Goal: Transaction & Acquisition: Purchase product/service

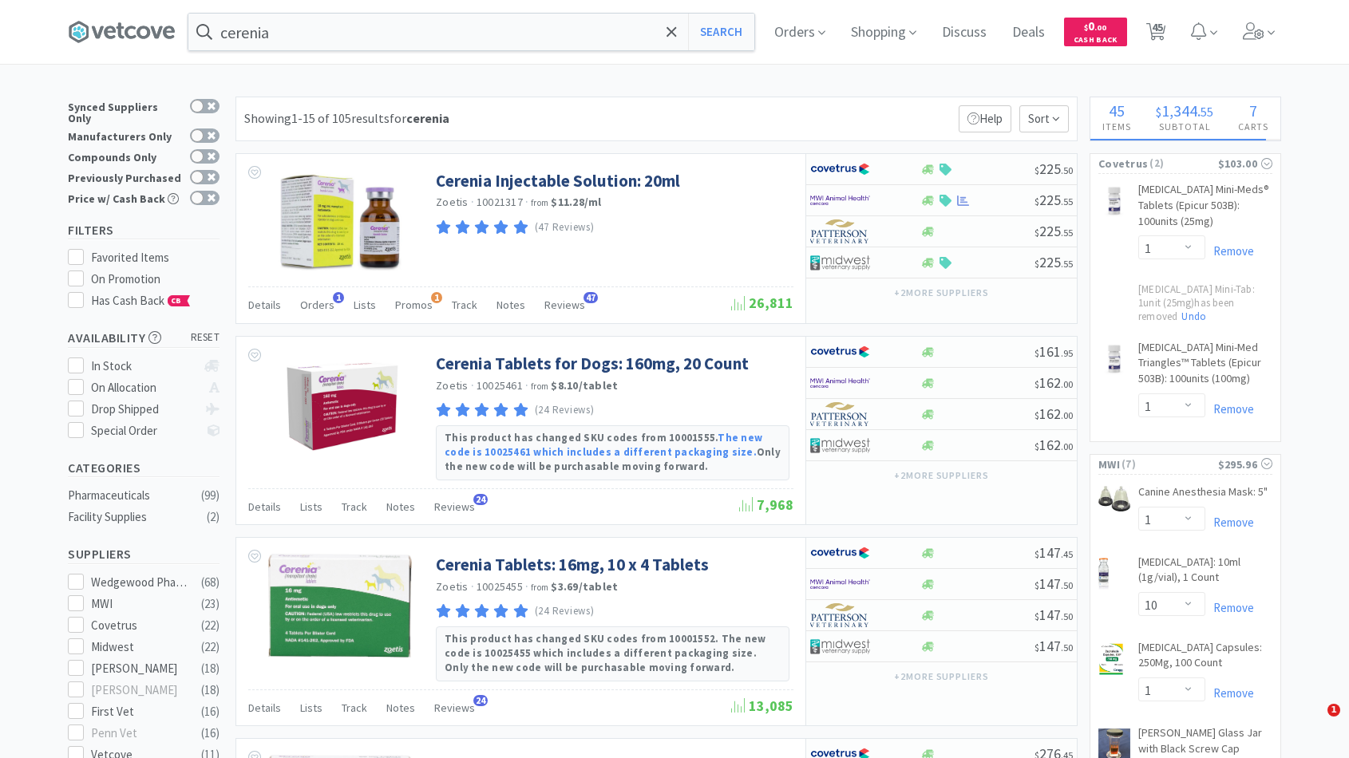
select select "1"
select select "10"
select select "1"
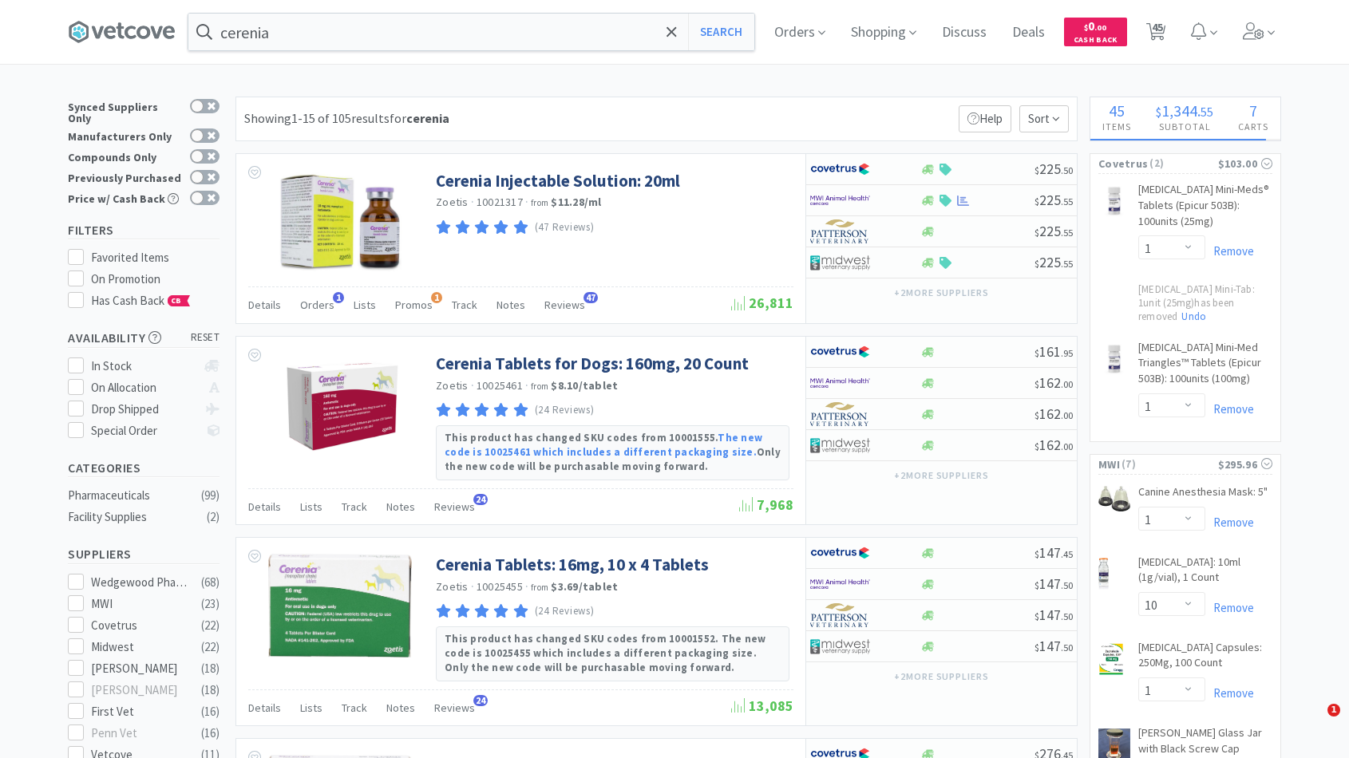
select select "6"
select select "2"
select select "1"
select select "4"
select select "1"
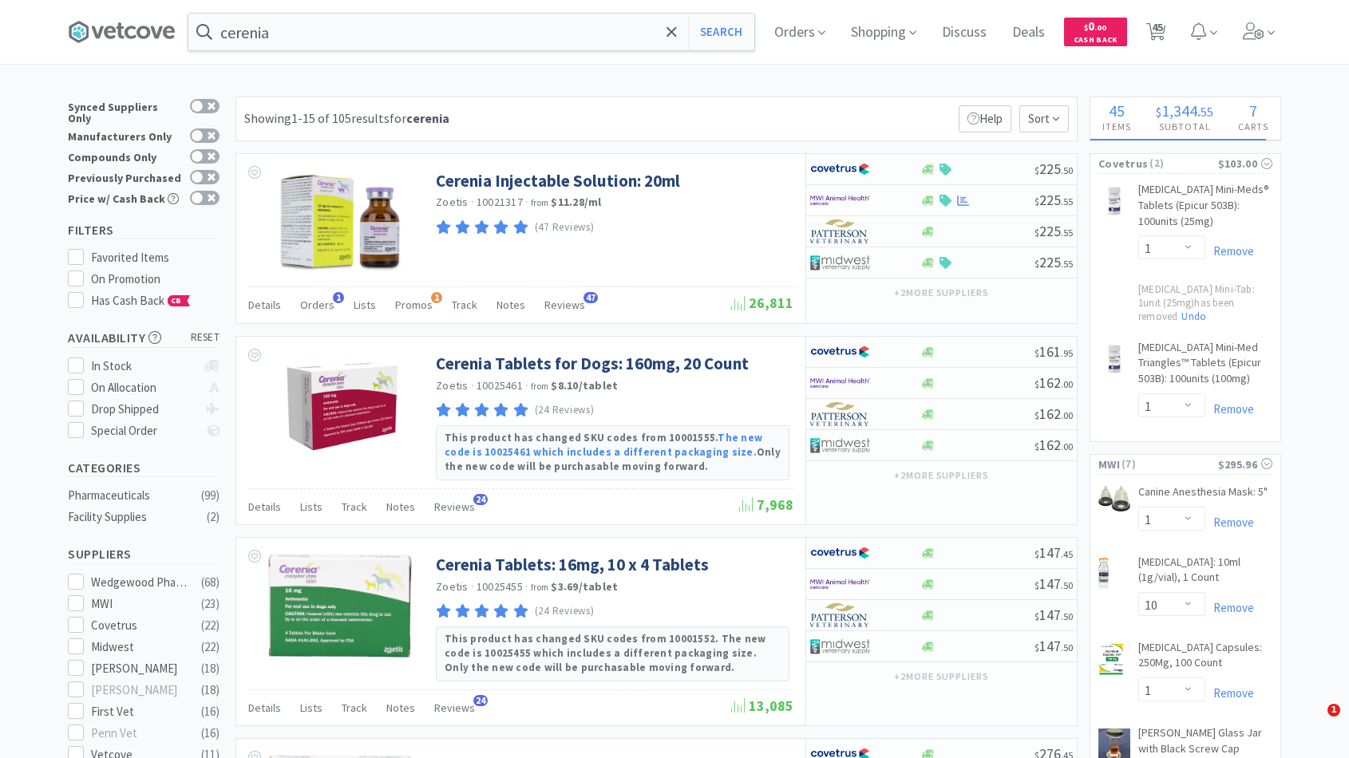
select select "1"
select select "6"
select select "1"
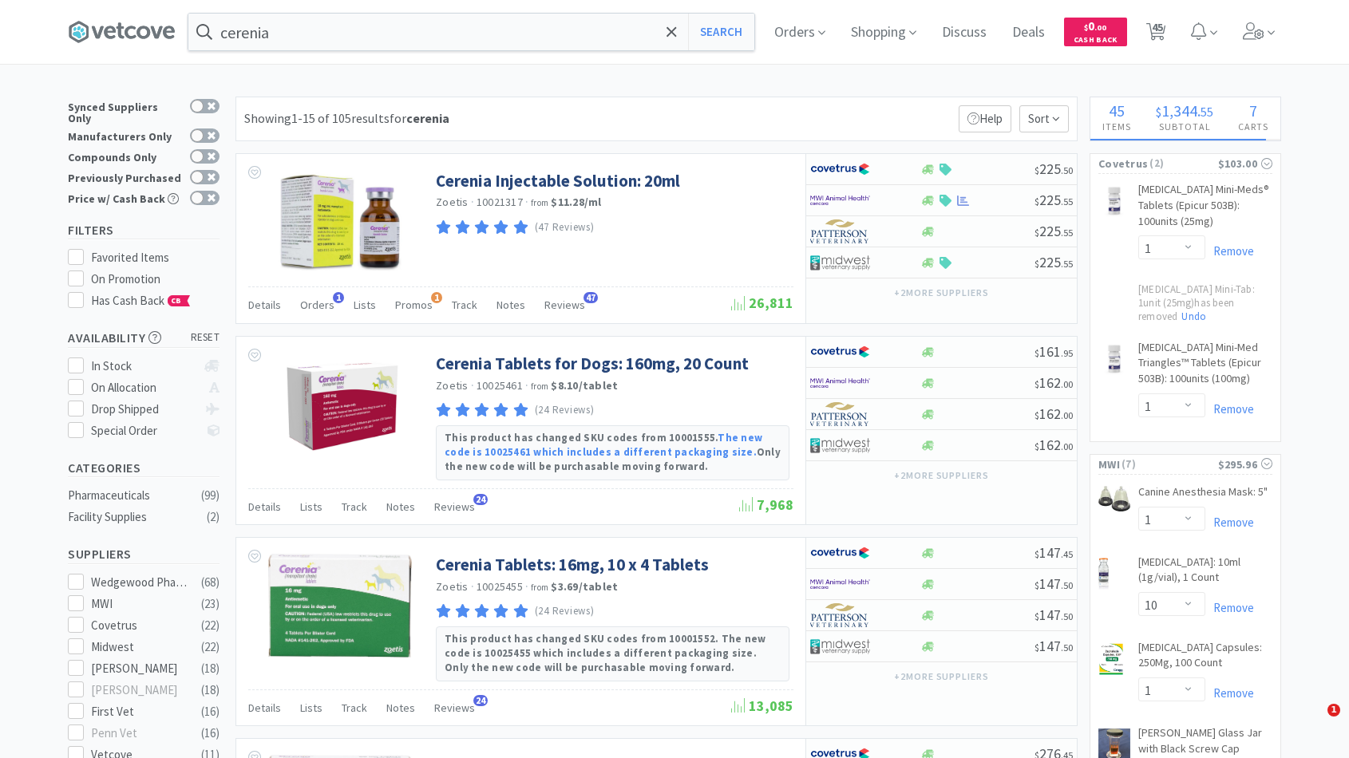
select select "4"
select select "1"
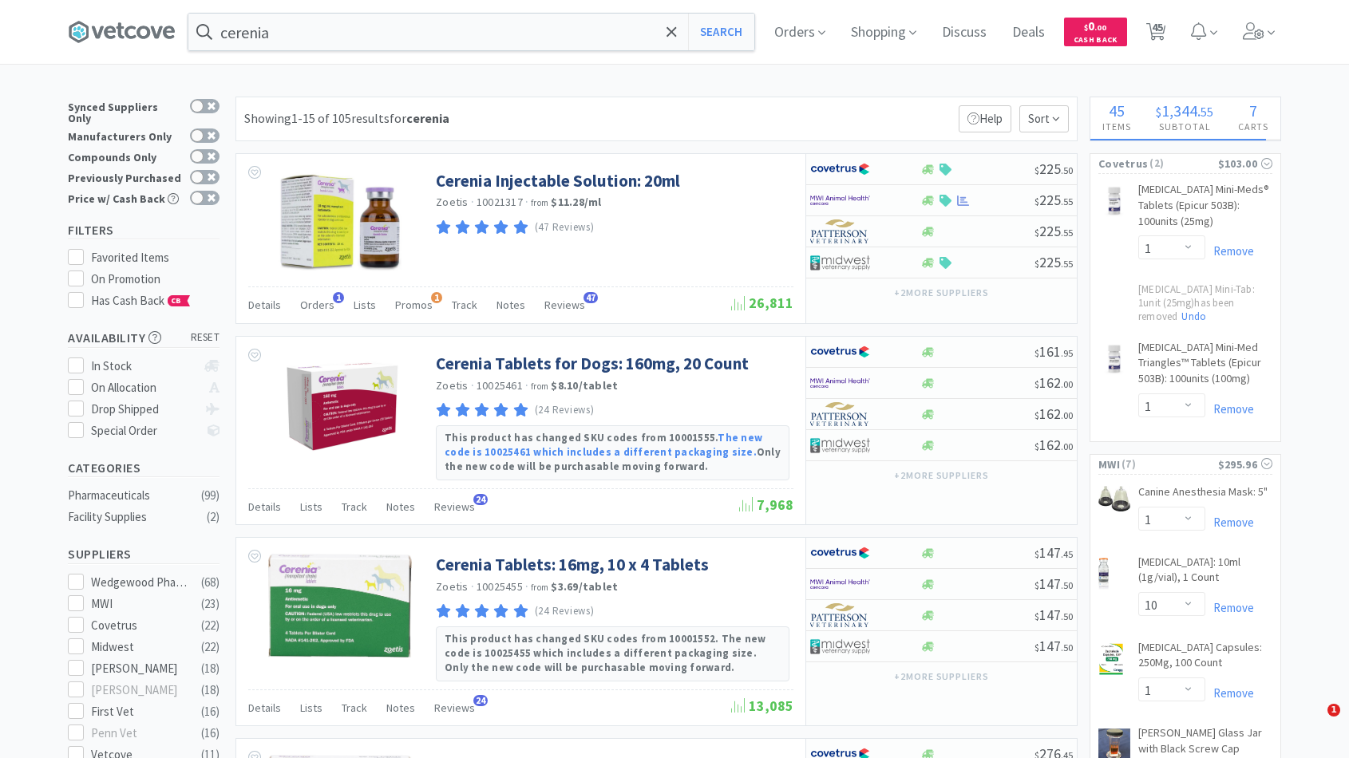
select select "1"
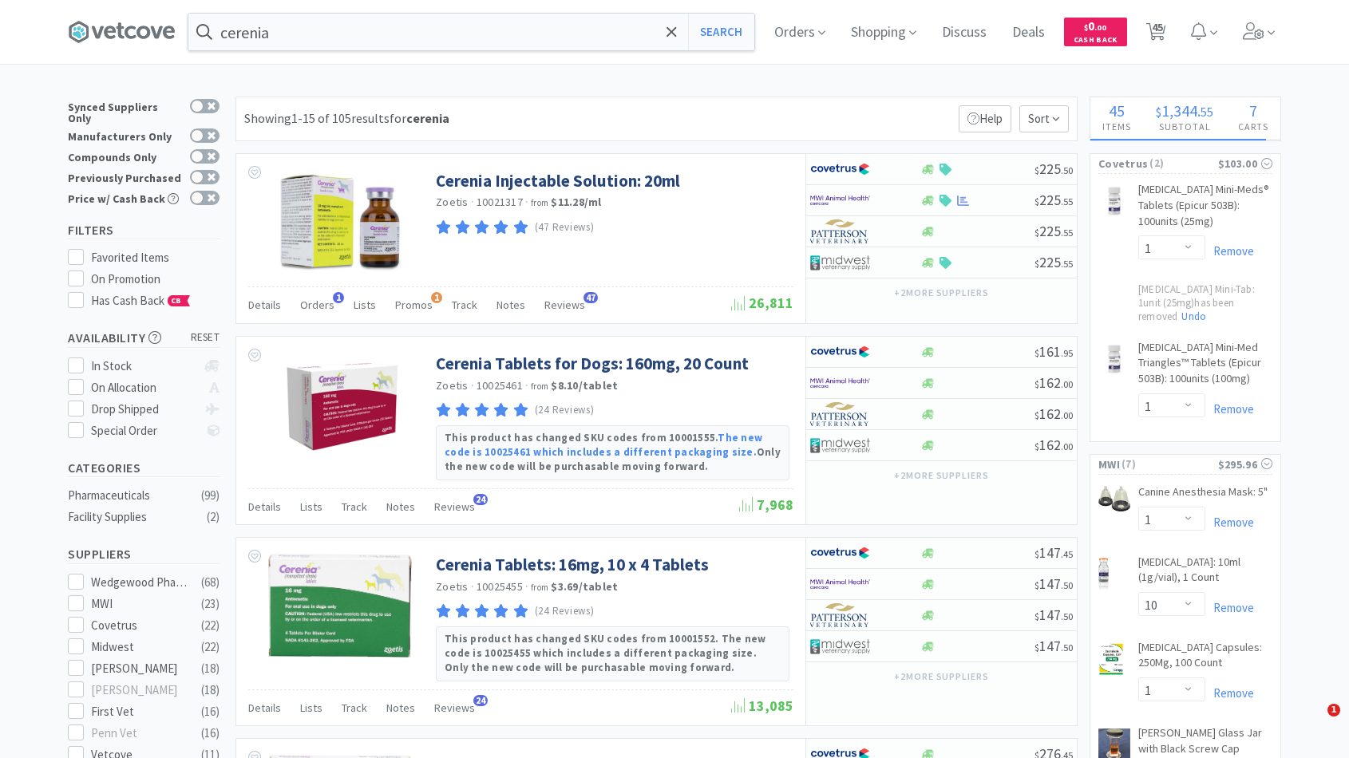
select select "1"
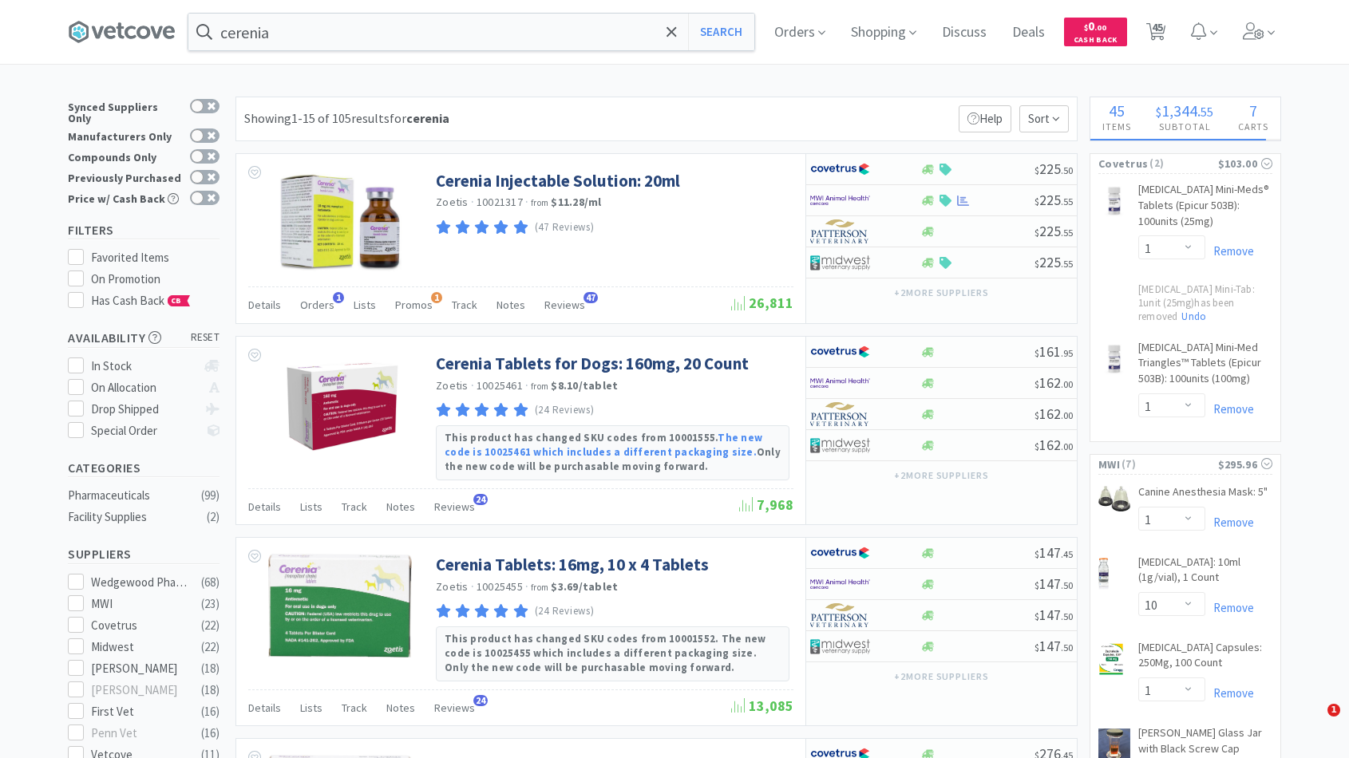
select select "1"
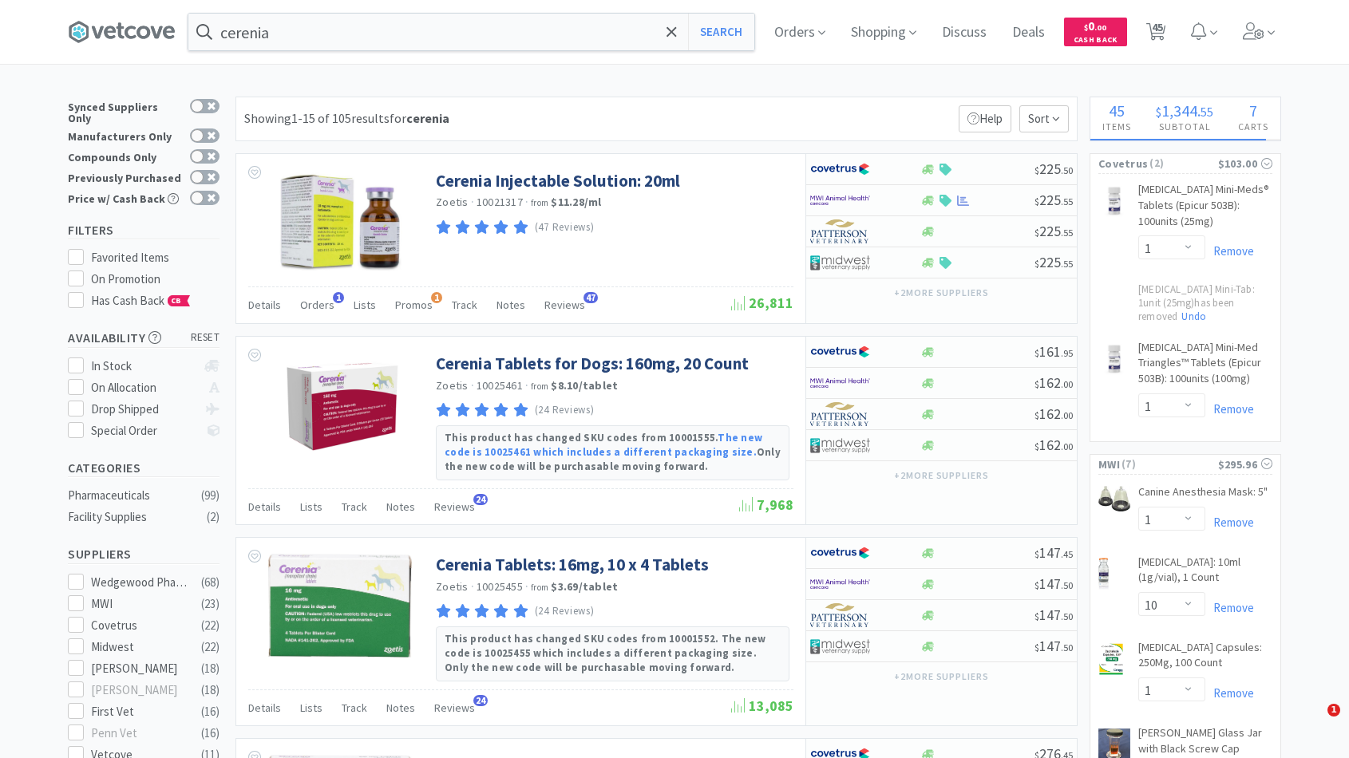
select select "1"
select select "2"
select select "1"
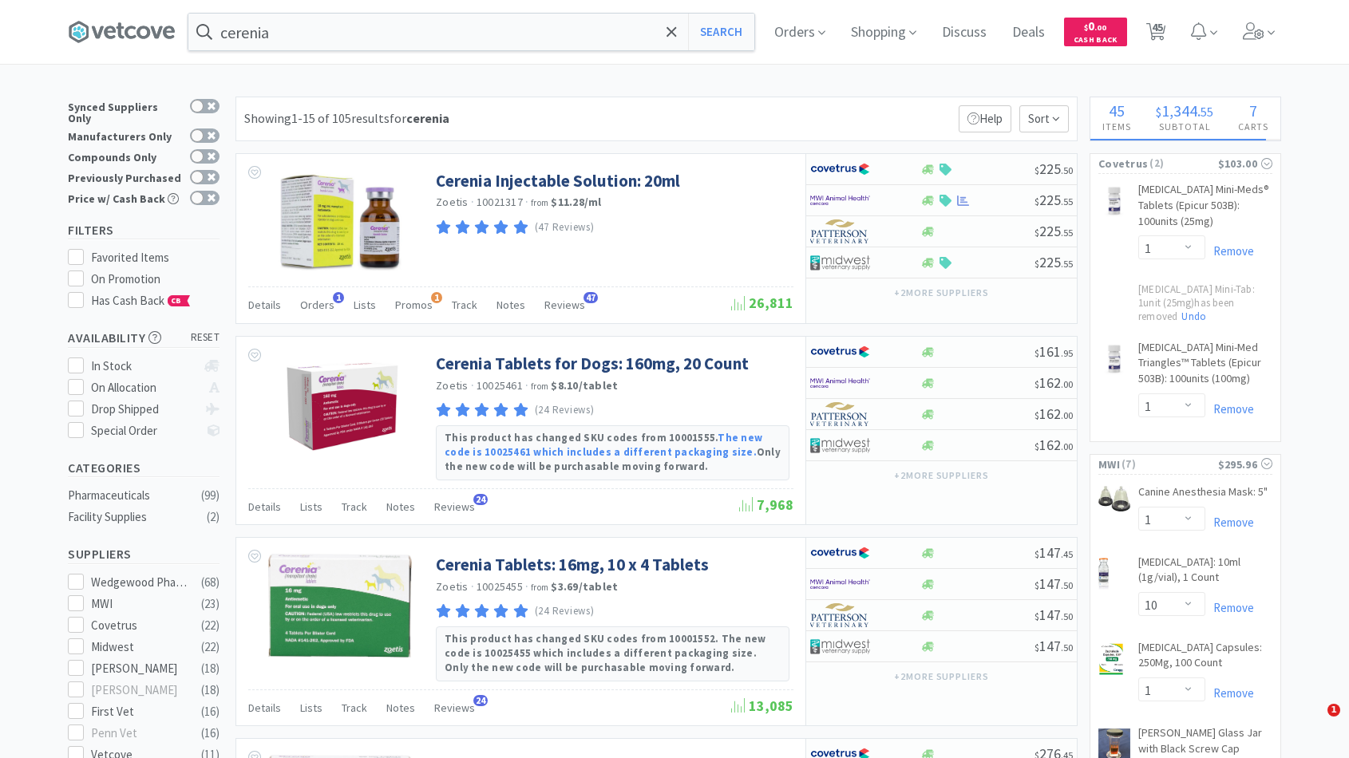
select select "1"
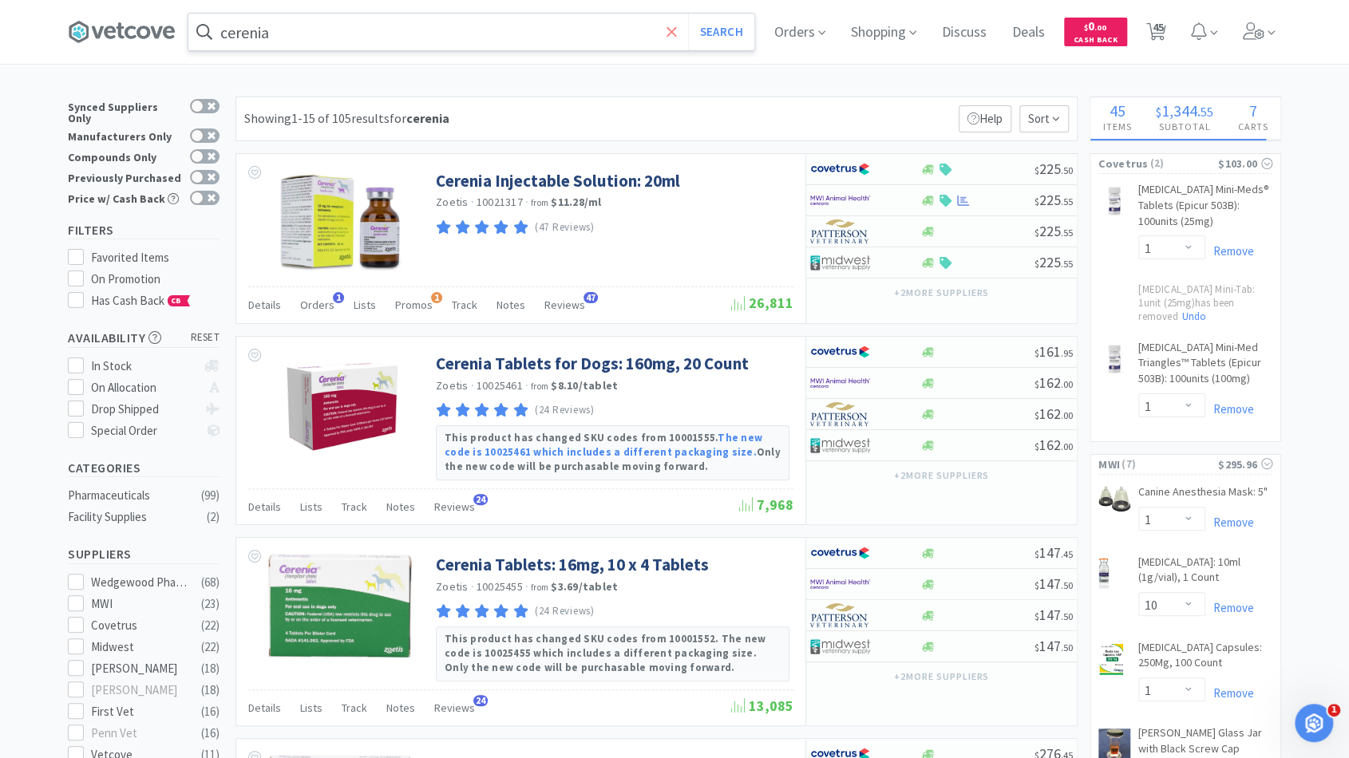
click at [677, 30] on icon at bounding box center [672, 32] width 10 height 16
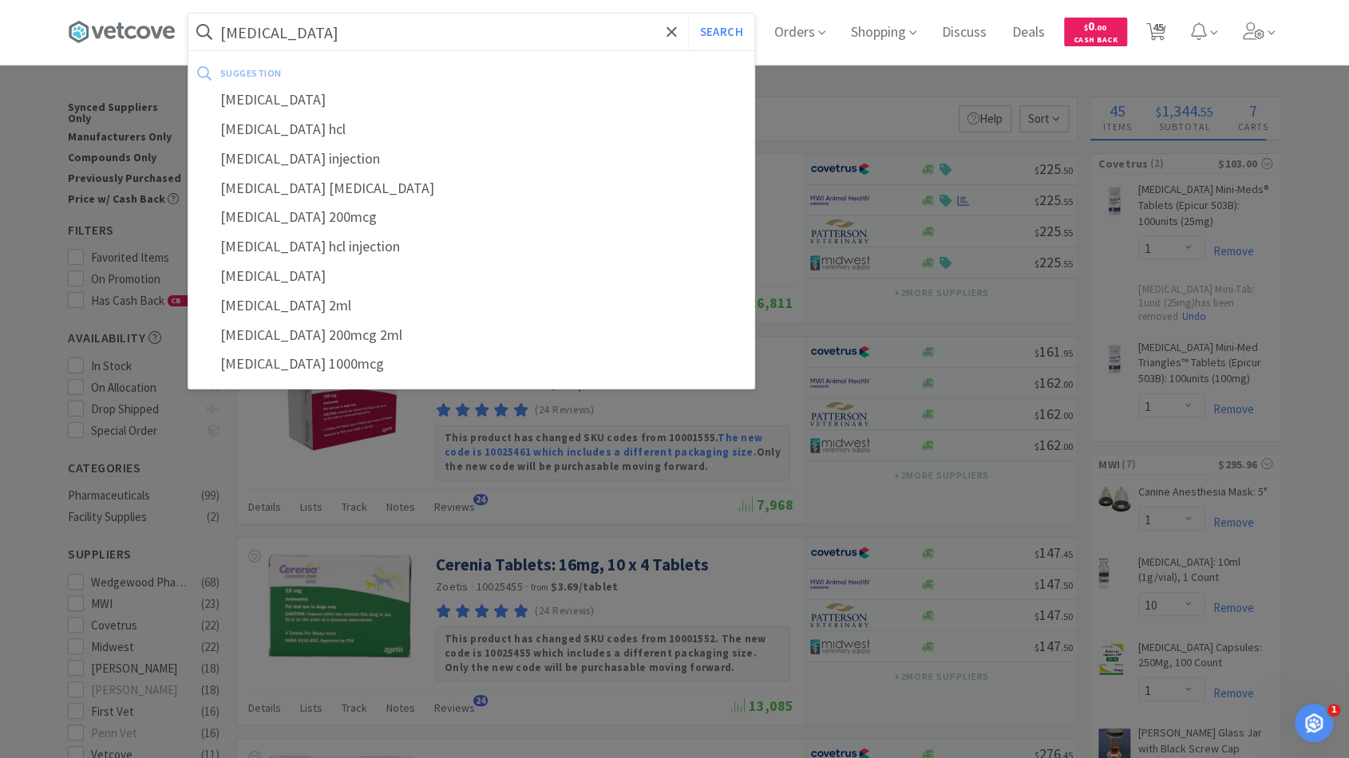
type input "[MEDICAL_DATA]"
click at [688, 14] on button "Search" at bounding box center [721, 32] width 66 height 37
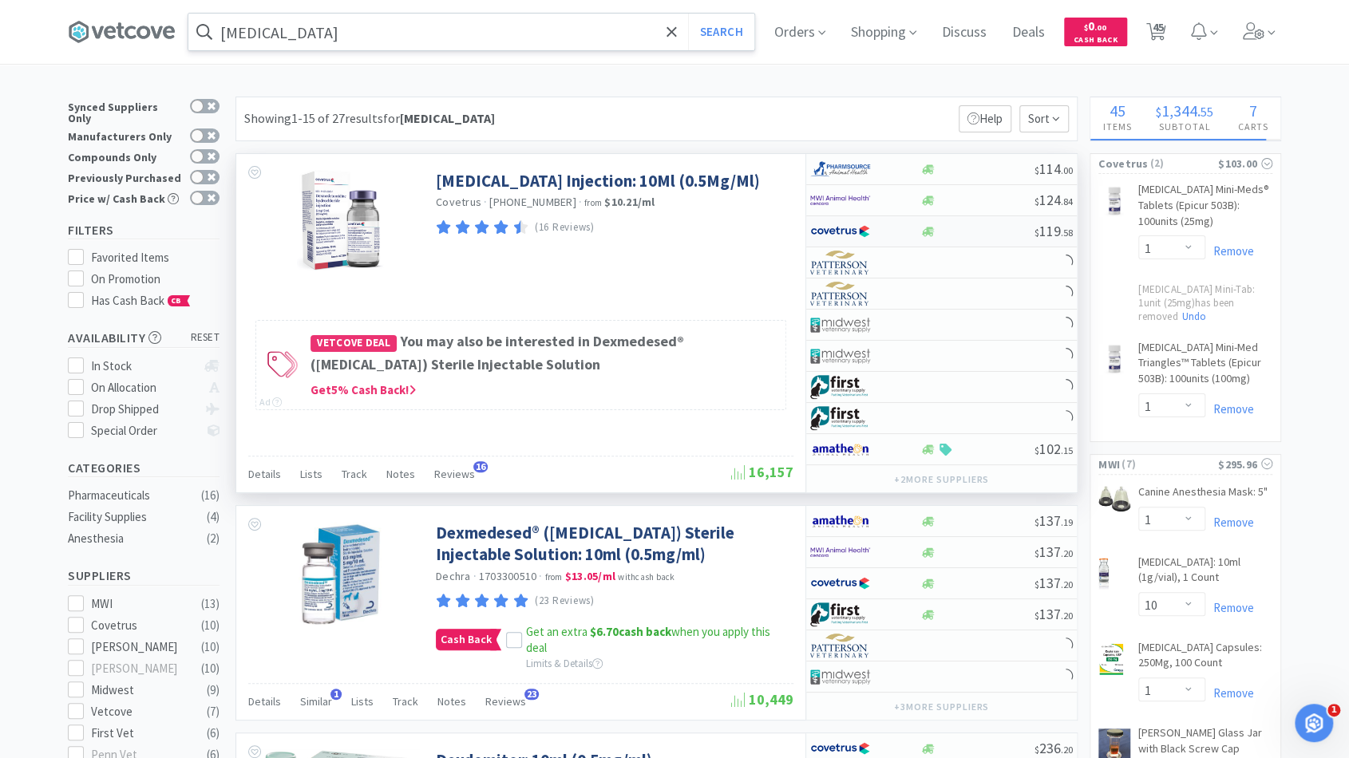
click at [991, 233] on div at bounding box center [977, 232] width 115 height 12
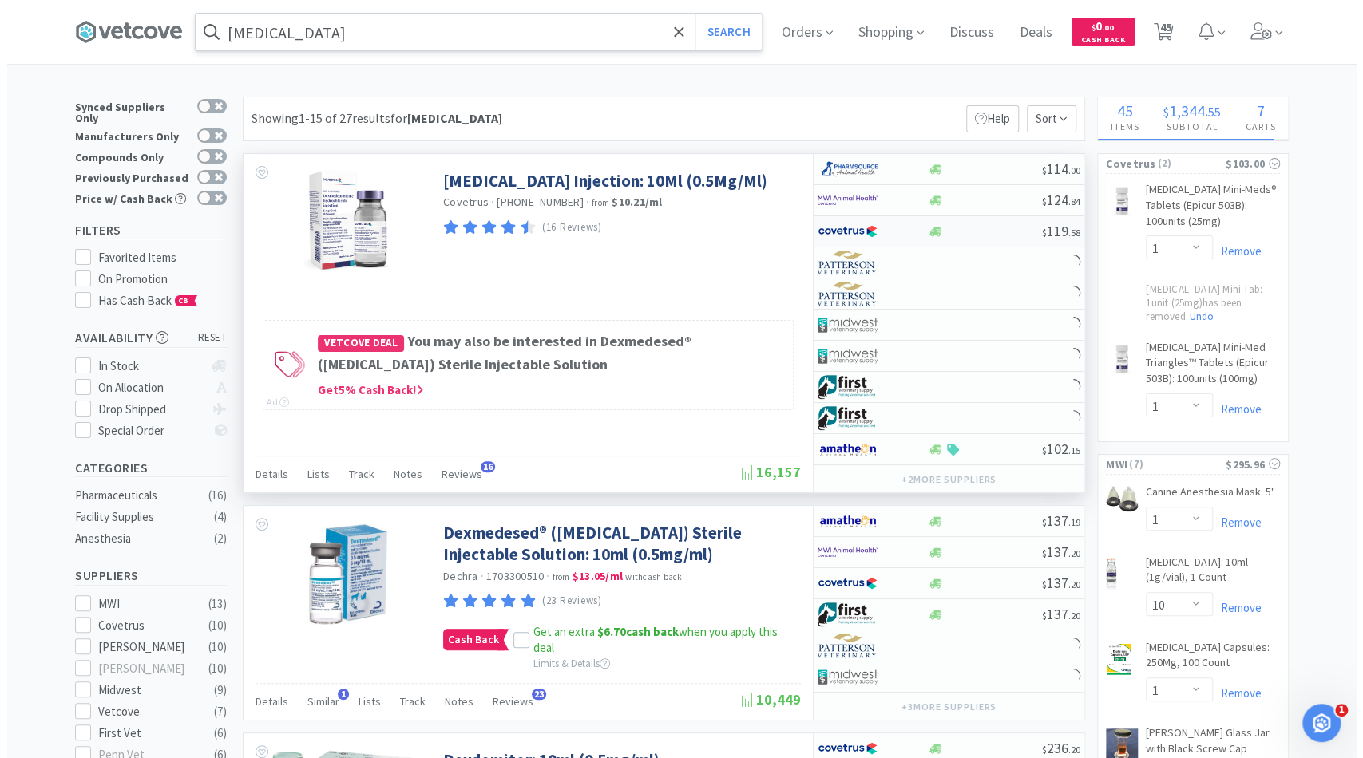
select select "1"
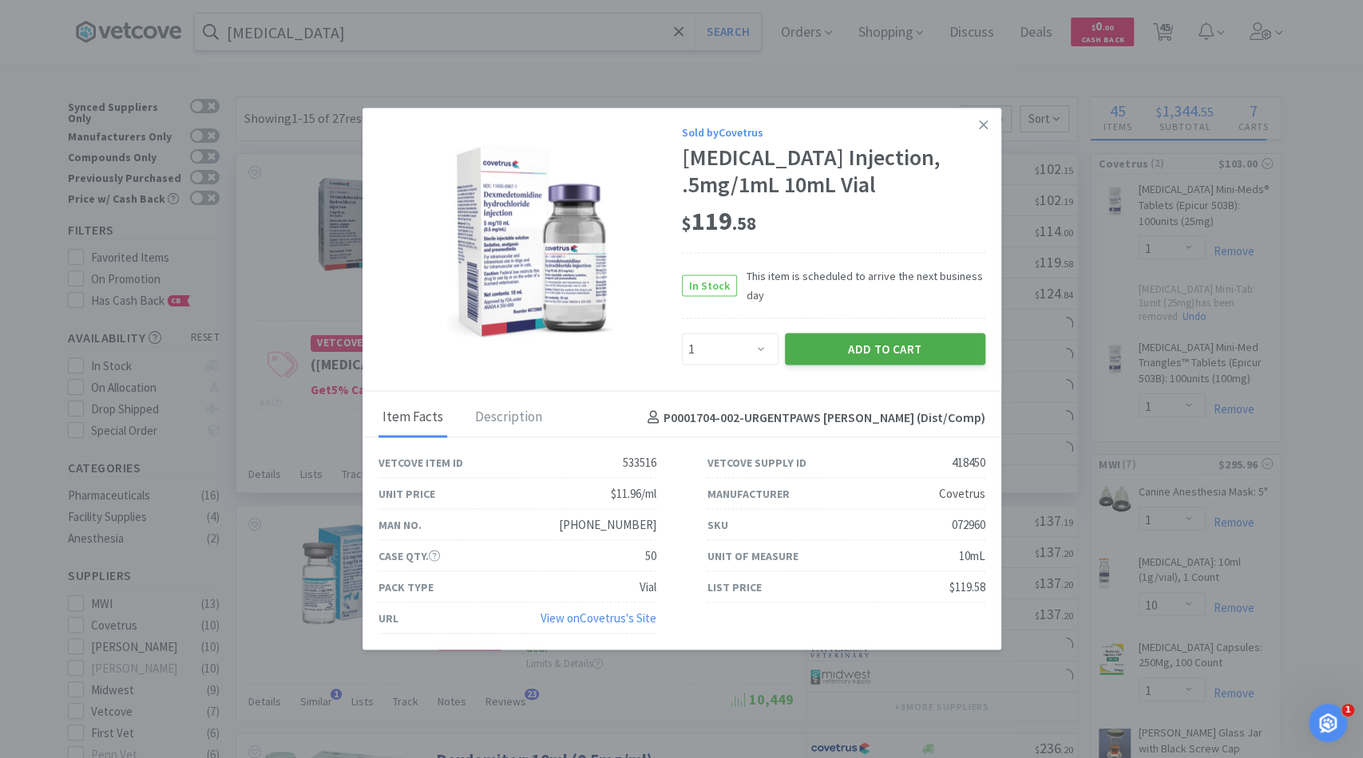
click at [857, 363] on button "Add to Cart" at bounding box center [885, 349] width 200 height 32
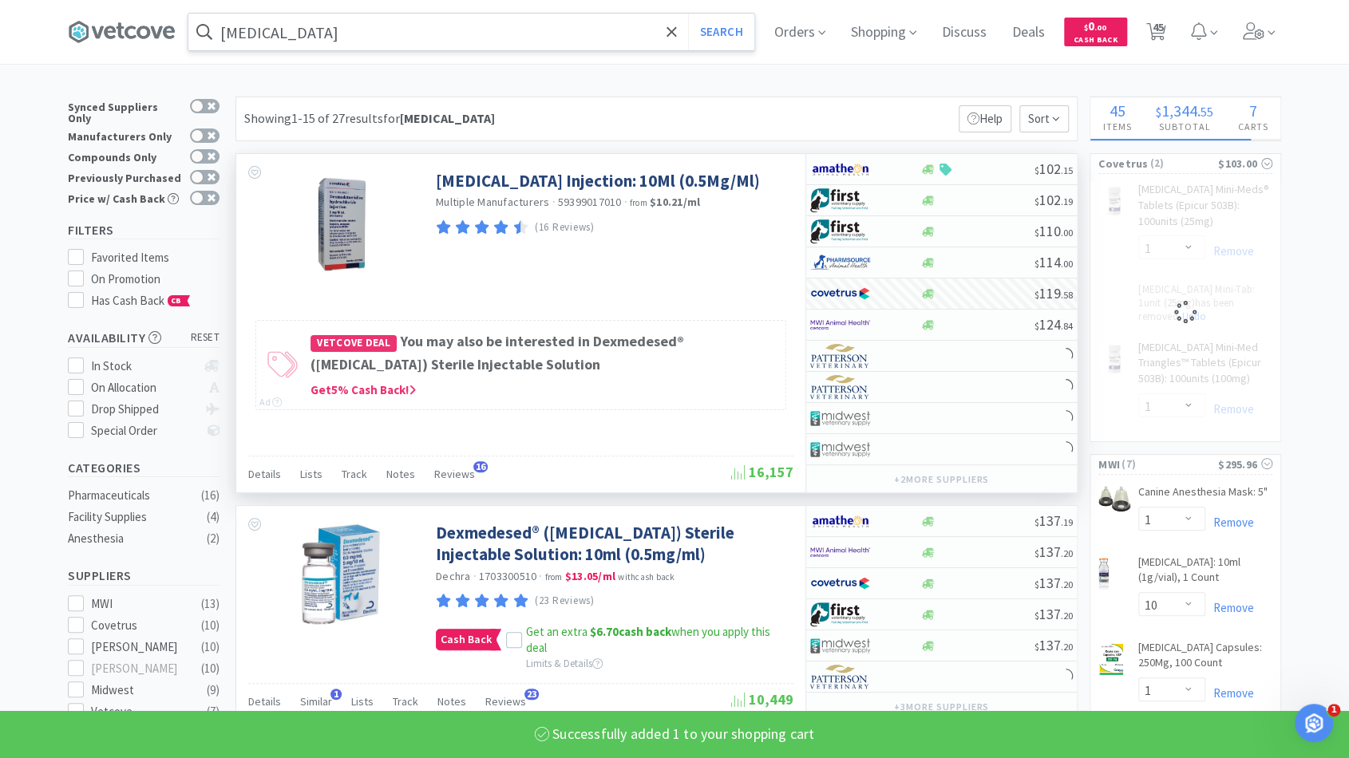
select select "1"
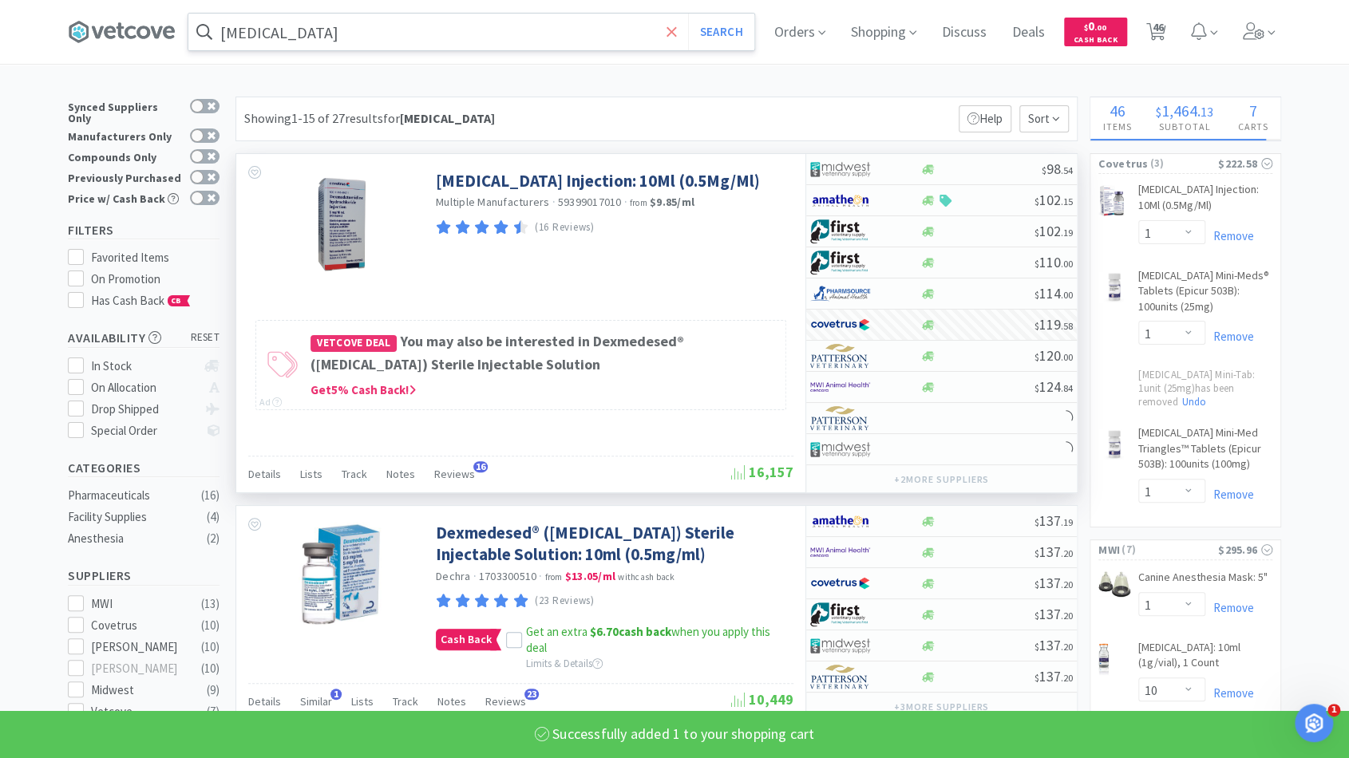
click at [681, 38] on span at bounding box center [672, 32] width 18 height 34
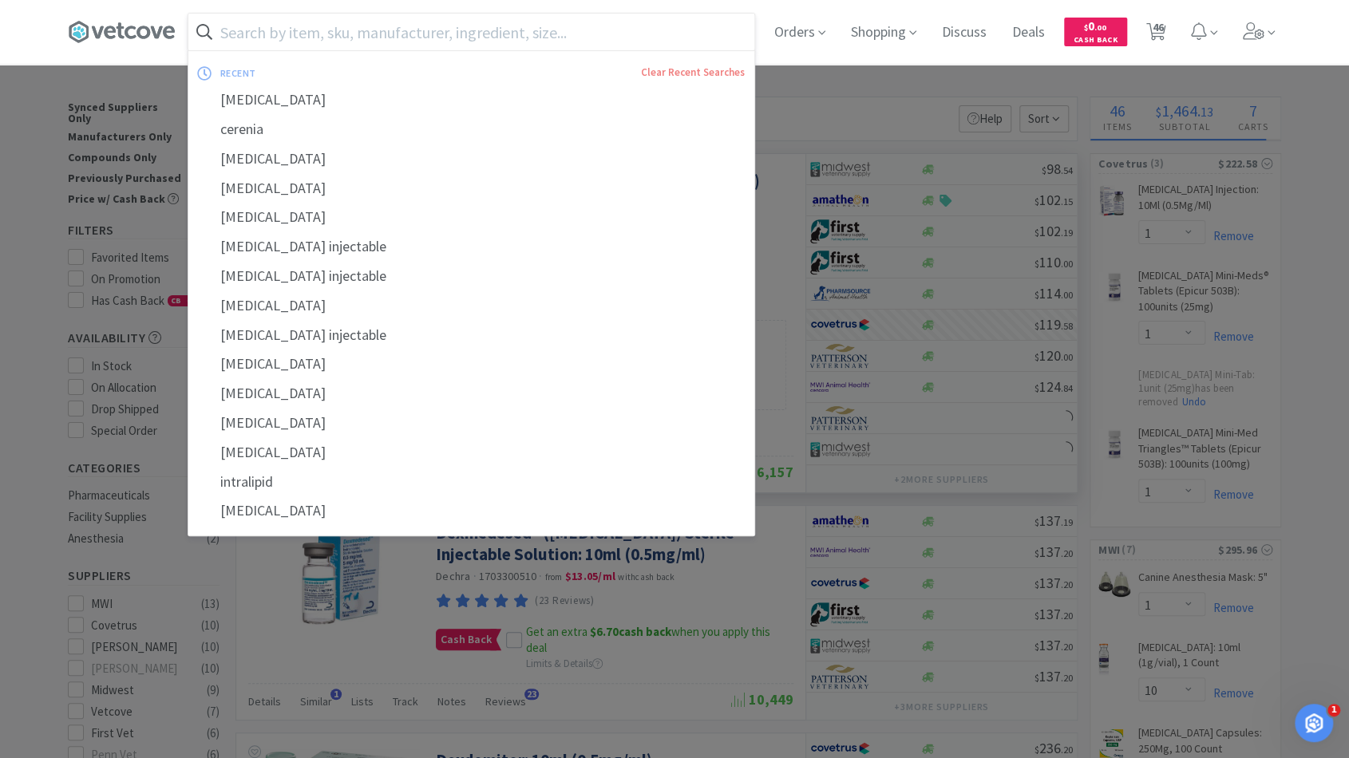
click at [649, 28] on input "text" at bounding box center [471, 32] width 566 height 37
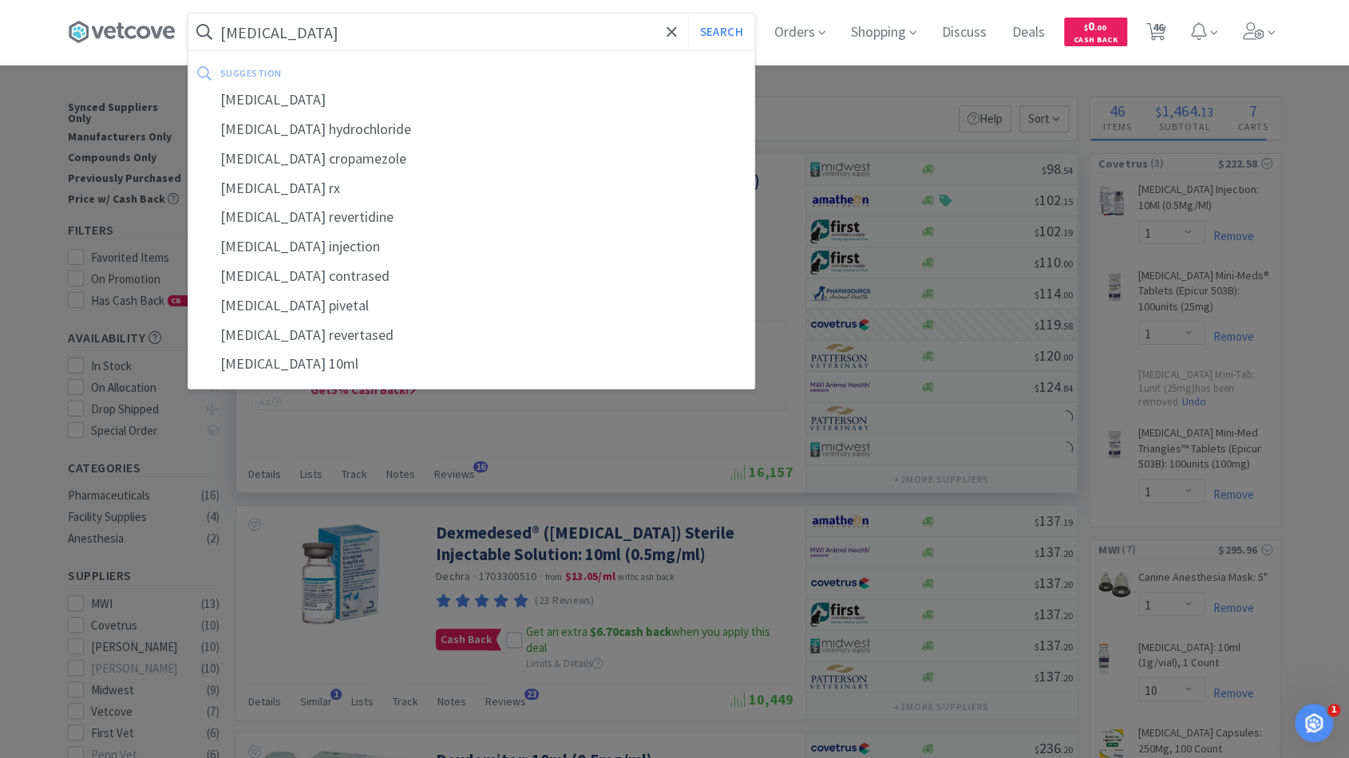
type input "[MEDICAL_DATA]"
click at [688, 14] on button "Search" at bounding box center [721, 32] width 66 height 37
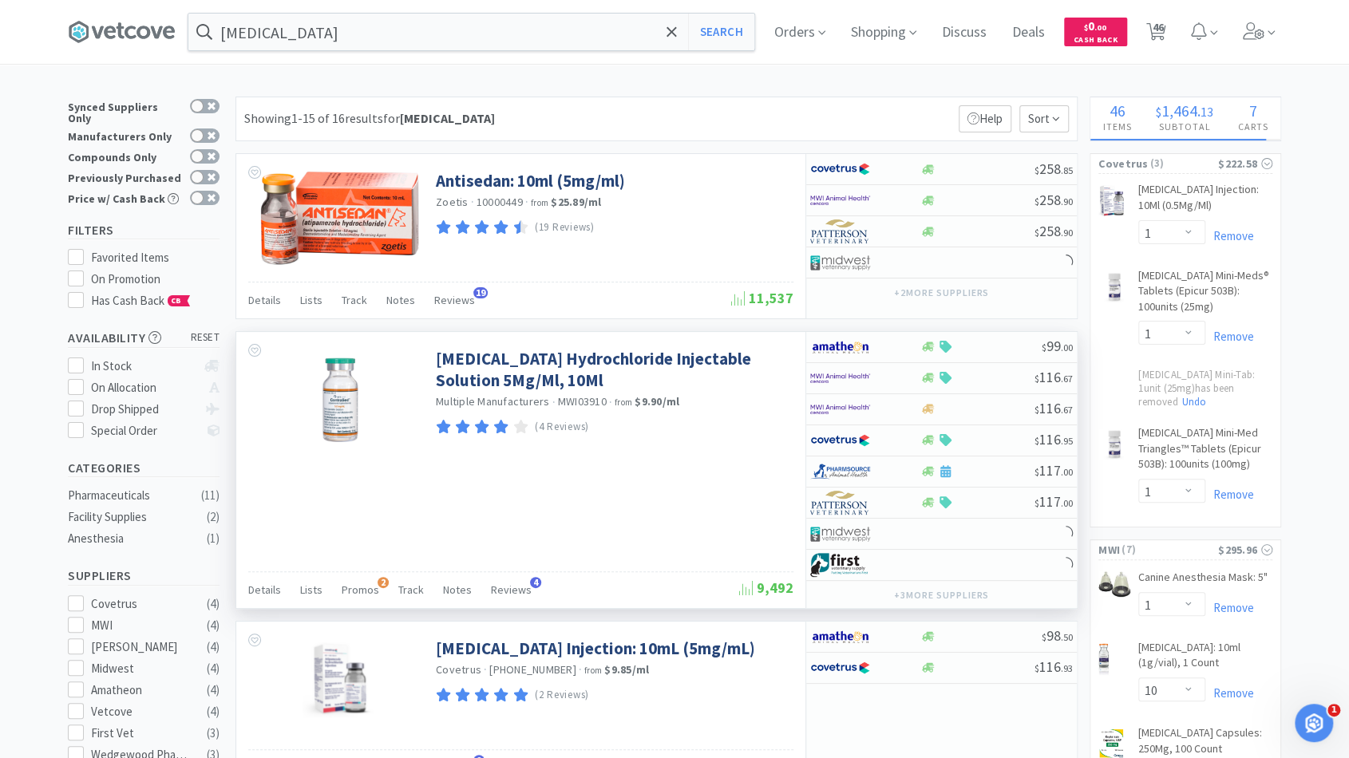
scroll to position [97, 0]
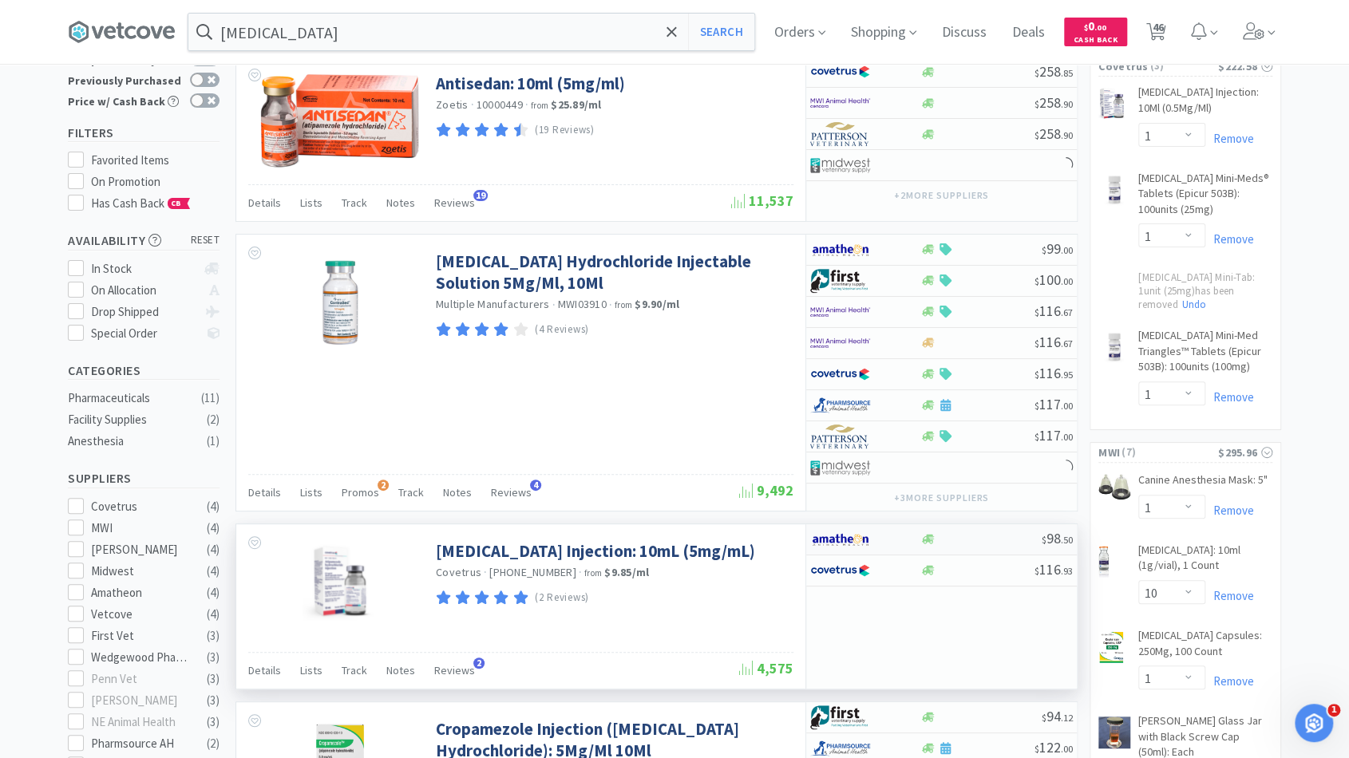
click at [999, 538] on div at bounding box center [981, 539] width 122 height 12
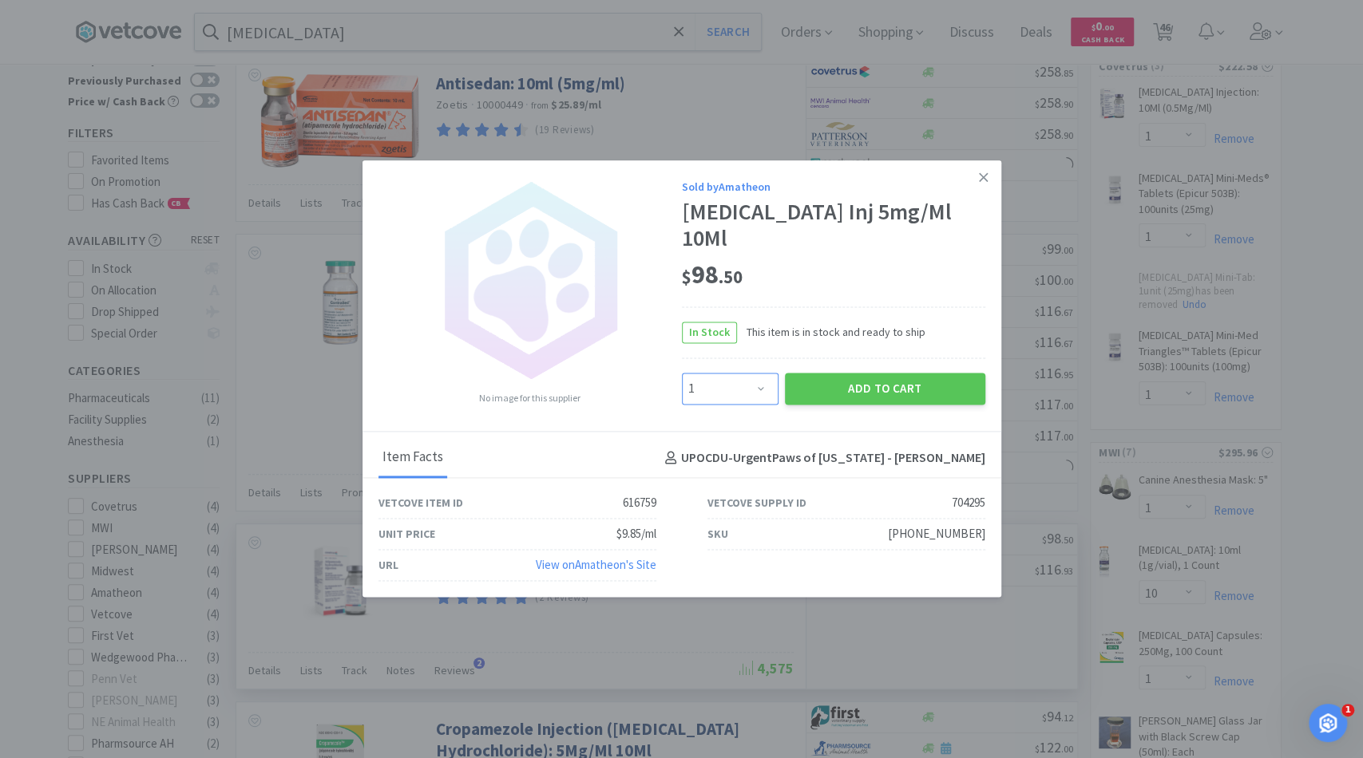
click at [745, 373] on select "Enter Quantity 1 2 3 4 5 6 7 8 9 10 11 12 13 14 15 16 17 18 19 20 Enter Quantity" at bounding box center [730, 389] width 97 height 32
select select "2"
click at [682, 373] on select "Enter Quantity 1 2 3 4 5 6 7 8 9 10 11 12 13 14 15 16 17 18 19 20 Enter Quantity" at bounding box center [730, 389] width 97 height 32
click at [856, 375] on button "Add to Cart" at bounding box center [885, 389] width 200 height 32
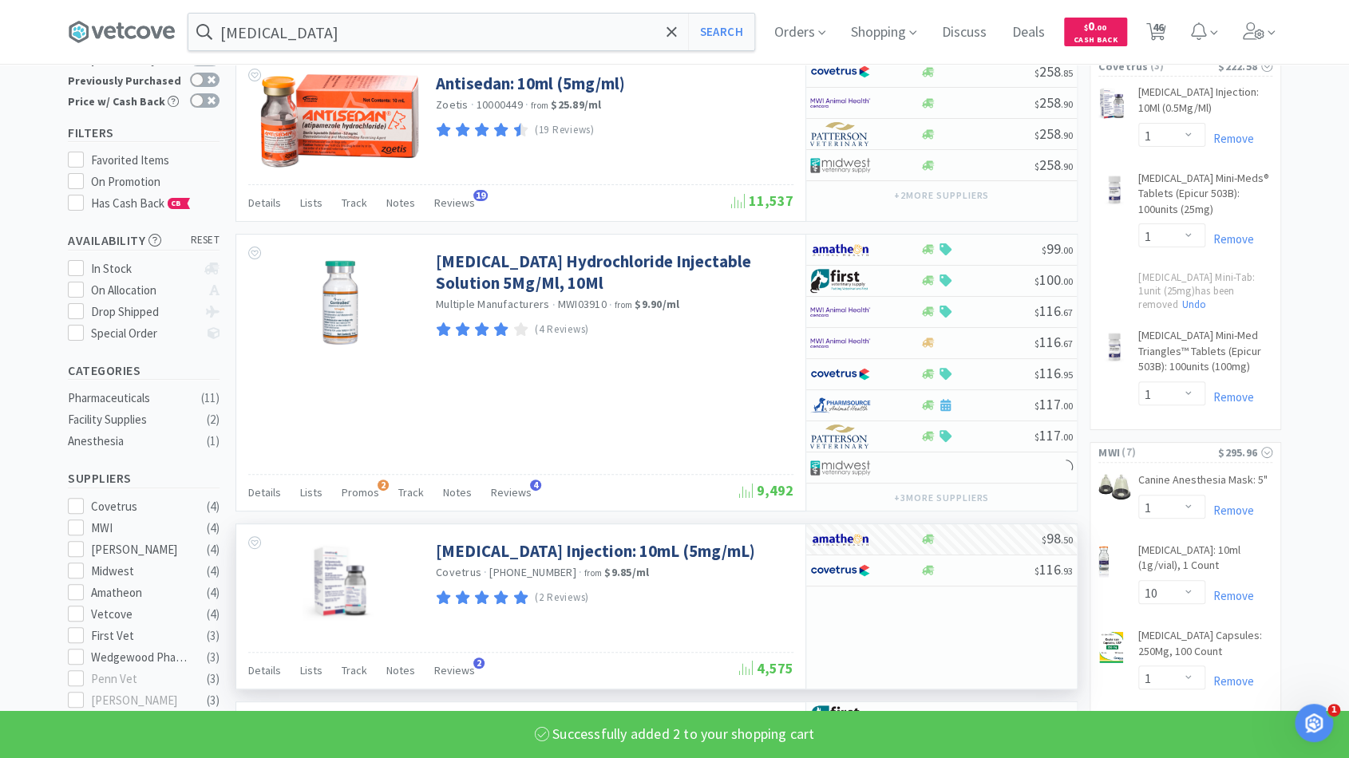
select select "2"
select select "1"
select select "2"
select select "1"
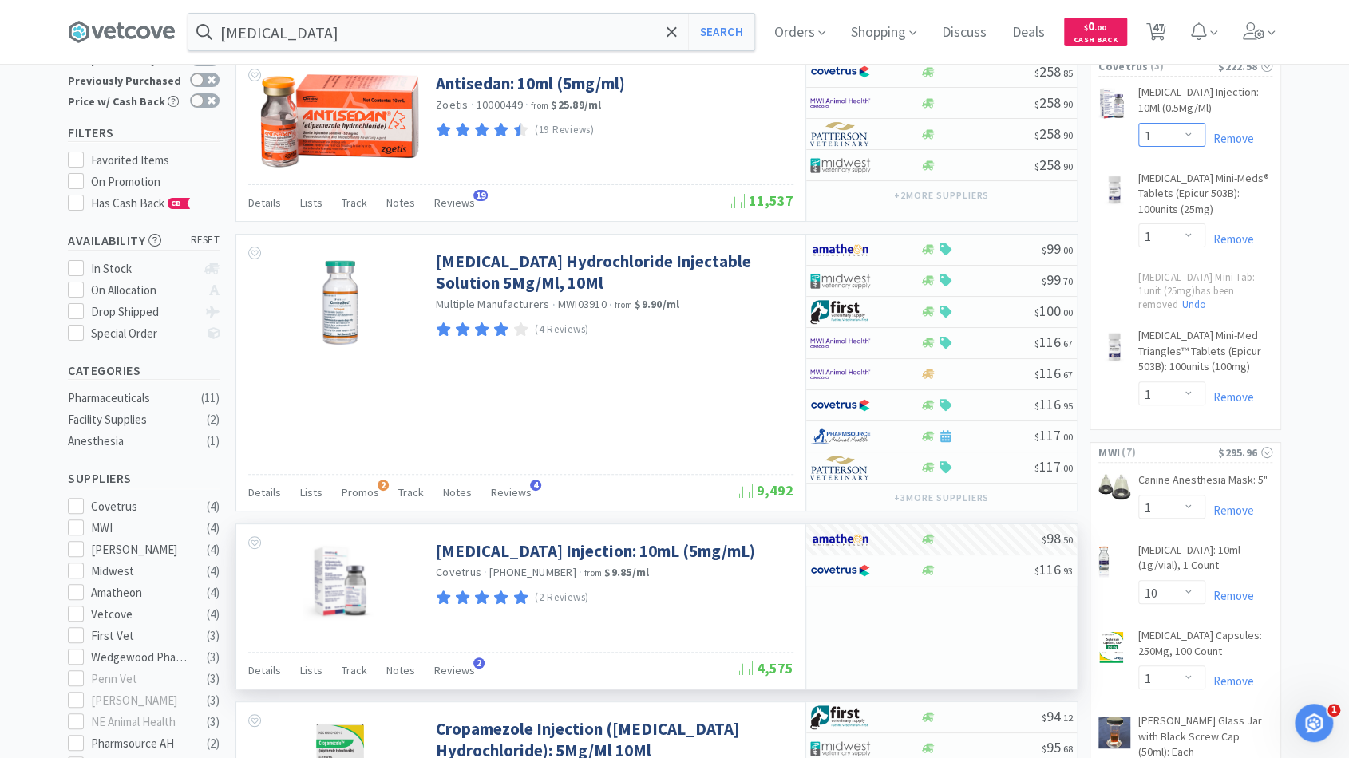
click at [1192, 127] on select "Enter Quantity 1 2 3 4 5 6 7 8 9 10 11 12 13 14 15 16 17 18 19 20 Enter Quantity" at bounding box center [1171, 135] width 67 height 24
click at [1138, 123] on select "Enter Quantity 1 2 3 4 5 6 7 8 9 10 11 12 13 14 15 16 17 18 19 20 Enter Quantity" at bounding box center [1171, 135] width 67 height 24
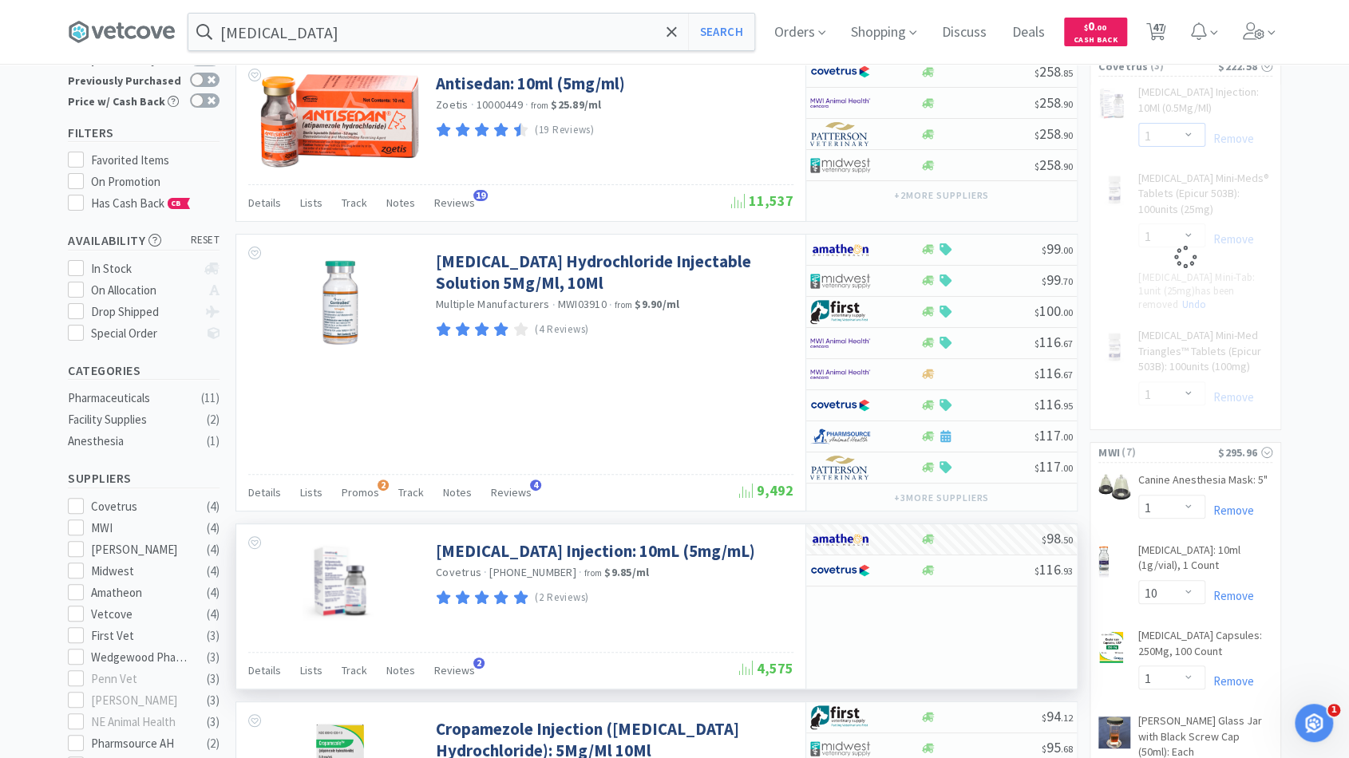
select select "2"
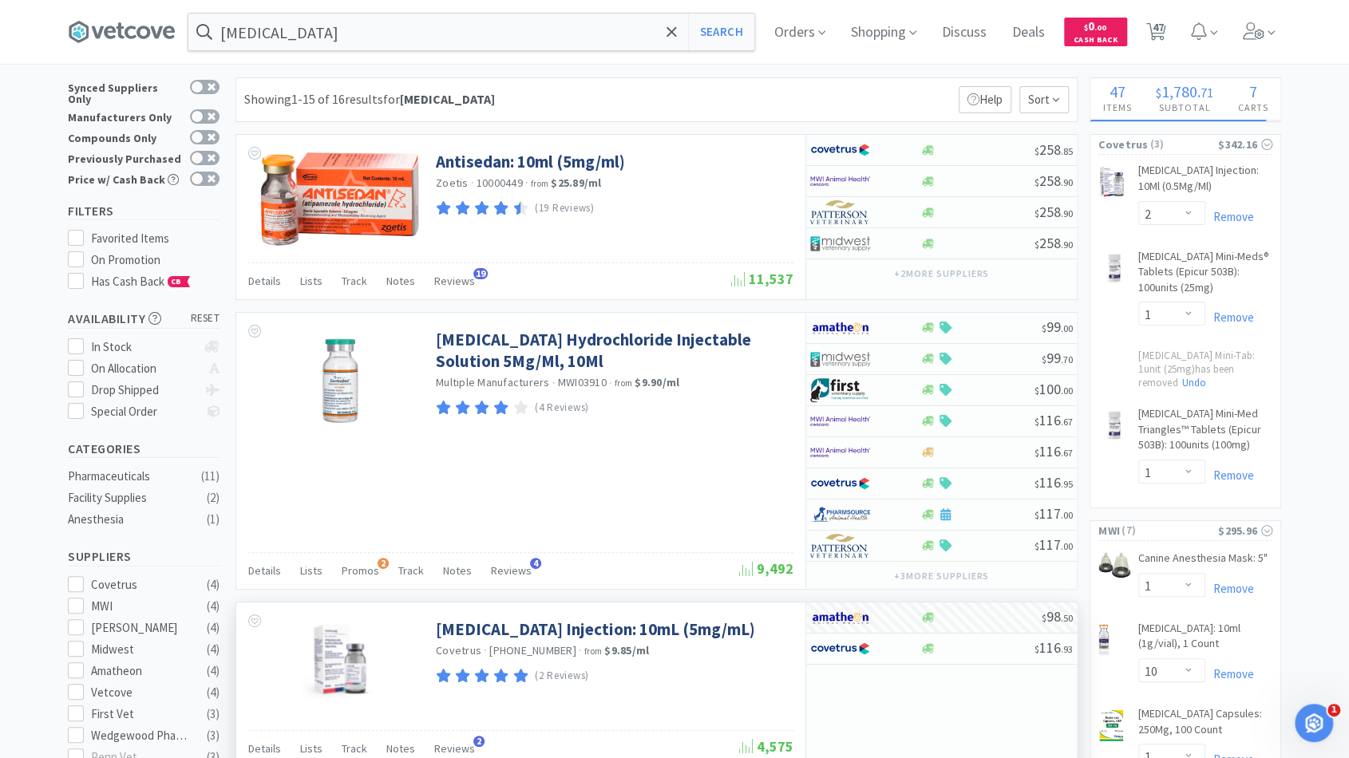
scroll to position [0, 0]
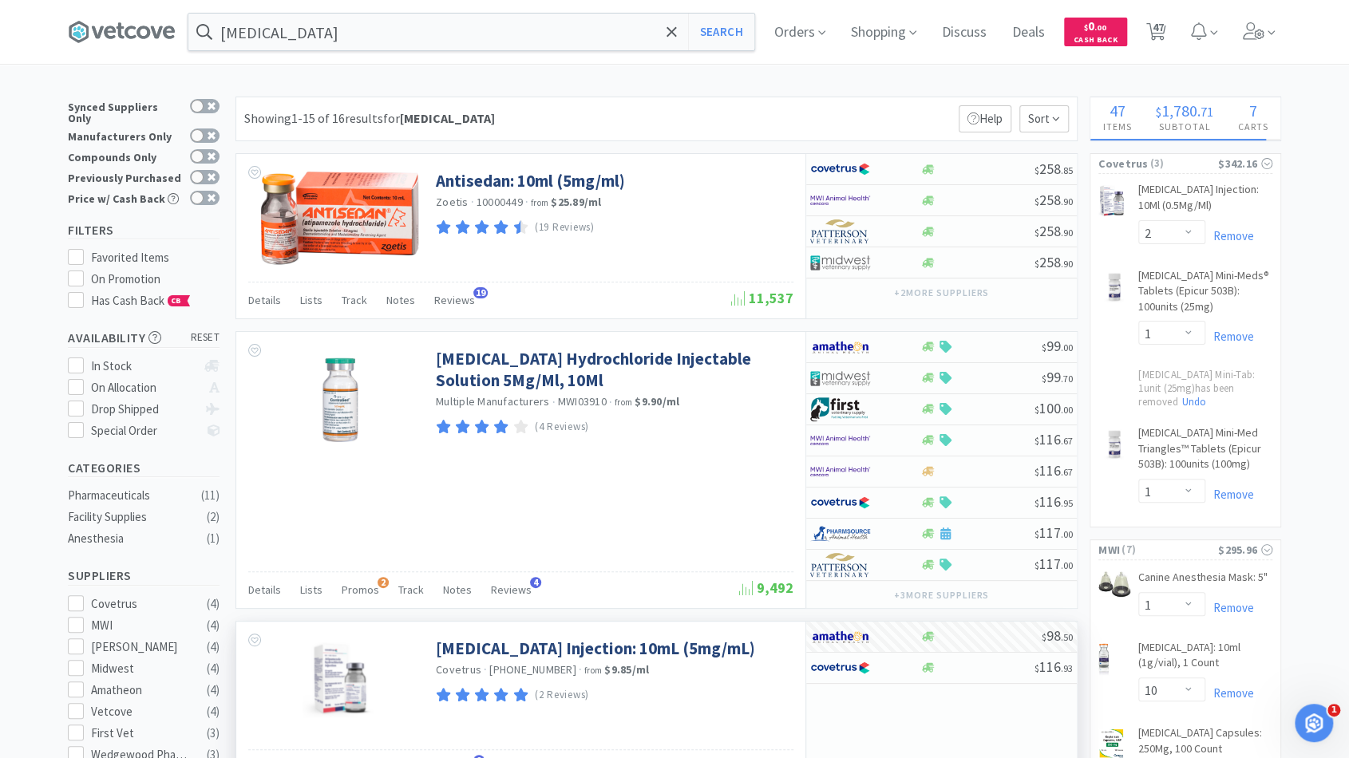
drag, startPoint x: 1189, startPoint y: 378, endPoint x: 1308, endPoint y: 235, distance: 186.4
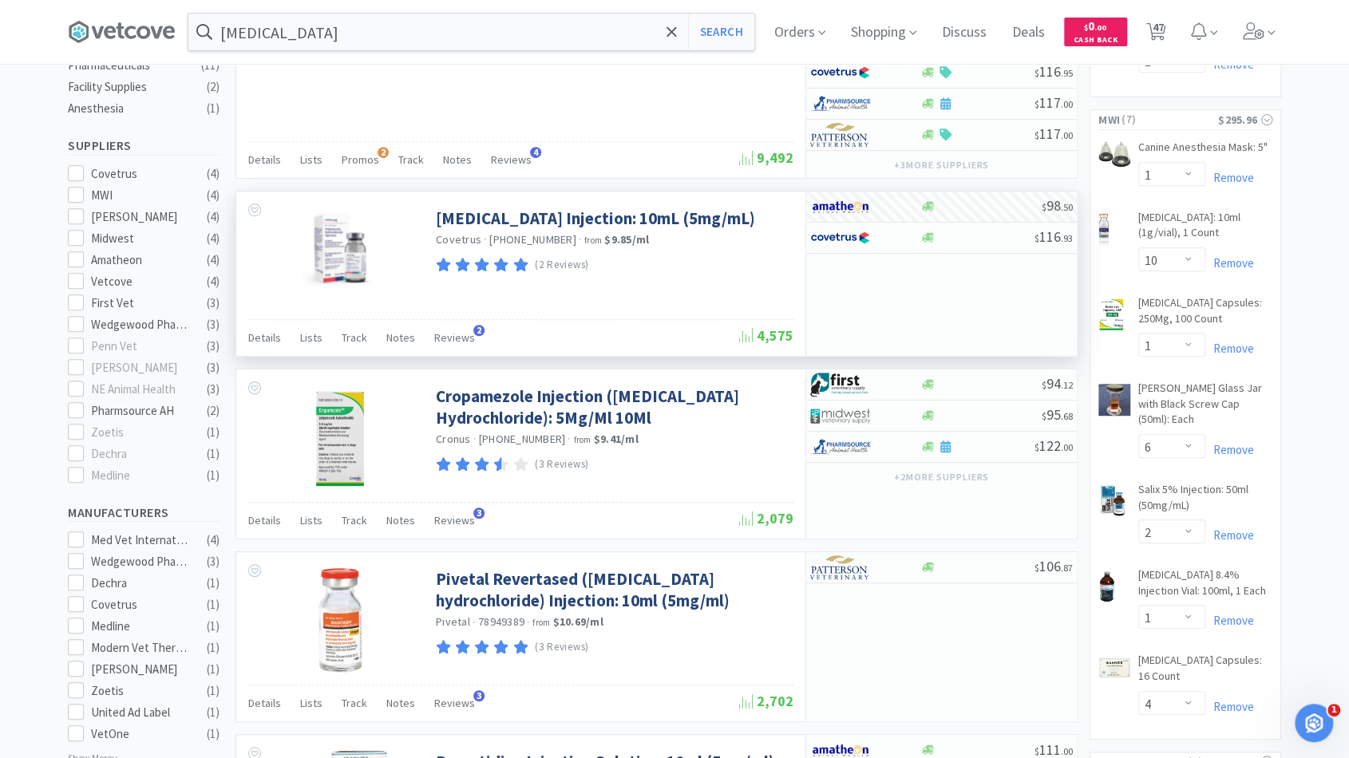
scroll to position [516, 0]
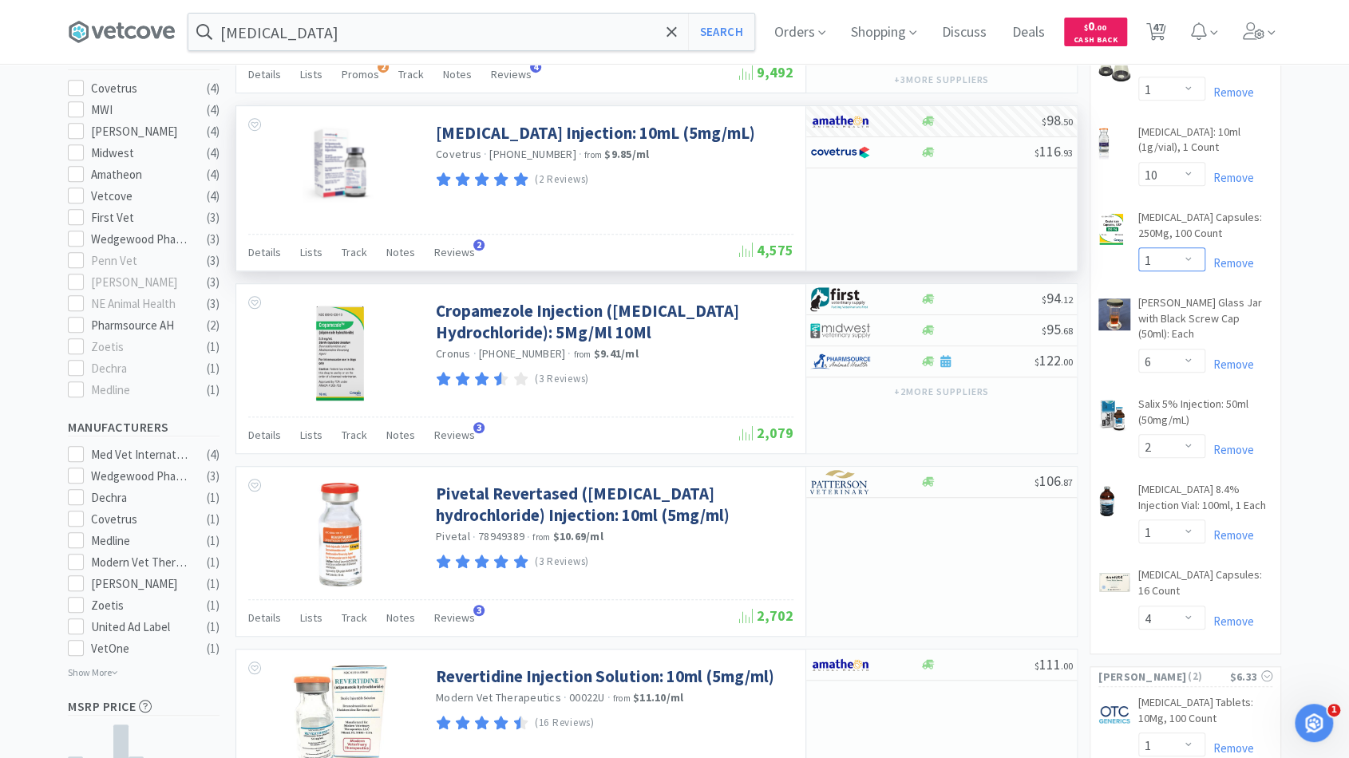
click at [1194, 250] on select "Enter Quantity 1 2 3 4 5 6 7 8 9 10 11 12 13 14 15 16 17 18 19 20 Enter Quantity" at bounding box center [1171, 259] width 67 height 24
click at [1138, 247] on select "Enter Quantity 1 2 3 4 5 6 7 8 9 10 11 12 13 14 15 16 17 18 19 20 Enter Quantity" at bounding box center [1171, 259] width 67 height 24
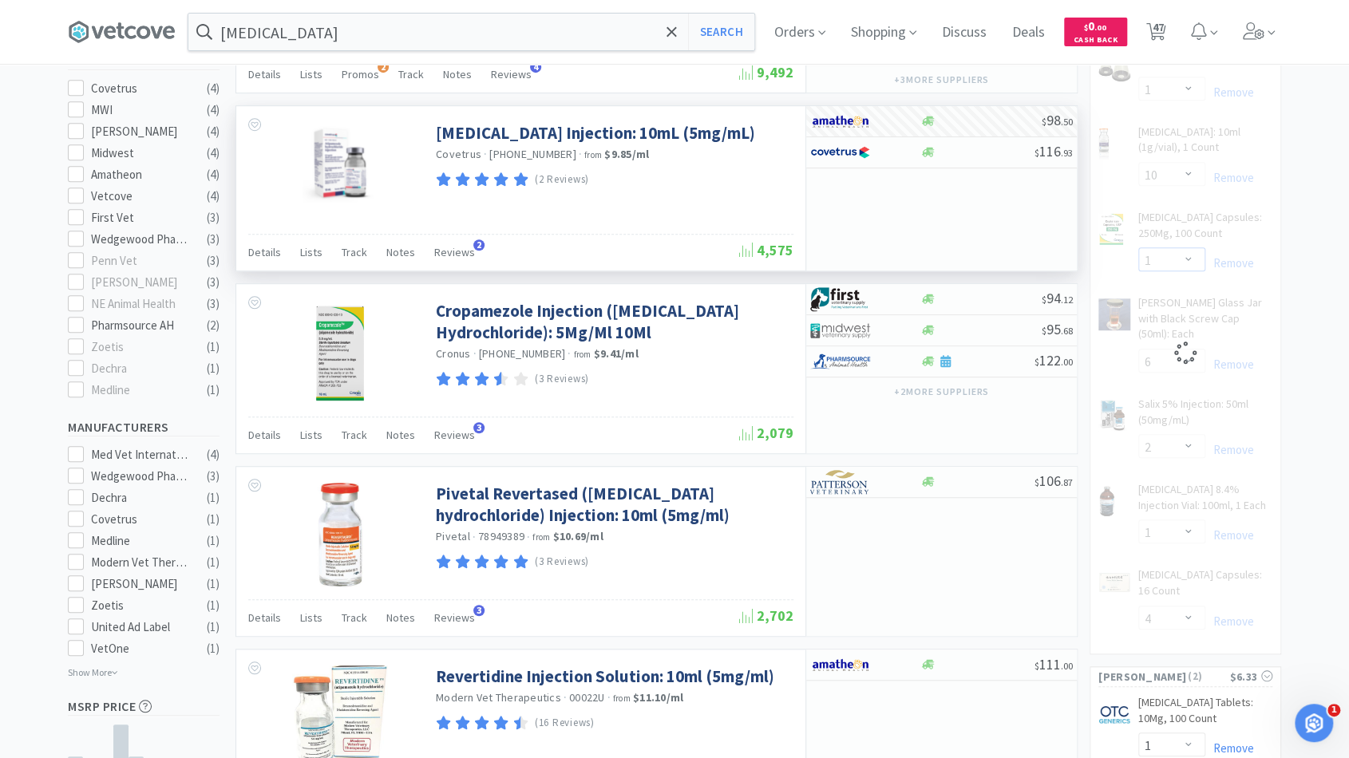
select select "2"
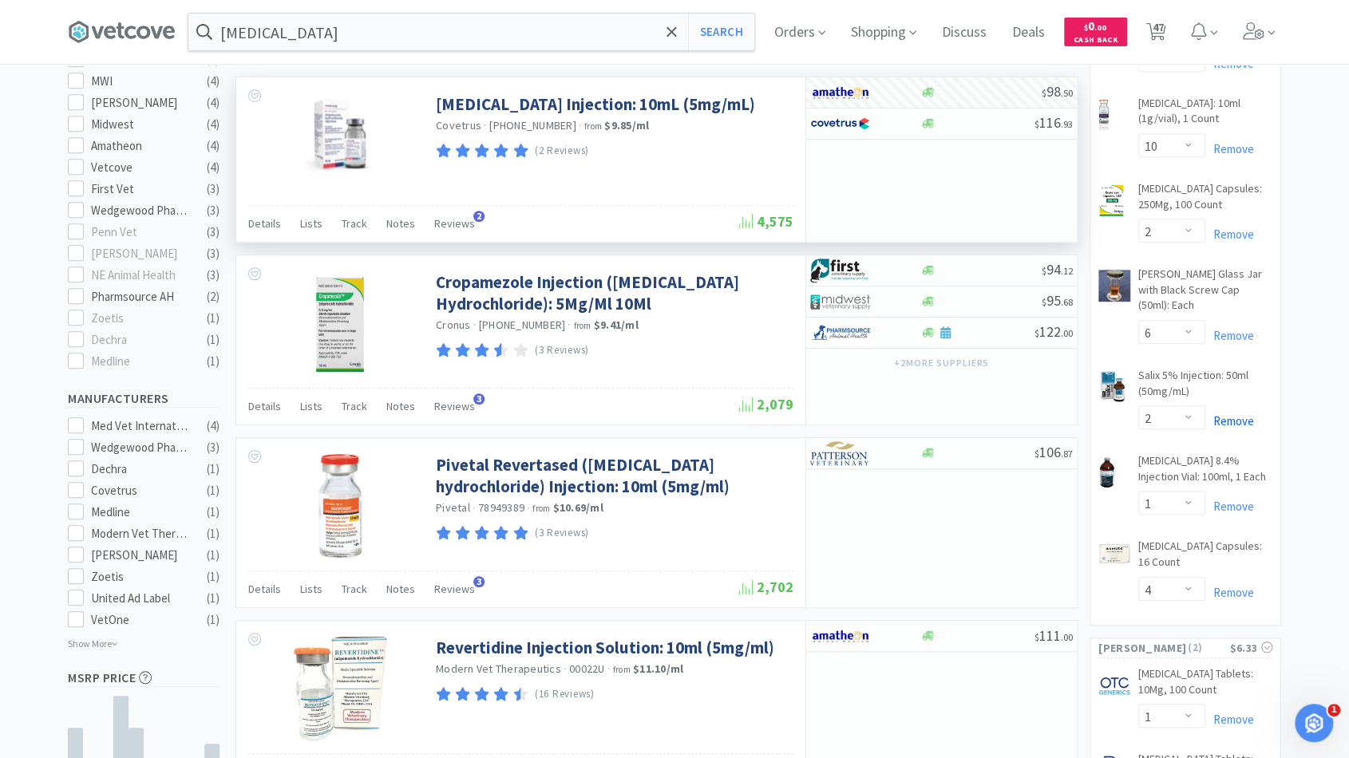
click at [1245, 413] on link "Remove" at bounding box center [1229, 420] width 49 height 15
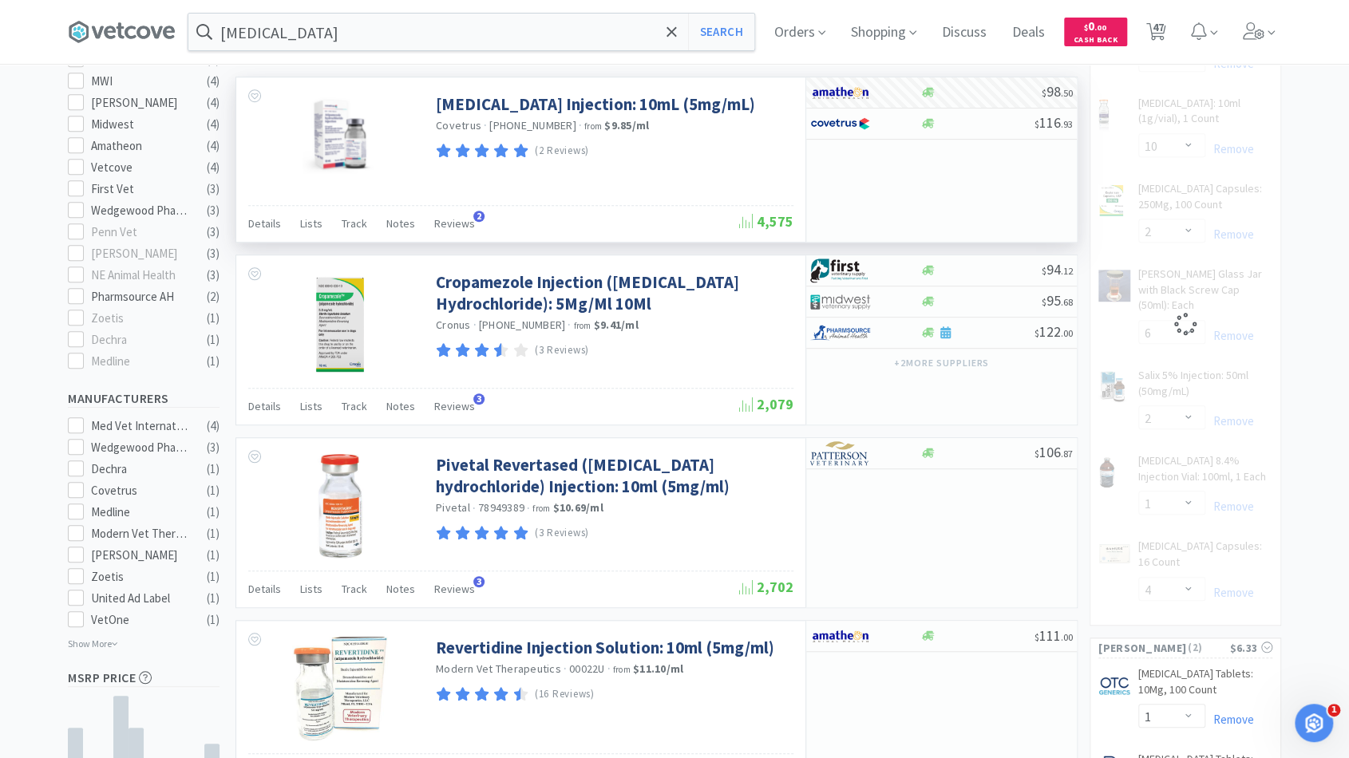
select select "4"
select select "1"
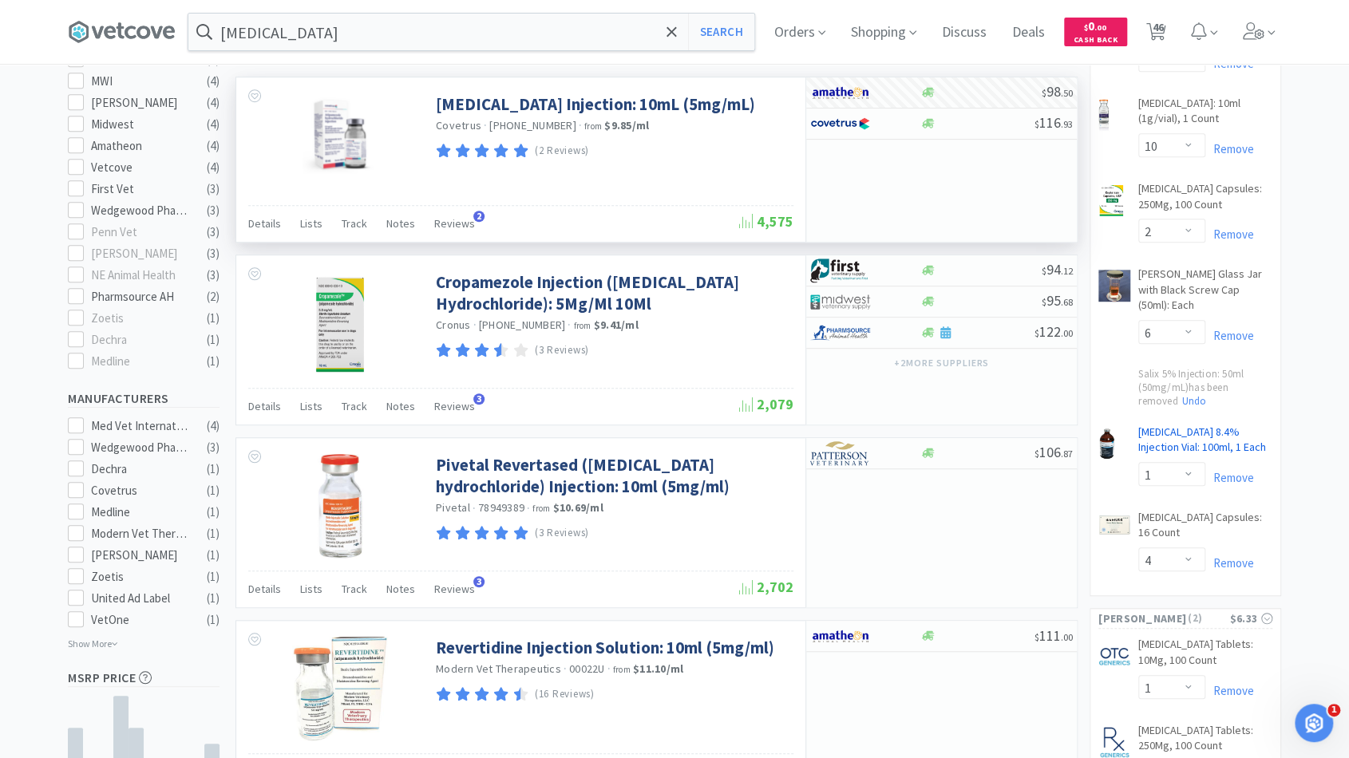
scroll to position [616, 0]
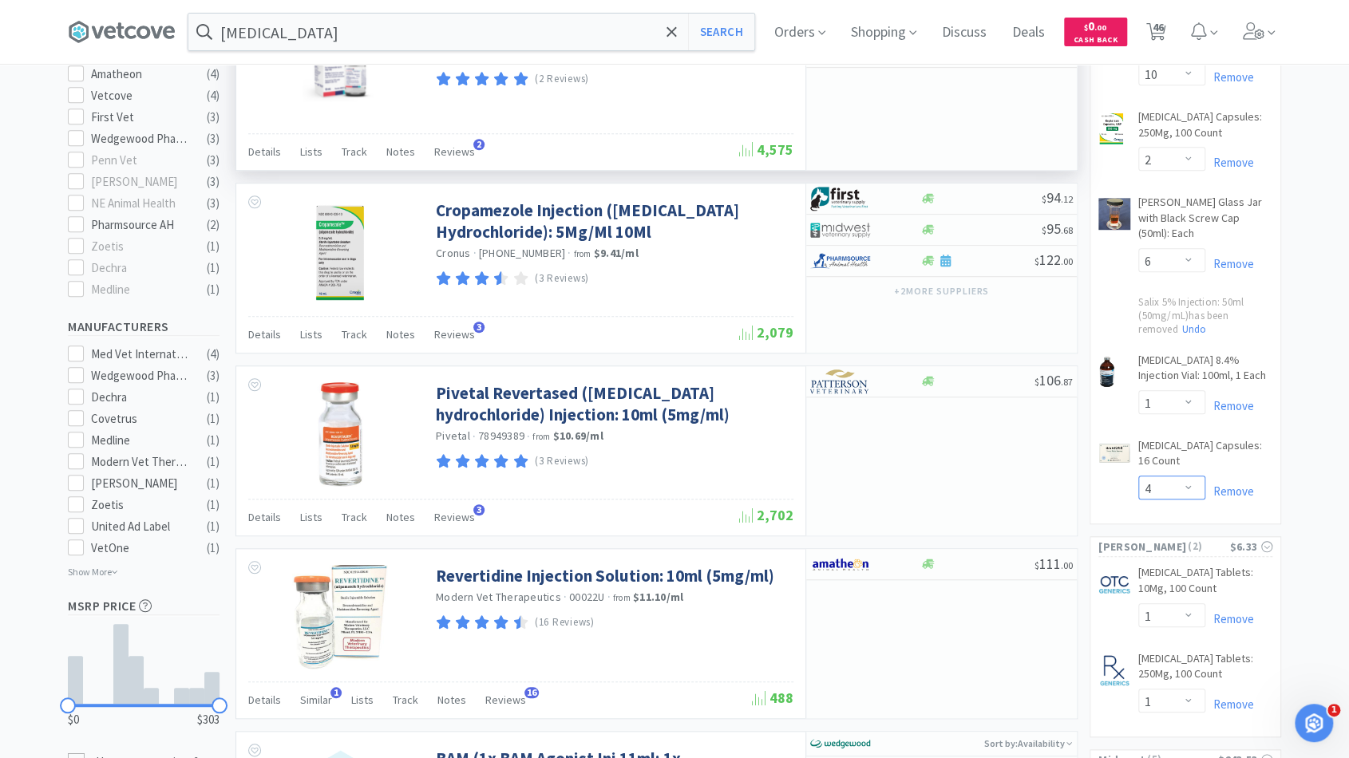
click at [1190, 476] on select "Enter Quantity 1 2 3 4 5 6 7 8 9 10 11 12 13 14 15 16 17 18 19 20 Enter Quantity" at bounding box center [1171, 488] width 67 height 24
click at [1138, 476] on select "Enter Quantity 1 2 3 4 5 6 7 8 9 10 11 12 13 14 15 16 17 18 19 20 Enter Quantity" at bounding box center [1171, 488] width 67 height 24
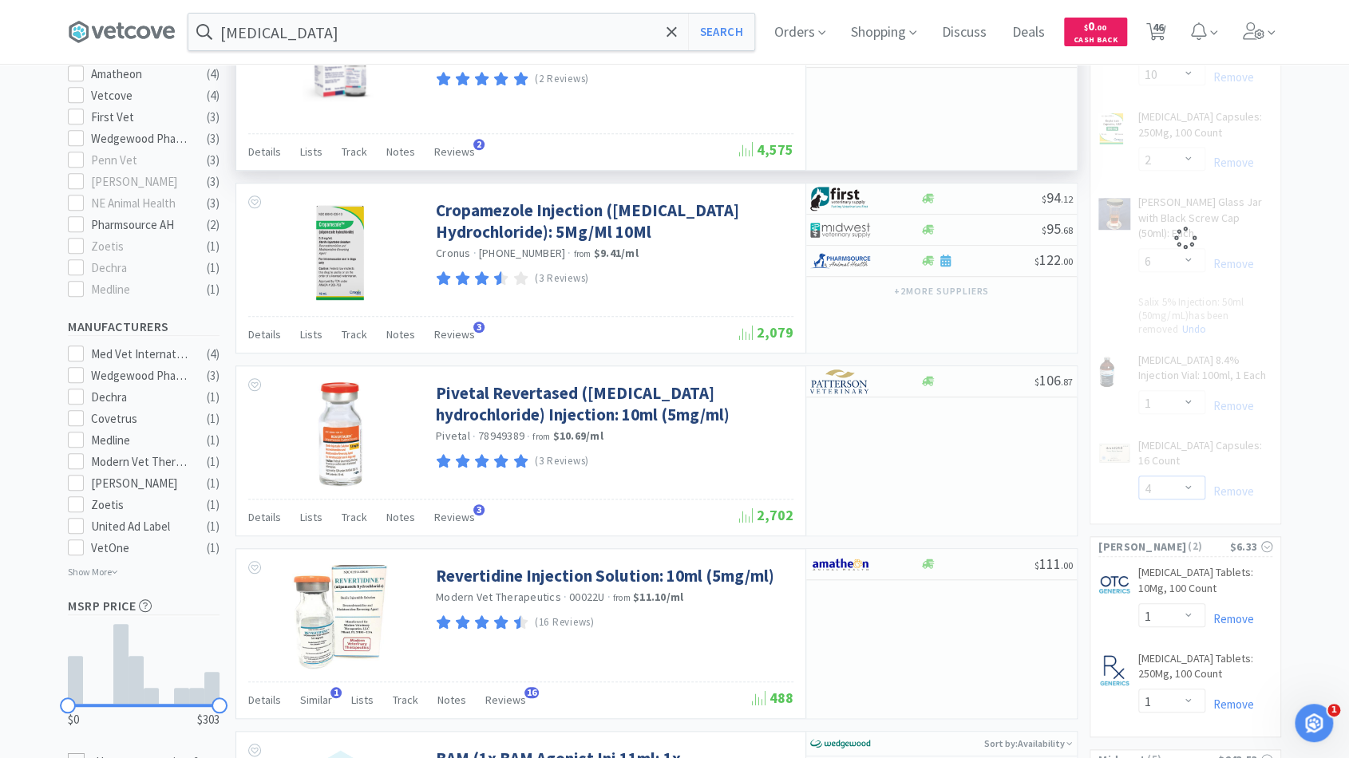
select select "6"
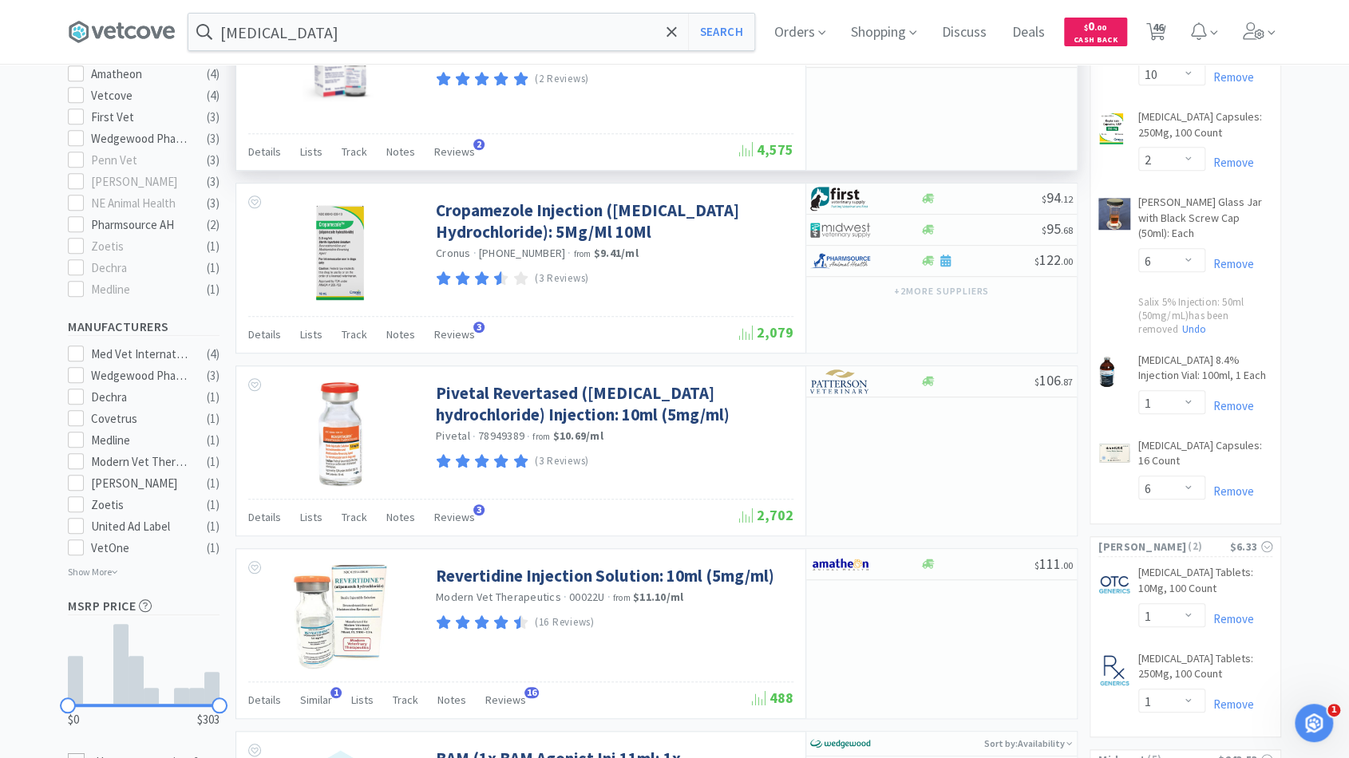
click at [1276, 398] on div "[MEDICAL_DATA] 8.4% Injection Vial: 100ml, 1 Each CB Enter Quantity 1 2 3 4 5 6…" at bounding box center [1185, 395] width 190 height 85
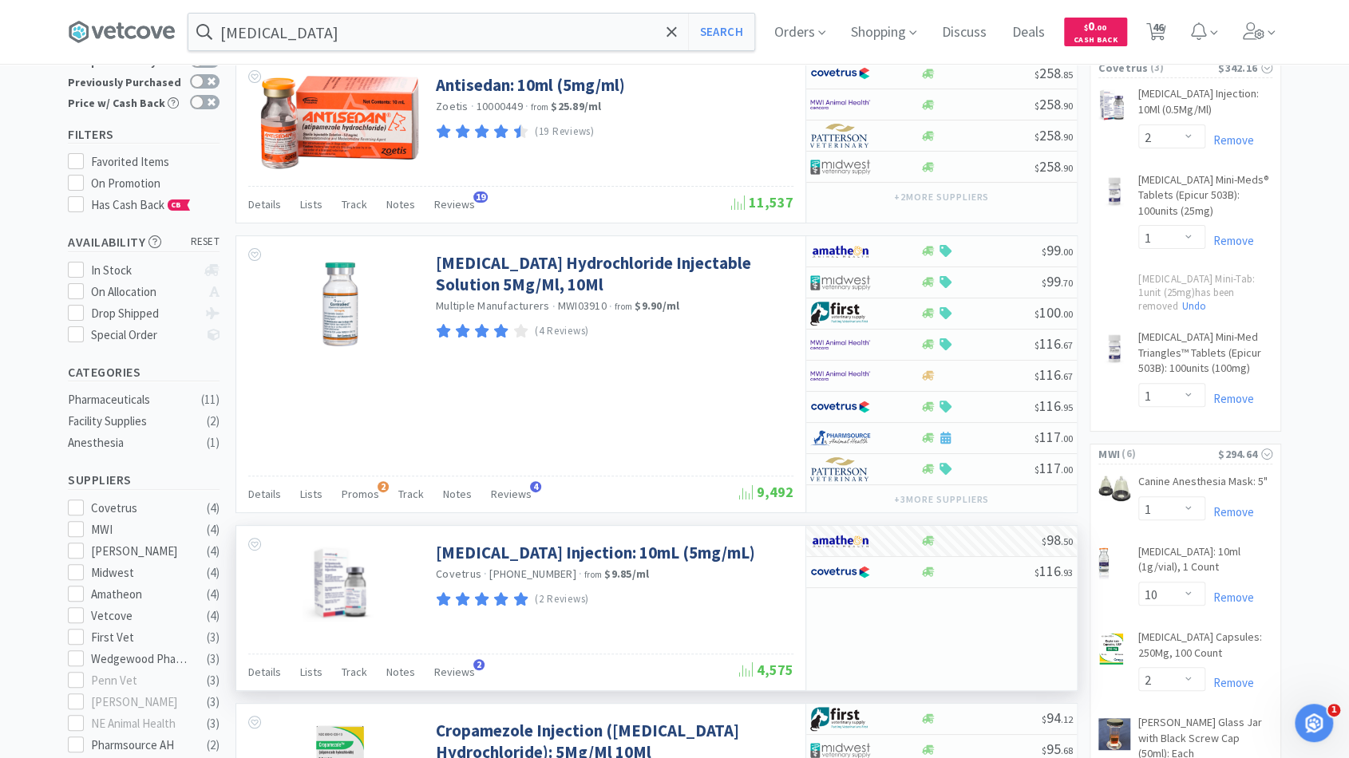
scroll to position [125, 0]
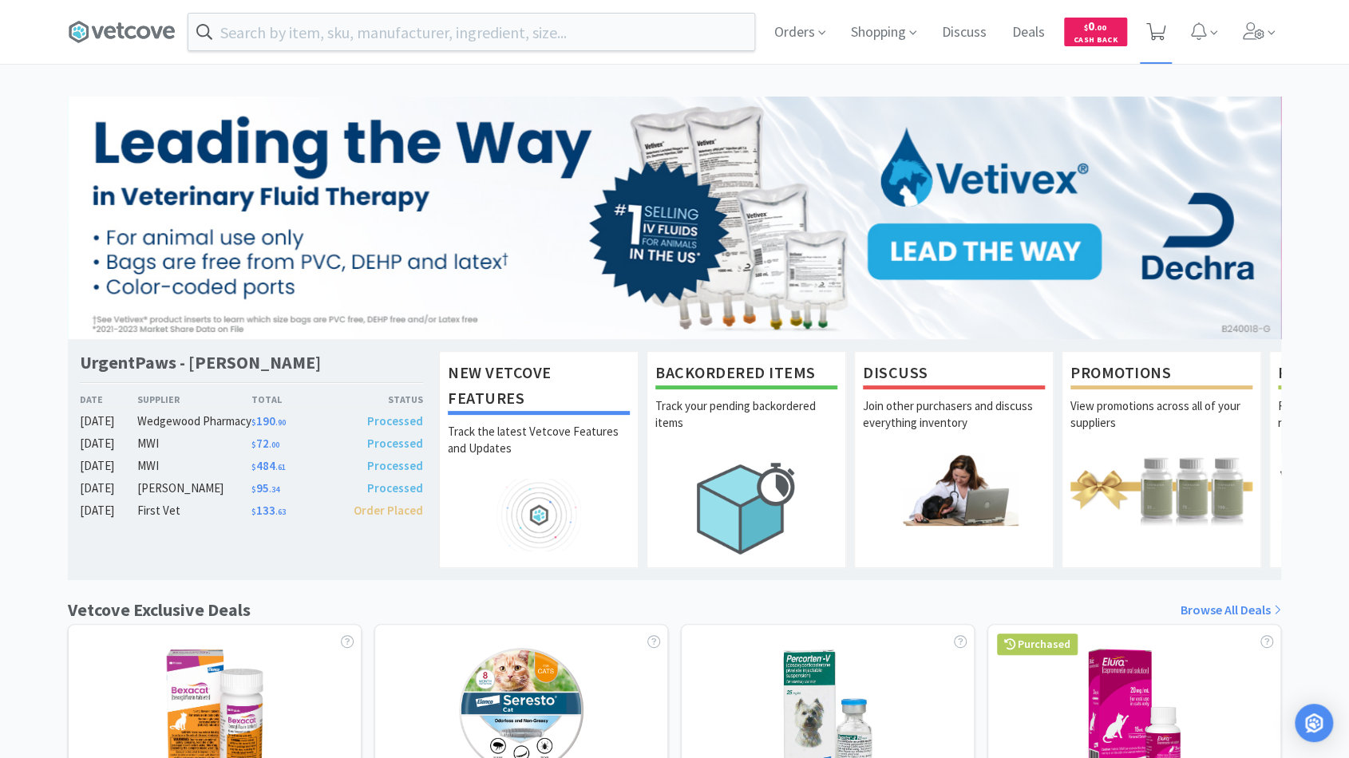
click at [1165, 30] on icon at bounding box center [1156, 32] width 20 height 18
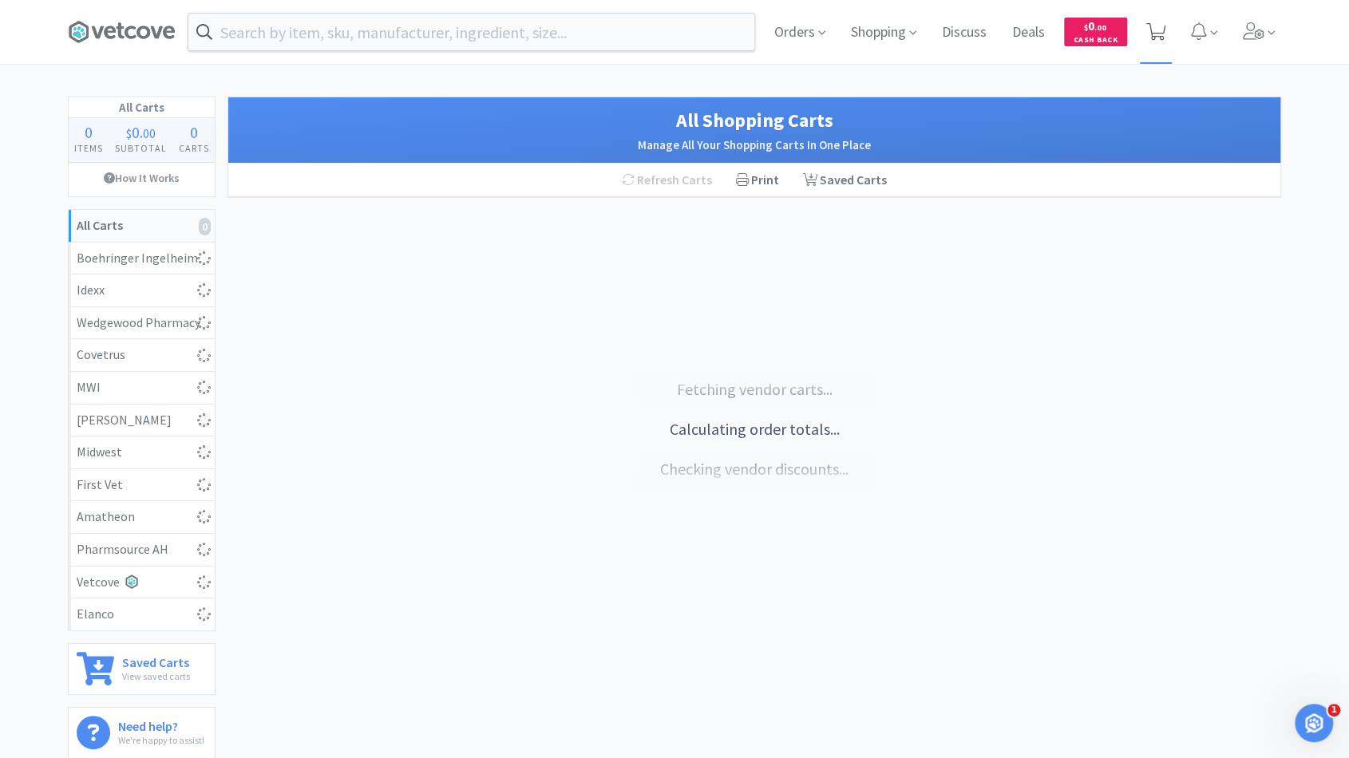
select select "2"
select select "1"
select select "10"
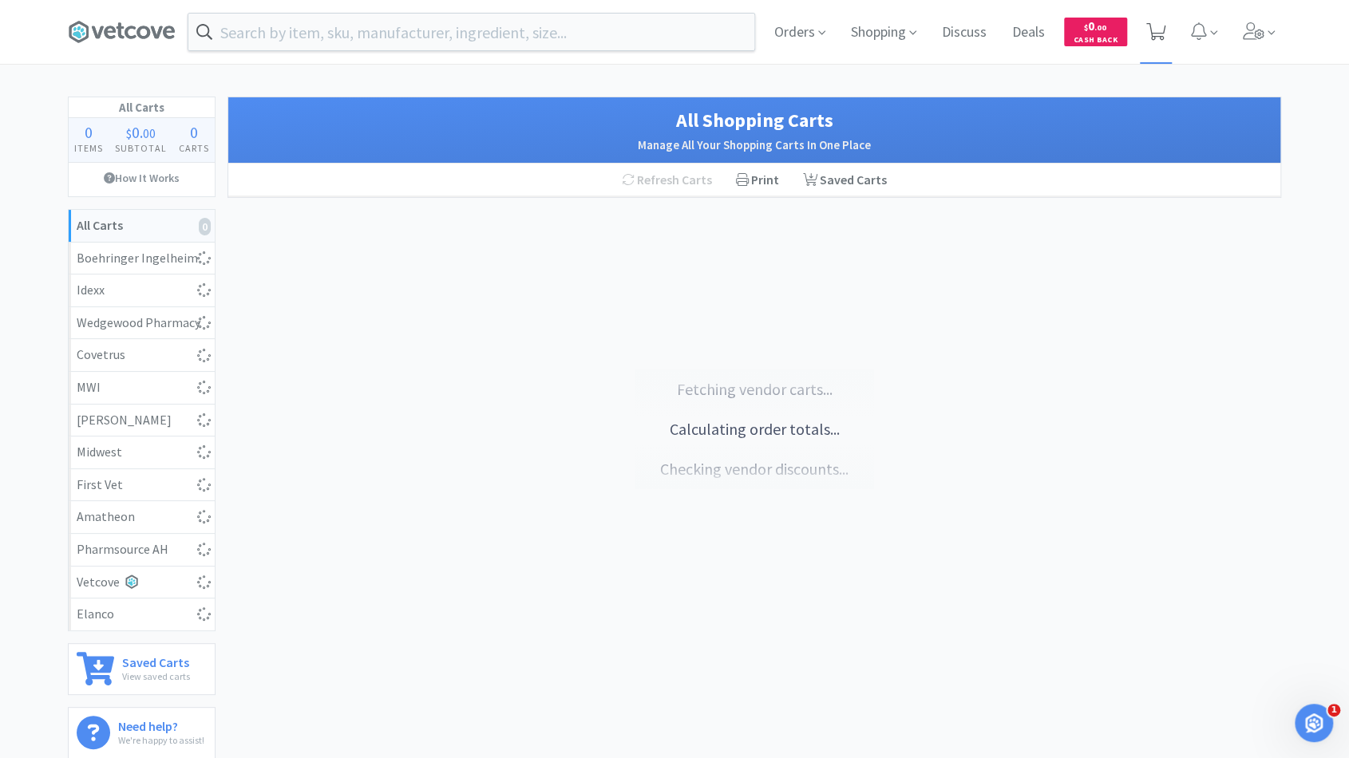
select select "2"
select select "6"
select select "1"
select select "6"
select select "1"
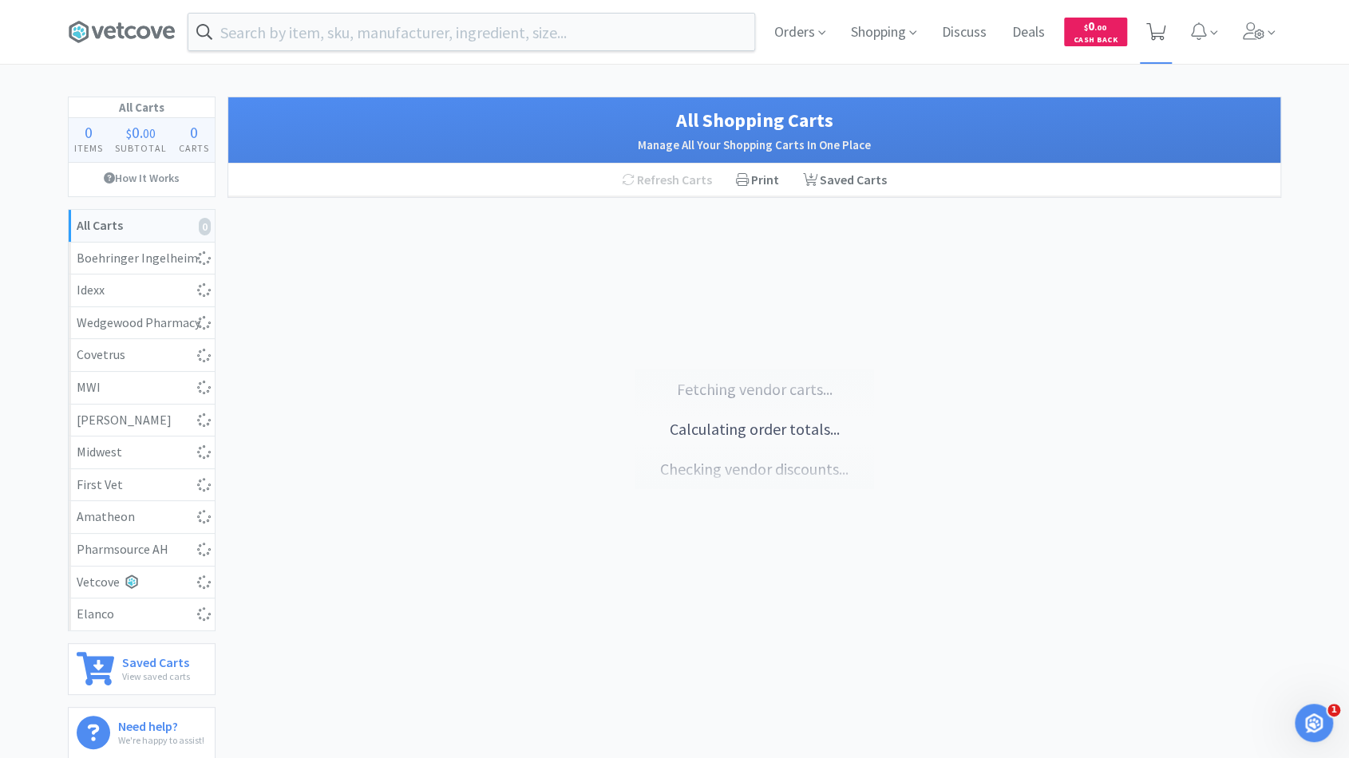
select select "1"
select select "6"
select select "1"
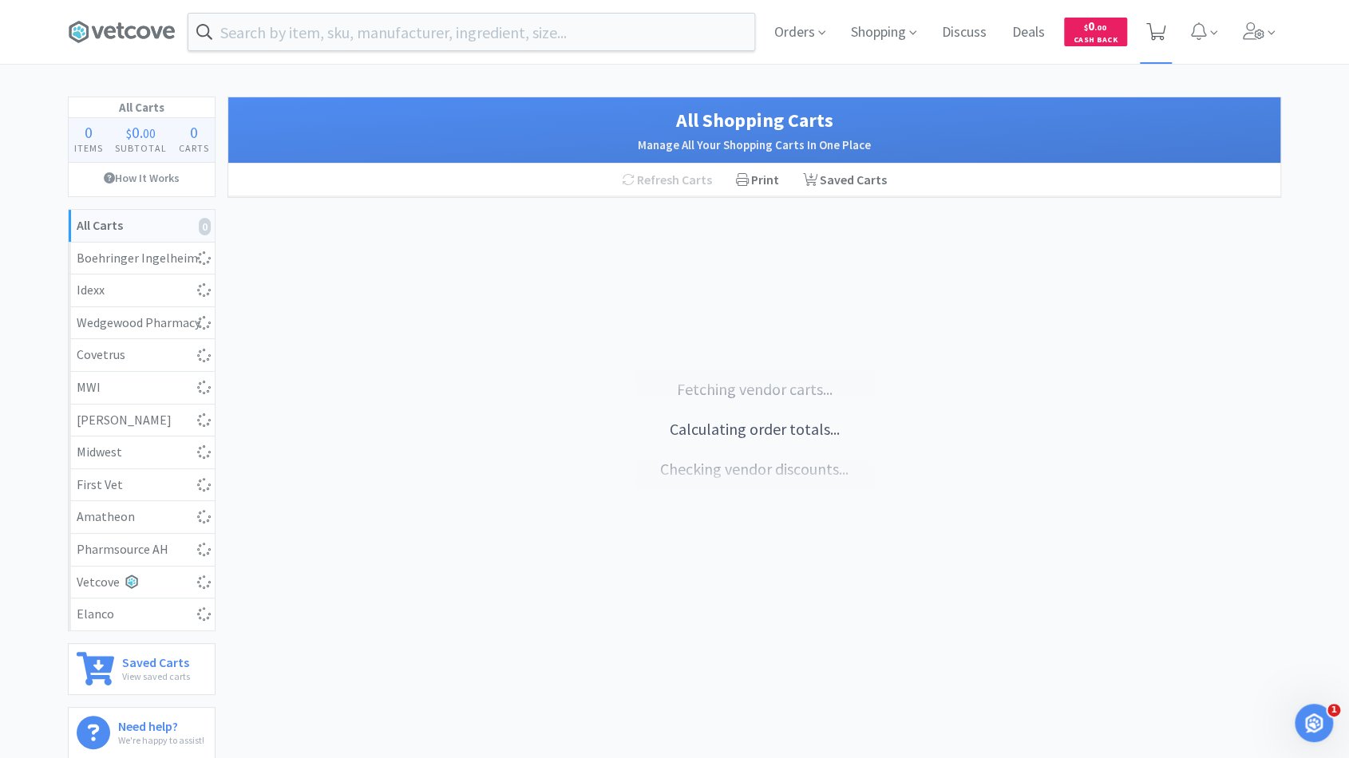
select select "4"
select select "1"
select select "2"
select select "1"
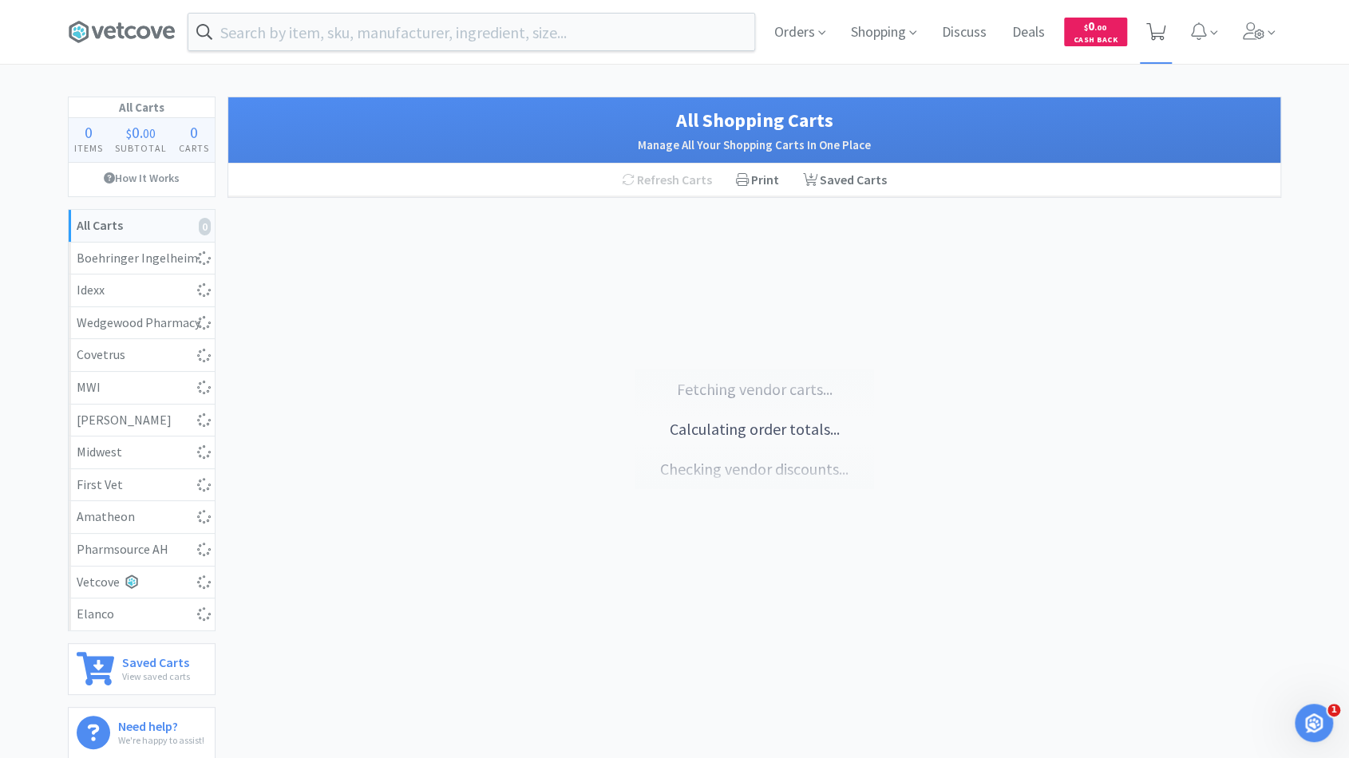
select select "1"
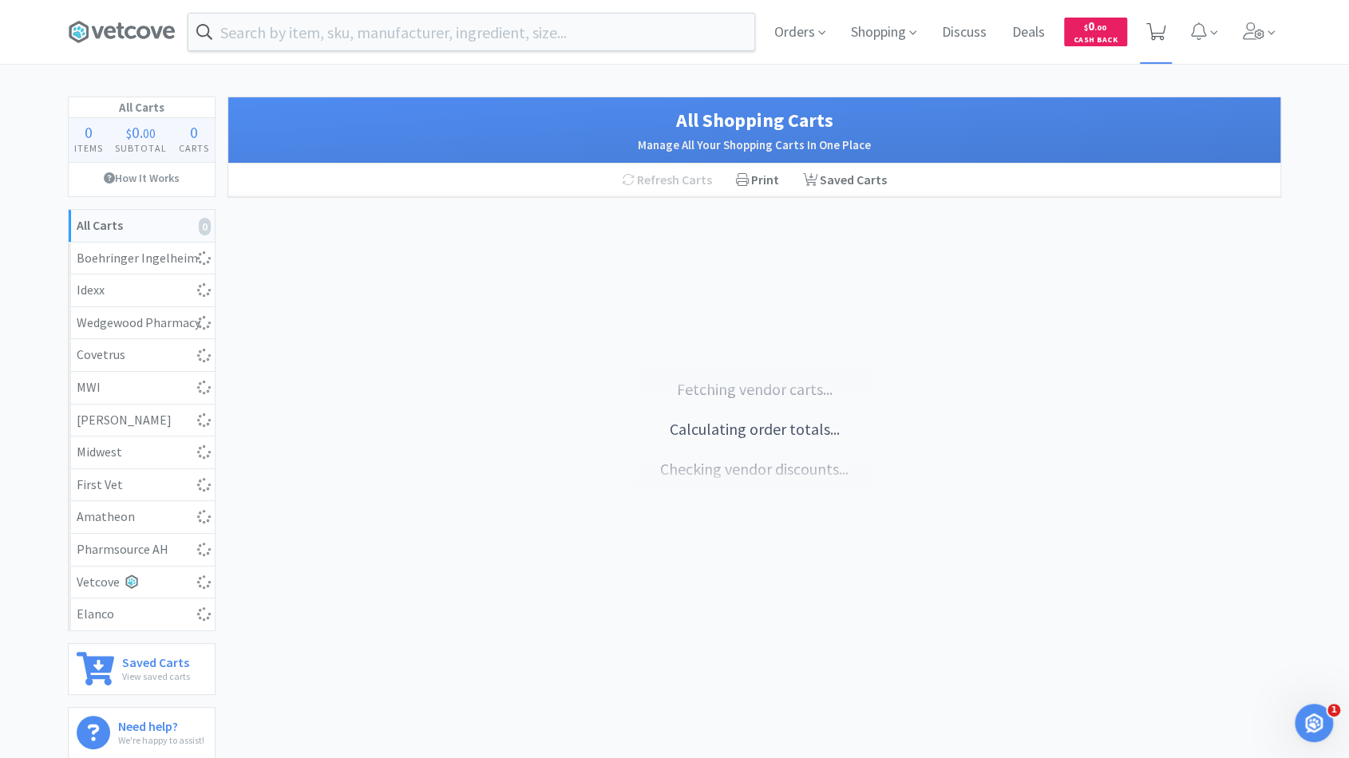
select select "1"
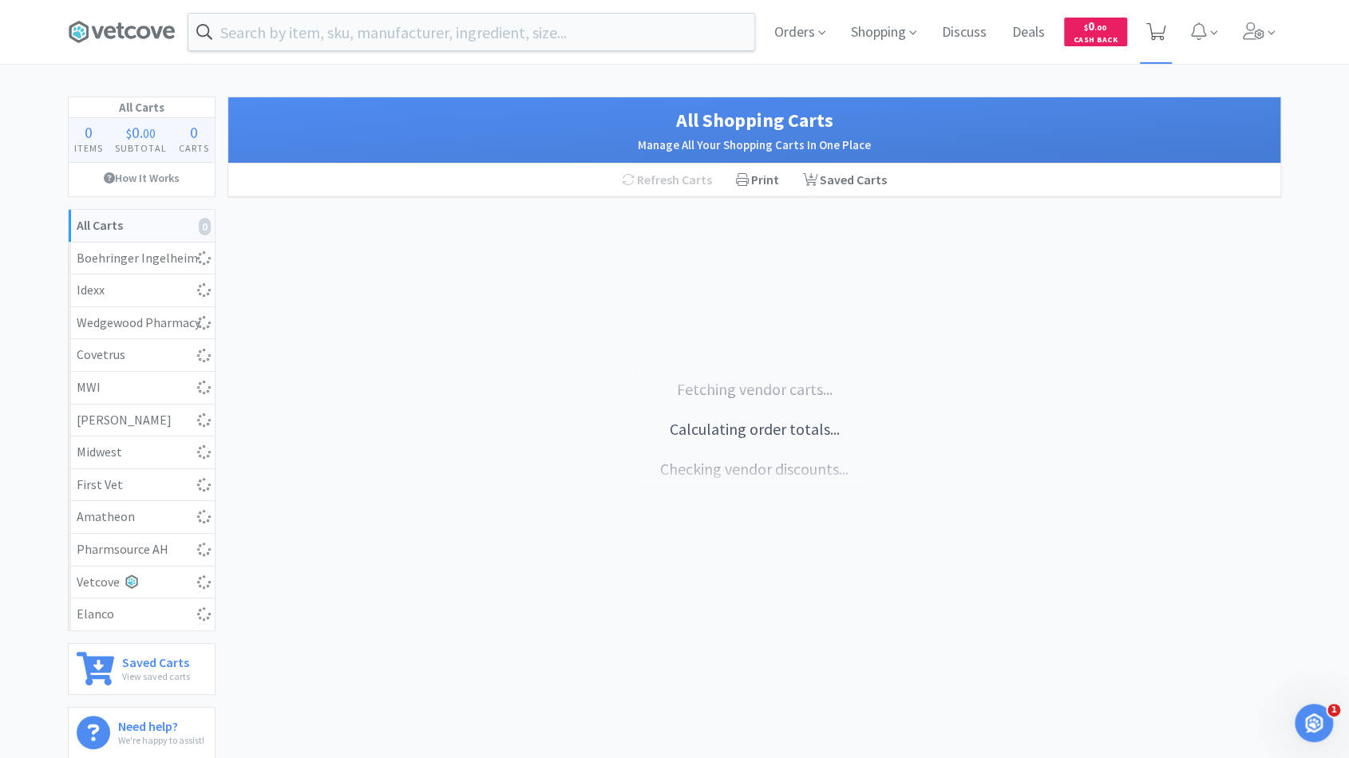
select select "1"
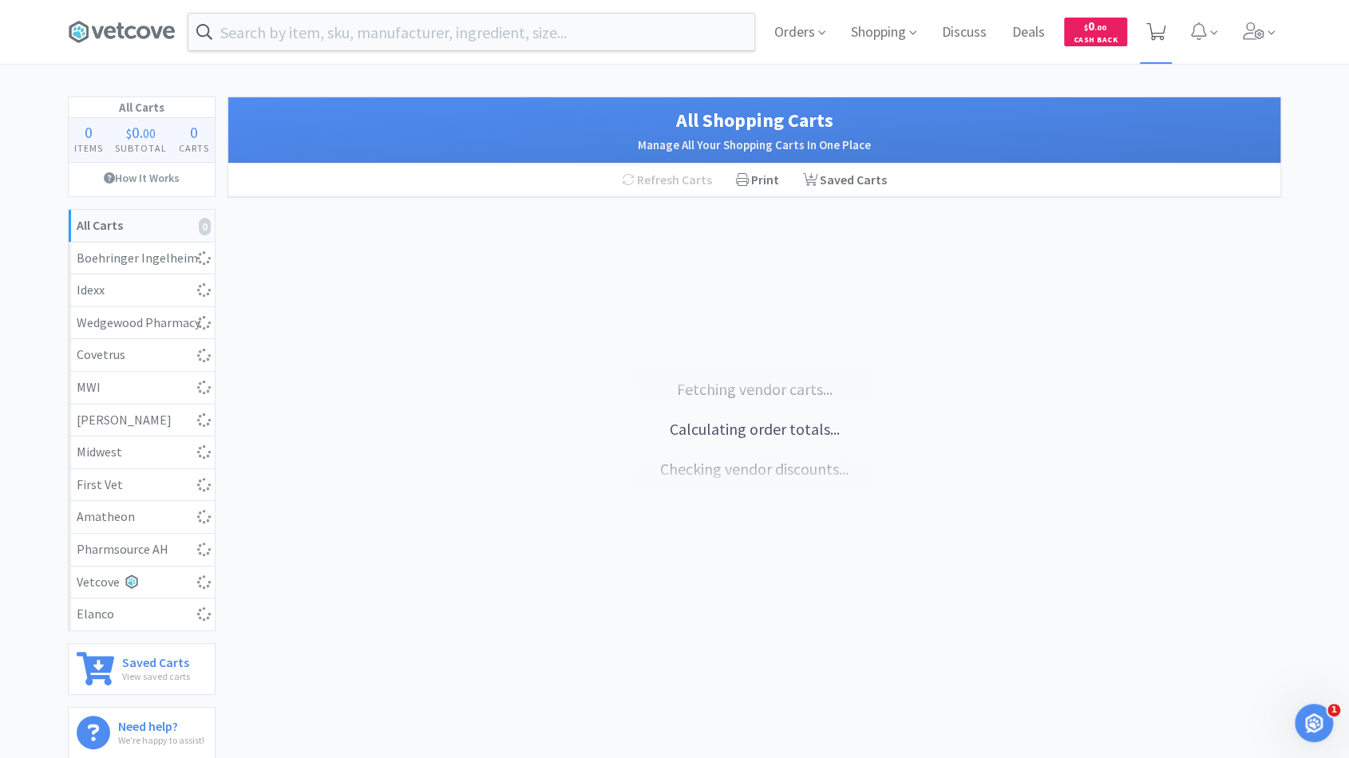
select select "1"
select select "2"
select select "1"
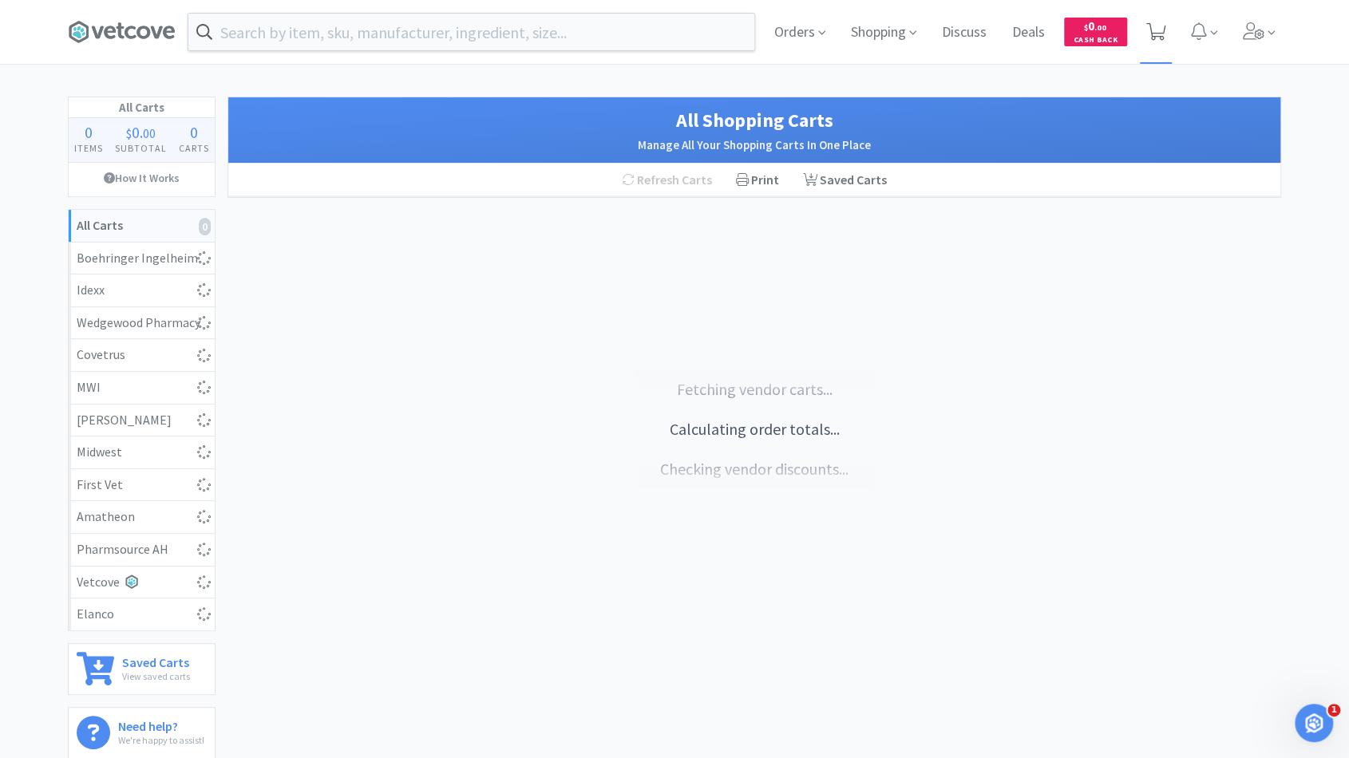
select select "1"
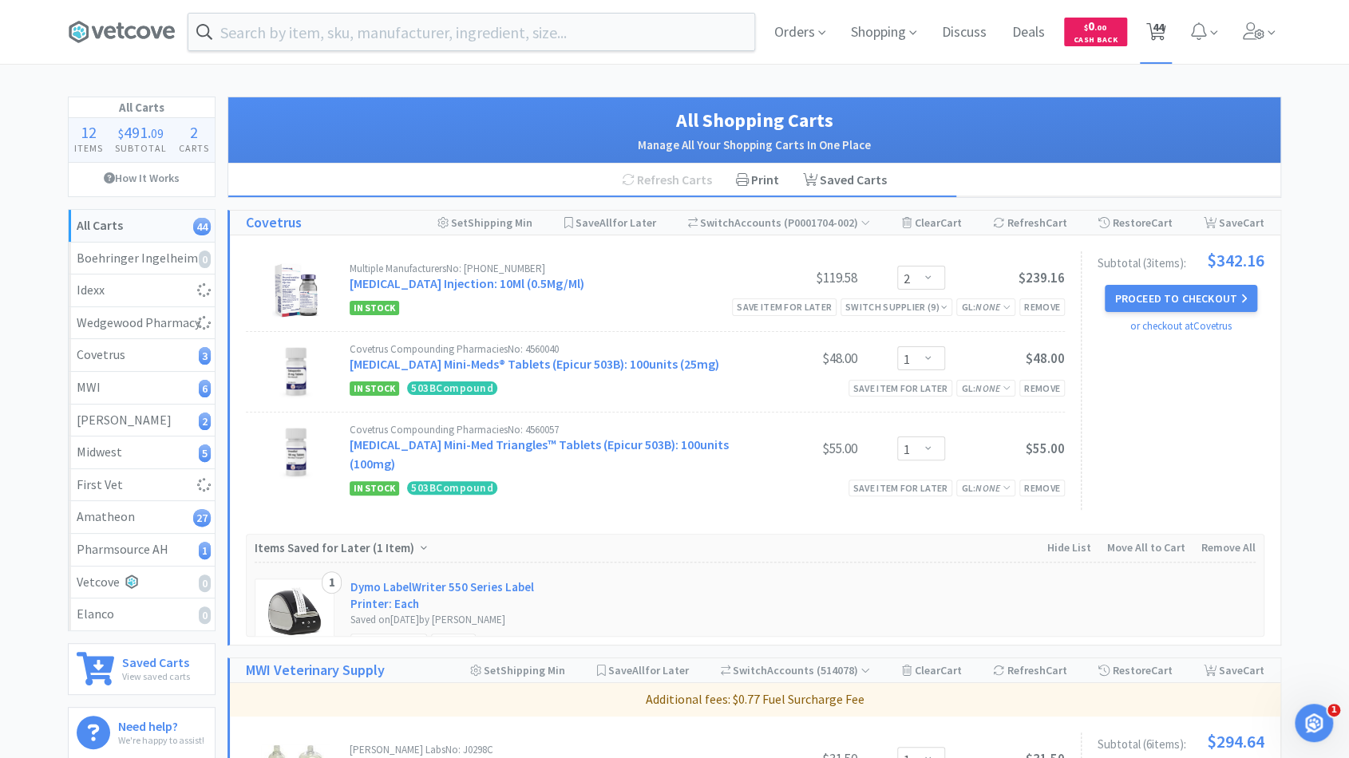
select select "1"
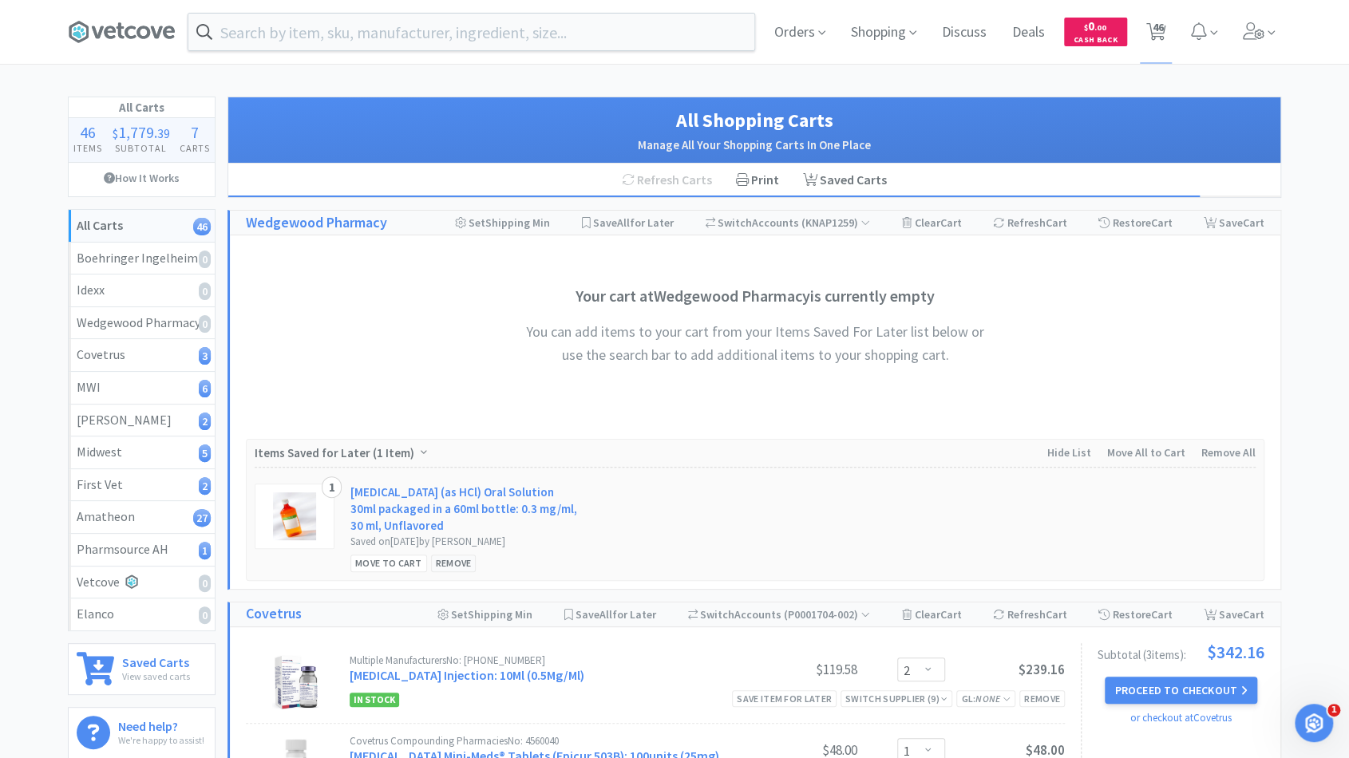
click at [454, 562] on div "Remove" at bounding box center [454, 563] width 46 height 17
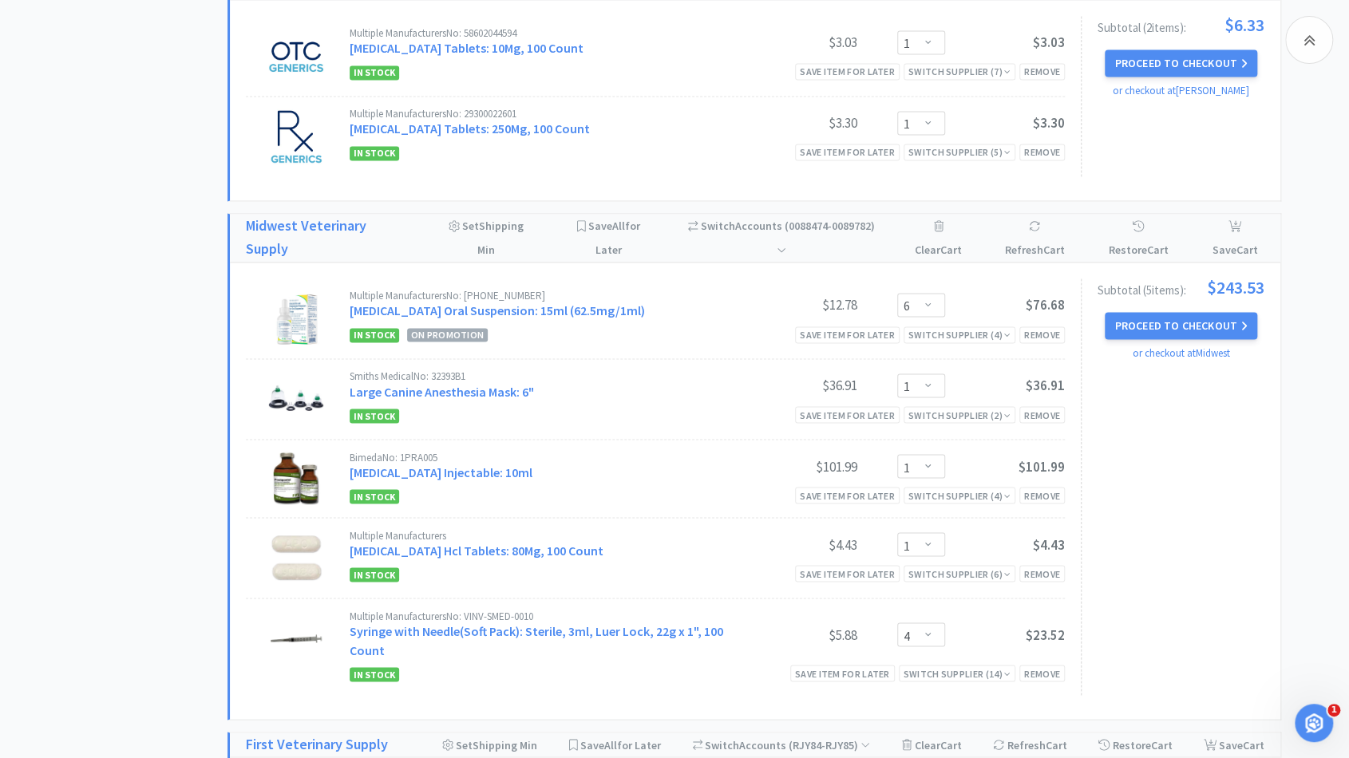
scroll to position [1688, 0]
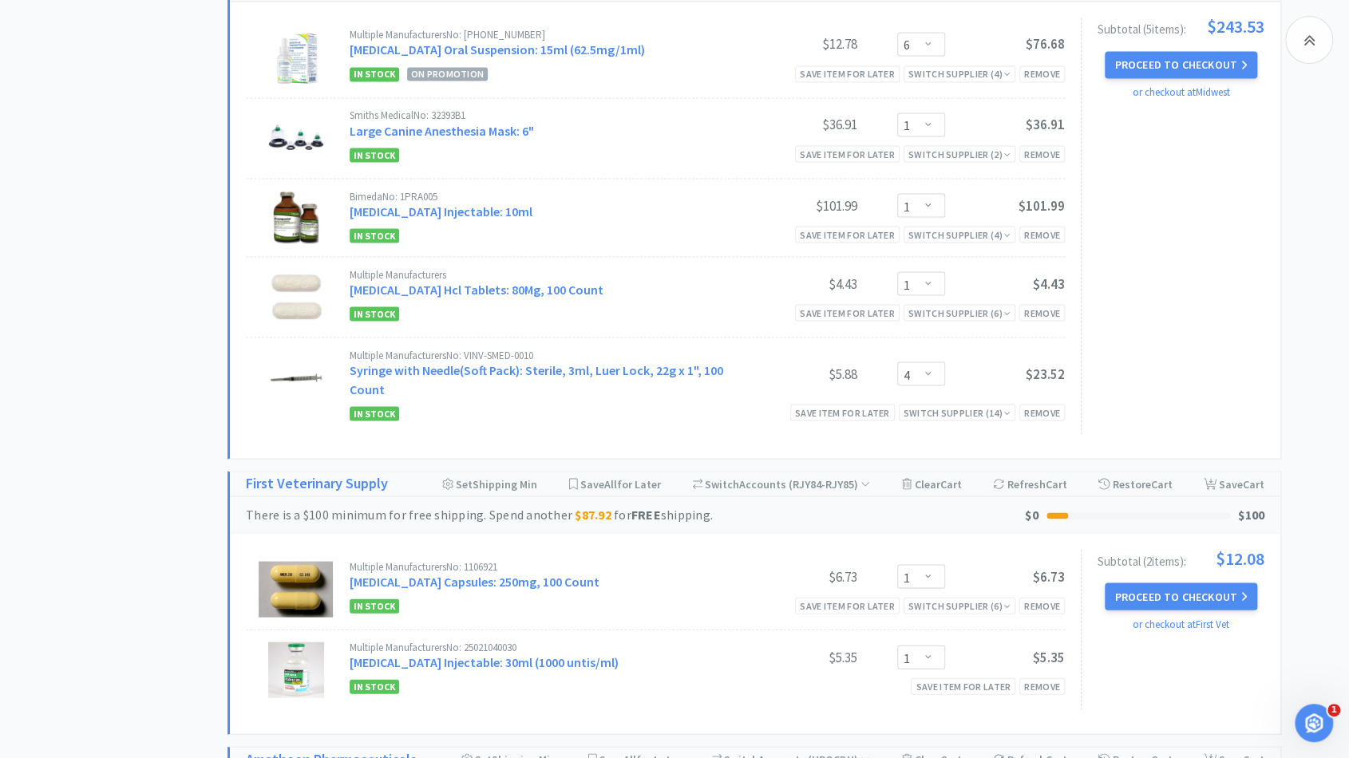
drag, startPoint x: 599, startPoint y: 527, endPoint x: 187, endPoint y: 516, distance: 412.8
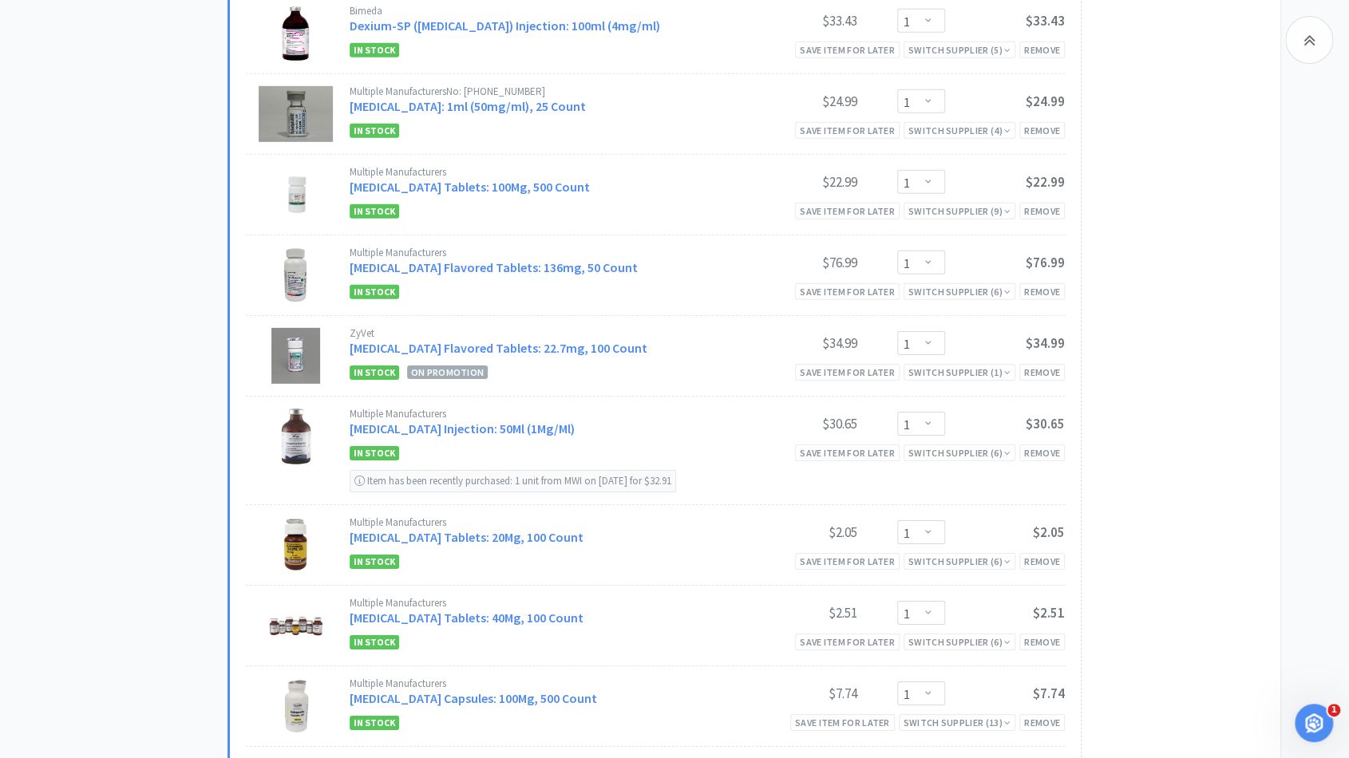
scroll to position [2883, 0]
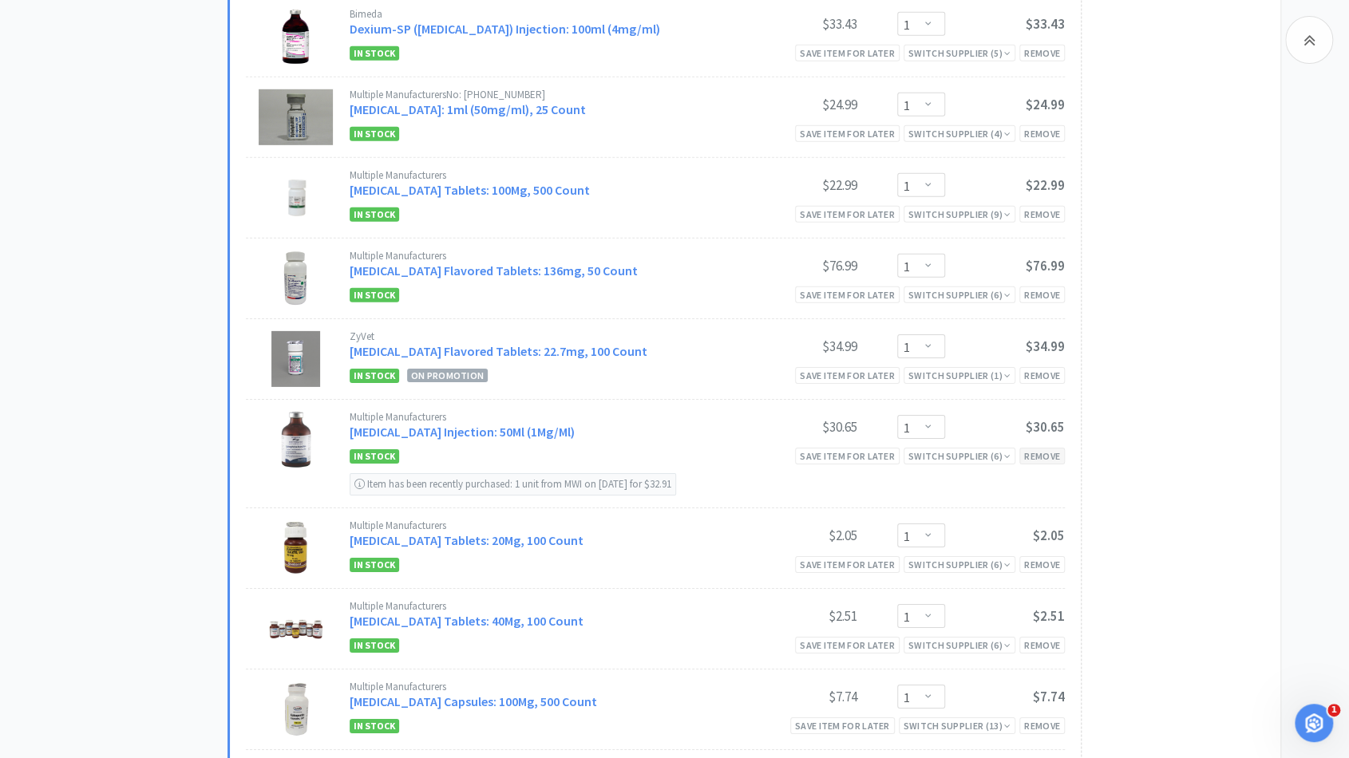
click at [1031, 459] on div "Remove" at bounding box center [1042, 456] width 46 height 17
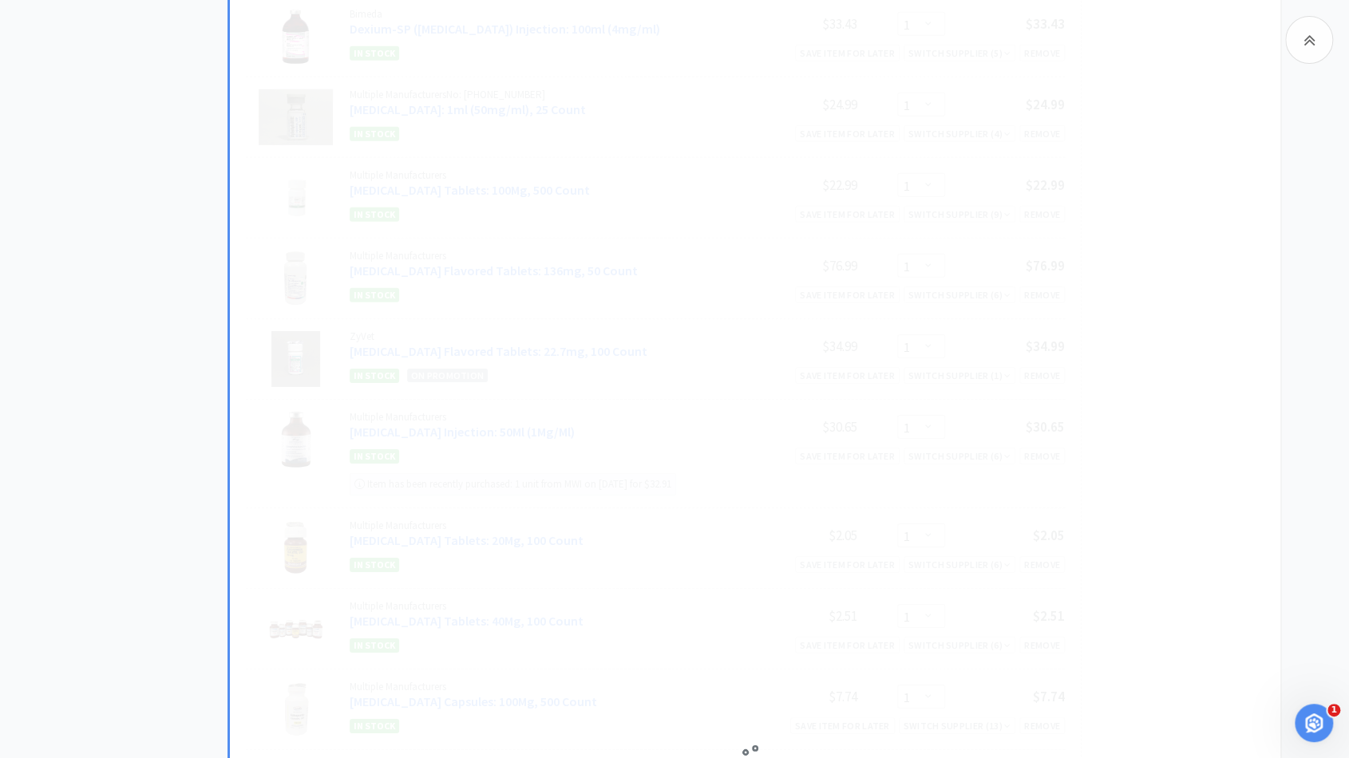
select select "2"
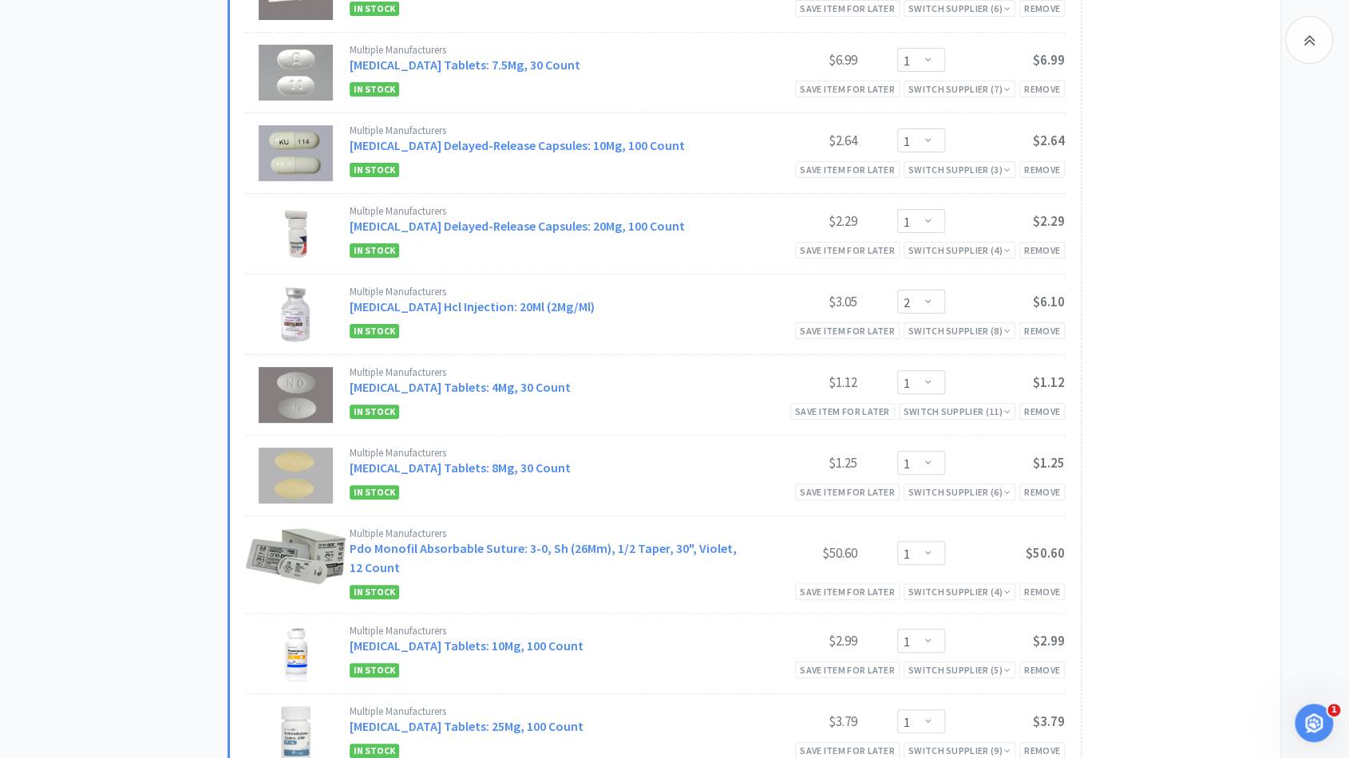
scroll to position [3730, 0]
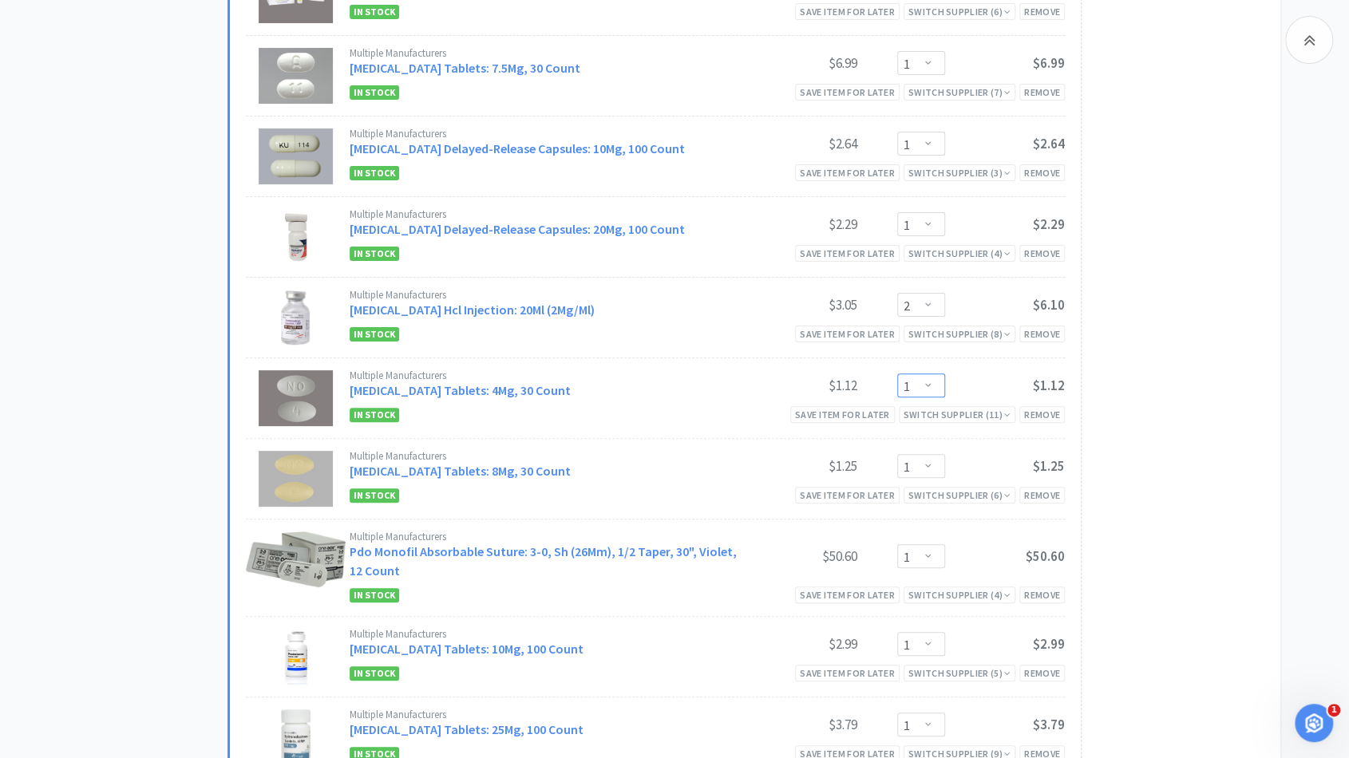
click at [930, 392] on select "Enter Quantity 1 2 3 4 5 6 7 8 9 10 11 12 13 14 15 16 17 18 19 20 Enter Quantity" at bounding box center [921, 386] width 48 height 24
click at [897, 375] on select "Enter Quantity 1 2 3 4 5 6 7 8 9 10 11 12 13 14 15 16 17 18 19 20 Enter Quantity" at bounding box center [921, 386] width 48 height 24
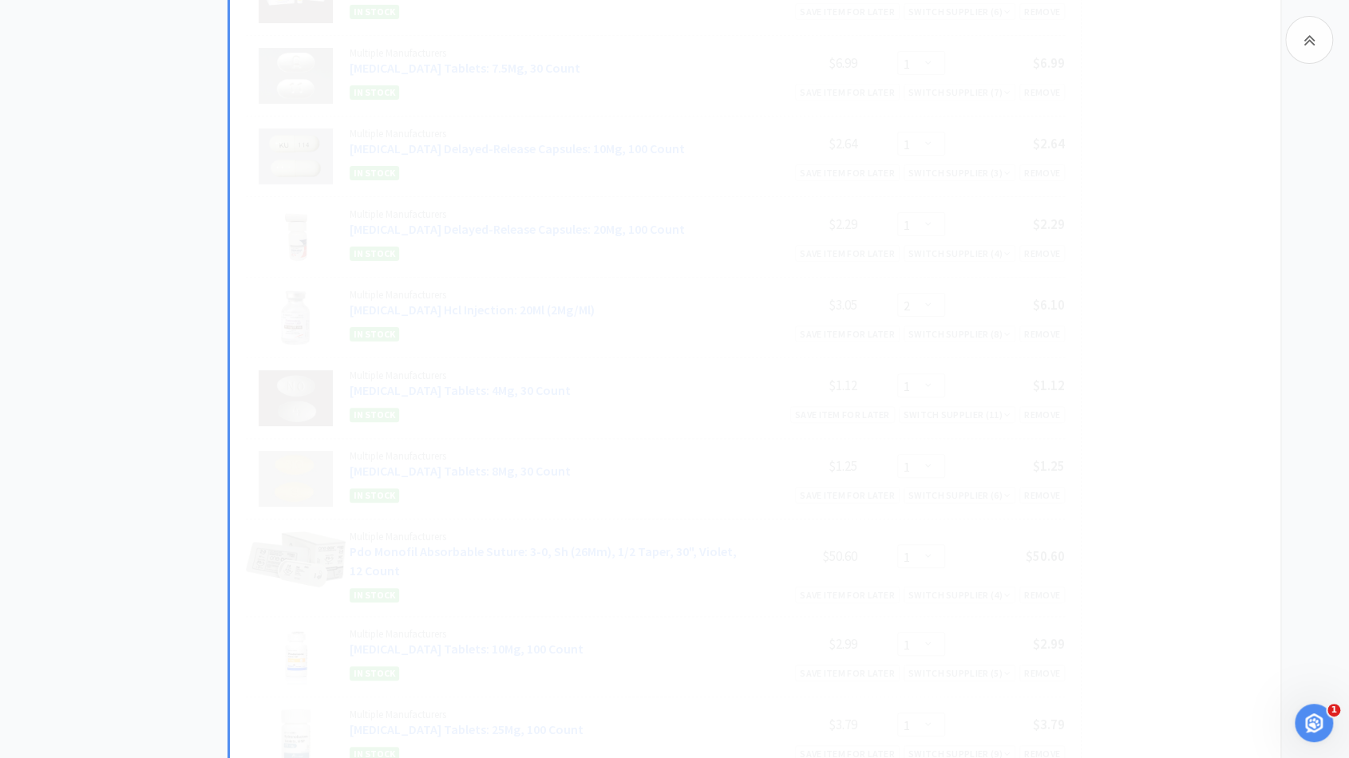
select select "2"
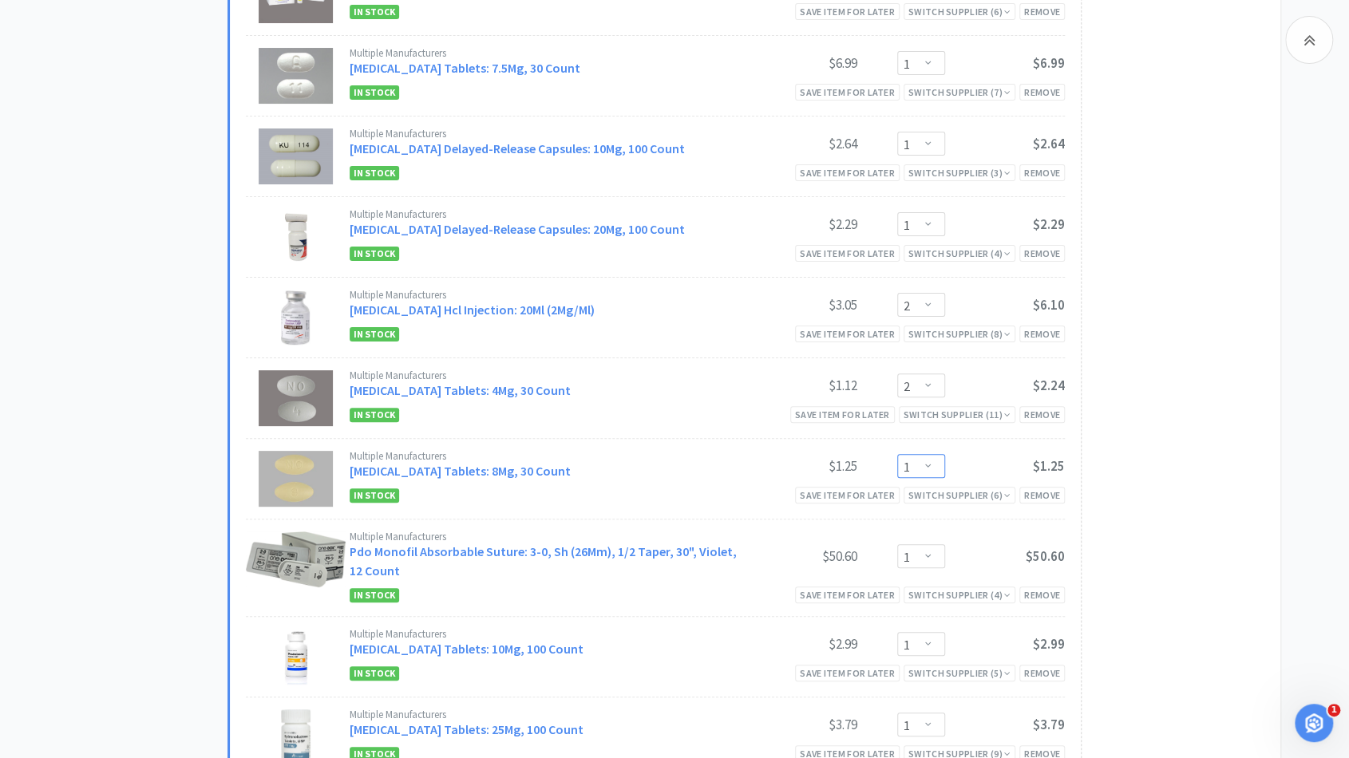
click at [936, 473] on select "Enter Quantity 1 2 3 4 5 6 7 8 9 10 11 12 13 14 15 16 17 18 19 20 Enter Quantity" at bounding box center [921, 466] width 48 height 24
click at [897, 456] on select "Enter Quantity 1 2 3 4 5 6 7 8 9 10 11 12 13 14 15 16 17 18 19 20 Enter Quantity" at bounding box center [921, 466] width 48 height 24
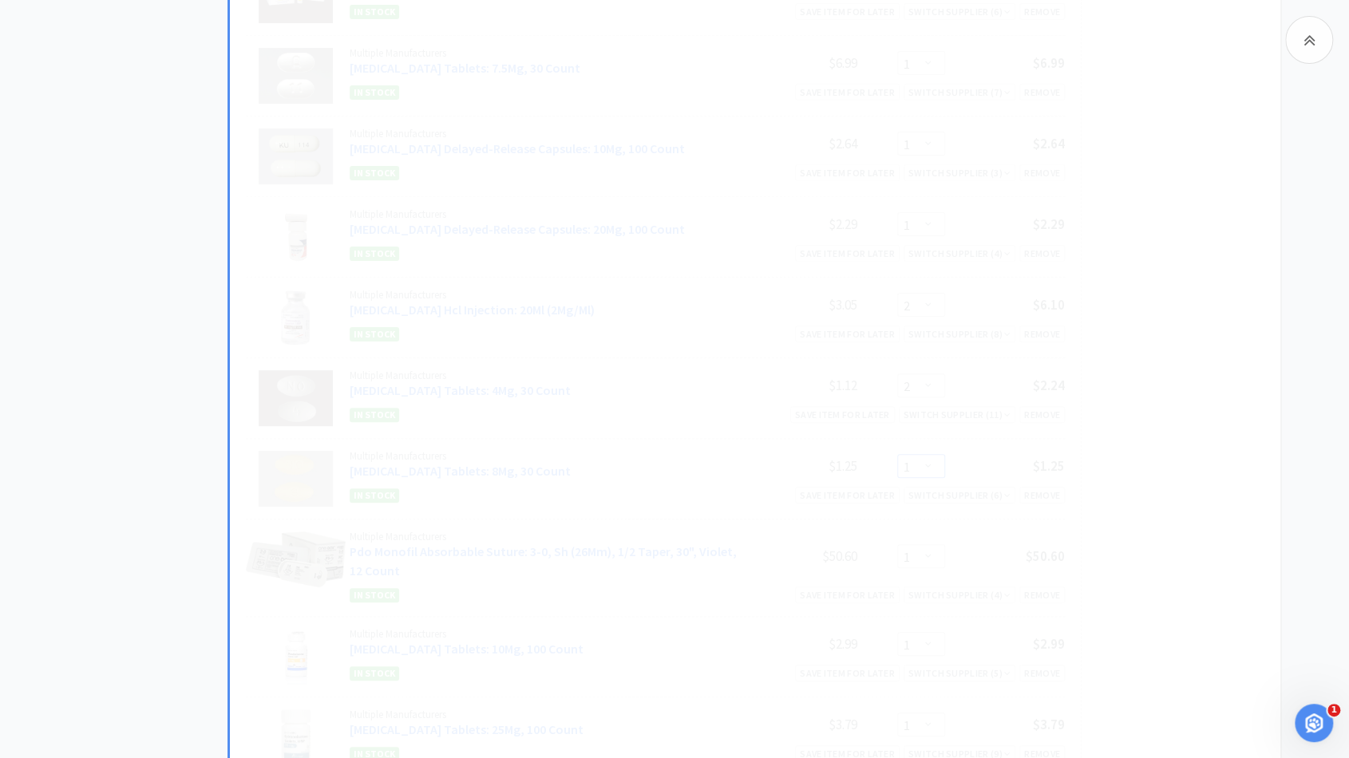
select select "2"
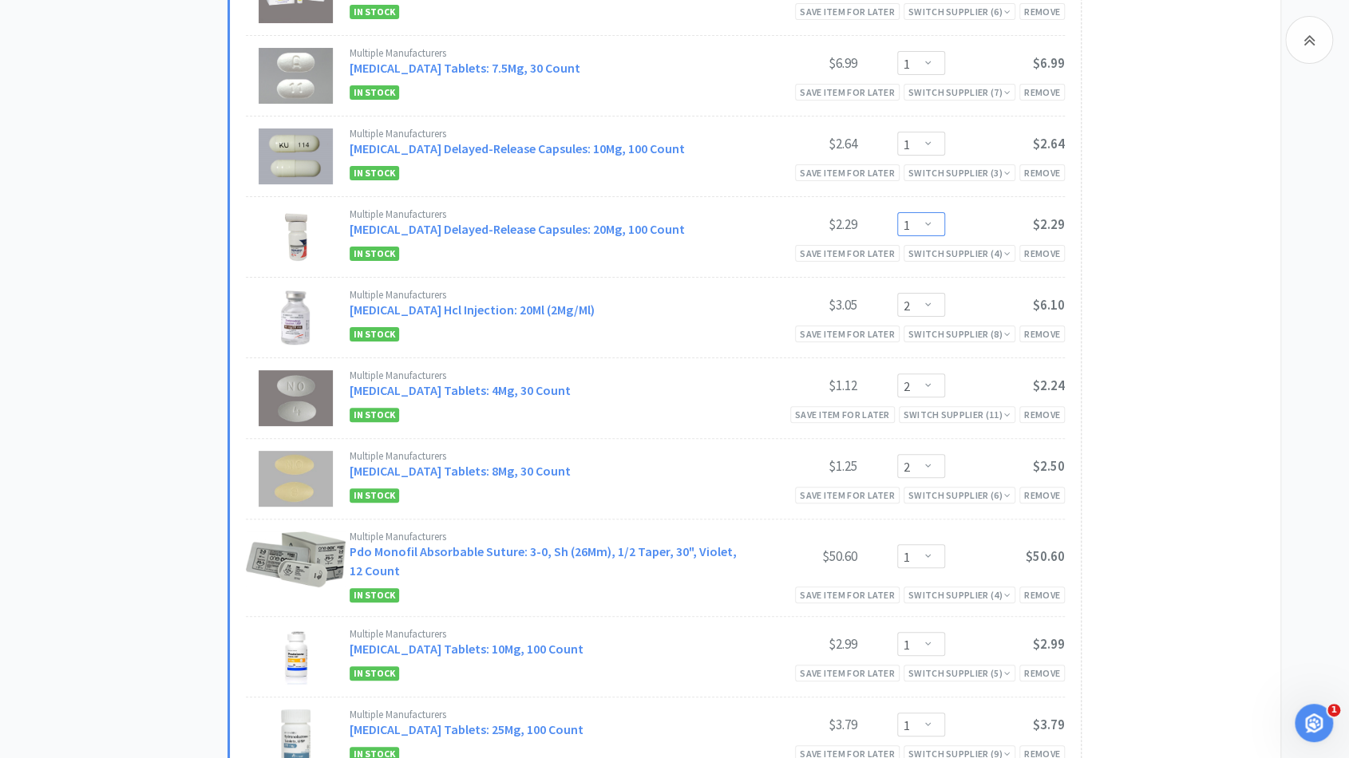
click at [932, 233] on select "Enter Quantity 1 2 3 4 5 6 7 8 9 10 11 12 13 14 15 16 17 18 19 20 Enter Quantity" at bounding box center [921, 224] width 48 height 24
click at [897, 215] on select "Enter Quantity 1 2 3 4 5 6 7 8 9 10 11 12 13 14 15 16 17 18 19 20 Enter Quantity" at bounding box center [921, 224] width 48 height 24
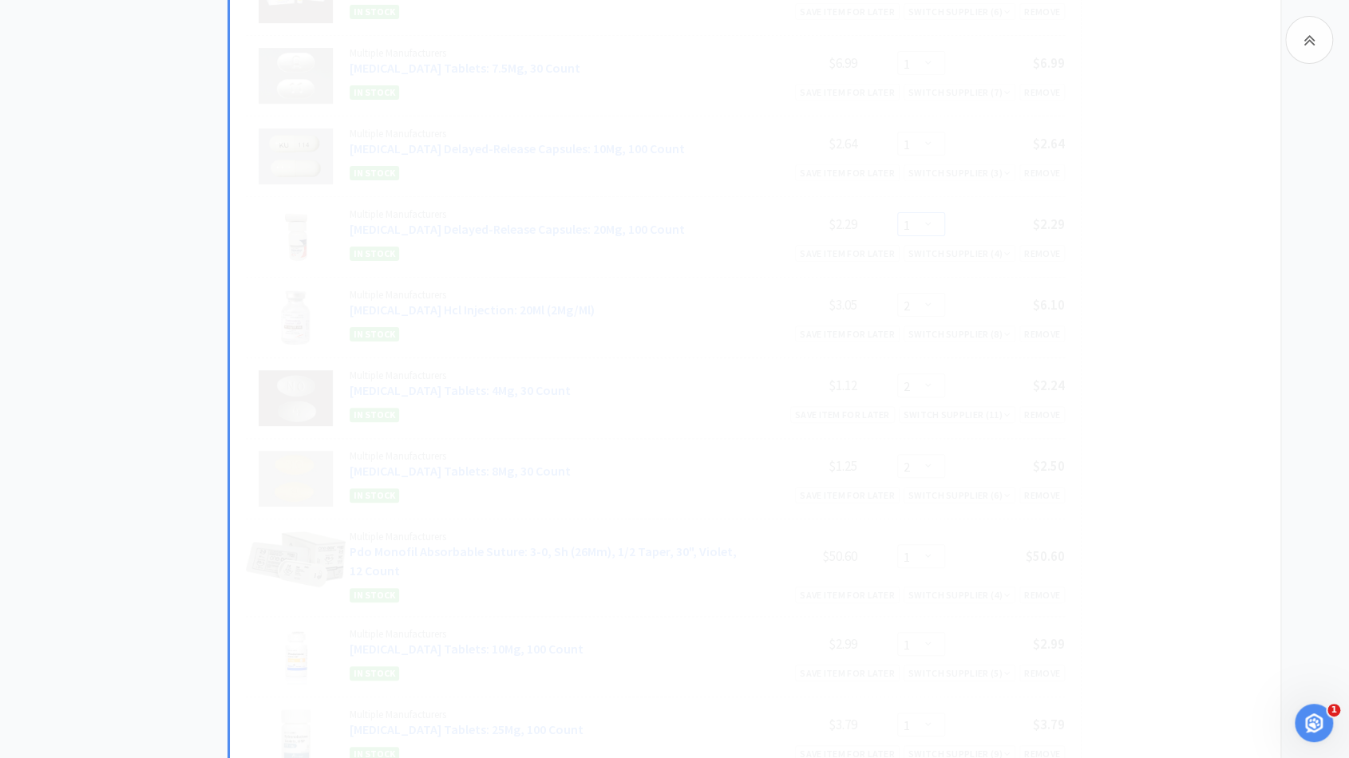
select select "2"
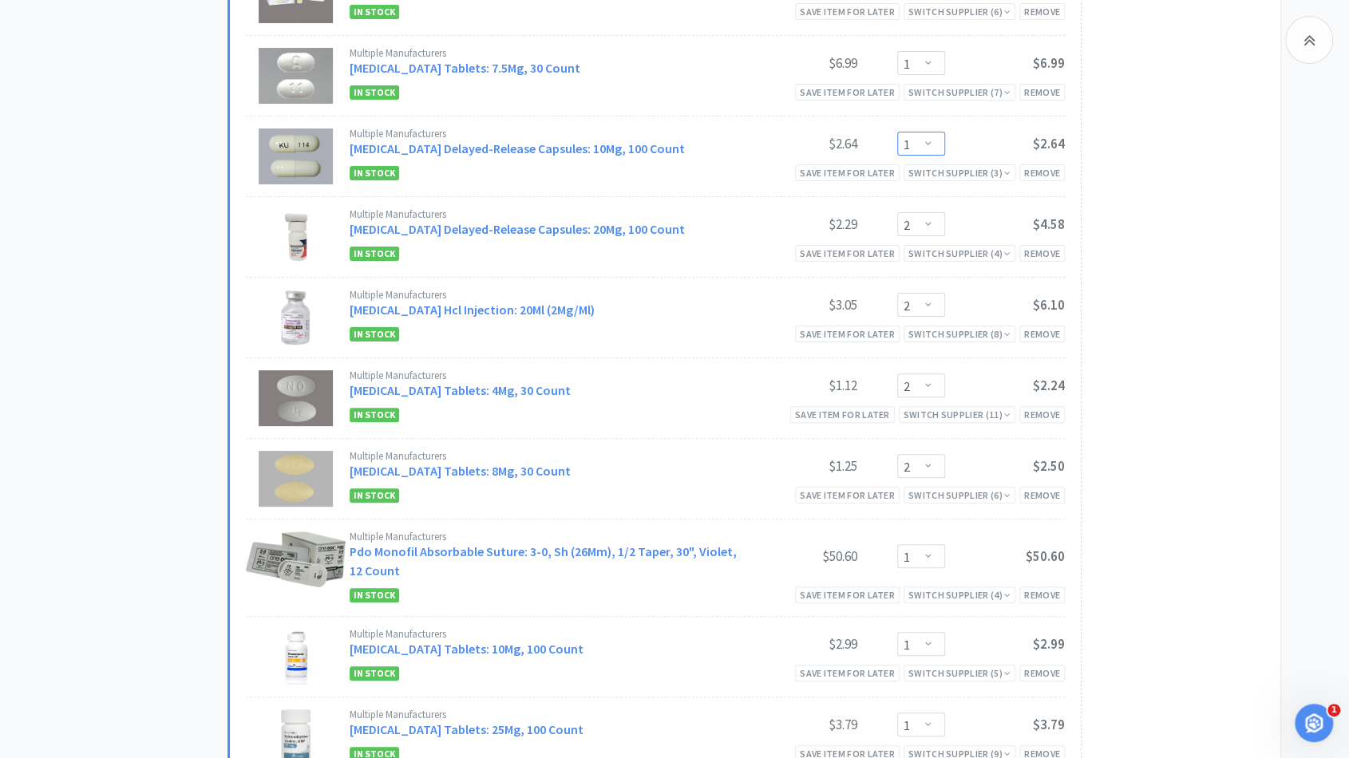
click at [934, 151] on select "Enter Quantity 1 2 3 4 5 6 7 8 9 10 11 12 13 14 15 16 17 18 19 20 Enter Quantity" at bounding box center [921, 144] width 48 height 24
click at [897, 134] on select "Enter Quantity 1 2 3 4 5 6 7 8 9 10 11 12 13 14 15 16 17 18 19 20 Enter Quantity" at bounding box center [921, 144] width 48 height 24
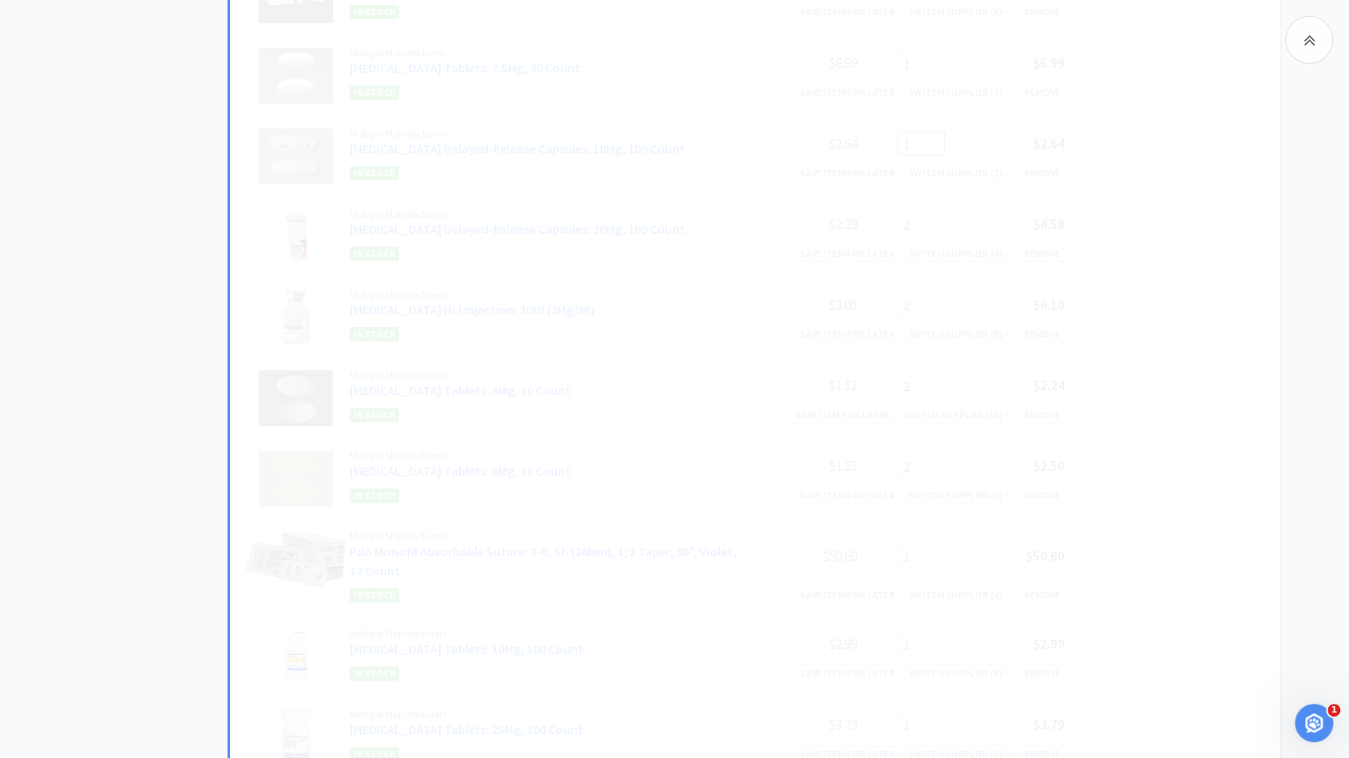
select select "2"
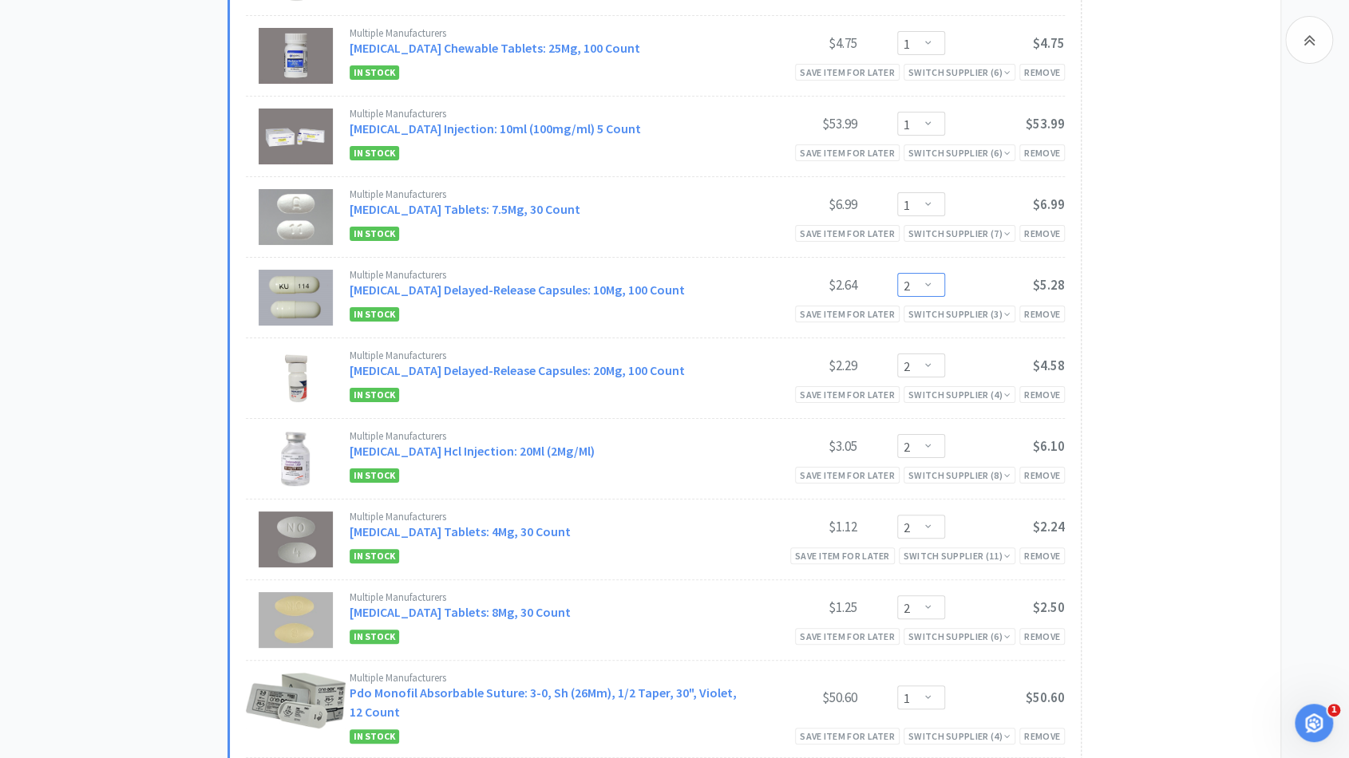
scroll to position [3588, 0]
drag, startPoint x: 934, startPoint y: 155, endPoint x: 932, endPoint y: 217, distance: 62.3
click at [932, 217] on select "Enter Quantity 1 2 3 4 5 6 7 8 9 10 11 12 13 14 15 16 17 18 19 20 Enter Quantity" at bounding box center [921, 205] width 48 height 24
click at [897, 196] on select "Enter Quantity 1 2 3 4 5 6 7 8 9 10 11 12 13 14 15 16 17 18 19 20 Enter Quantity" at bounding box center [921, 205] width 48 height 24
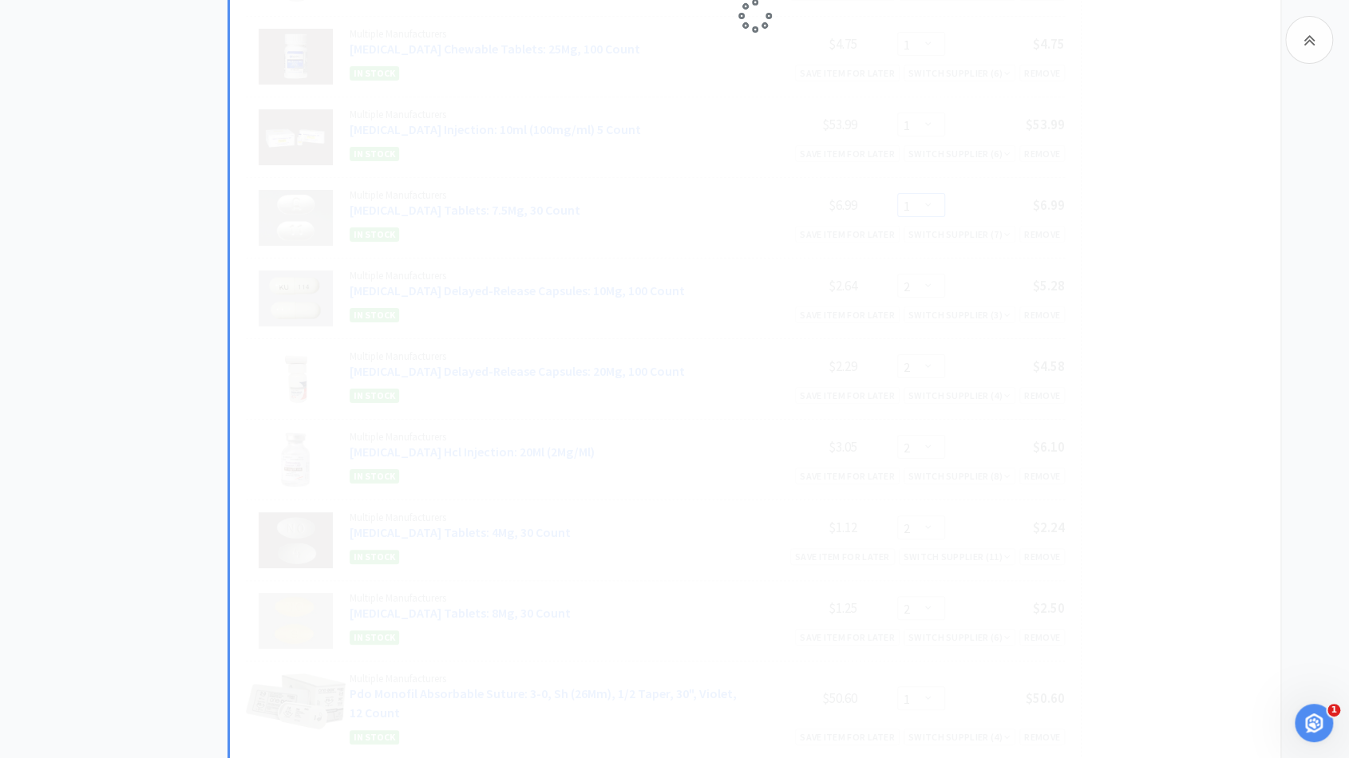
select select "2"
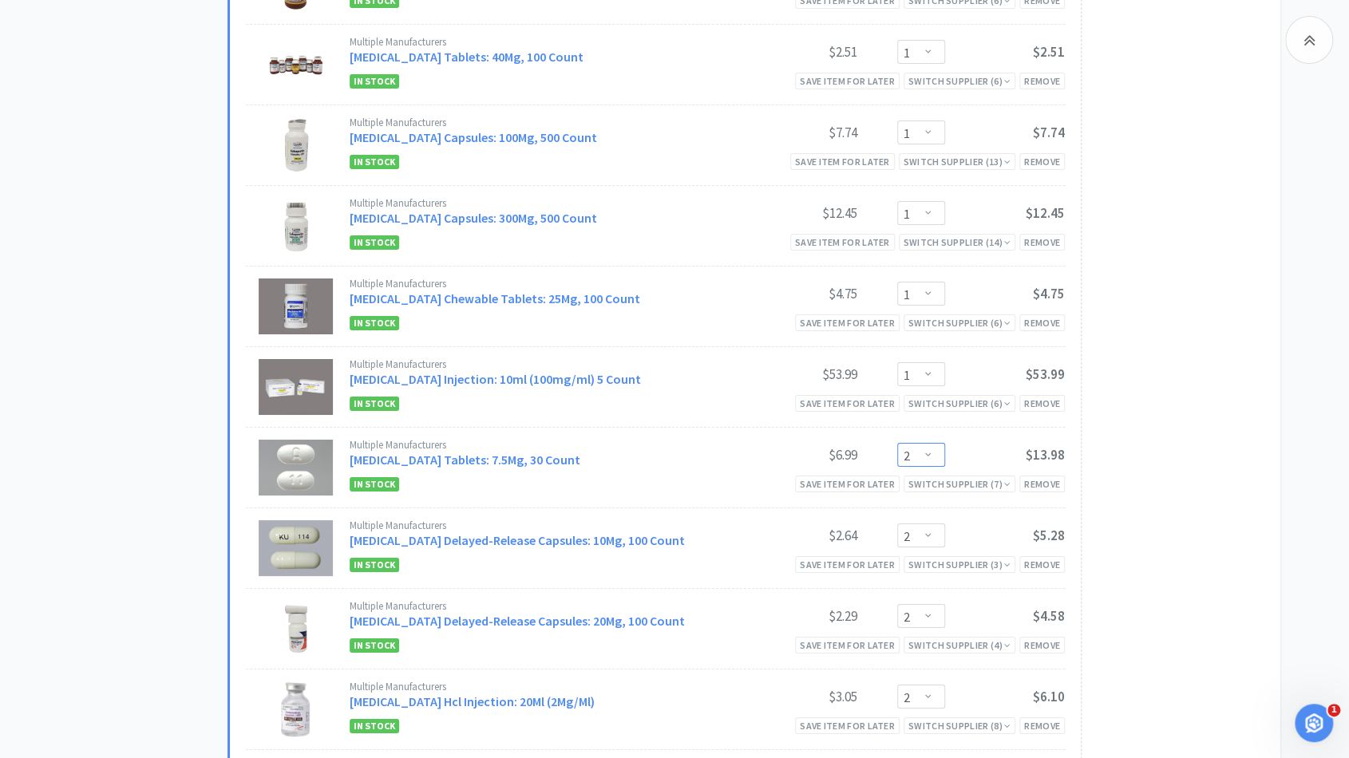
scroll to position [3305, 0]
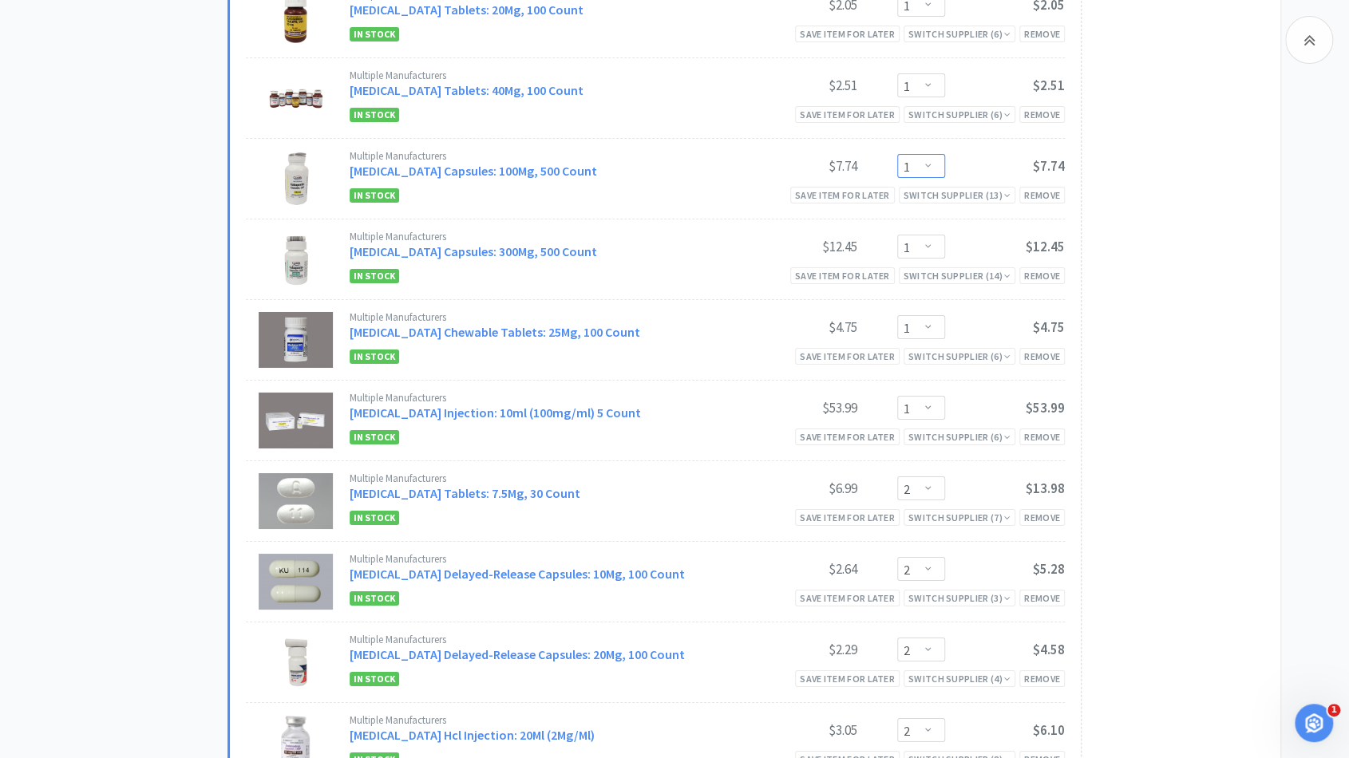
click at [935, 169] on select "Enter Quantity 1 2 3 4 5 6 7 8 9 10 11 12 13 14 15 16 17 18 19 20 Enter Quantity" at bounding box center [921, 166] width 48 height 24
click at [897, 158] on select "Enter Quantity 1 2 3 4 5 6 7 8 9 10 11 12 13 14 15 16 17 18 19 20 Enter Quantity" at bounding box center [921, 166] width 48 height 24
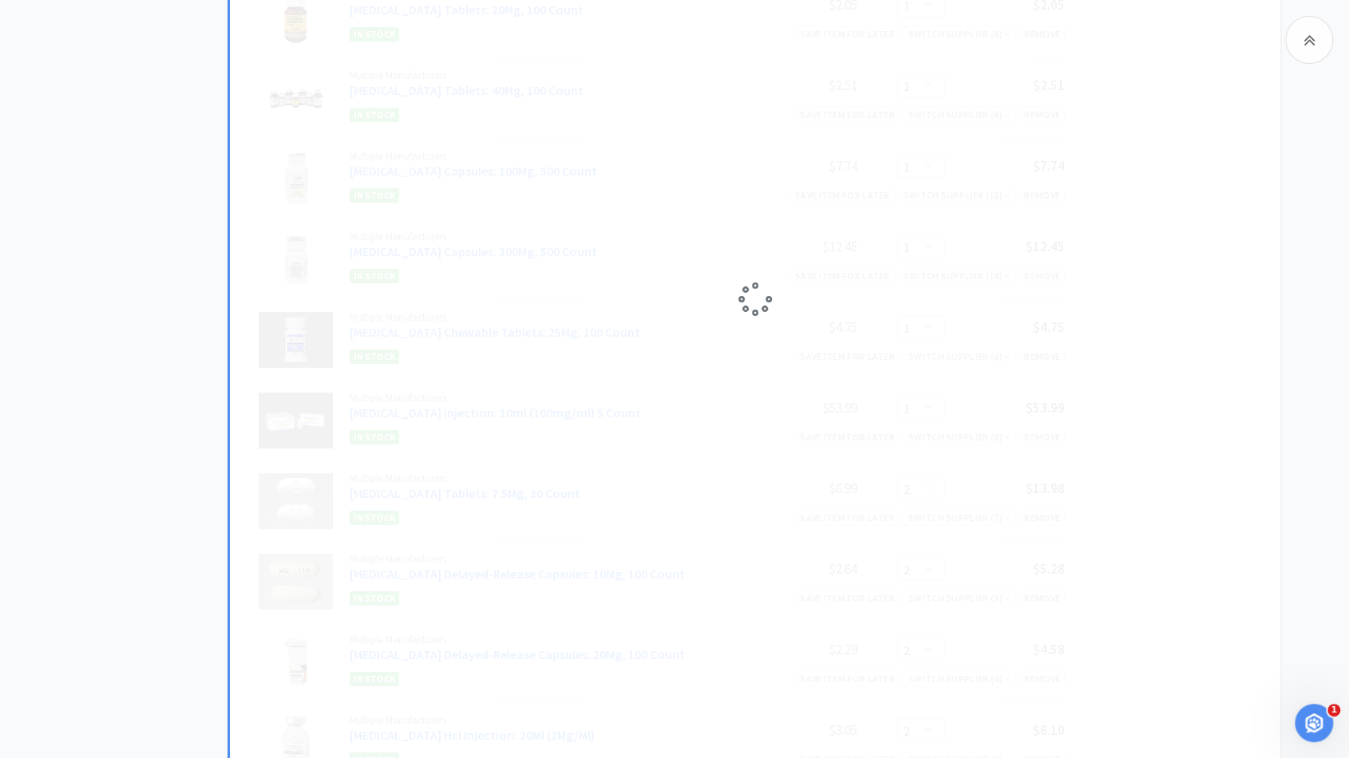
select select "2"
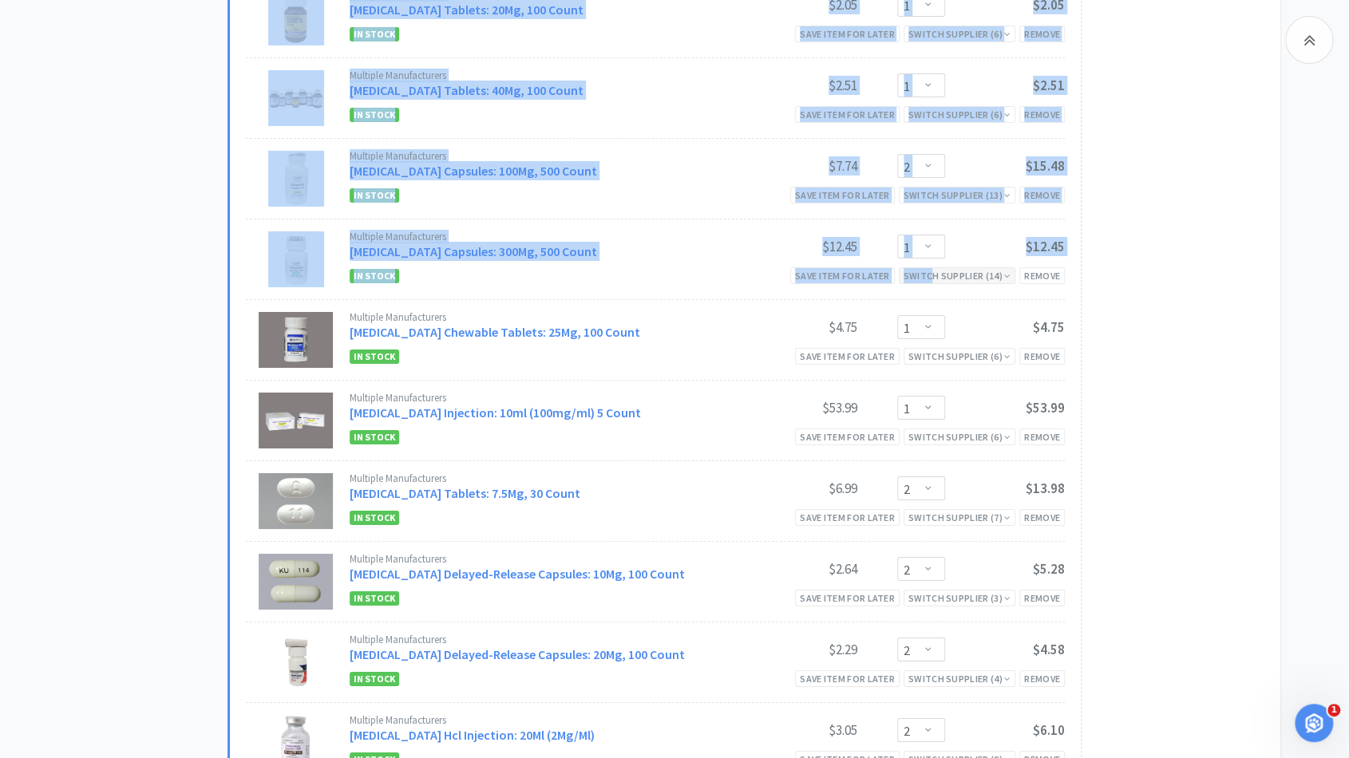
drag, startPoint x: 935, startPoint y: 253, endPoint x: 912, endPoint y: 285, distance: 39.0
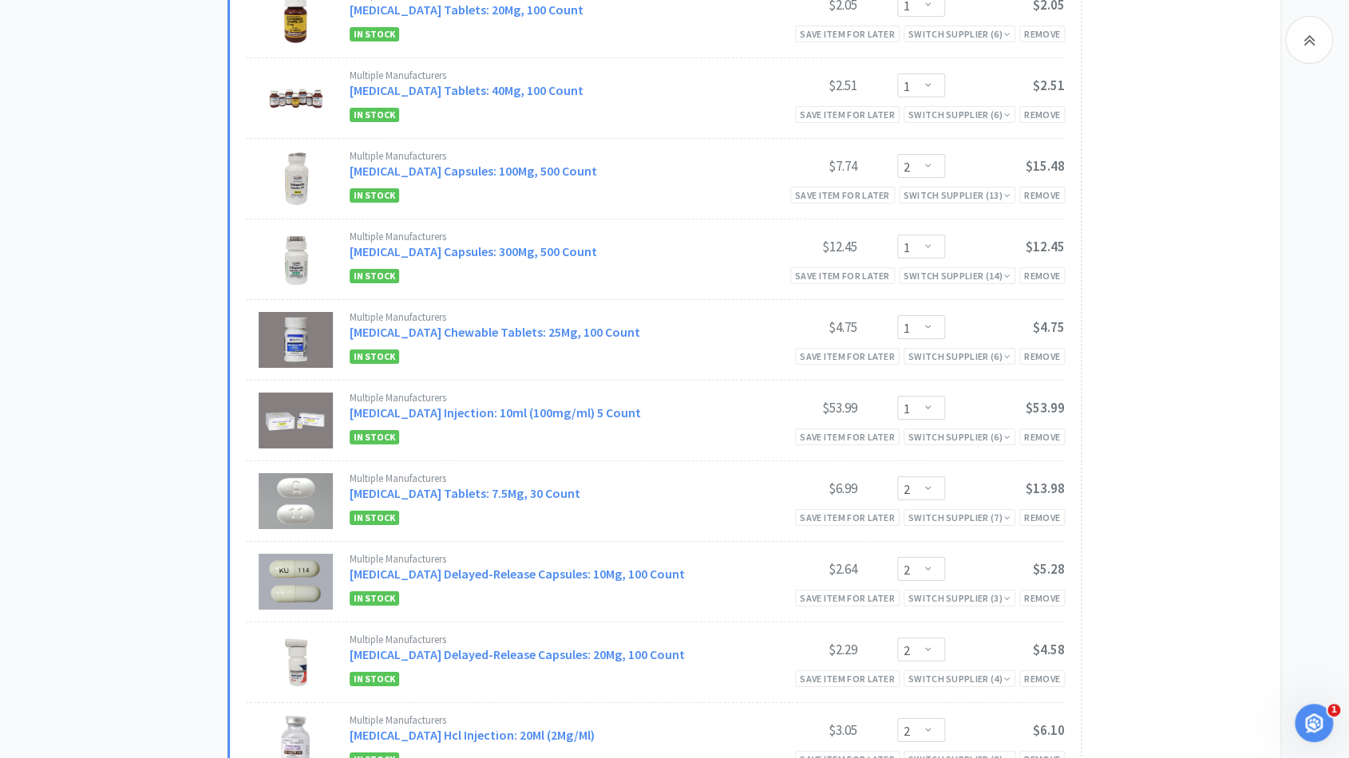
click at [1147, 326] on div "Subtotal ( 26 item s ): $652.03 Proceed to Checkout or checkout at Amatheon" at bounding box center [1173, 227] width 184 height 2112
click at [924, 245] on select "Enter Quantity 1 2 3 4 5 6 7 8 9 10 11 12 13 14 15 16 17 18 19 20 Enter Quantity" at bounding box center [921, 247] width 48 height 24
click at [897, 239] on select "Enter Quantity 1 2 3 4 5 6 7 8 9 10 11 12 13 14 15 16 17 18 19 20 Enter Quantity" at bounding box center [921, 247] width 48 height 24
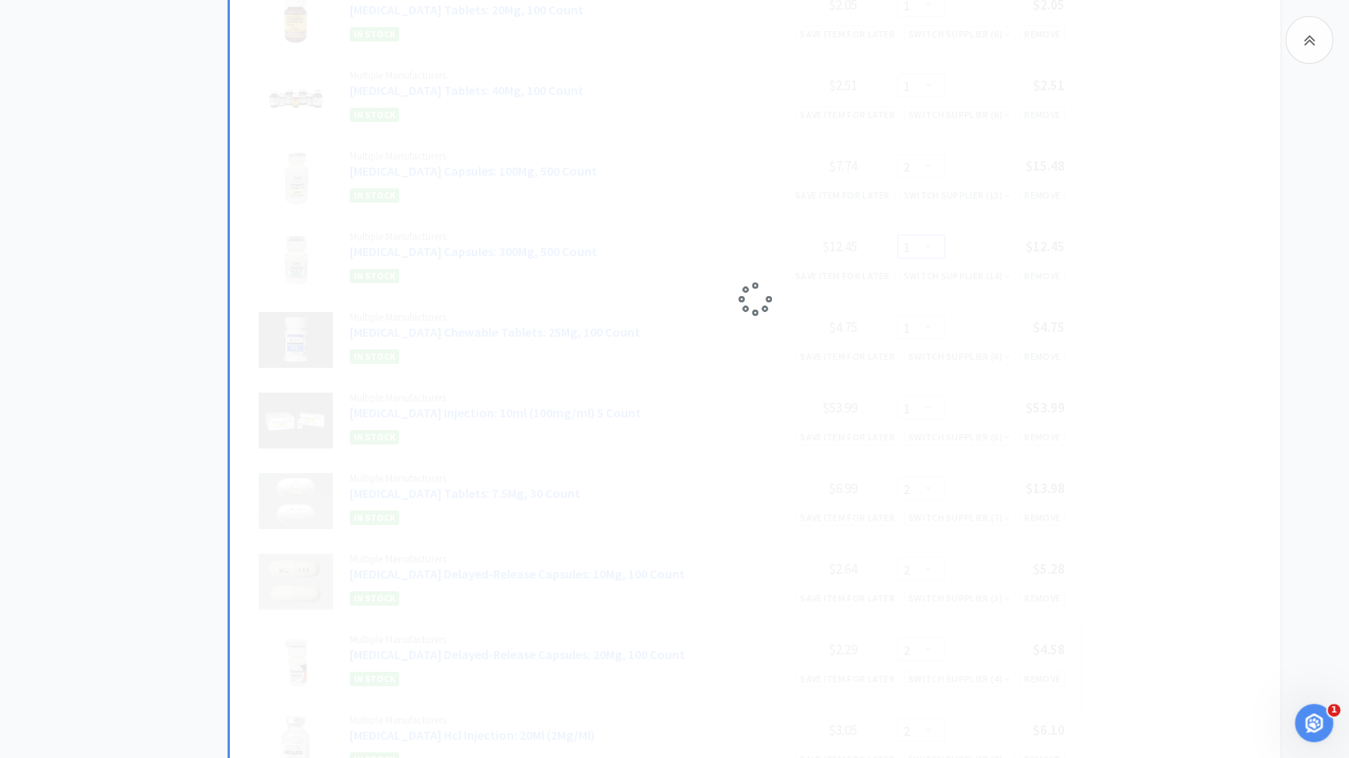
select select "2"
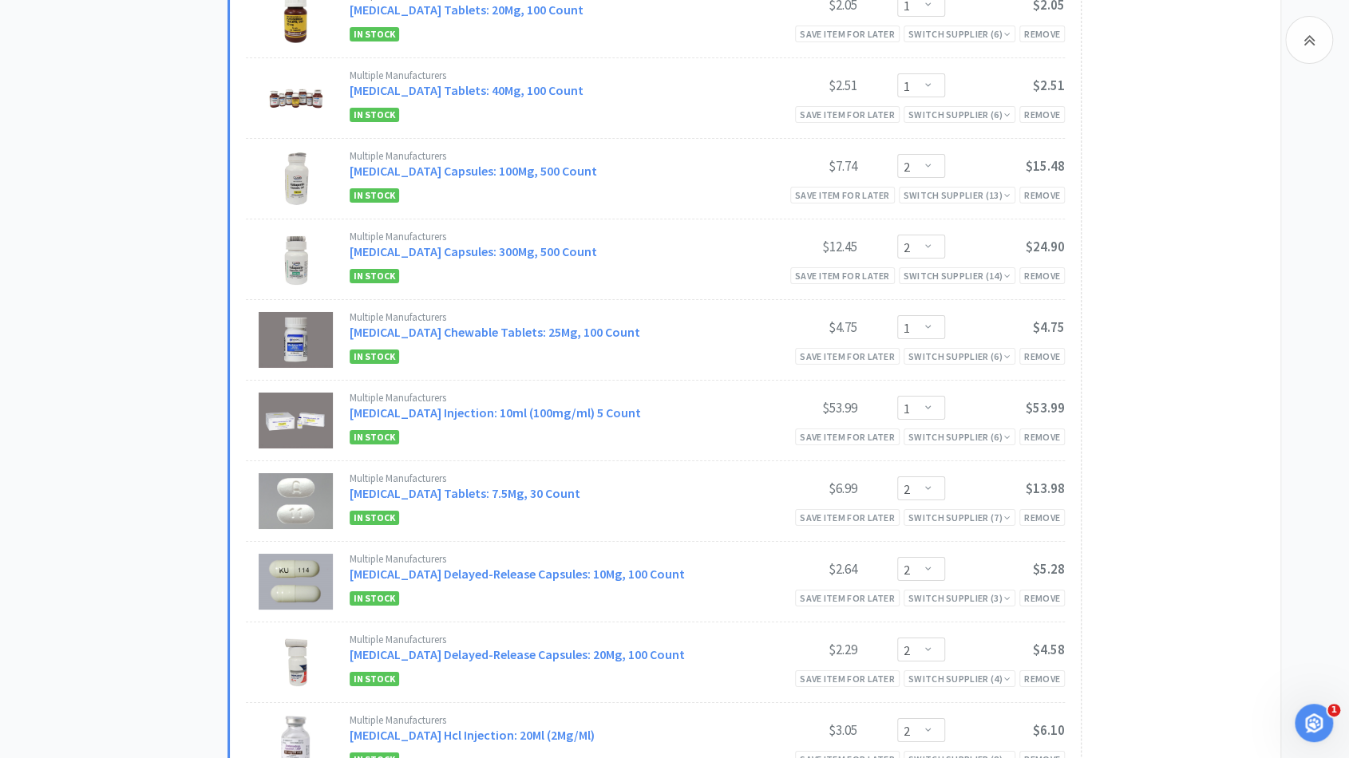
click at [1138, 298] on div "Subtotal ( 26 item s ): $664.48 Proceed to Checkout or checkout at Amatheon" at bounding box center [1173, 227] width 184 height 2112
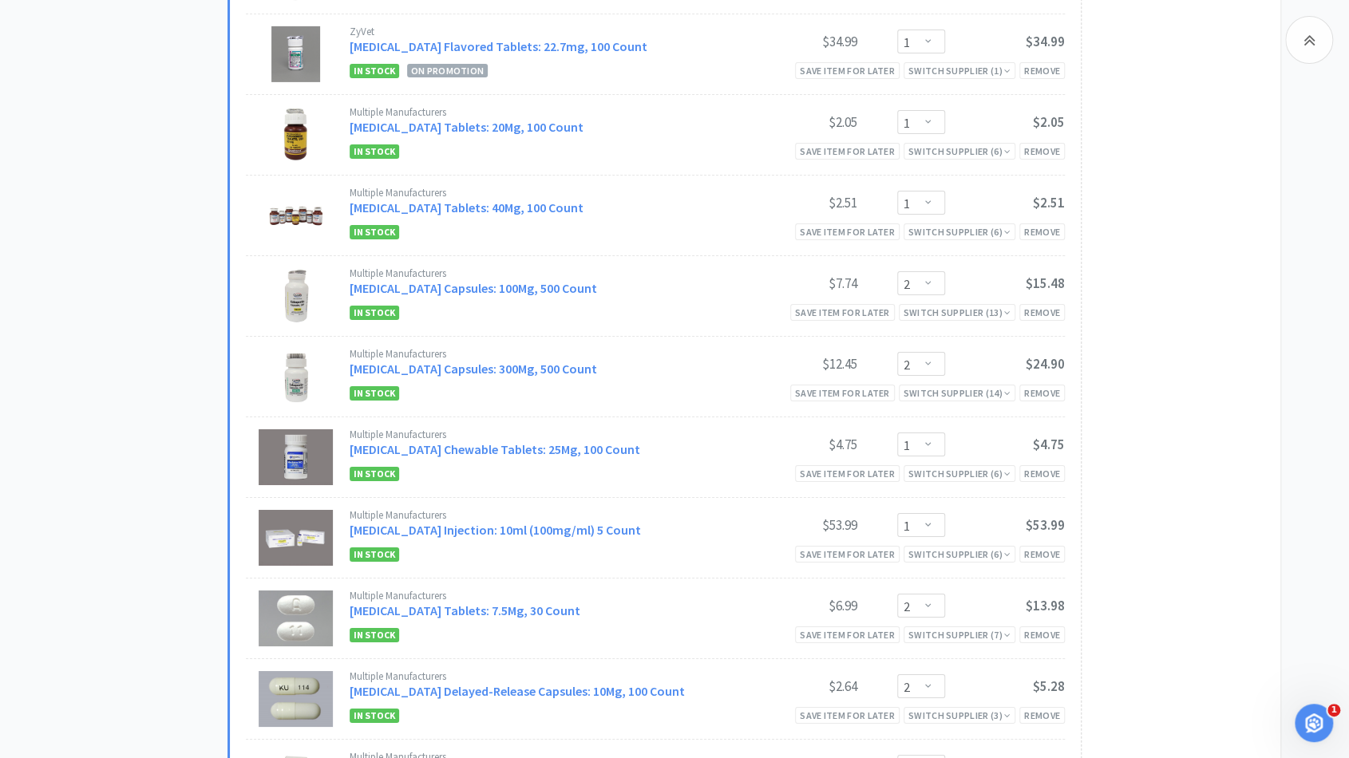
scroll to position [3104, 0]
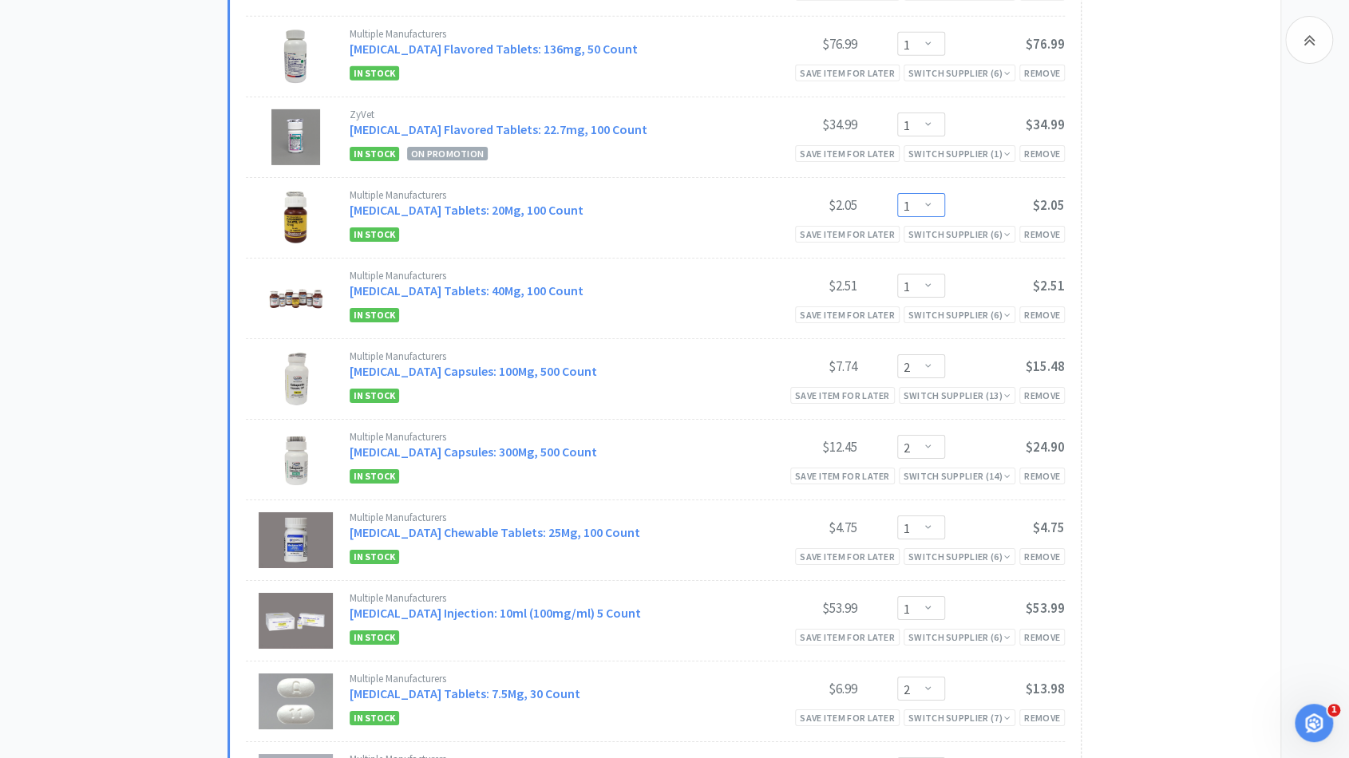
click at [932, 213] on select "Enter Quantity 1 2 3 4 5 6 7 8 9 10 11 12 13 14 15 16 17 18 19 20 Enter Quantity" at bounding box center [921, 205] width 48 height 24
click at [897, 197] on select "Enter Quantity 1 2 3 4 5 6 7 8 9 10 11 12 13 14 15 16 17 18 19 20 Enter Quantity" at bounding box center [921, 205] width 48 height 24
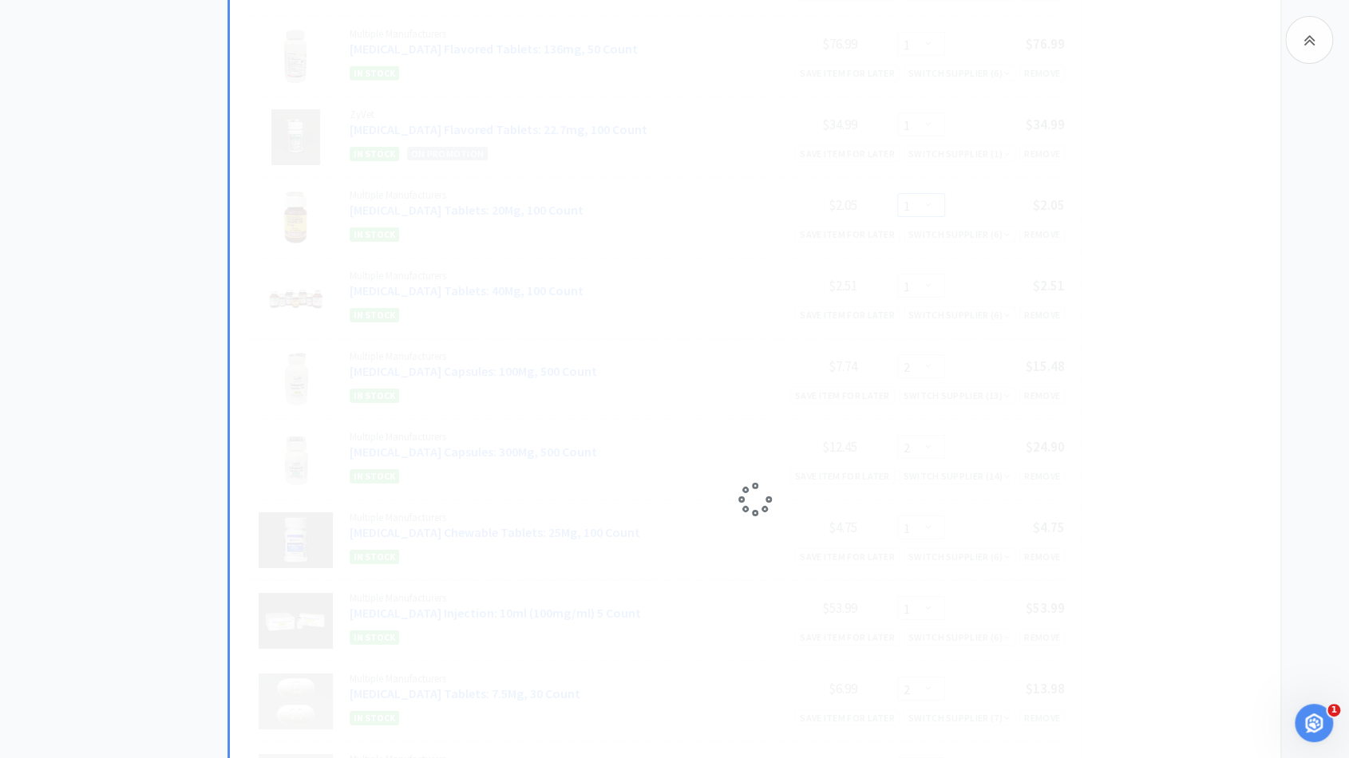
select select "2"
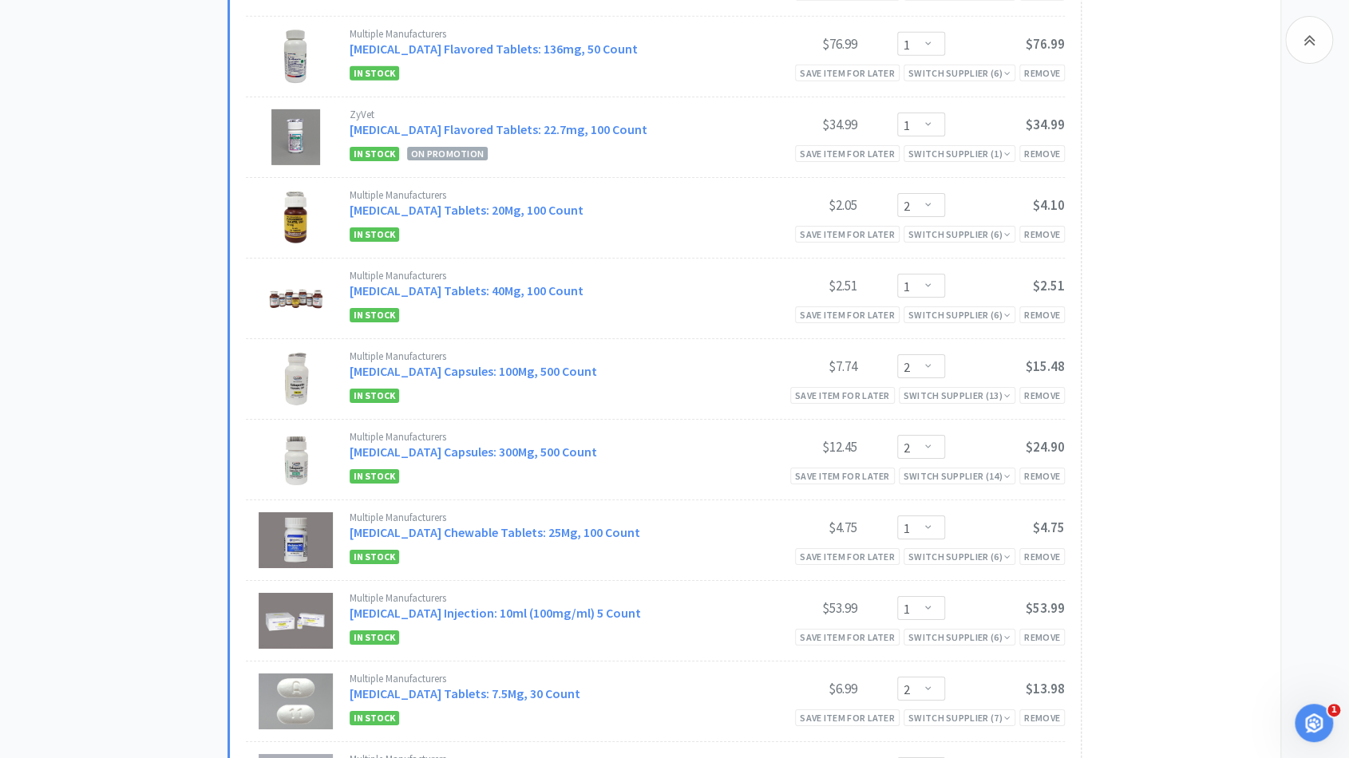
click at [1148, 298] on div "Subtotal ( 26 item s ): $666.53 Proceed to Checkout or checkout at Amatheon" at bounding box center [1173, 428] width 184 height 2112
click at [928, 295] on select "Enter Quantity 1 2 3 4 5 6 7 8 9 10 11 12 13 14 15 16 17 18 19 20 Enter Quantity" at bounding box center [921, 286] width 48 height 24
click at [897, 278] on select "Enter Quantity 1 2 3 4 5 6 7 8 9 10 11 12 13 14 15 16 17 18 19 20 Enter Quantity" at bounding box center [921, 286] width 48 height 24
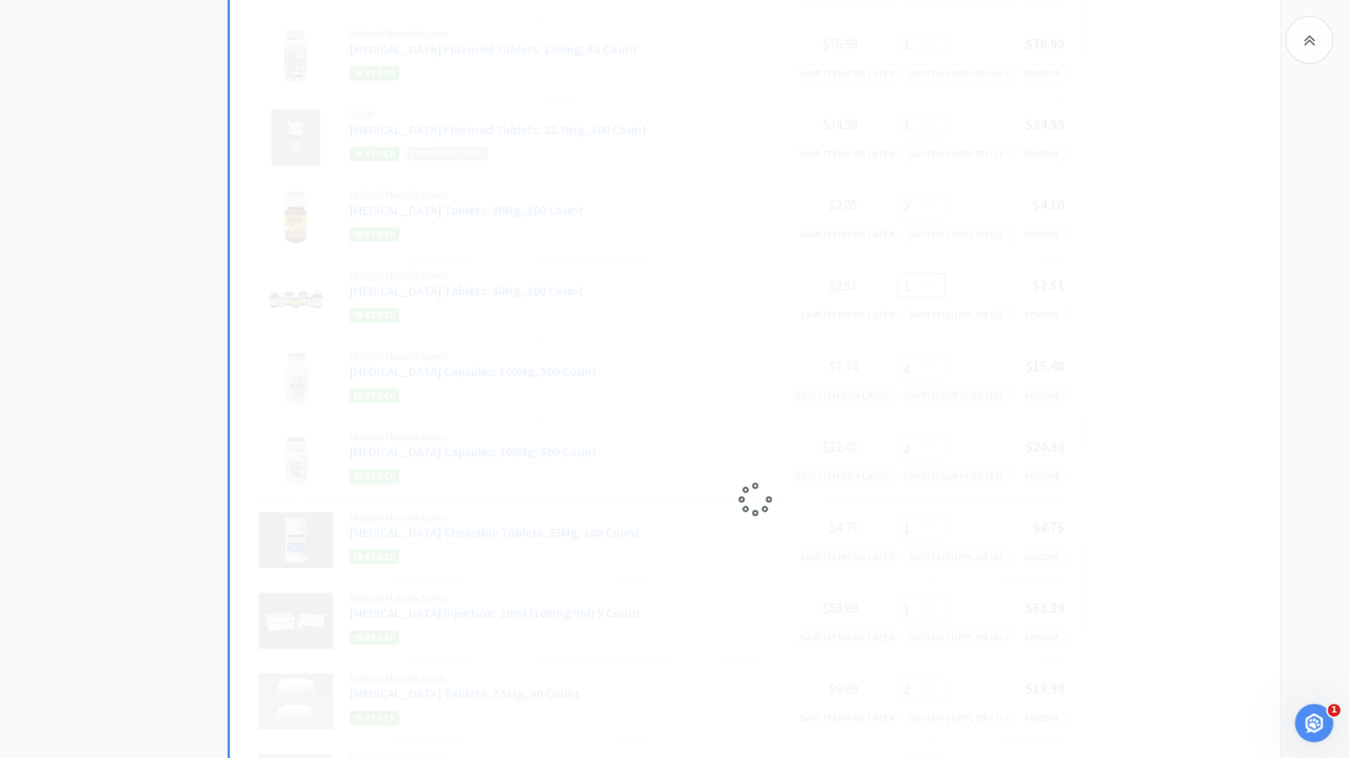
select select "2"
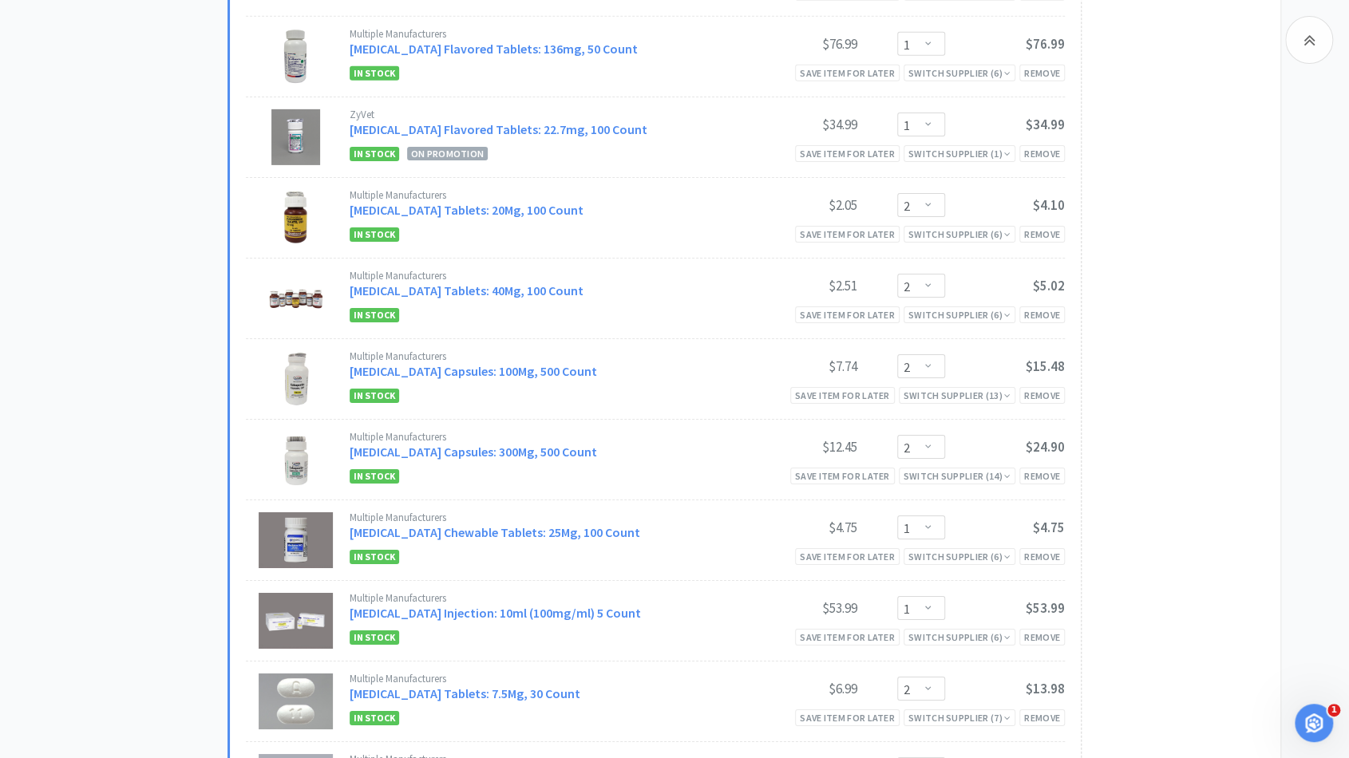
click at [1185, 347] on div "Subtotal ( 26 item s ): $669.04 Proceed to Checkout or checkout at Amatheon" at bounding box center [1173, 428] width 184 height 2112
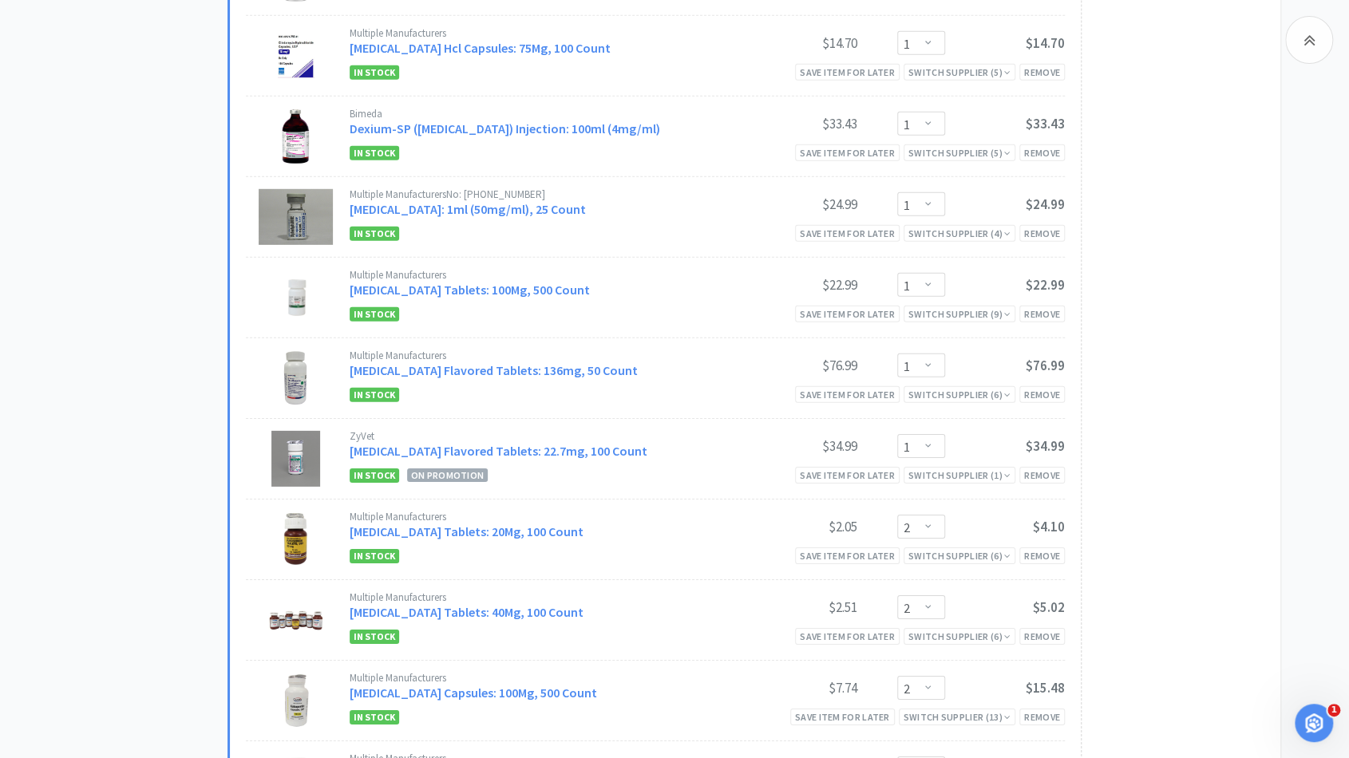
scroll to position [2725, 0]
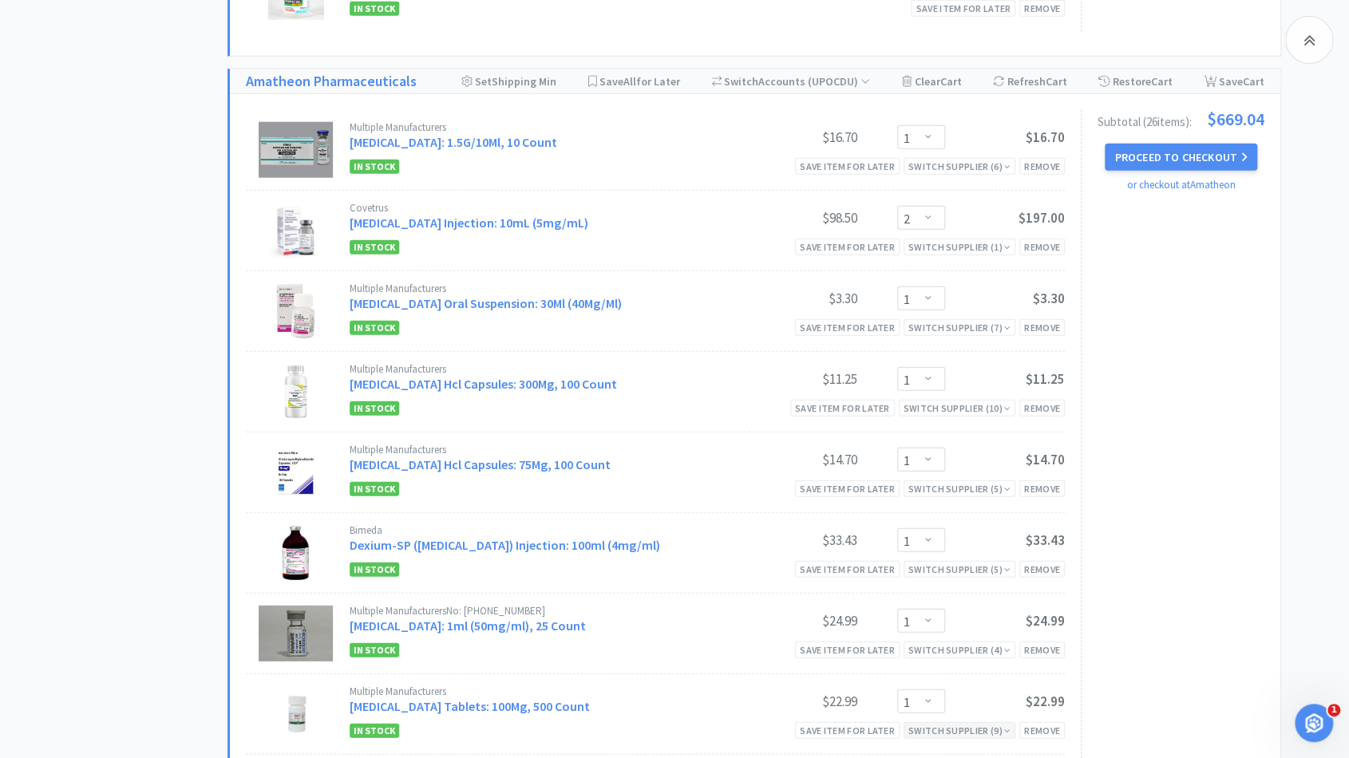
scroll to position [2363, 0]
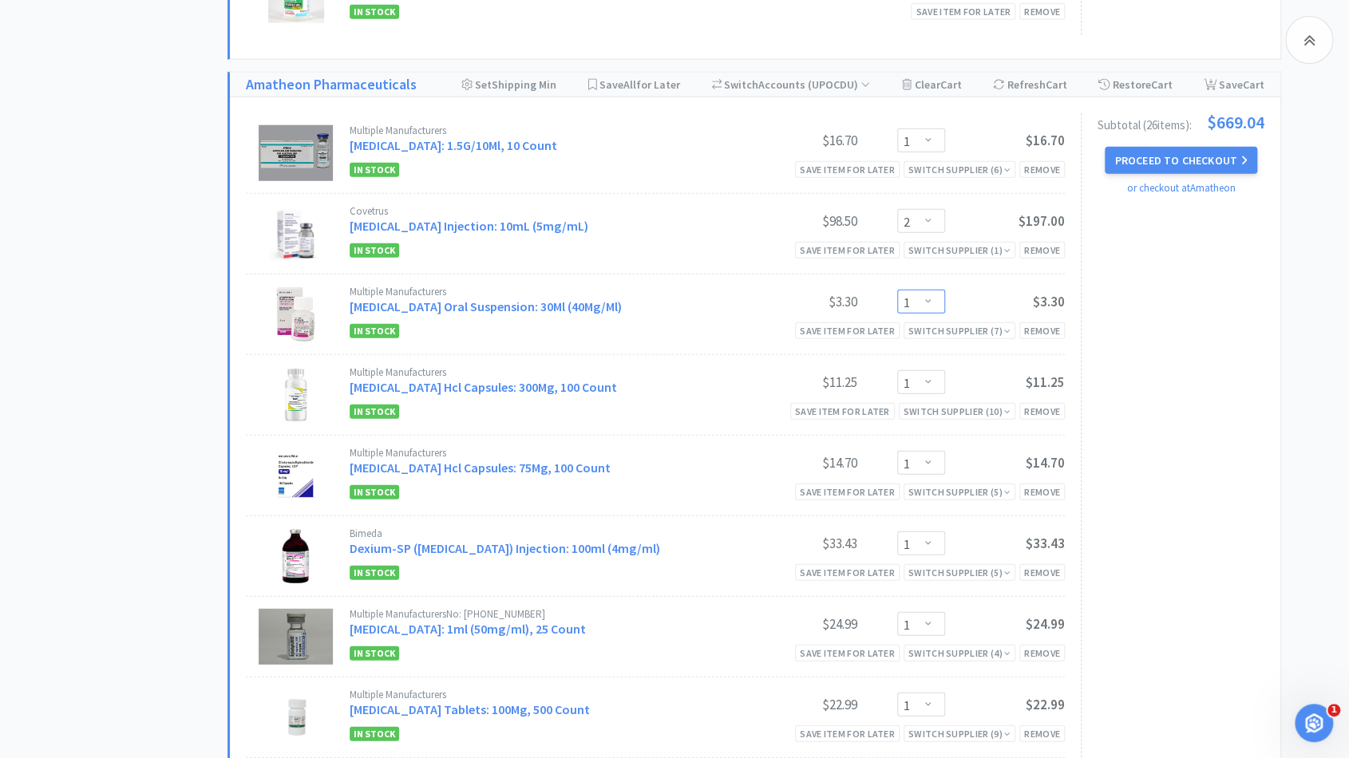
click at [936, 295] on select "Enter Quantity 1 2 3 4 5 6 7 8 9 10 11 12 13 14 15 16 17 18 19 20 Enter Quantity" at bounding box center [921, 302] width 48 height 24
click at [897, 290] on select "Enter Quantity 1 2 3 4 5 6 7 8 9 10 11 12 13 14 15 16 17 18 19 20 Enter Quantity" at bounding box center [921, 302] width 48 height 24
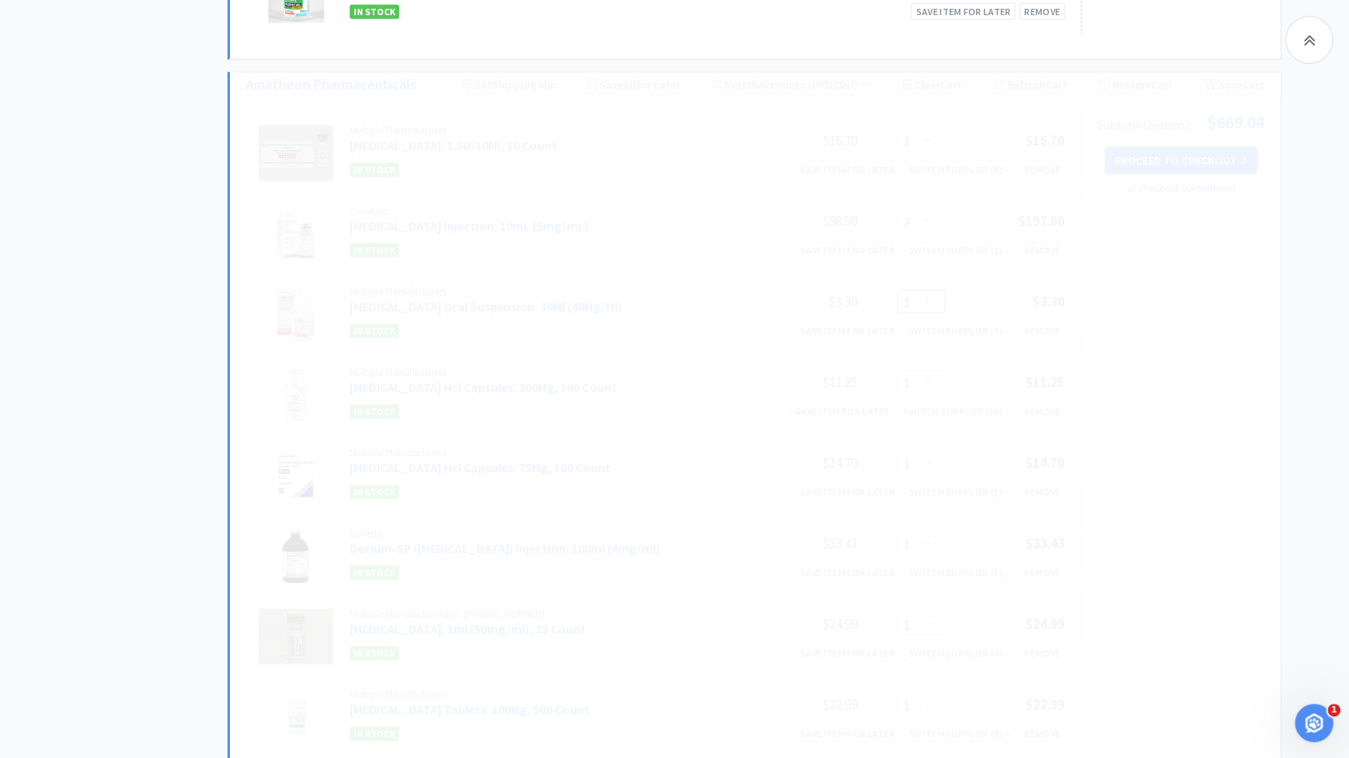
select select "2"
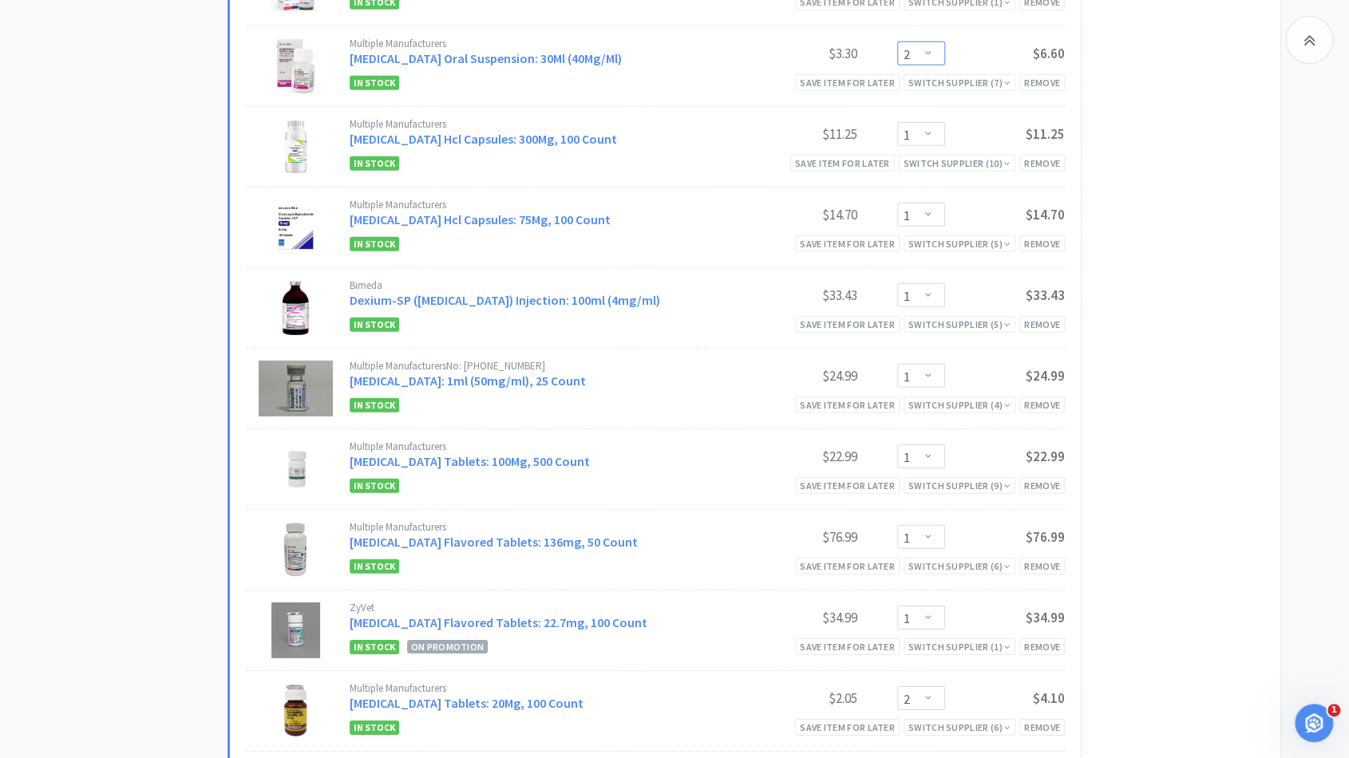
scroll to position [2610, 0]
click at [940, 301] on select "Enter Quantity 1 2 3 4 5 6 7 8 9 10 11 12 13 14 15 16 17 18 19 20 Enter Quantity" at bounding box center [921, 297] width 48 height 24
click at [897, 285] on select "Enter Quantity 1 2 3 4 5 6 7 8 9 10 11 12 13 14 15 16 17 18 19 20 Enter Quantity" at bounding box center [921, 297] width 48 height 24
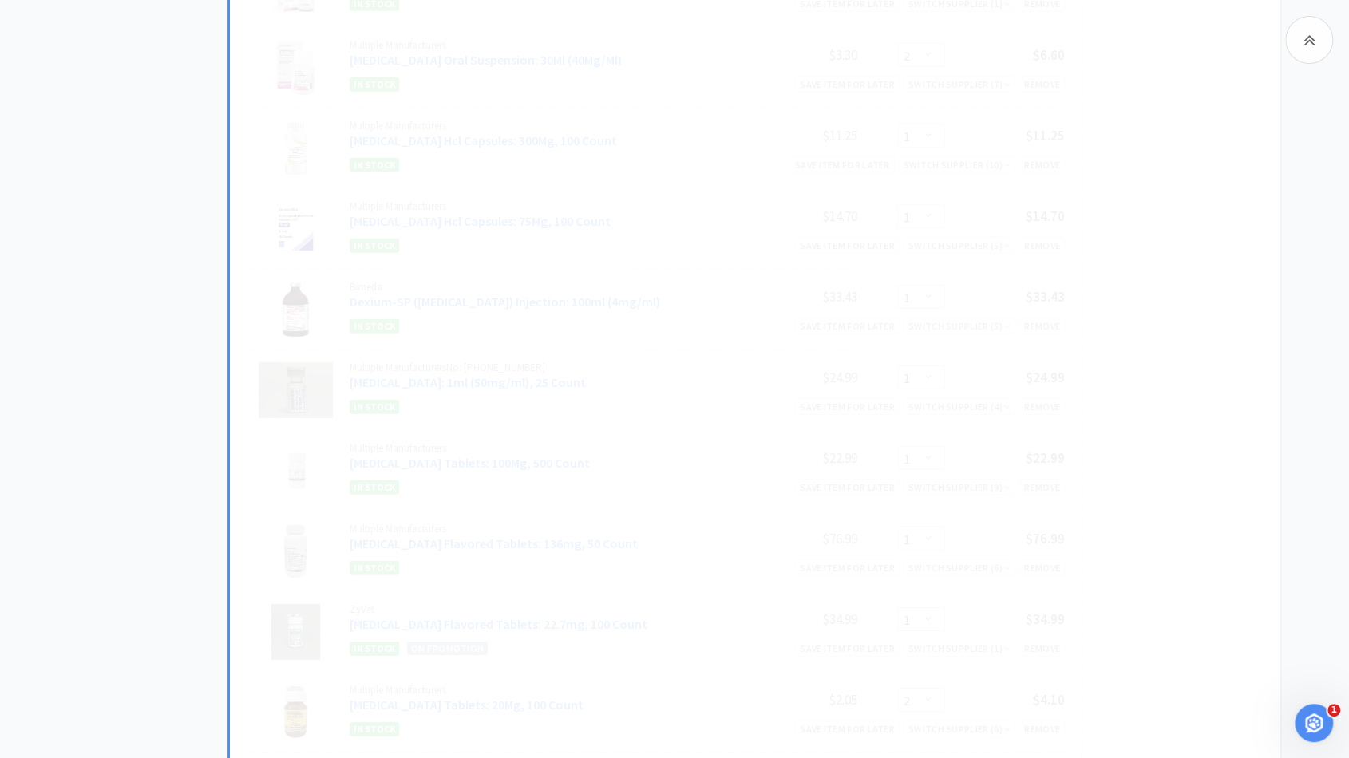
select select "2"
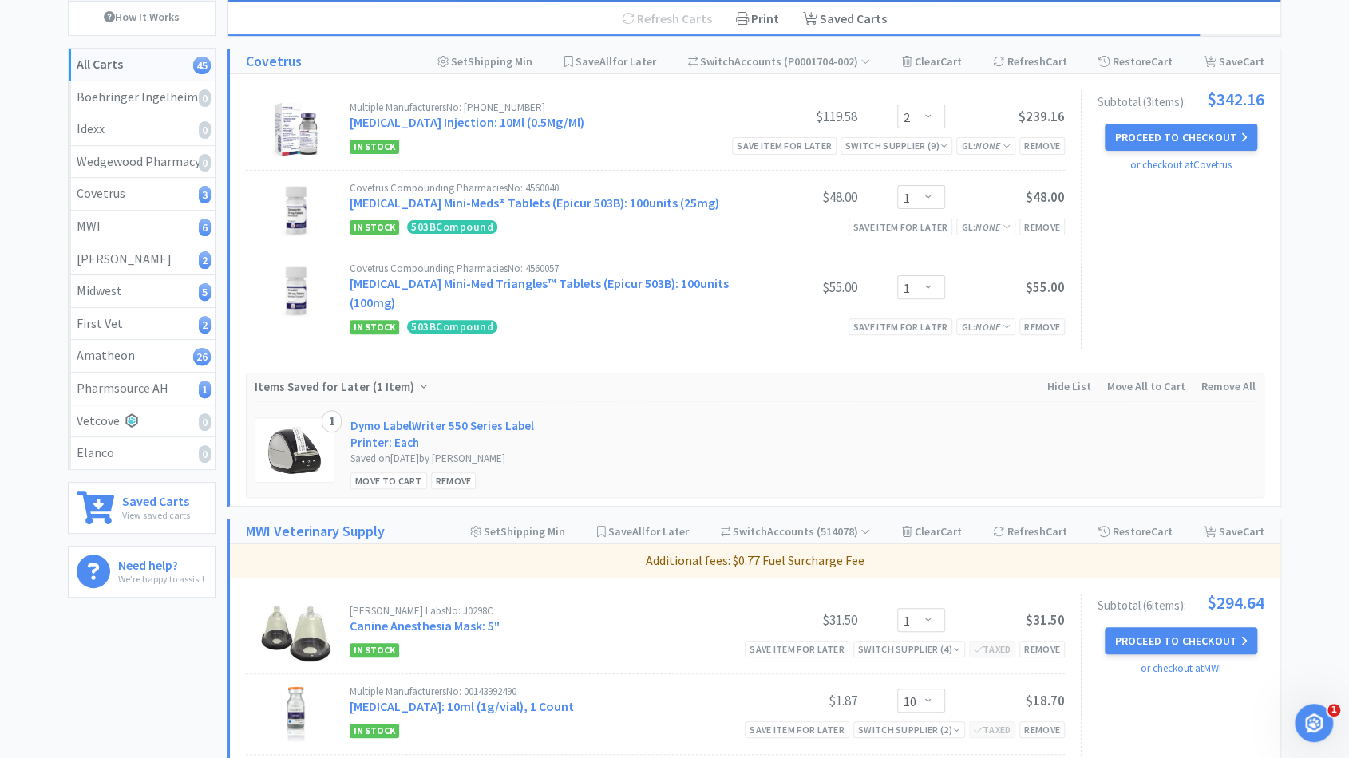
scroll to position [0, 0]
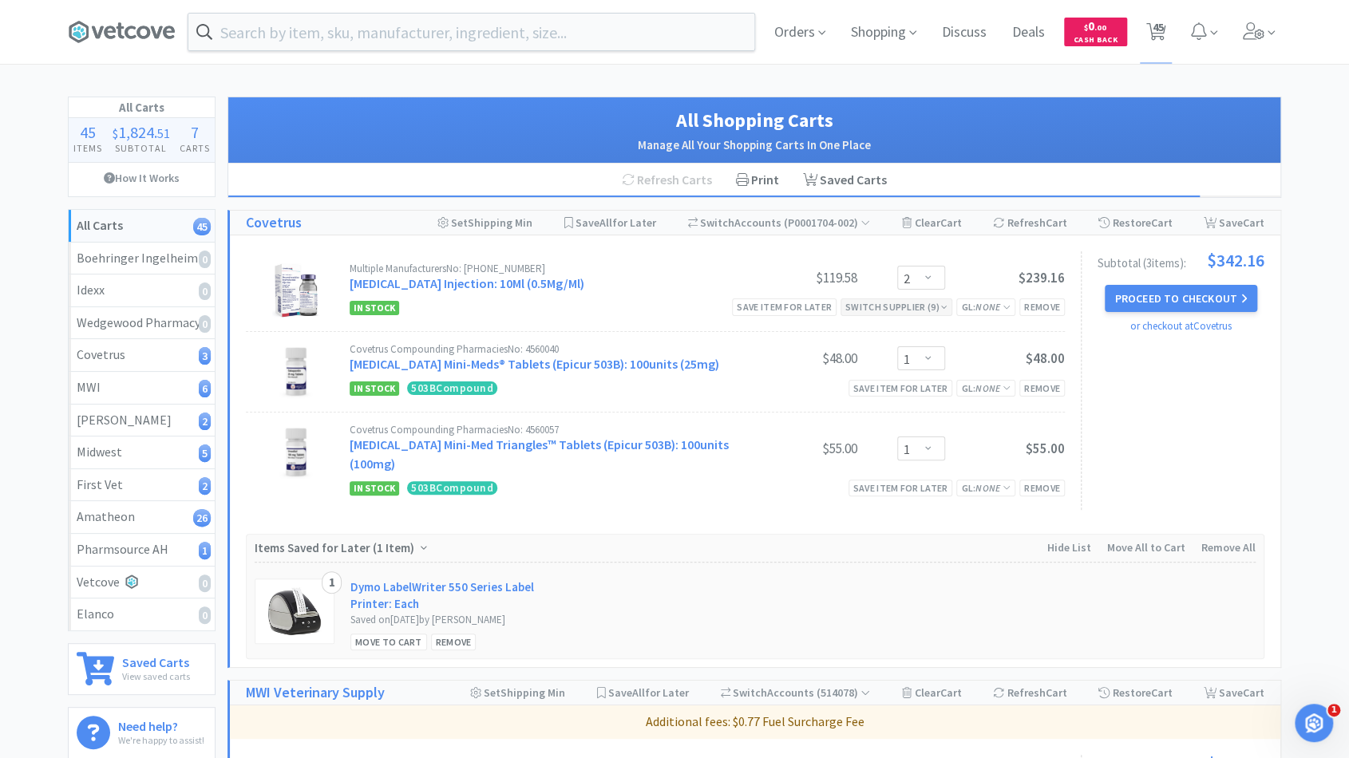
click at [942, 305] on icon at bounding box center [944, 308] width 6 height 10
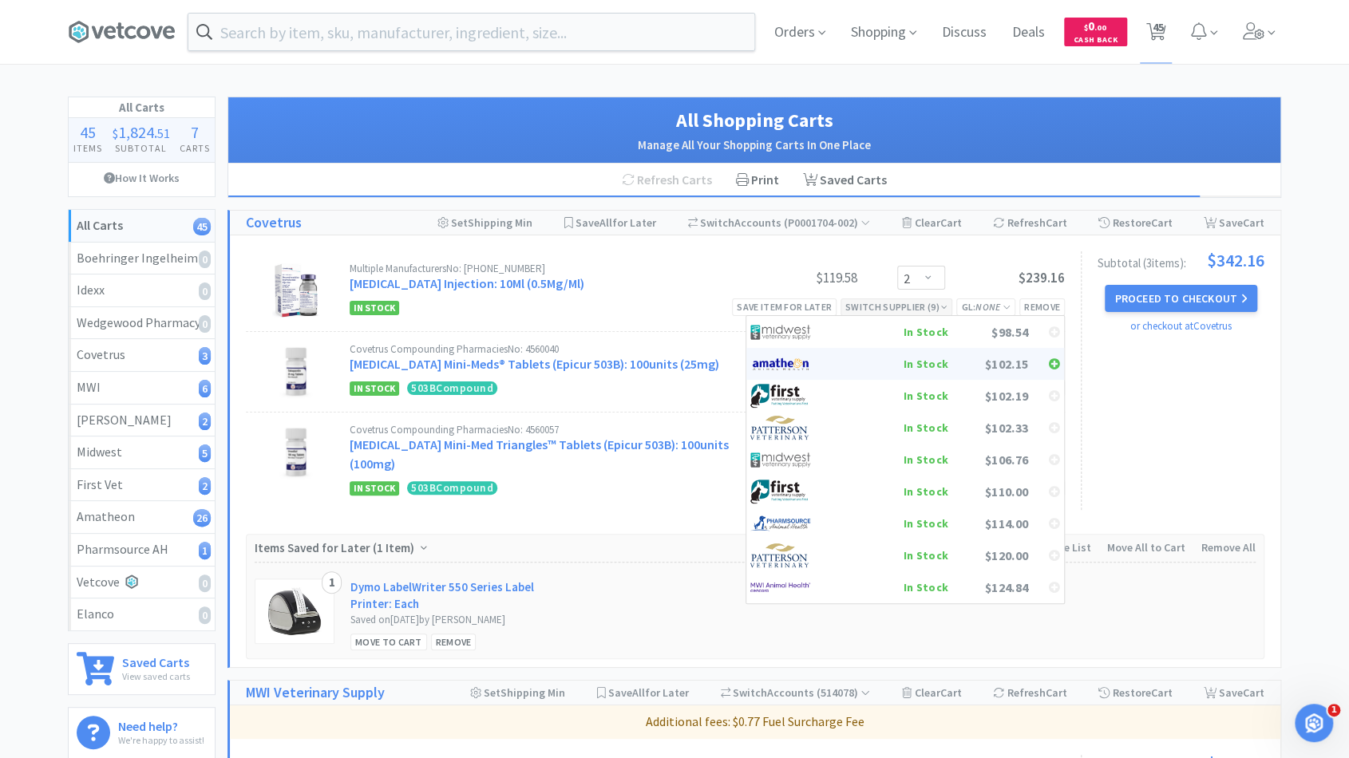
click at [892, 362] on div "In Stock" at bounding box center [889, 364] width 118 height 24
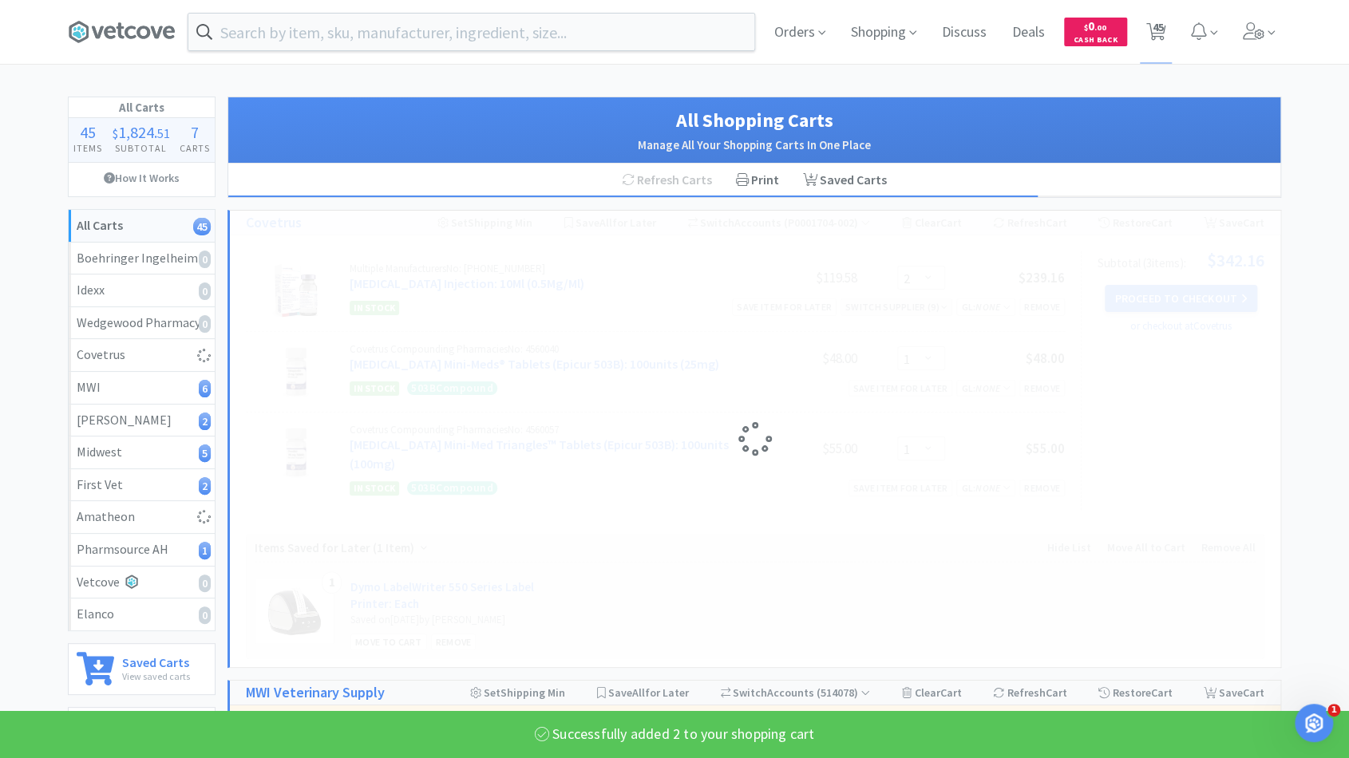
select select "2"
select select "1"
select select "2"
select select "1"
select select "2"
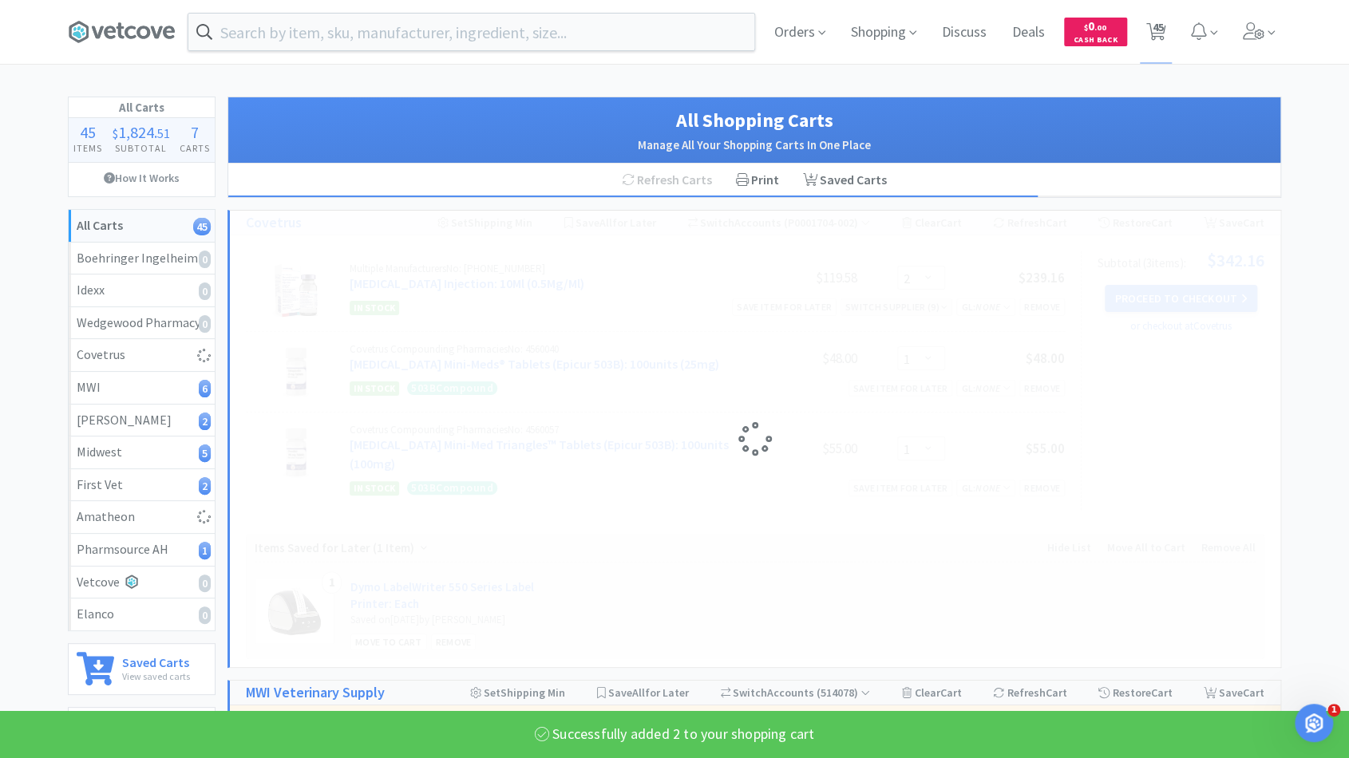
select select "1"
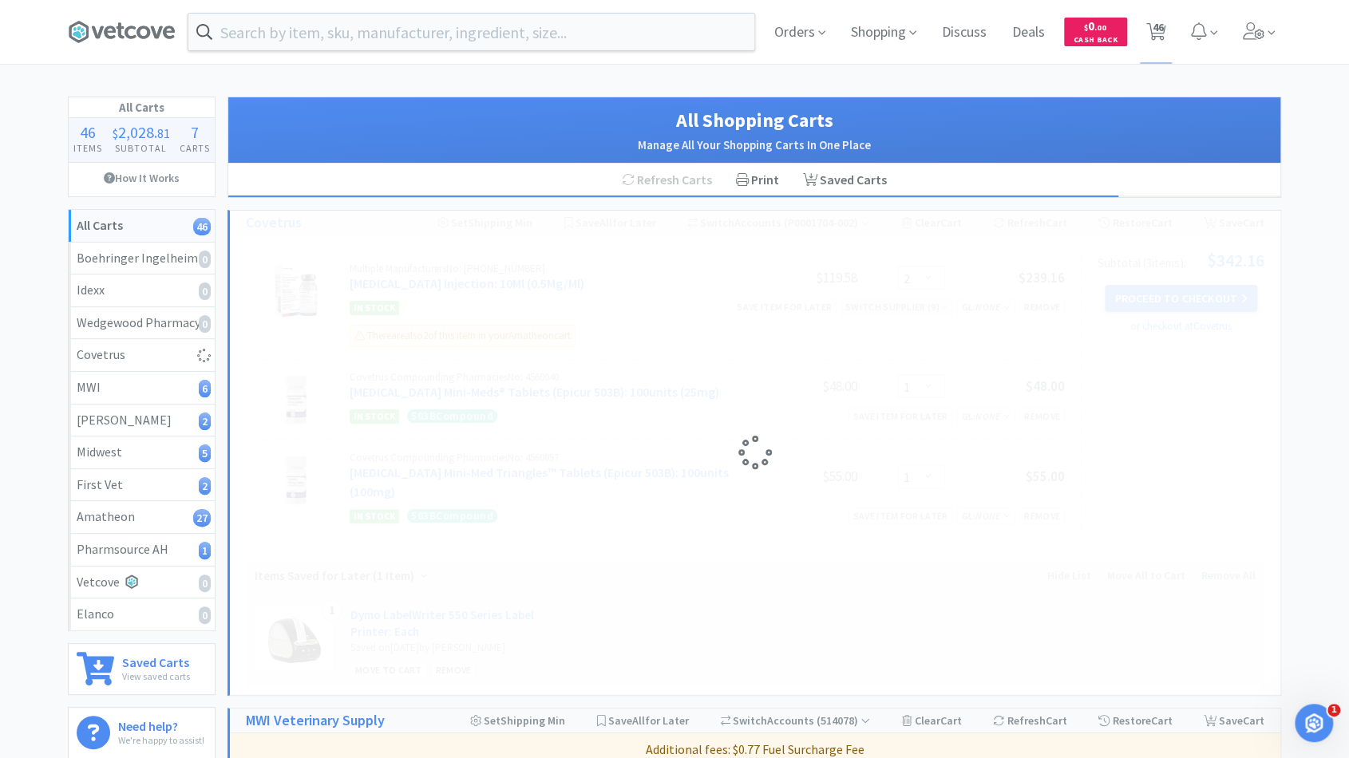
select select "1"
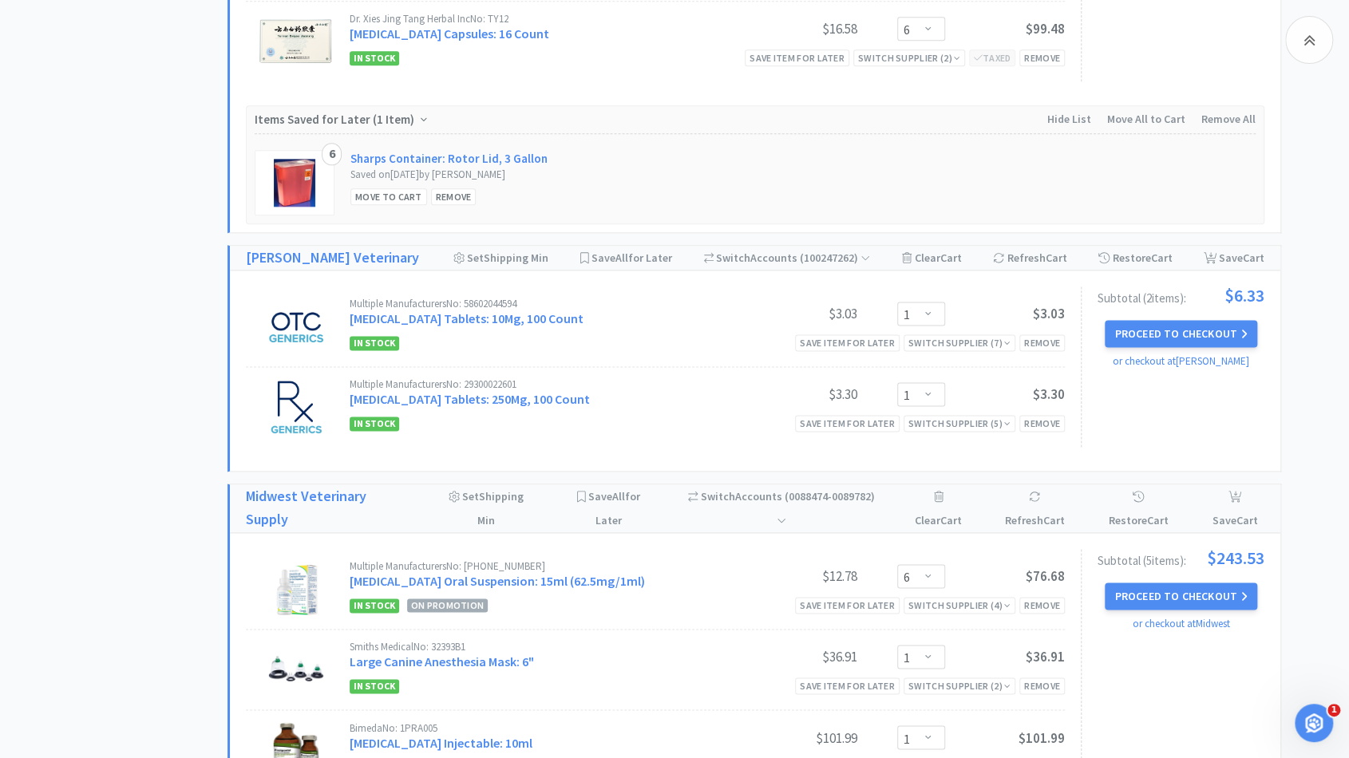
scroll to position [1193, 0]
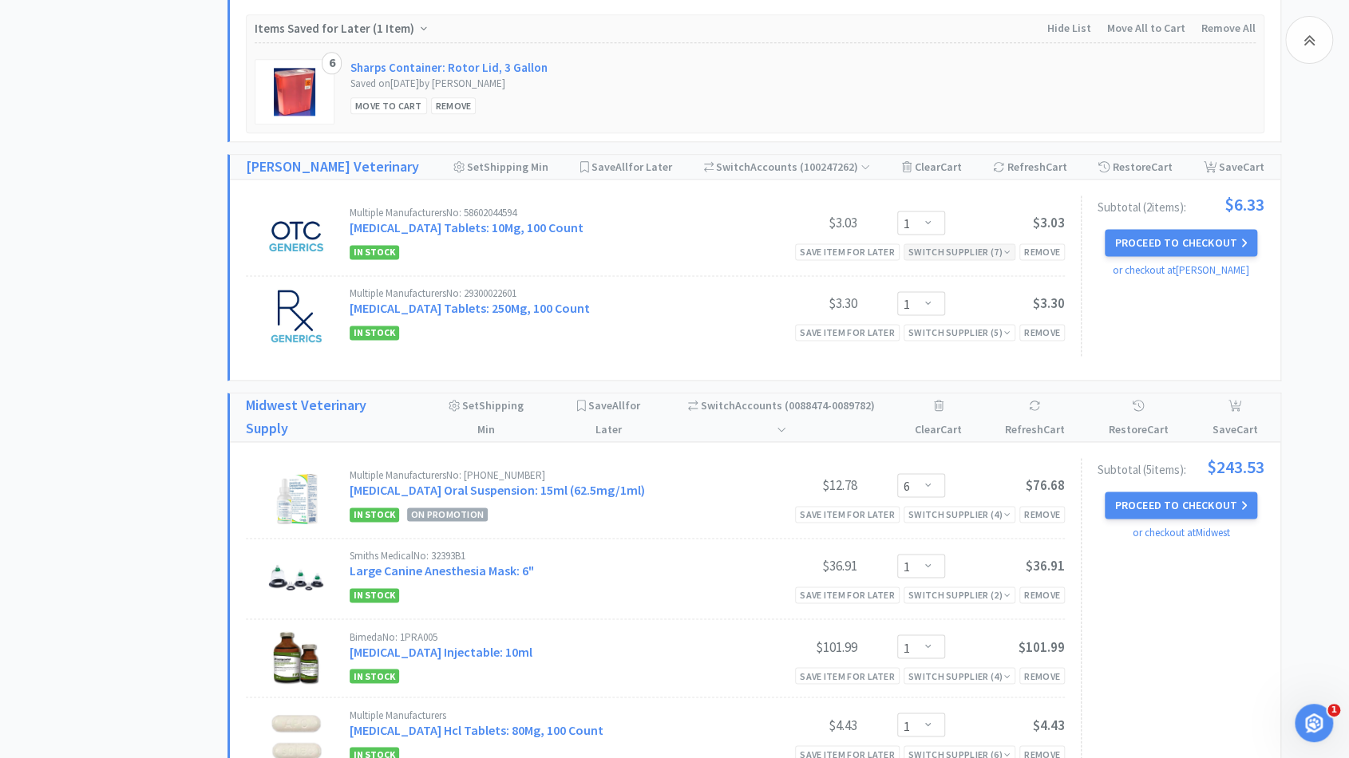
click at [944, 244] on div "Switch Supplier ( 7 )" at bounding box center [959, 251] width 102 height 15
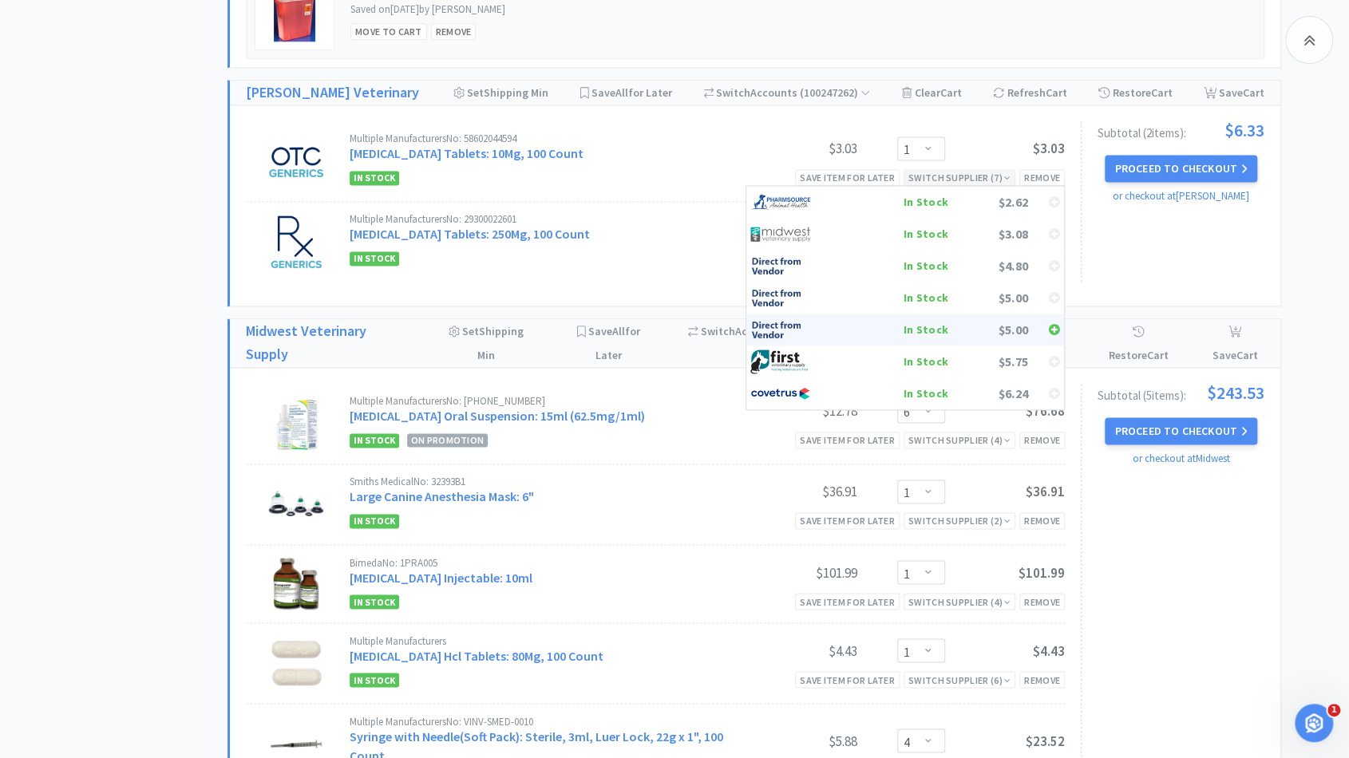
scroll to position [1261, 0]
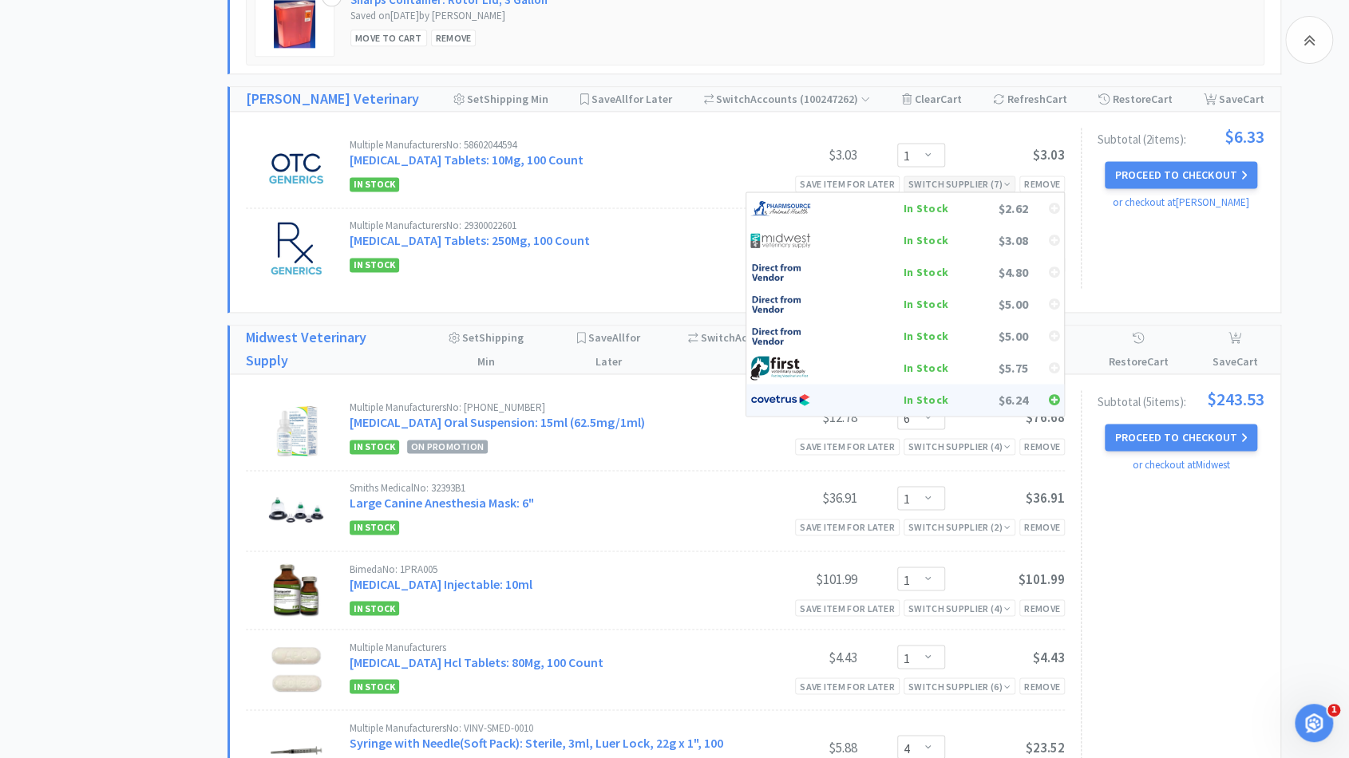
click at [906, 388] on div "In Stock" at bounding box center [889, 400] width 118 height 24
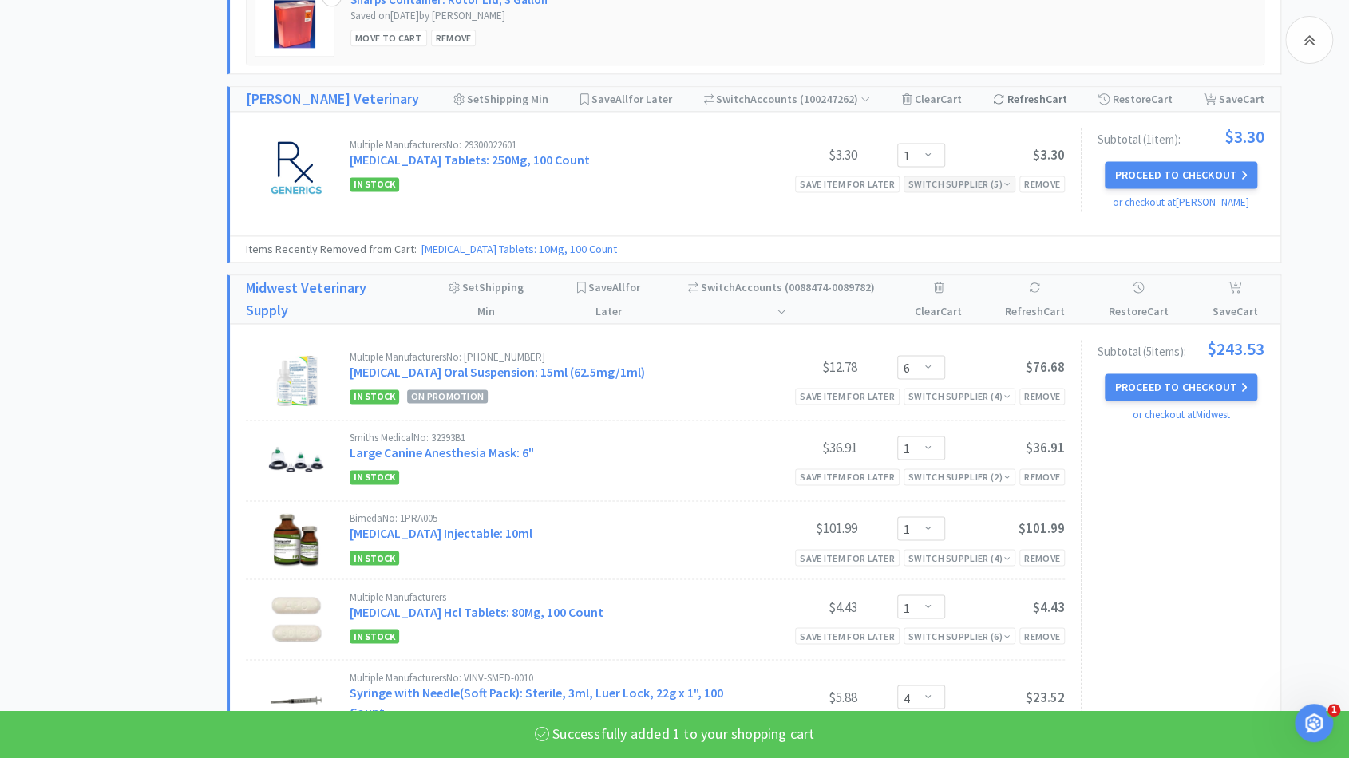
select select "1"
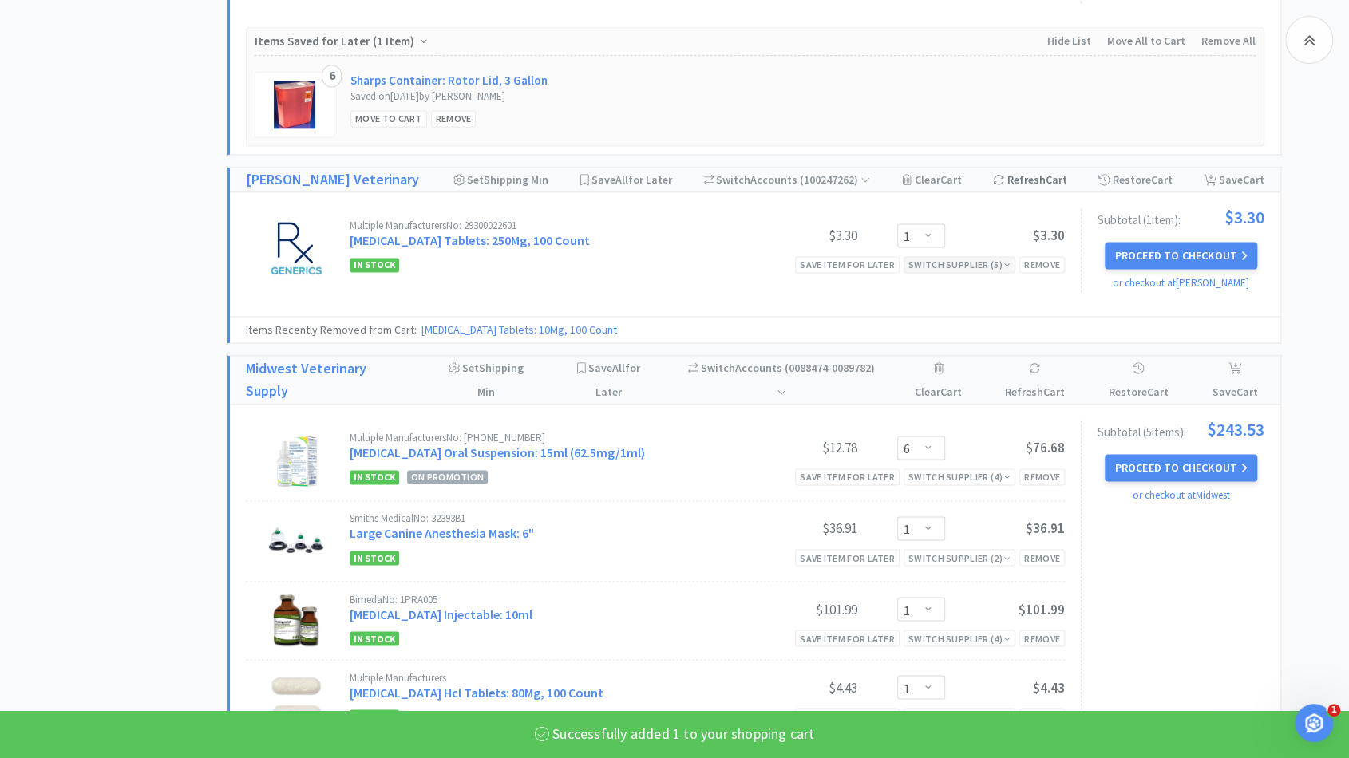
click at [1004, 174] on icon at bounding box center [998, 179] width 11 height 11
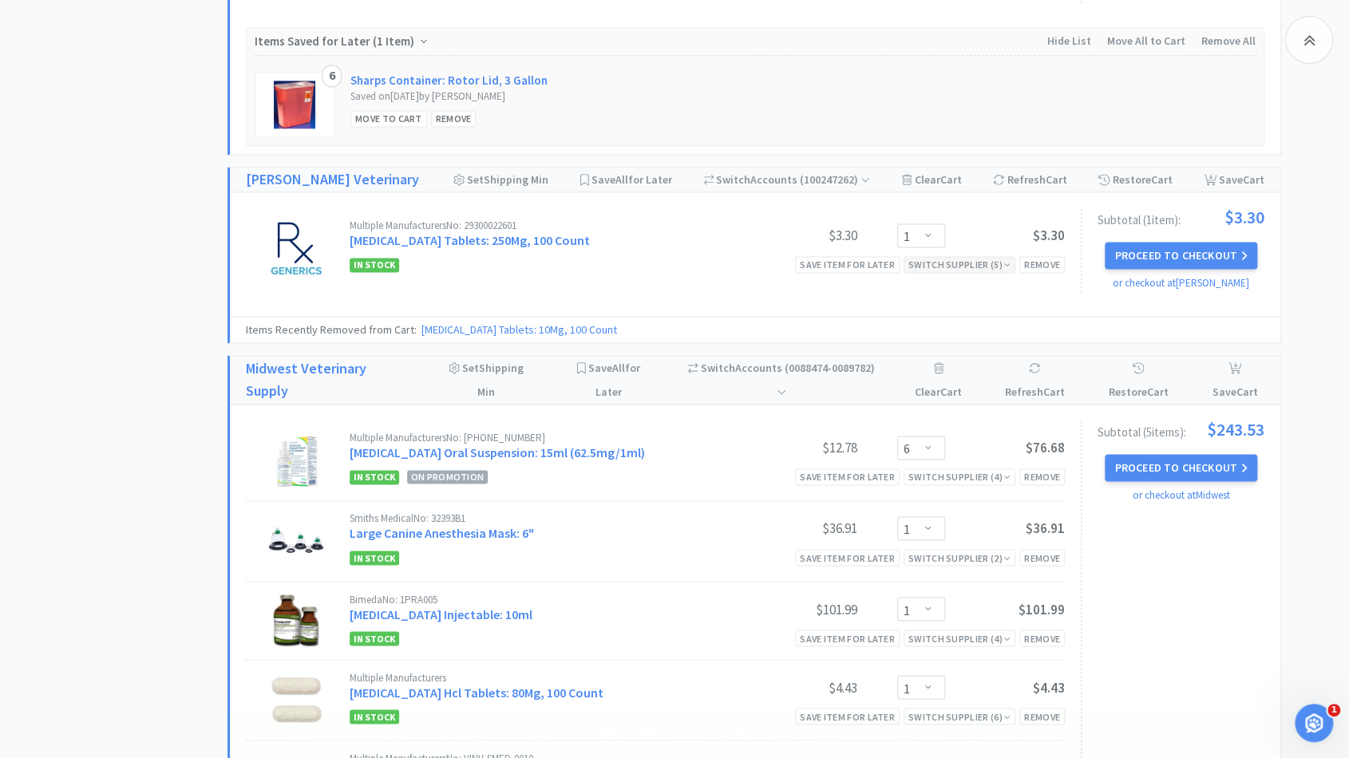
click at [996, 257] on div "Switch Supplier ( 5 )" at bounding box center [959, 264] width 102 height 15
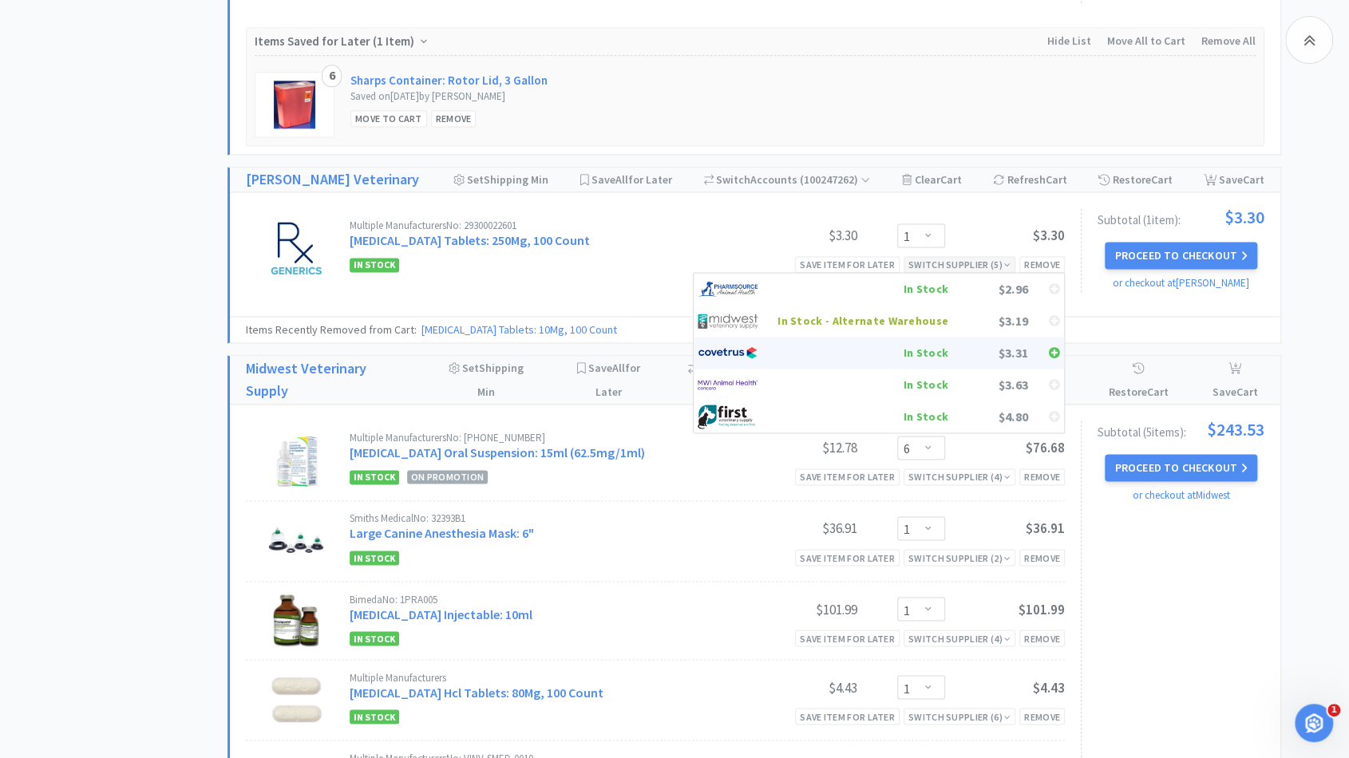
click at [944, 341] on div "In Stock" at bounding box center [863, 353] width 171 height 24
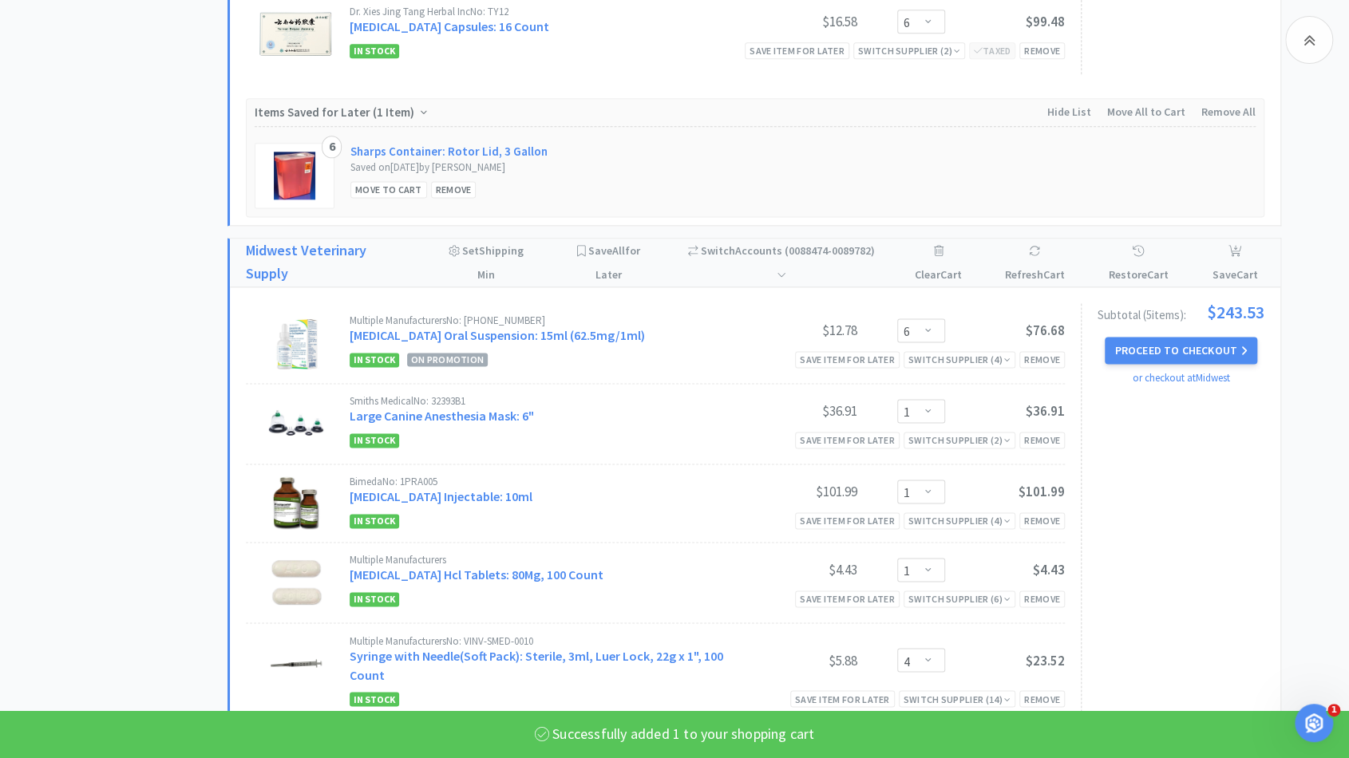
select select "1"
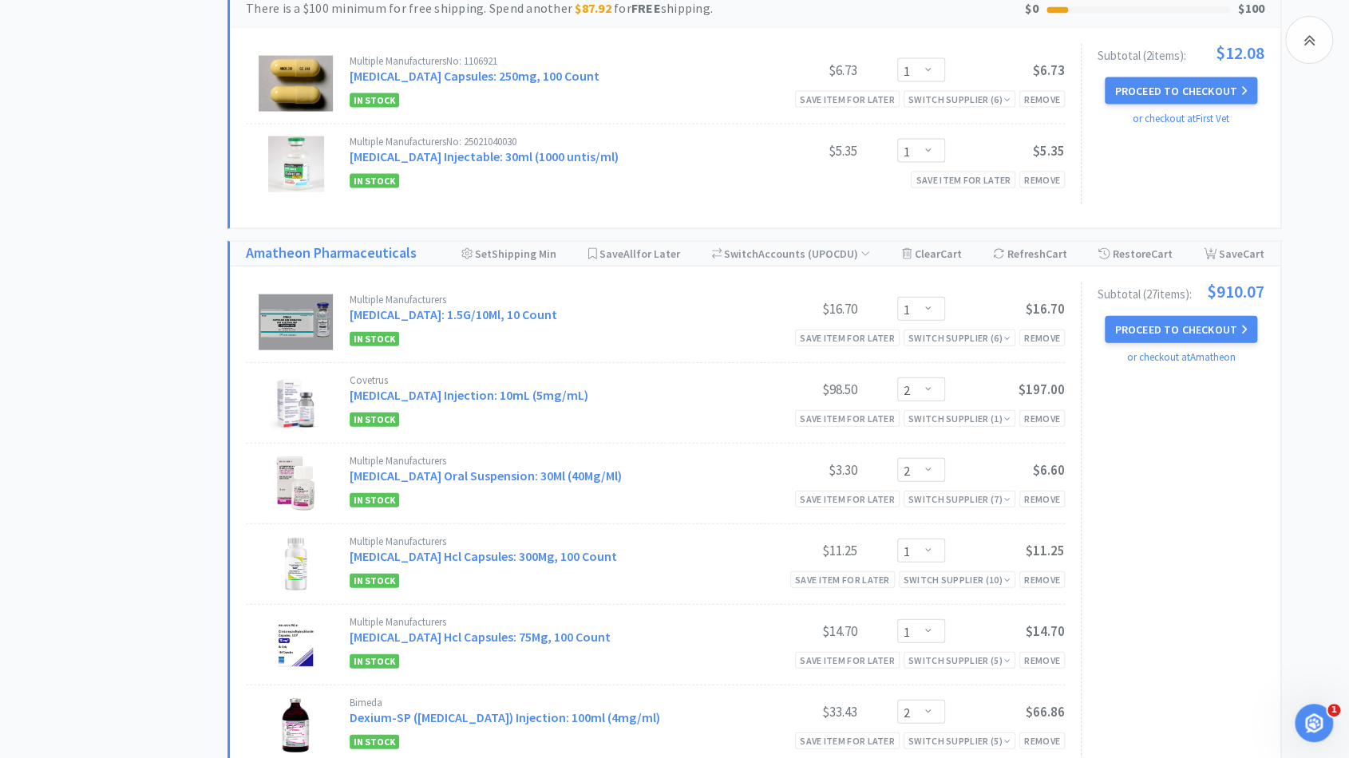
scroll to position [2080, 0]
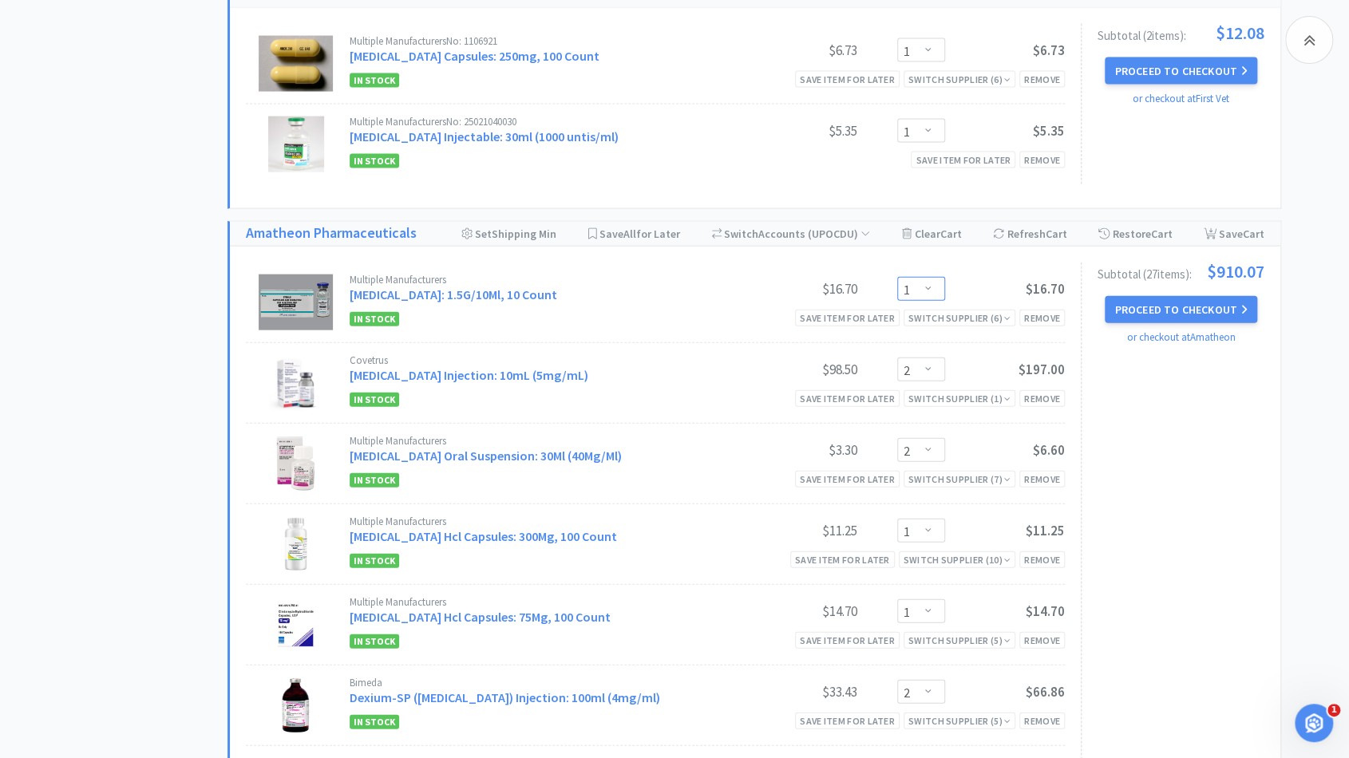
click at [941, 279] on select "Enter Quantity 1 2 3 4 5 6 7 8 9 10 11 12 13 14 15 16 17 18 19 20 Enter Quantity" at bounding box center [921, 289] width 48 height 24
click at [897, 277] on select "Enter Quantity 1 2 3 4 5 6 7 8 9 10 11 12 13 14 15 16 17 18 19 20 Enter Quantity" at bounding box center [921, 289] width 48 height 24
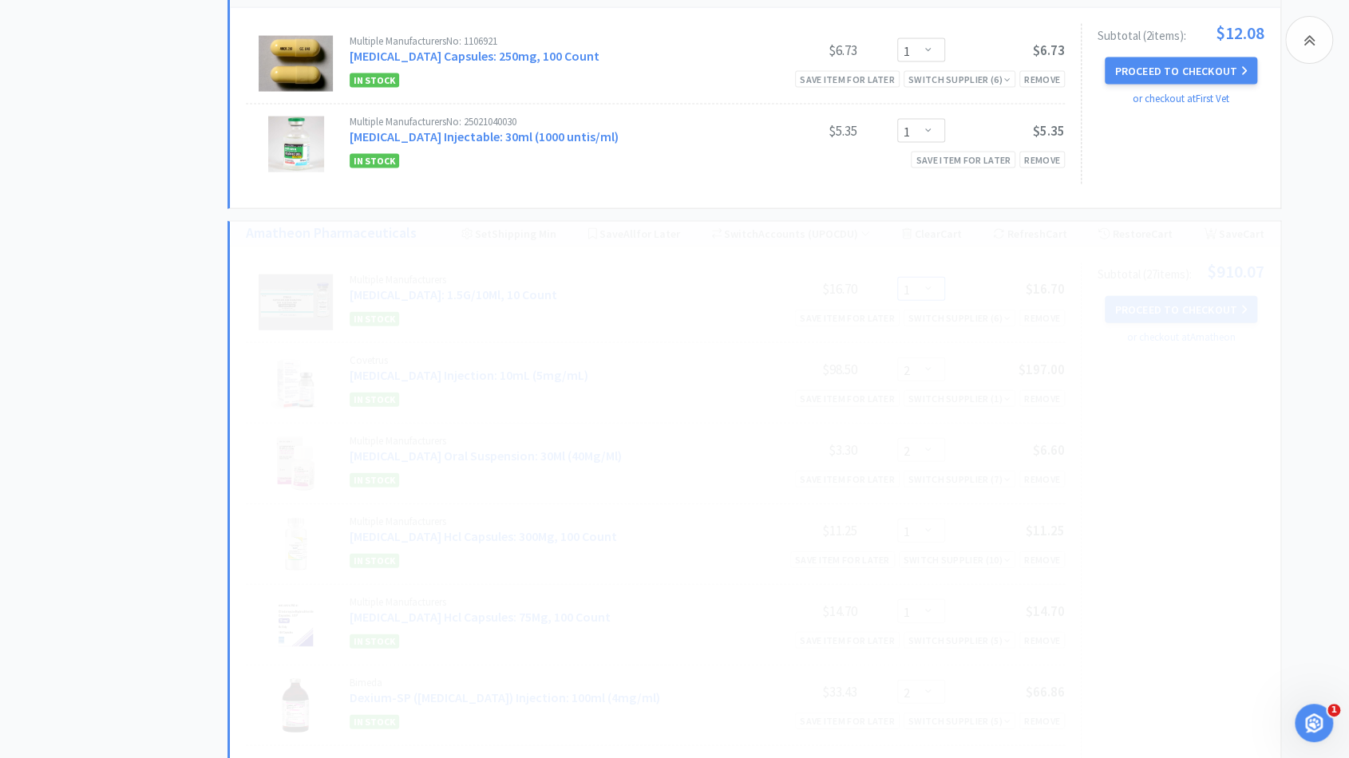
select select "2"
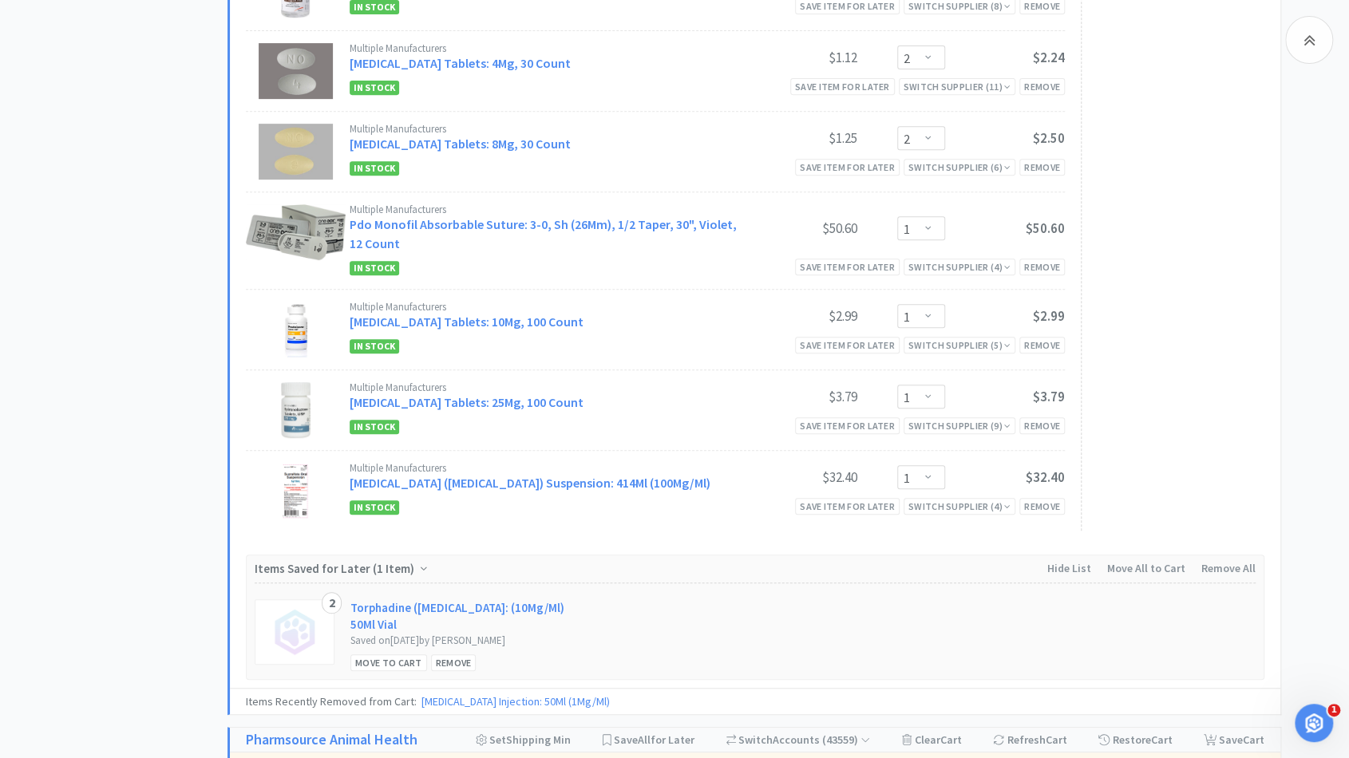
scroll to position [4005, 0]
click at [928, 322] on select "Enter Quantity 1 2 3 4 5 6 7 8 9 10 11 12 13 14 15 16 17 18 19 20 Enter Quantity" at bounding box center [921, 316] width 48 height 24
click at [897, 306] on select "Enter Quantity 1 2 3 4 5 6 7 8 9 10 11 12 13 14 15 16 17 18 19 20 Enter Quantity" at bounding box center [921, 316] width 48 height 24
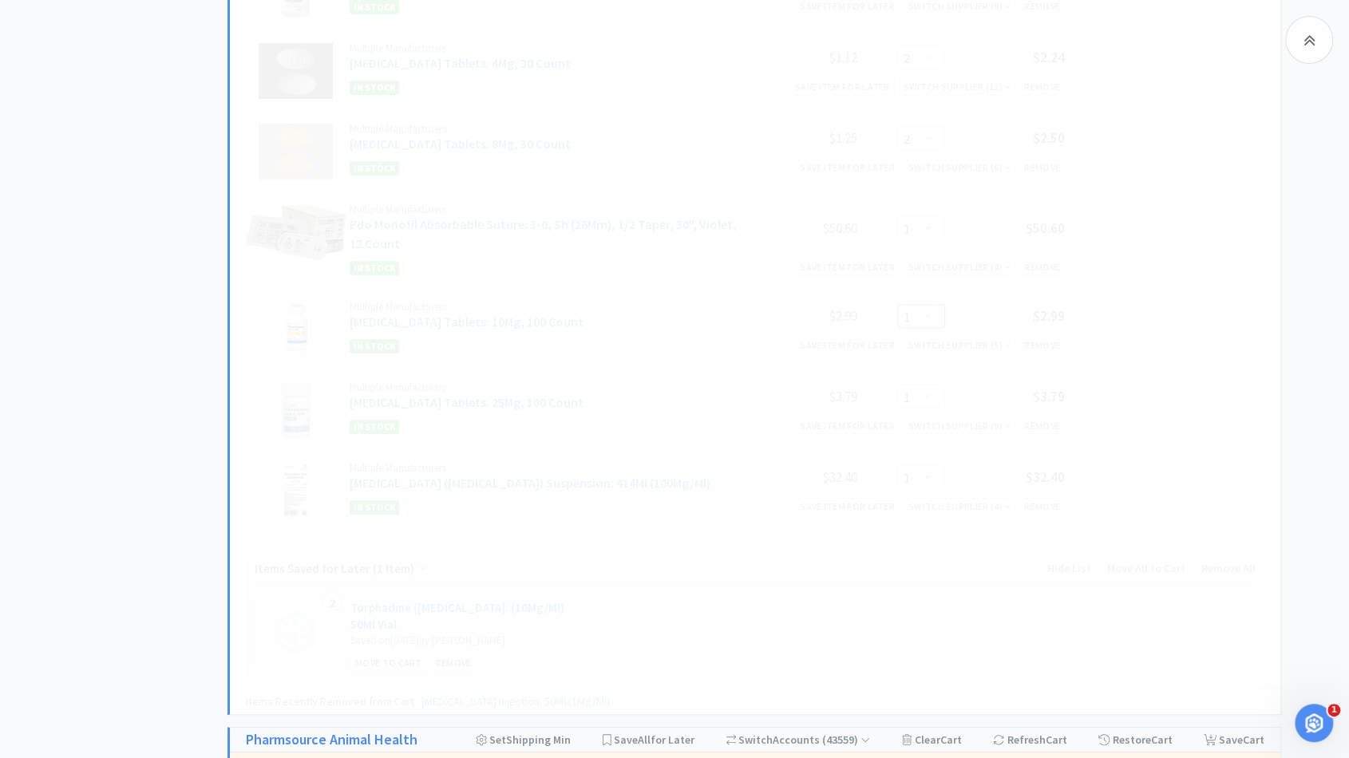
select select "2"
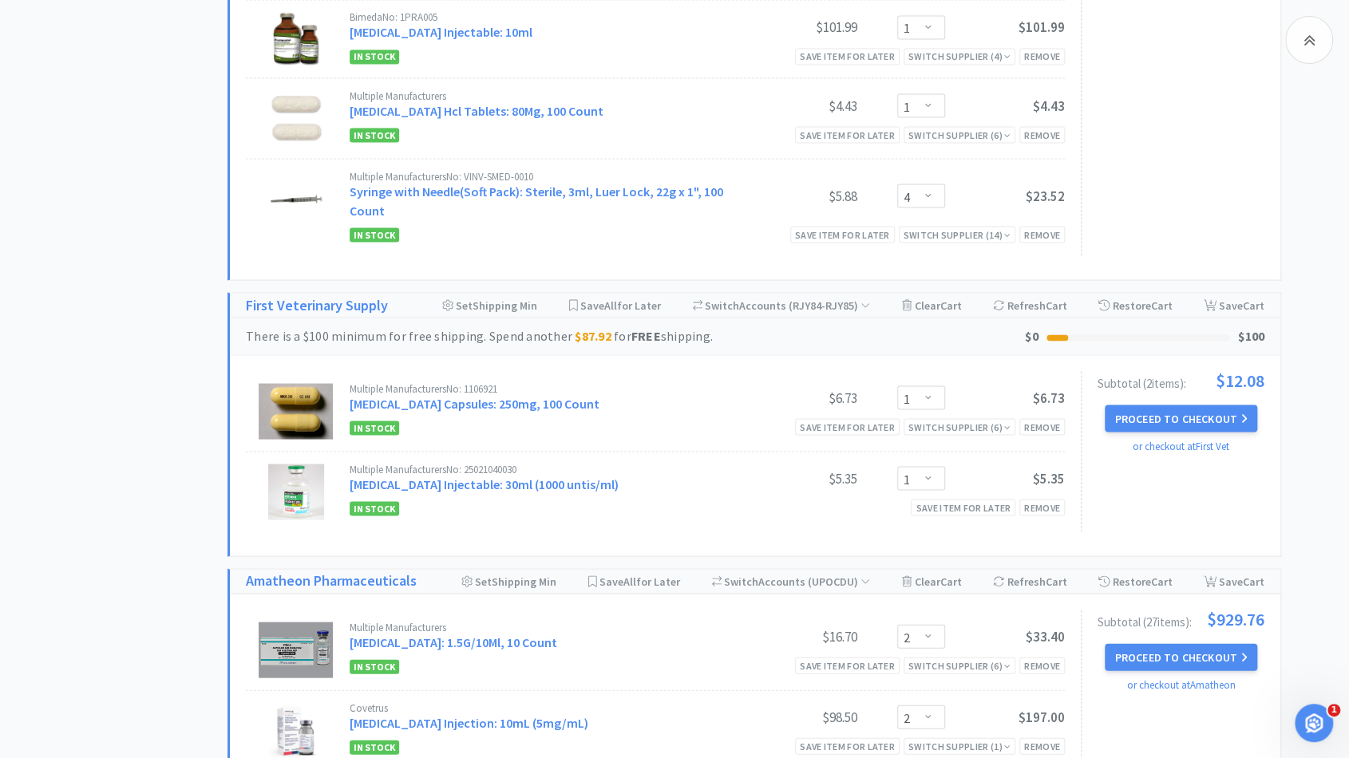
scroll to position [1733, 0]
click at [958, 419] on div "Switch Supplier ( 6 )" at bounding box center [959, 426] width 102 height 15
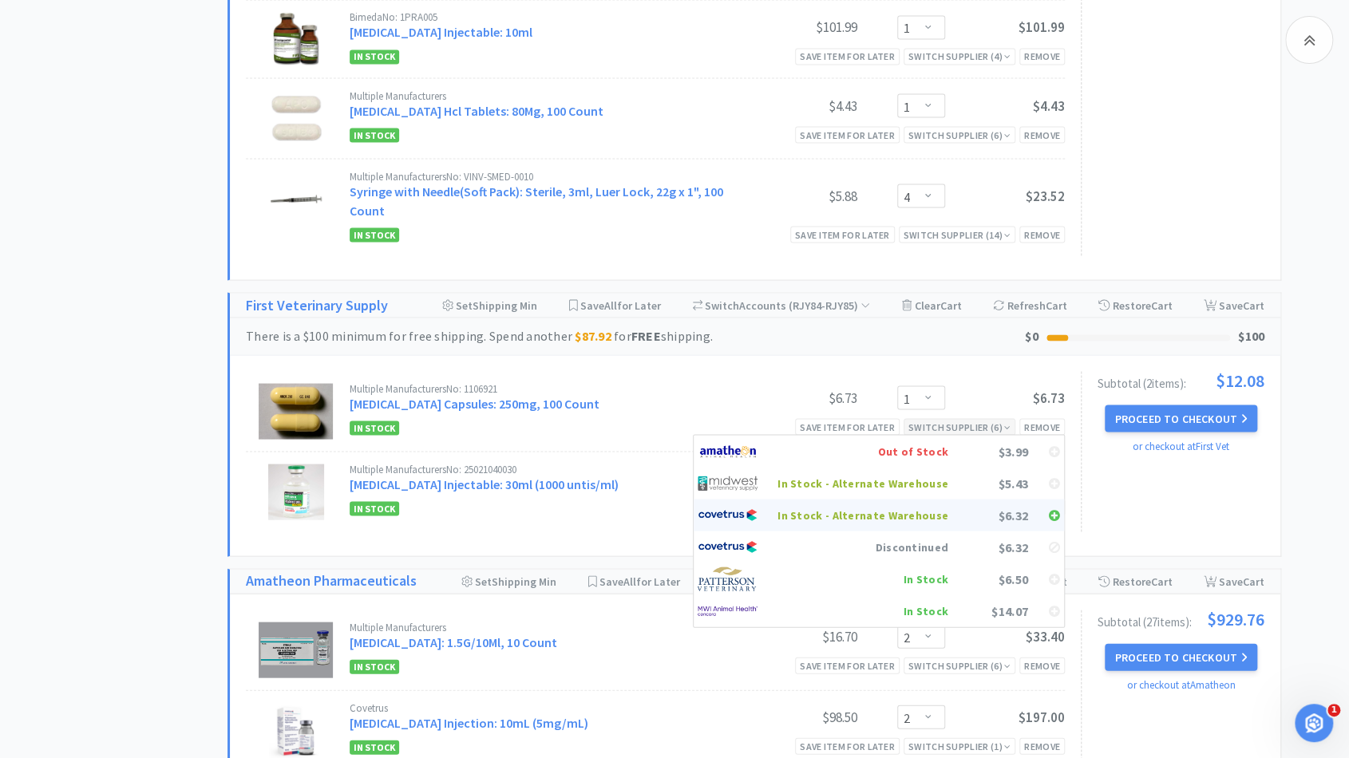
click at [892, 510] on div "In Stock - Alternate Warehouse" at bounding box center [863, 515] width 171 height 24
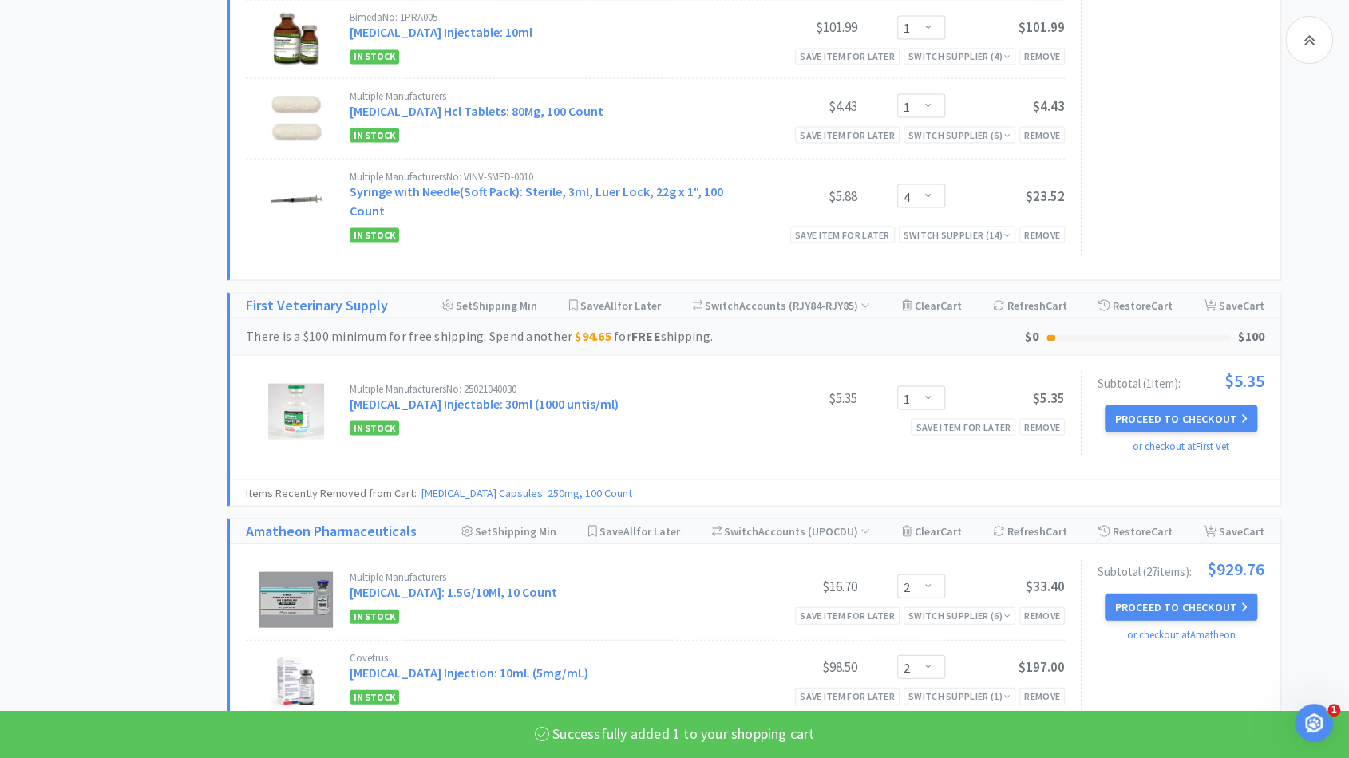
select select "1"
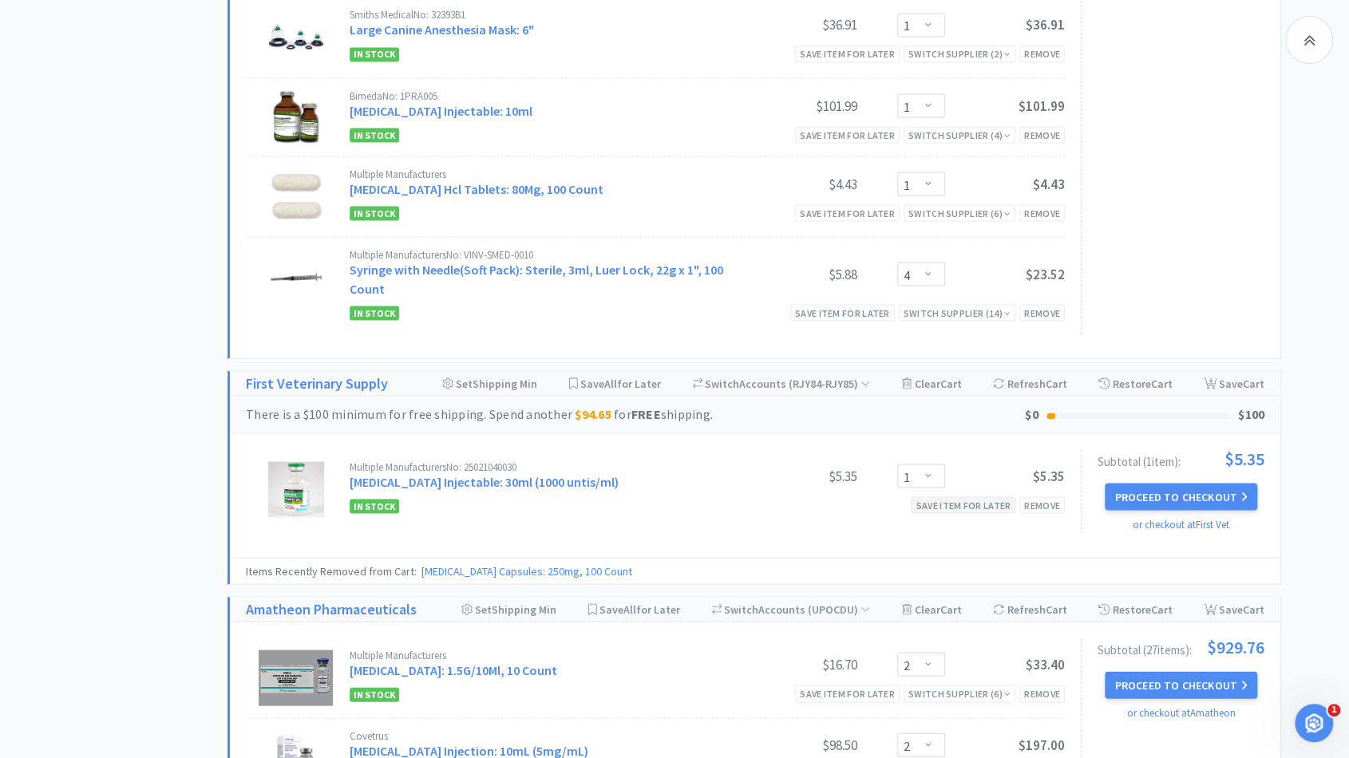
click at [967, 503] on div "Save item for later" at bounding box center [963, 505] width 105 height 17
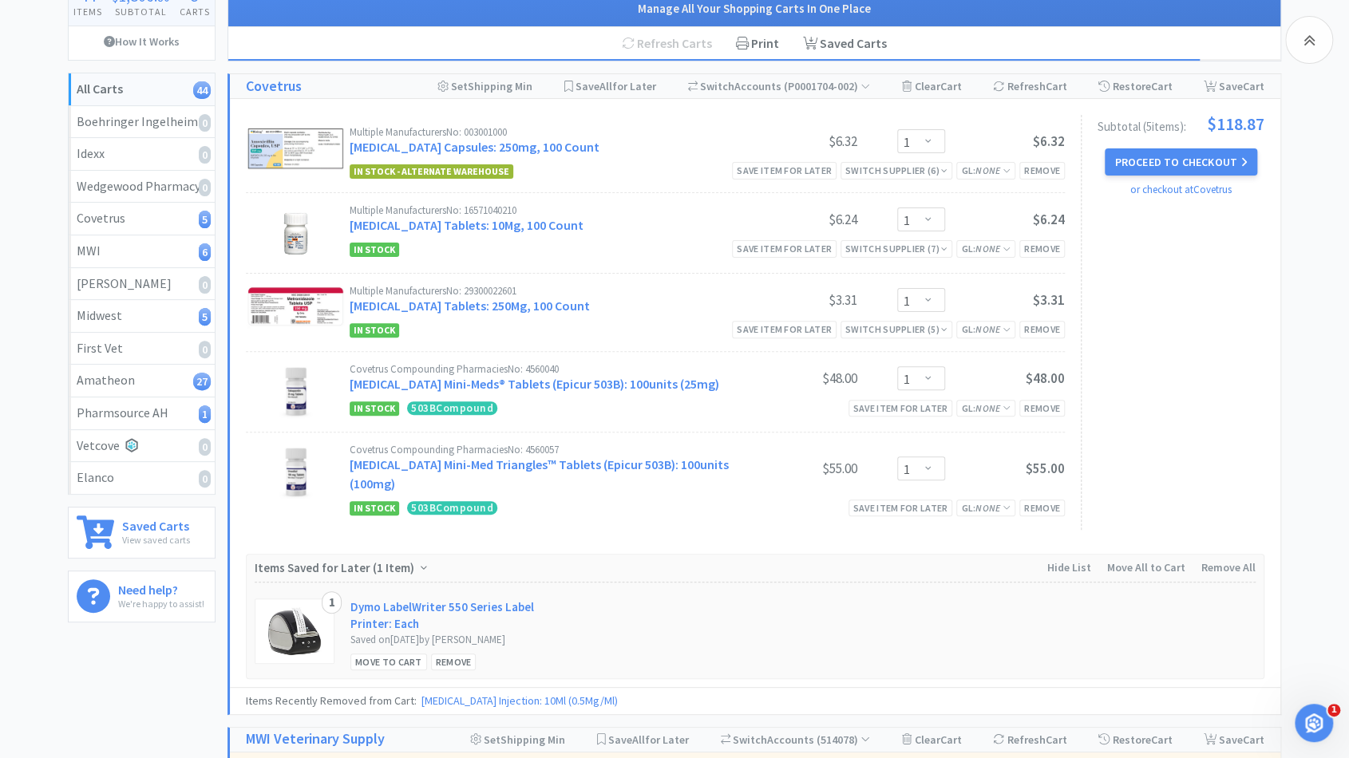
scroll to position [0, 0]
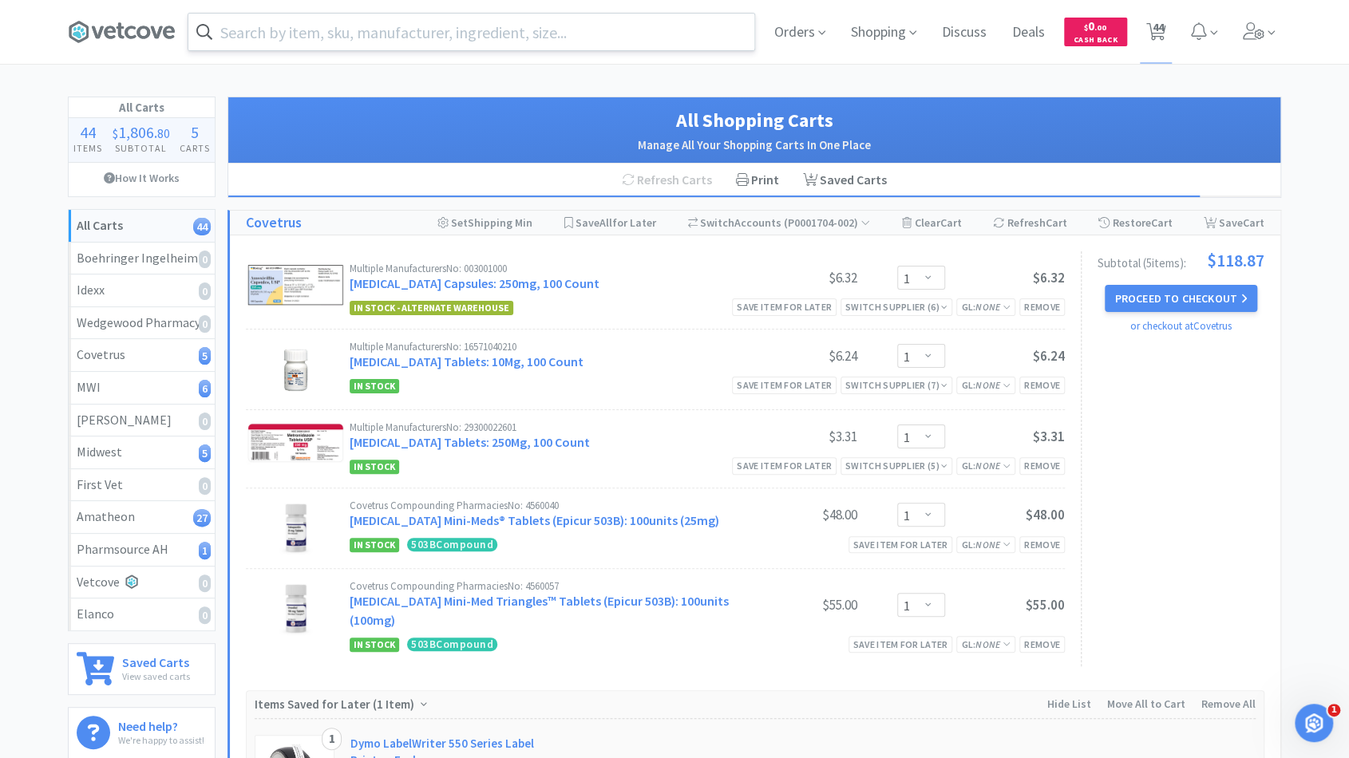
click at [616, 38] on input "text" at bounding box center [471, 32] width 566 height 37
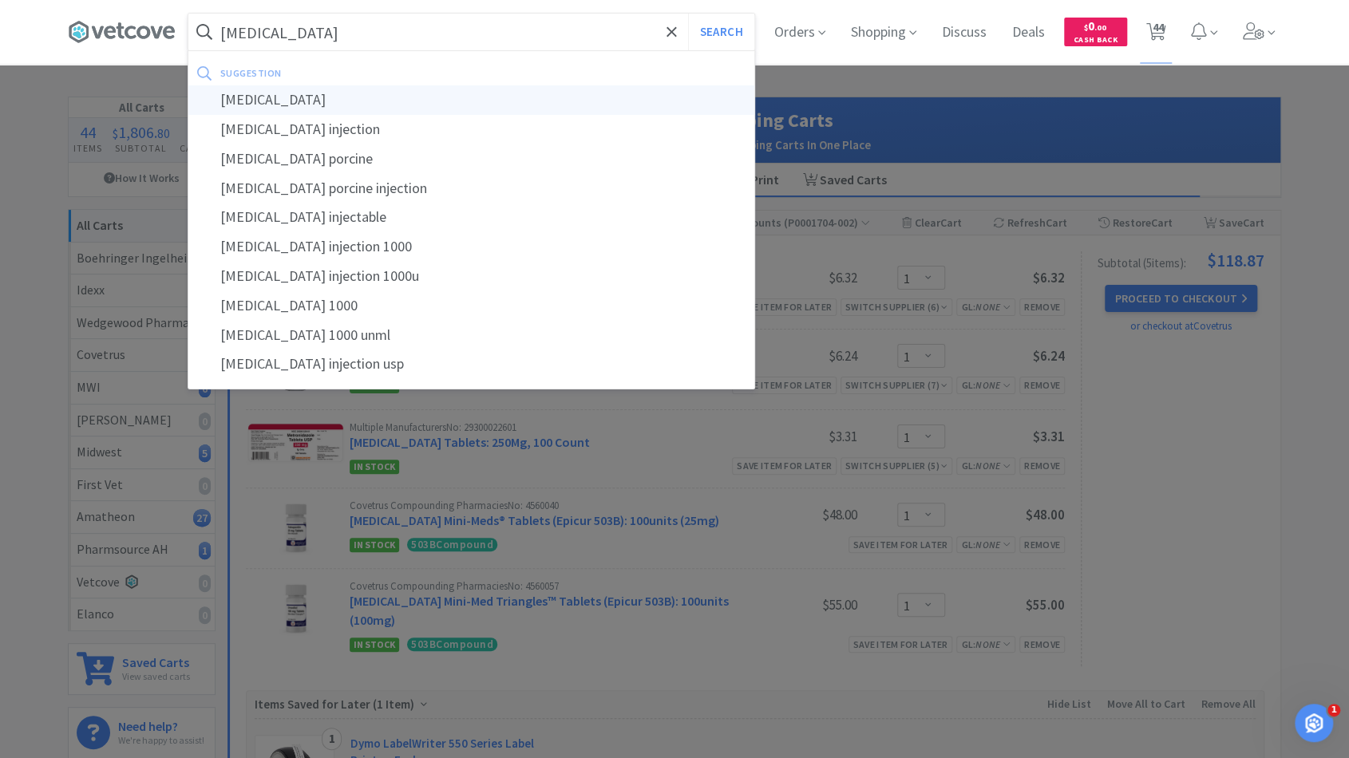
click at [490, 102] on div "heparin sodium" at bounding box center [471, 100] width 566 height 30
type input "heparin sodium"
select select "1"
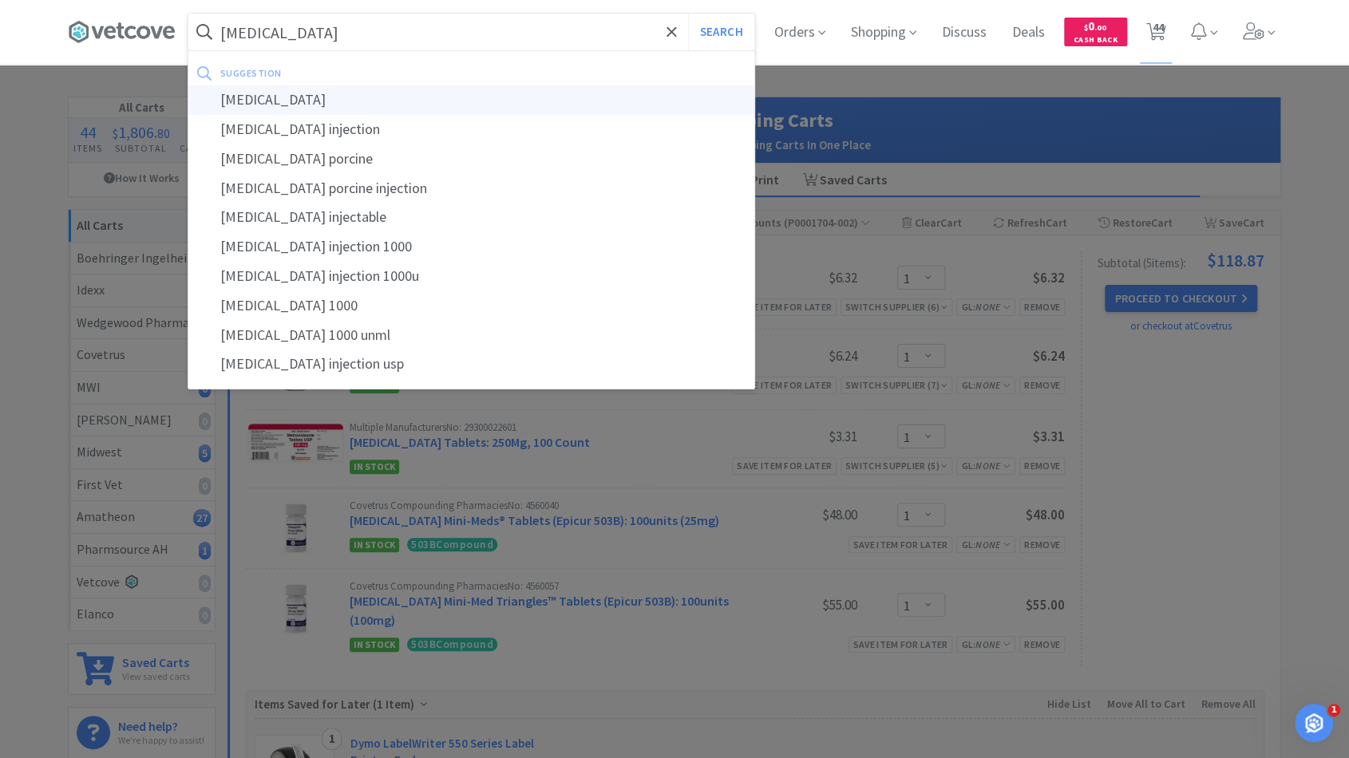
select select "1"
select select "10"
select select "2"
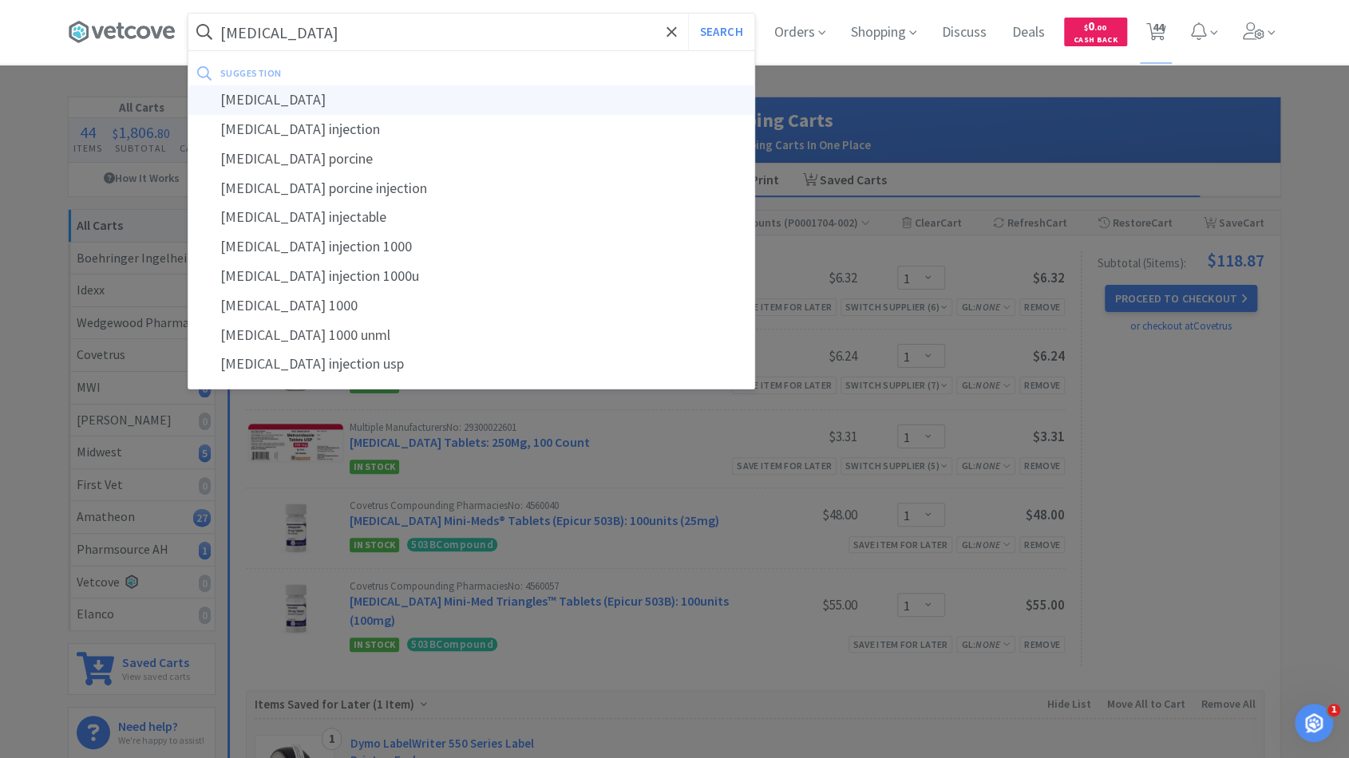
select select "6"
select select "1"
select select "6"
select select "1"
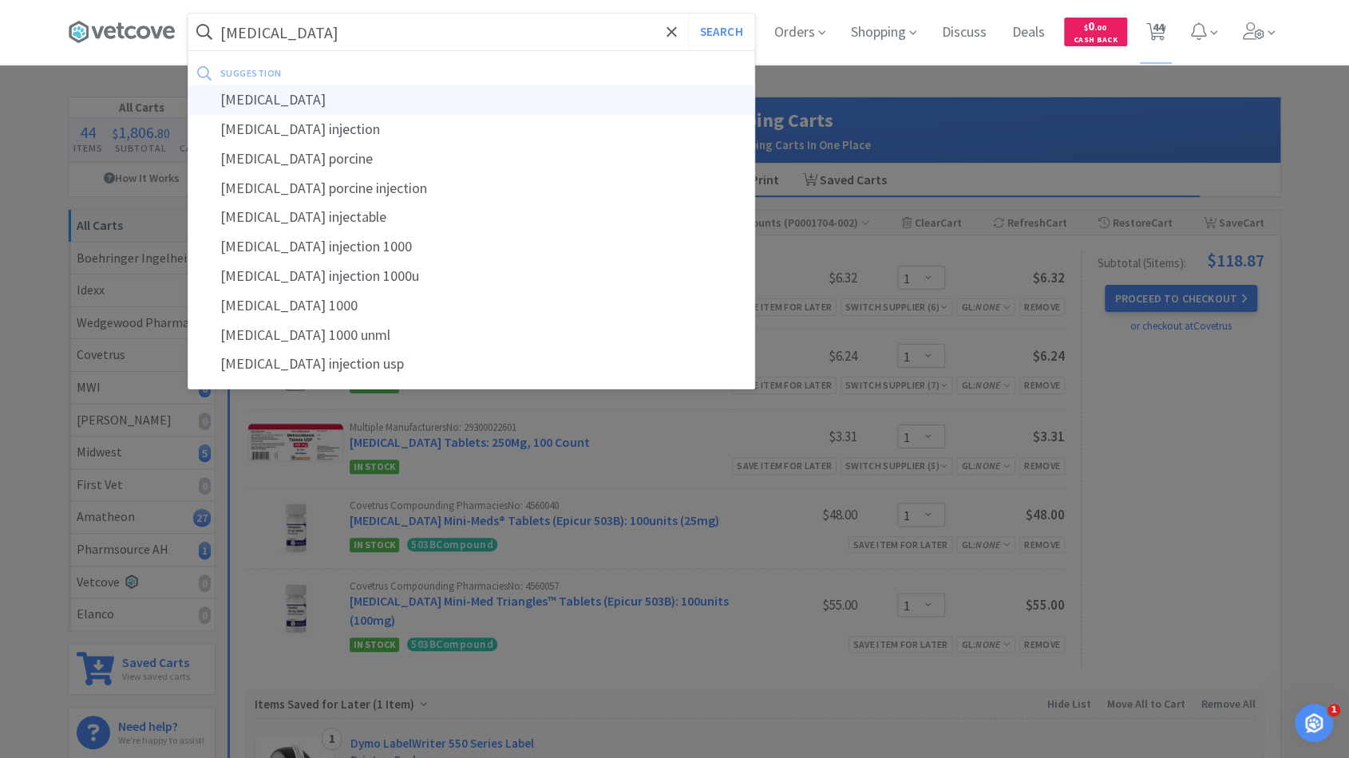
select select "1"
select select "4"
select select "2"
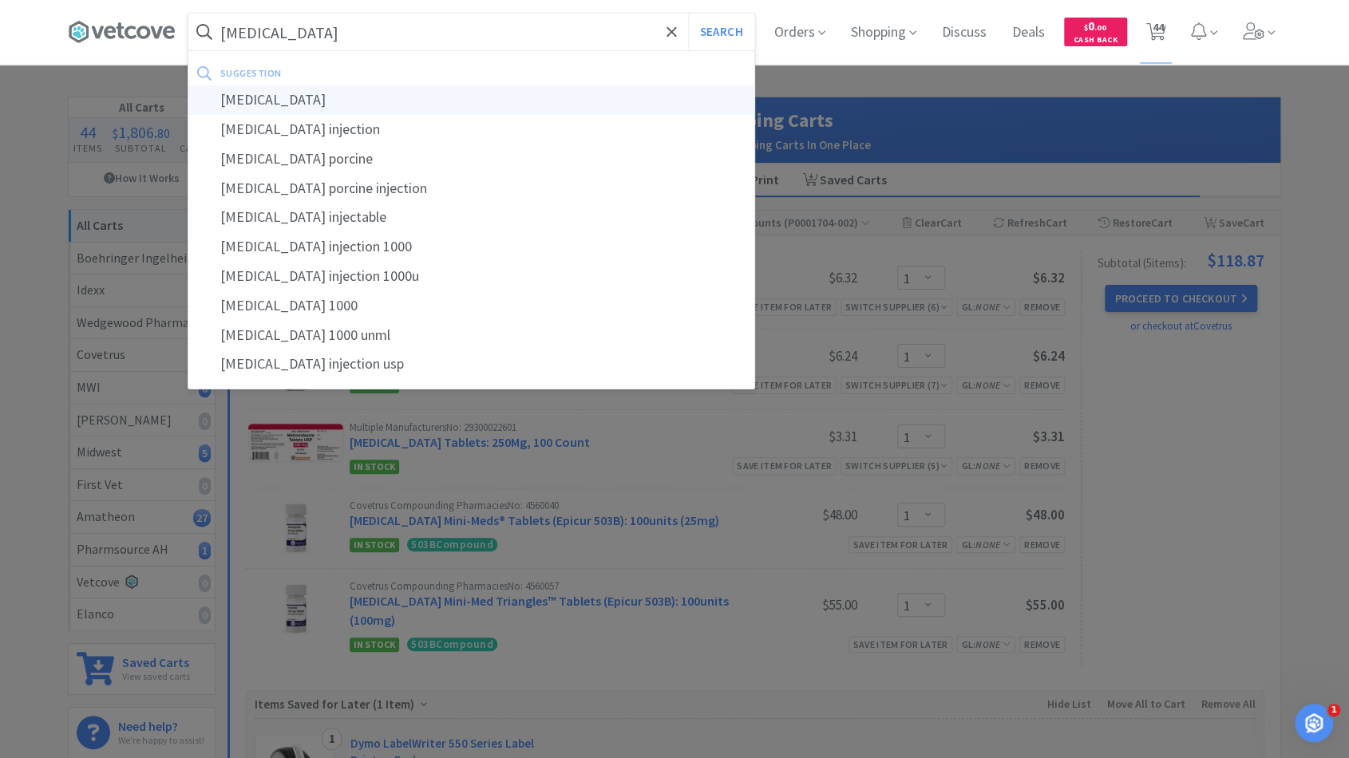
select select "2"
select select "1"
select select "2"
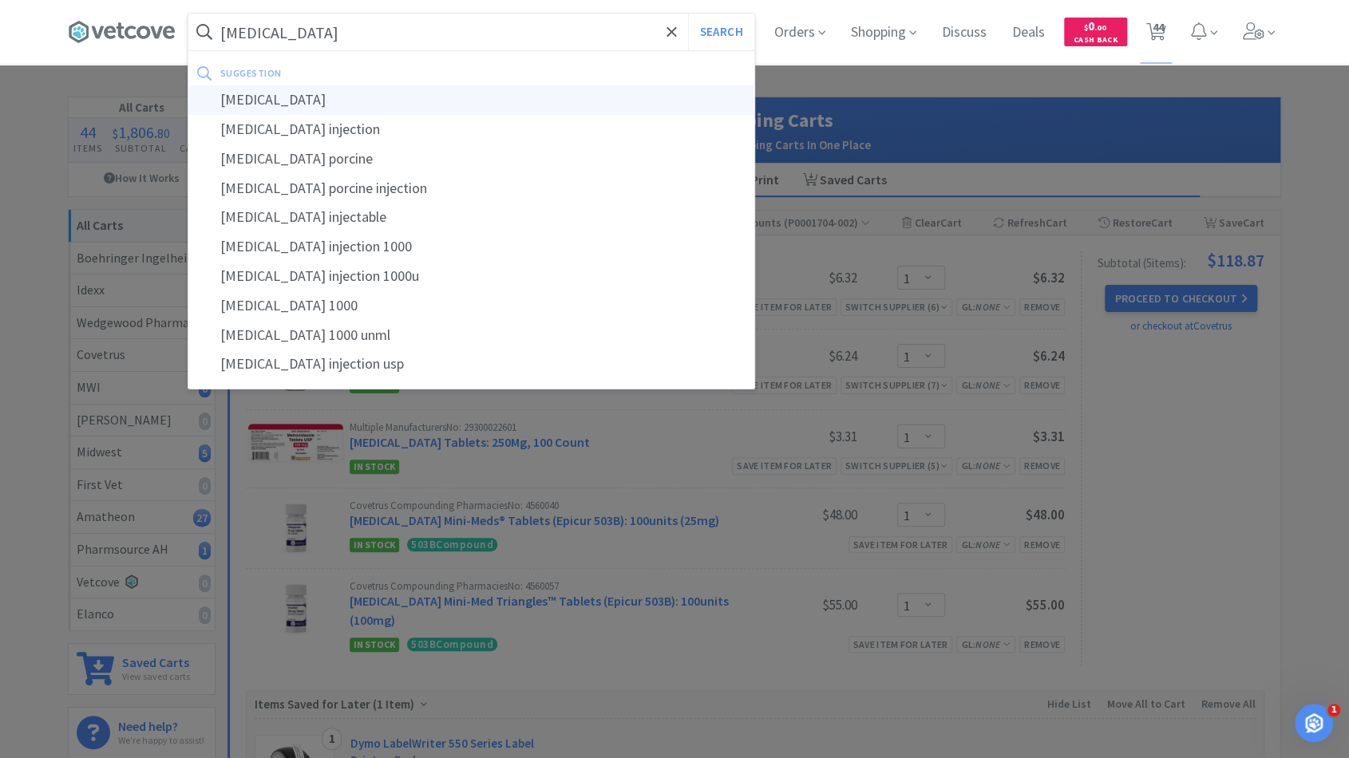
select select "1"
select select "2"
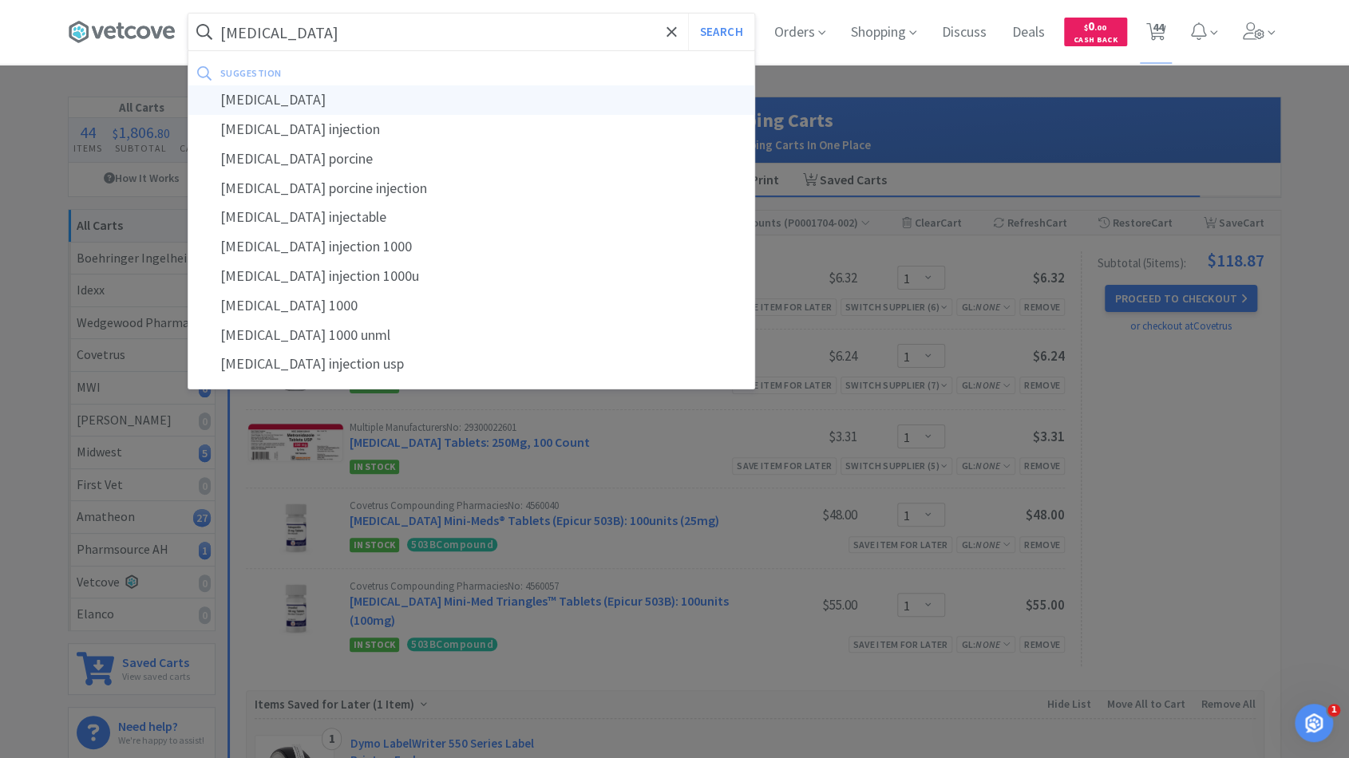
select select "2"
select select "1"
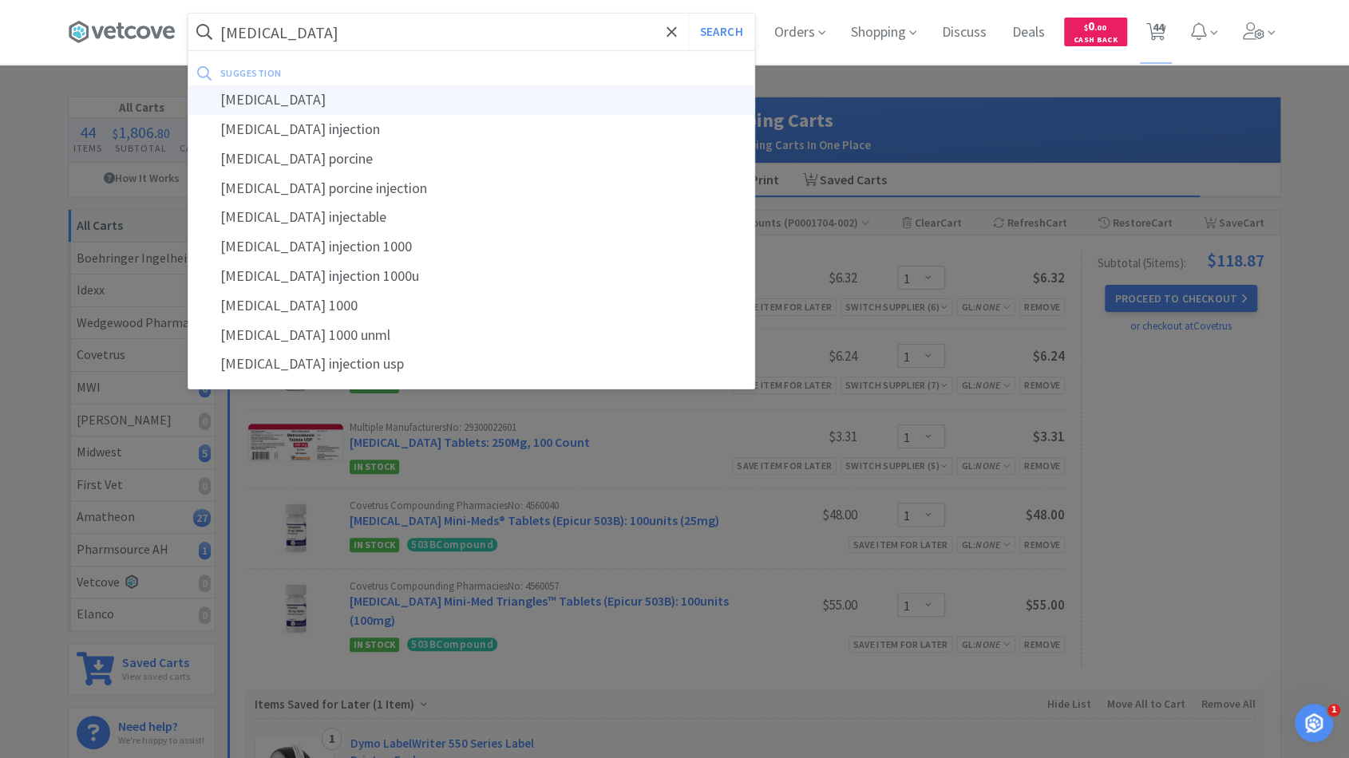
select select "2"
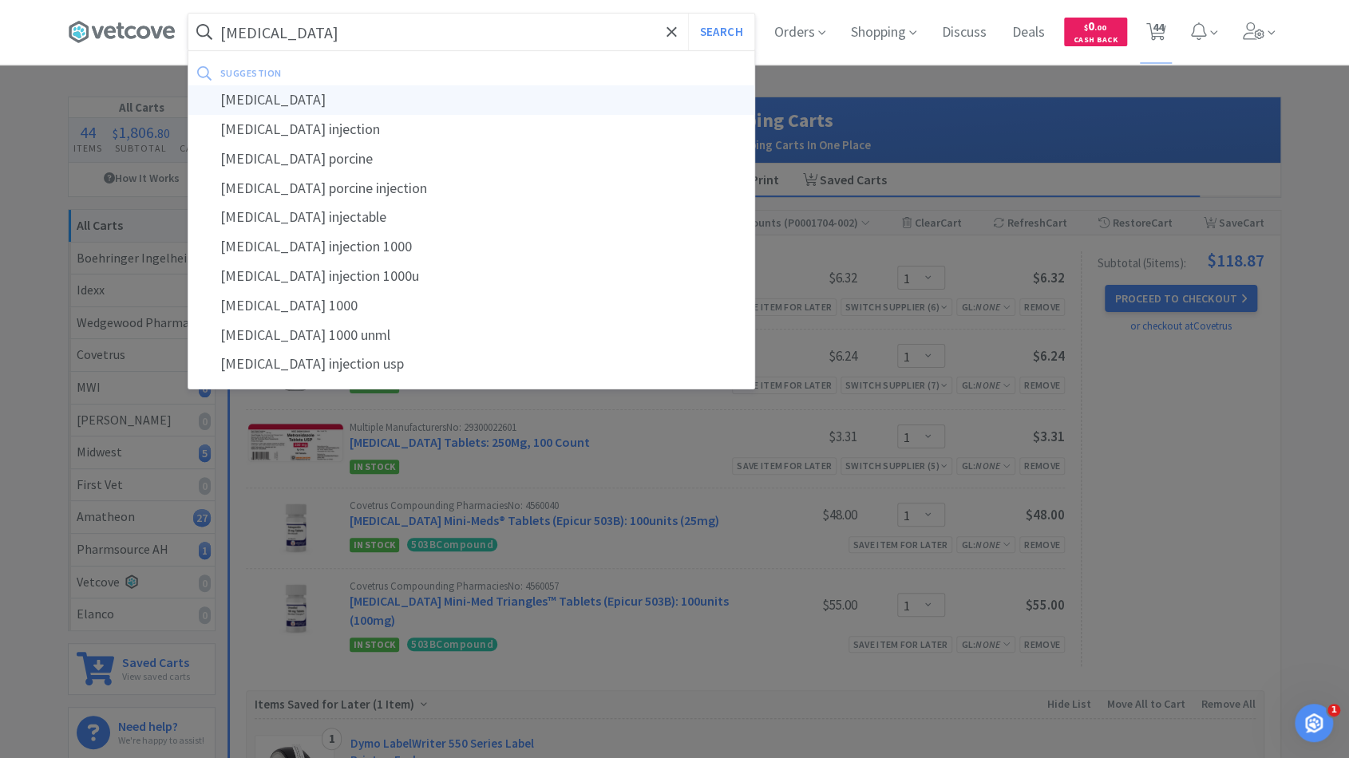
select select "2"
select select "1"
select select "2"
select select "1"
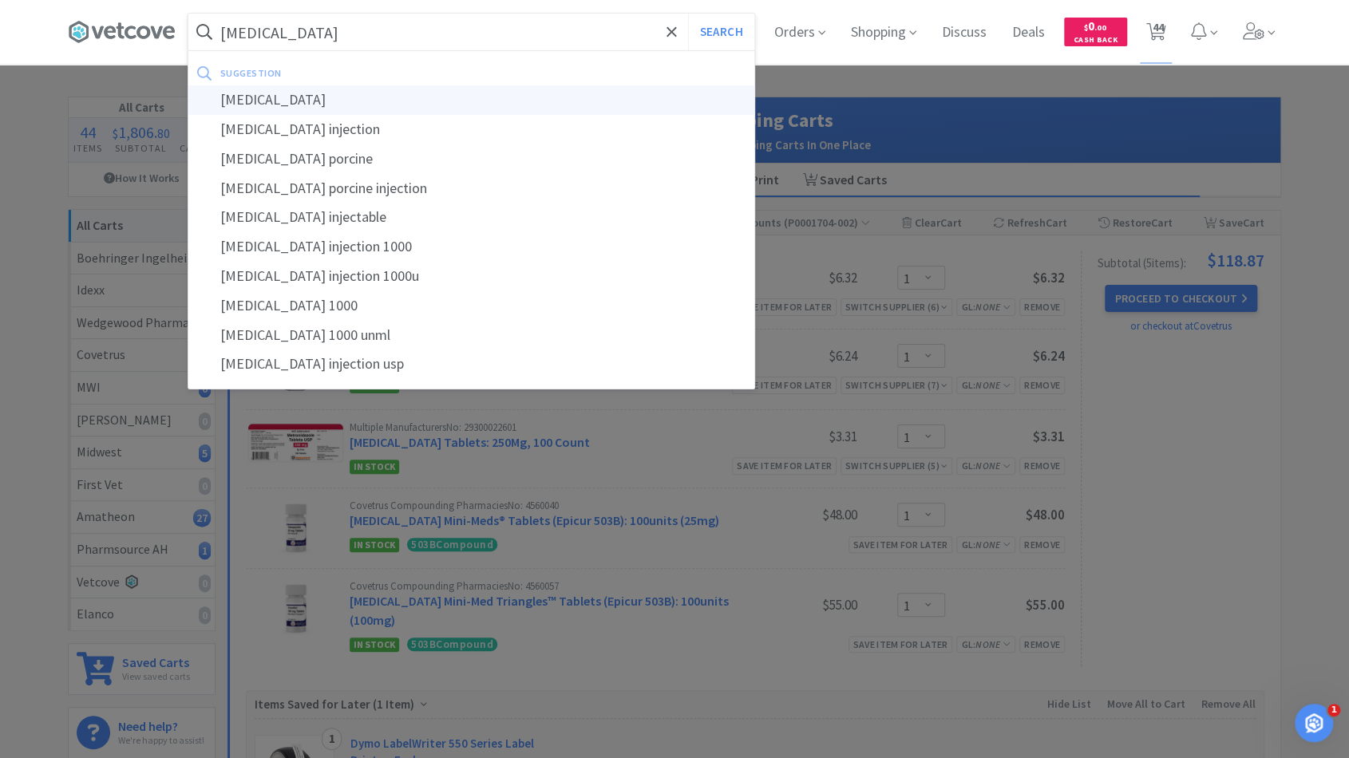
select select "1"
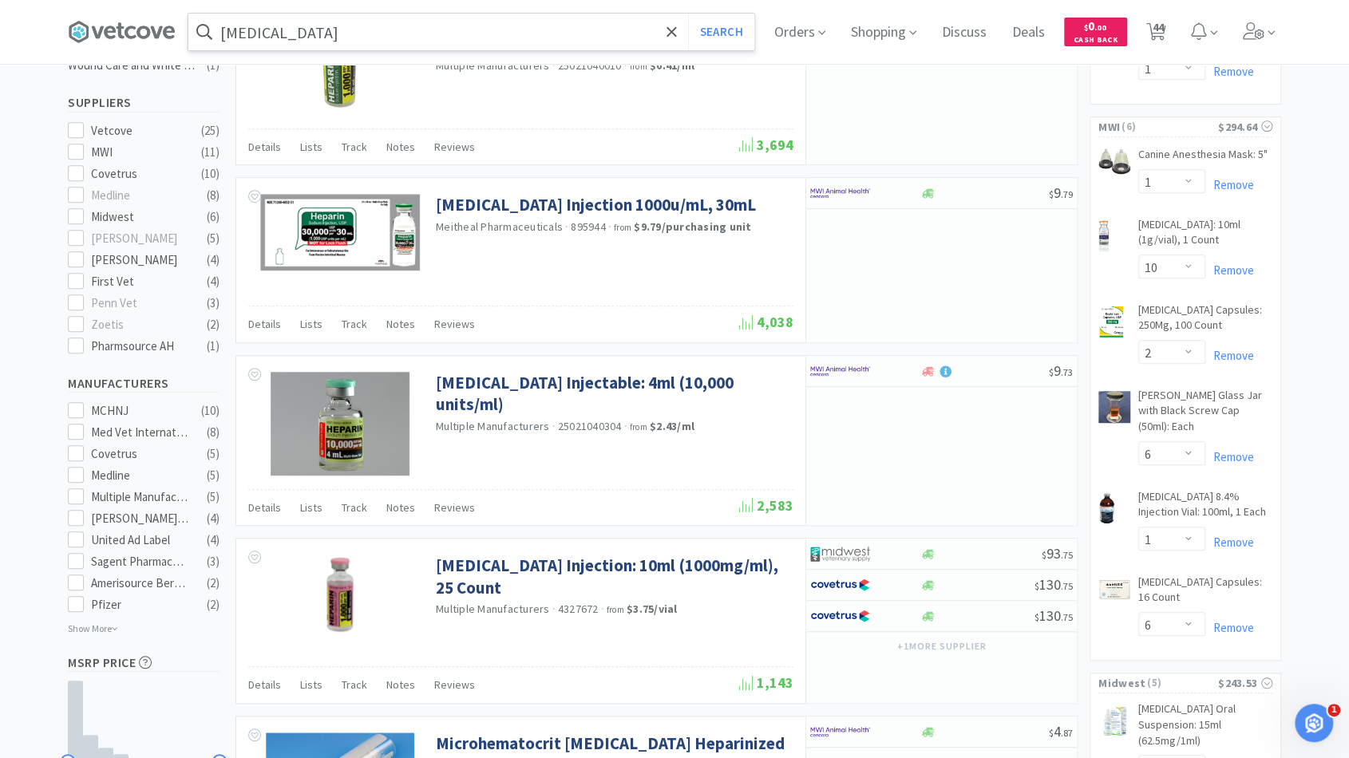
scroll to position [499, 0]
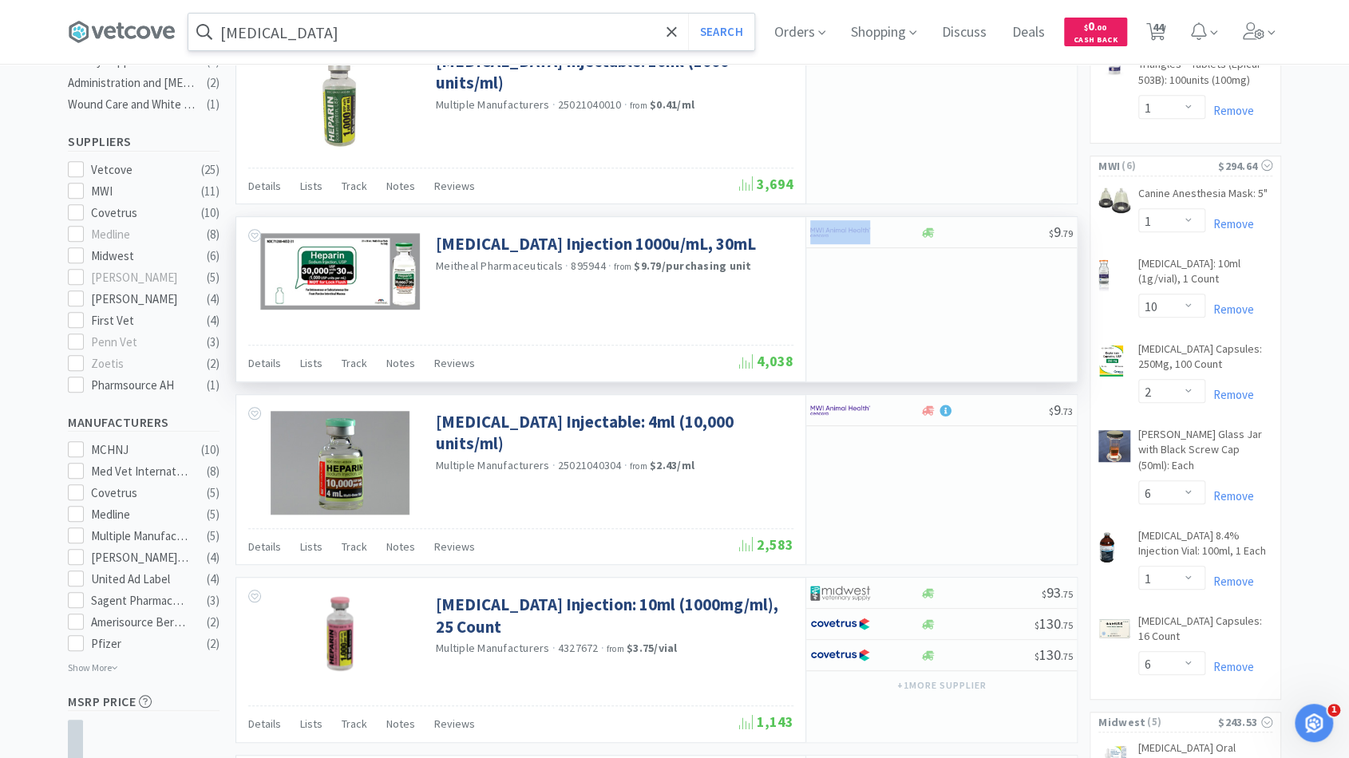
drag, startPoint x: 956, startPoint y: 229, endPoint x: 833, endPoint y: 316, distance: 150.6
click at [833, 316] on div "$ 9 . 79" at bounding box center [940, 299] width 271 height 164
click at [884, 319] on div "$ 9 . 79" at bounding box center [940, 299] width 271 height 164
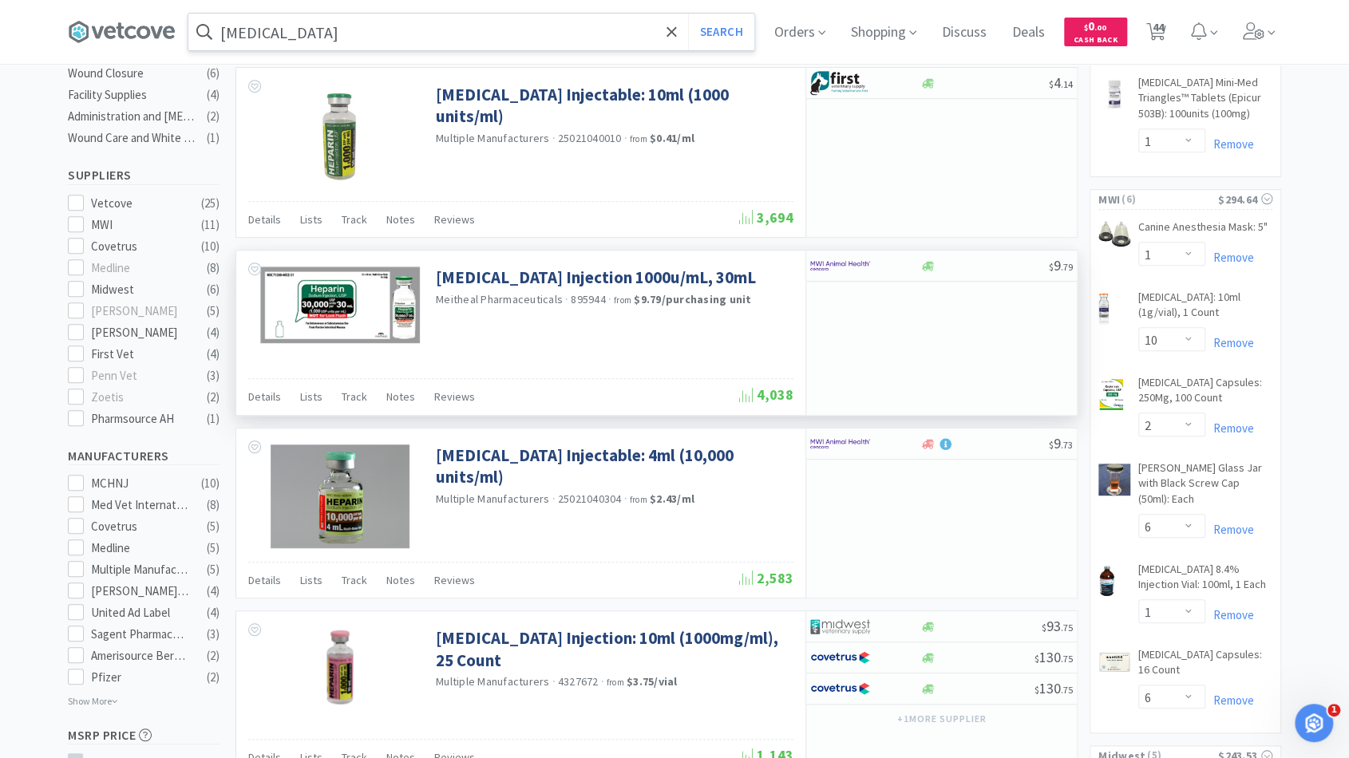
scroll to position [465, 0]
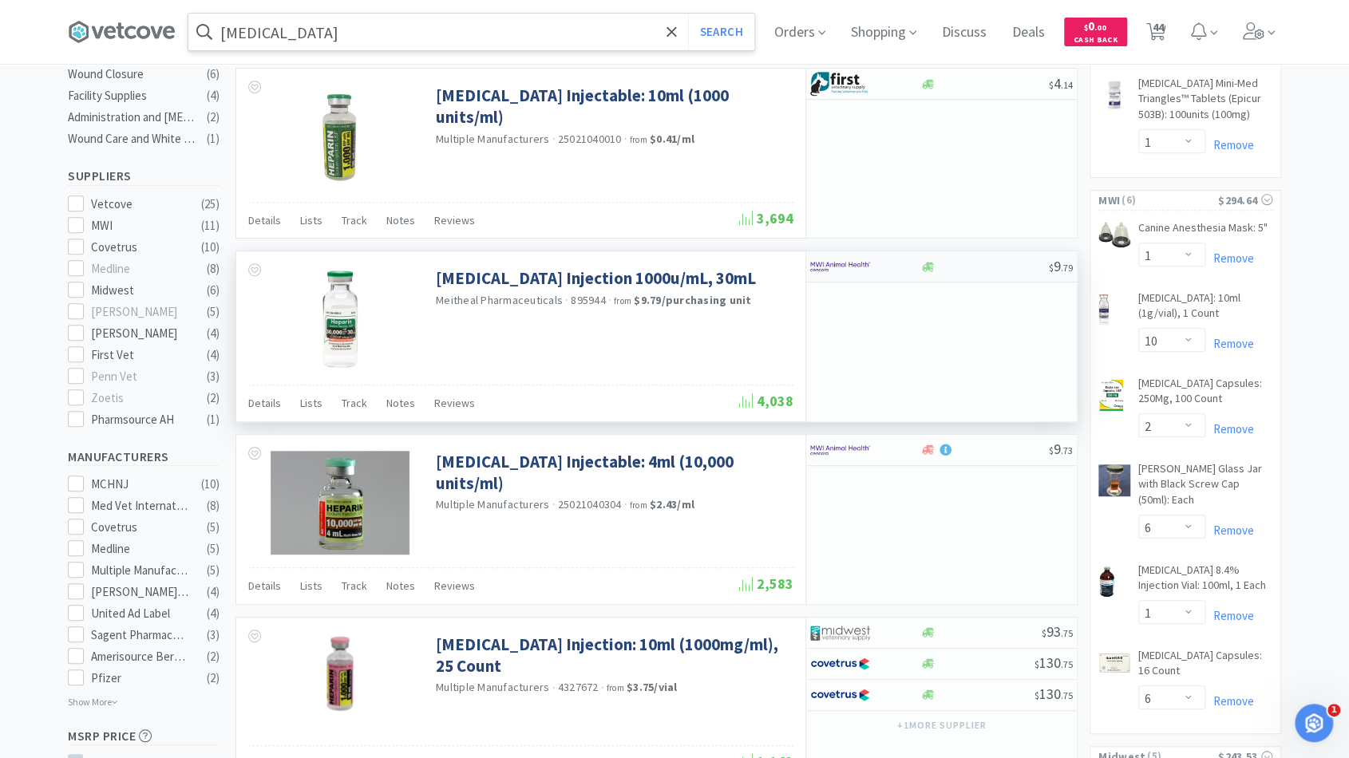
click at [952, 261] on div at bounding box center [984, 267] width 129 height 12
select select "1"
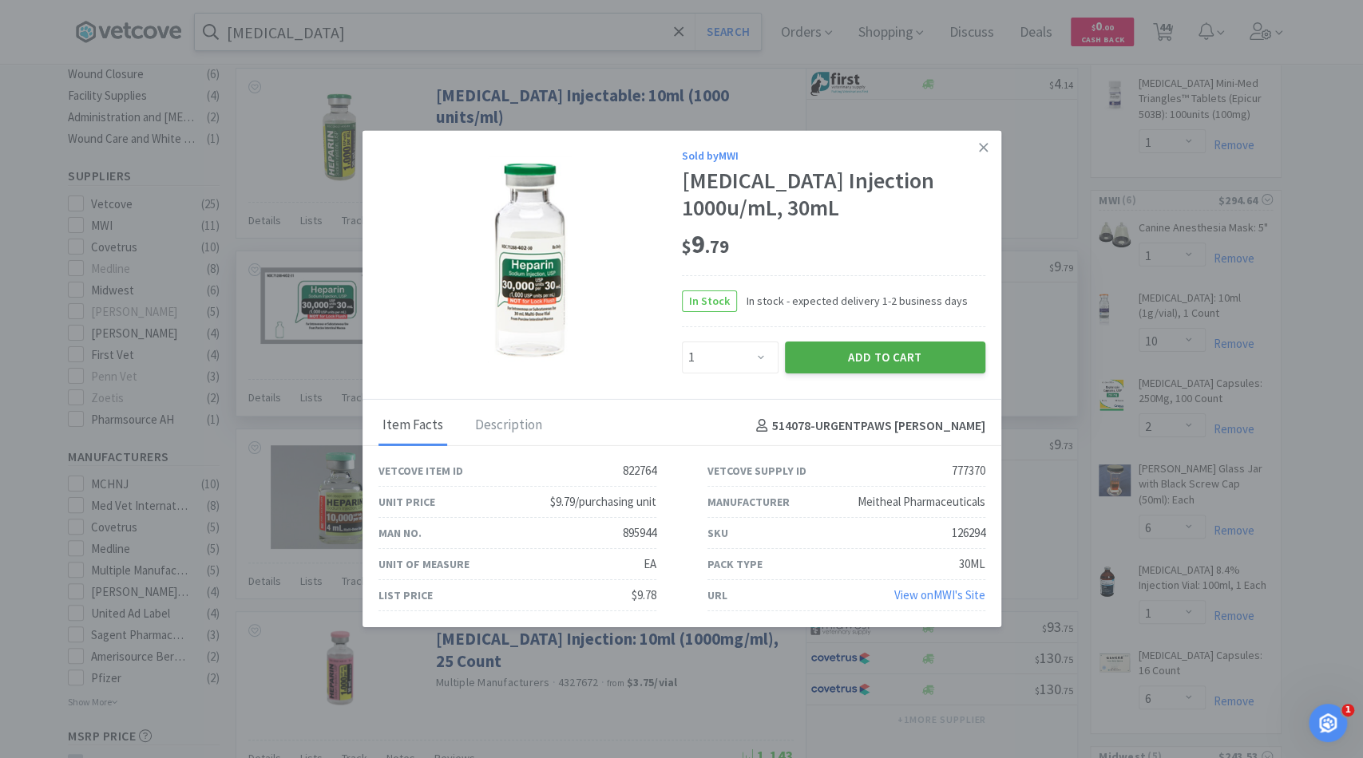
click at [825, 351] on button "Add to Cart" at bounding box center [885, 358] width 200 height 32
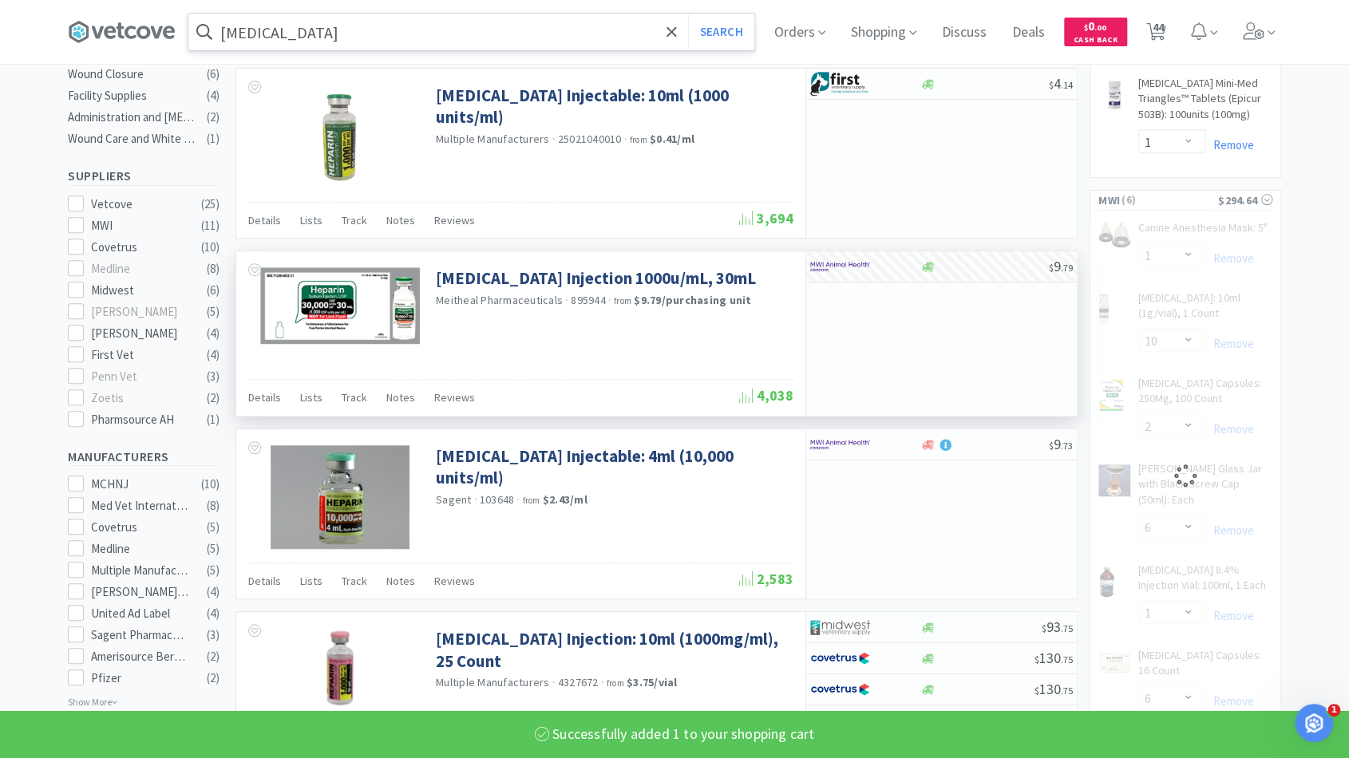
select select "1"
select select "6"
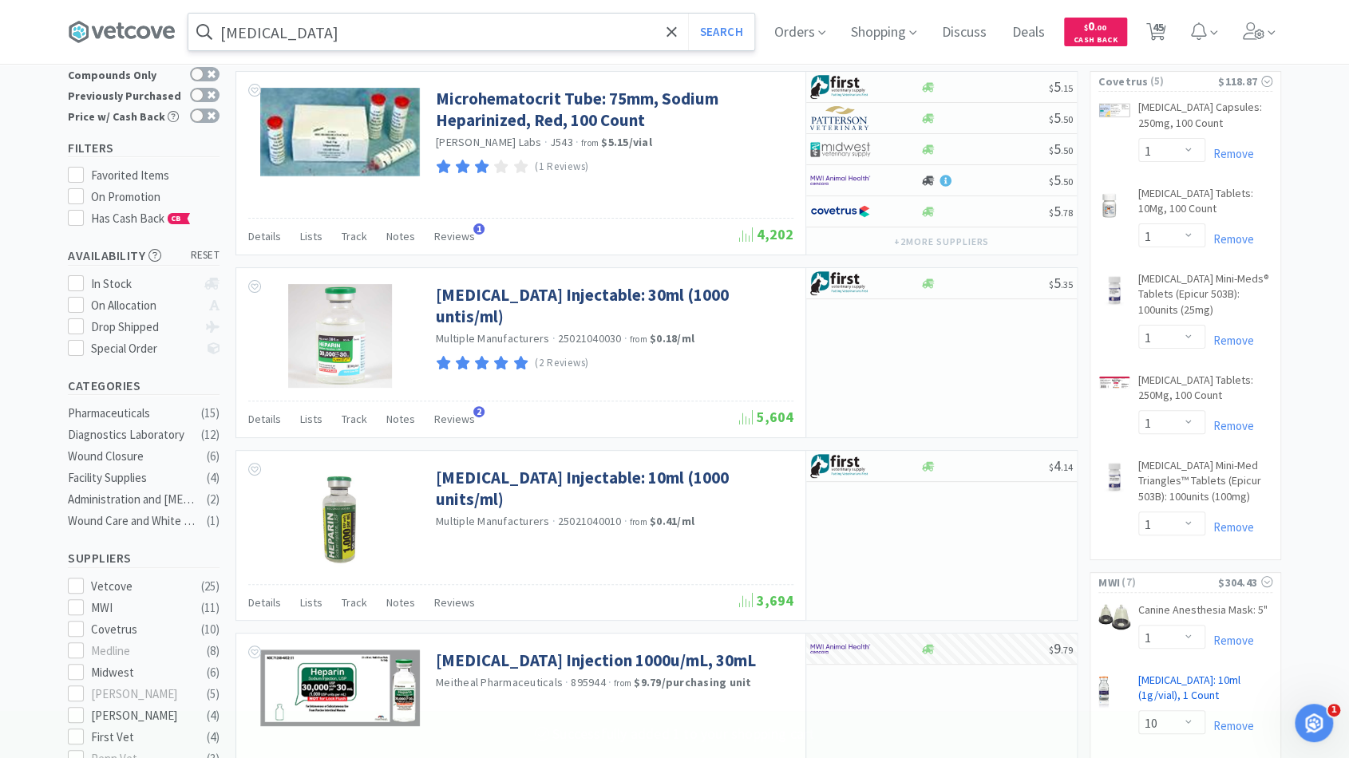
scroll to position [0, 0]
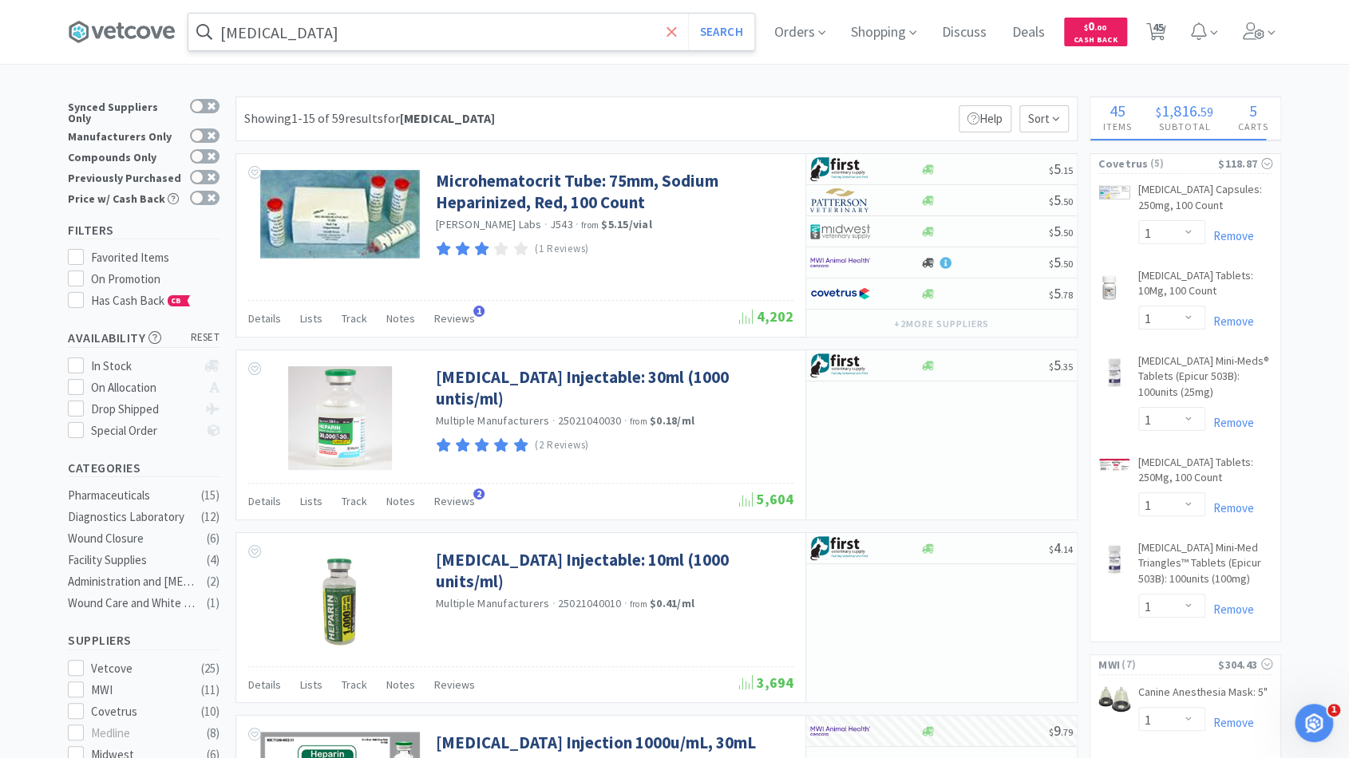
click at [677, 26] on icon at bounding box center [672, 32] width 10 height 16
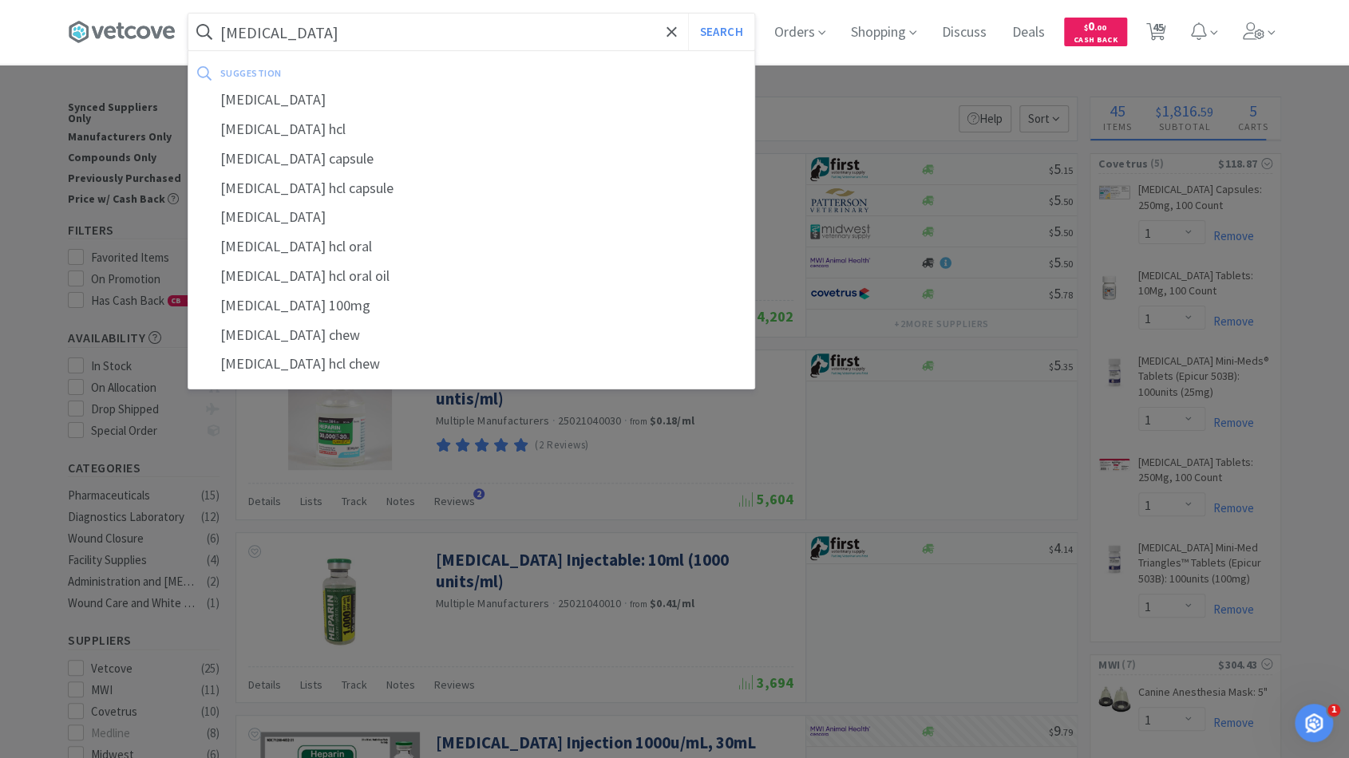
type input "amantadine"
click at [688, 14] on button "Search" at bounding box center [721, 32] width 66 height 37
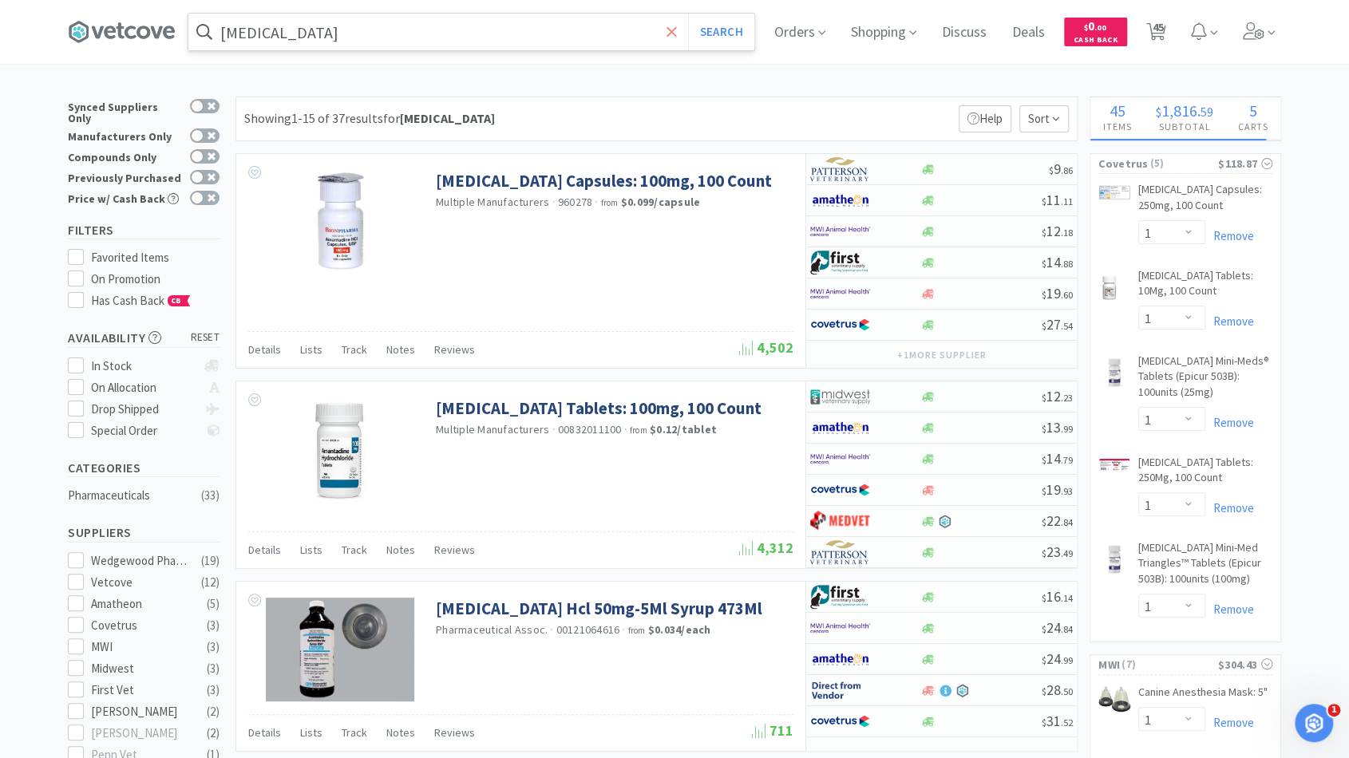
click at [677, 34] on icon at bounding box center [672, 32] width 10 height 16
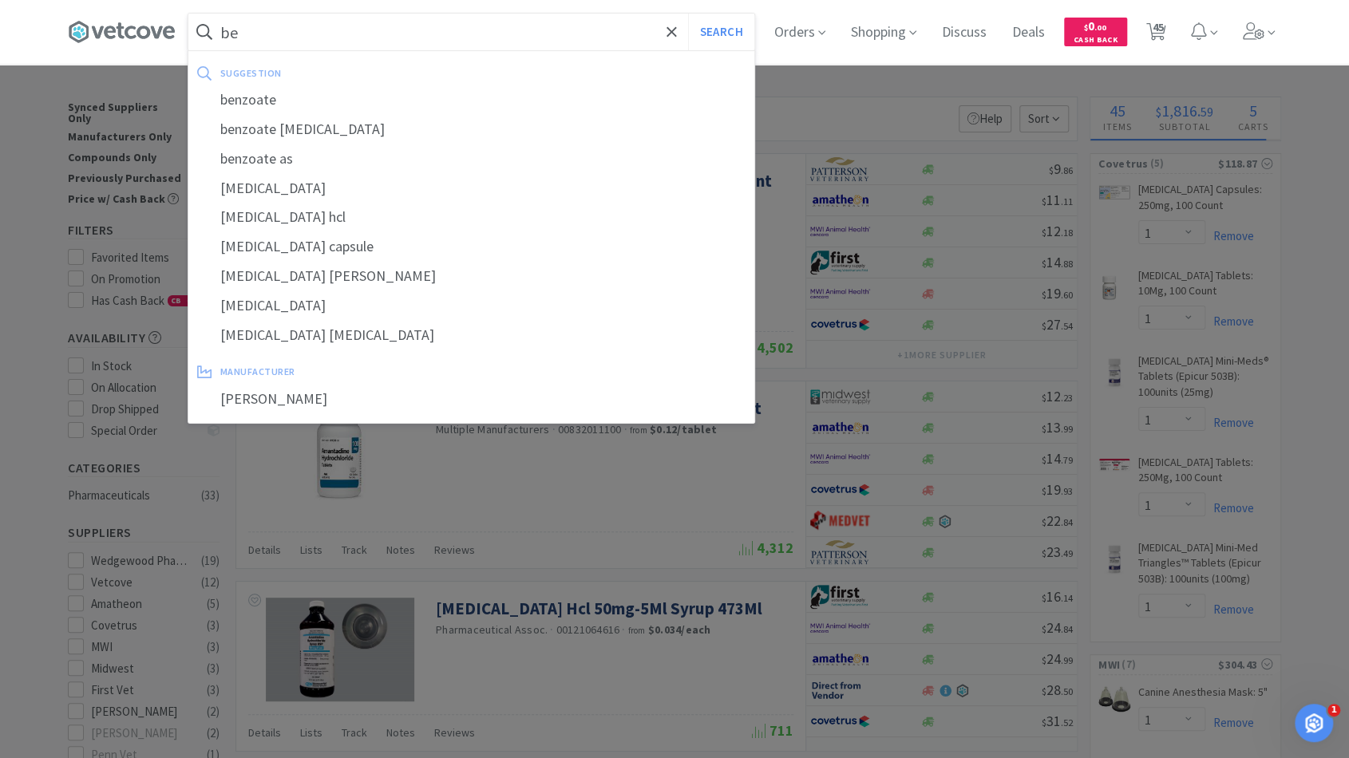
type input "b"
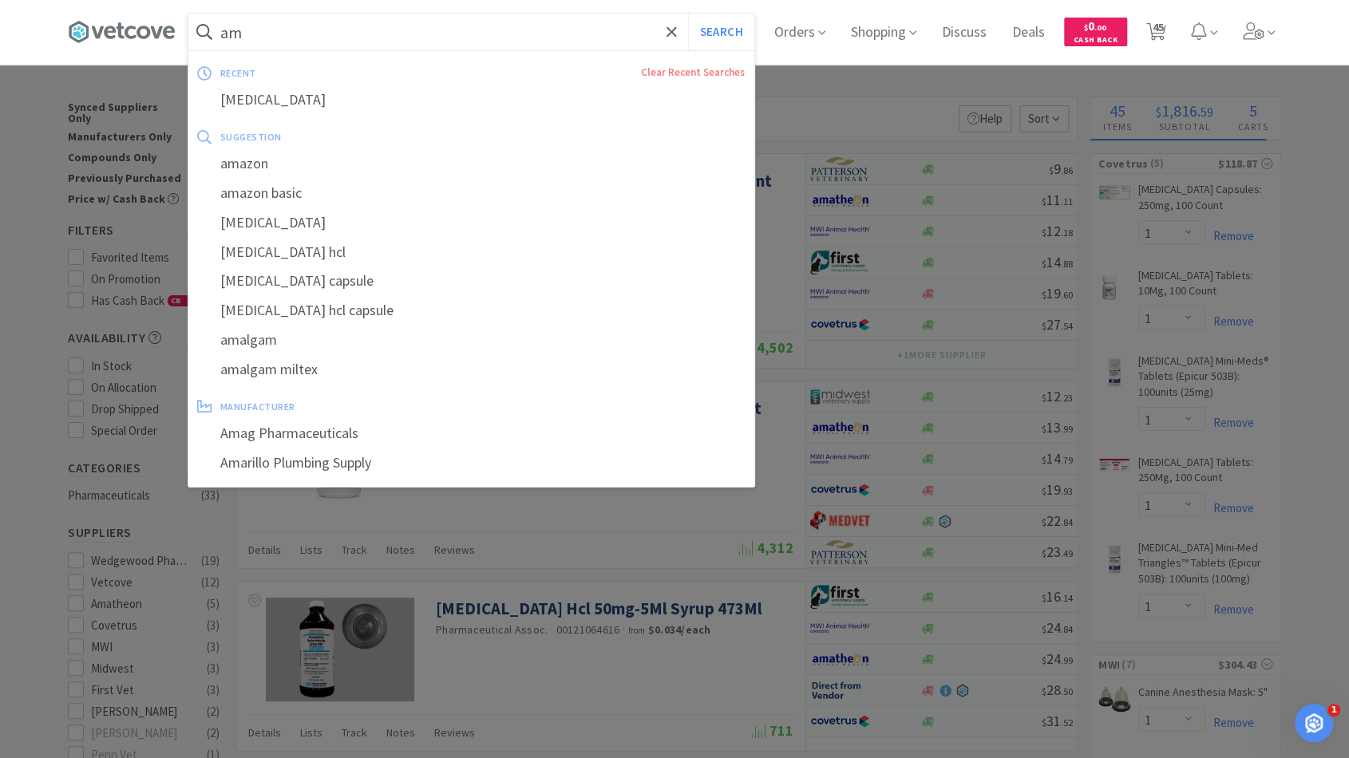
type input "a"
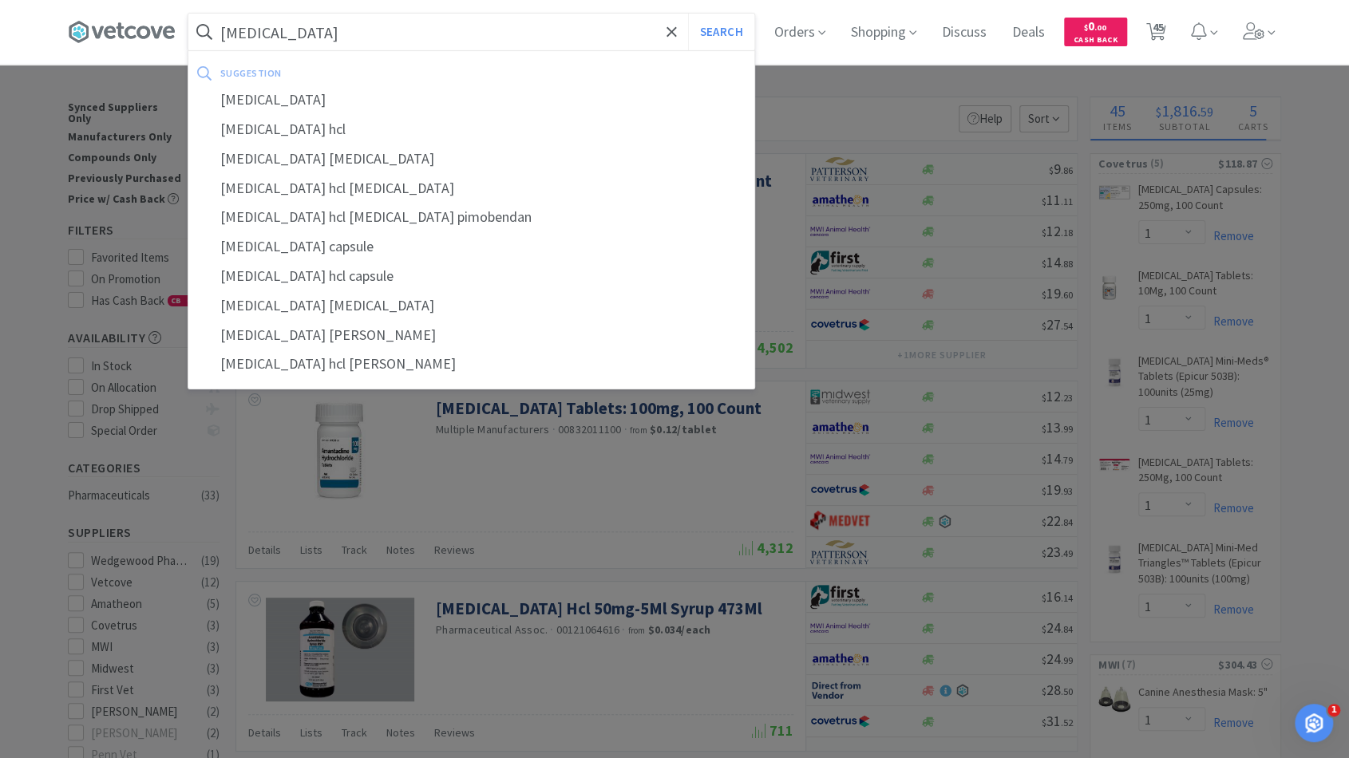
type input "benazepril"
click at [688, 14] on button "Search" at bounding box center [721, 32] width 66 height 37
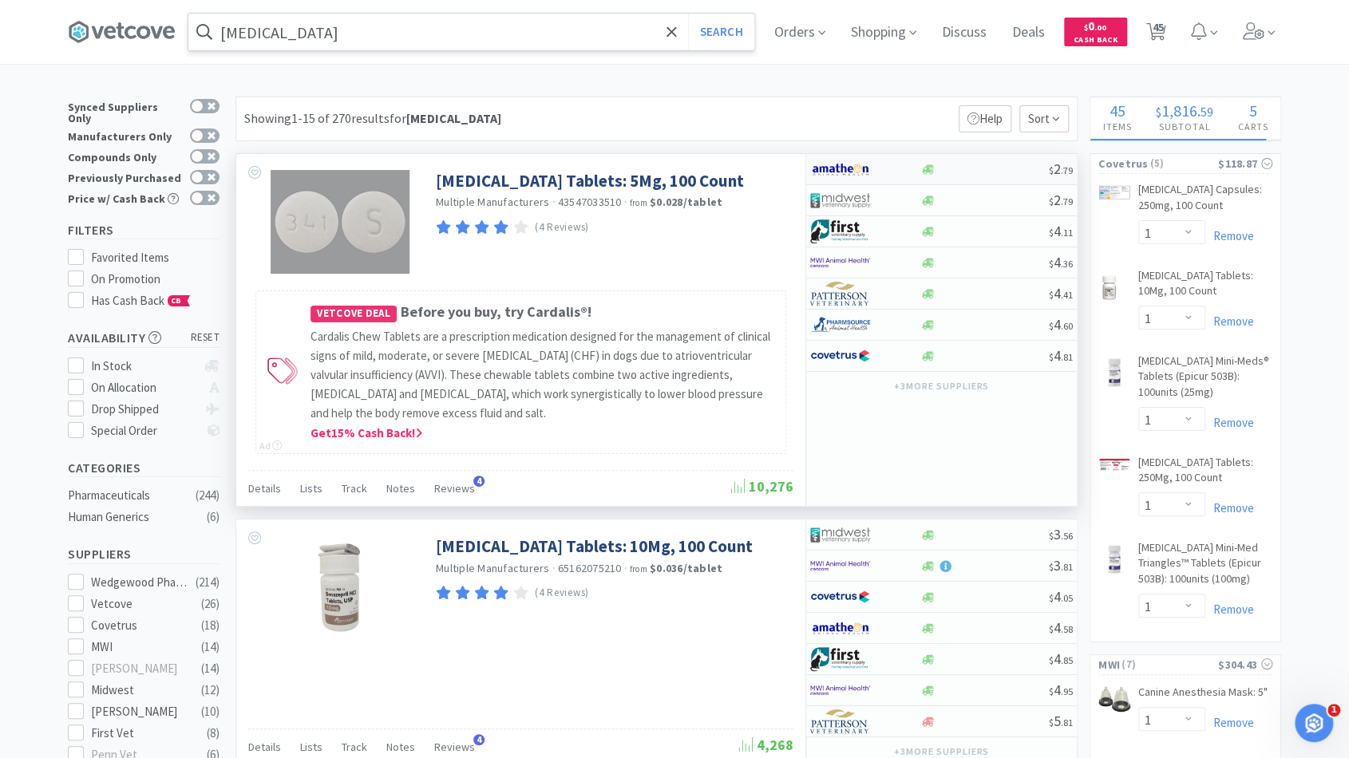
click at [974, 172] on div at bounding box center [984, 170] width 129 height 12
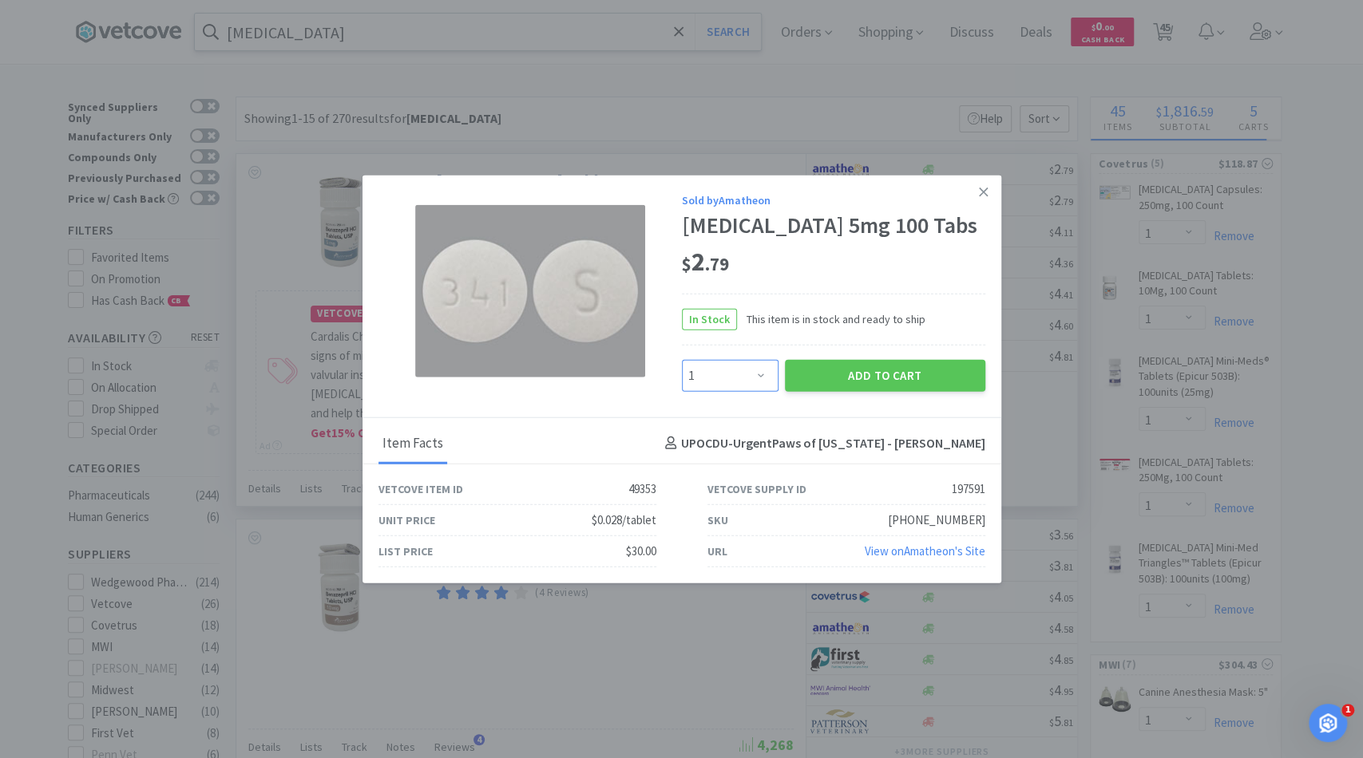
click at [766, 373] on select "Enter Quantity 1 2 3 4 5 6 7 8 9 10 11 12 13 14 15 16 17 18 19 20 Enter Quantity" at bounding box center [730, 375] width 97 height 32
select select "2"
click at [682, 359] on select "Enter Quantity 1 2 3 4 5 6 7 8 9 10 11 12 13 14 15 16 17 18 19 20 Enter Quantity" at bounding box center [730, 375] width 97 height 32
click at [807, 382] on button "Add to Cart" at bounding box center [885, 375] width 200 height 32
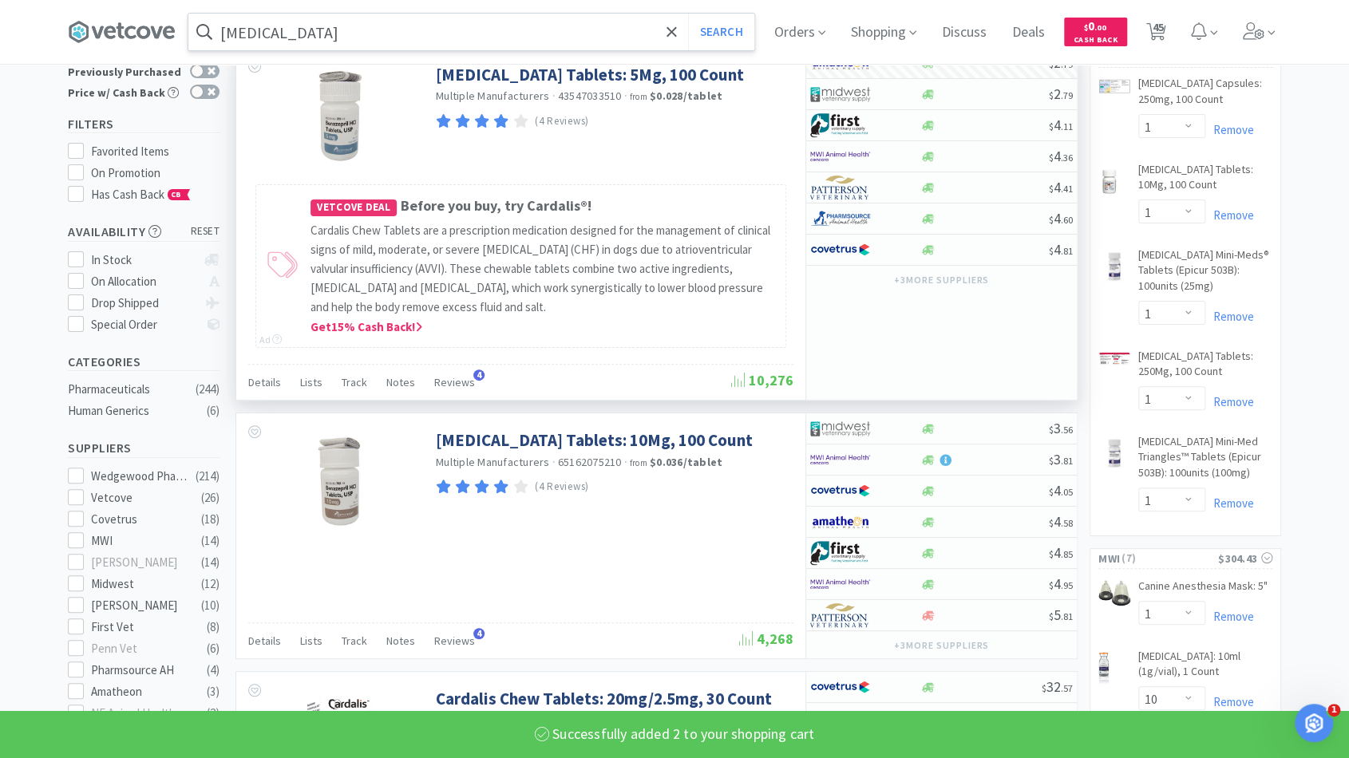
scroll to position [147, 0]
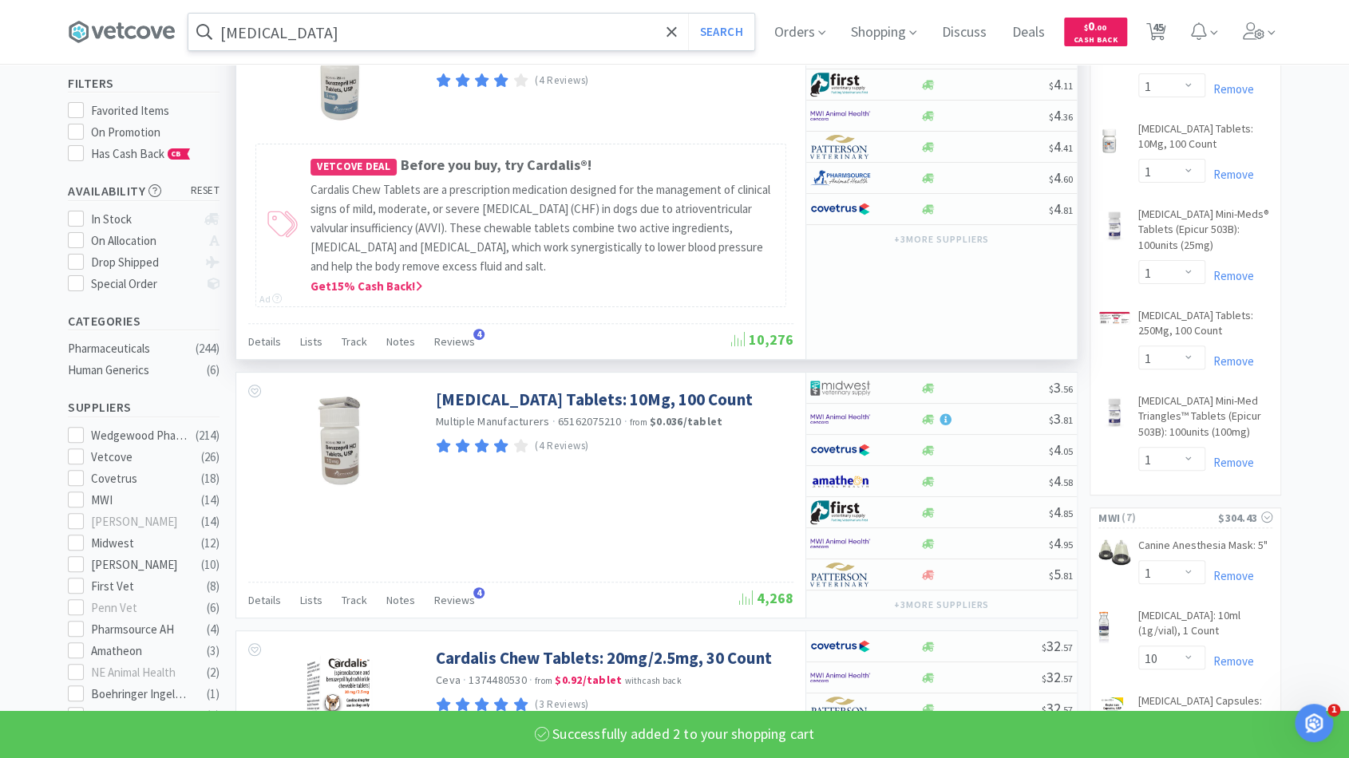
select select "2"
select select "1"
select select "2"
select select "1"
select select "2"
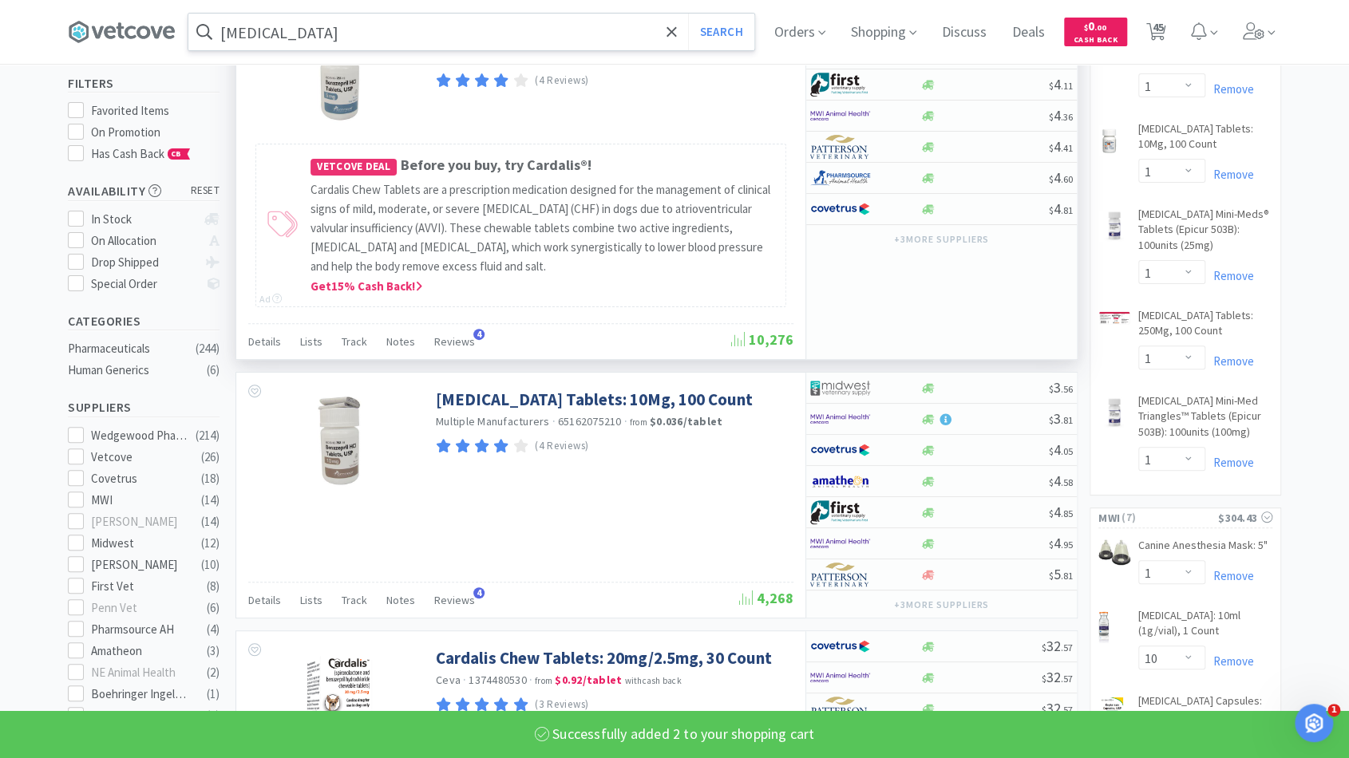
select select "1"
select select "2"
select select "1"
select select "2"
select select "1"
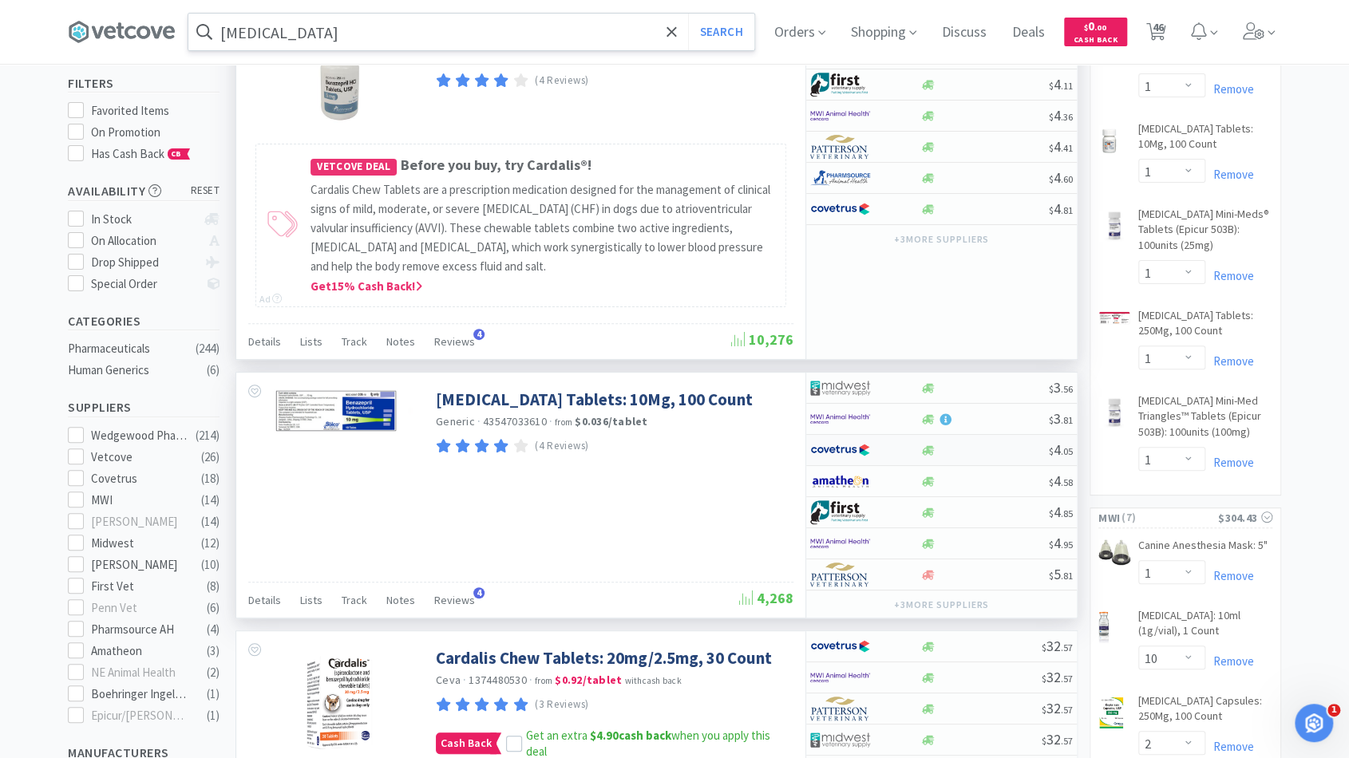
click at [991, 445] on div at bounding box center [984, 451] width 129 height 12
select select "1"
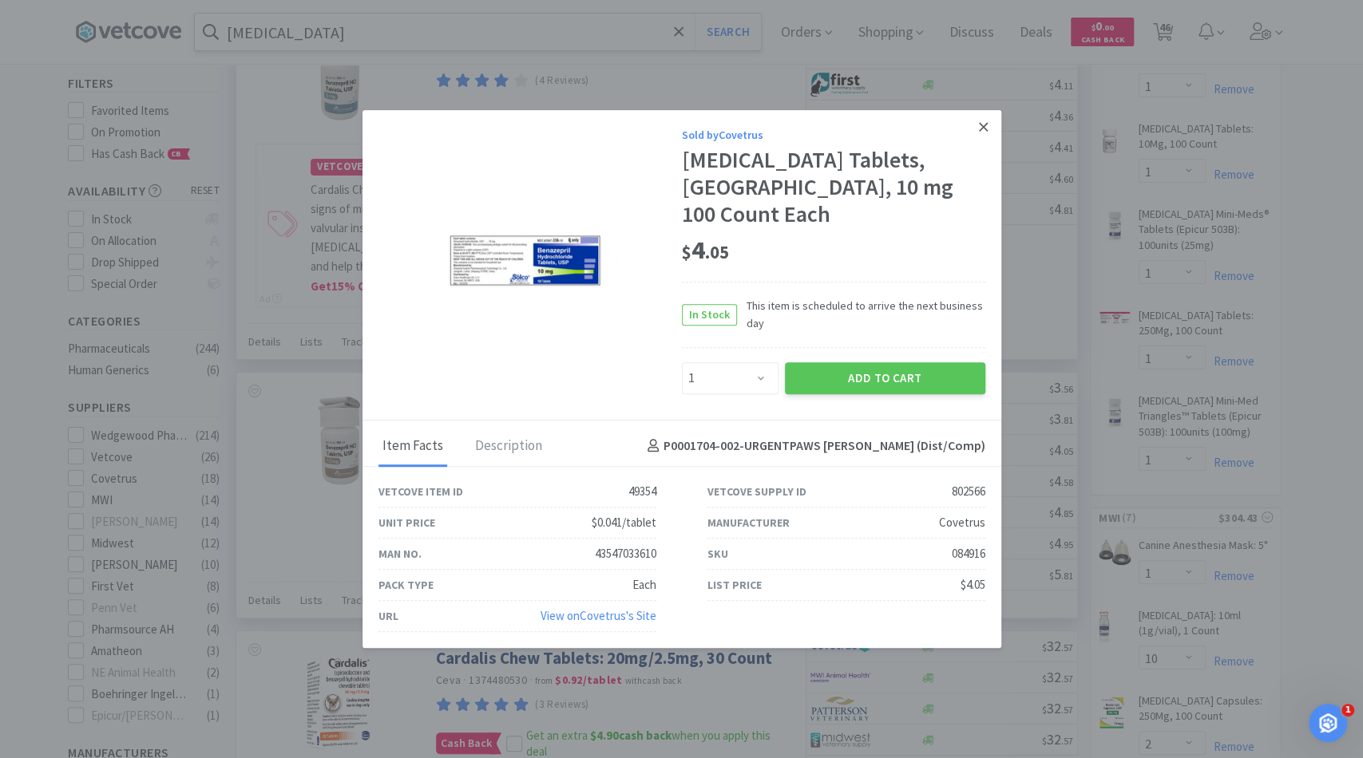
click at [991, 124] on link at bounding box center [983, 127] width 28 height 34
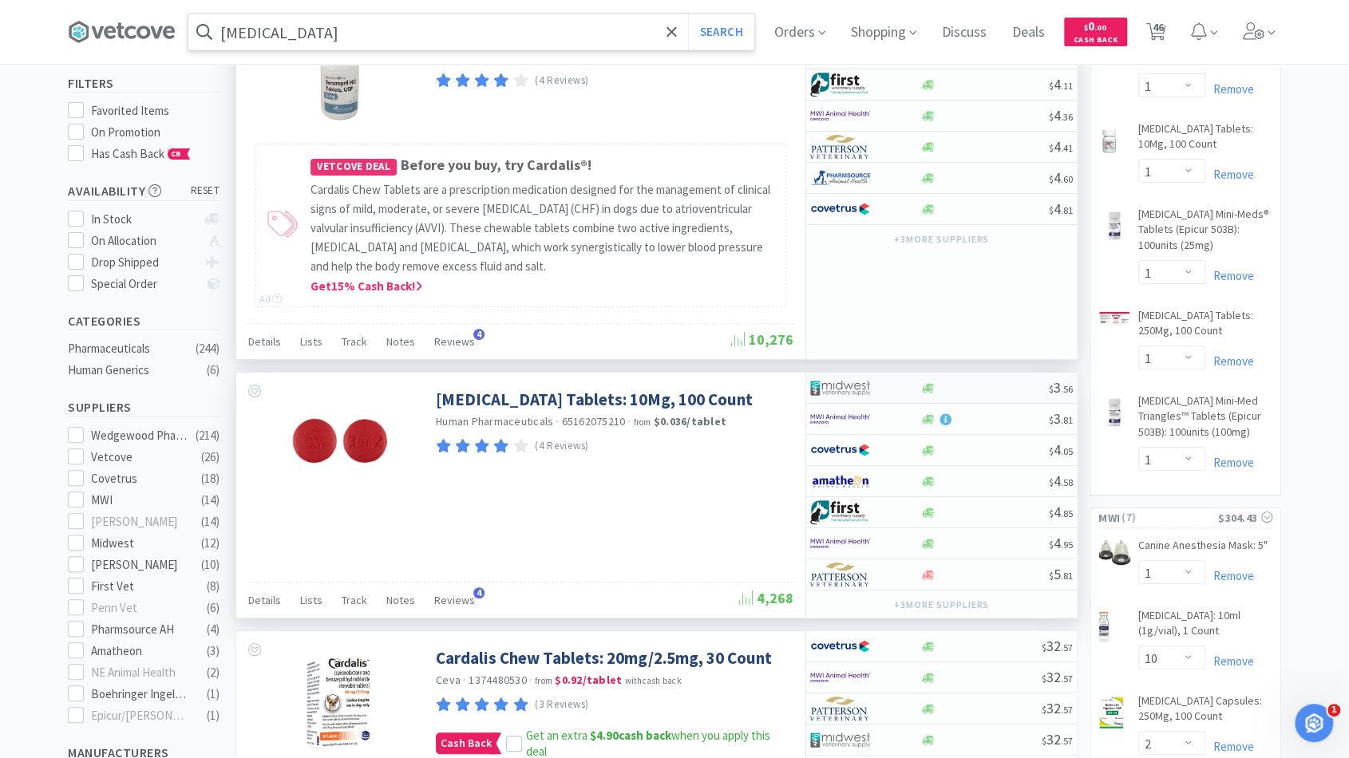
click at [978, 382] on div at bounding box center [984, 388] width 129 height 12
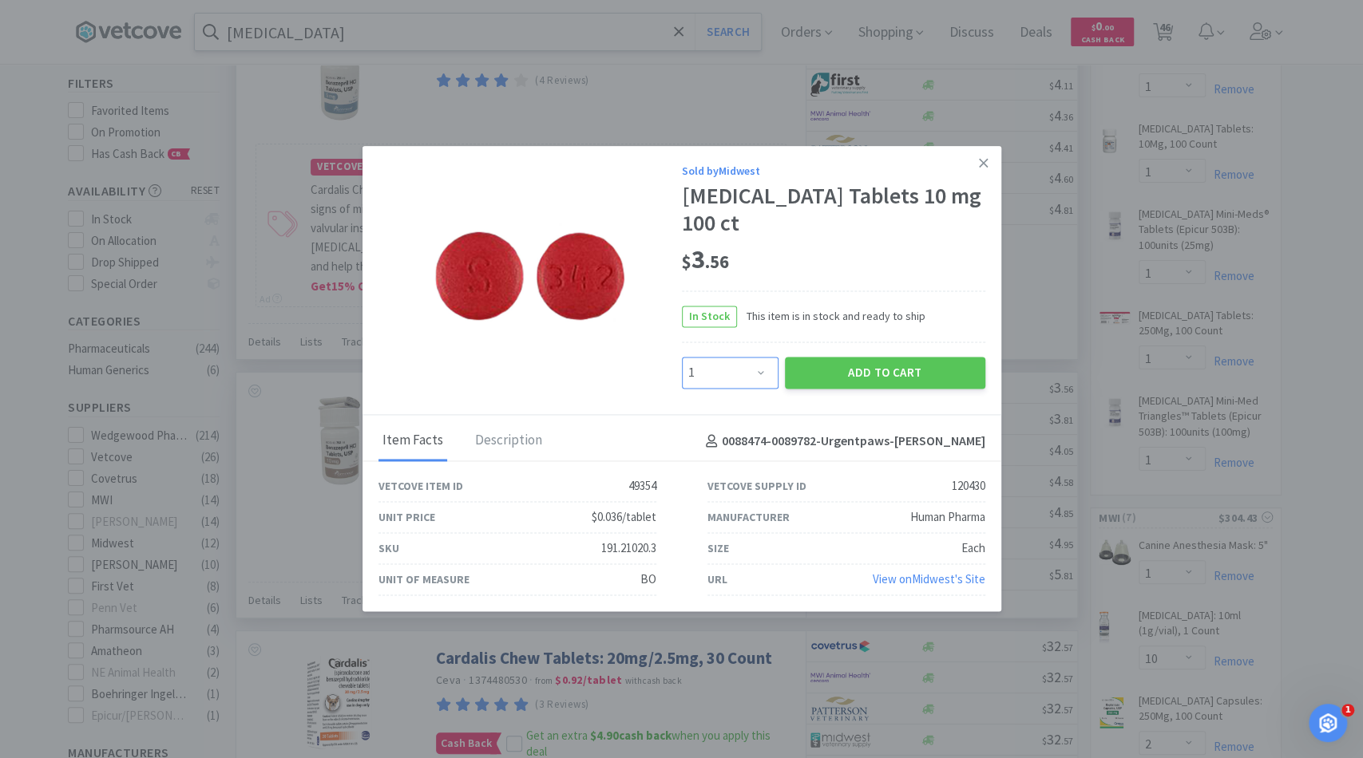
click at [753, 361] on select "Enter Quantity 1 2 3 4 5 6 7 8 9 10 11 12 13 14 15 16 17 18 19 20 Enter Quantity" at bounding box center [730, 373] width 97 height 32
click at [682, 357] on select "Enter Quantity 1 2 3 4 5 6 7 8 9 10 11 12 13 14 15 16 17 18 19 20 Enter Quantity" at bounding box center [730, 373] width 97 height 32
click at [762, 359] on select "Enter Quantity 1 2 3 4 5 6 7 8 9 10 11 12 13 14 15 16 17 18 19 20 Enter Quantity" at bounding box center [730, 373] width 97 height 32
select select "1"
click at [682, 357] on select "Enter Quantity 1 2 3 4 5 6 7 8 9 10 11 12 13 14 15 16 17 18 19 20 Enter Quantity" at bounding box center [730, 373] width 97 height 32
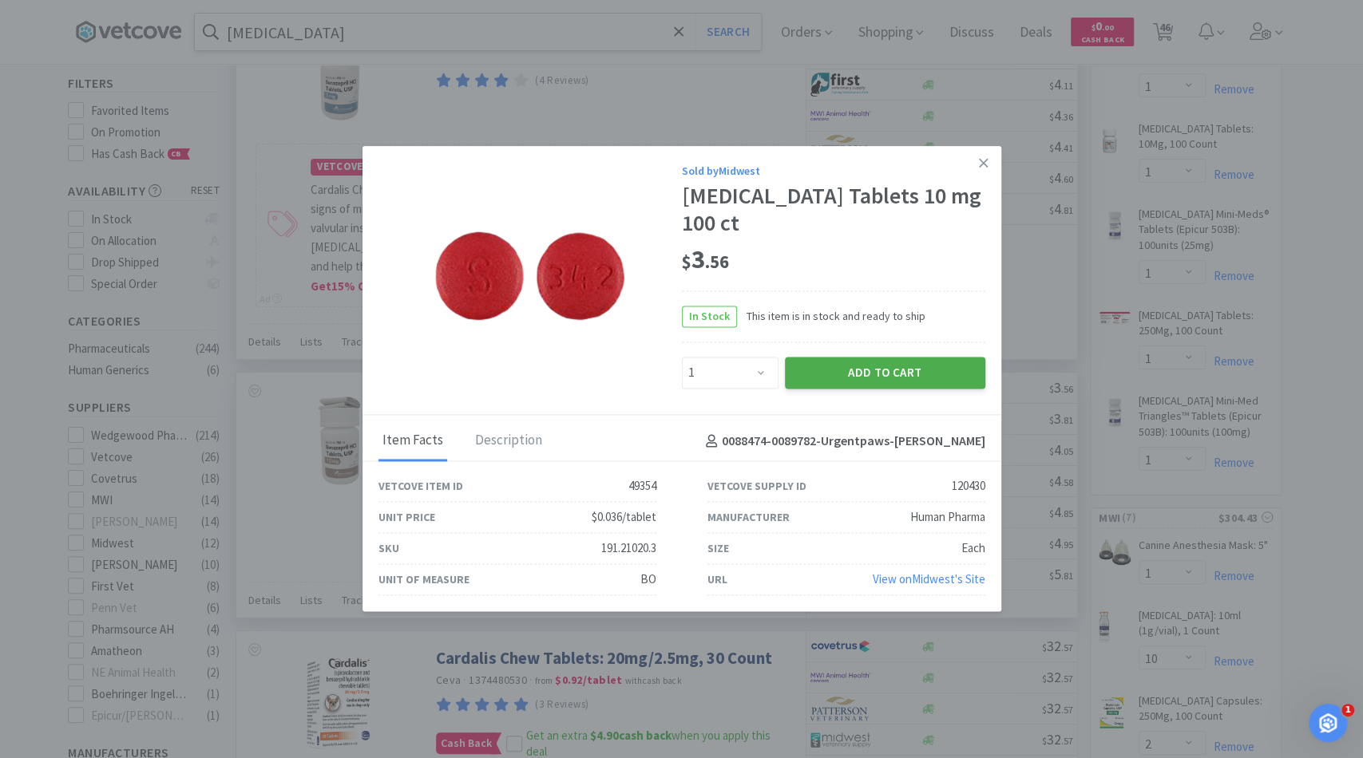
click at [827, 357] on button "Add to Cart" at bounding box center [885, 373] width 200 height 32
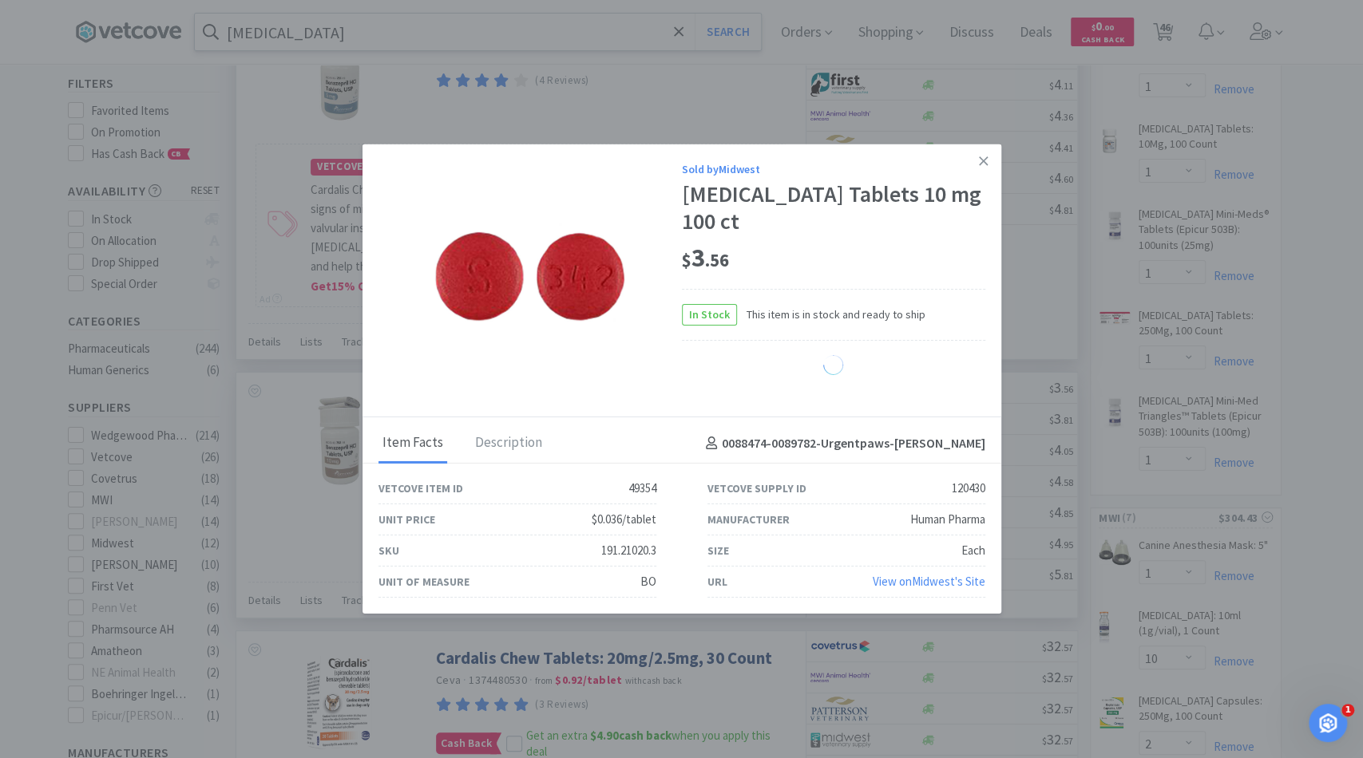
select select "1"
select select "4"
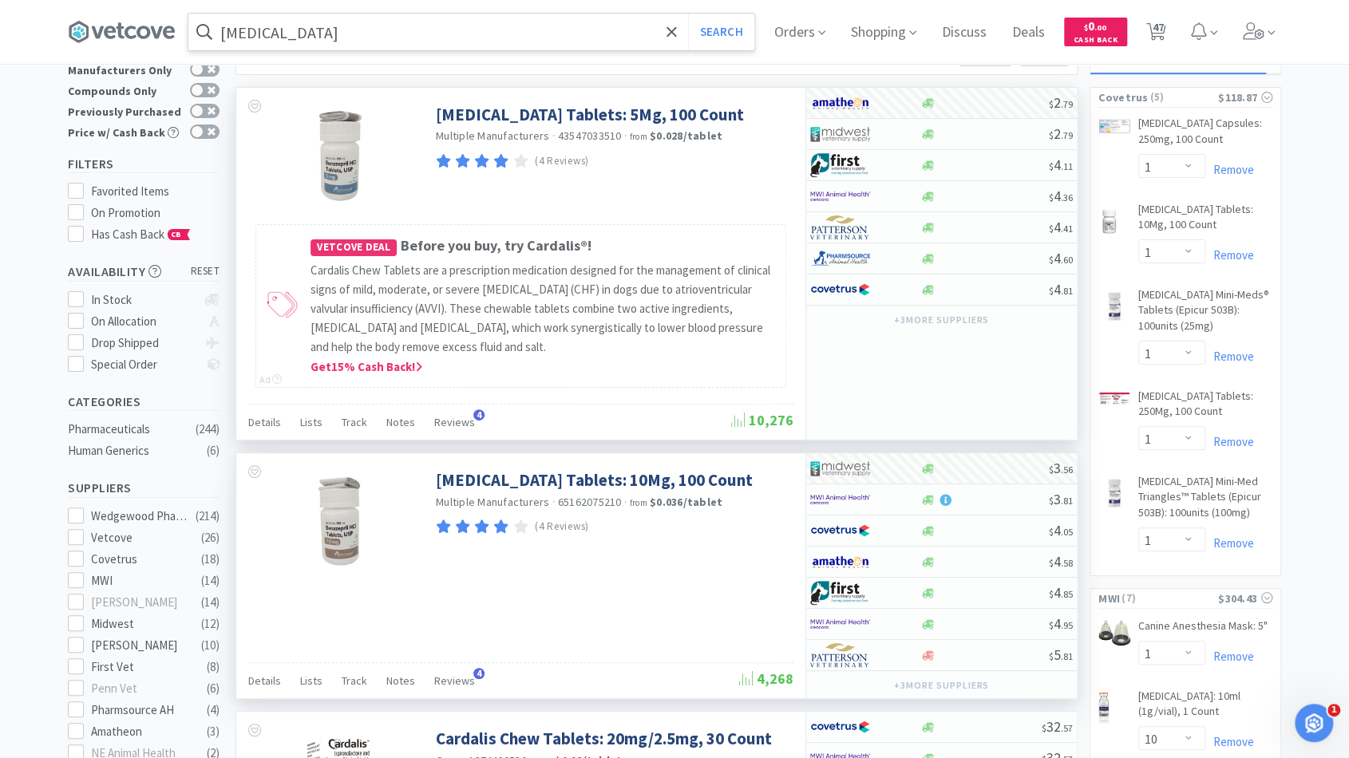
scroll to position [0, 0]
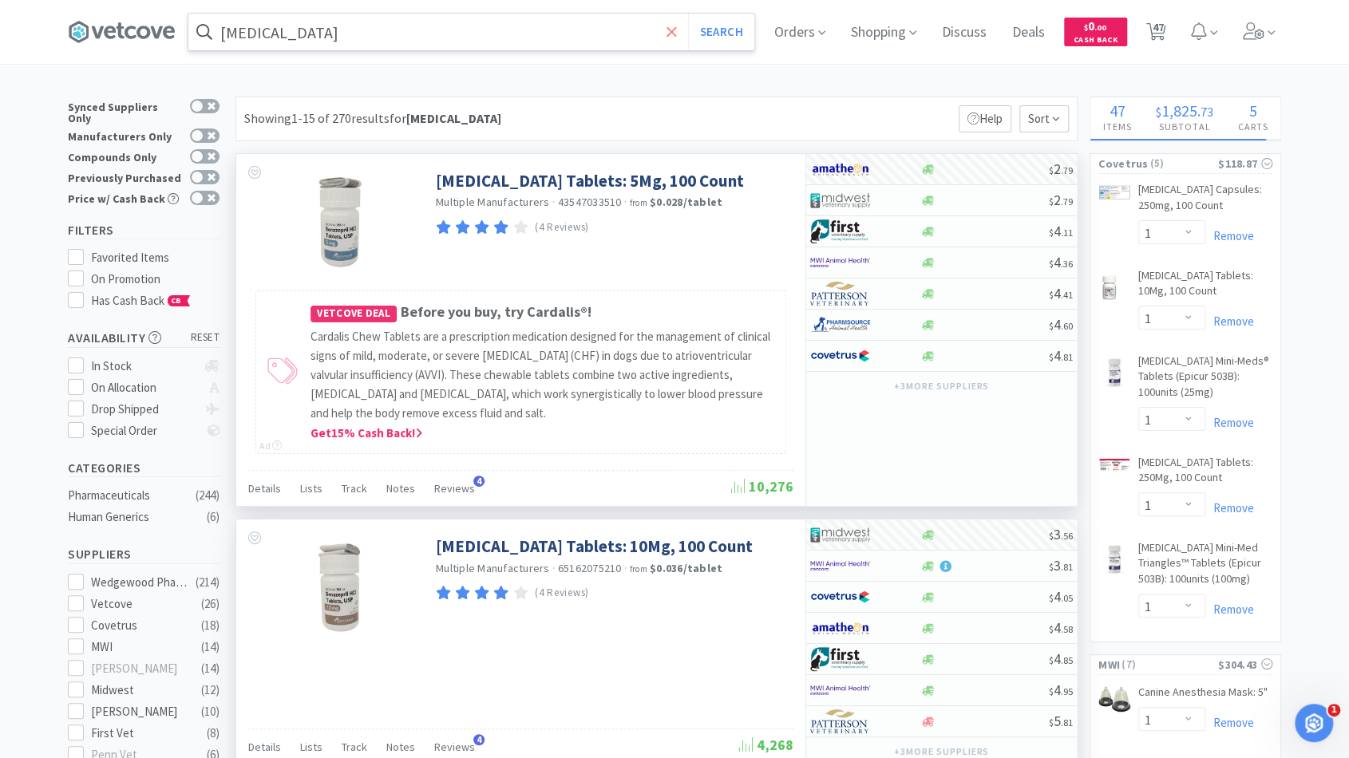
click at [681, 36] on span at bounding box center [672, 32] width 18 height 34
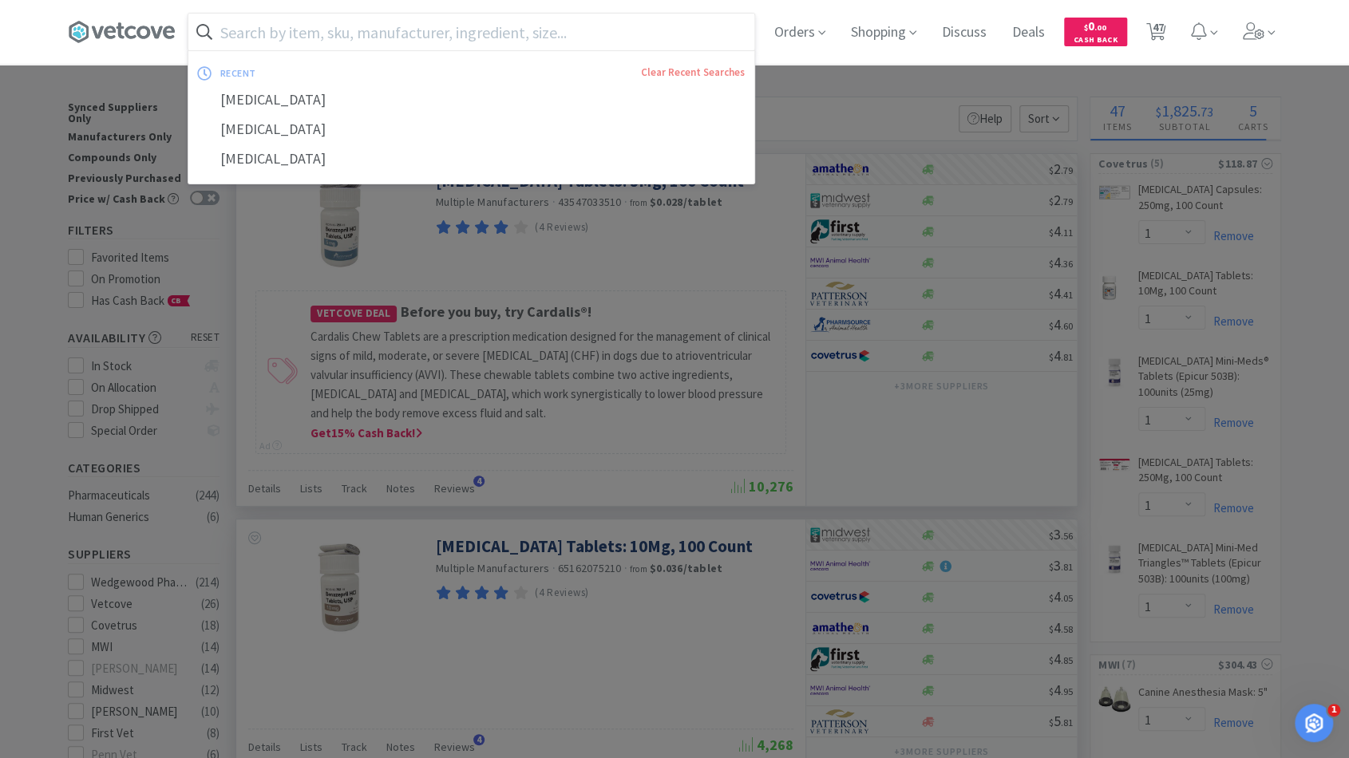
click at [629, 38] on input "text" at bounding box center [471, 32] width 566 height 37
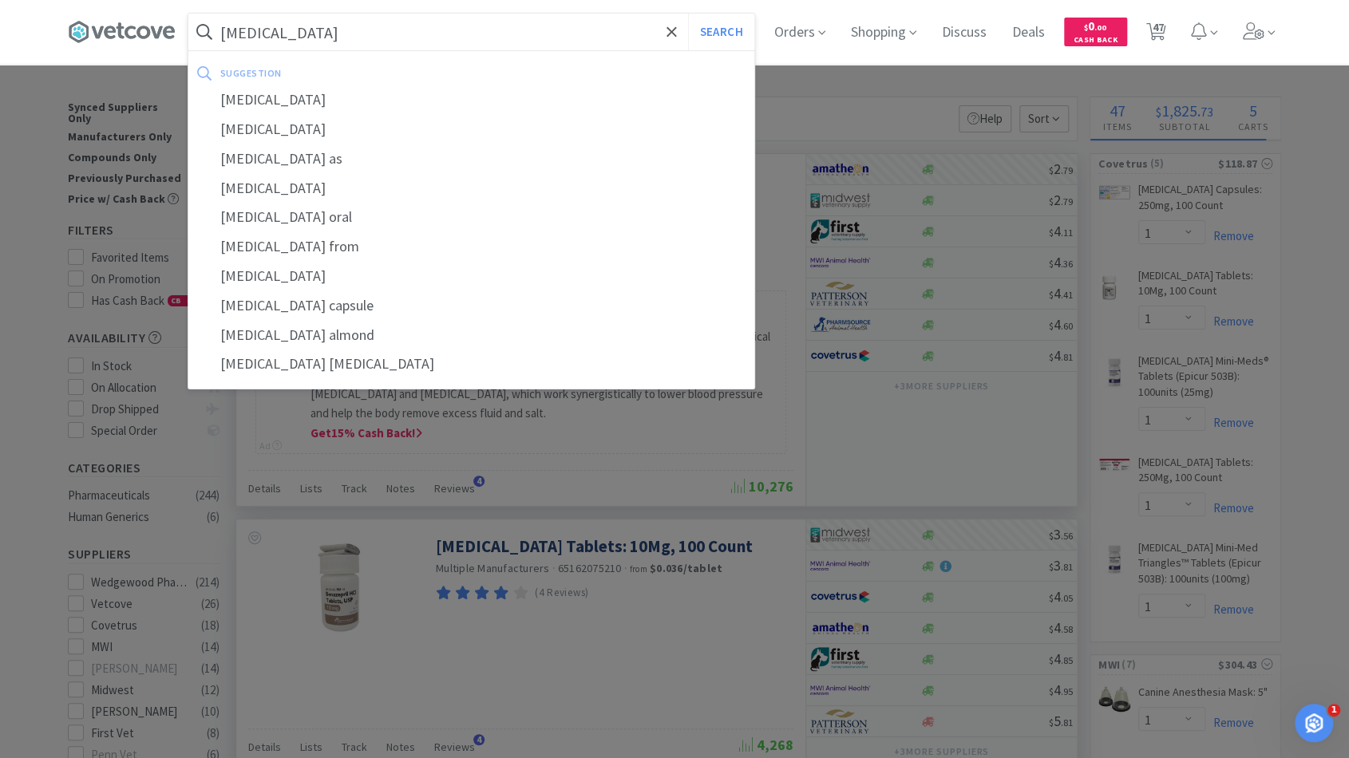
type input "clopidogrel"
click at [688, 14] on button "Search" at bounding box center [721, 32] width 66 height 37
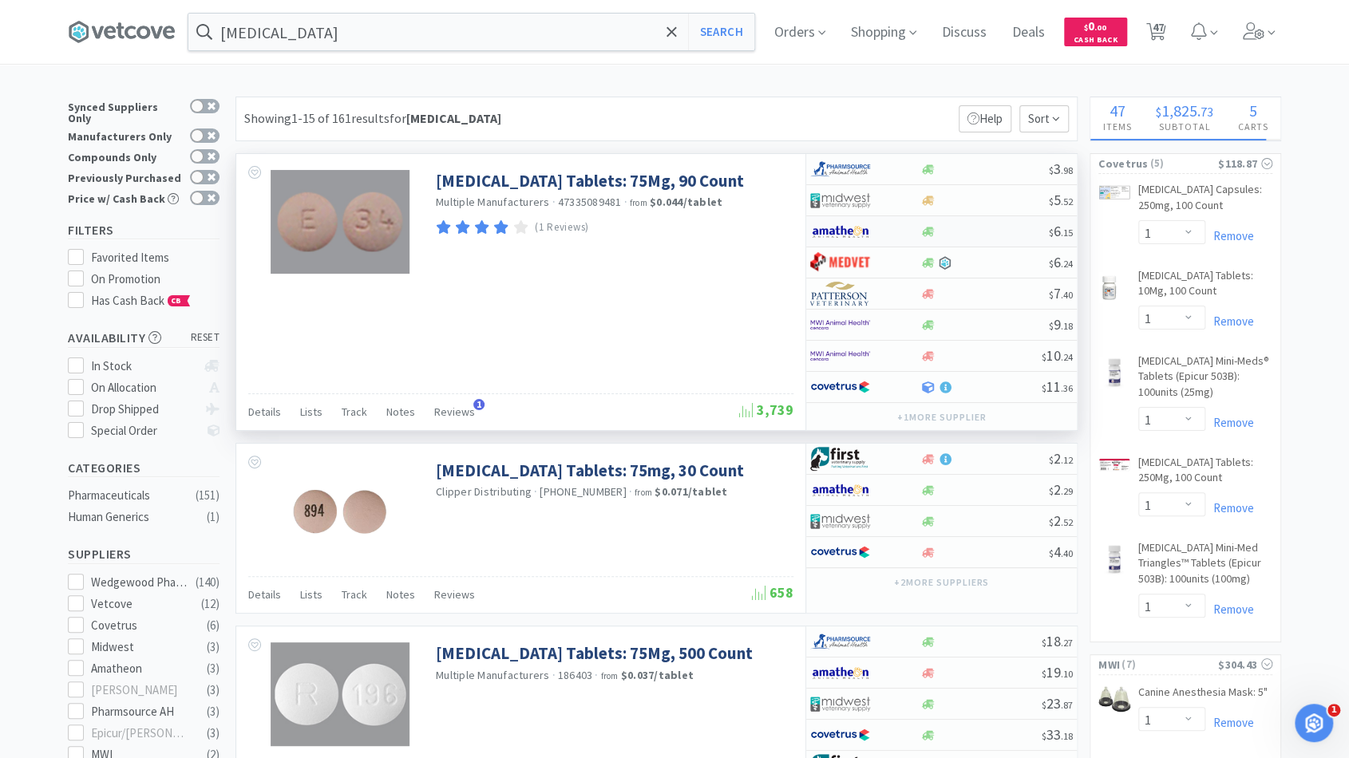
click at [1001, 230] on div at bounding box center [984, 232] width 129 height 12
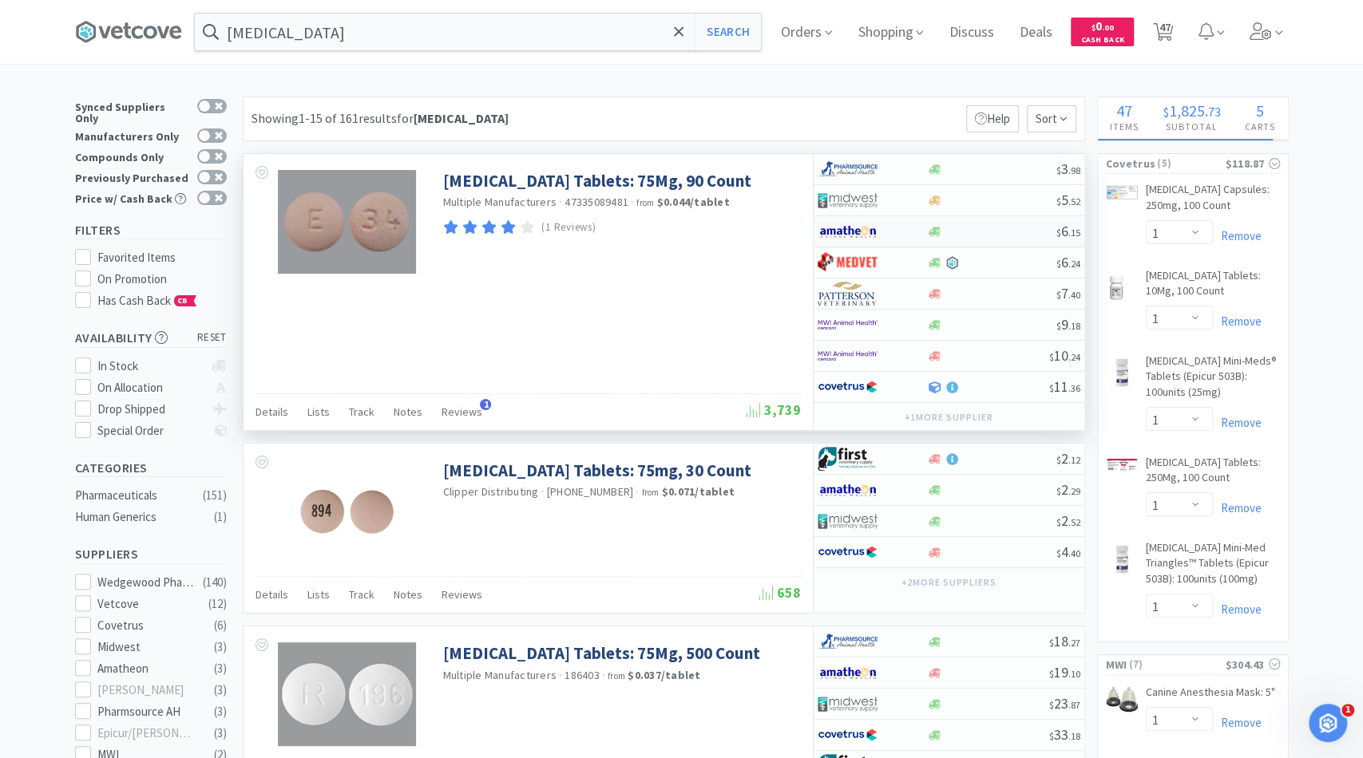
select select "1"
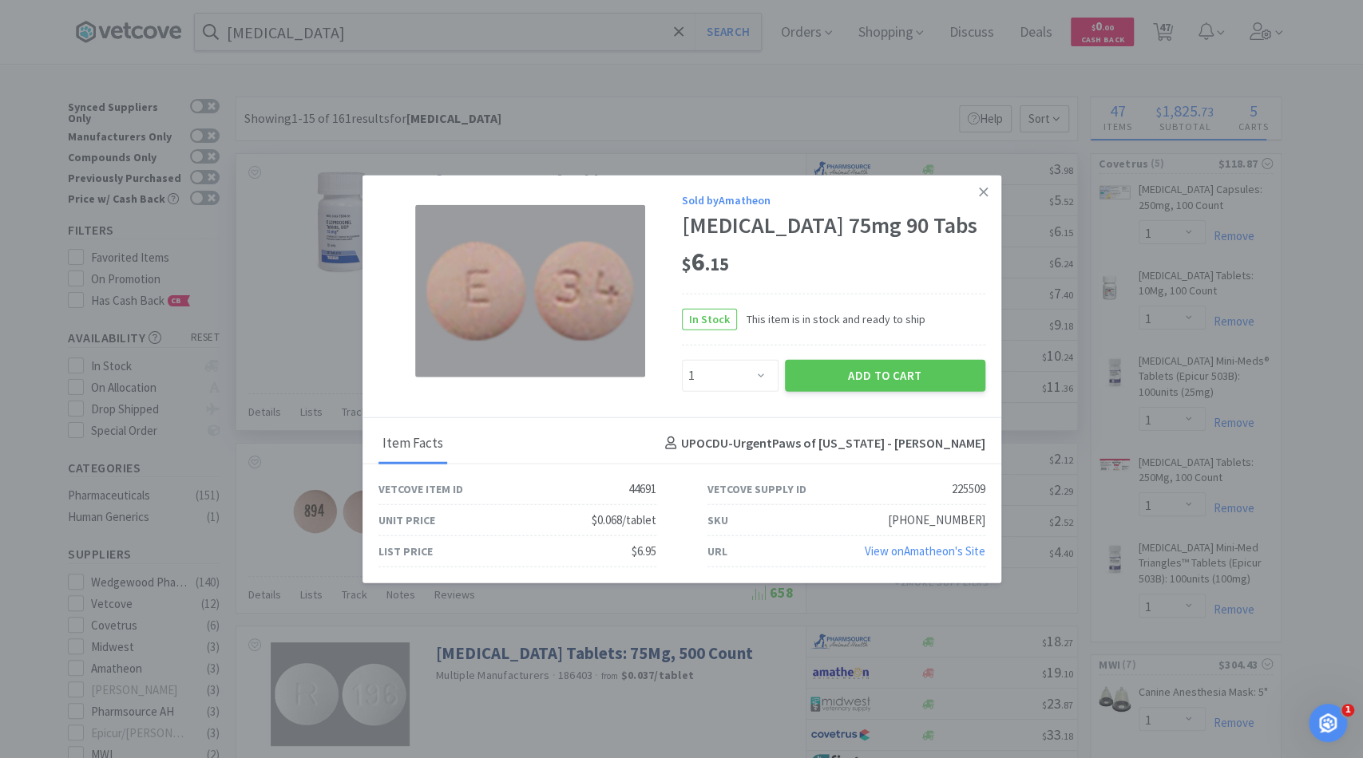
click at [838, 400] on div "Sold by Amatheon Clopidogrel 75mg 90 Tabs $ 6 . 15 In Stock This item is in sto…" at bounding box center [681, 297] width 639 height 243
click at [841, 386] on button "Add to Cart" at bounding box center [885, 375] width 200 height 32
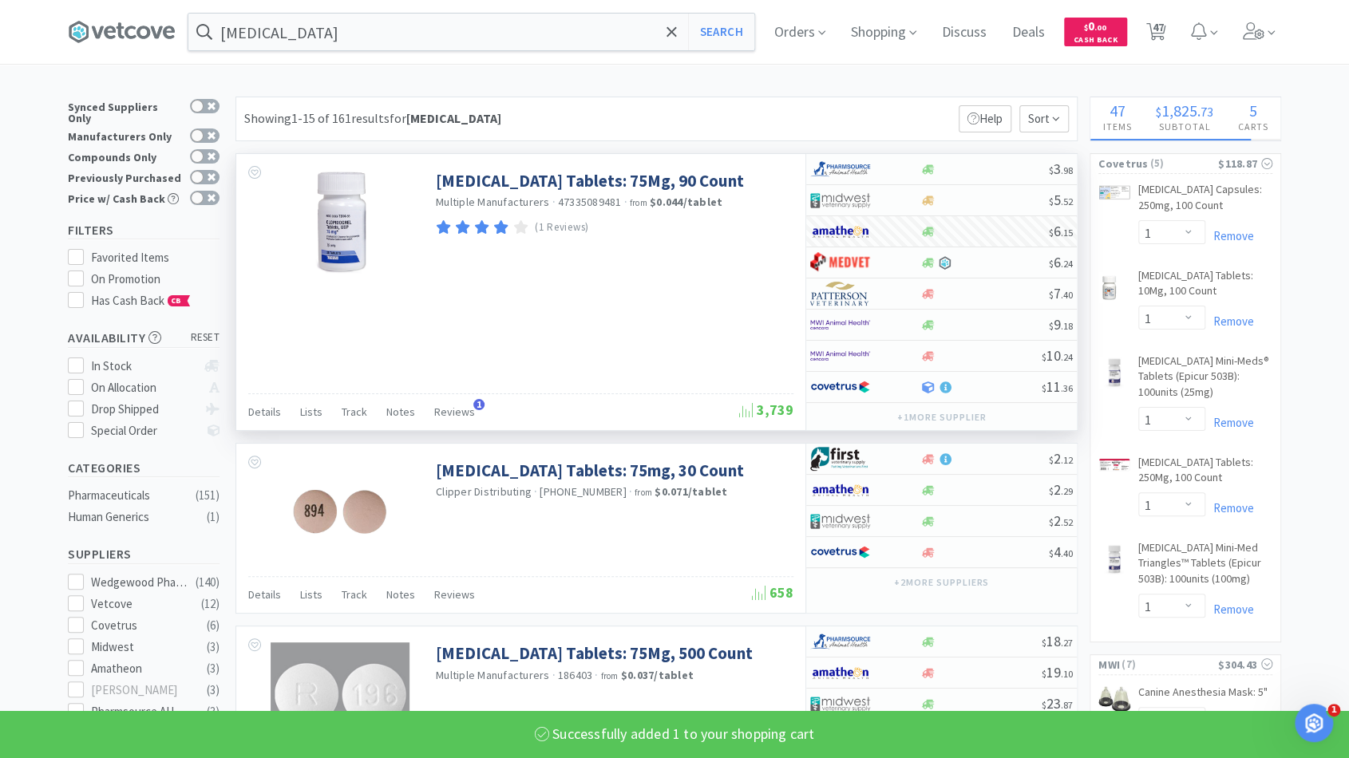
select select "1"
select select "2"
select select "1"
select select "2"
select select "1"
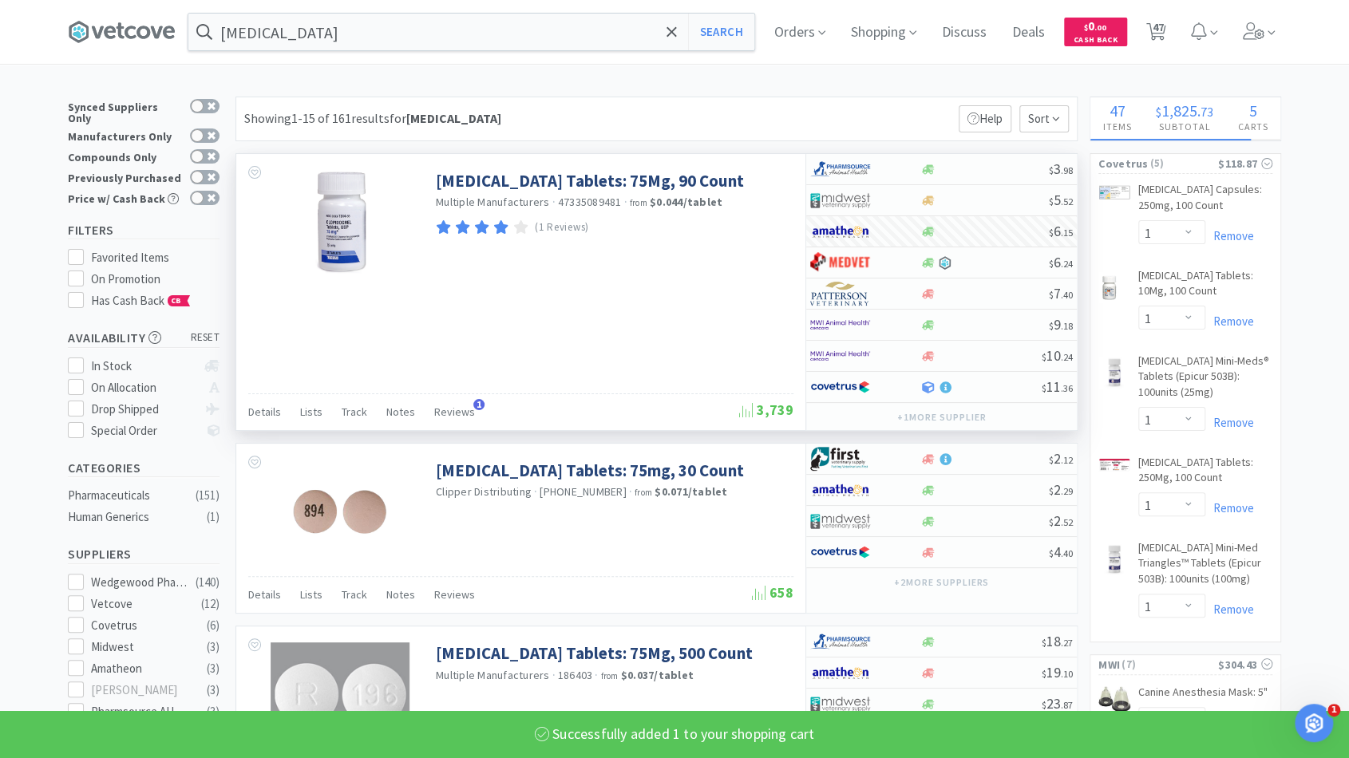
select select "2"
select select "1"
select select "2"
select select "1"
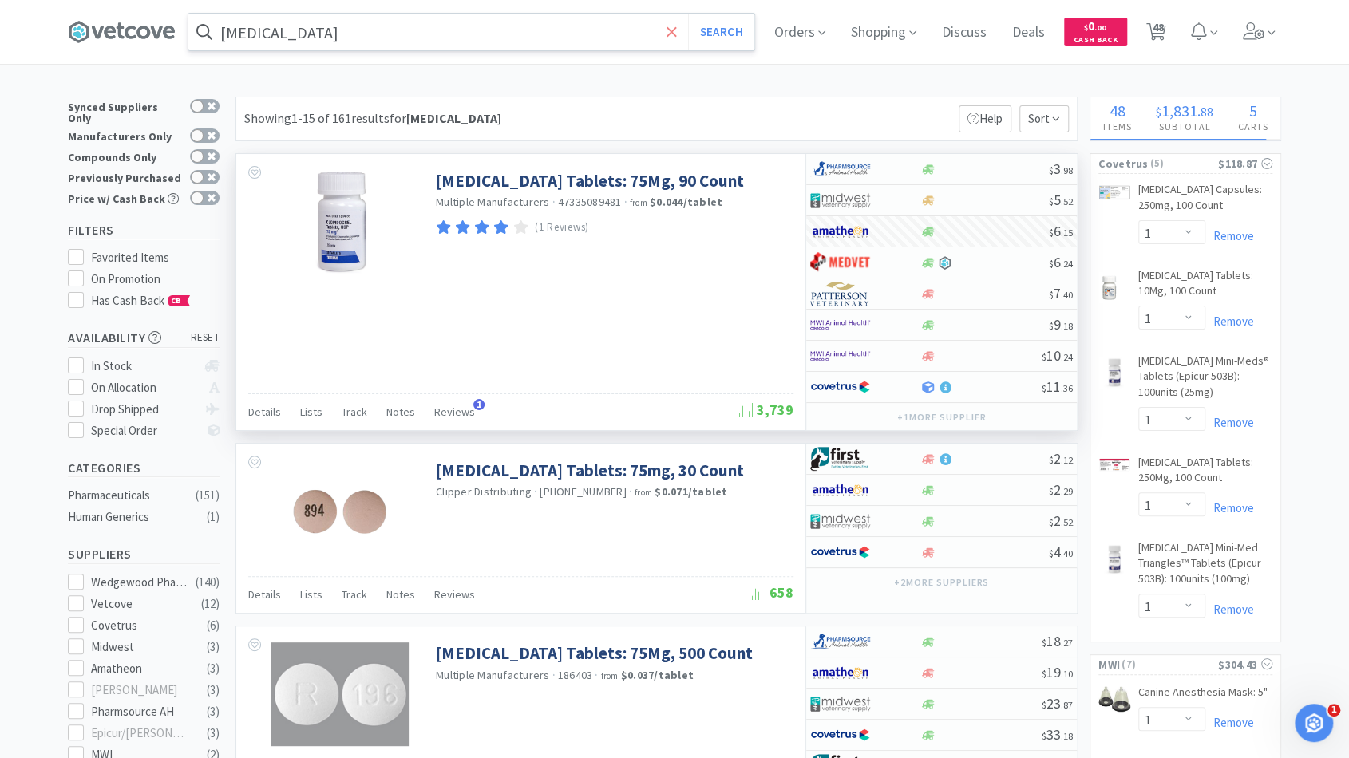
click at [676, 28] on icon at bounding box center [672, 31] width 10 height 10
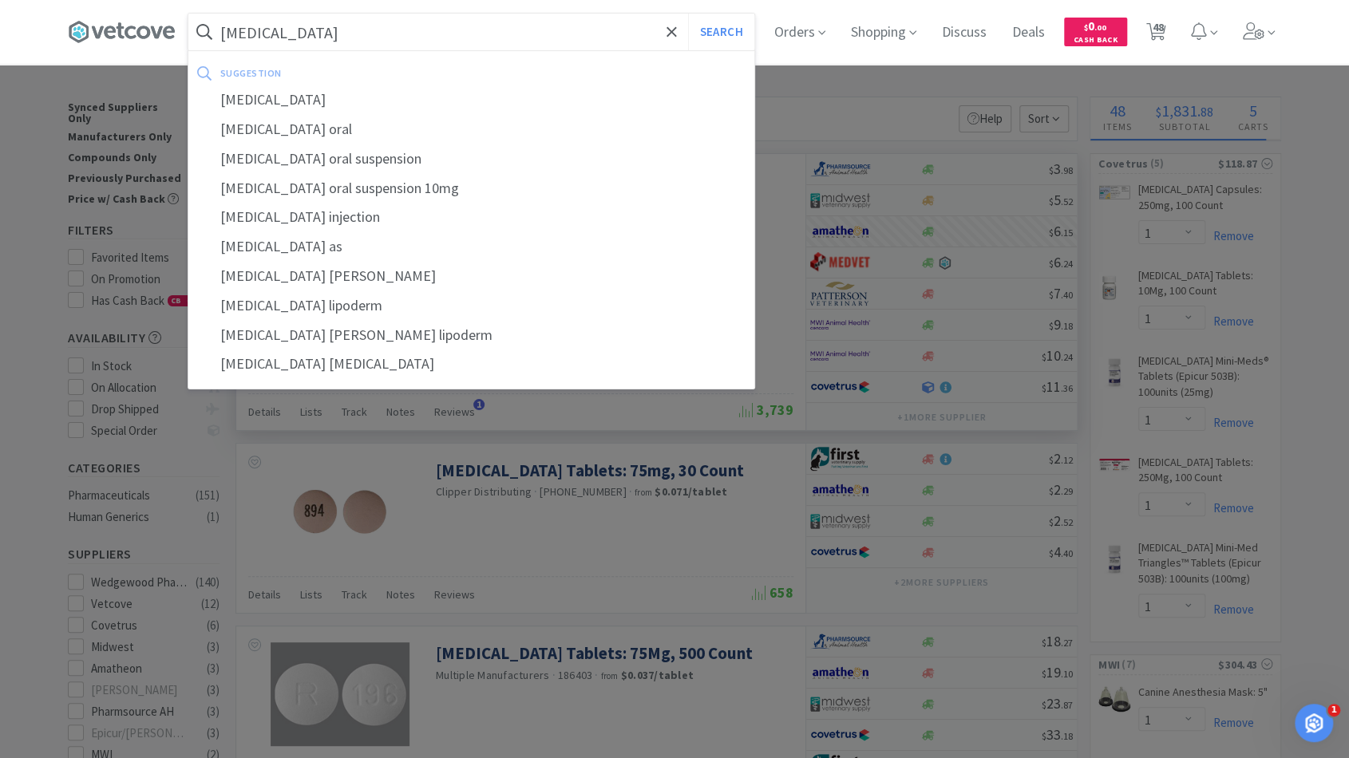
type input "famotidine"
click at [688, 14] on button "Search" at bounding box center [721, 32] width 66 height 37
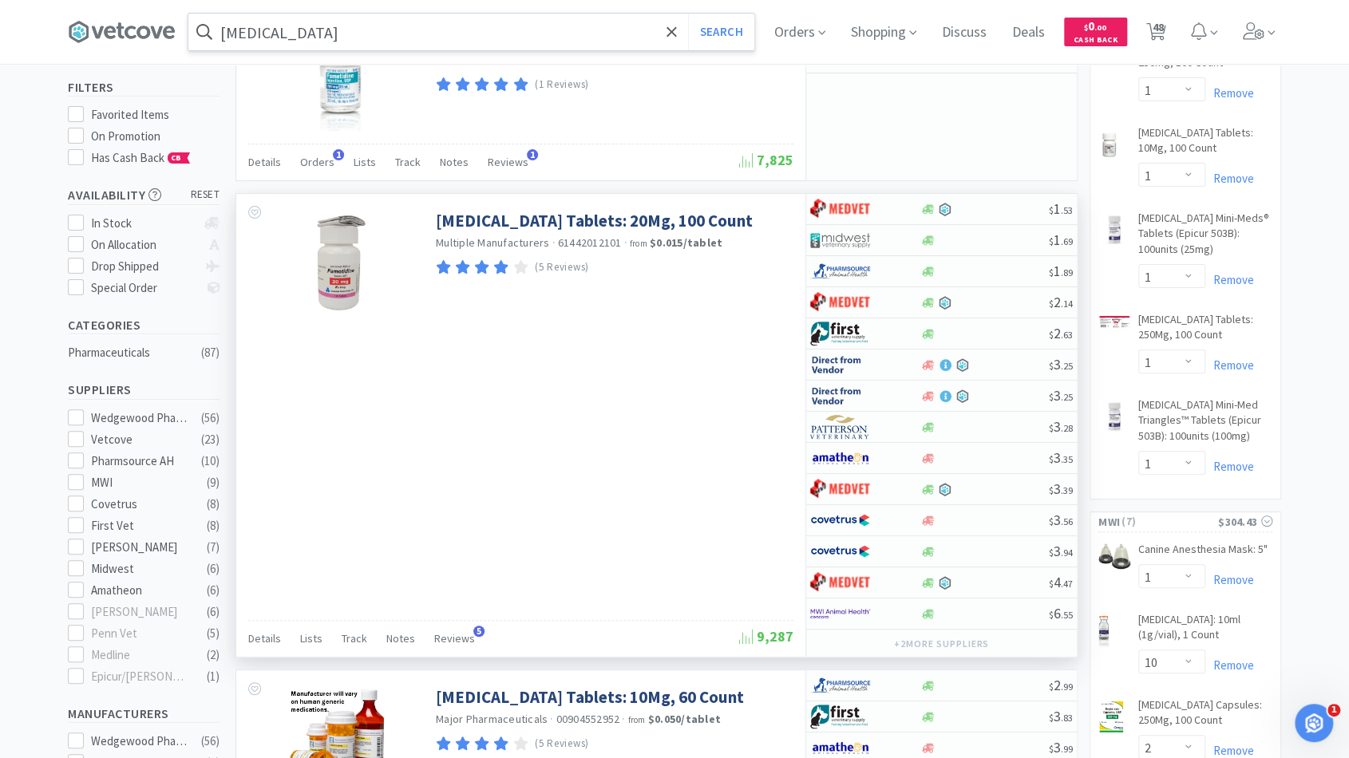
scroll to position [141, 0]
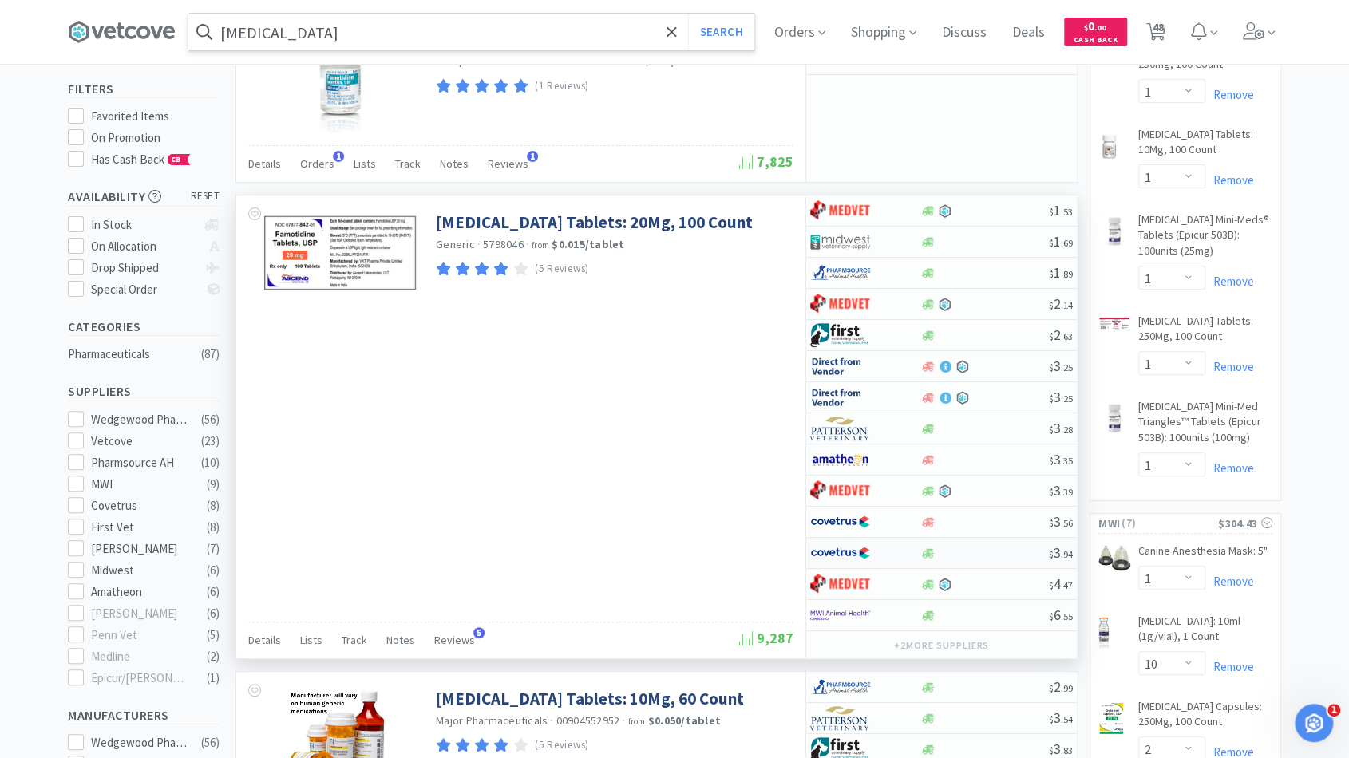
click at [945, 548] on div at bounding box center [984, 554] width 129 height 12
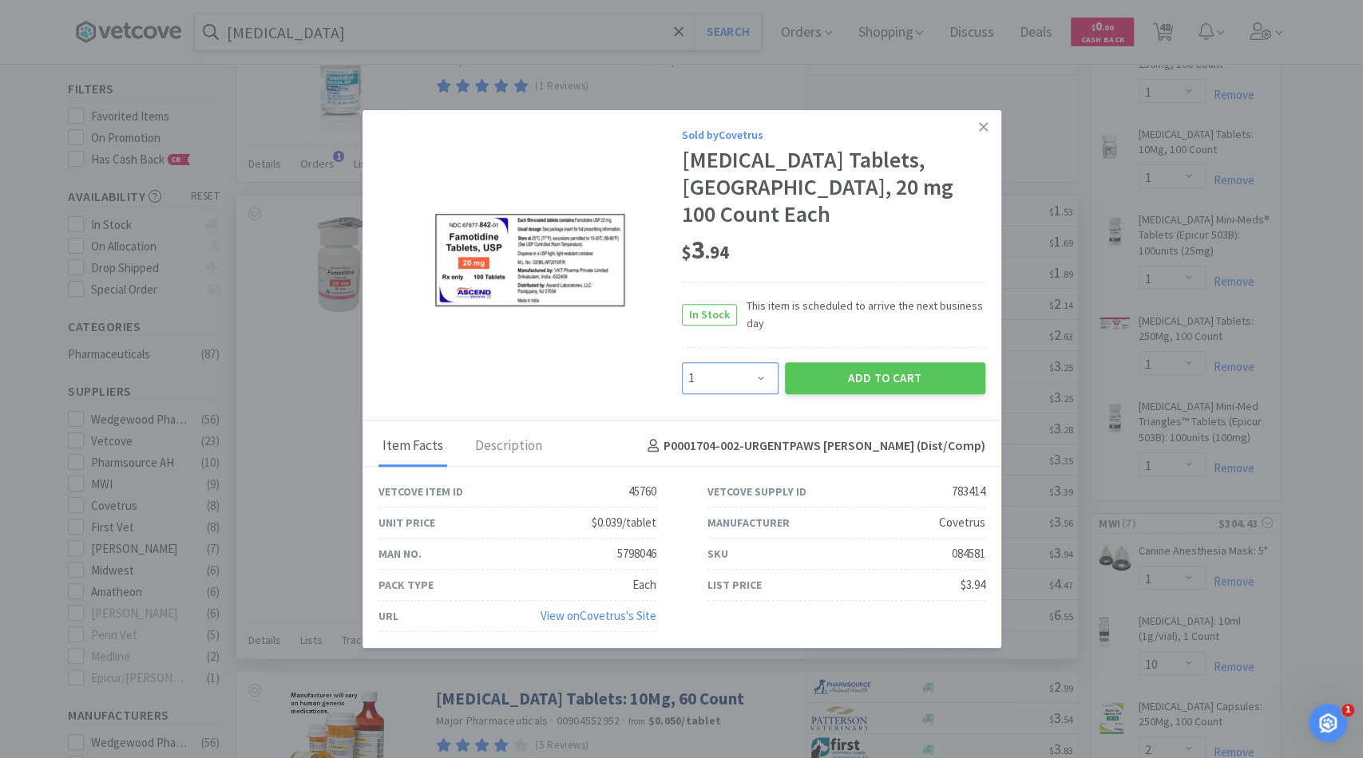
click at [748, 367] on select "Enter Quantity 1 2 3 4 5 6 7 8 9 10 11 12 13 14 15 16 17 18 19 20 Enter Quantity" at bounding box center [730, 378] width 97 height 32
select select "2"
click at [682, 362] on select "Enter Quantity 1 2 3 4 5 6 7 8 9 10 11 12 13 14 15 16 17 18 19 20 Enter Quantity" at bounding box center [730, 378] width 97 height 32
click at [812, 364] on button "Add to Cart" at bounding box center [885, 378] width 200 height 32
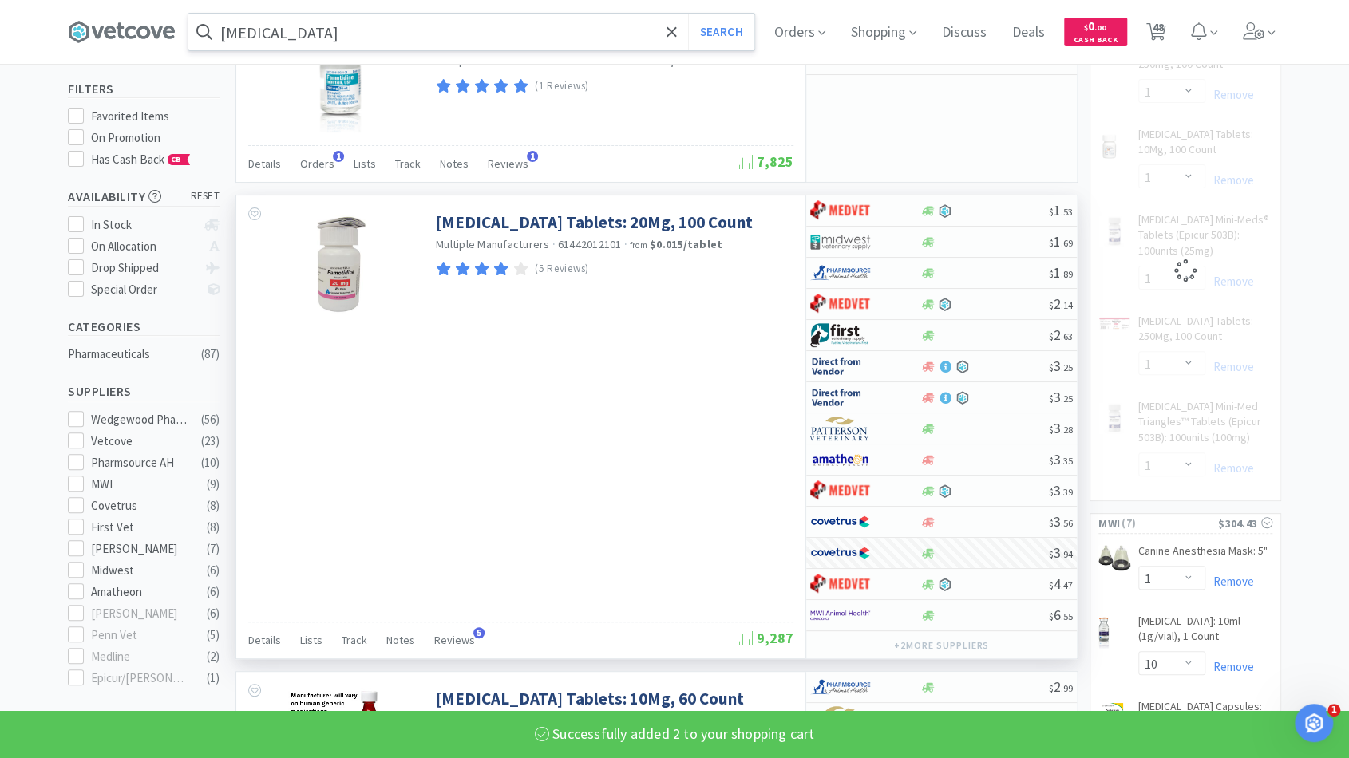
select select "2"
select select "1"
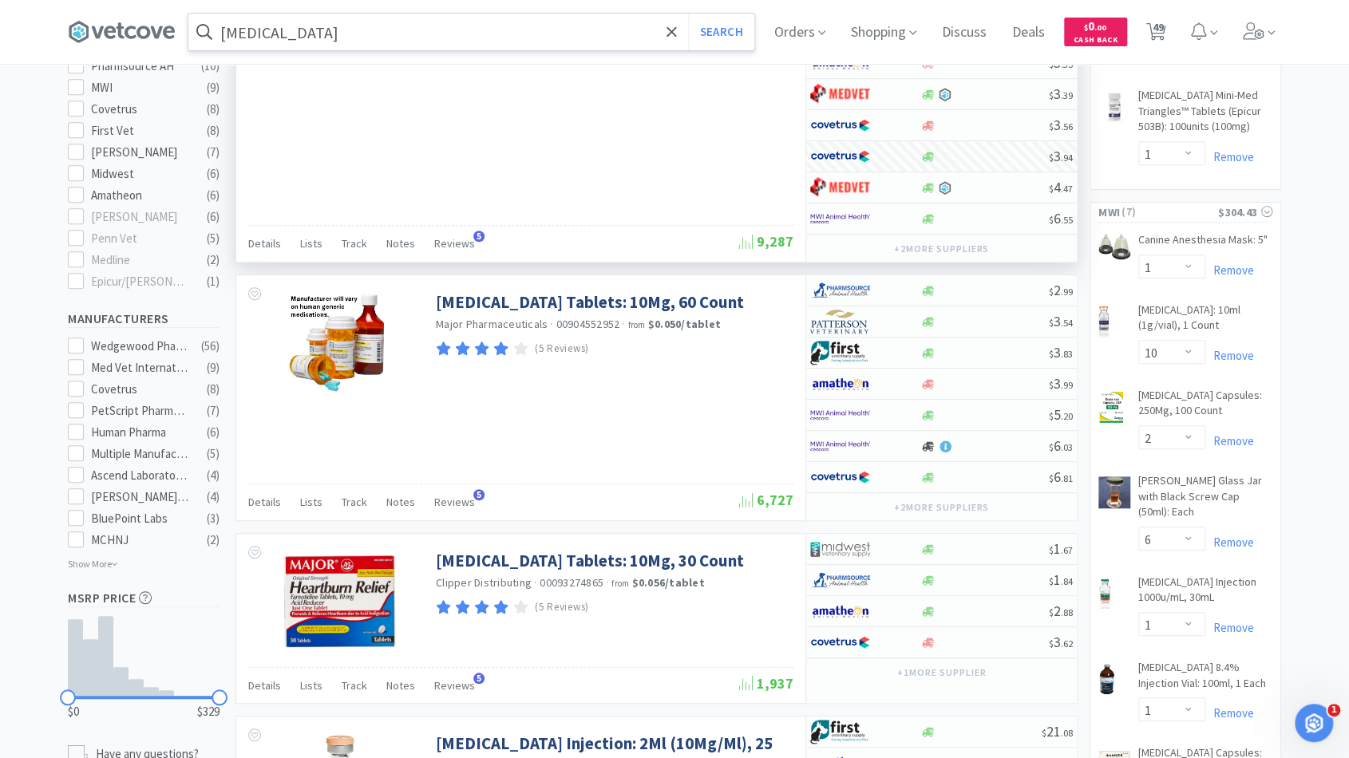
scroll to position [536, 0]
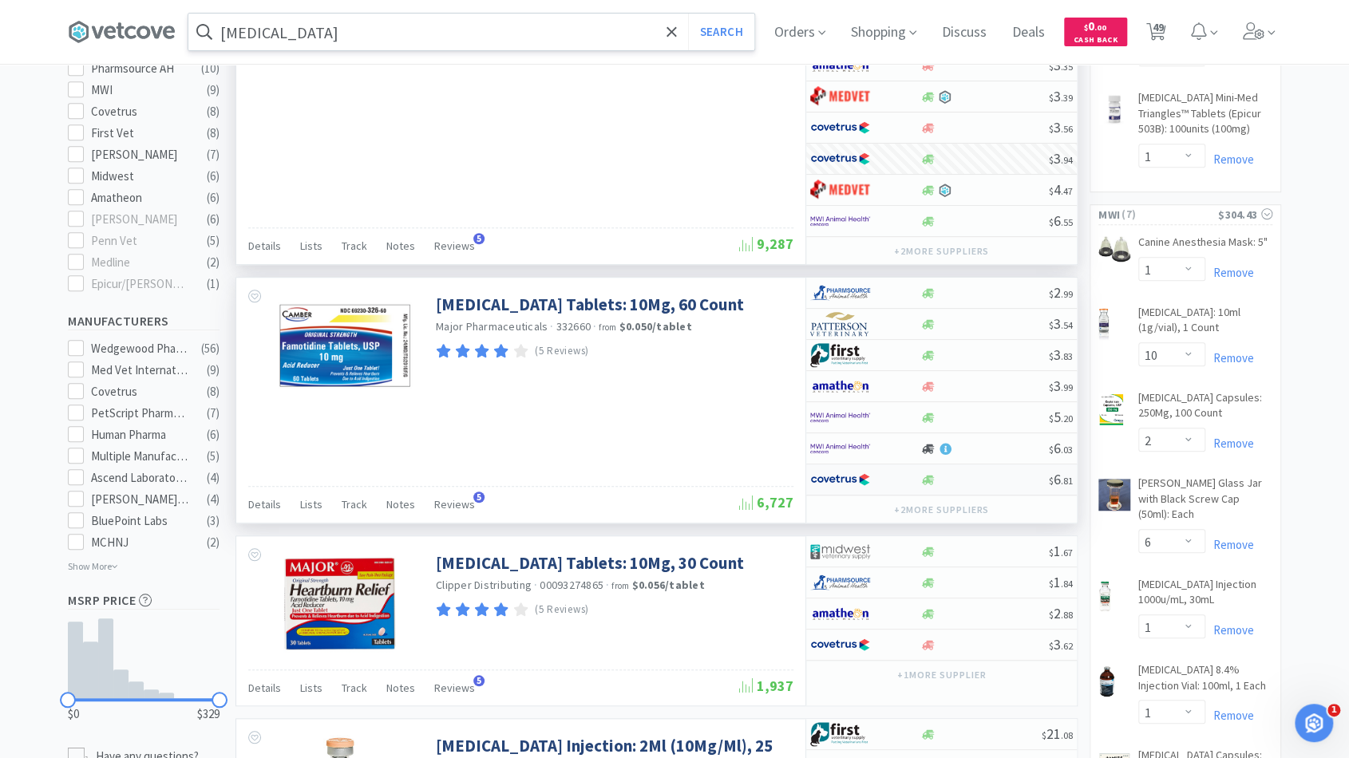
click at [1029, 474] on div at bounding box center [984, 480] width 129 height 12
select select "1"
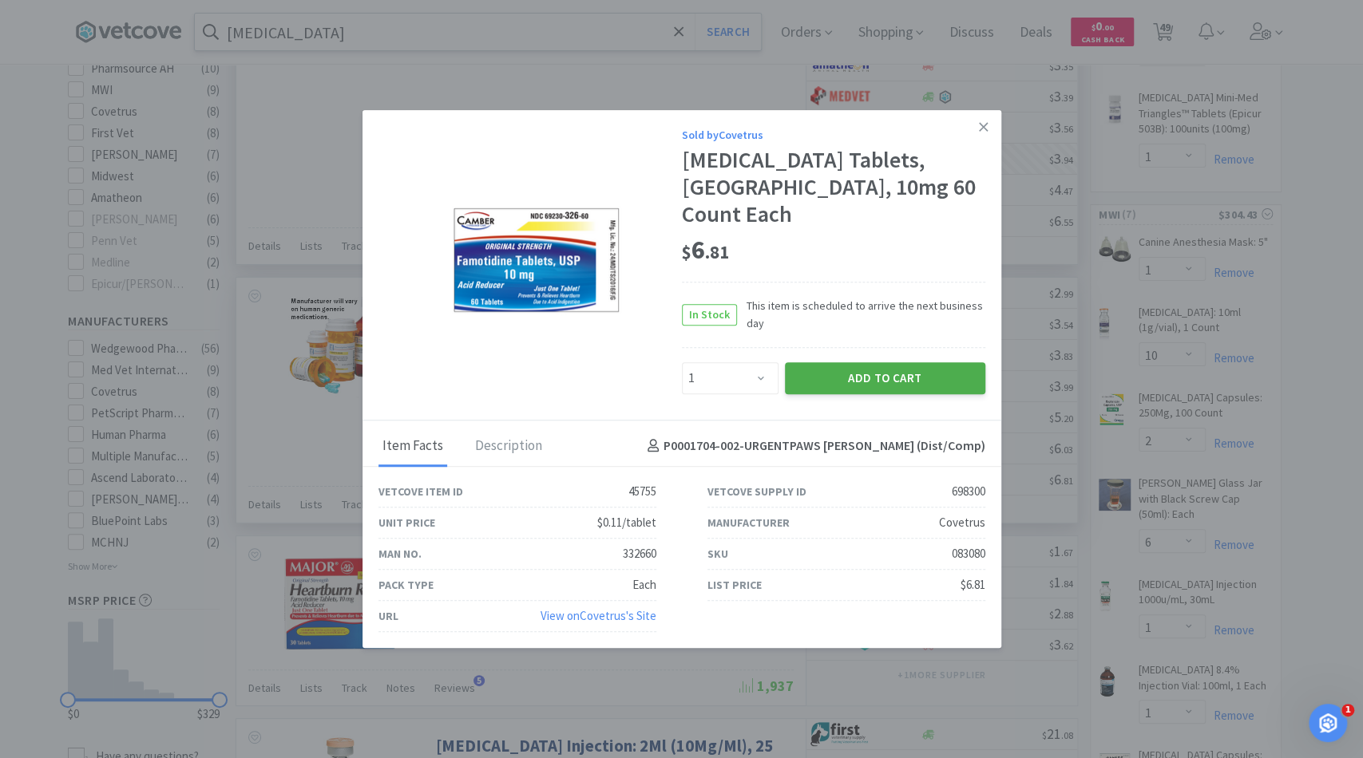
click at [857, 362] on button "Add to Cart" at bounding box center [885, 378] width 200 height 32
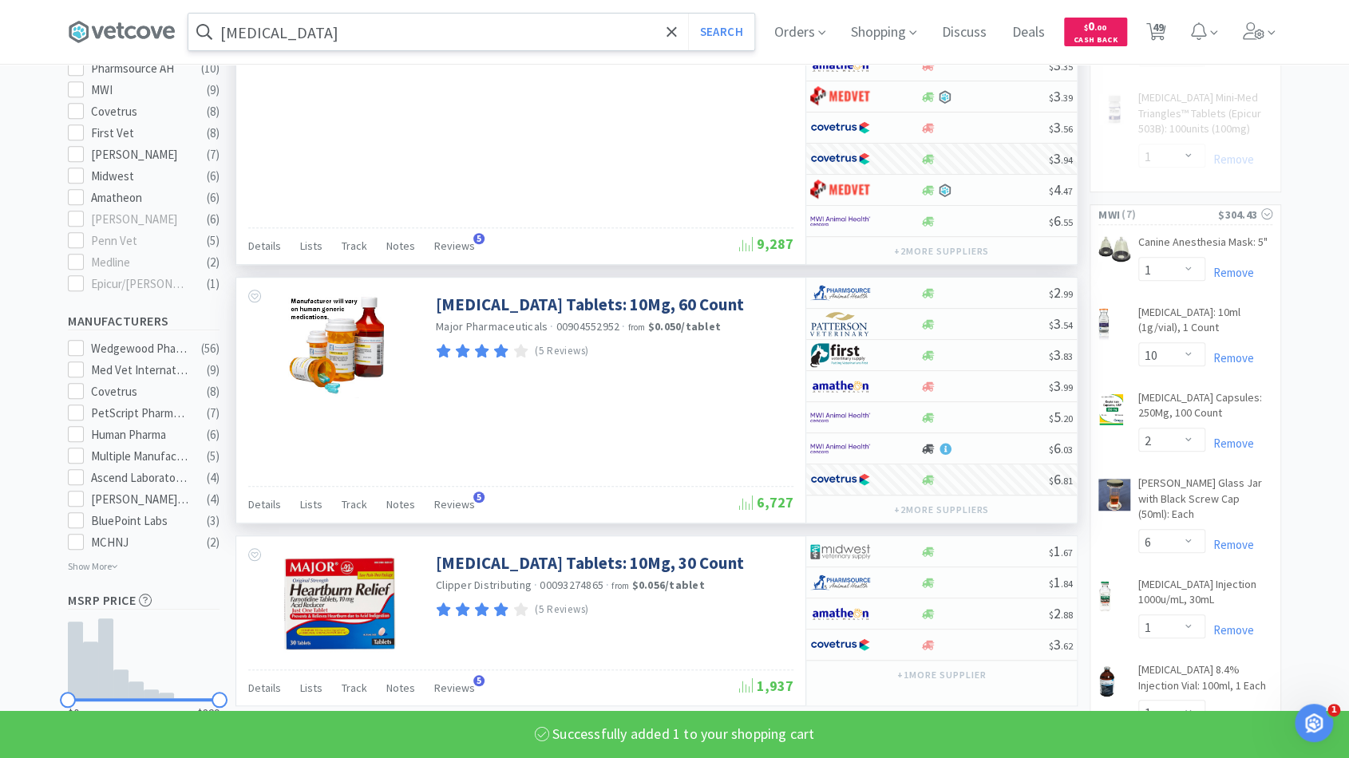
select select "1"
select select "2"
select select "1"
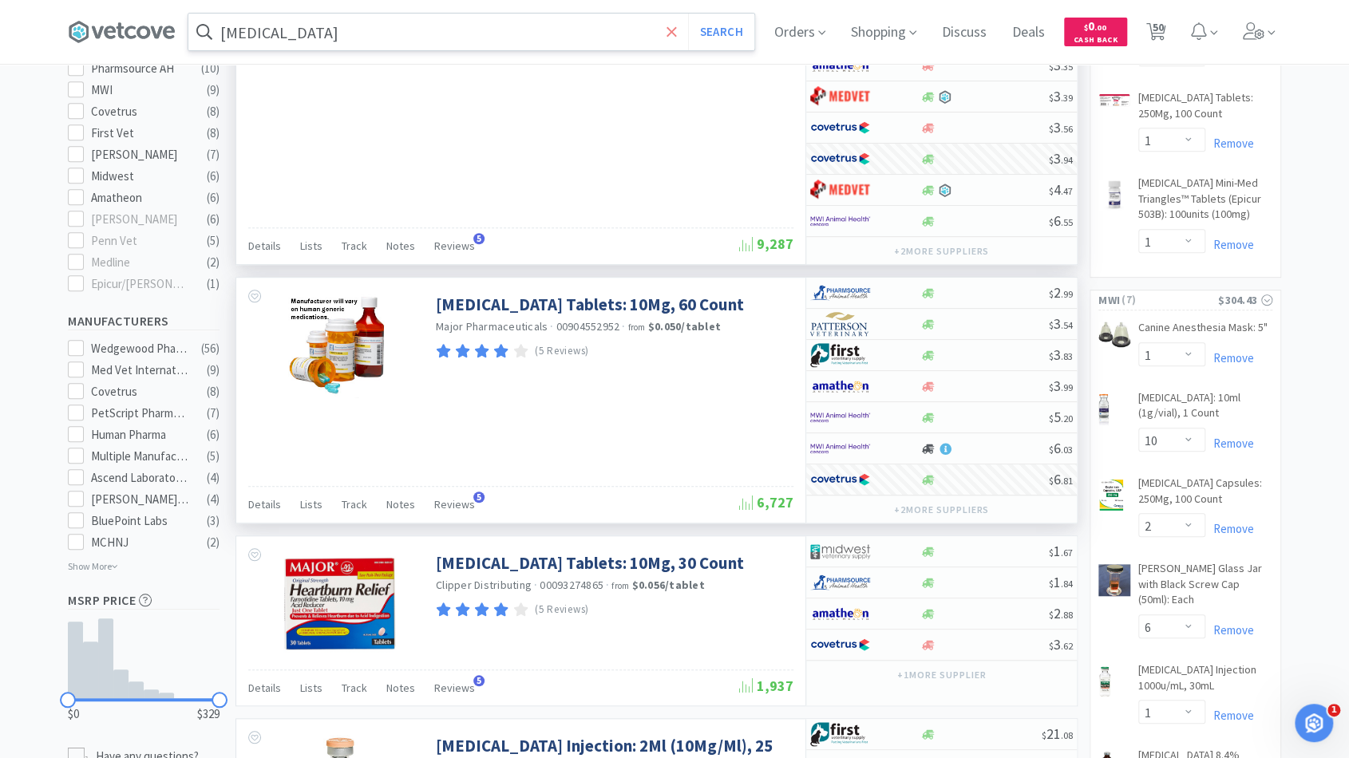
click at [681, 30] on span at bounding box center [672, 32] width 18 height 34
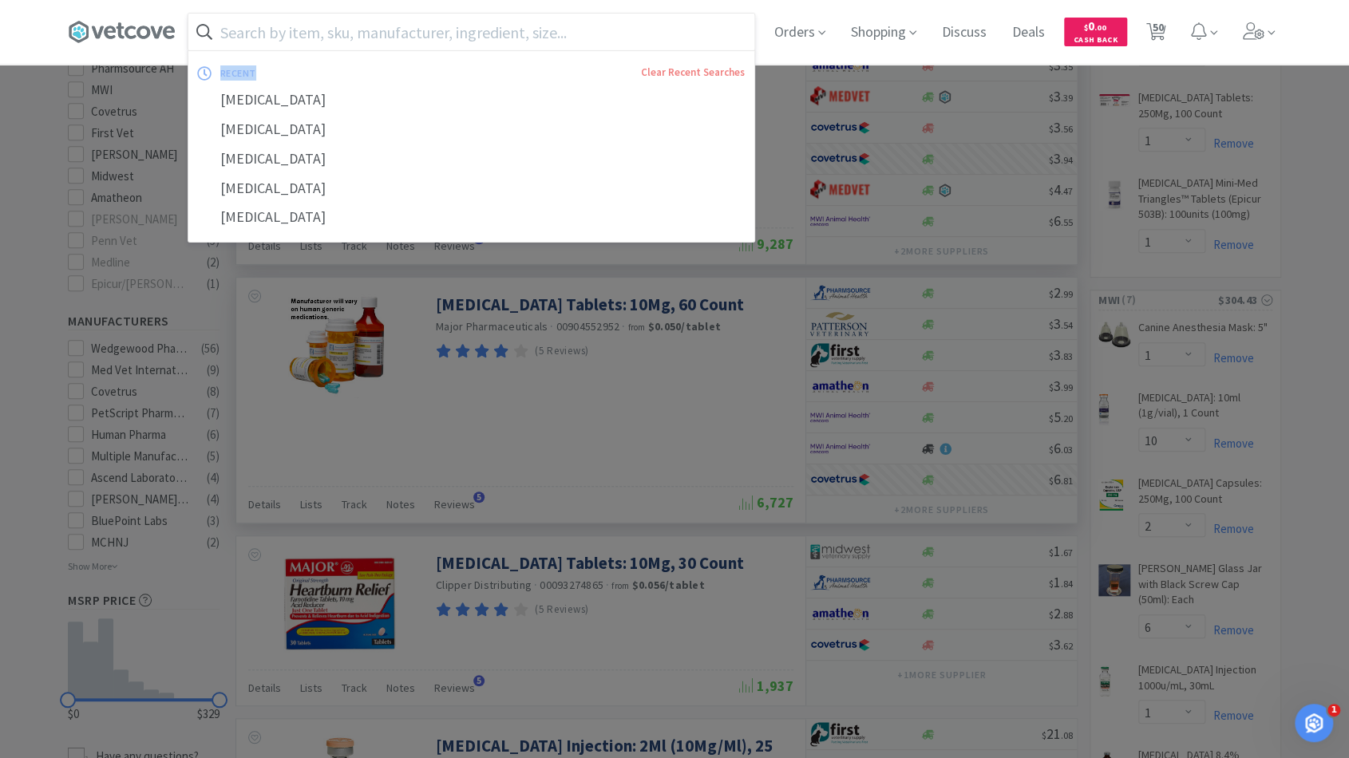
drag, startPoint x: 684, startPoint y: 30, endPoint x: 666, endPoint y: 36, distance: 19.2
click at [666, 36] on input "text" at bounding box center [471, 32] width 566 height 37
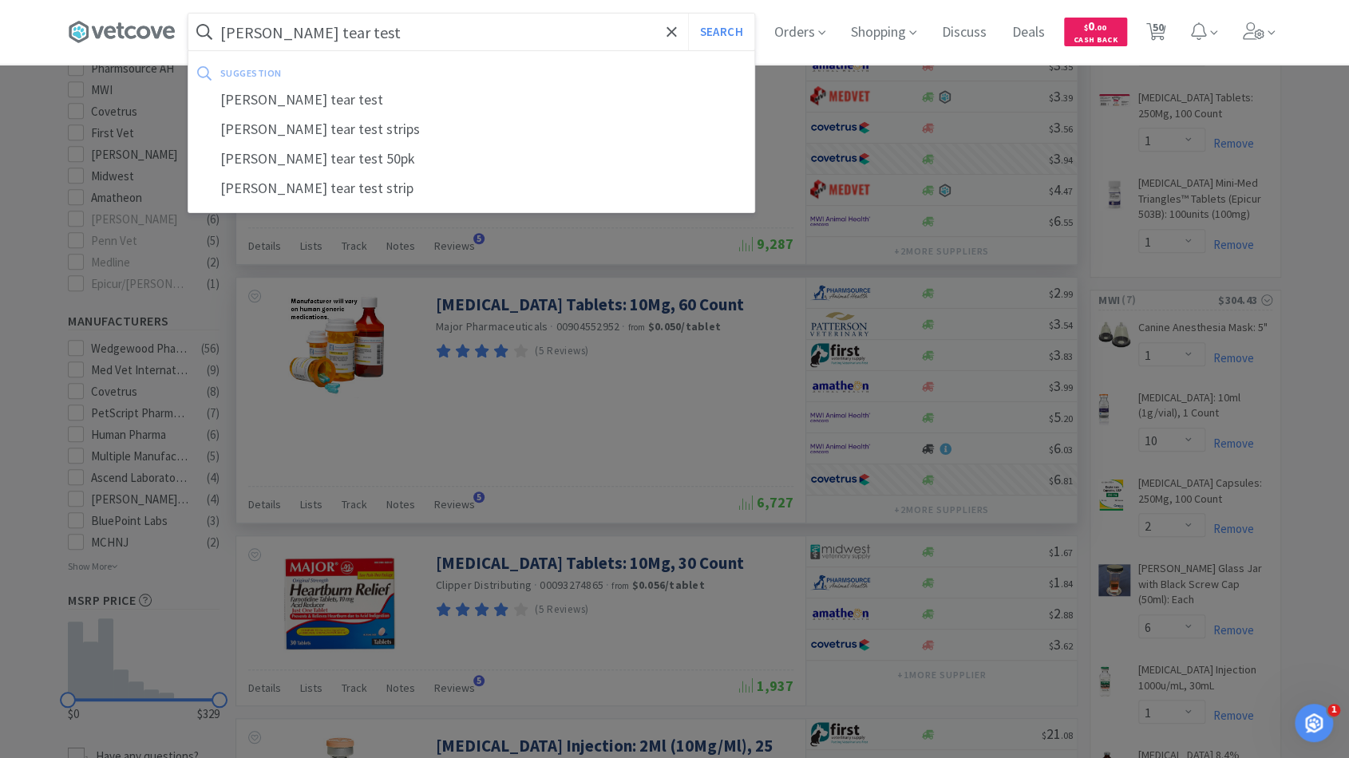
type input "schirmer tear test"
click at [688, 14] on button "Search" at bounding box center [721, 32] width 66 height 37
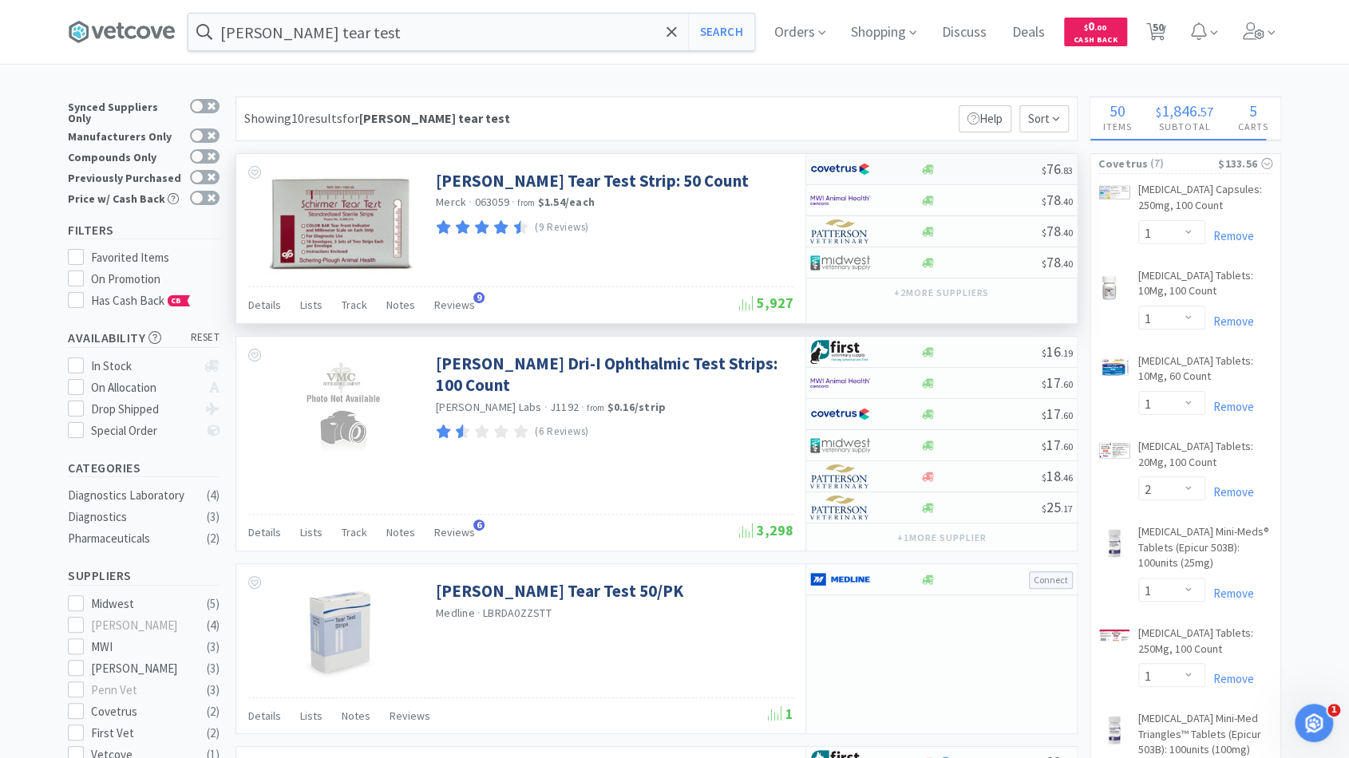
click at [964, 168] on div at bounding box center [981, 170] width 122 height 12
select select "1"
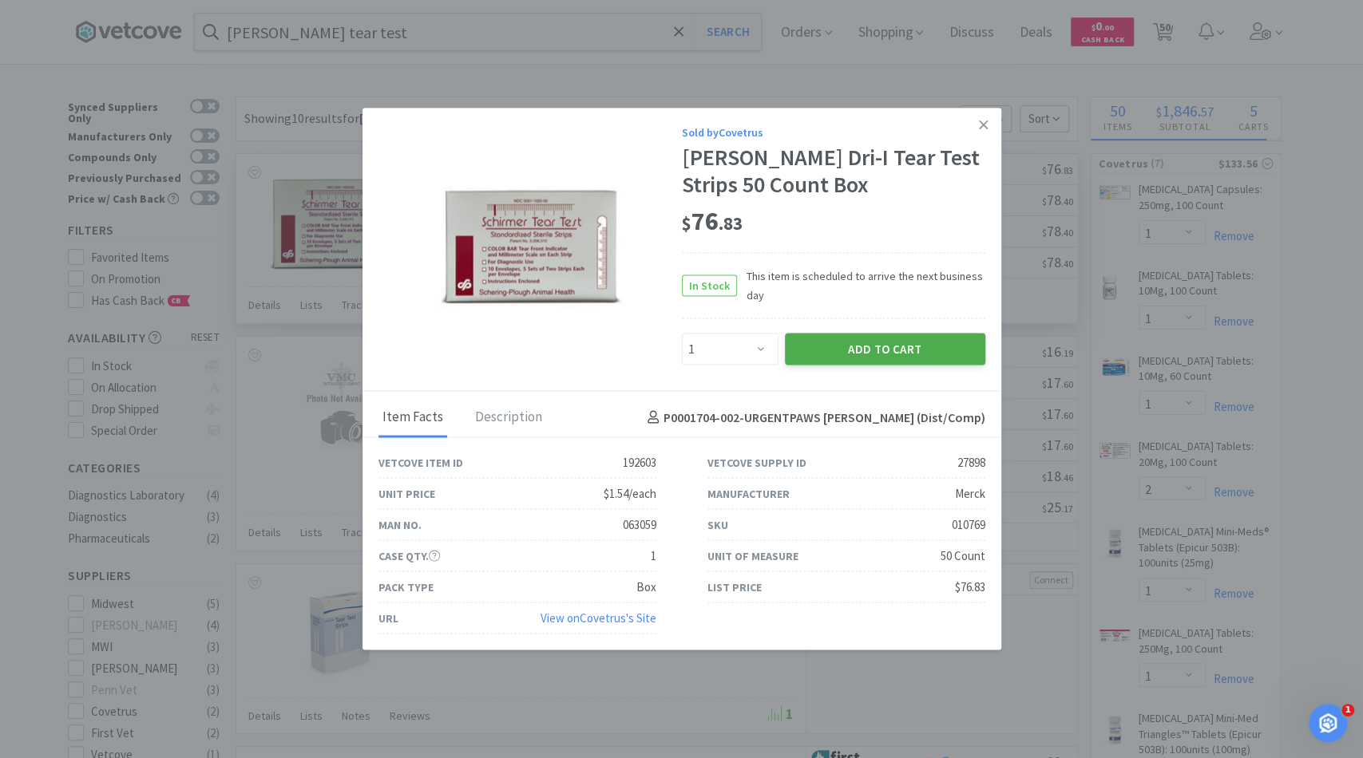
click at [824, 354] on button "Add to Cart" at bounding box center [885, 349] width 200 height 32
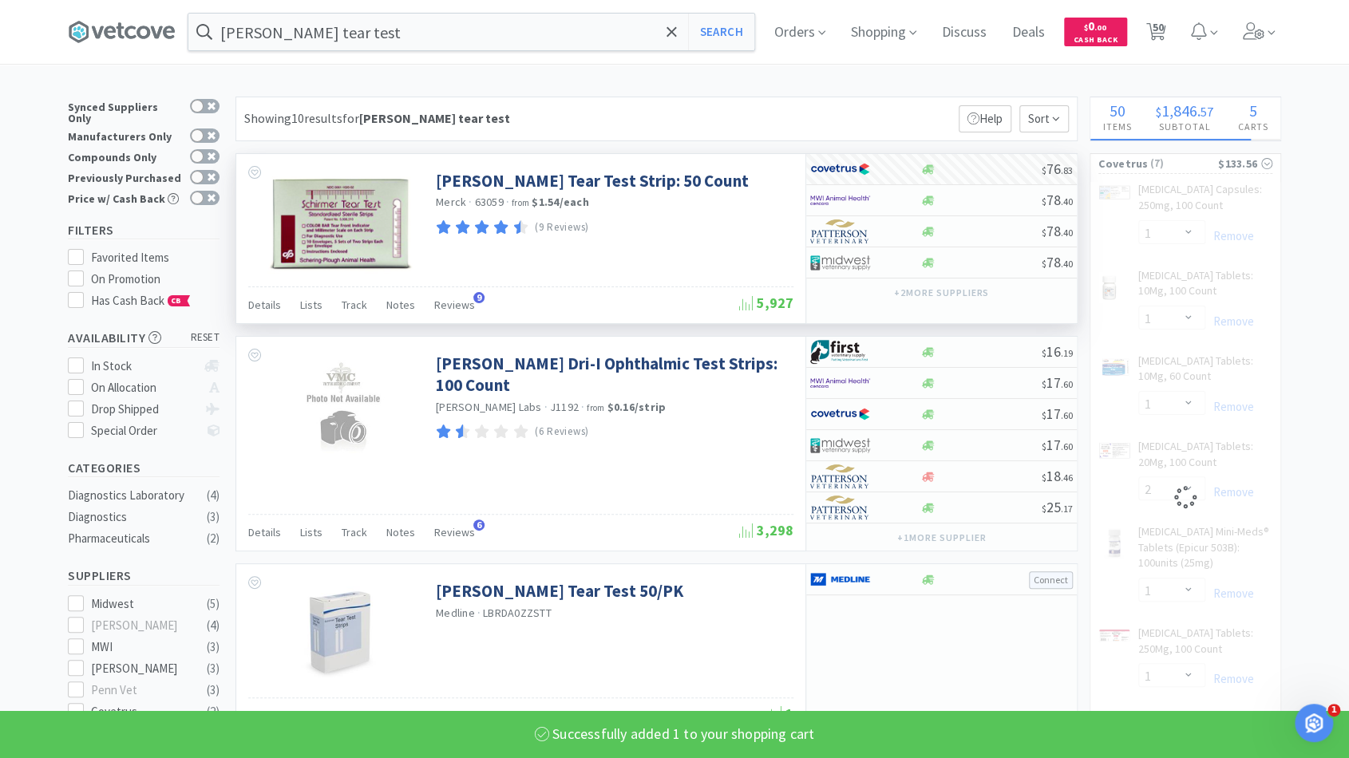
select select "1"
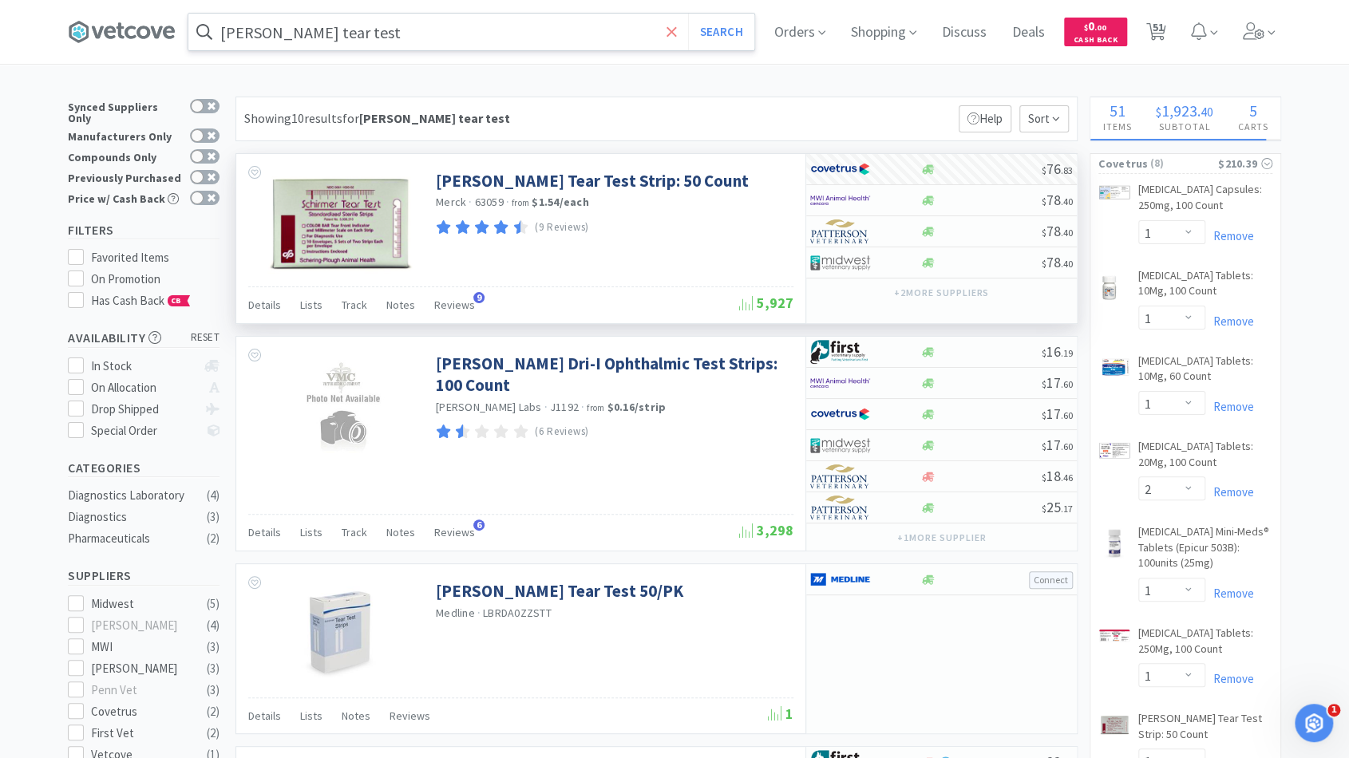
click at [674, 24] on icon at bounding box center [672, 32] width 10 height 16
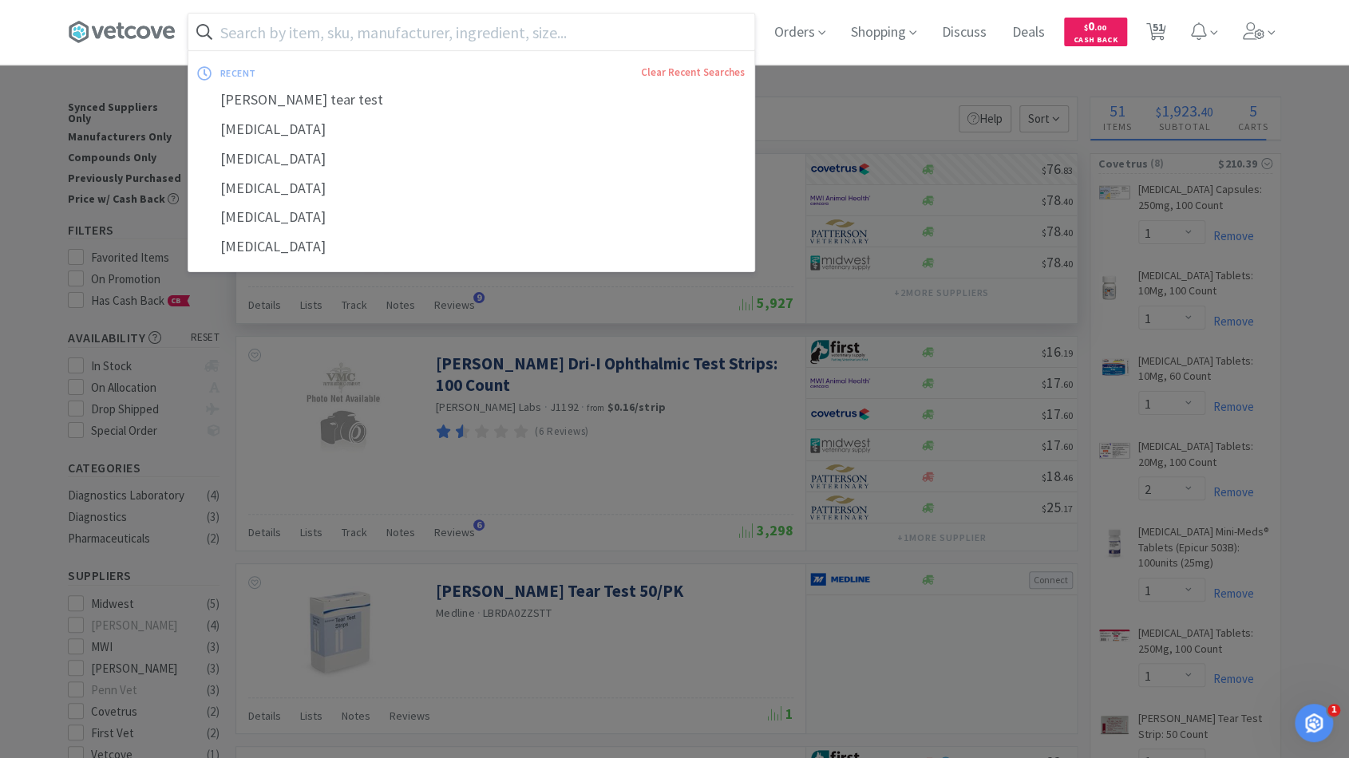
click at [655, 30] on input "text" at bounding box center [471, 32] width 566 height 37
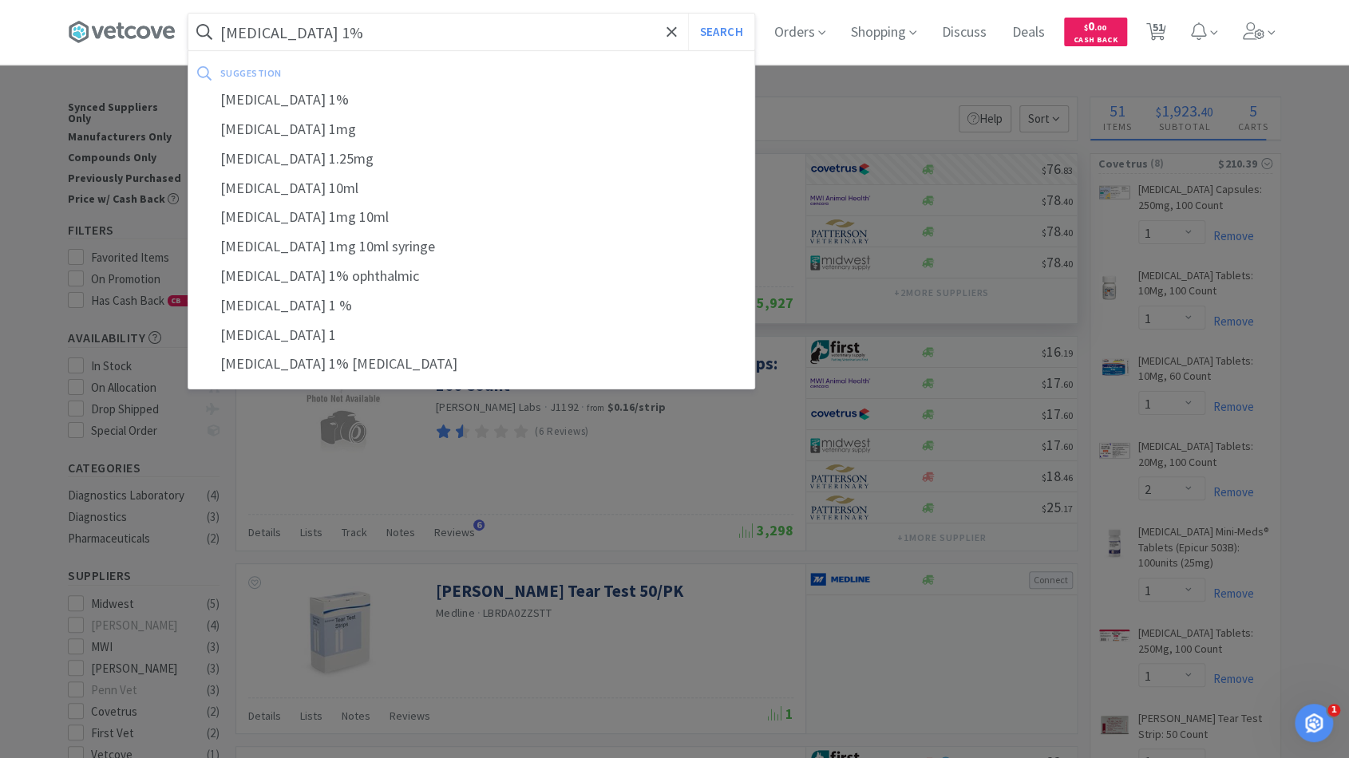
type input "atropine 1%"
click at [688, 14] on button "Search" at bounding box center [721, 32] width 66 height 37
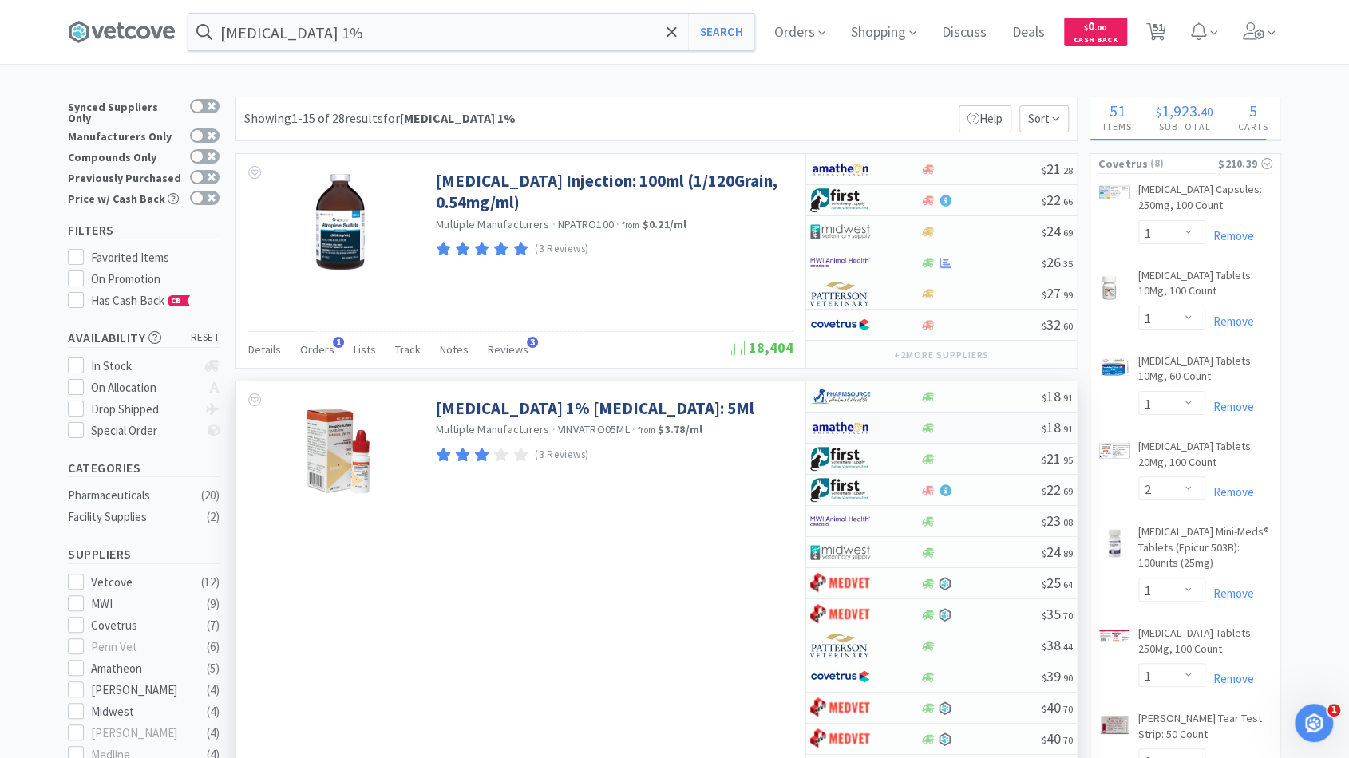
click at [942, 416] on div "$ 18 . 91" at bounding box center [941, 428] width 271 height 31
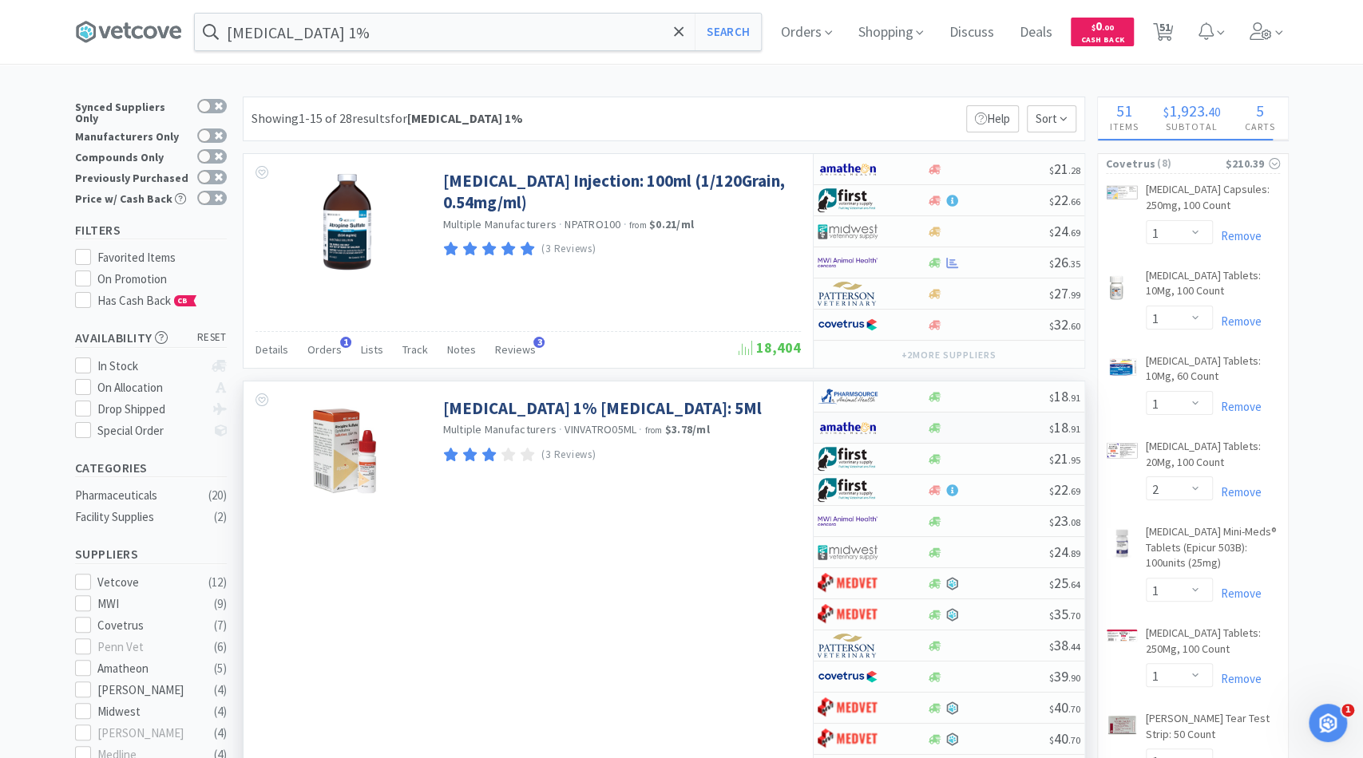
select select "1"
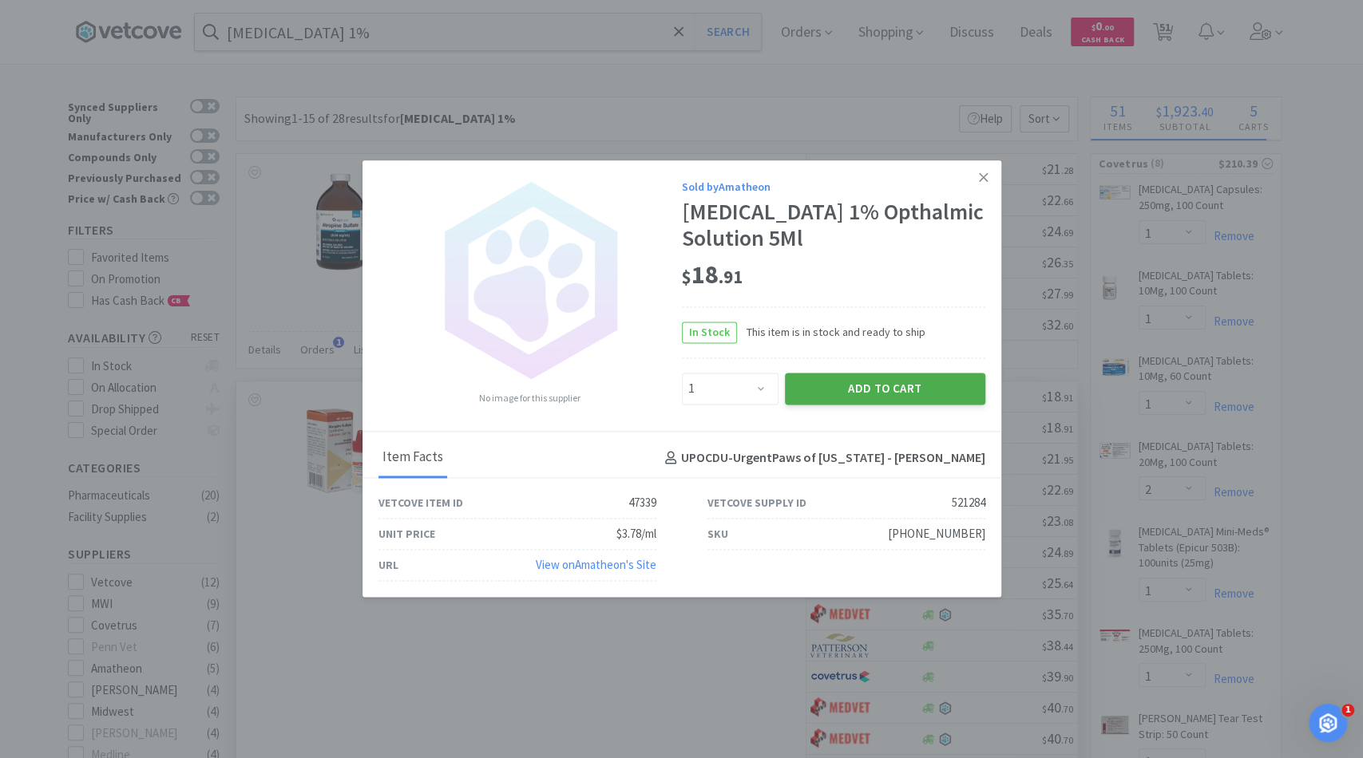
click at [809, 389] on button "Add to Cart" at bounding box center [885, 389] width 200 height 32
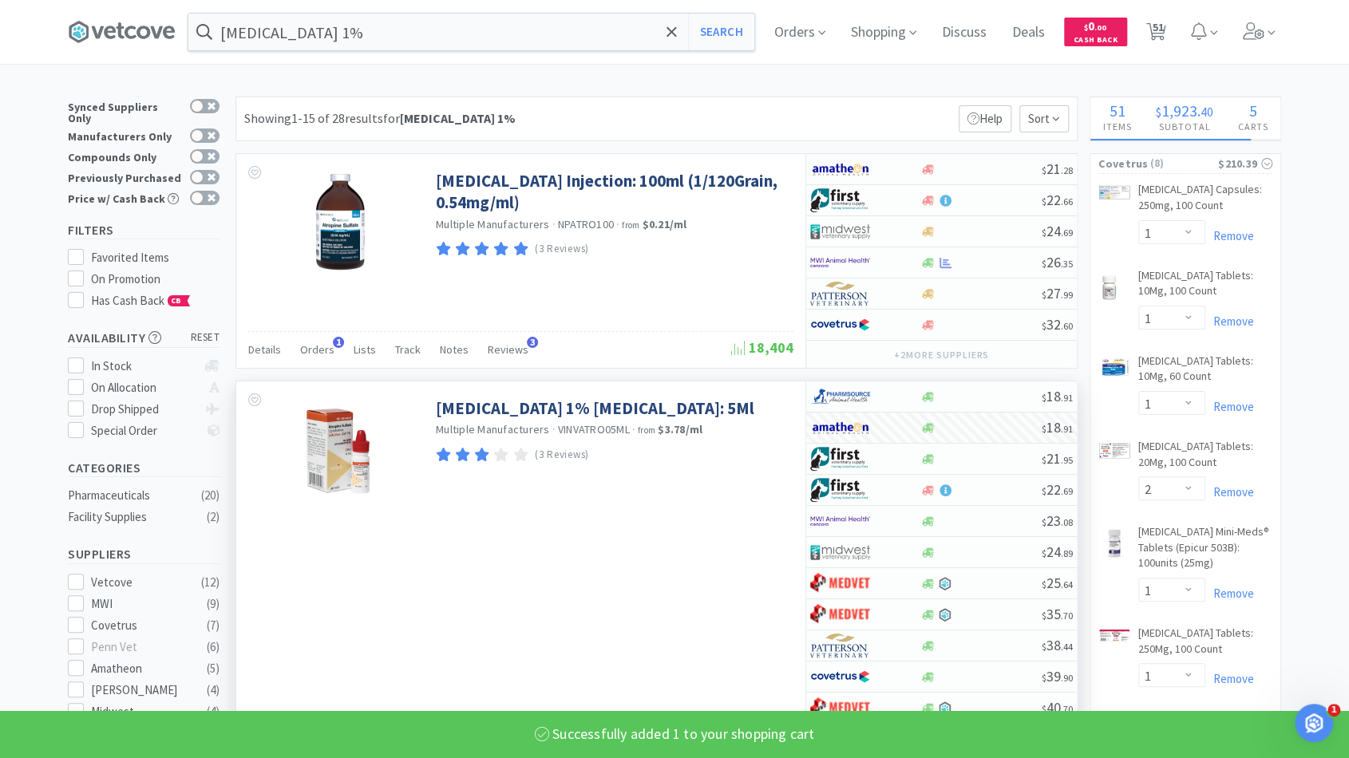
select select "1"
select select "2"
select select "1"
select select "2"
select select "1"
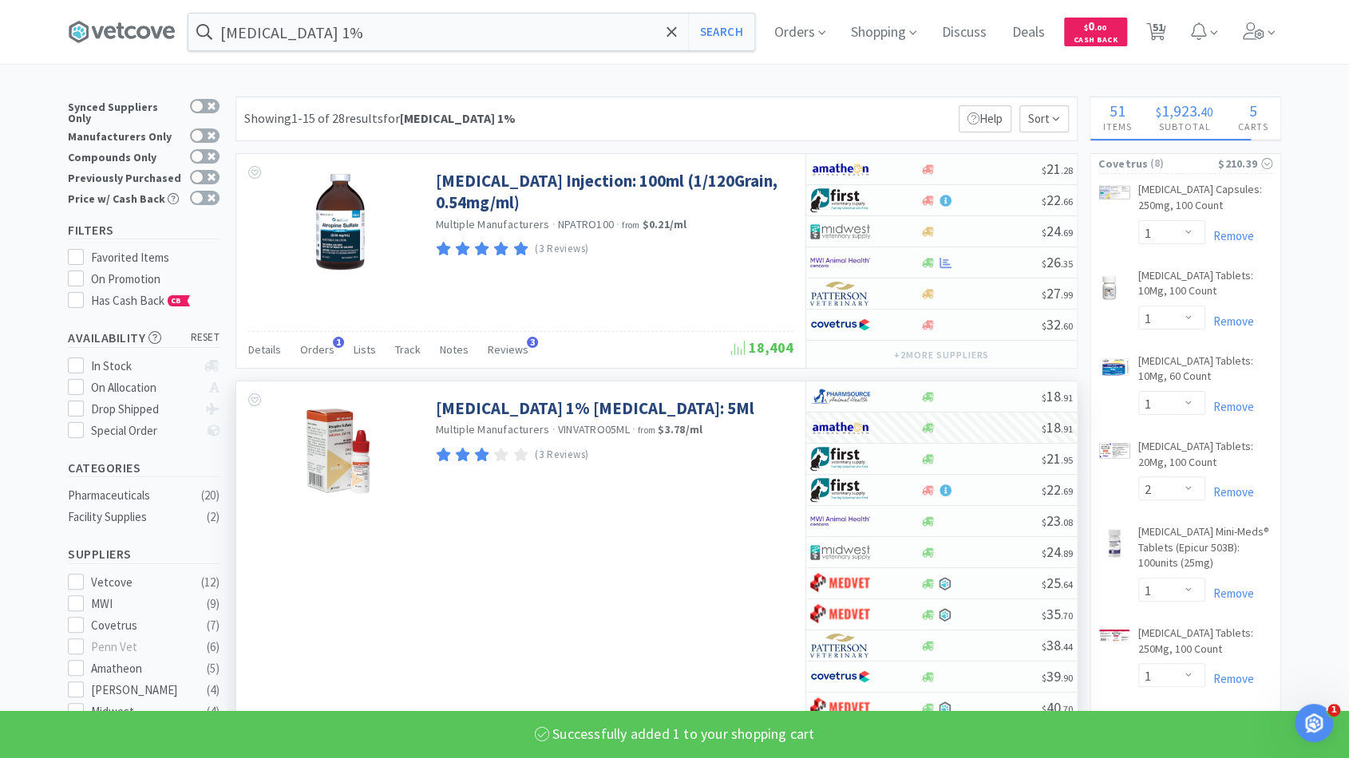
select select "2"
select select "1"
select select "2"
select select "1"
select select "2"
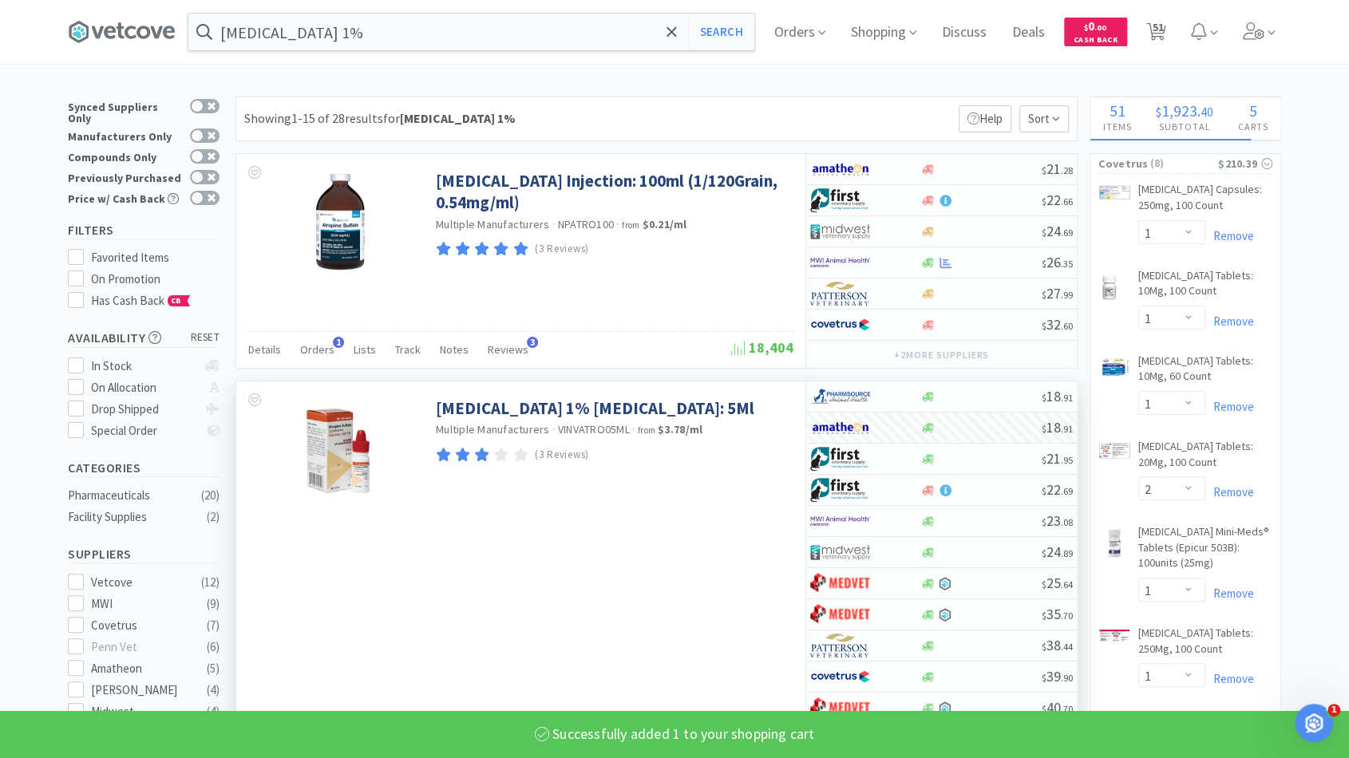
select select "1"
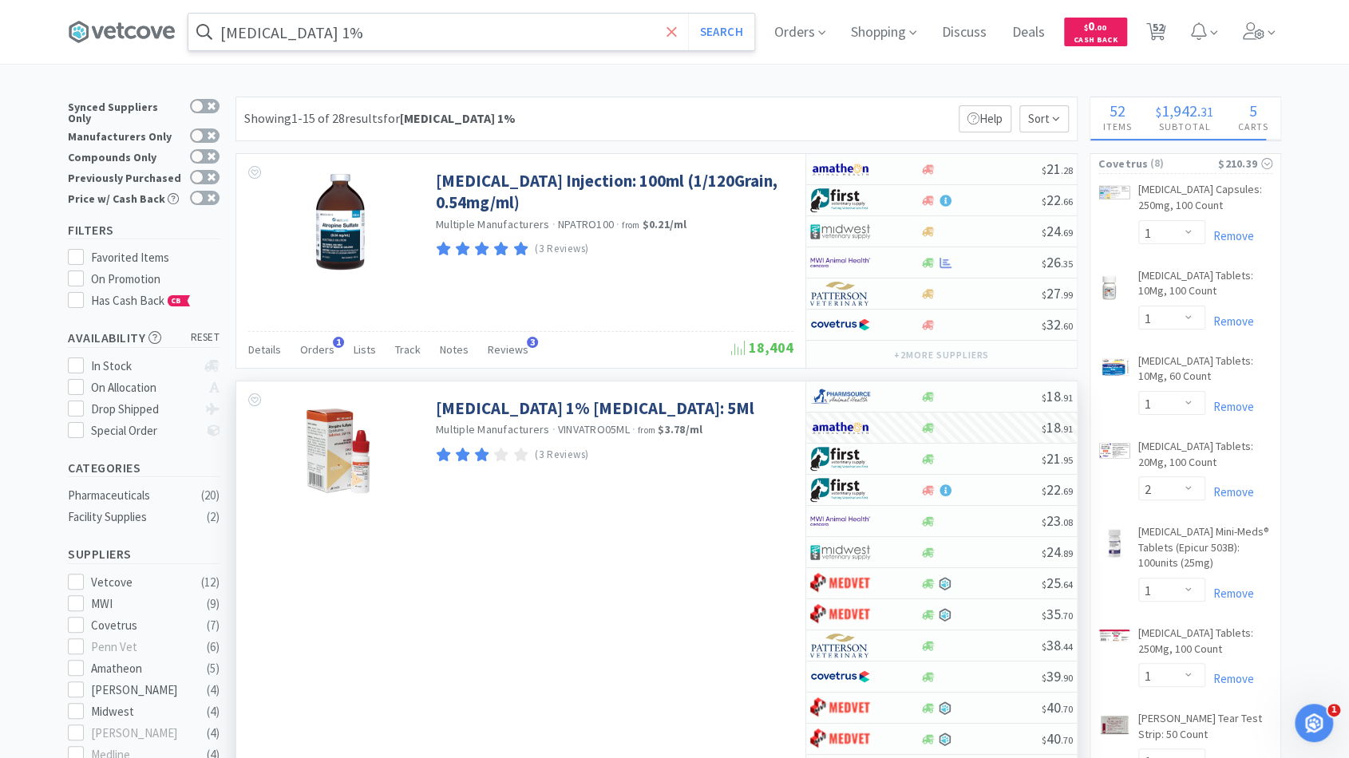
click at [673, 30] on icon at bounding box center [672, 32] width 10 height 16
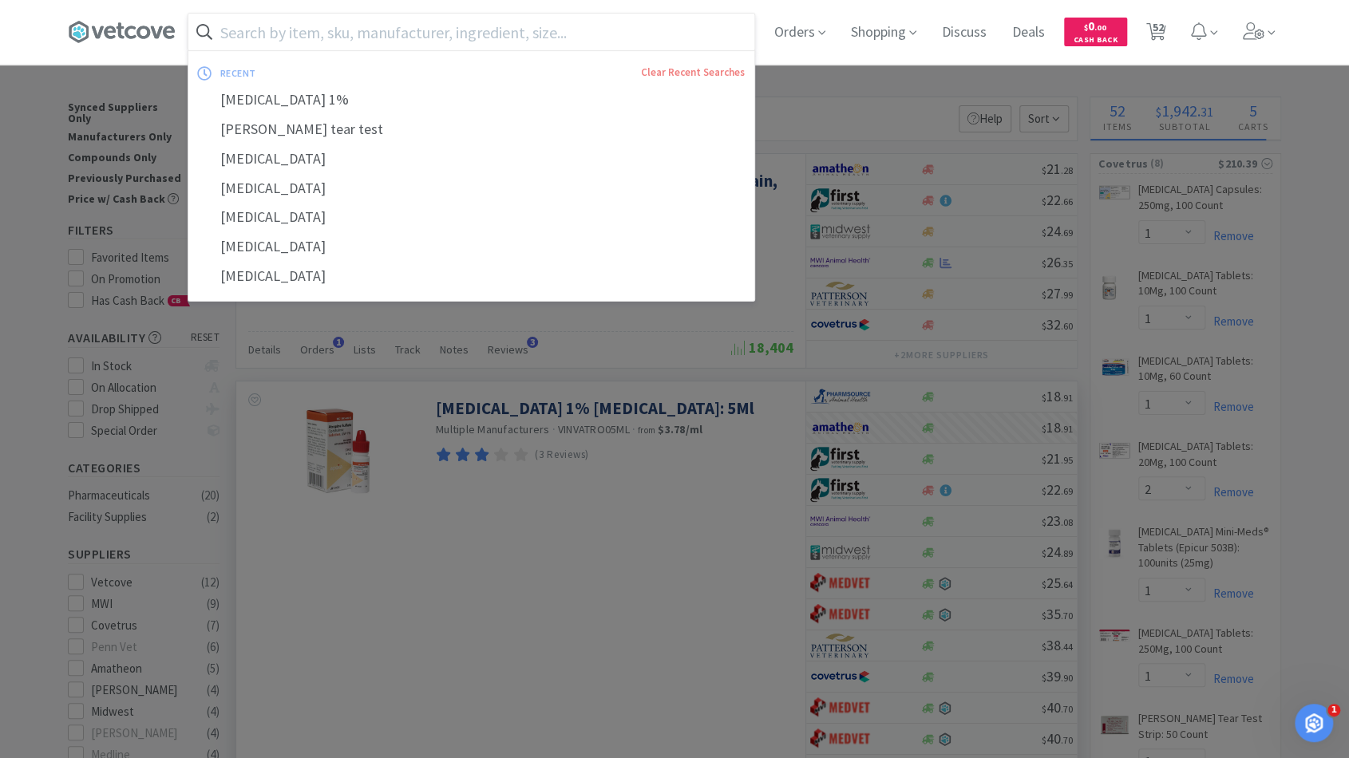
click at [636, 41] on input "text" at bounding box center [471, 32] width 566 height 37
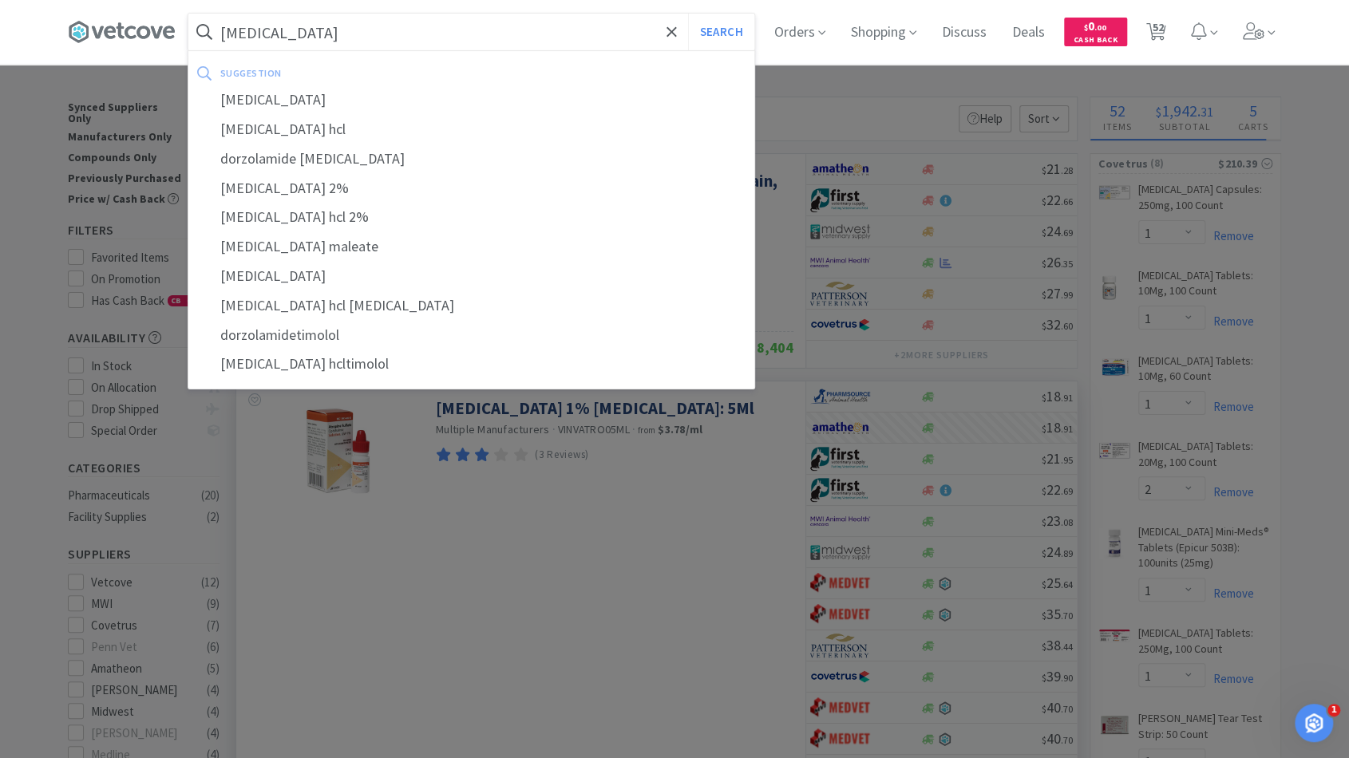
type input "dorzolamide"
click at [688, 14] on button "Search" at bounding box center [721, 32] width 66 height 37
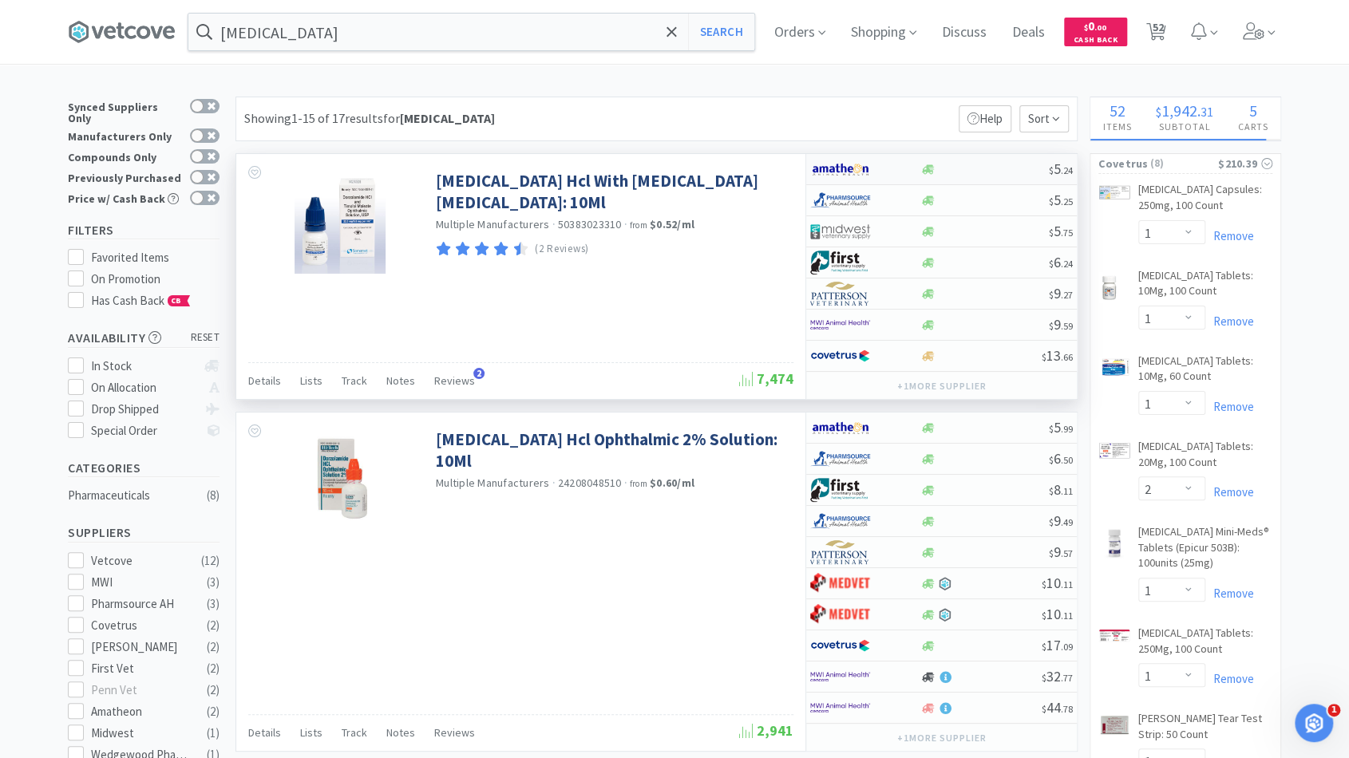
click at [963, 172] on div at bounding box center [984, 170] width 129 height 12
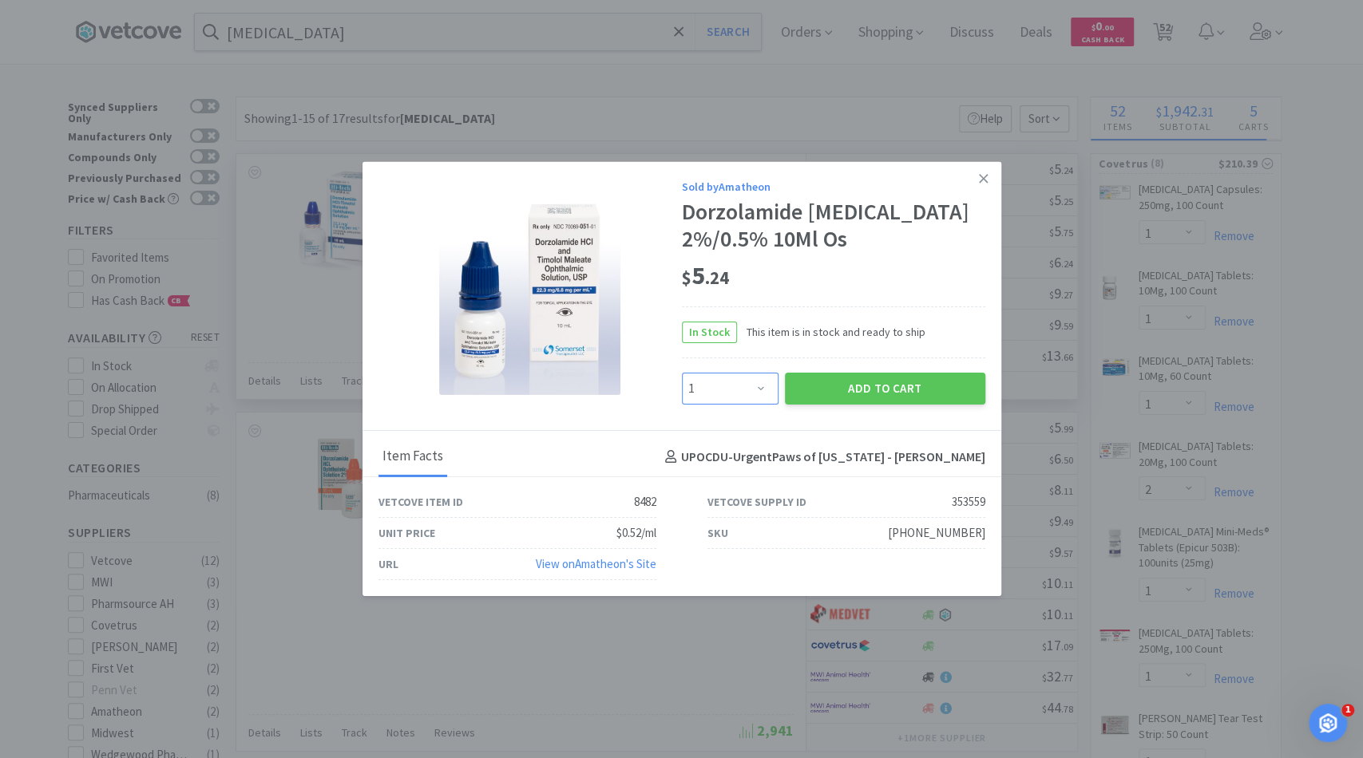
click at [764, 386] on select "Enter Quantity 1 2 3 4 5 6 7 8 9 10 11 12 13 14 15 16 17 18 19 20 Enter Quantity" at bounding box center [730, 389] width 97 height 32
click at [682, 373] on select "Enter Quantity 1 2 3 4 5 6 7 8 9 10 11 12 13 14 15 16 17 18 19 20 Enter Quantity" at bounding box center [730, 389] width 97 height 32
click at [753, 396] on select "Enter Quantity 1 2 3 4 5 6 7 8 9 10 11 12 13 14 15 16 17 18 19 20 Enter Quantity" at bounding box center [730, 389] width 97 height 32
select select "2"
click at [682, 373] on select "Enter Quantity 1 2 3 4 5 6 7 8 9 10 11 12 13 14 15 16 17 18 19 20 Enter Quantity" at bounding box center [730, 389] width 97 height 32
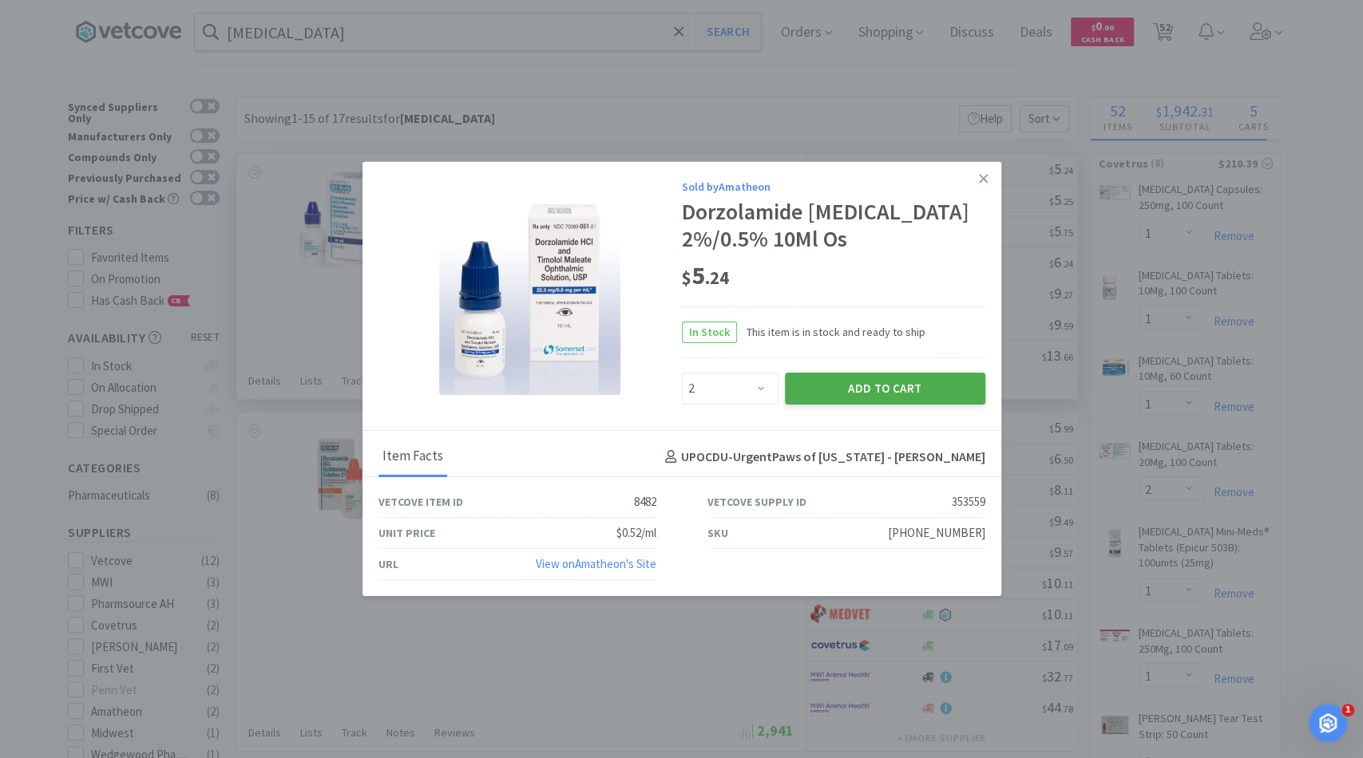
click at [829, 393] on button "Add to Cart" at bounding box center [885, 389] width 200 height 32
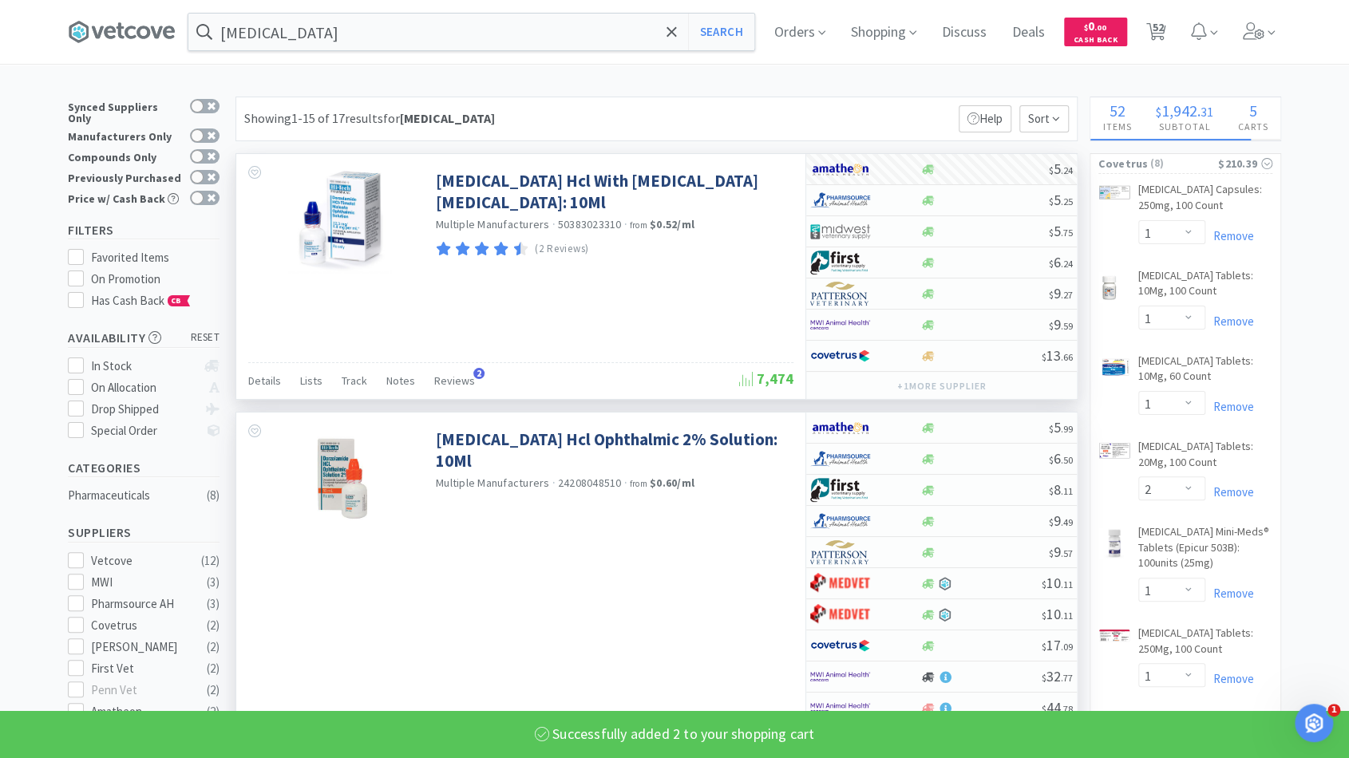
select select "2"
select select "1"
select select "2"
select select "1"
select select "2"
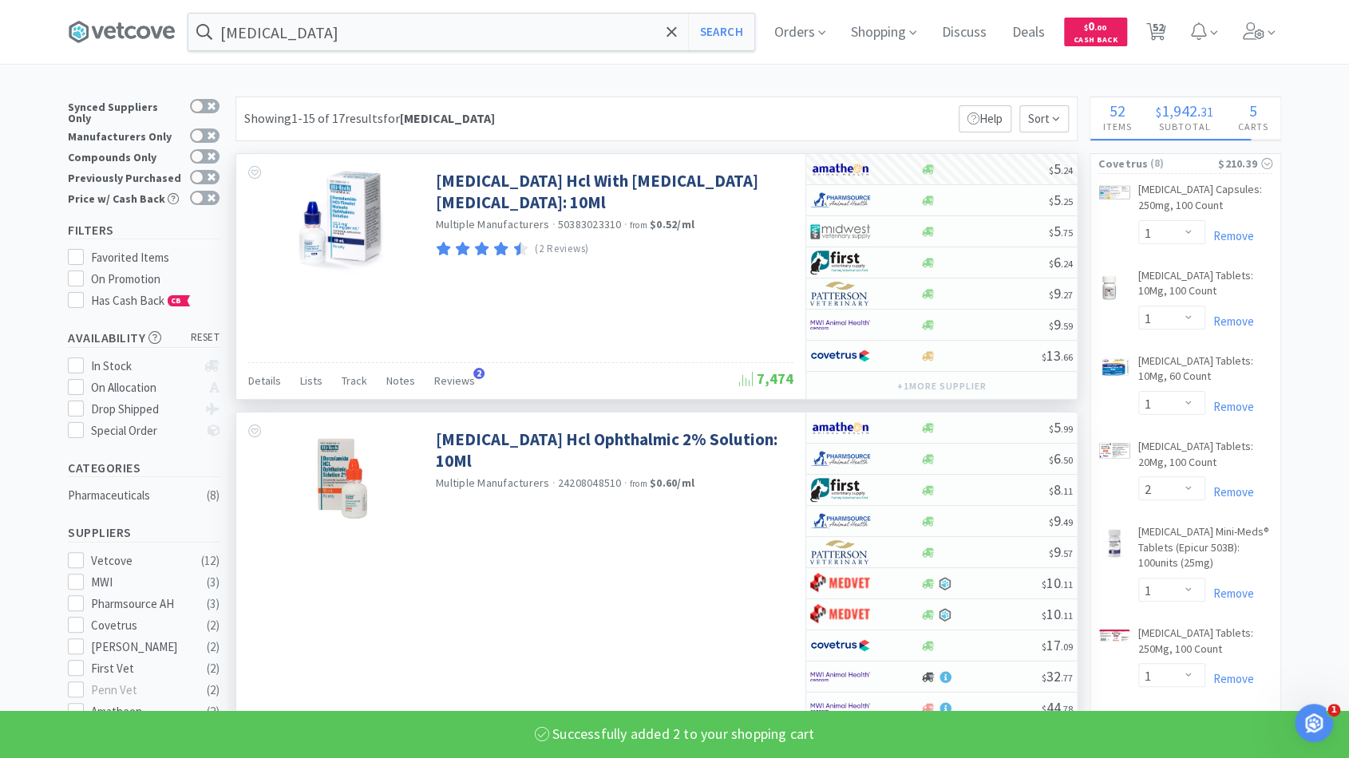
select select "1"
select select "2"
select select "1"
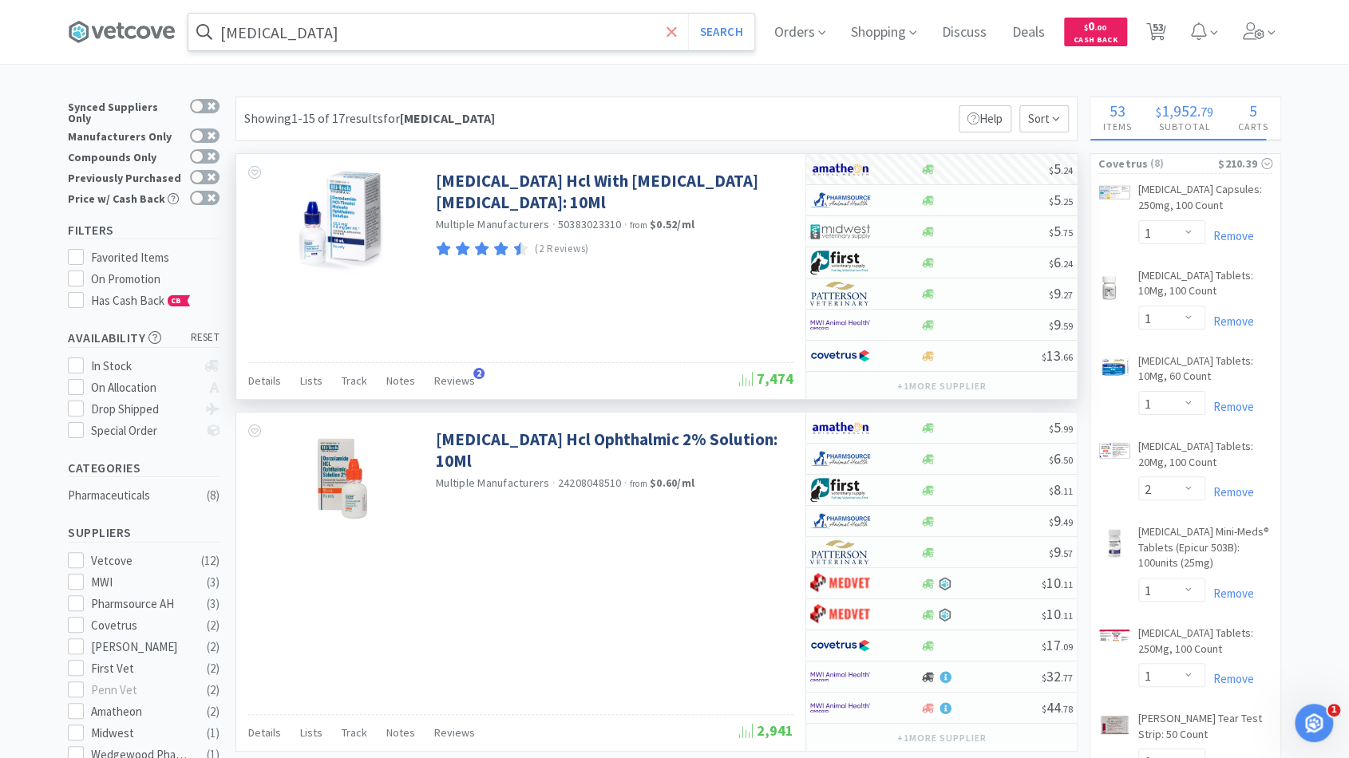
click at [673, 34] on icon at bounding box center [672, 32] width 10 height 16
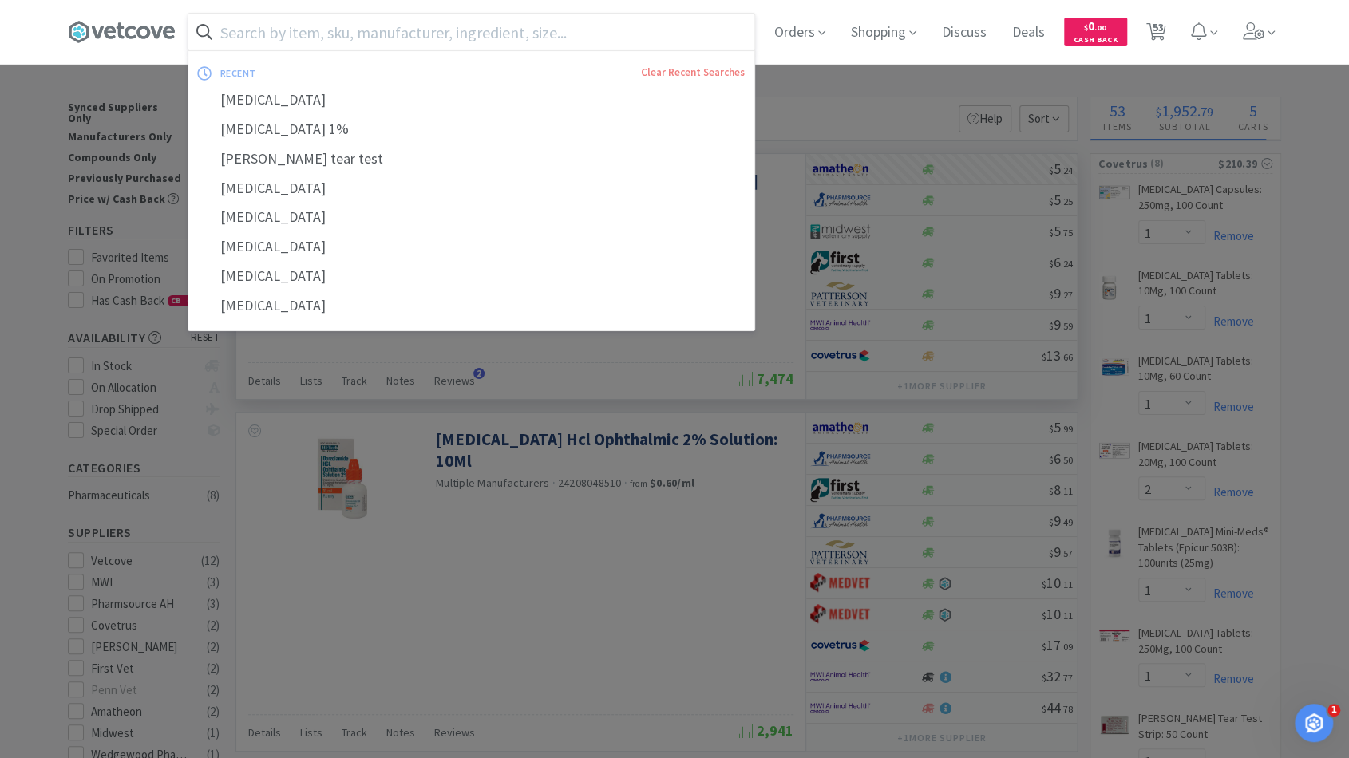
click at [661, 34] on input "text" at bounding box center [471, 32] width 566 height 37
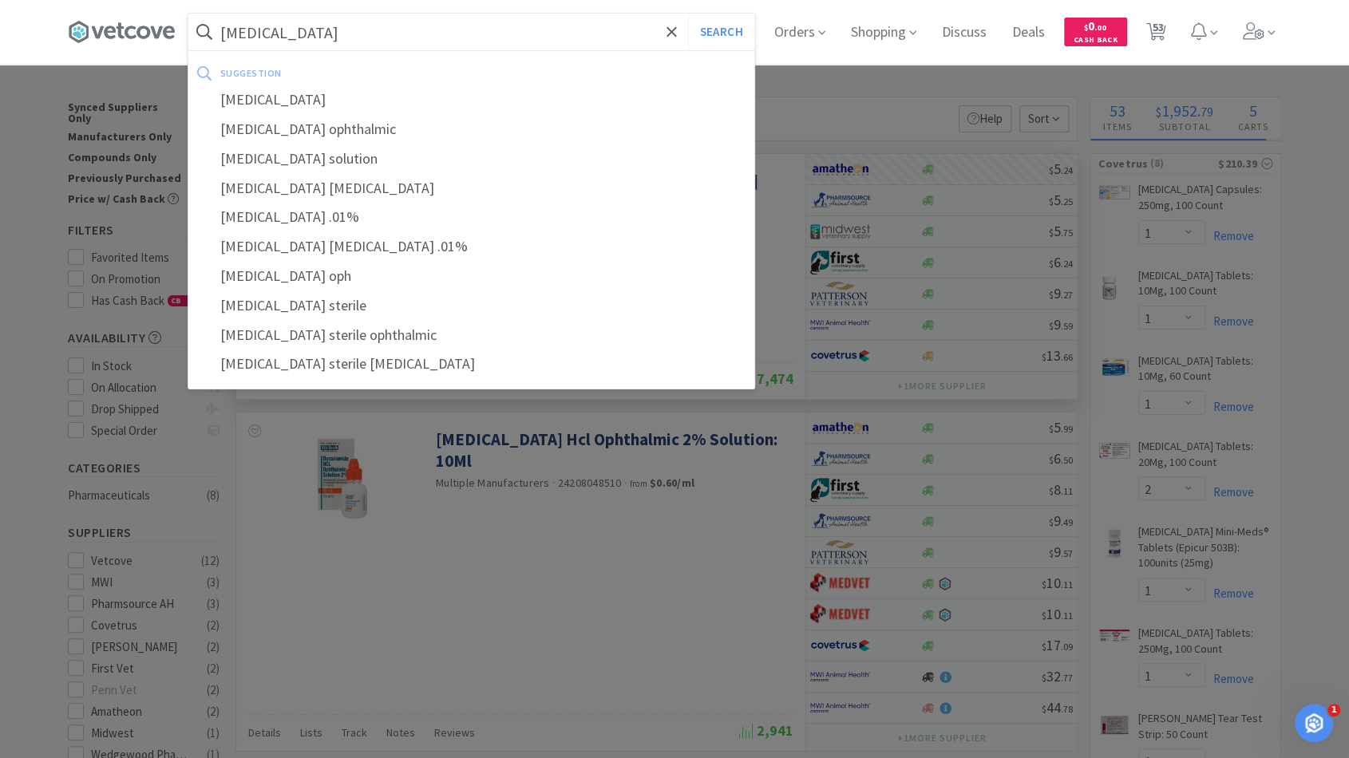
type input "latanoprost"
click at [688, 14] on button "Search" at bounding box center [721, 32] width 66 height 37
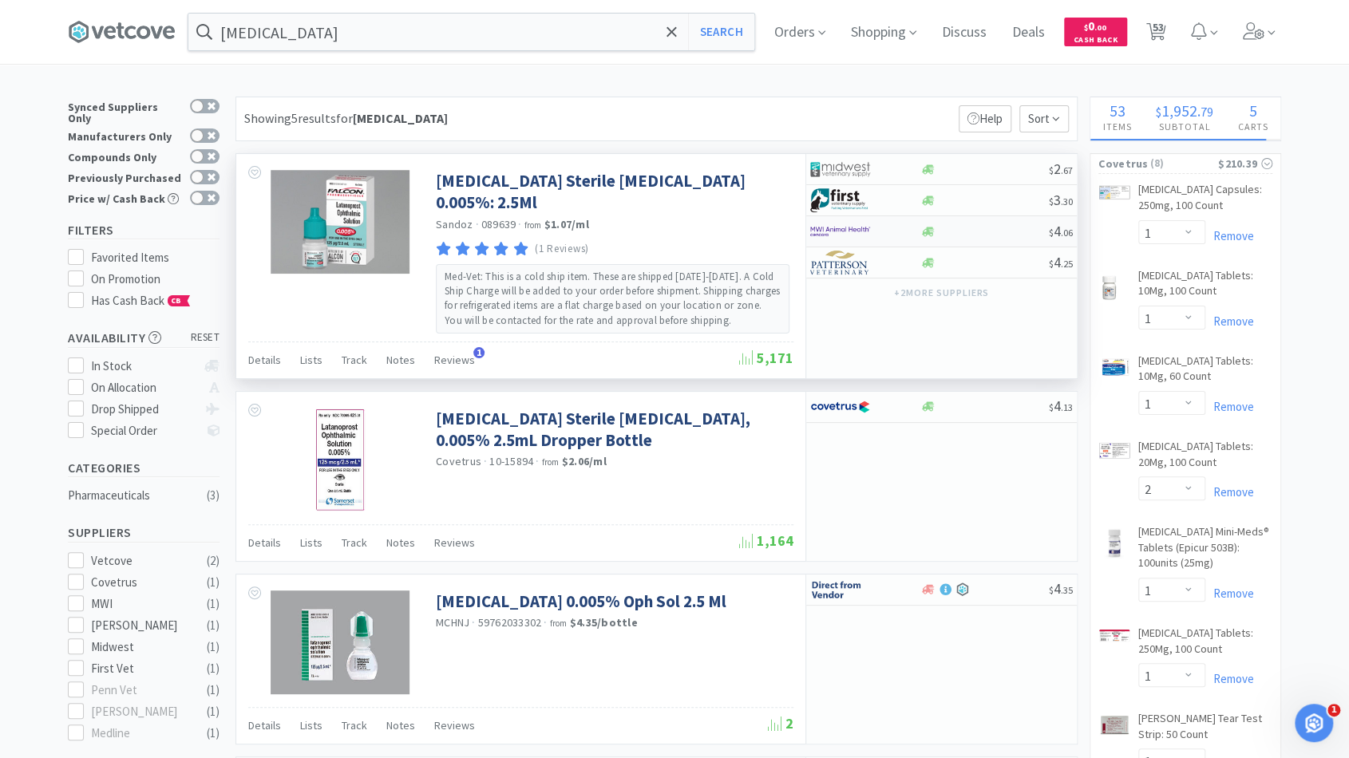
click at [958, 232] on div at bounding box center [984, 232] width 129 height 12
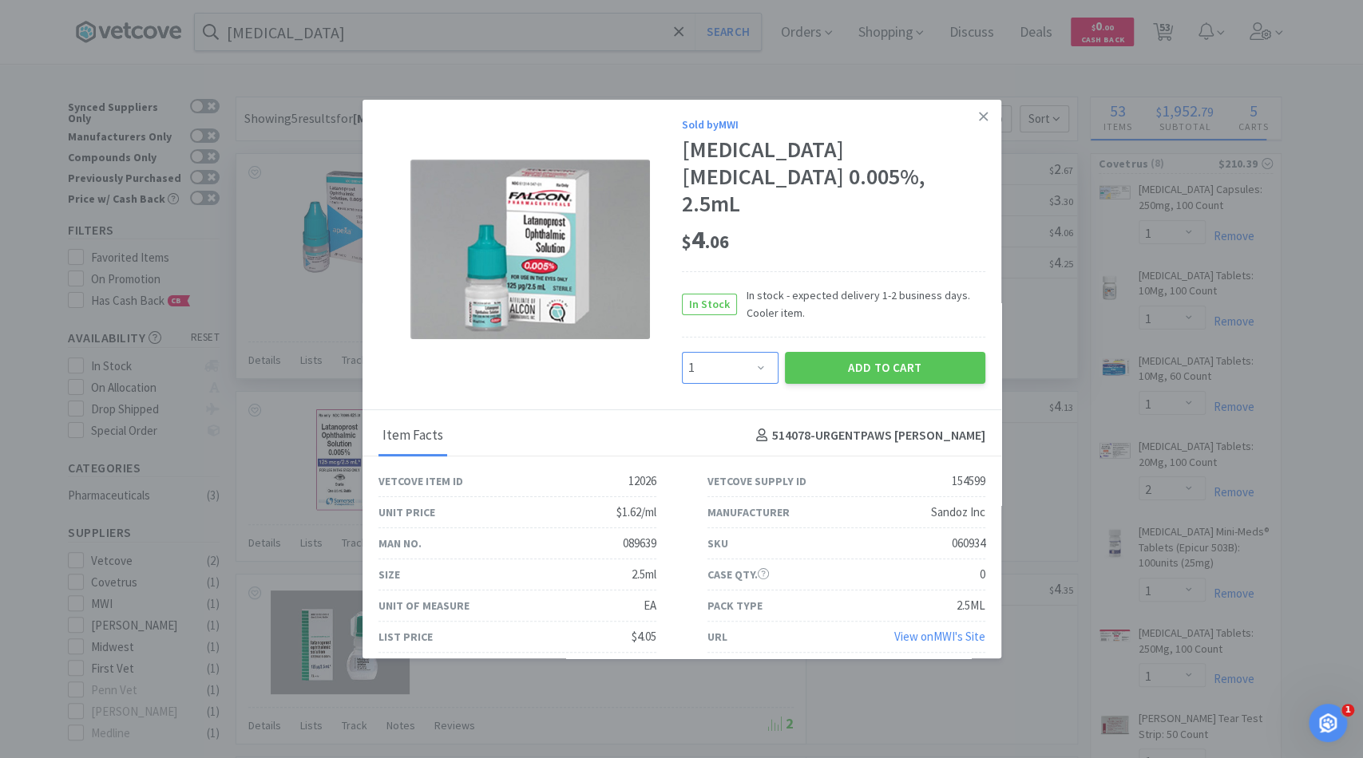
click at [759, 352] on select "Enter Quantity 1 2 3 4 5 6 7 8 9 10 11 12 13 14 15 16 17 18 19 20 Enter Quantity" at bounding box center [730, 368] width 97 height 32
select select "2"
click at [682, 352] on select "Enter Quantity 1 2 3 4 5 6 7 8 9 10 11 12 13 14 15 16 17 18 19 20 Enter Quantity" at bounding box center [730, 368] width 97 height 32
click at [821, 354] on button "Add to Cart" at bounding box center [885, 368] width 200 height 32
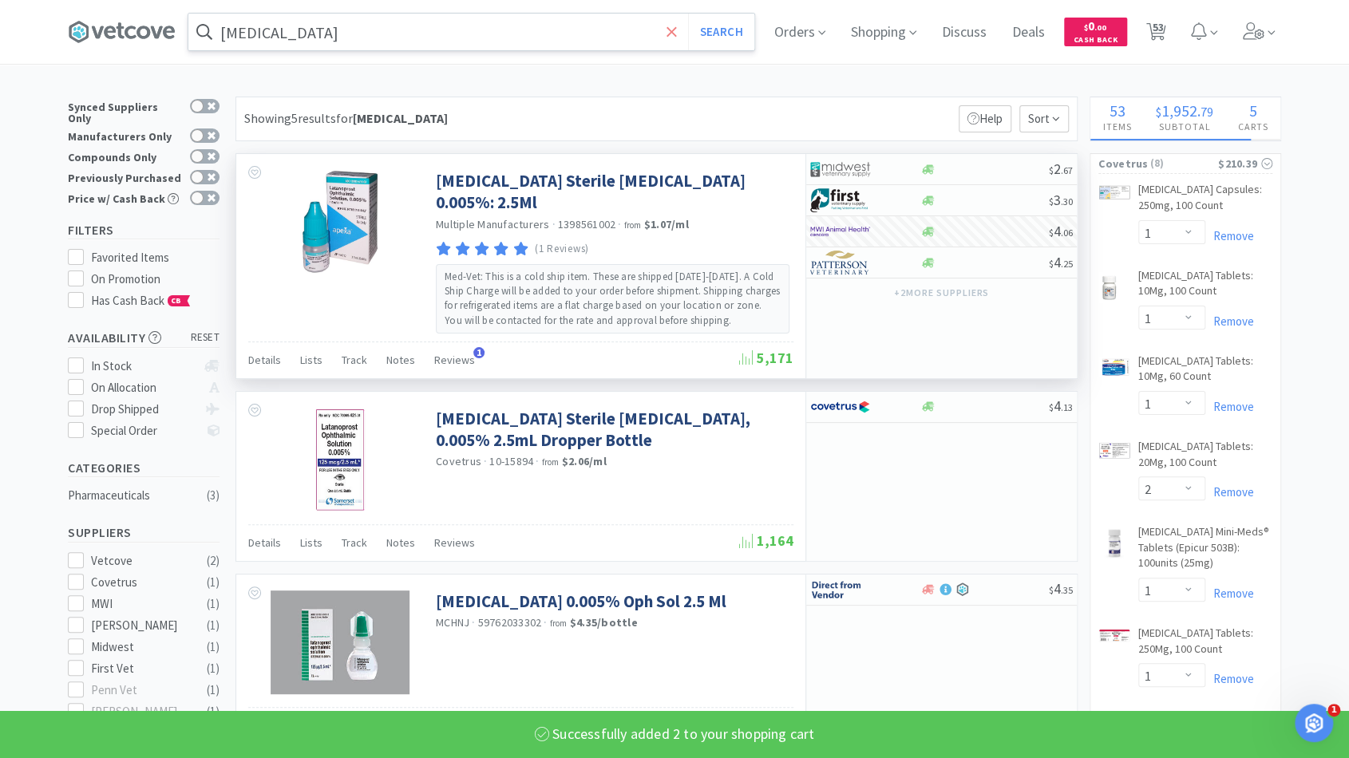
click at [681, 27] on span at bounding box center [672, 32] width 18 height 34
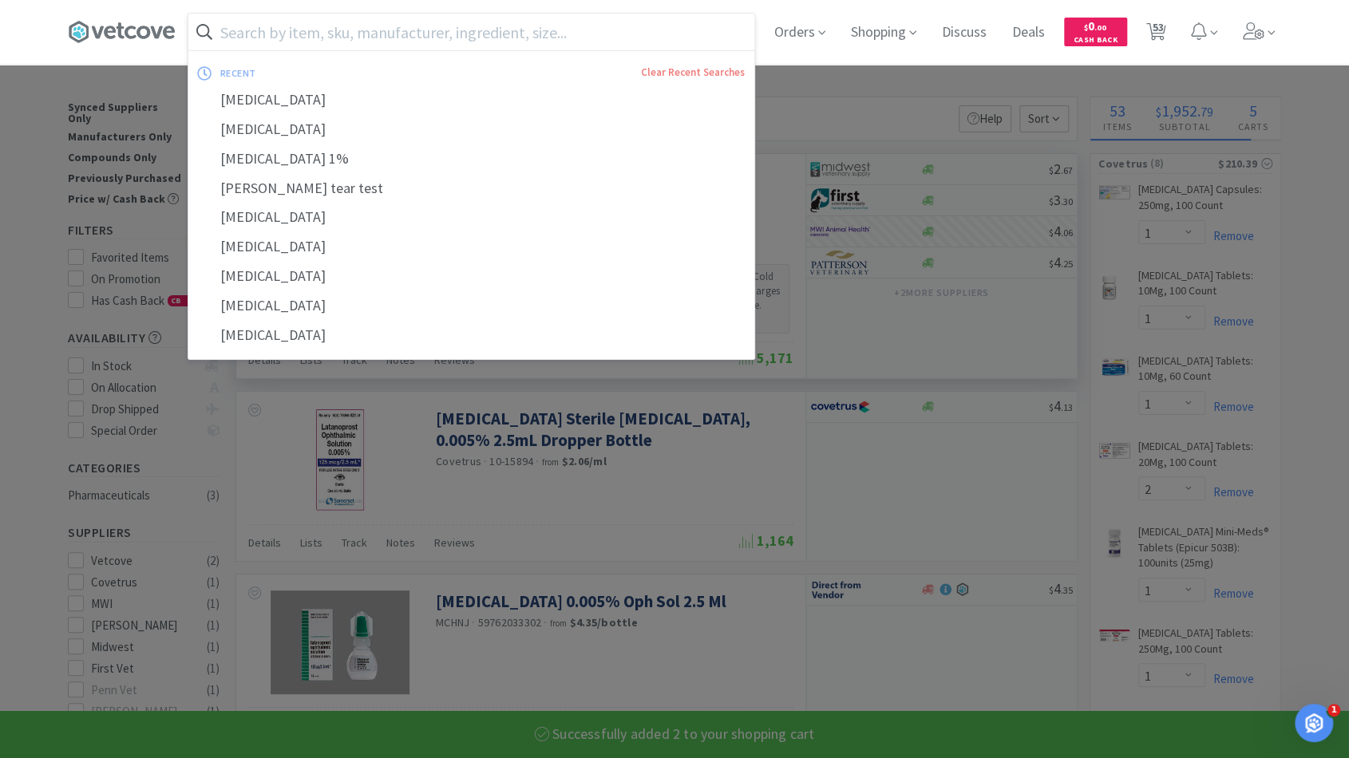
click at [634, 28] on input "text" at bounding box center [471, 32] width 566 height 37
select select "2"
select select "1"
select select "6"
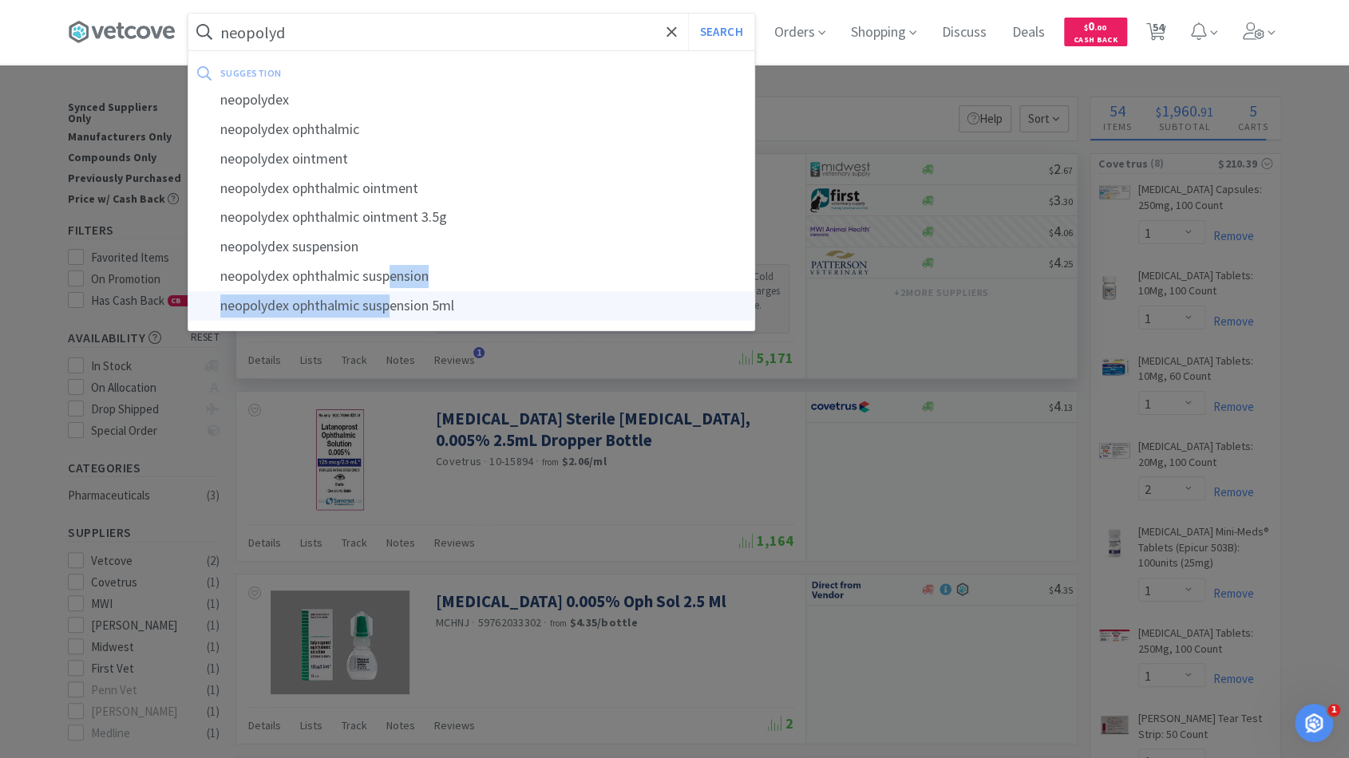
drag, startPoint x: 402, startPoint y: 277, endPoint x: 402, endPoint y: 297, distance: 20.0
click at [402, 297] on div "suggestion neopolydex neopolydex ophthalmic neopolydex ointment neopolydex opht…" at bounding box center [471, 191] width 566 height 260
click at [403, 306] on div "neopolydex ophthalmic suspension 5ml" at bounding box center [471, 306] width 566 height 30
type input "neopolydex ophthalmic suspension 5ml"
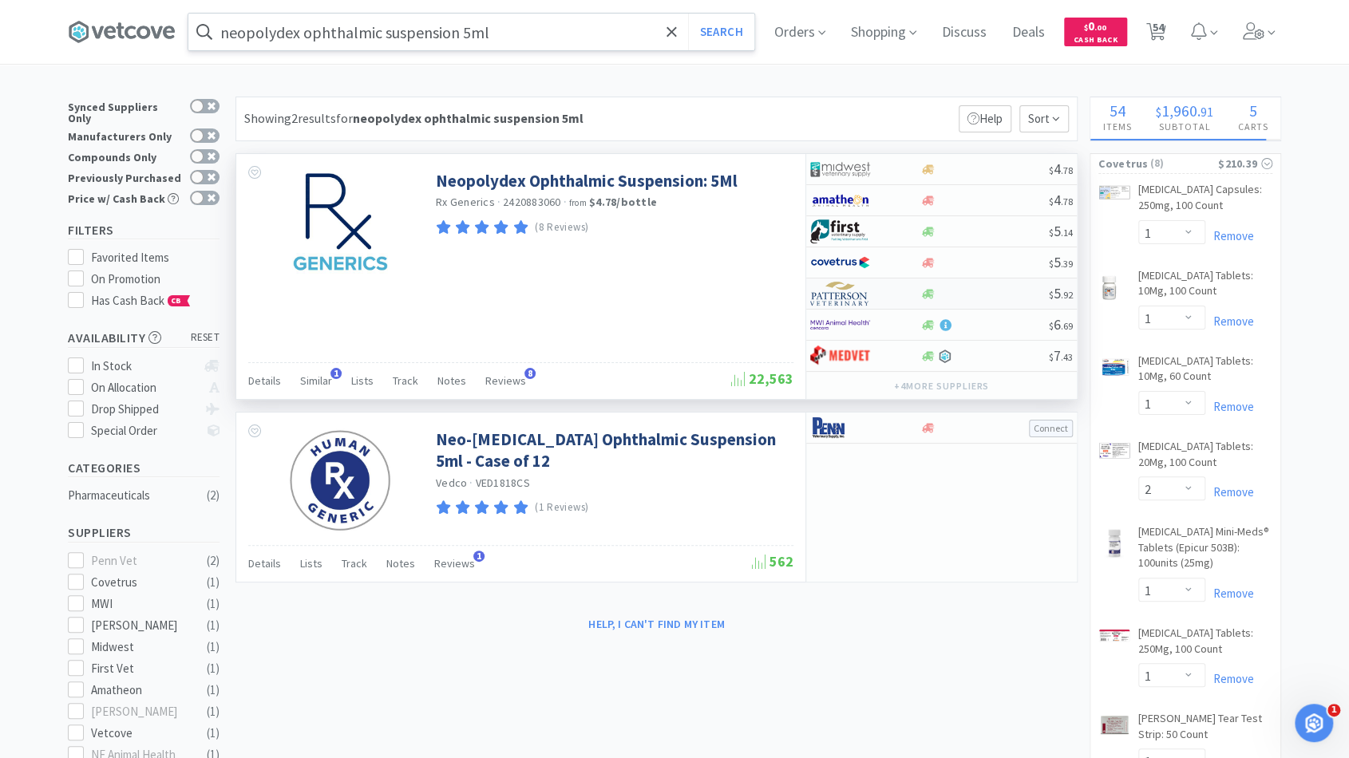
click at [979, 288] on div at bounding box center [984, 294] width 129 height 12
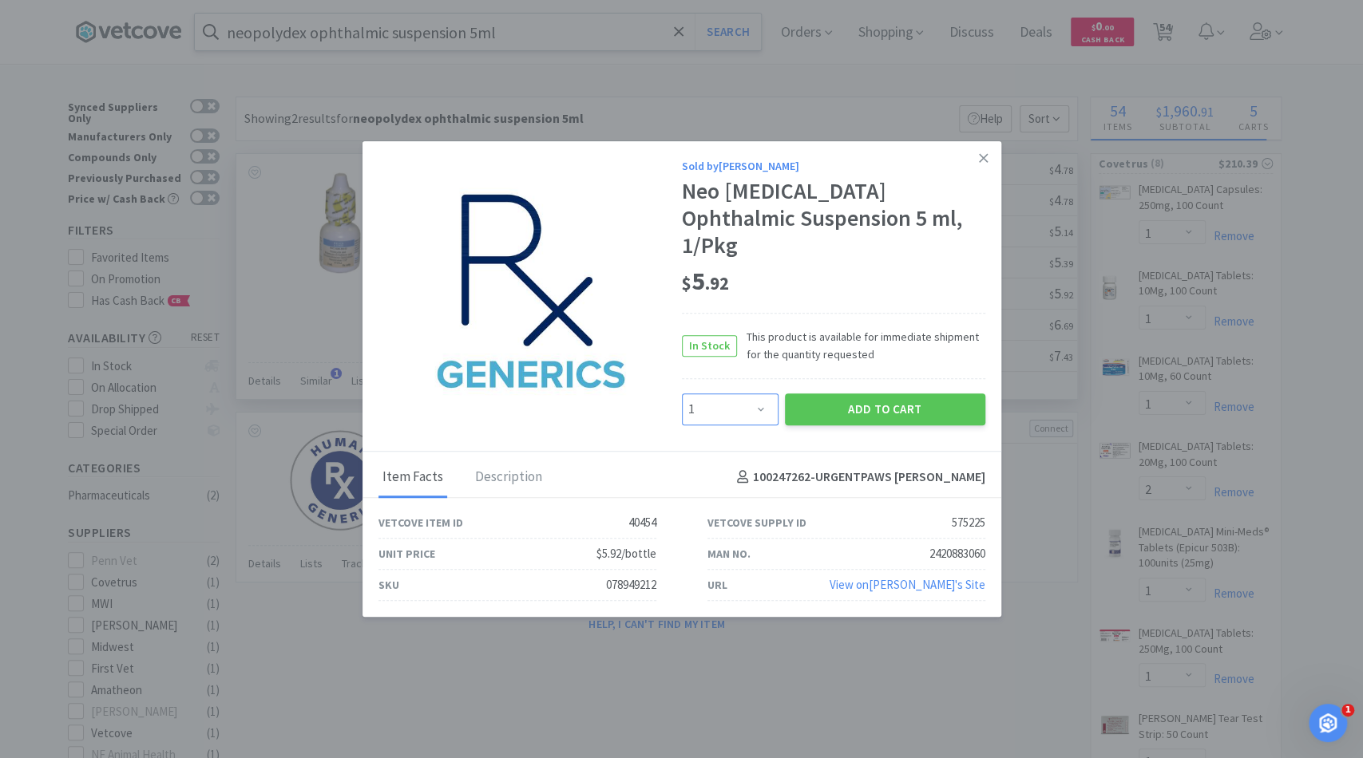
click at [758, 394] on select "Enter Quantity 1 2 3 4 5 6 7 8 9 10 11 12 13 14 15 16 17 18 19 20 Enter Quantity" at bounding box center [730, 410] width 97 height 32
select select "6"
click at [682, 394] on select "Enter Quantity 1 2 3 4 5 6 7 8 9 10 11 12 13 14 15 16 17 18 19 20 Enter Quantity" at bounding box center [730, 410] width 97 height 32
click at [826, 394] on button "Add to Cart" at bounding box center [885, 410] width 200 height 32
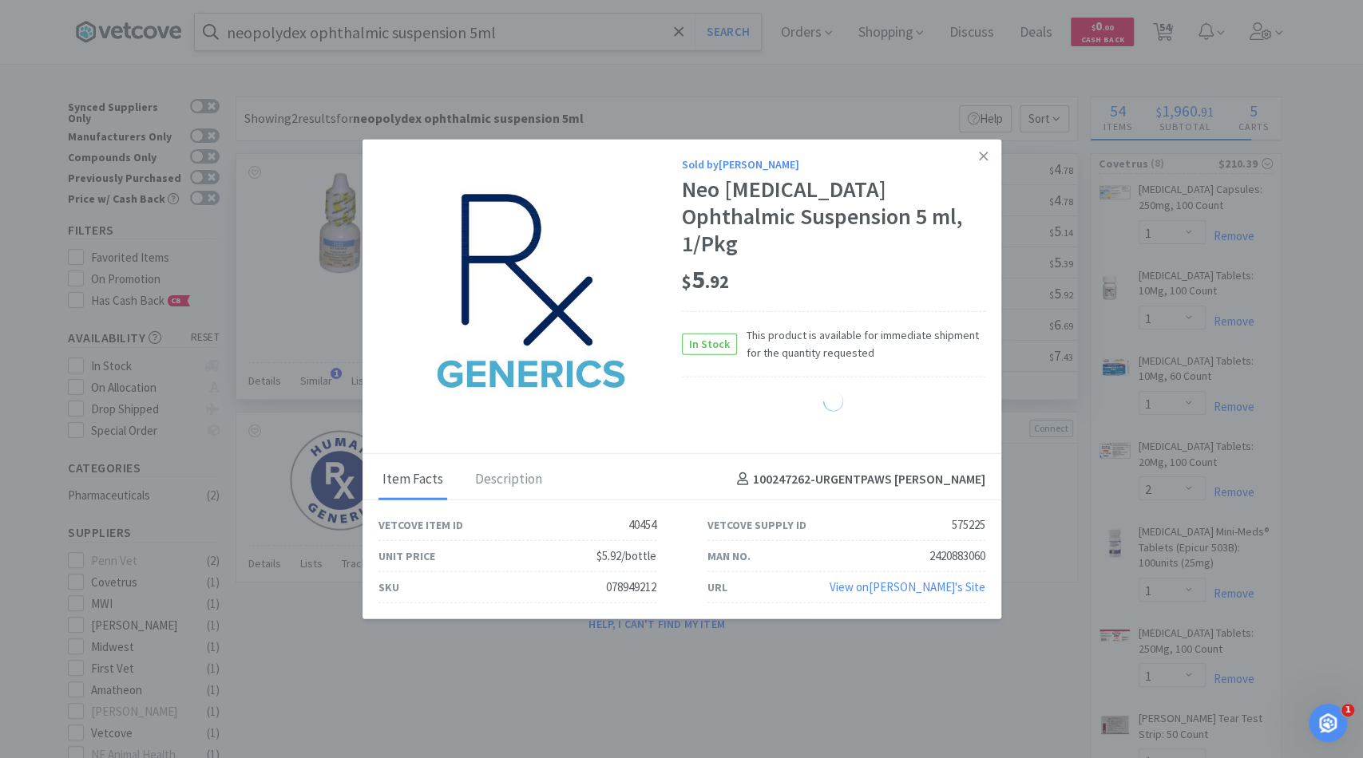
select select "6"
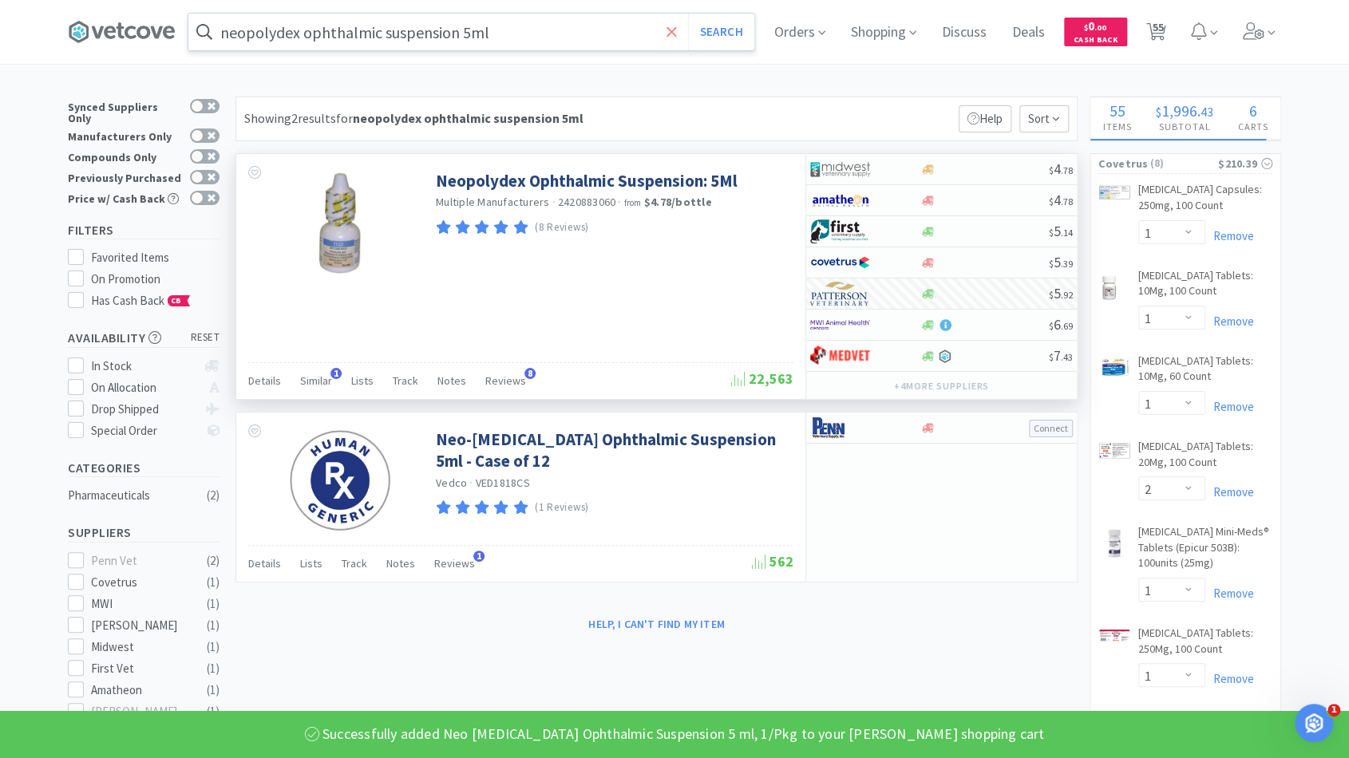
click at [677, 36] on icon at bounding box center [672, 32] width 10 height 16
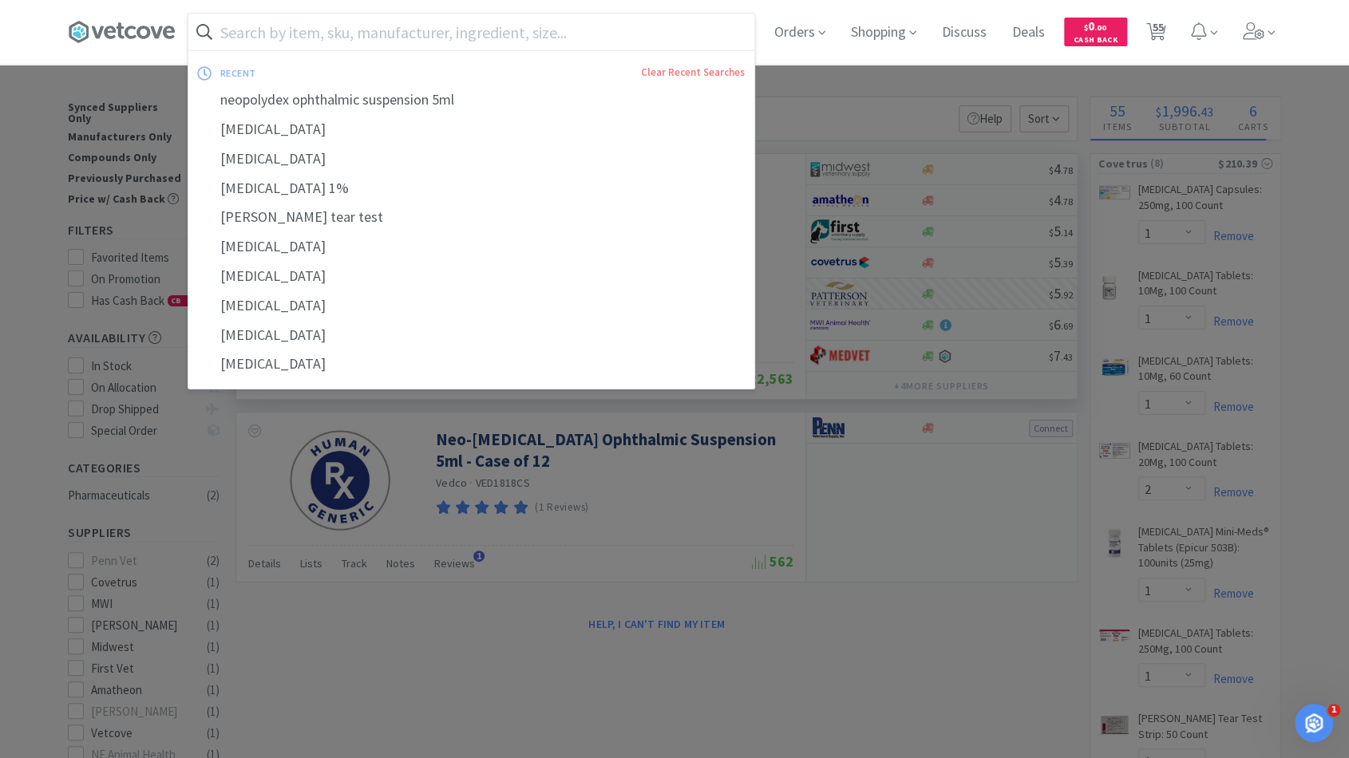
click at [576, 34] on input "text" at bounding box center [471, 32] width 566 height 37
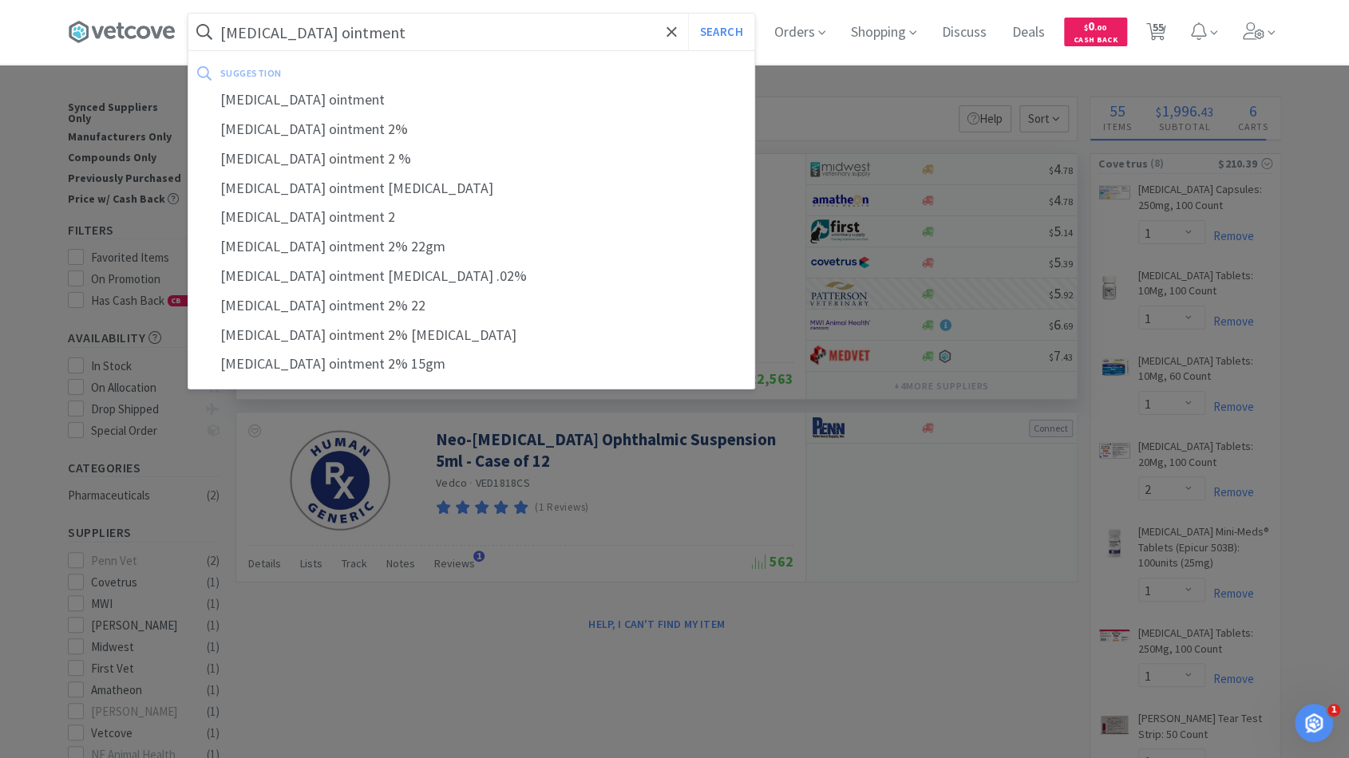
type input "mupirocin ointment"
click at [688, 14] on button "Search" at bounding box center [721, 32] width 66 height 37
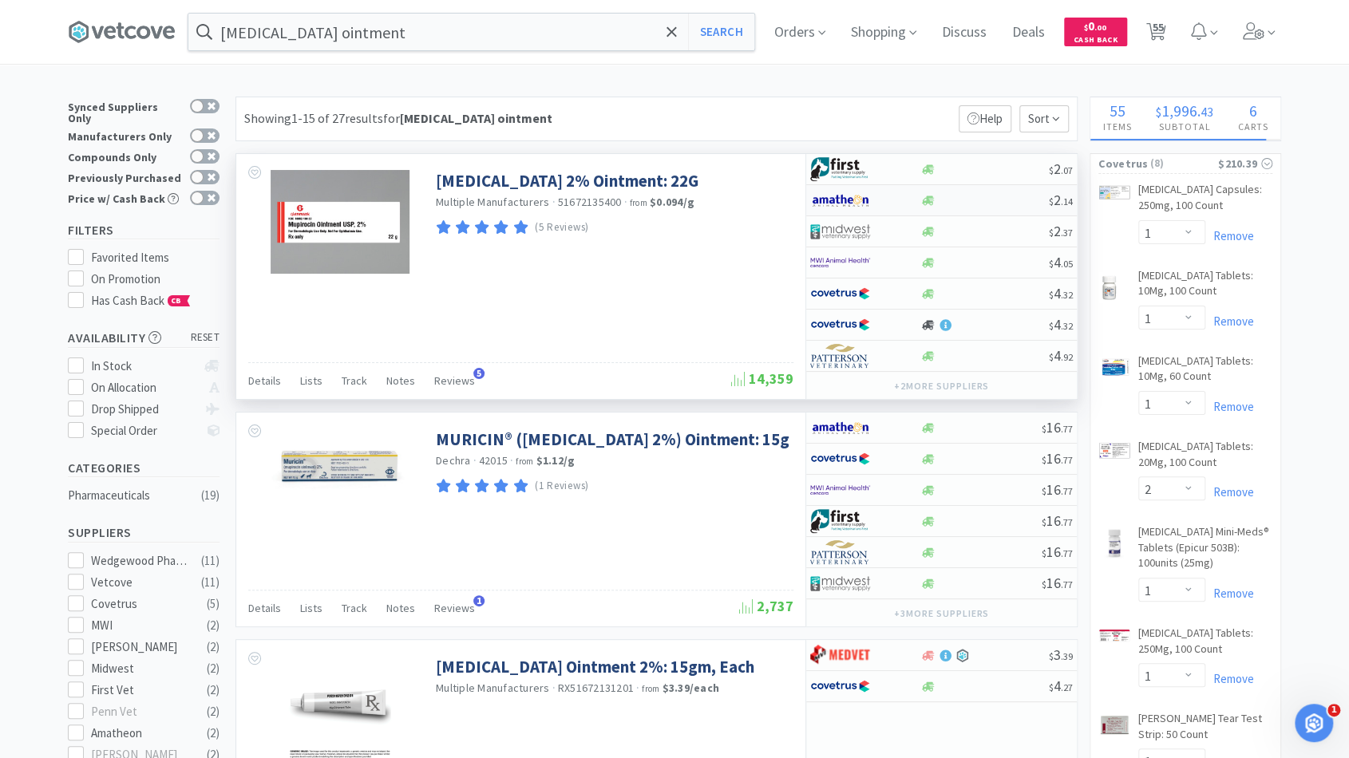
click at [970, 207] on div "$ 2 . 14" at bounding box center [941, 200] width 271 height 31
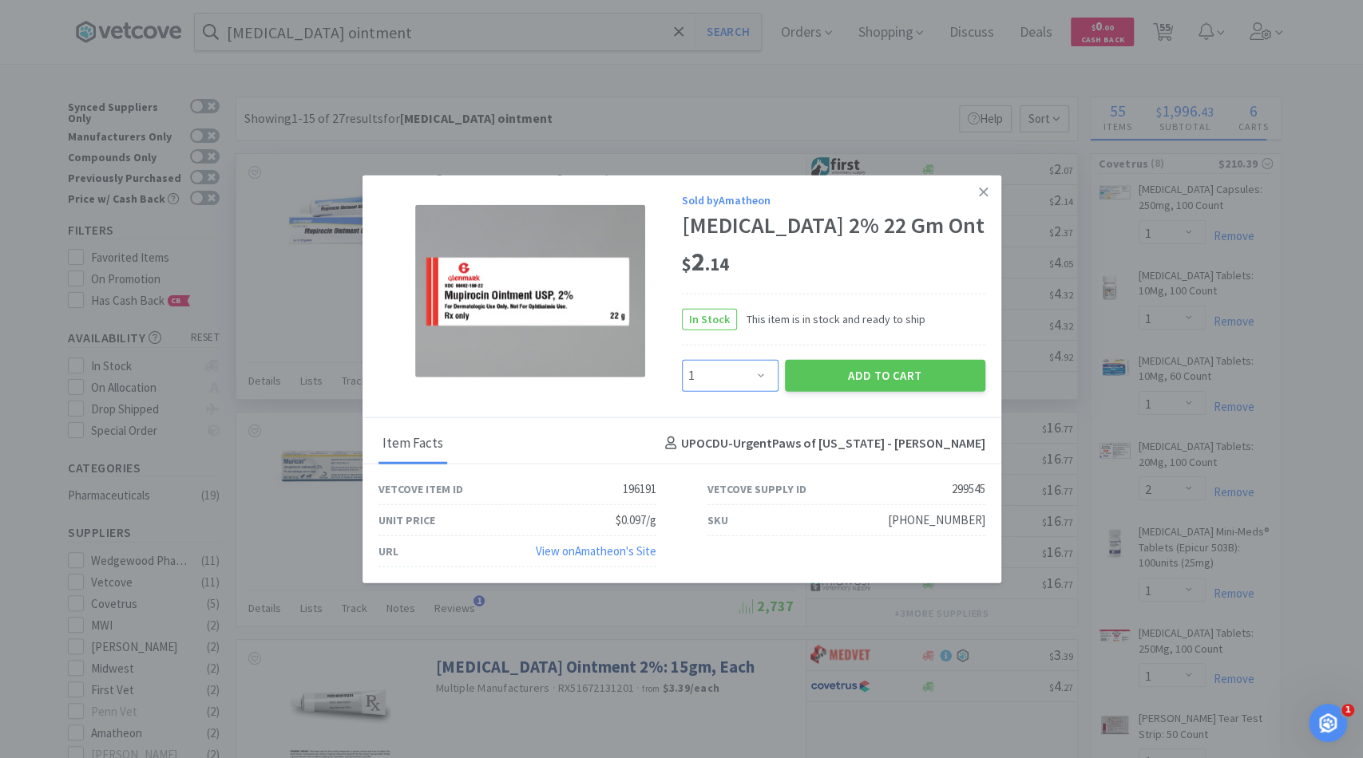
click at [747, 379] on select "Enter Quantity 1 2 3 4 5 6 7 8 9 10 11 12 13 14 15 16 17 18 19 20 Enter Quantity" at bounding box center [730, 375] width 97 height 32
select select "4"
click at [682, 359] on select "Enter Quantity 1 2 3 4 5 6 7 8 9 10 11 12 13 14 15 16 17 18 19 20 Enter Quantity" at bounding box center [730, 375] width 97 height 32
click at [825, 380] on button "Add to Cart" at bounding box center [885, 375] width 200 height 32
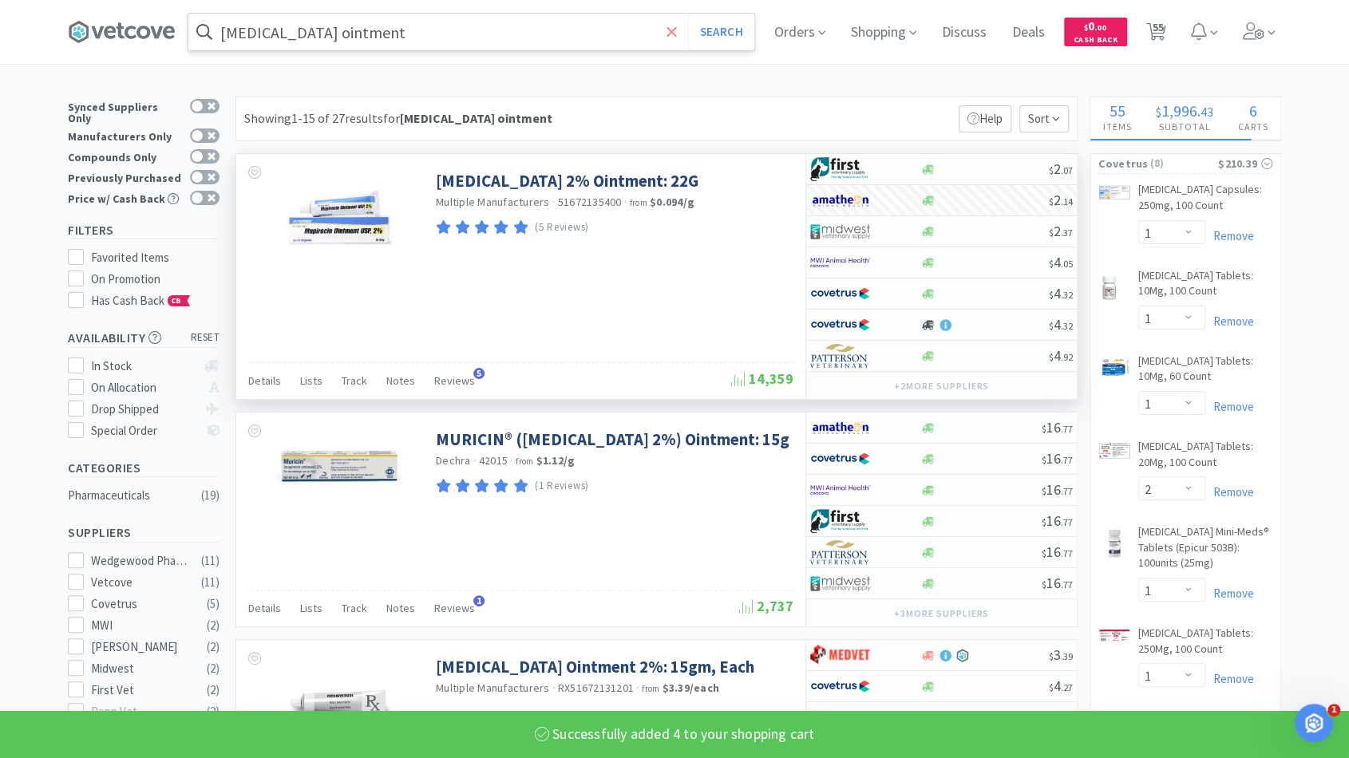
click at [668, 28] on span at bounding box center [672, 32] width 18 height 34
select select "4"
select select "2"
select select "1"
select select "2"
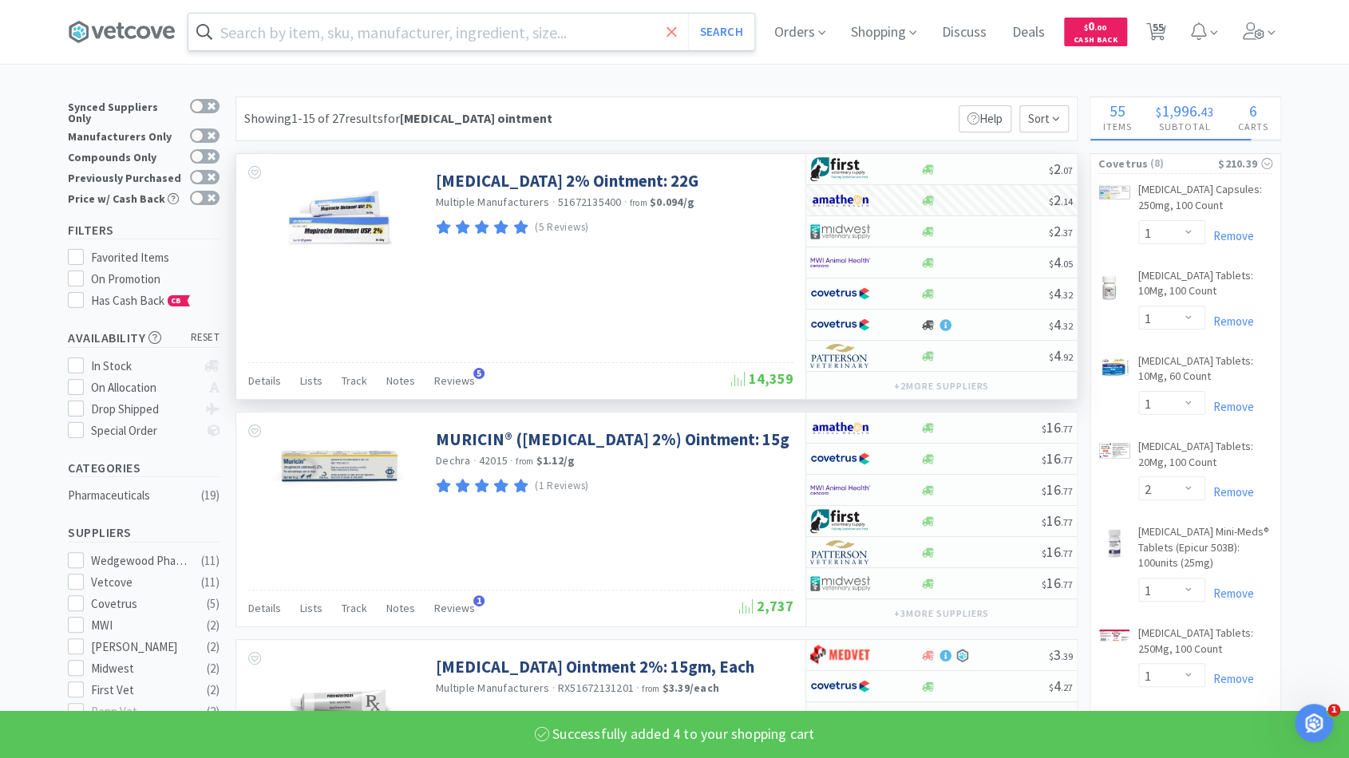
select select "1"
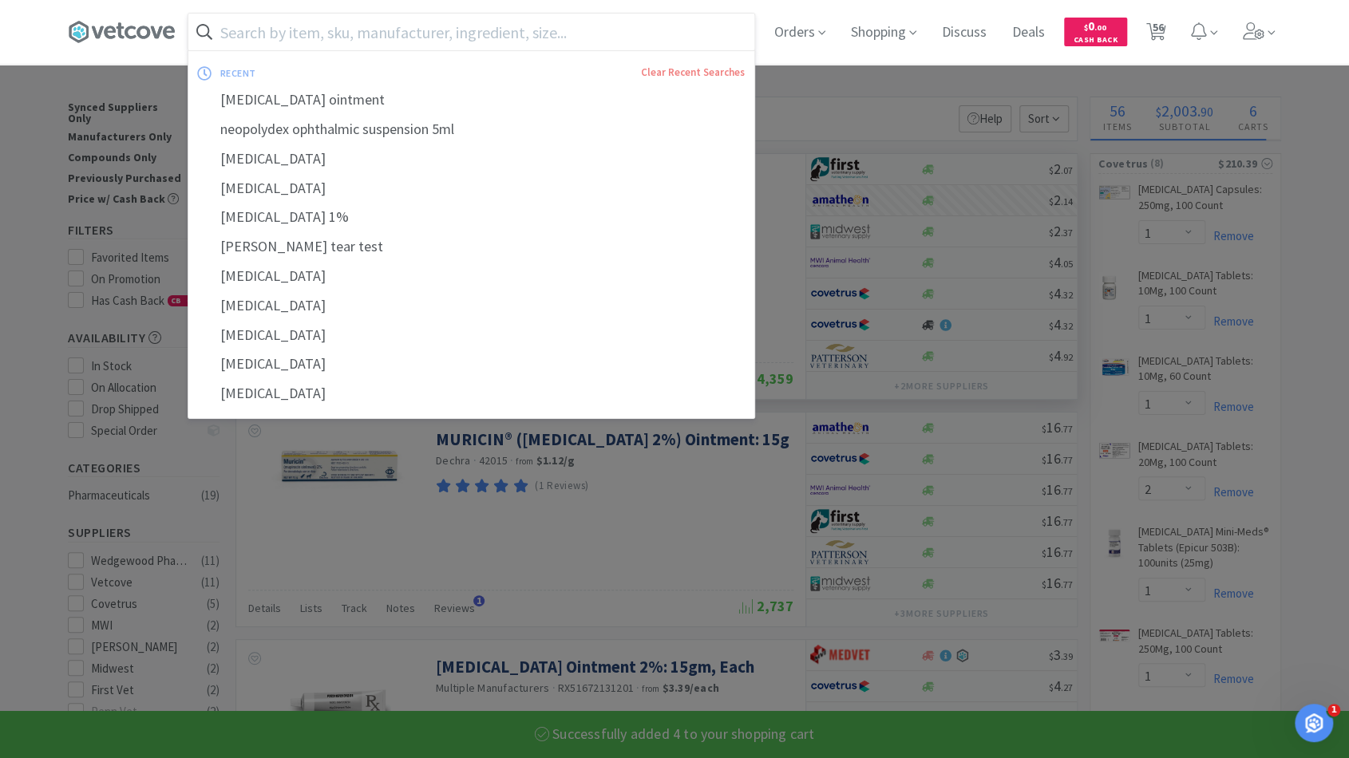
click at [634, 26] on input "text" at bounding box center [471, 32] width 566 height 37
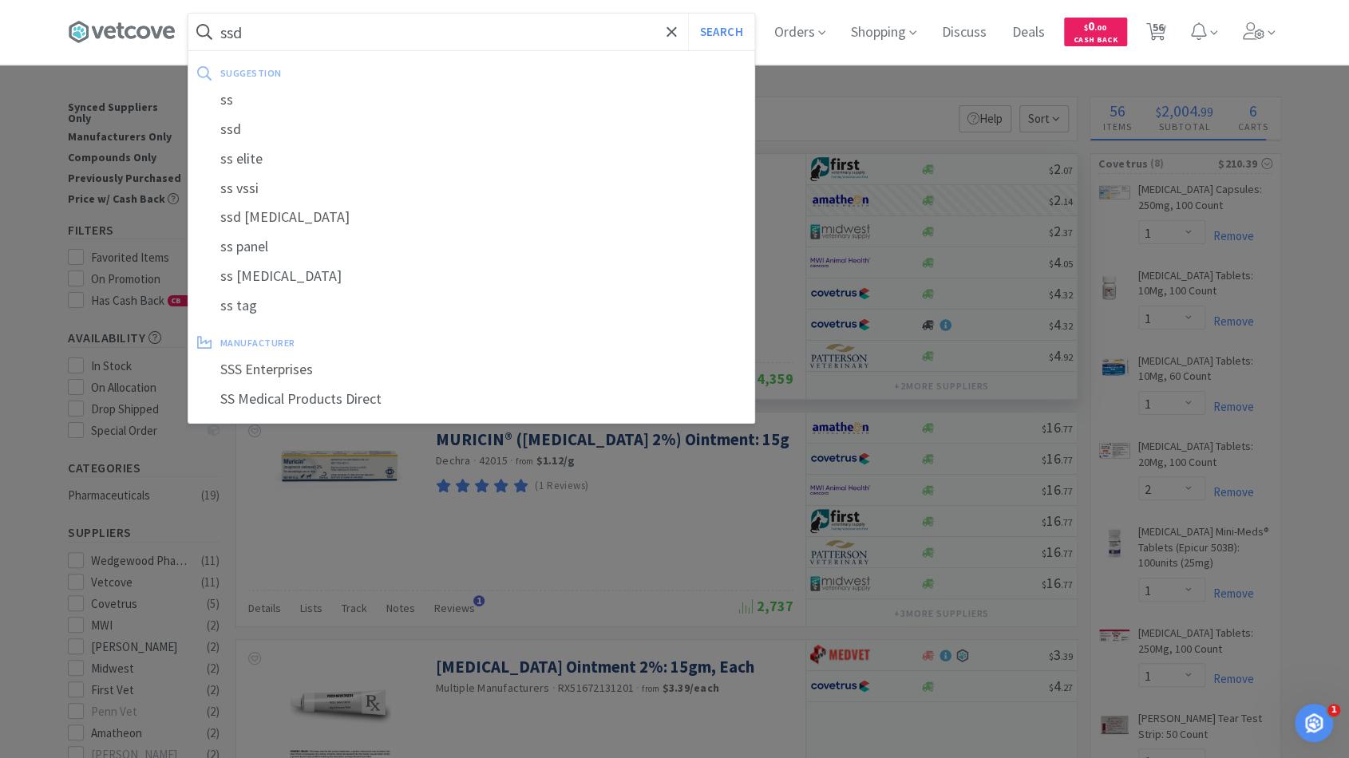
type input "ssd"
click at [688, 14] on button "Search" at bounding box center [721, 32] width 66 height 37
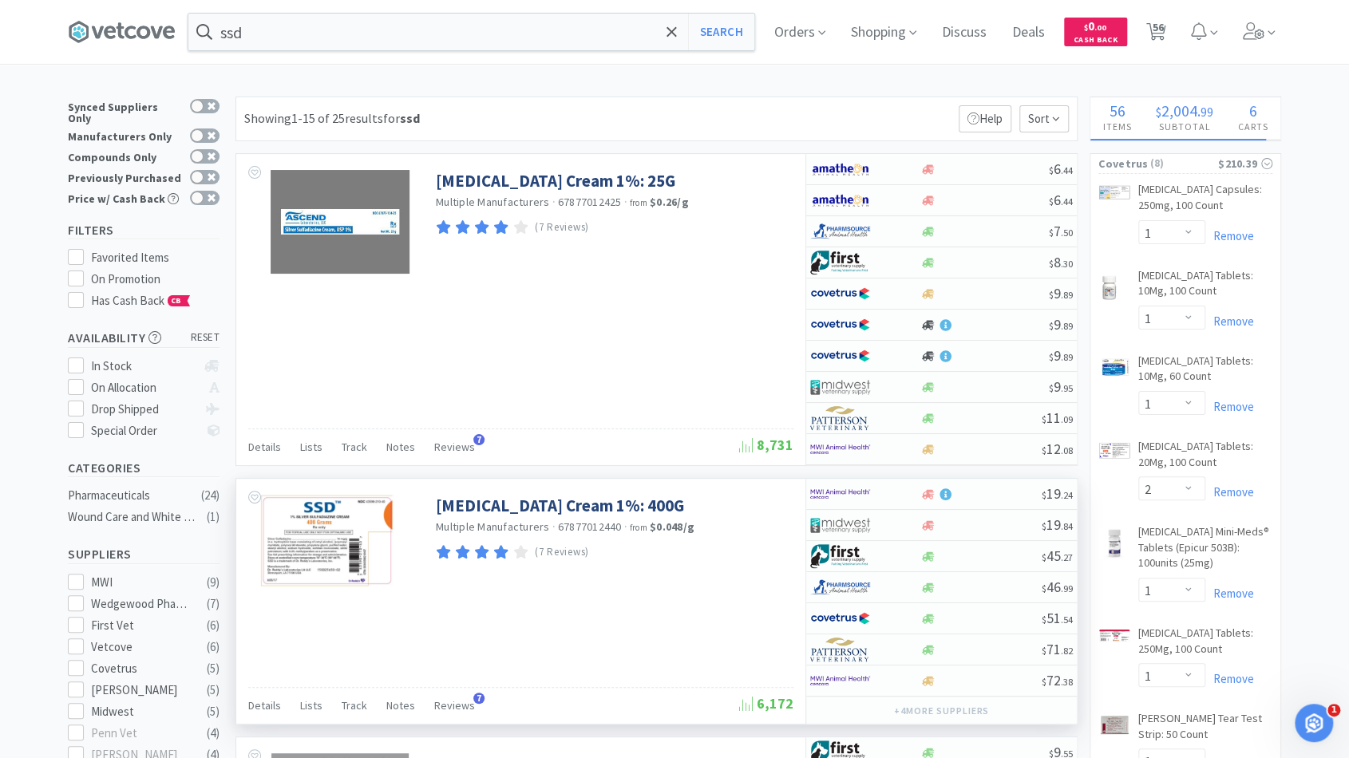
scroll to position [1, 0]
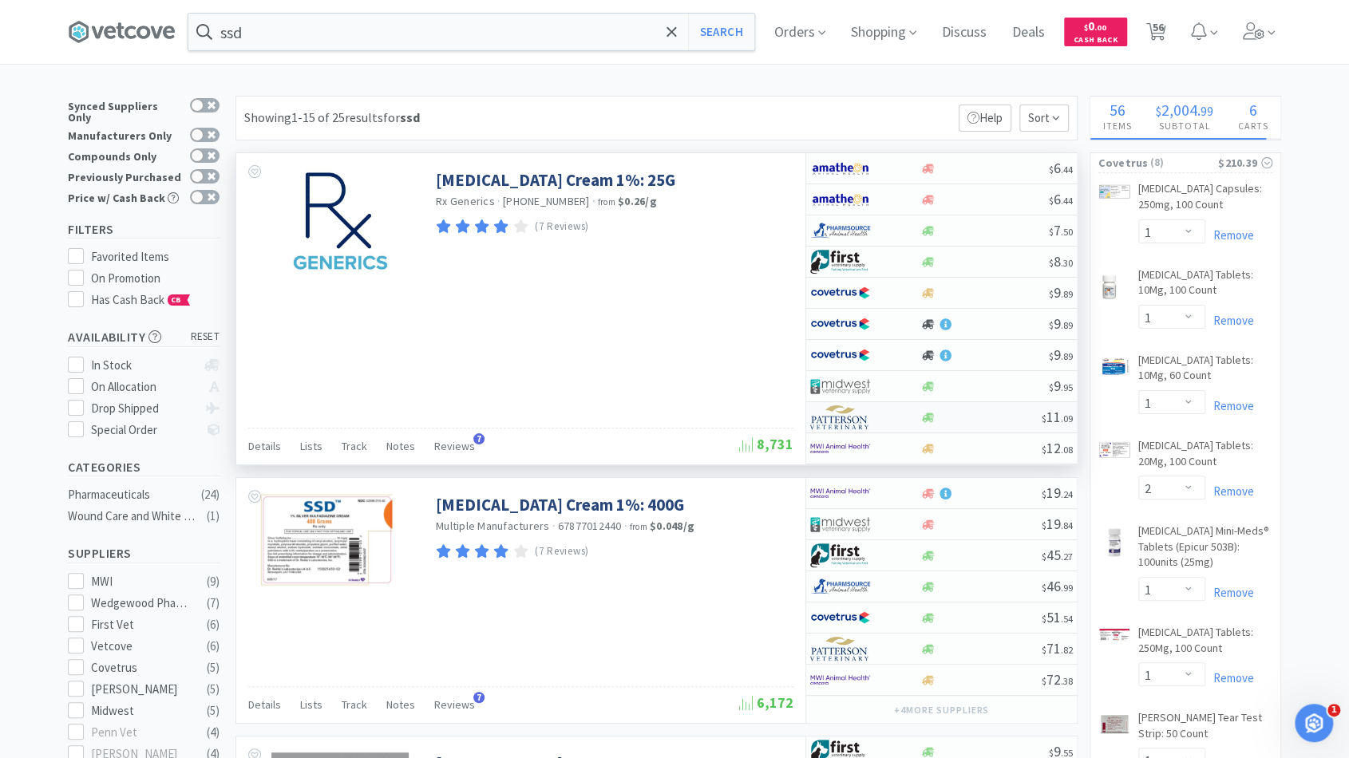
click at [1006, 414] on div at bounding box center [981, 418] width 122 height 12
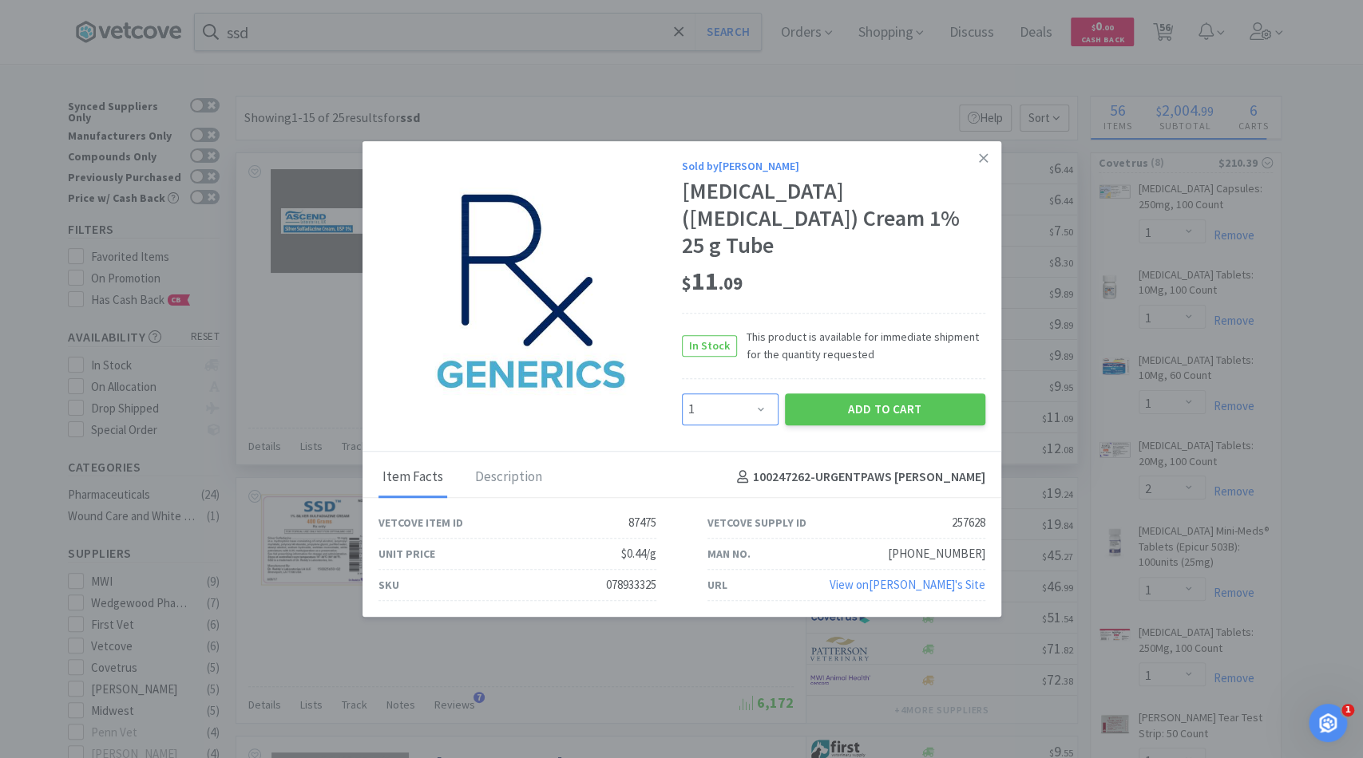
click at [751, 417] on select "Enter Quantity 1 2 3 4 5 6 7 8 9 10 11 12 13 14 15 16 17 18 19 20 Enter Quantity" at bounding box center [730, 410] width 97 height 32
click at [682, 394] on select "Enter Quantity 1 2 3 4 5 6 7 8 9 10 11 12 13 14 15 16 17 18 19 20 Enter Quantity" at bounding box center [730, 410] width 97 height 32
click at [817, 416] on button "Add to Cart" at bounding box center [885, 410] width 200 height 32
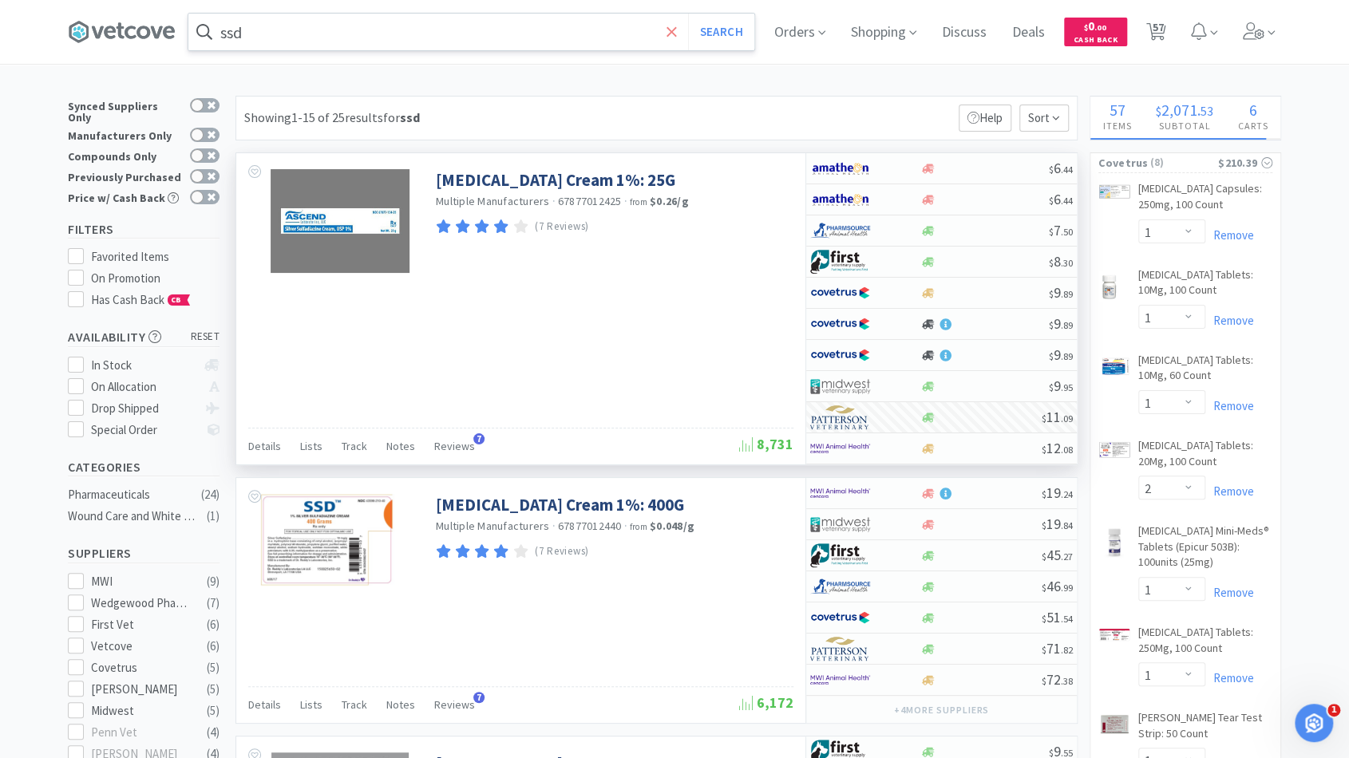
click at [676, 37] on icon at bounding box center [672, 32] width 10 height 16
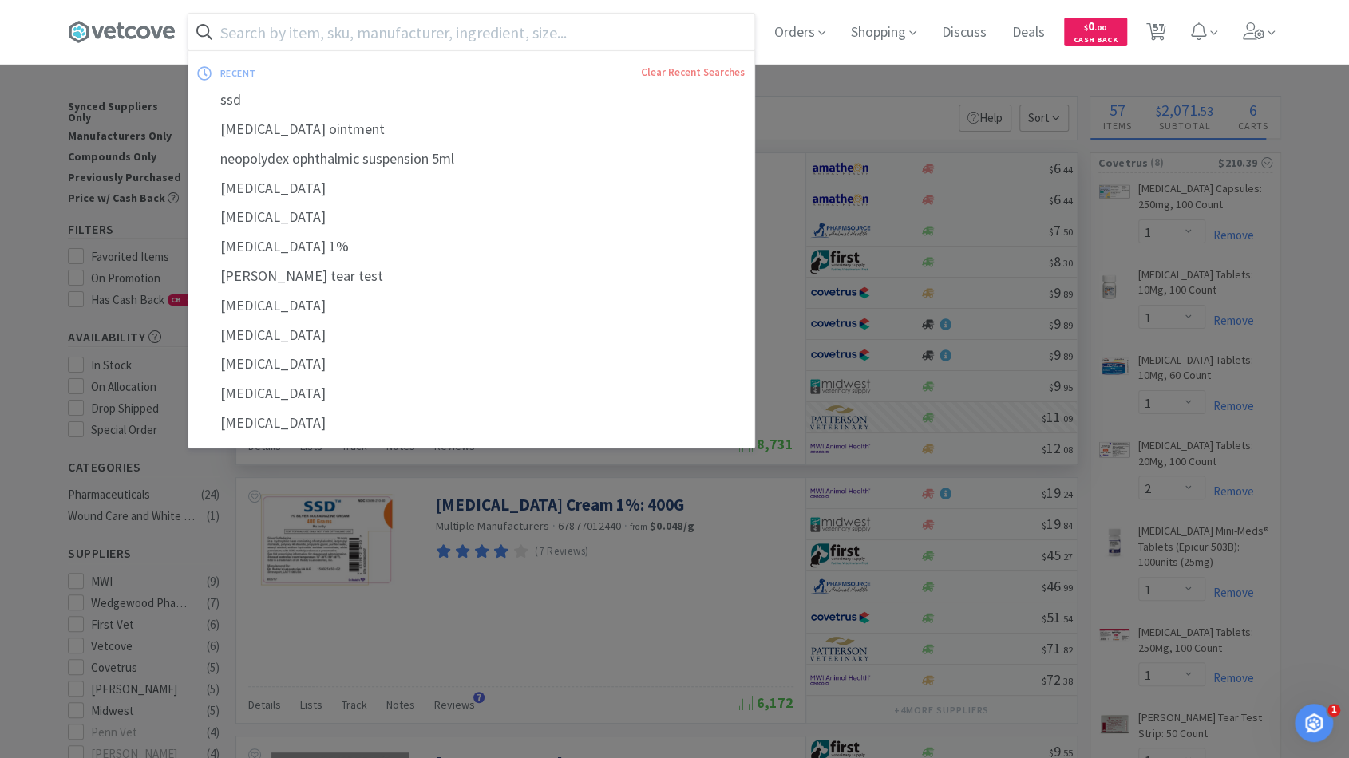
click at [639, 30] on input "text" at bounding box center [471, 32] width 566 height 37
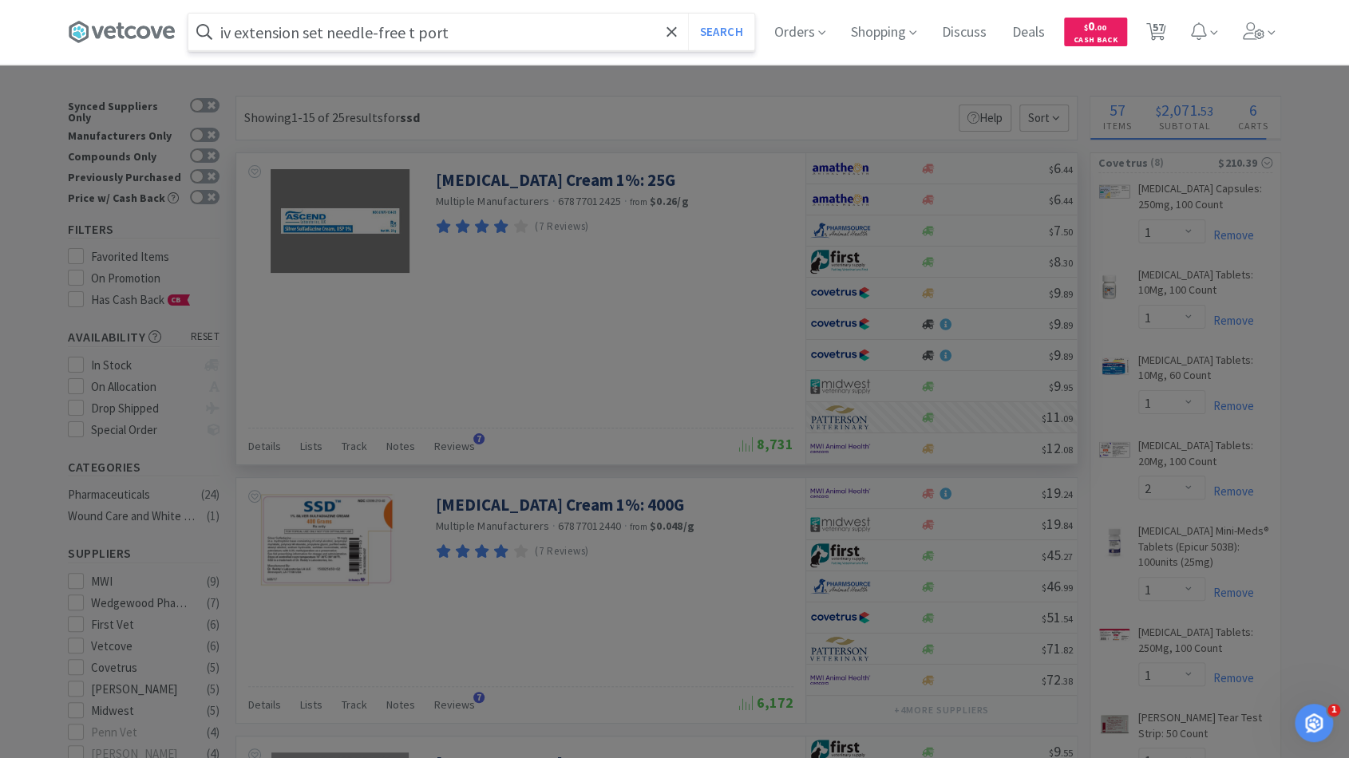
click at [688, 14] on button "Search" at bounding box center [721, 32] width 66 height 37
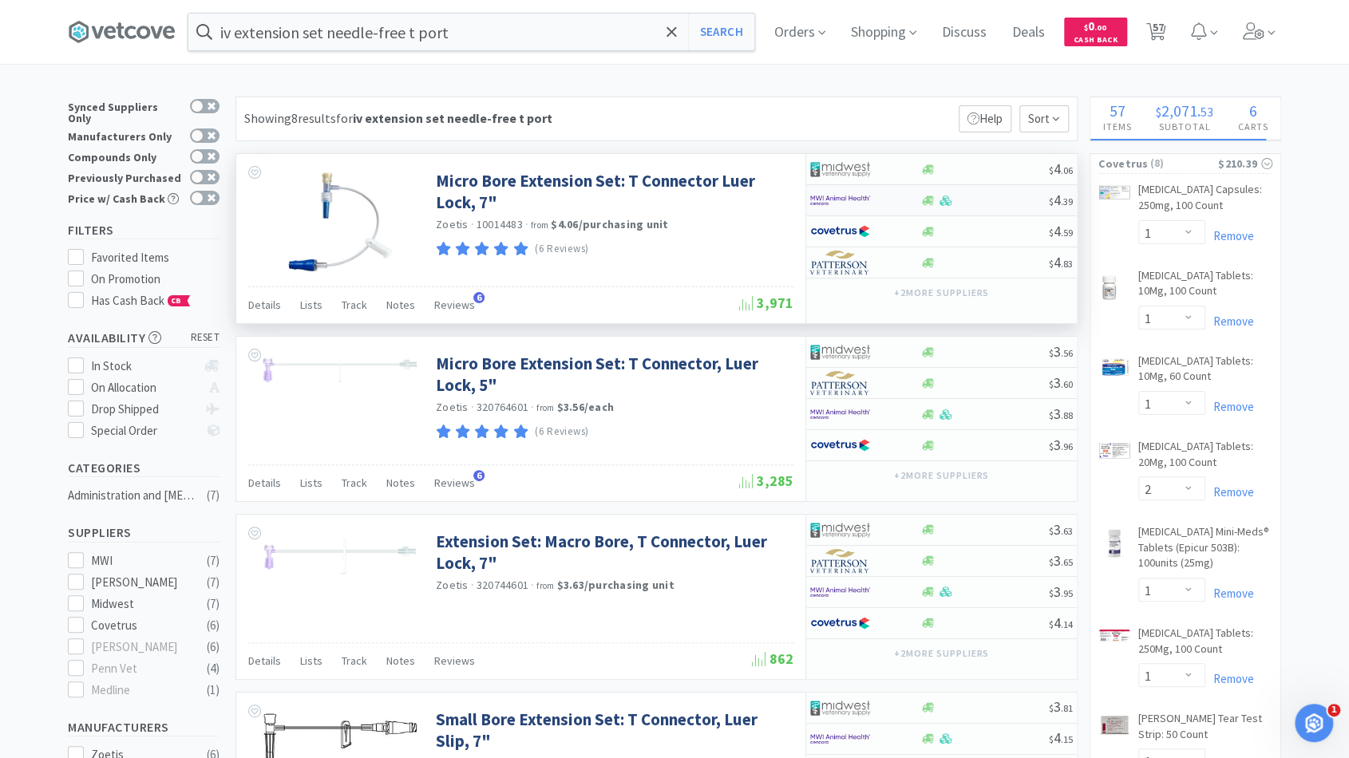
click at [978, 201] on div at bounding box center [984, 201] width 129 height 12
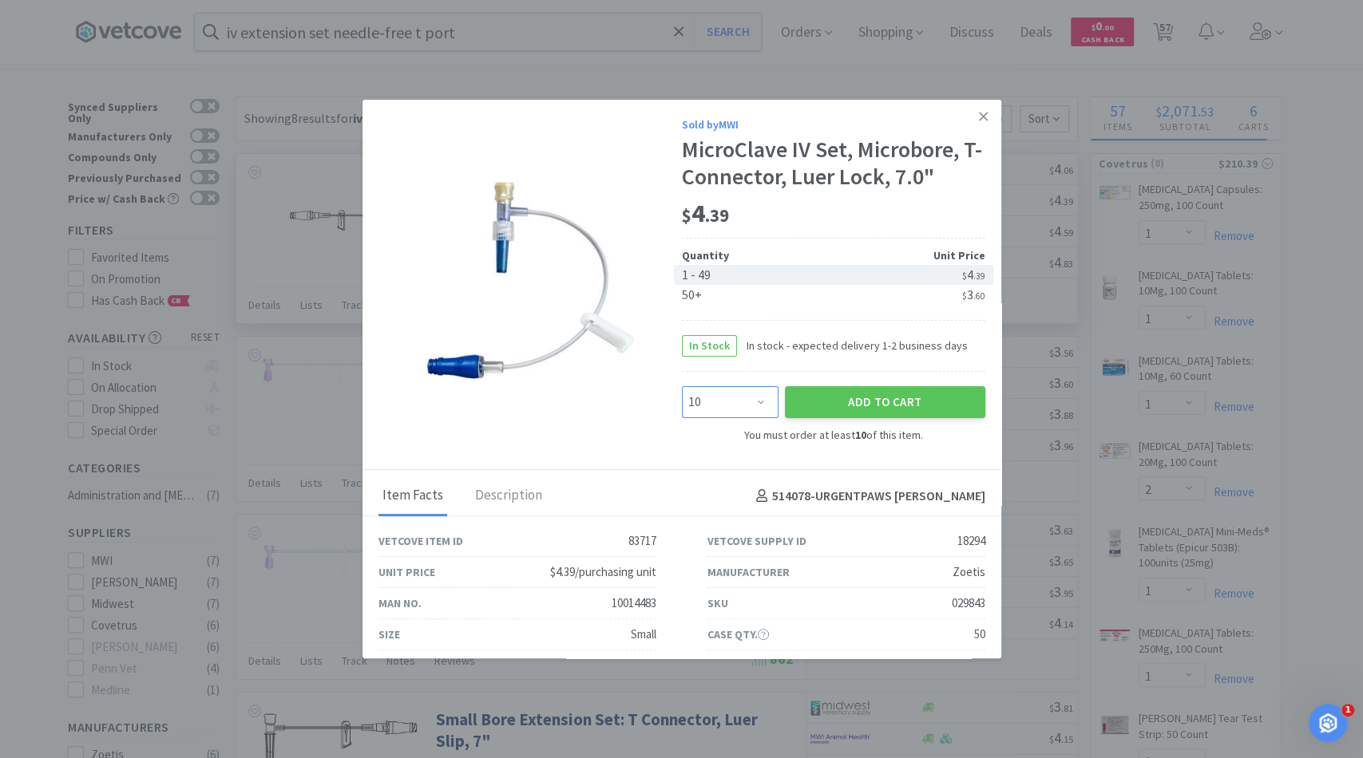
click at [752, 402] on select "Enter Quantity 10 20 30 40 50 60 70 80 90 100 110 120 130 140 150 160 170 180 1…" at bounding box center [730, 402] width 97 height 32
click at [682, 386] on select "Enter Quantity 10 20 30 40 50 60 70 80 90 100 110 120 130 140 150 160 170 180 1…" at bounding box center [730, 402] width 97 height 32
click at [797, 408] on button "Add to Cart" at bounding box center [885, 402] width 200 height 32
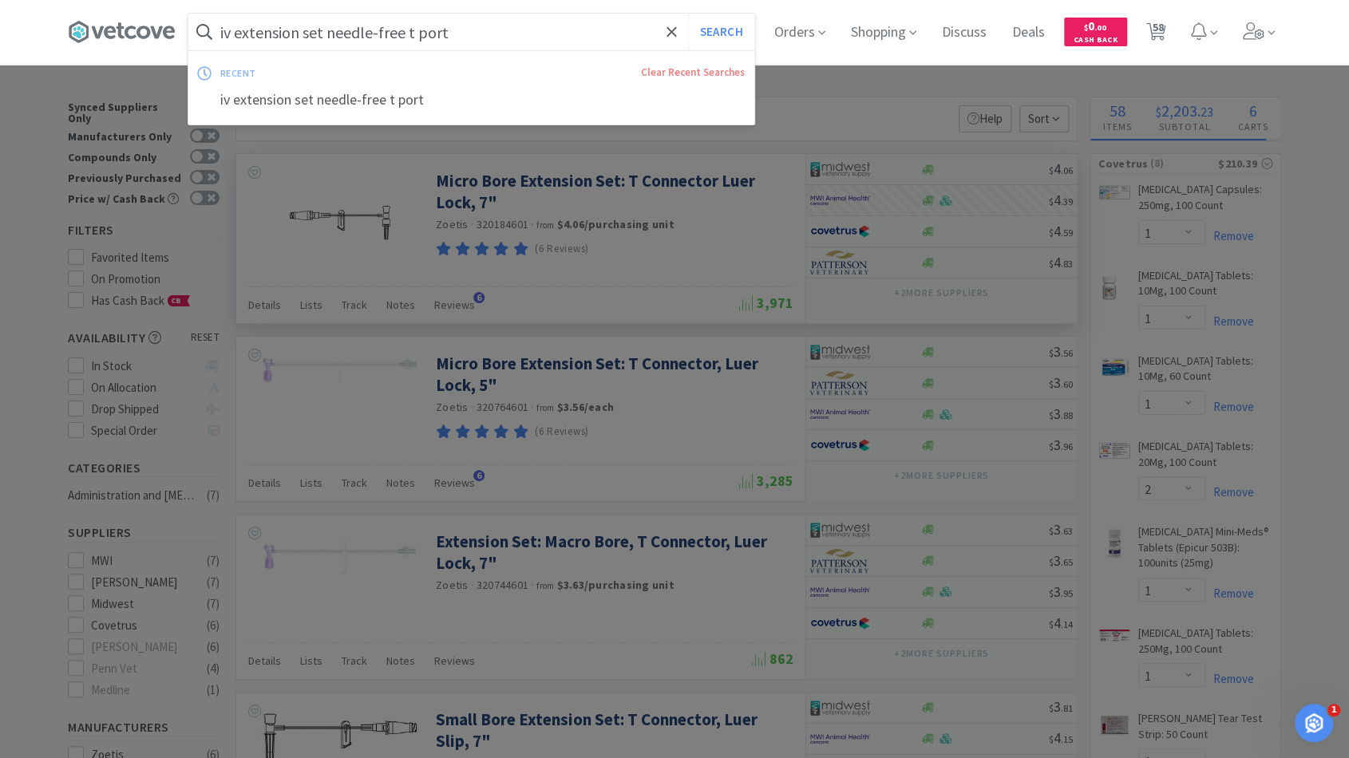
click at [335, 30] on input "iv extension set needle-free t port" at bounding box center [471, 32] width 566 height 37
drag, startPoint x: 334, startPoint y: 30, endPoint x: 531, endPoint y: 35, distance: 197.2
click at [531, 35] on input "iv extension set needle-free t port" at bounding box center [471, 32] width 566 height 37
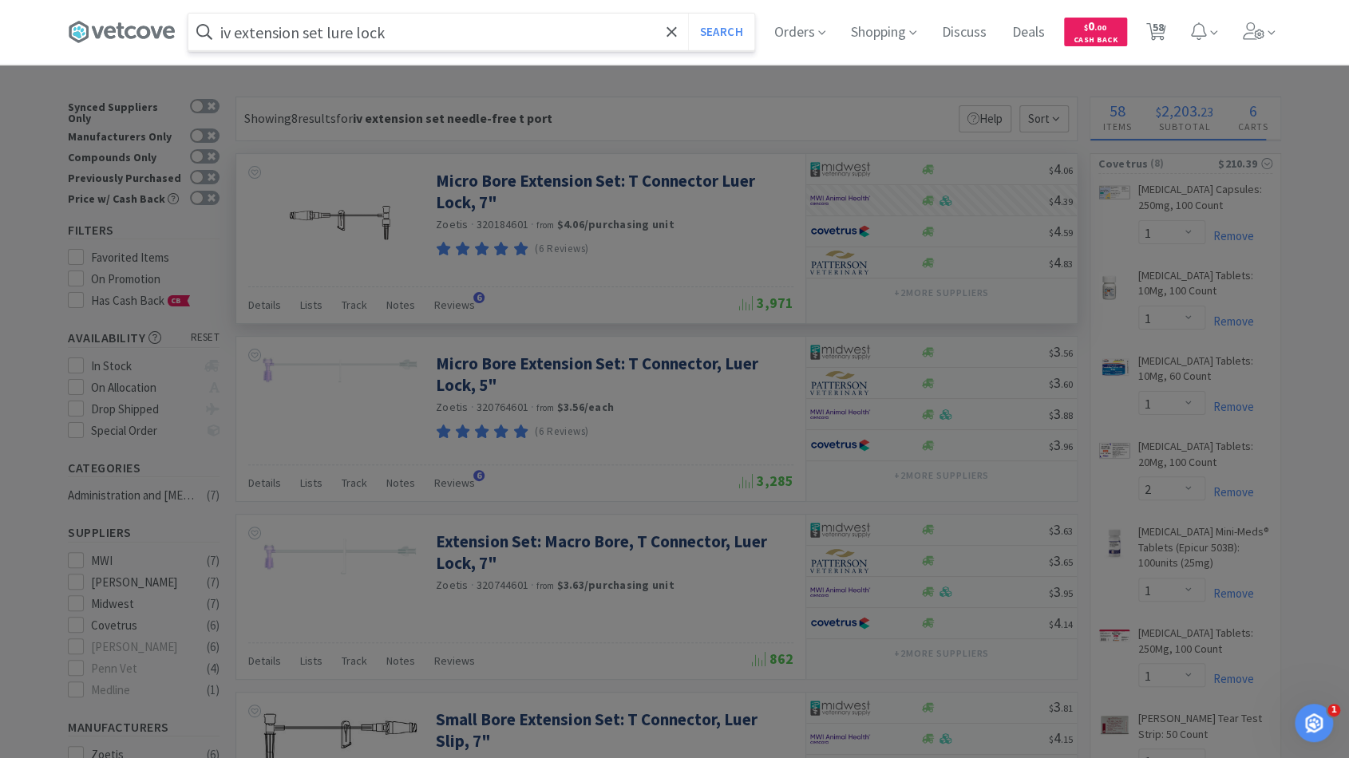
click at [688, 14] on button "Search" at bounding box center [721, 32] width 66 height 37
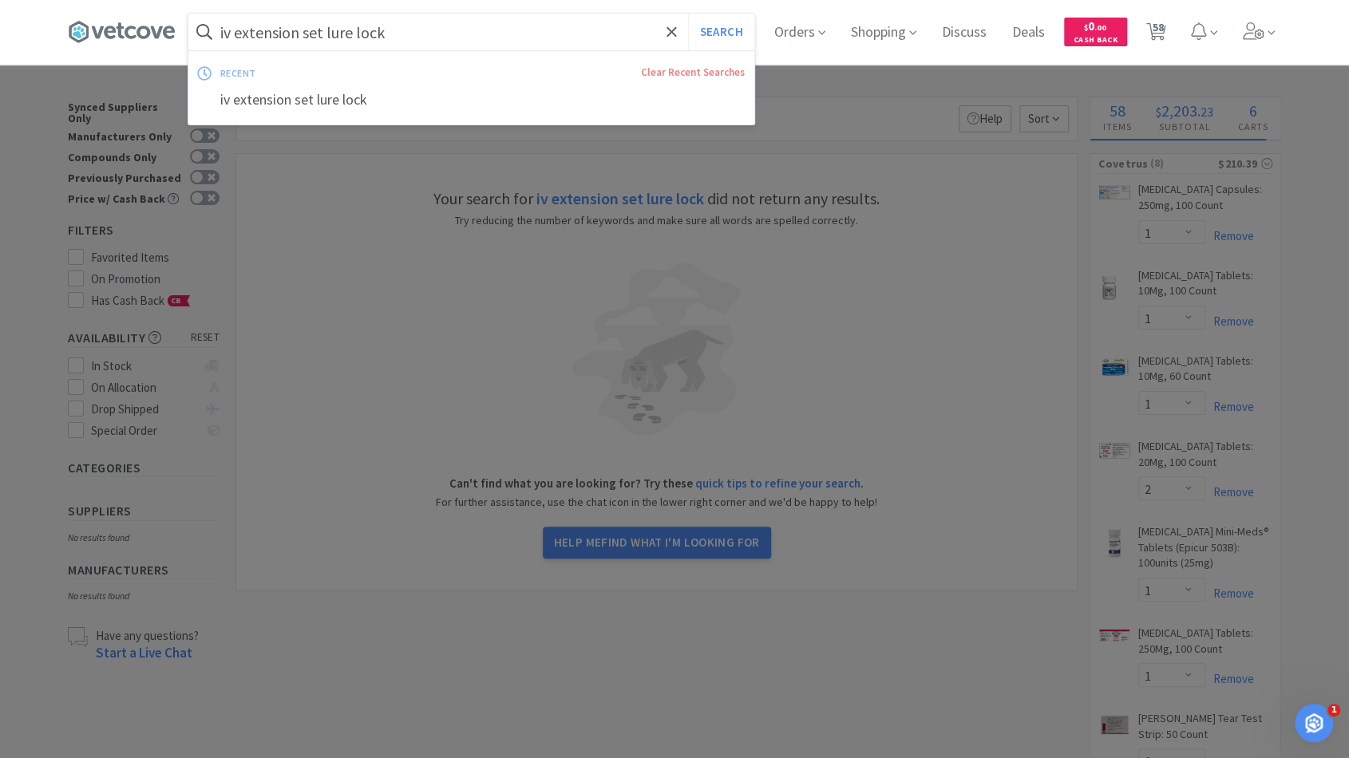
click at [340, 28] on input "iv extension set lure lock" at bounding box center [471, 32] width 566 height 37
click at [353, 33] on input "iv extension set lure lock" at bounding box center [471, 32] width 566 height 37
click at [330, 30] on input "iv extension set lure lock" at bounding box center [471, 32] width 566 height 37
drag, startPoint x: 330, startPoint y: 33, endPoint x: 129, endPoint y: 42, distance: 201.4
click at [129, 42] on div "iv extension set lure lock Search recent Clear Recent Searches iv extension set…" at bounding box center [674, 32] width 1213 height 64
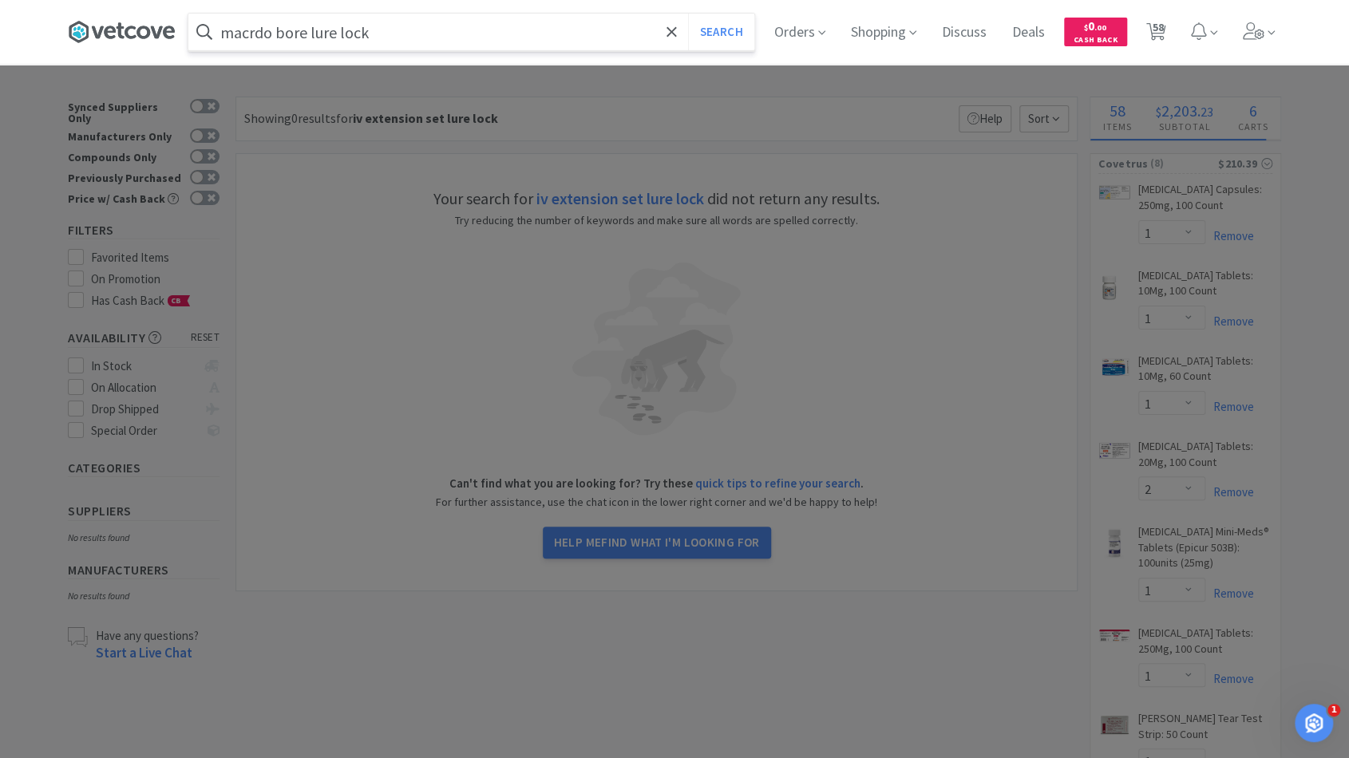
click at [688, 14] on button "Search" at bounding box center [721, 32] width 66 height 37
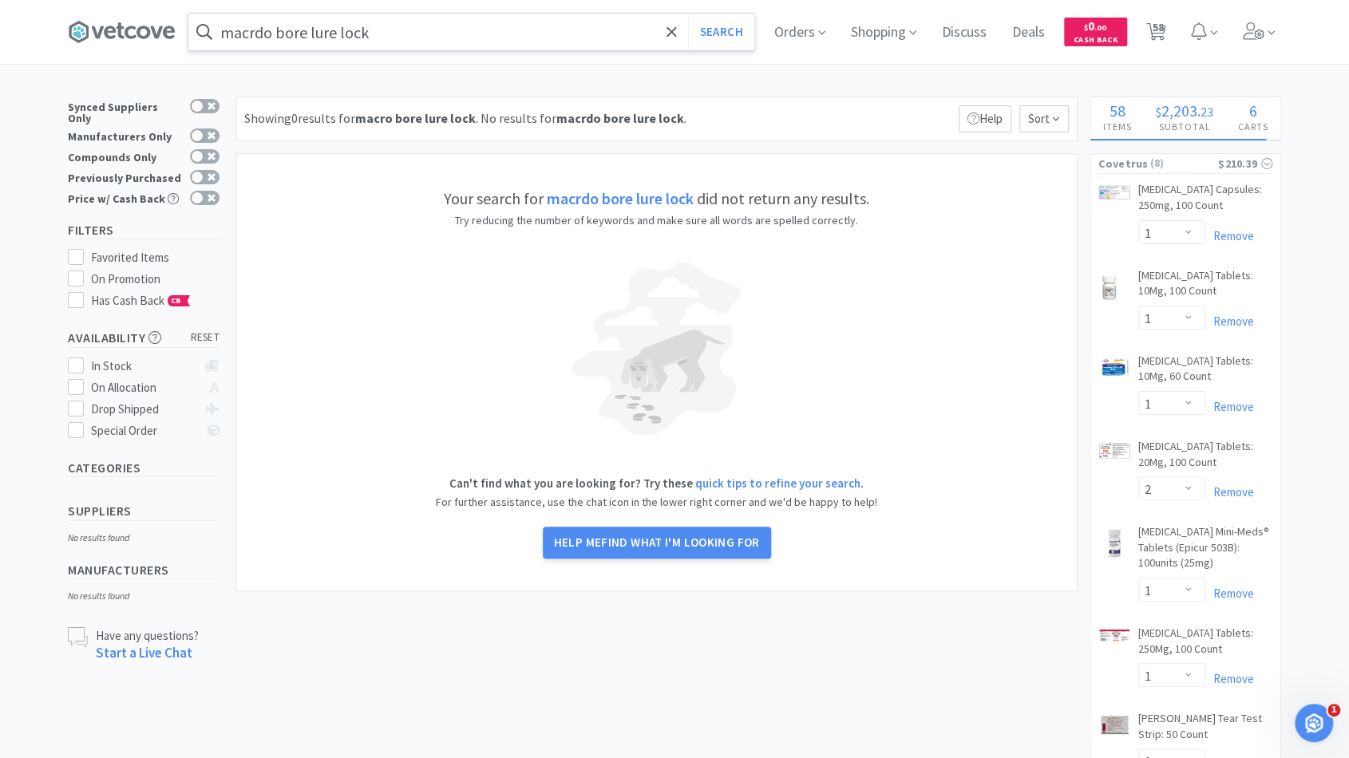
click at [264, 34] on input "macrdo bore lure lock" at bounding box center [471, 32] width 566 height 37
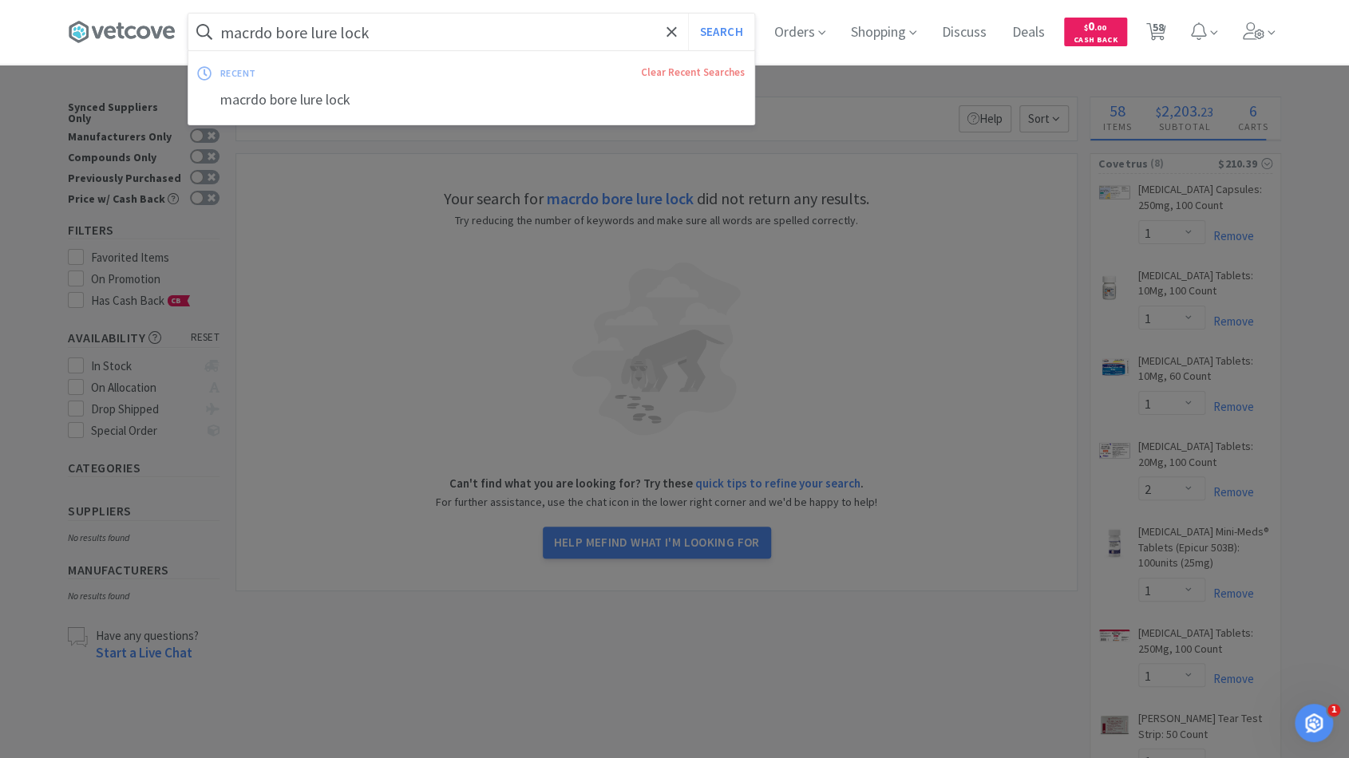
click at [264, 34] on input "macrdo bore lure lock" at bounding box center [471, 32] width 566 height 37
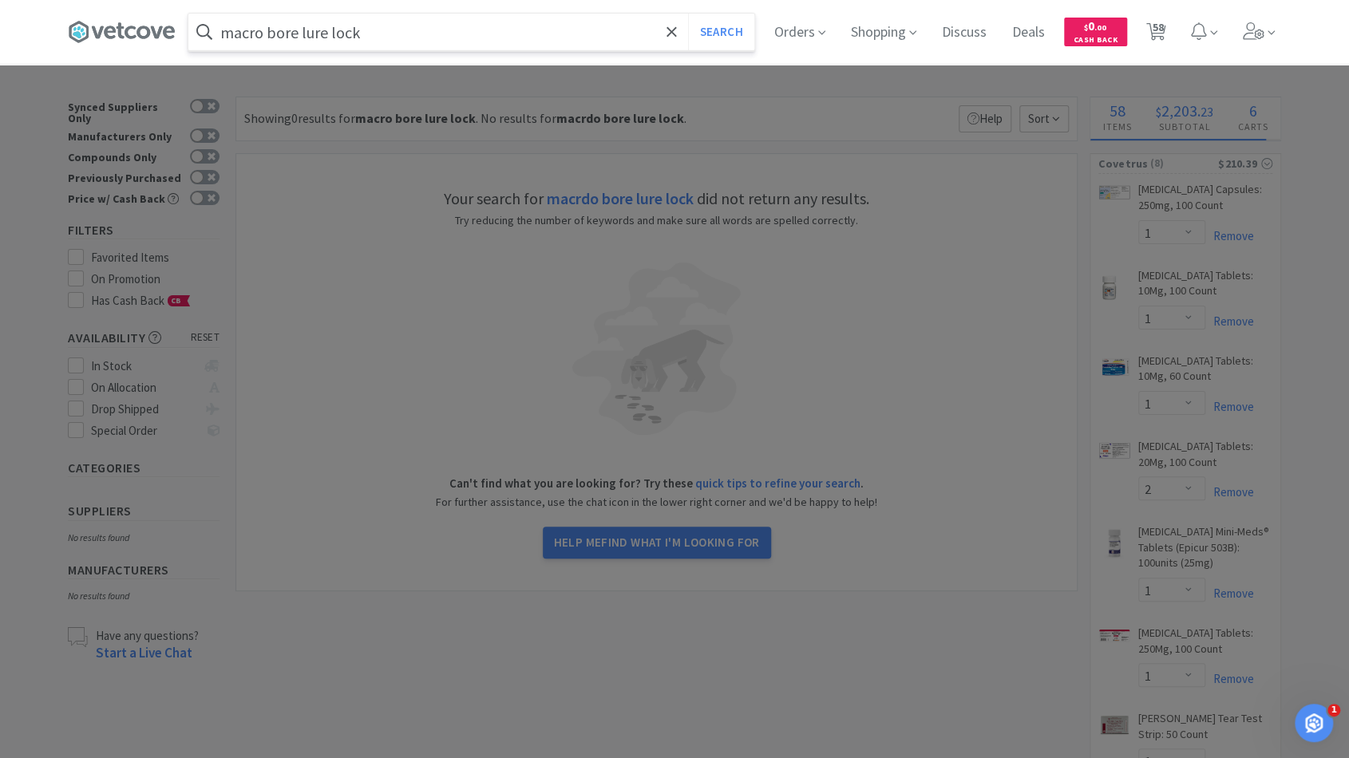
click at [688, 14] on button "Search" at bounding box center [721, 32] width 66 height 37
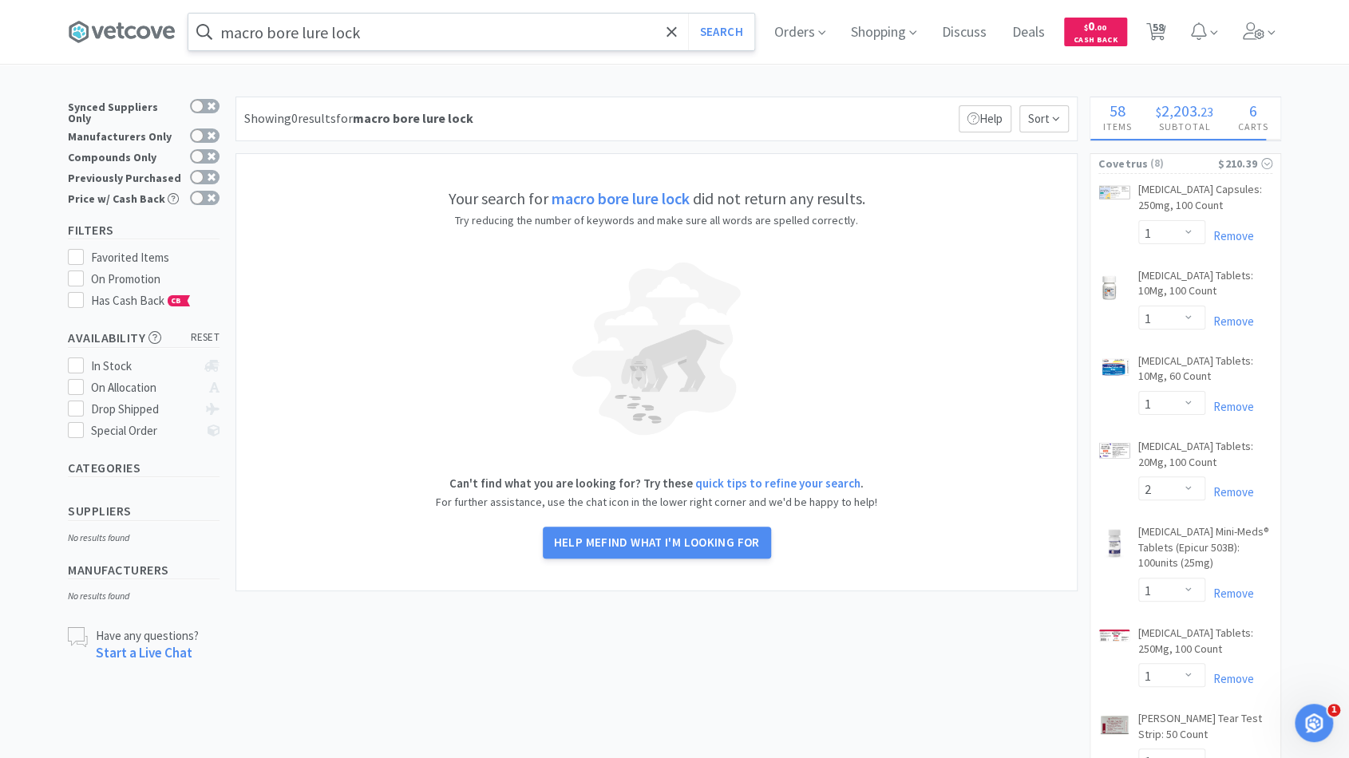
click at [305, 28] on input "macro bore lure lock" at bounding box center [471, 32] width 566 height 37
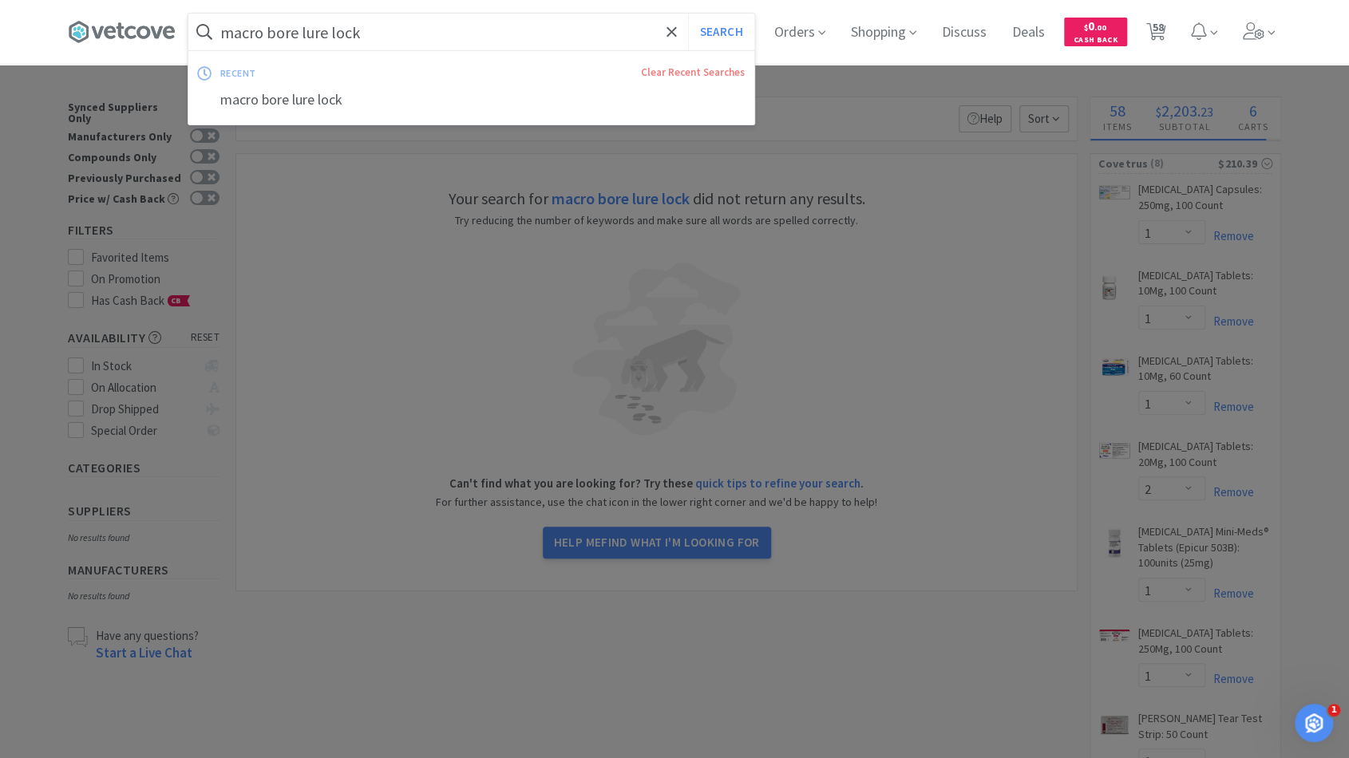
click at [307, 30] on input "macro bore lure lock" at bounding box center [471, 32] width 566 height 37
drag, startPoint x: 305, startPoint y: 30, endPoint x: 559, endPoint y: 30, distance: 253.8
click at [559, 30] on input "macro bore lure lock" at bounding box center [471, 32] width 566 height 37
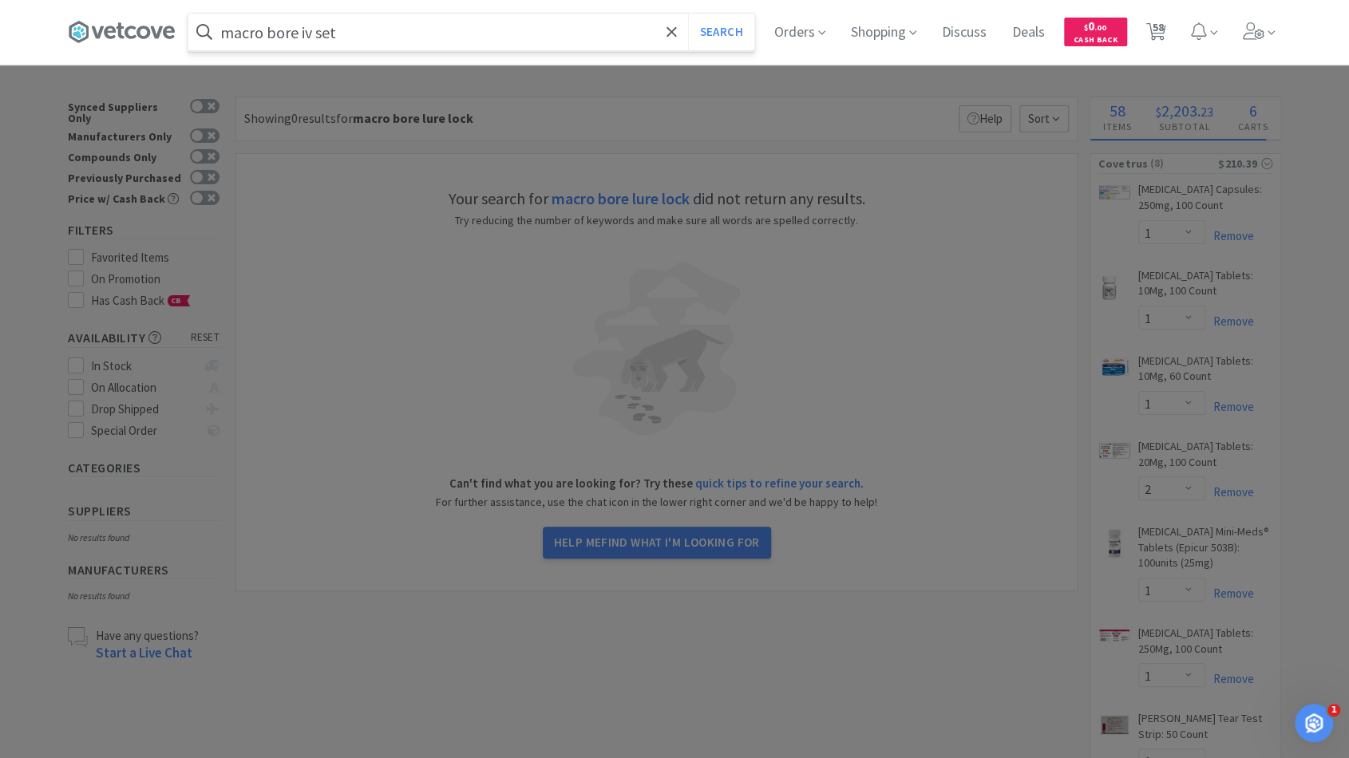
click at [688, 14] on button "Search" at bounding box center [721, 32] width 66 height 37
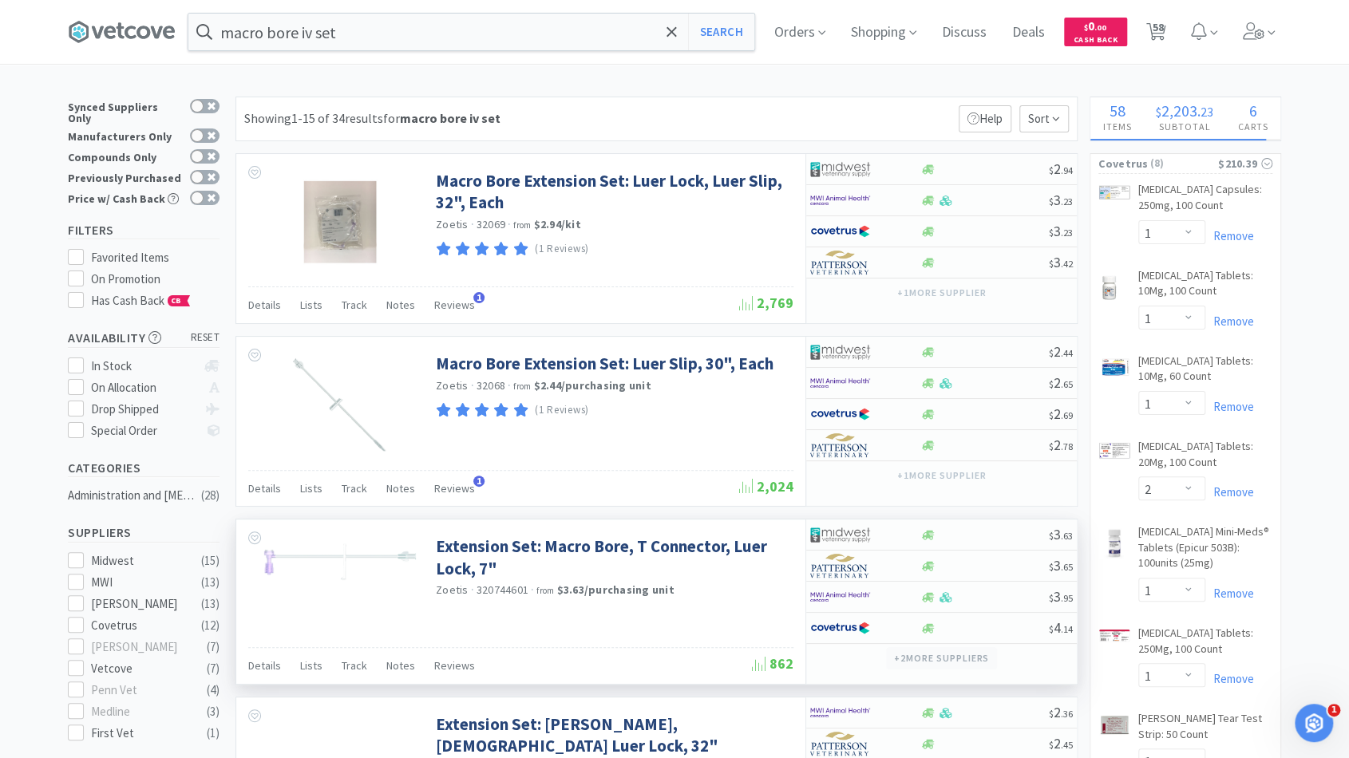
click at [951, 657] on button "+ 2 more supplier s" at bounding box center [941, 658] width 111 height 22
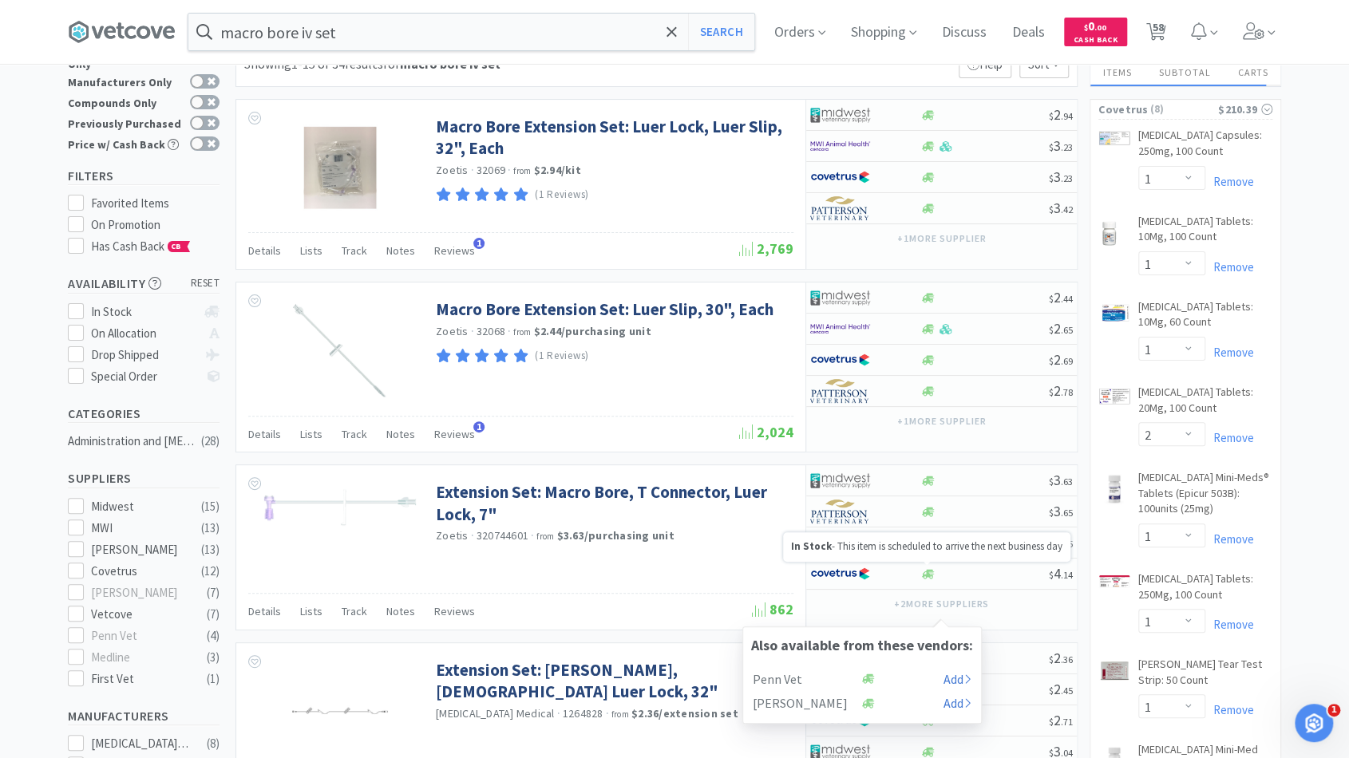
scroll to position [54, 0]
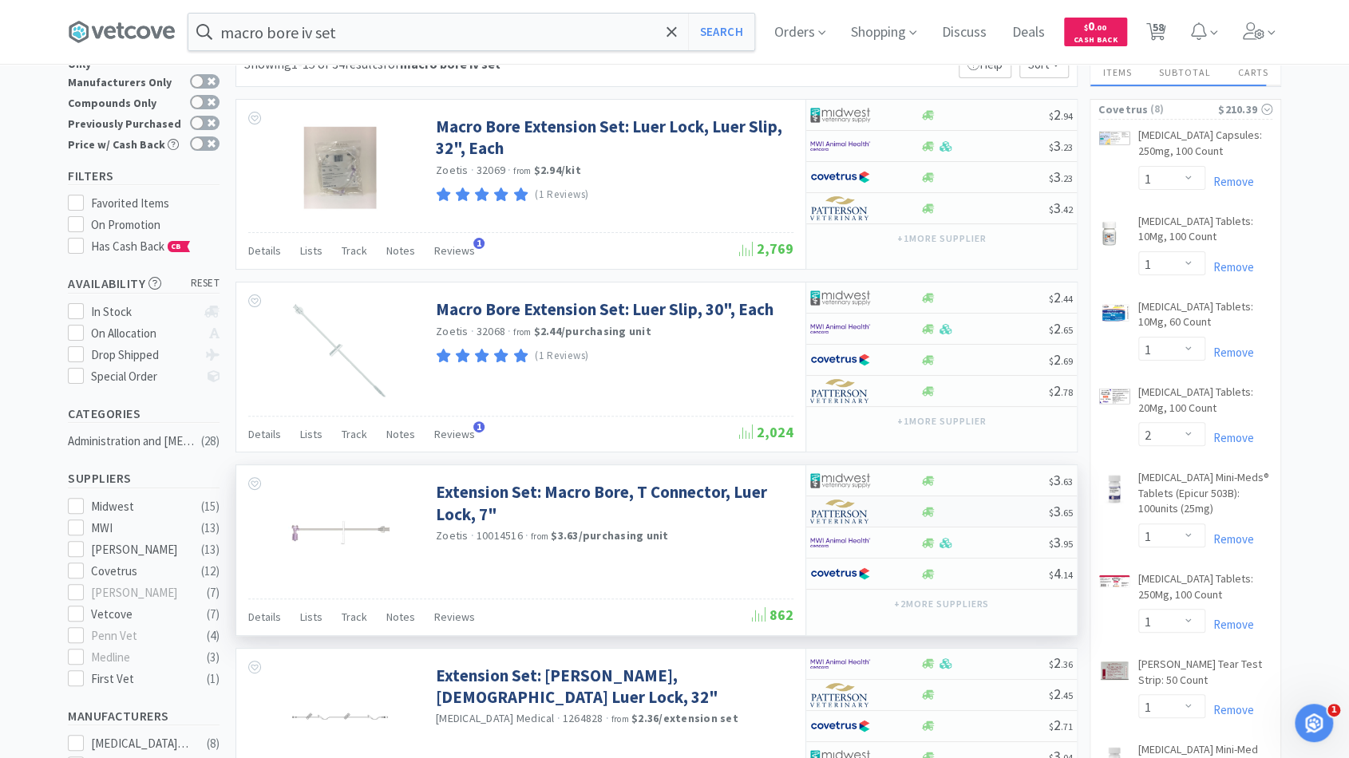
click at [978, 514] on div "$ 3 . 65" at bounding box center [941, 512] width 271 height 31
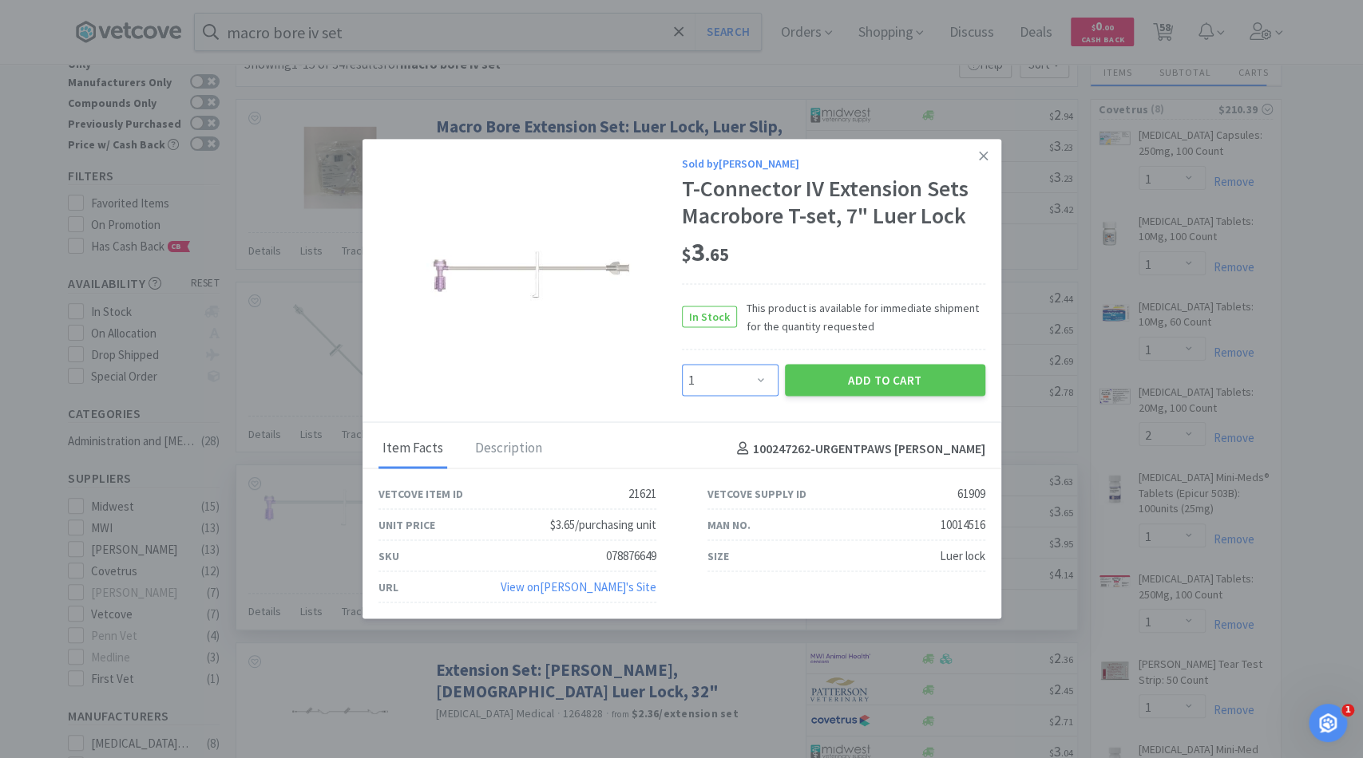
click at [761, 377] on select "Enter Quantity 1 2 3 4 5 6 7 8 9 10 11 12 13 14 15 16 17 18 19 20 Enter Quantity" at bounding box center [730, 380] width 97 height 32
click at [762, 377] on select "Enter Quantity 1 2 3 4 5 6 7 8 9 10 11 12 13 14 15 16 17 18 19 20 Enter Quantity" at bounding box center [730, 380] width 97 height 32
click at [682, 365] on select "Enter Quantity 1 2 3 4 5 6 7 8 9 10 11 12 13 14 15 16 17 18 19 20 Enter Quantity" at bounding box center [730, 380] width 97 height 32
click at [825, 386] on button "Add to Cart" at bounding box center [885, 380] width 200 height 32
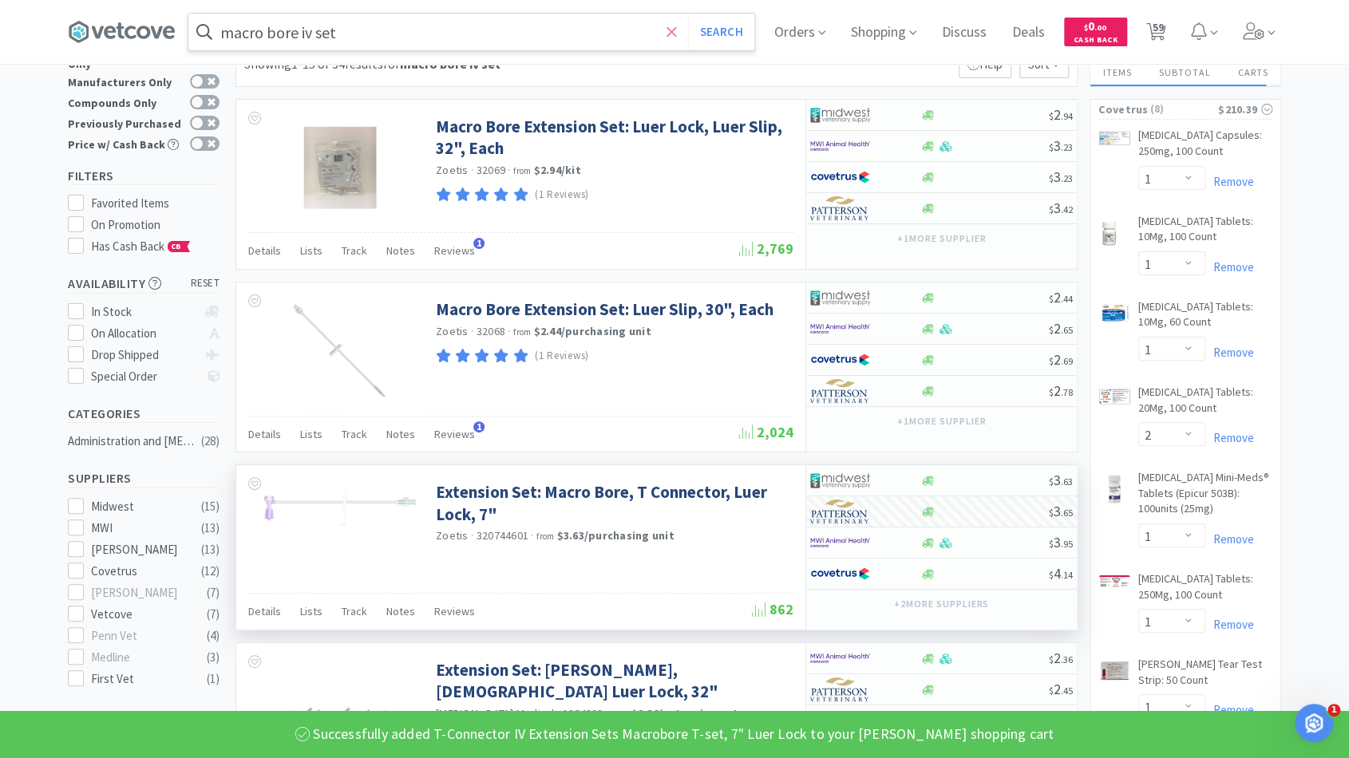
click at [676, 29] on icon at bounding box center [672, 31] width 10 height 10
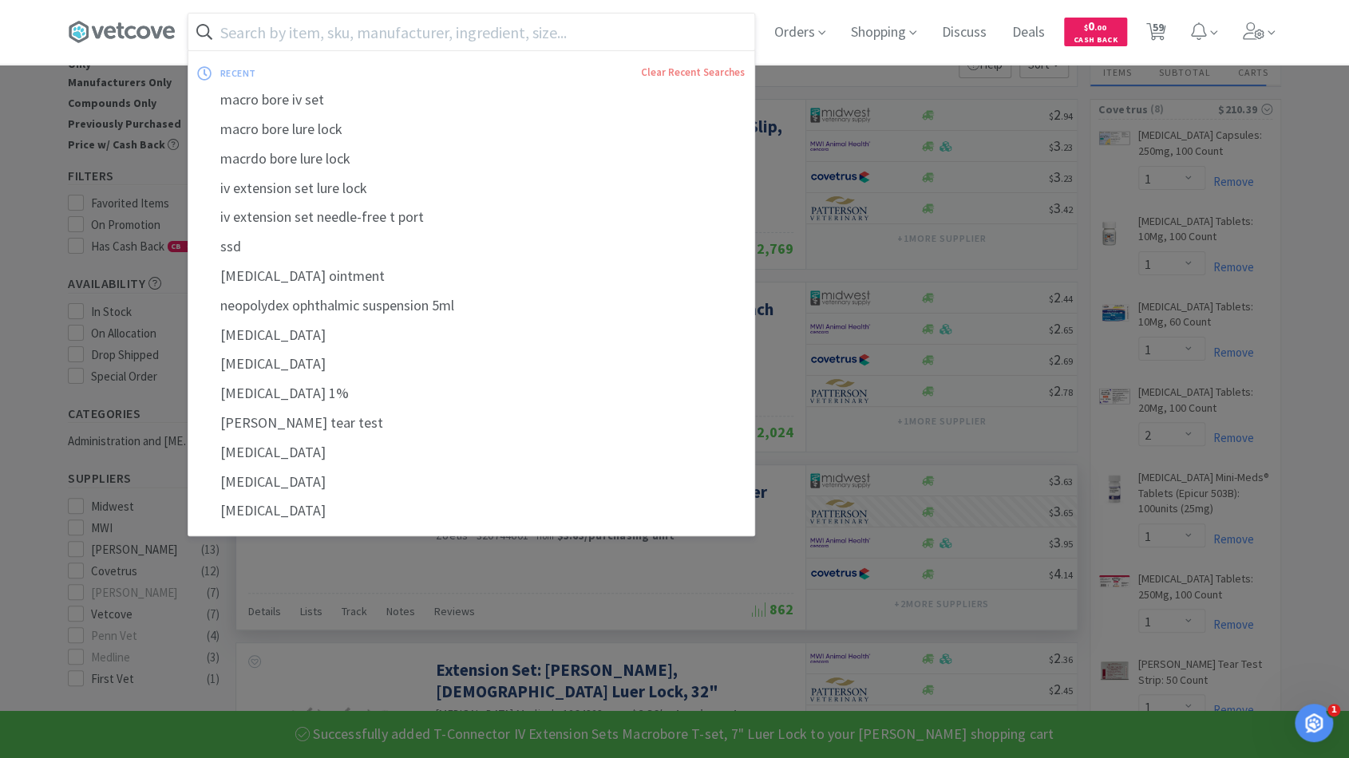
click at [608, 33] on input "text" at bounding box center [471, 32] width 566 height 37
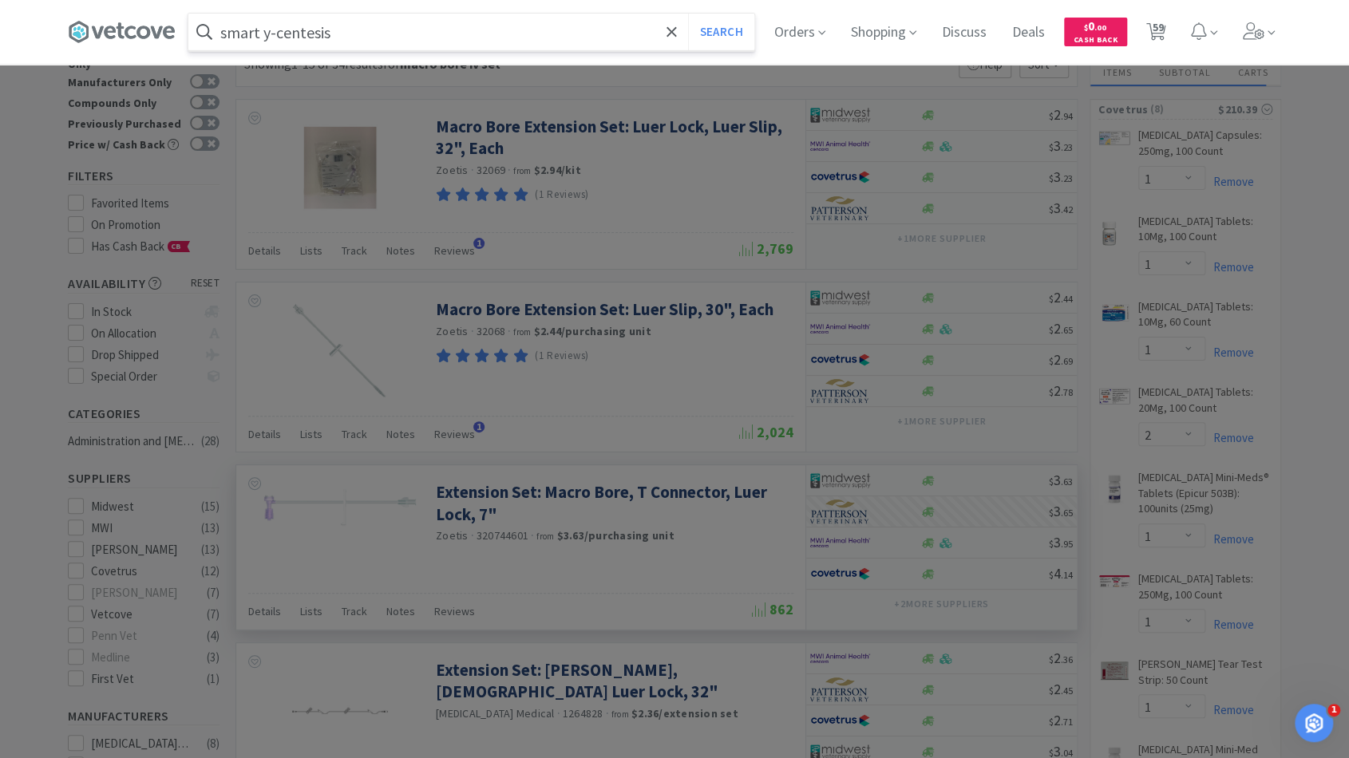
click at [688, 14] on button "Search" at bounding box center [721, 32] width 66 height 37
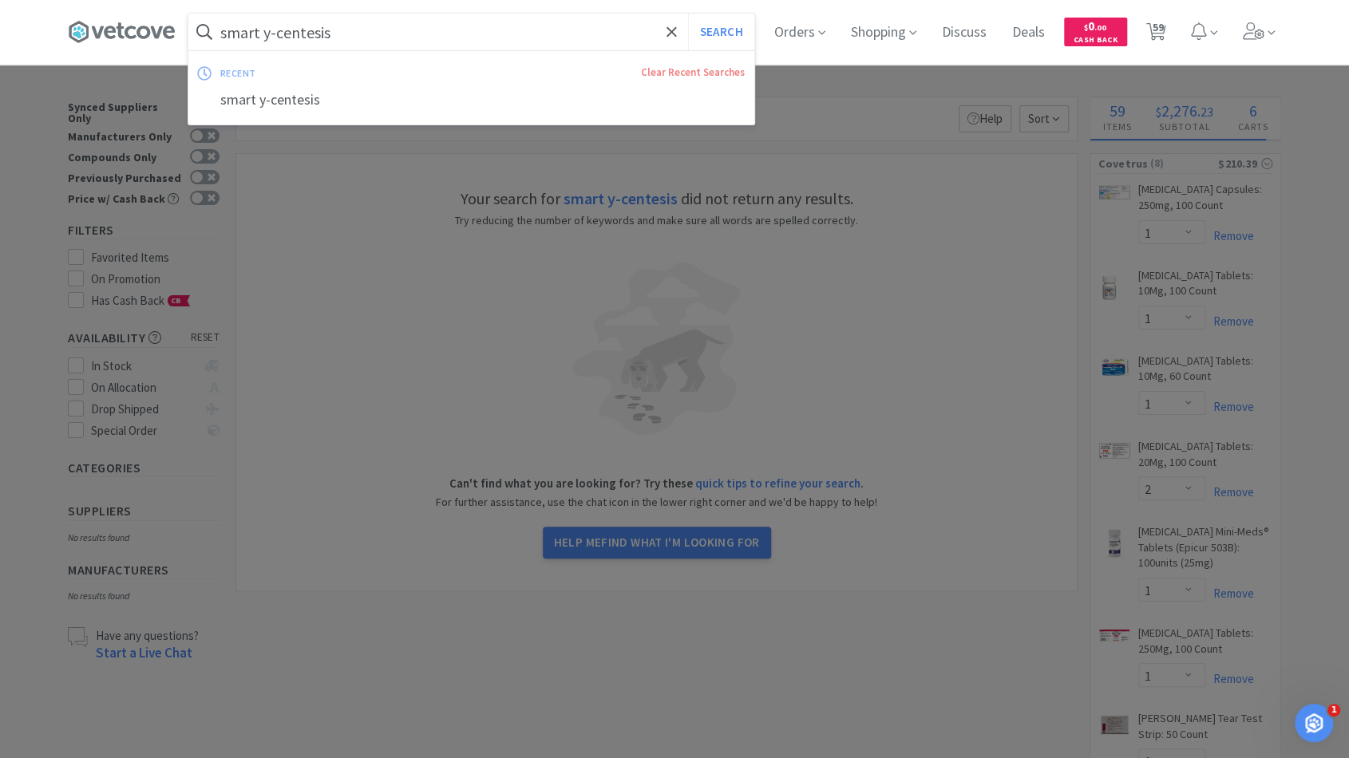
click at [308, 23] on input "smart y-centesis" at bounding box center [471, 32] width 566 height 37
click at [308, 24] on input "smart y-centesis" at bounding box center [471, 32] width 566 height 37
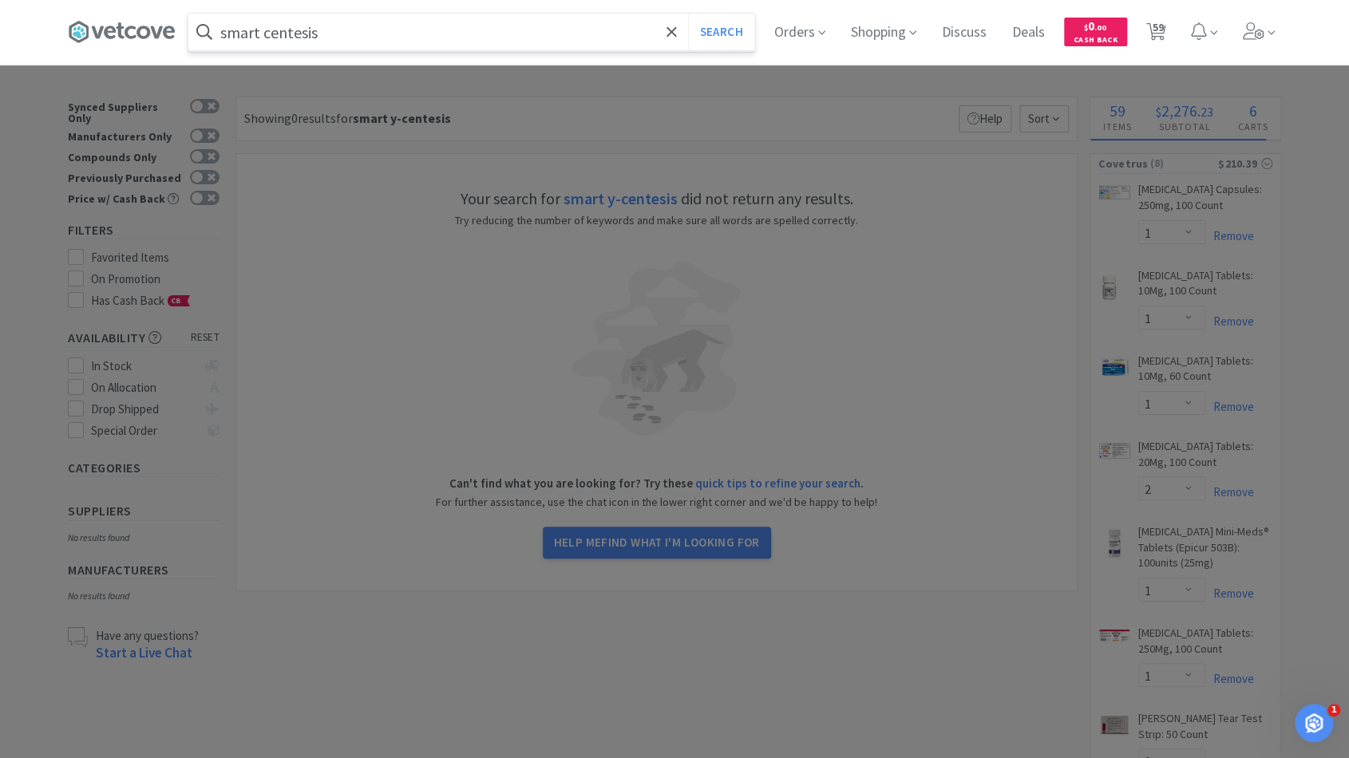
click at [688, 14] on button "Search" at bounding box center [721, 32] width 66 height 37
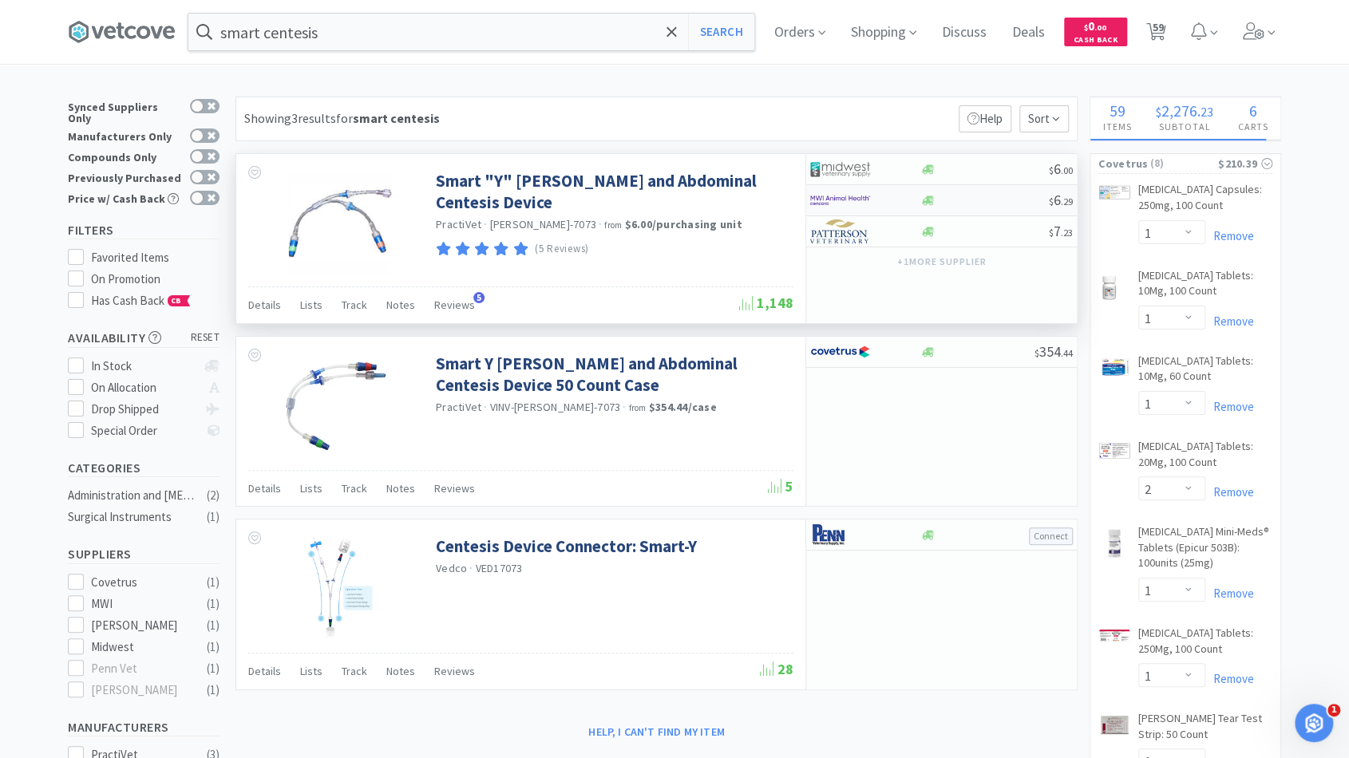
click at [979, 200] on div at bounding box center [984, 201] width 129 height 12
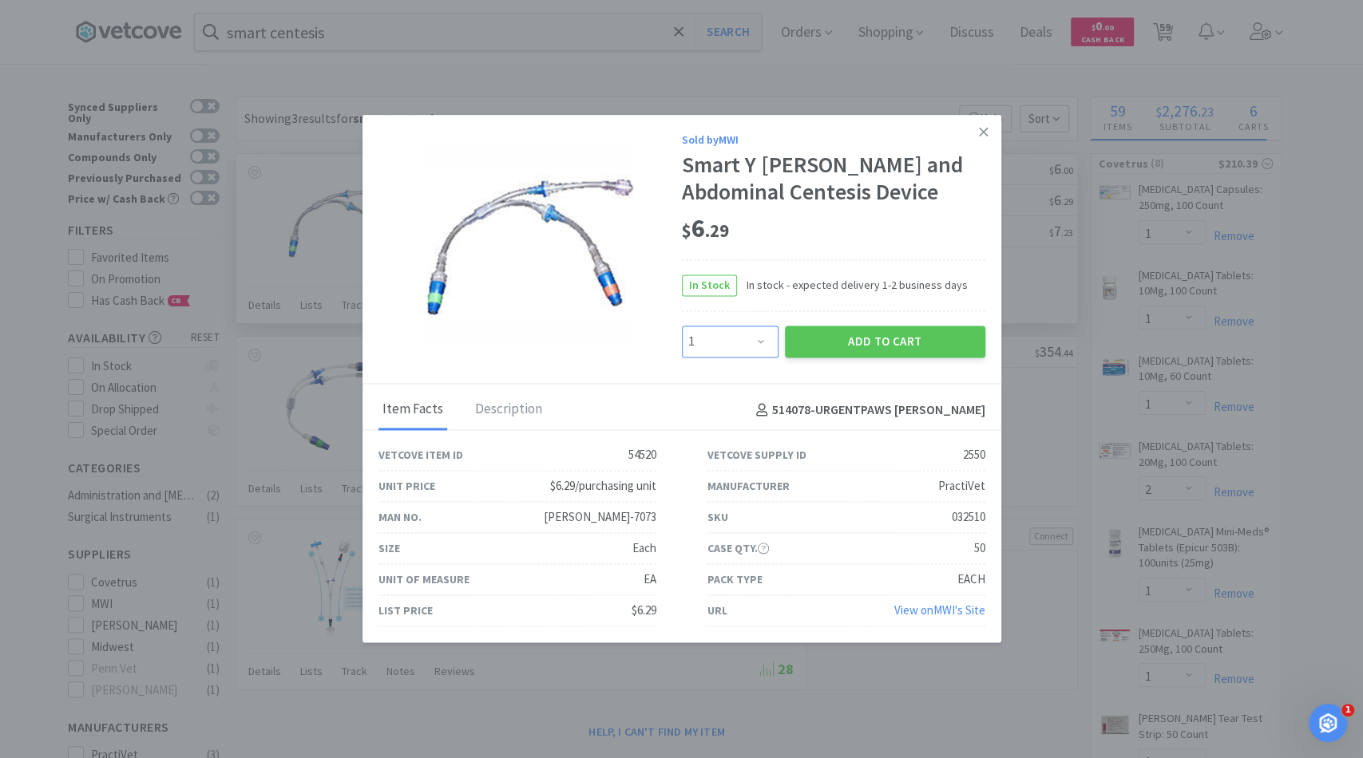
click at [760, 330] on select "Enter Quantity 1 2 3 4 5 6 7 8 9 10 11 12 13 14 15 16 17 18 19 20 Enter Quantity" at bounding box center [730, 342] width 97 height 32
click at [682, 326] on select "Enter Quantity 1 2 3 4 5 6 7 8 9 10 11 12 13 14 15 16 17 18 19 20 Enter Quantity" at bounding box center [730, 342] width 97 height 32
click at [815, 325] on div "Add to Cart" at bounding box center [884, 341] width 207 height 38
click at [819, 343] on button "Add to Cart" at bounding box center [885, 342] width 200 height 32
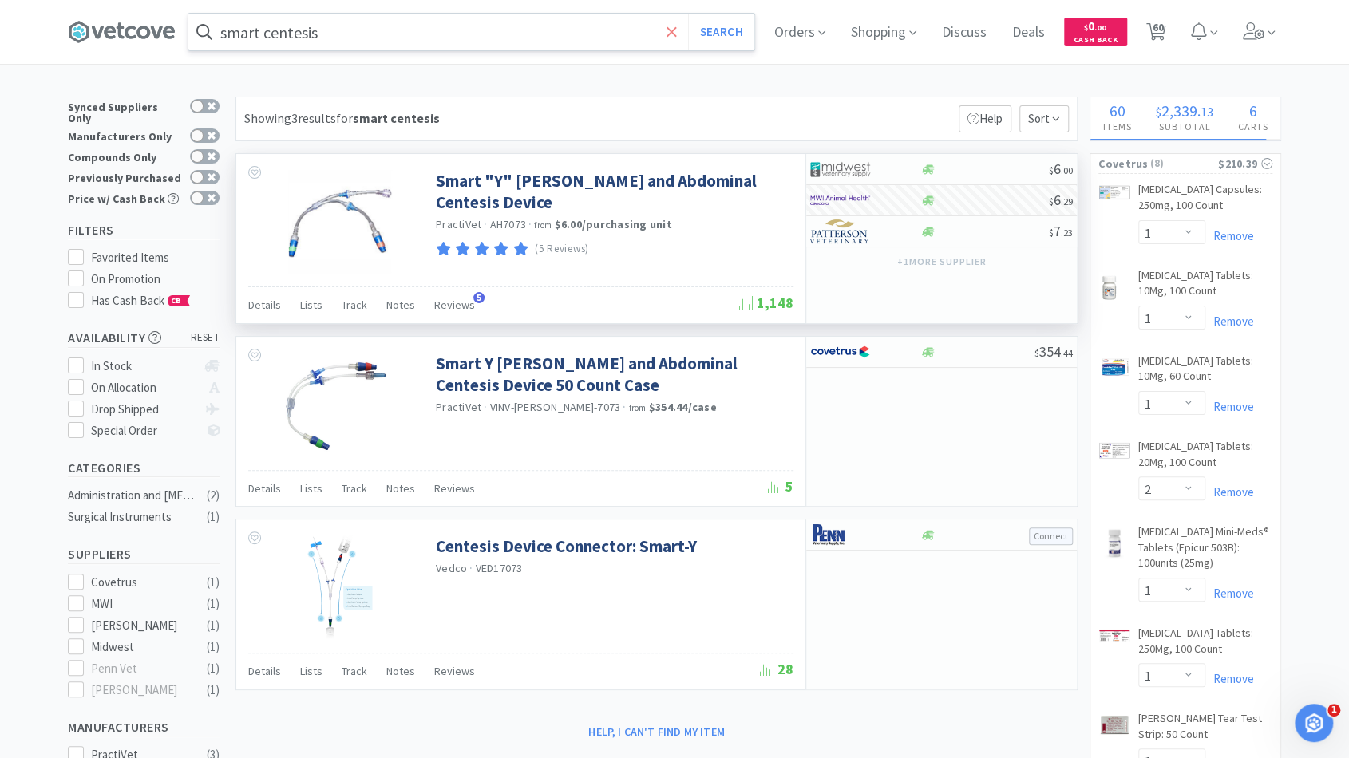
click at [677, 36] on icon at bounding box center [672, 32] width 10 height 16
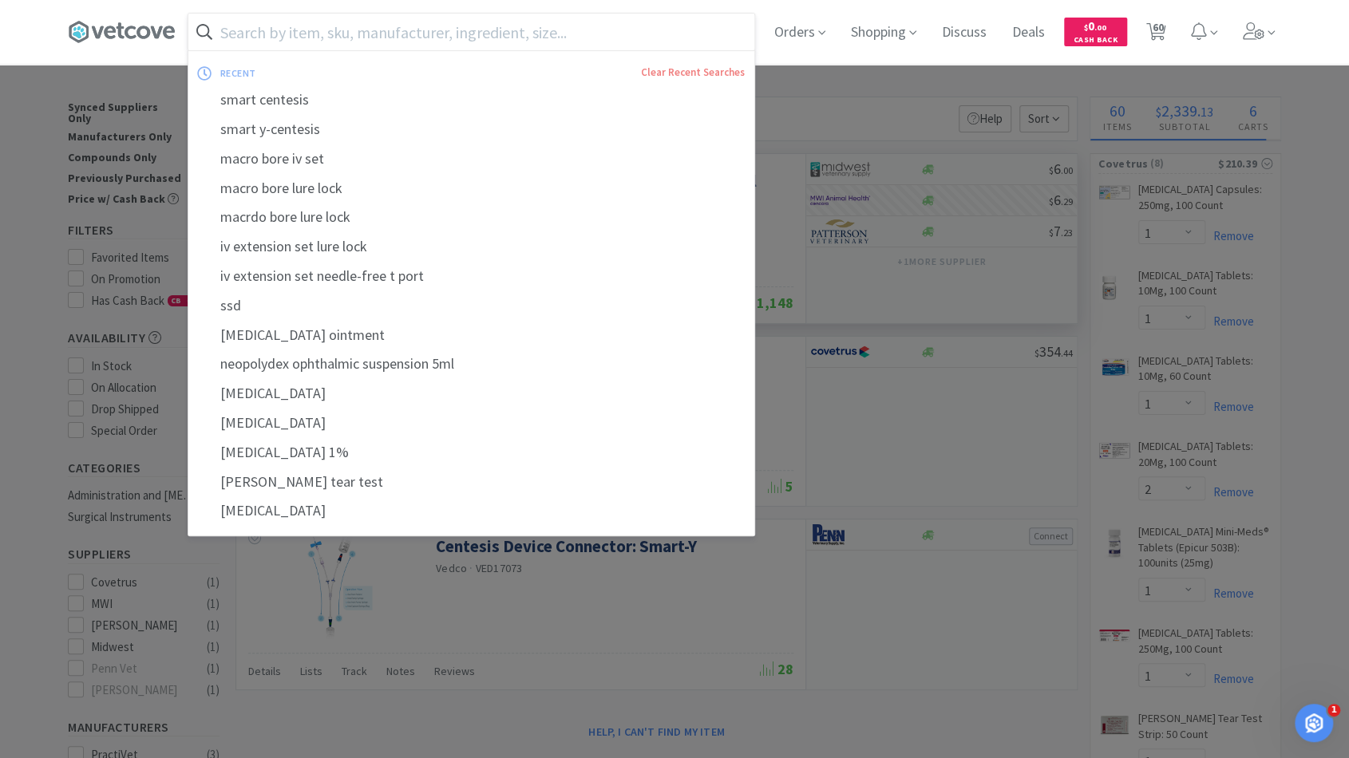
click at [619, 34] on input "text" at bounding box center [471, 32] width 566 height 37
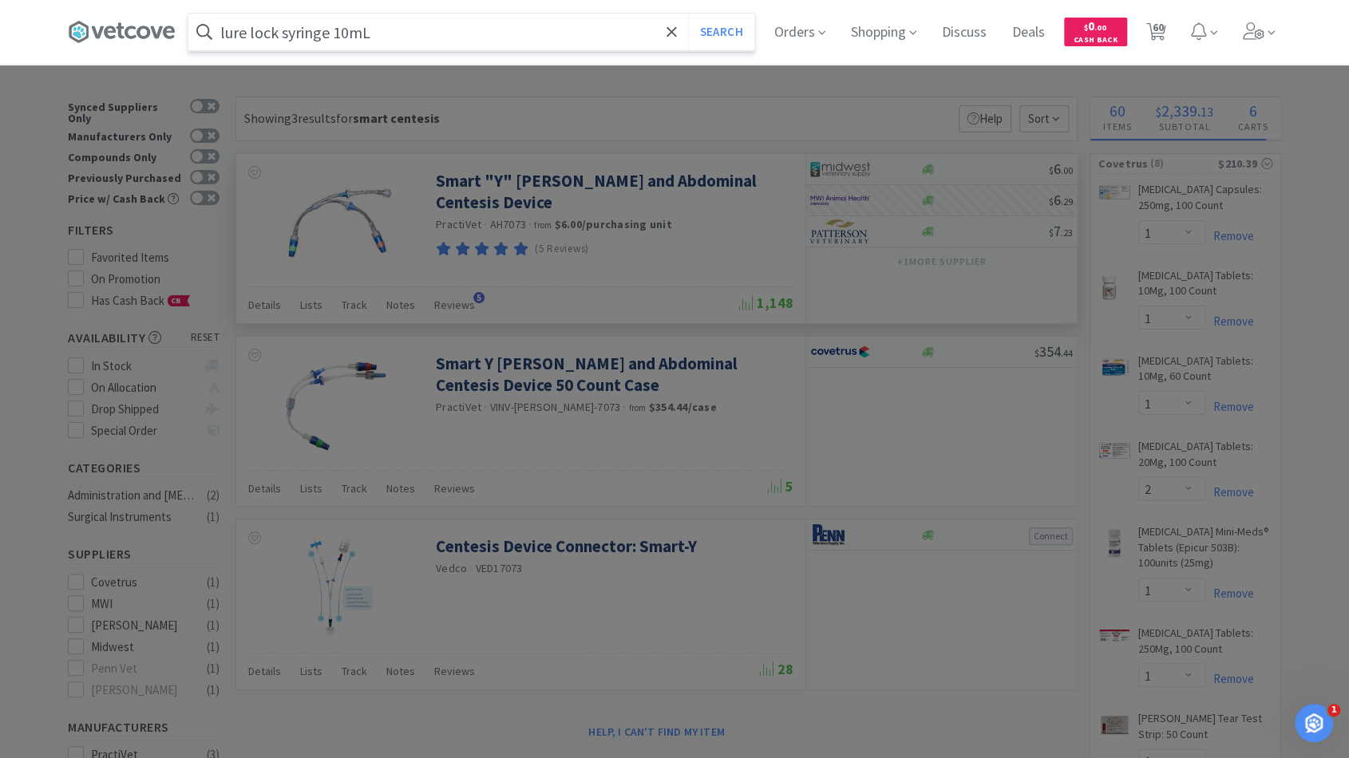
click at [688, 14] on button "Search" at bounding box center [721, 32] width 66 height 37
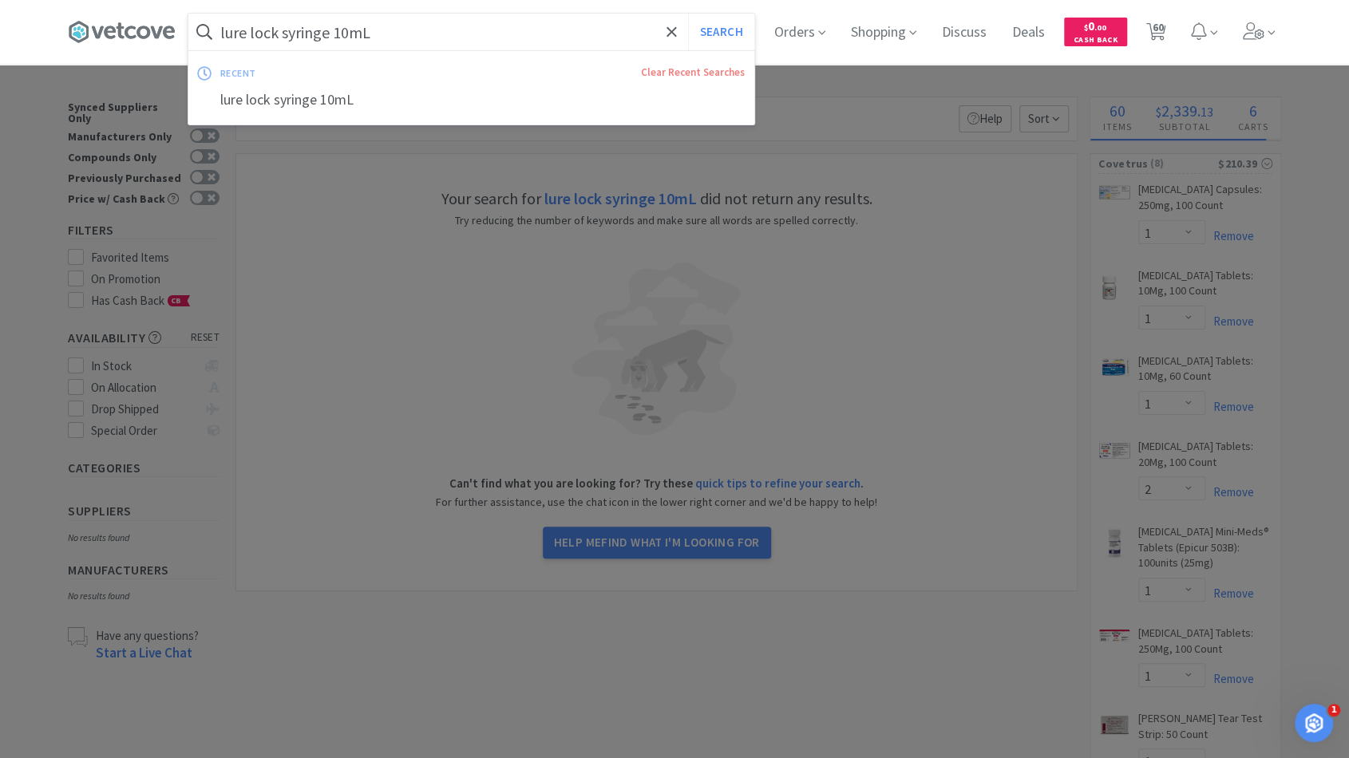
click at [359, 38] on input "lure lock syringe 10mL" at bounding box center [471, 32] width 566 height 37
click at [344, 31] on input "lure lock syringe 10mL" at bounding box center [471, 32] width 566 height 37
drag, startPoint x: 413, startPoint y: 27, endPoint x: 14, endPoint y: 46, distance: 399.6
click at [14, 46] on div "lure lock syringe 10mL Search recent Clear Recent Searches lure lock syringe 10…" at bounding box center [674, 32] width 1349 height 64
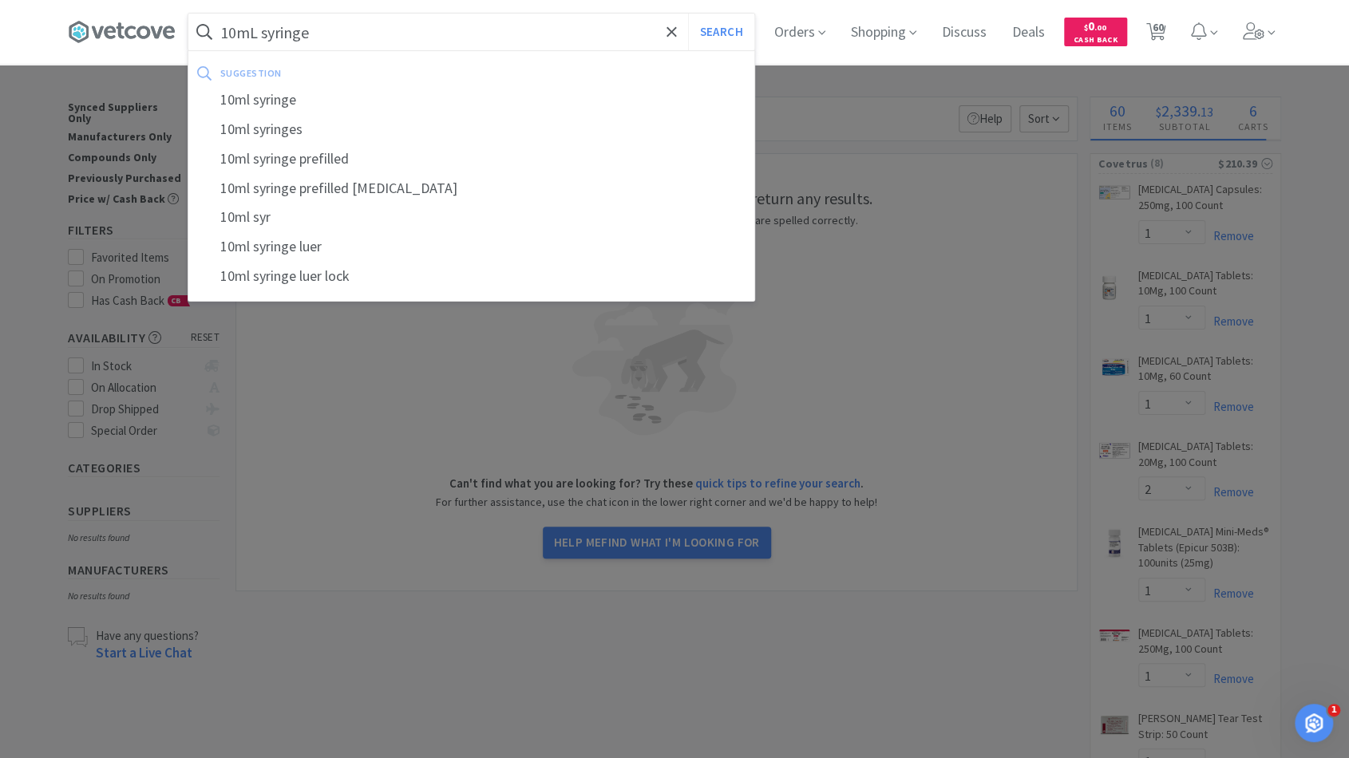
click at [688, 14] on button "Search" at bounding box center [721, 32] width 66 height 37
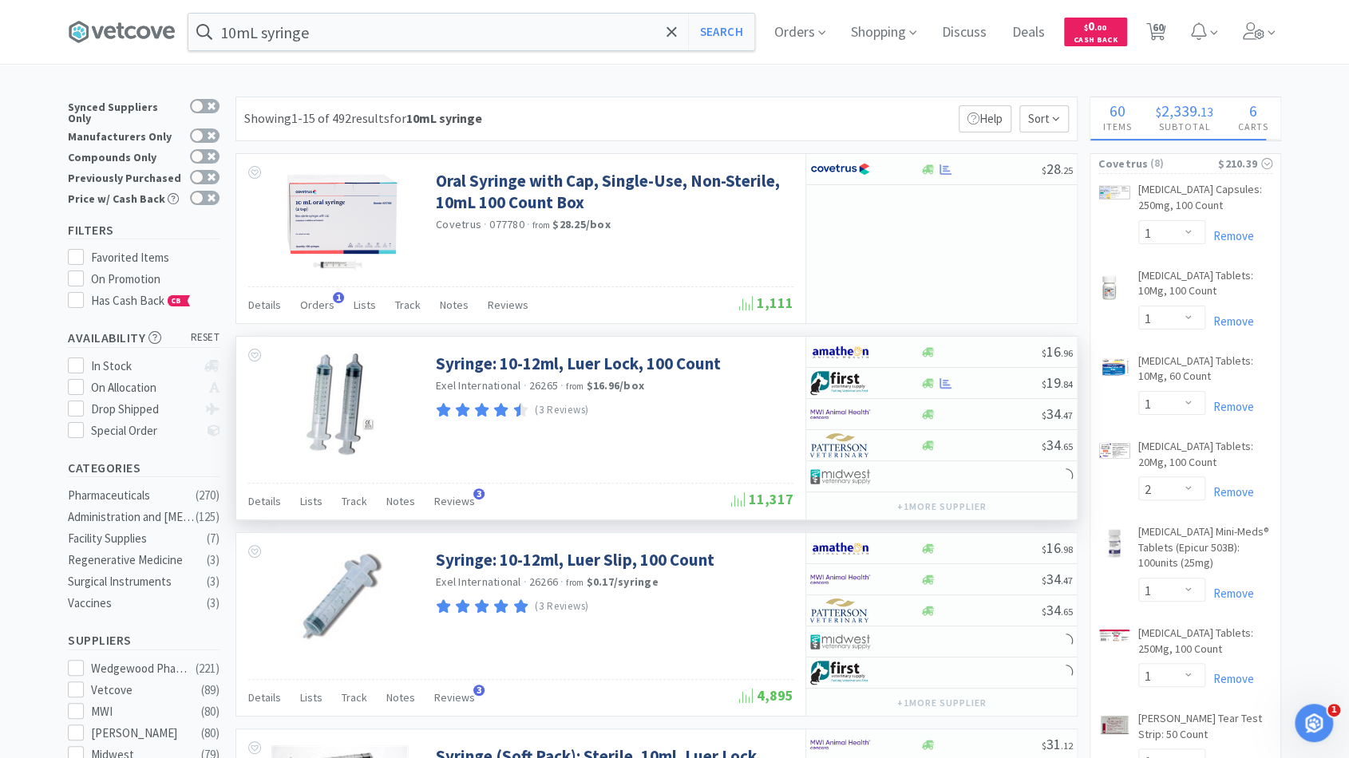
scroll to position [11, 0]
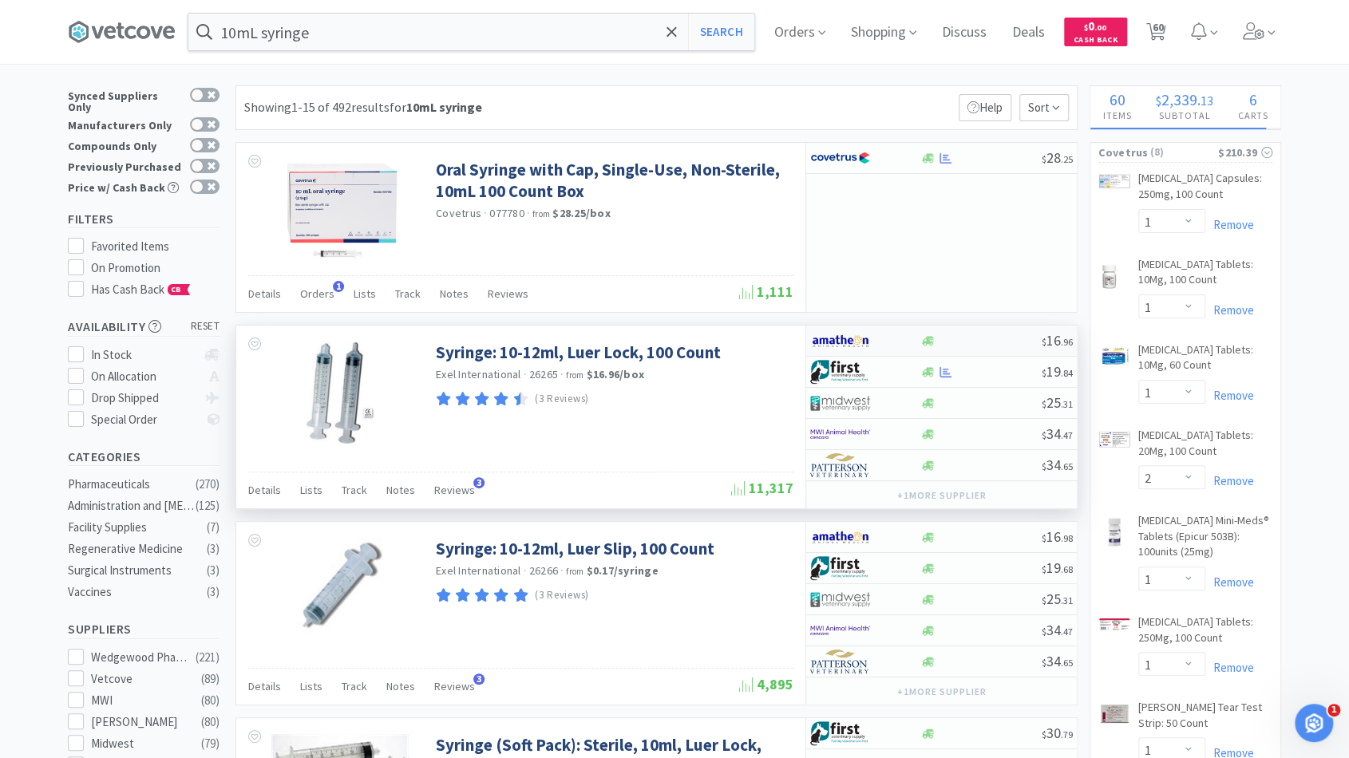
click at [967, 343] on div at bounding box center [981, 341] width 122 height 12
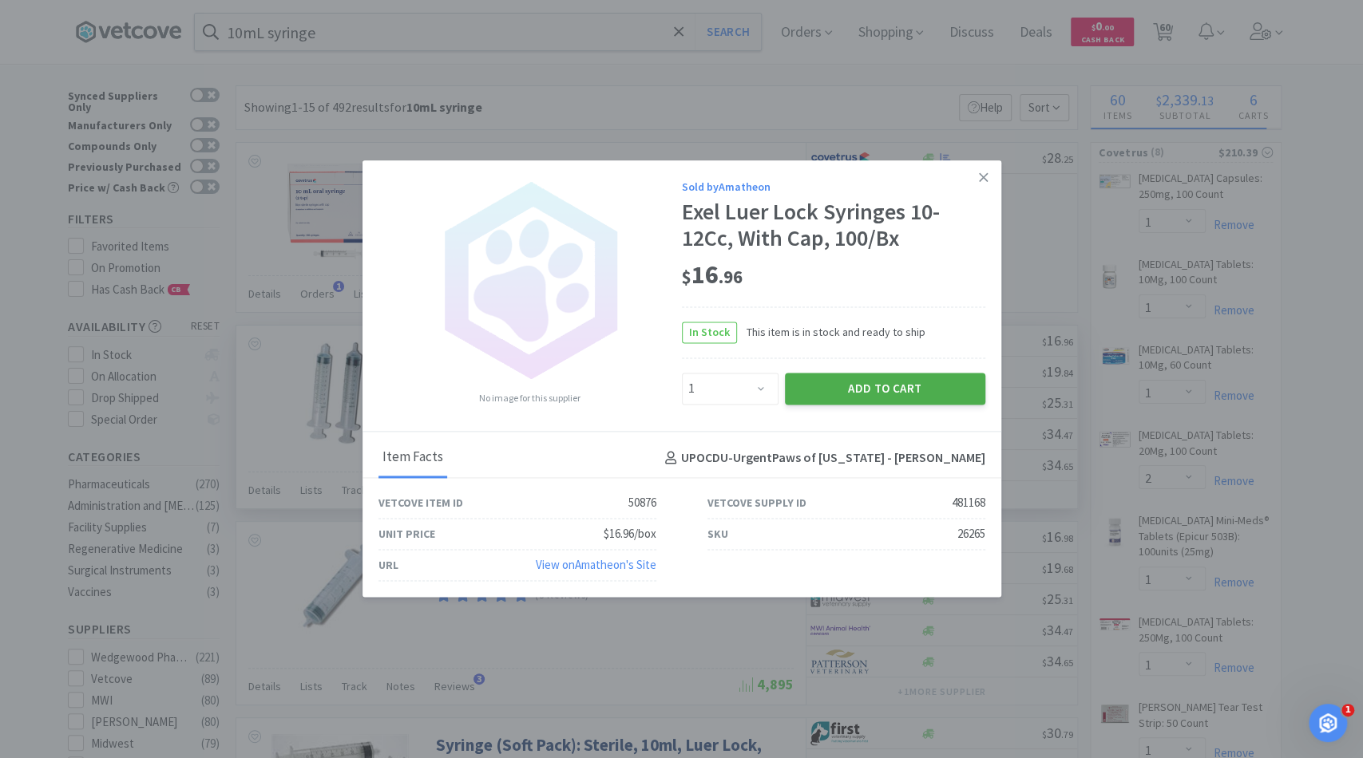
click at [889, 391] on button "Add to Cart" at bounding box center [885, 389] width 200 height 32
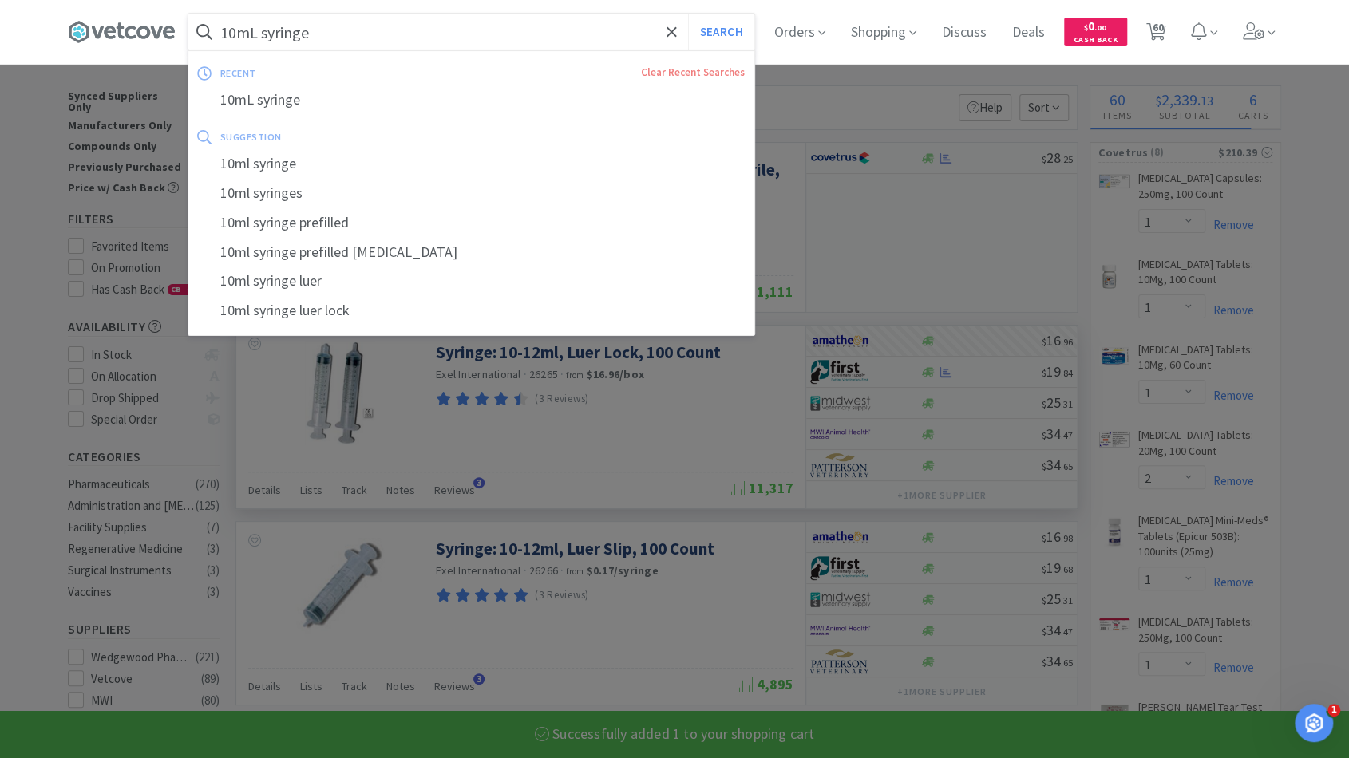
click at [423, 36] on input "10mL syringe" at bounding box center [471, 32] width 566 height 37
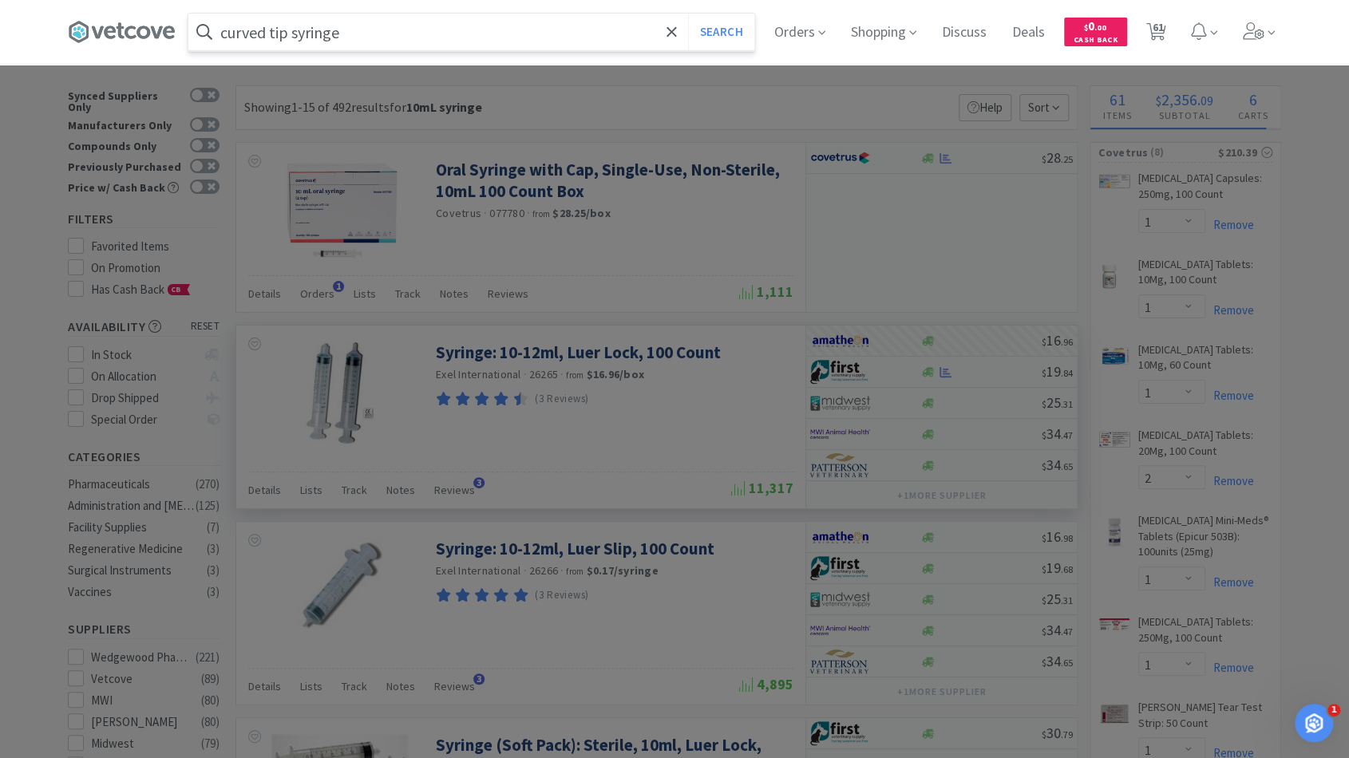
click at [688, 14] on button "Search" at bounding box center [721, 32] width 66 height 37
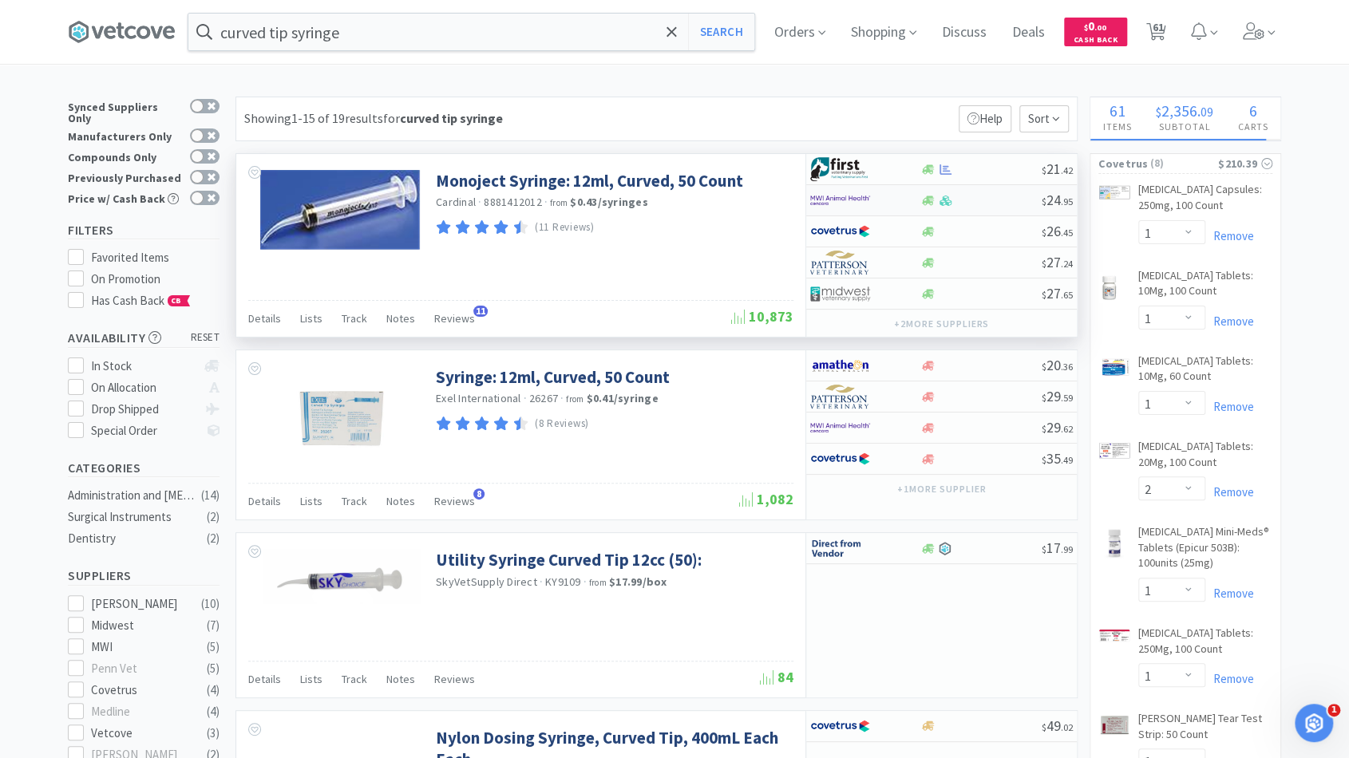
click at [991, 201] on div at bounding box center [981, 201] width 122 height 12
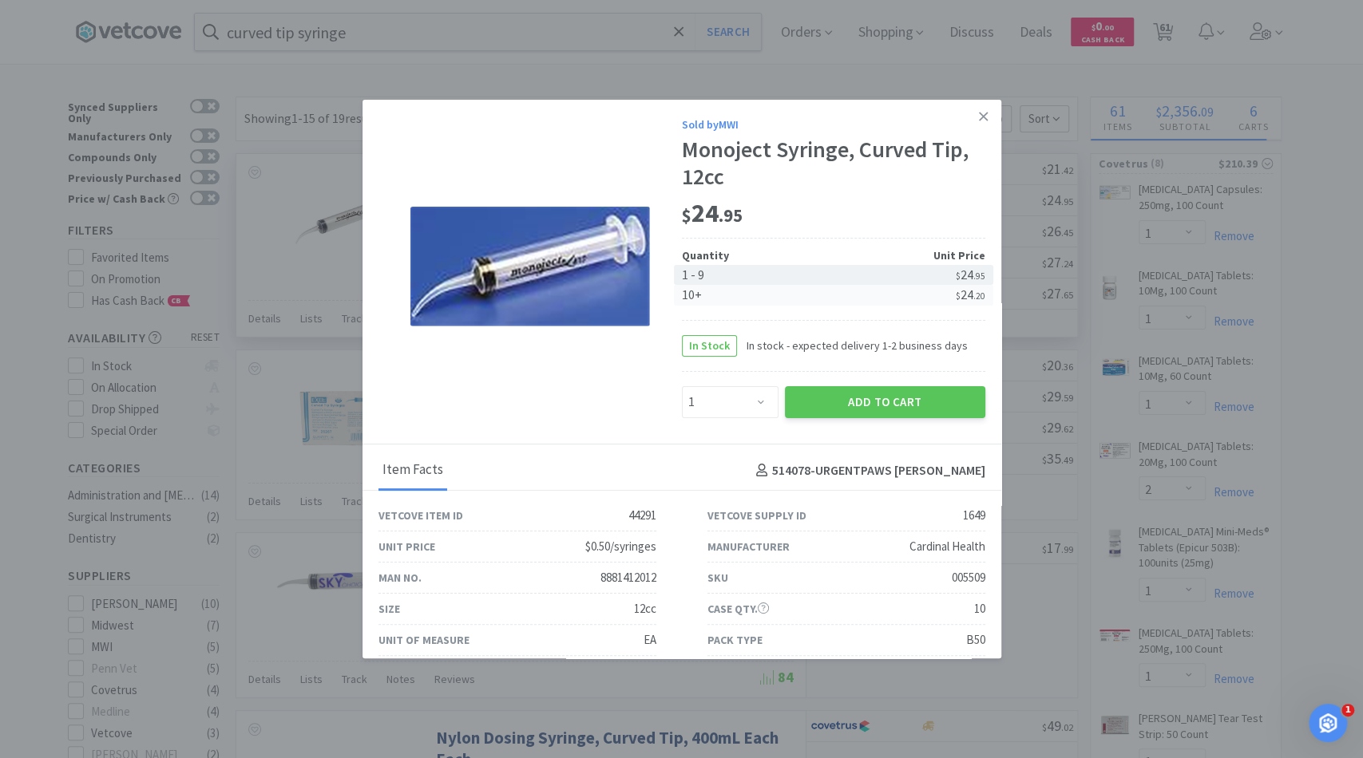
click at [732, 304] on div "10+" at bounding box center [758, 295] width 152 height 21
click at [725, 402] on select "Enter Quantity 1 2 3 4 5 6 7 8 9 10 11 12 13 14 15 16 17 18 19 20 Enter Quantity" at bounding box center [730, 402] width 97 height 32
click at [979, 113] on icon at bounding box center [983, 116] width 9 height 14
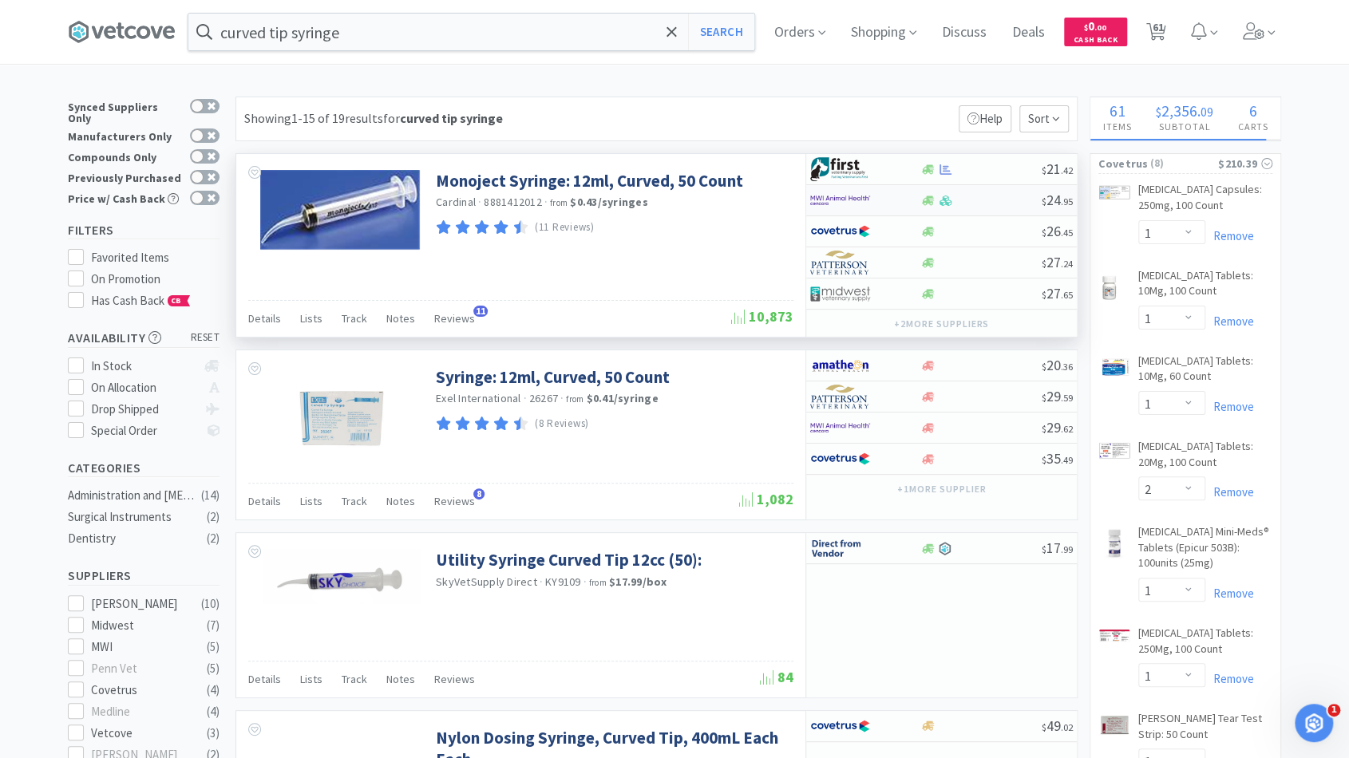
click at [1000, 197] on div at bounding box center [981, 201] width 122 height 12
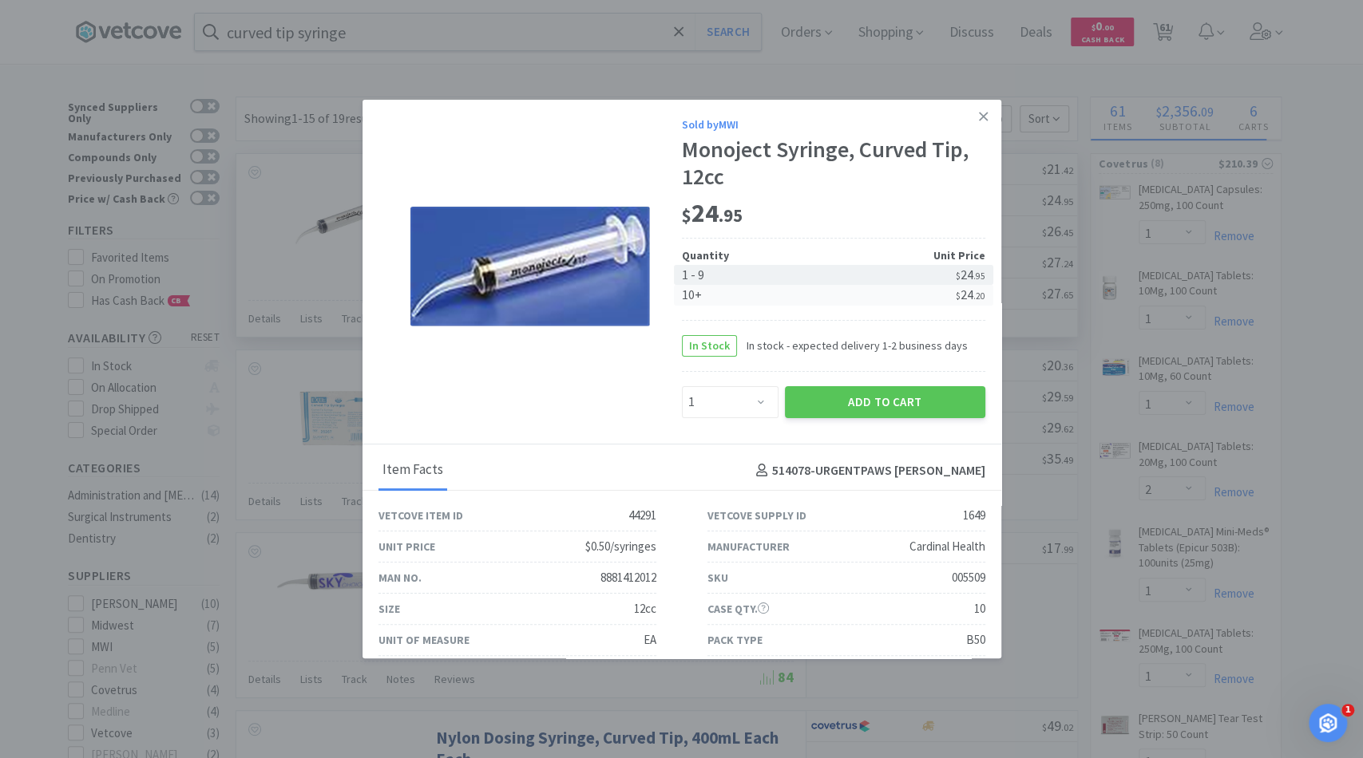
click at [789, 298] on div "10+" at bounding box center [758, 295] width 152 height 21
click at [746, 397] on select "Enter Quantity 1 2 3 4 5 6 7 8 9 10 11 12 13 14 15 16 17 18 19 20 Enter Quantity" at bounding box center [730, 402] width 97 height 32
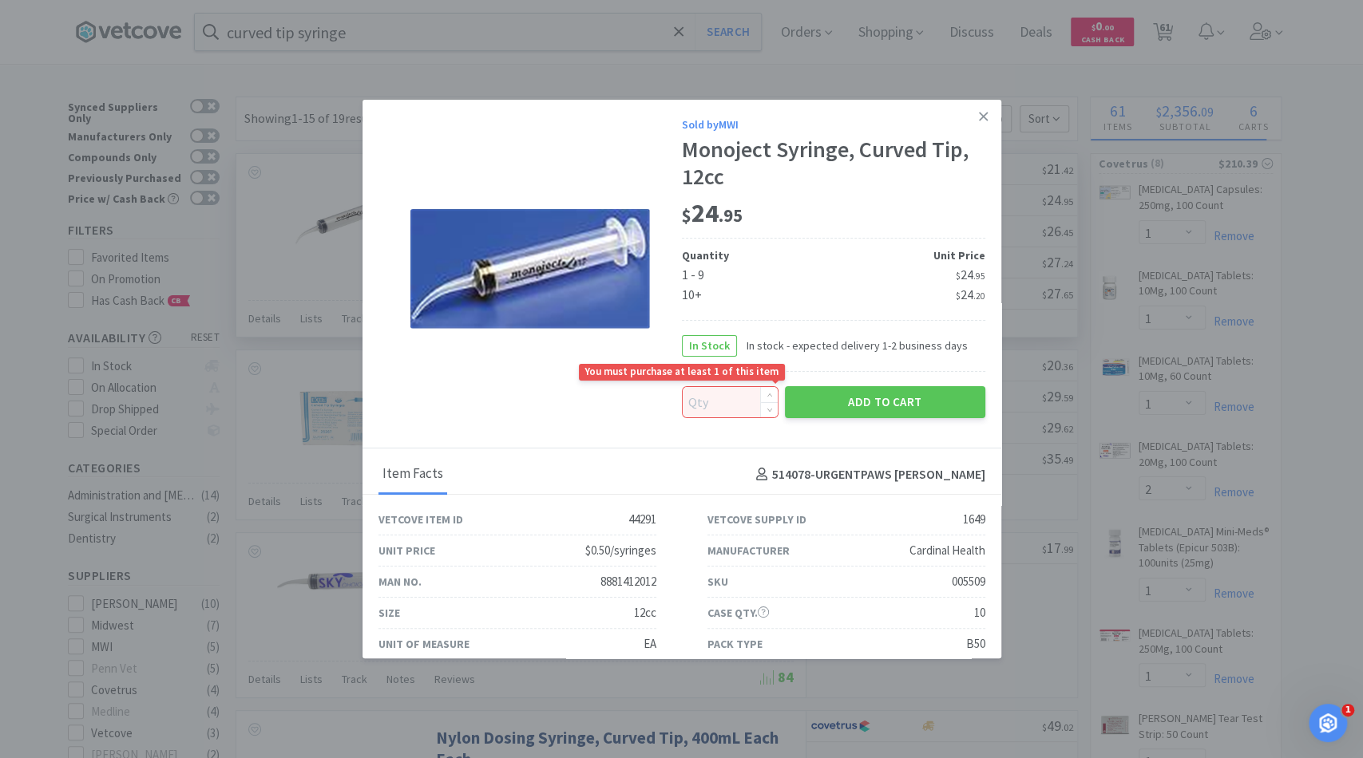
click at [713, 402] on input at bounding box center [730, 402] width 95 height 30
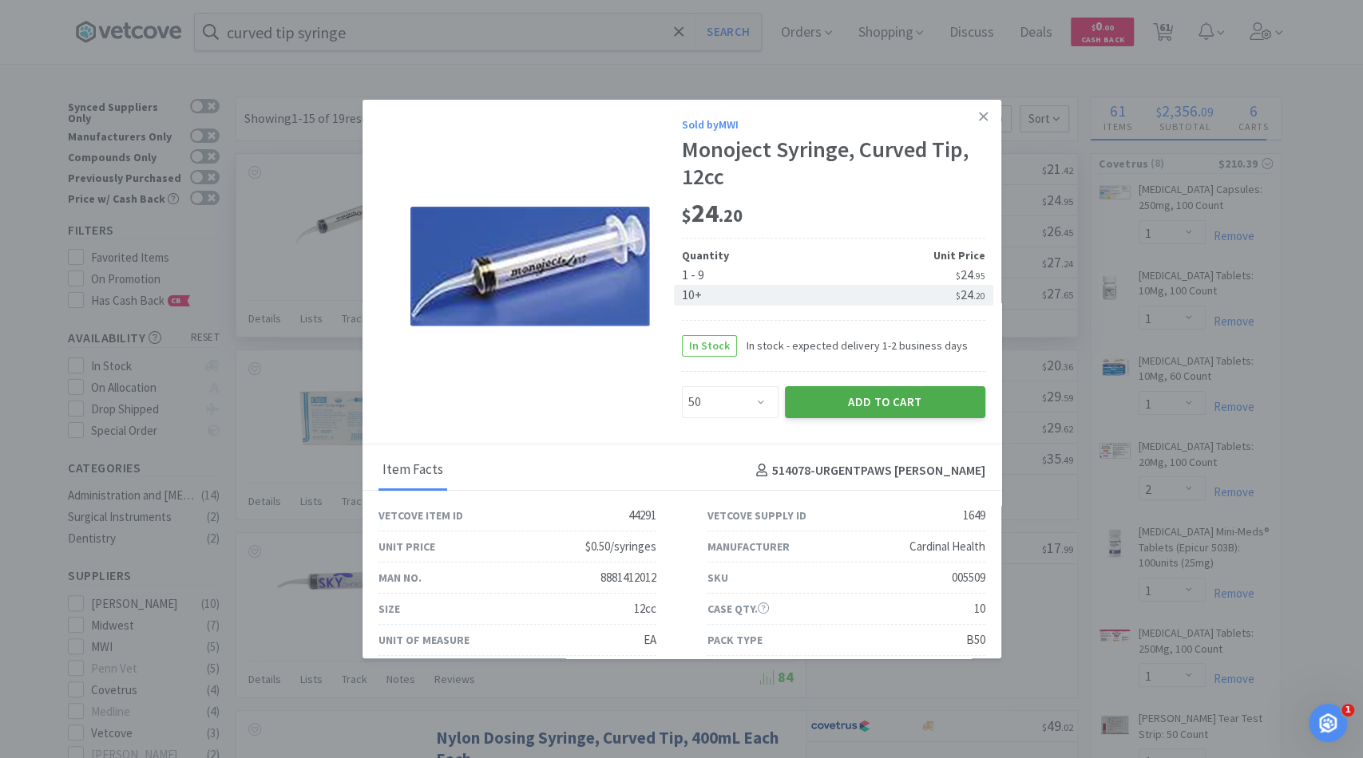
click at [828, 398] on button "Add to Cart" at bounding box center [885, 402] width 200 height 32
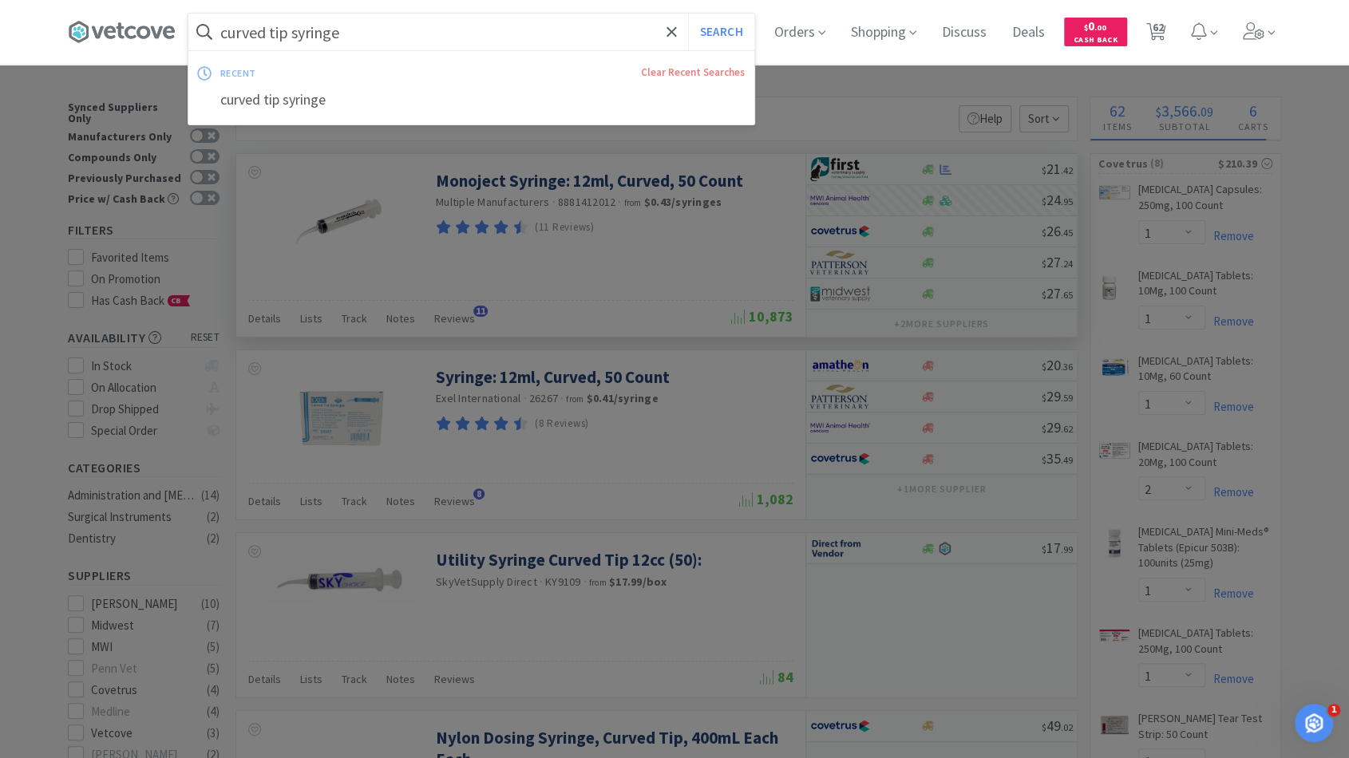
click at [381, 30] on input "curved tip syringe" at bounding box center [471, 32] width 566 height 37
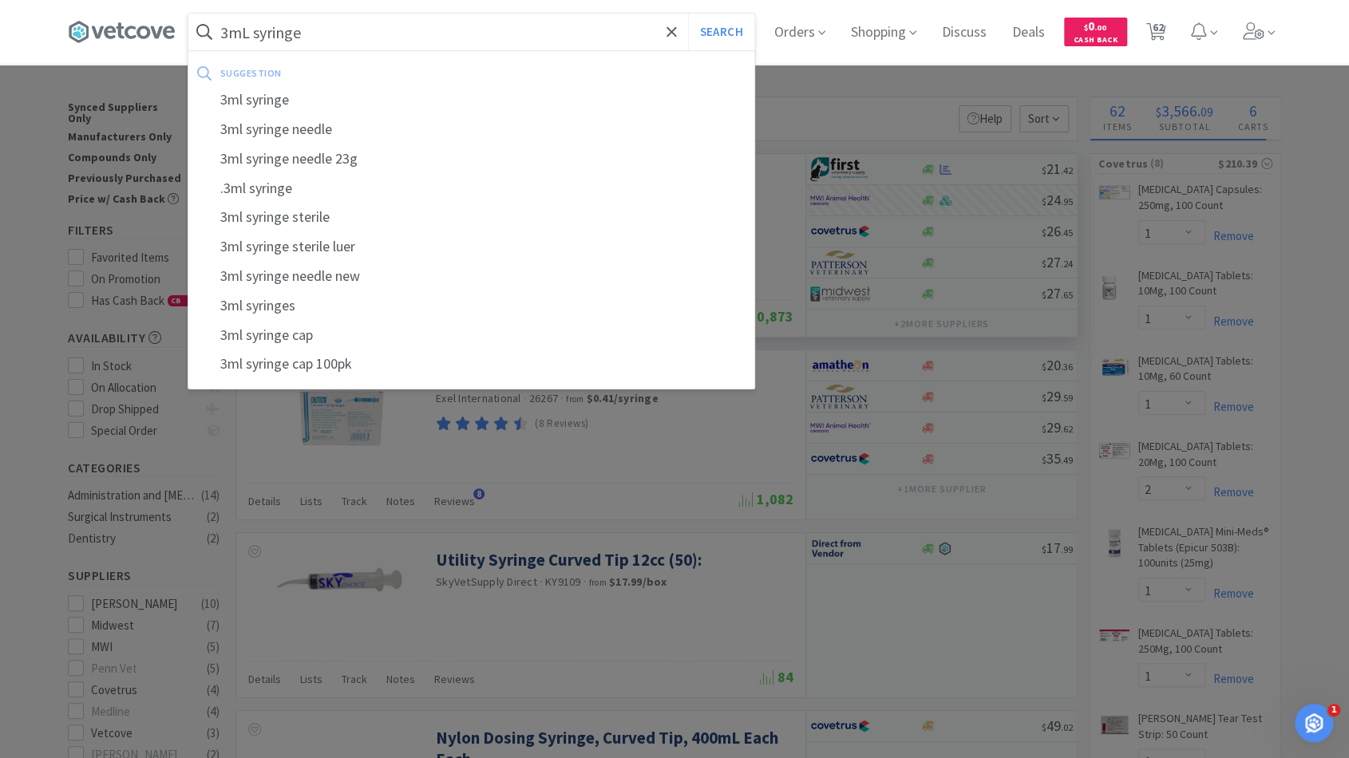
click at [688, 14] on button "Search" at bounding box center [721, 32] width 66 height 37
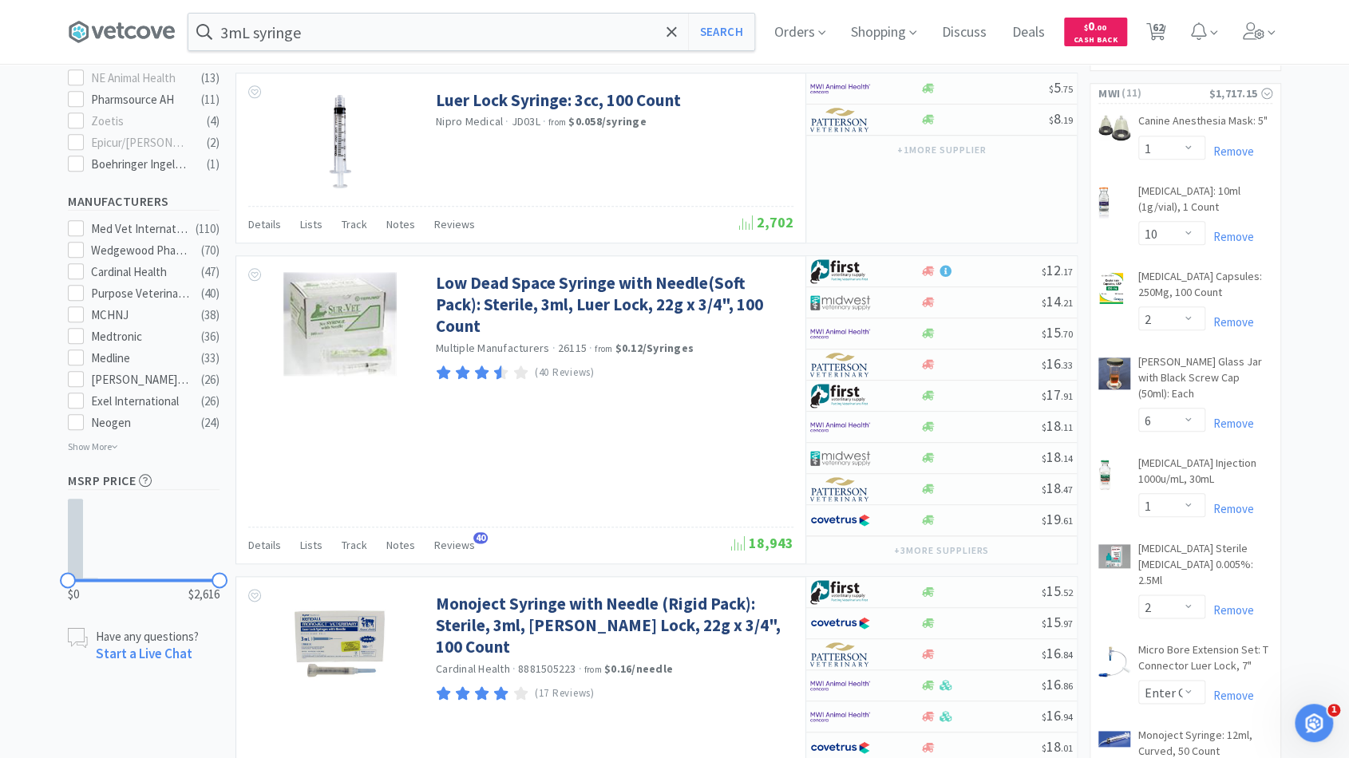
scroll to position [829, 0]
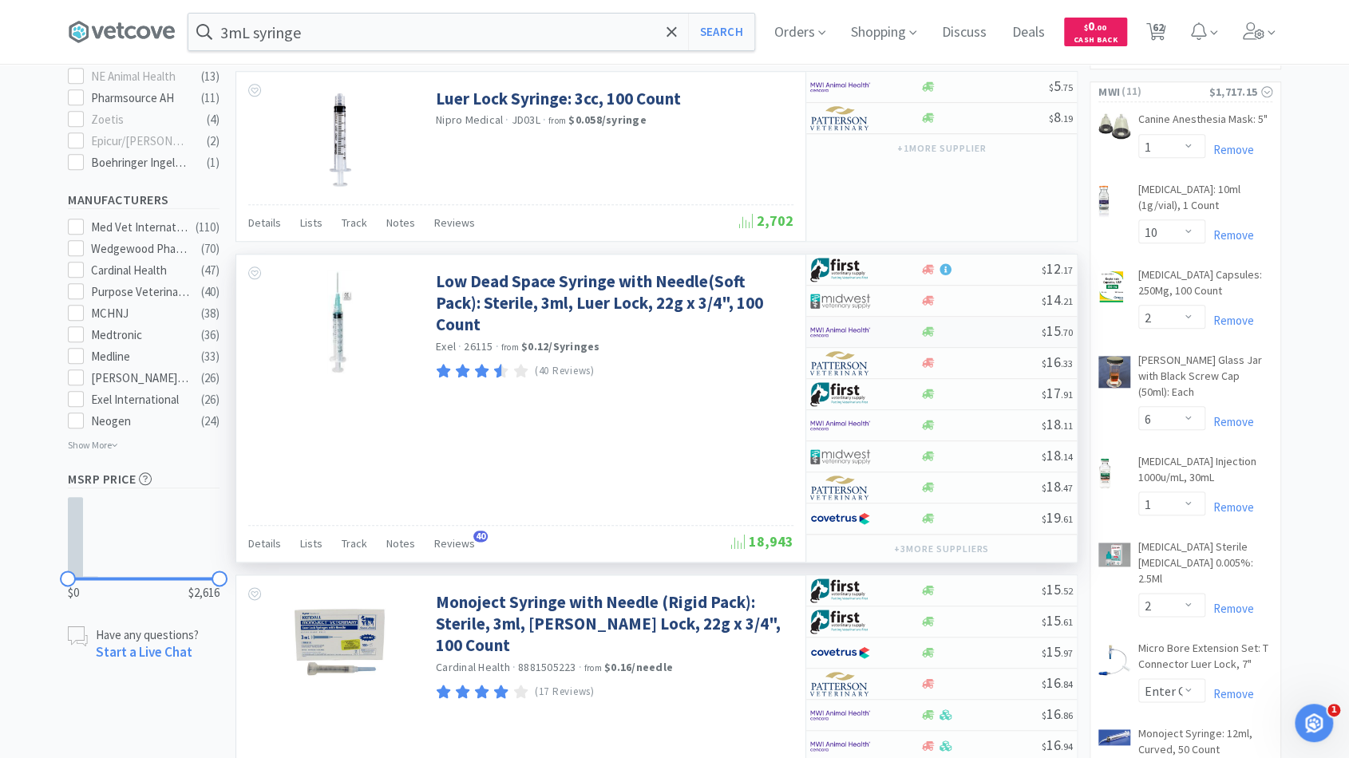
click at [980, 326] on div at bounding box center [981, 332] width 122 height 12
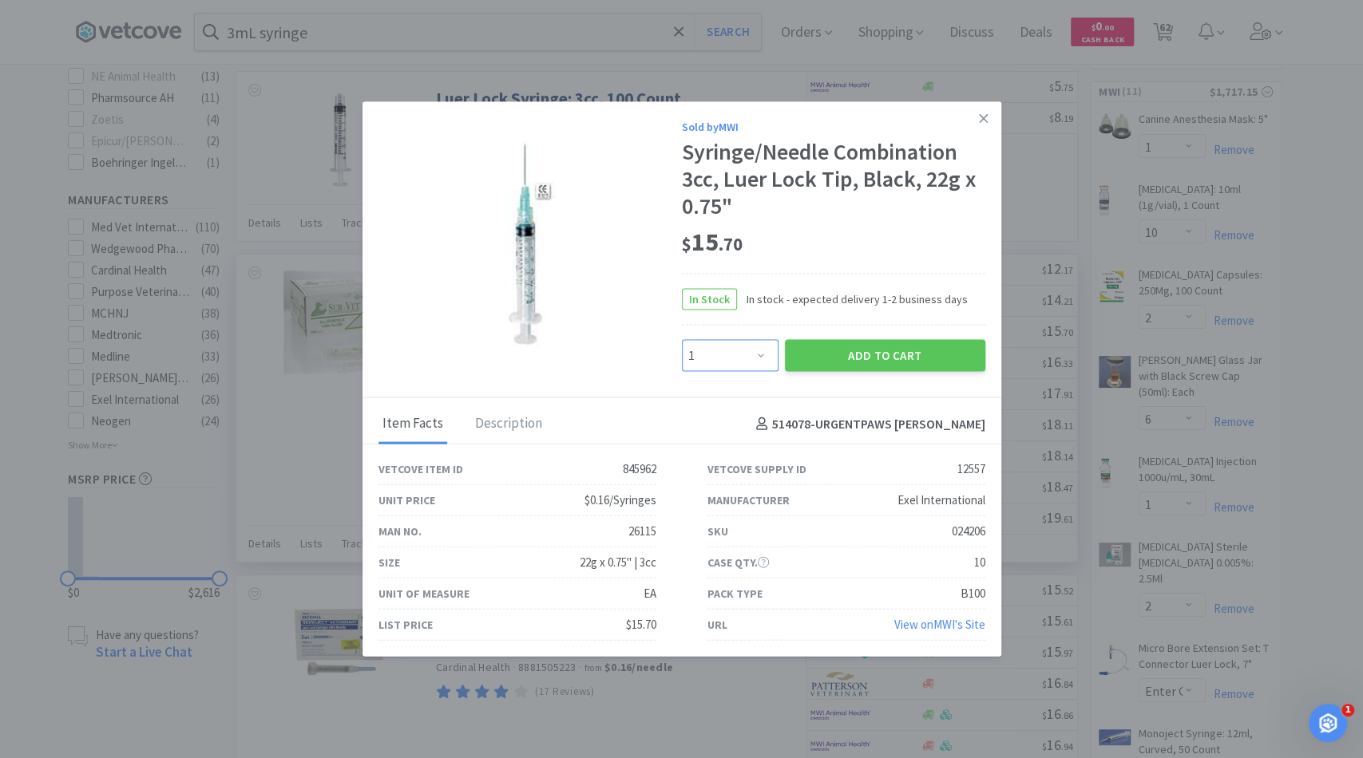
click at [761, 350] on select "Enter Quantity 1 2 3 4 5 6 7 8 9 10 11 12 13 14 15 16 17 18 19 20 Enter Quantity" at bounding box center [730, 355] width 97 height 32
click at [682, 340] on select "Enter Quantity 1 2 3 4 5 6 7 8 9 10 11 12 13 14 15 16 17 18 19 20 Enter Quantity" at bounding box center [730, 355] width 97 height 32
click at [881, 350] on button "Add to Cart" at bounding box center [885, 355] width 200 height 32
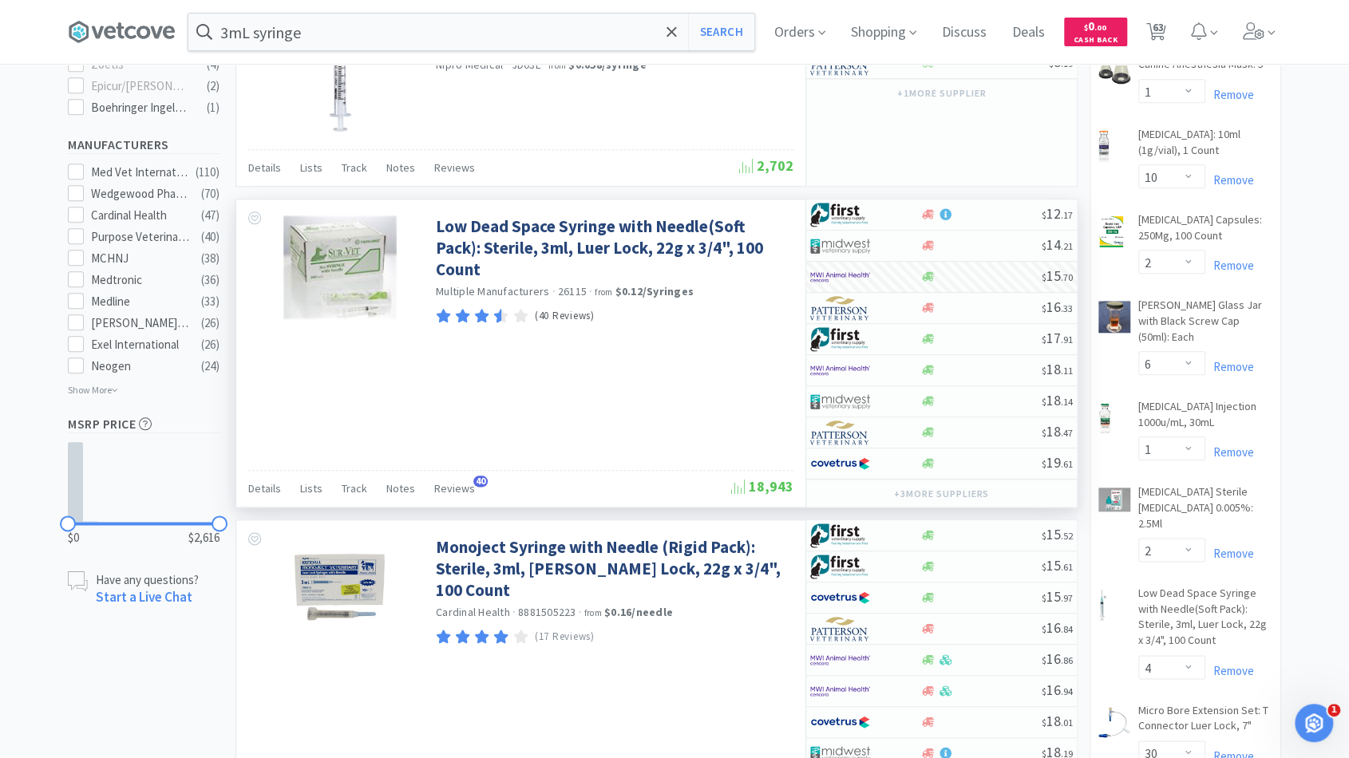
scroll to position [940, 0]
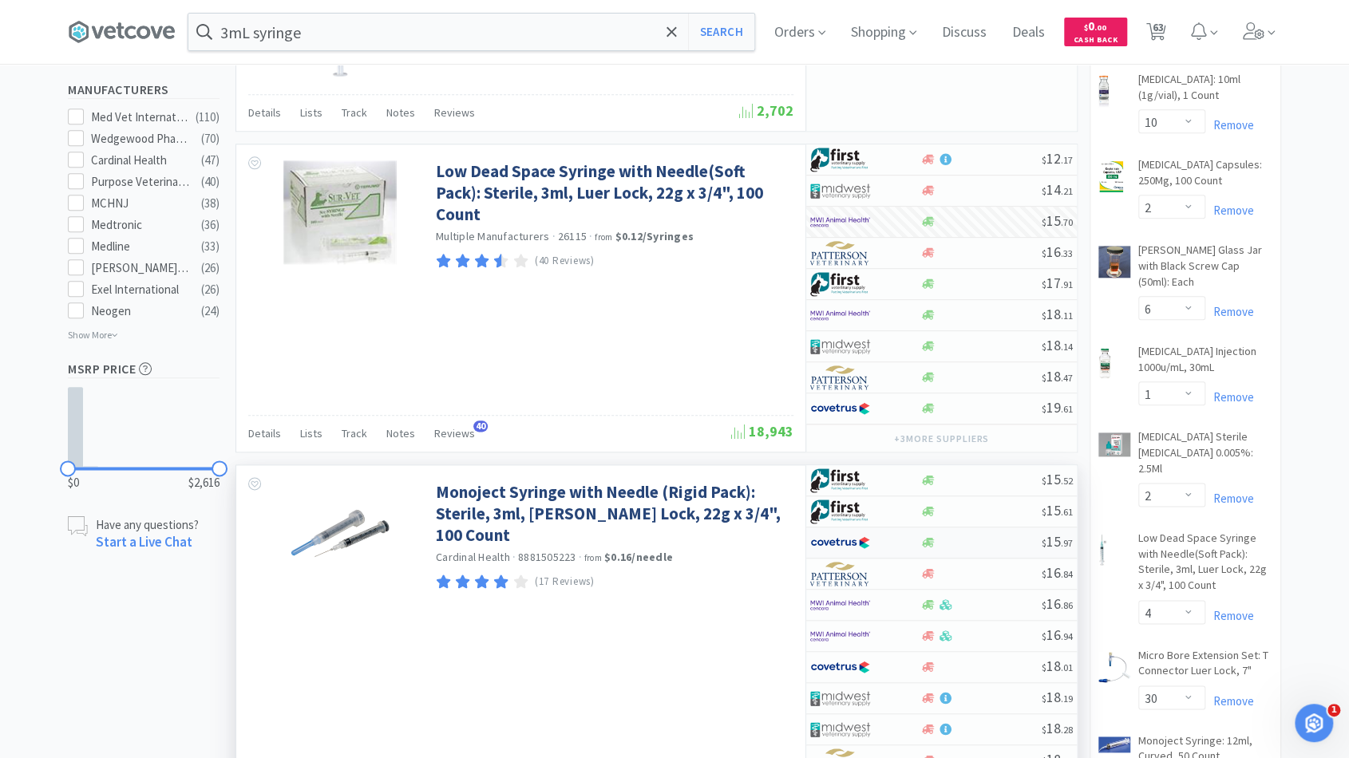
click at [979, 536] on div at bounding box center [981, 542] width 122 height 12
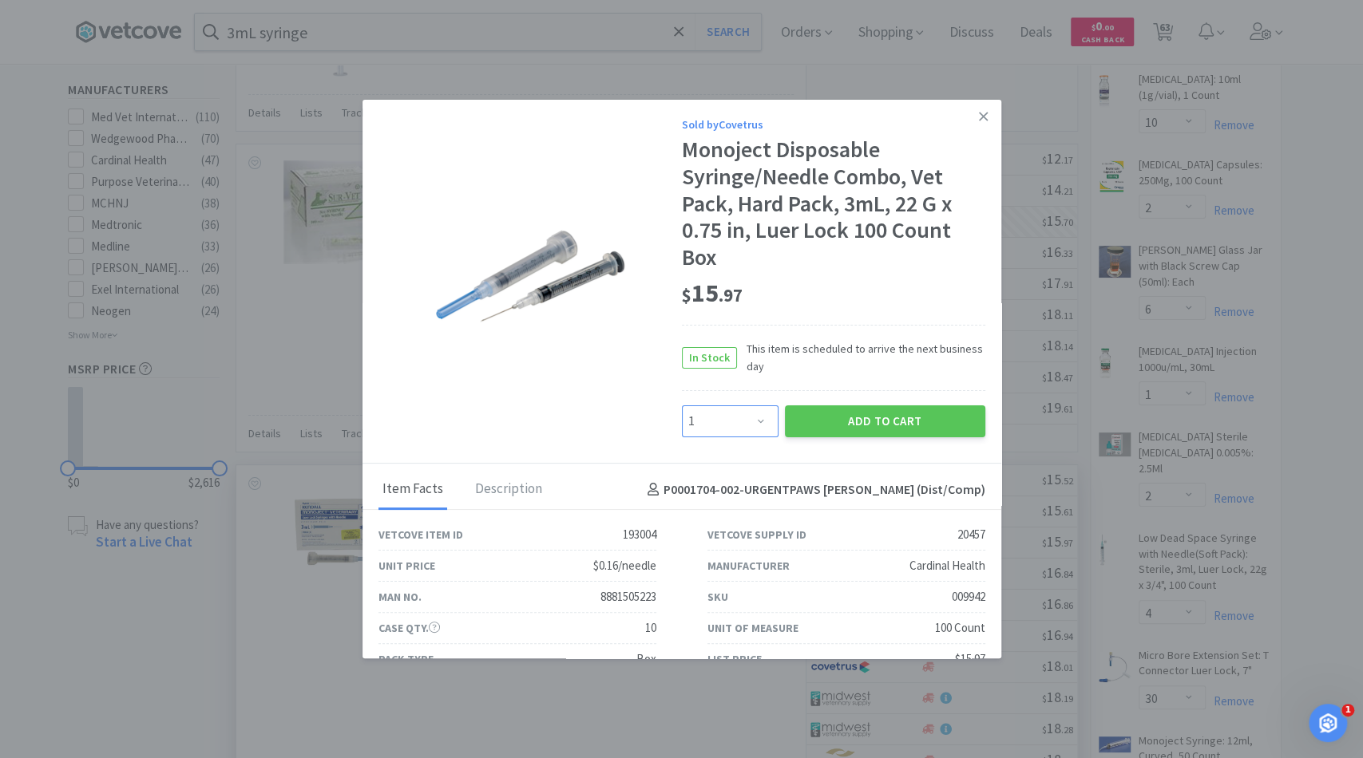
click at [753, 412] on select "Enter Quantity 1 2 3 4 5 6 7 8 9 10 11 12 13 14 15 16 17 18 19 20 Enter Quantity" at bounding box center [730, 422] width 97 height 32
click at [682, 406] on select "Enter Quantity 1 2 3 4 5 6 7 8 9 10 11 12 13 14 15 16 17 18 19 20 Enter Quantity" at bounding box center [730, 422] width 97 height 32
click at [850, 424] on button "Add to Cart" at bounding box center [885, 422] width 200 height 32
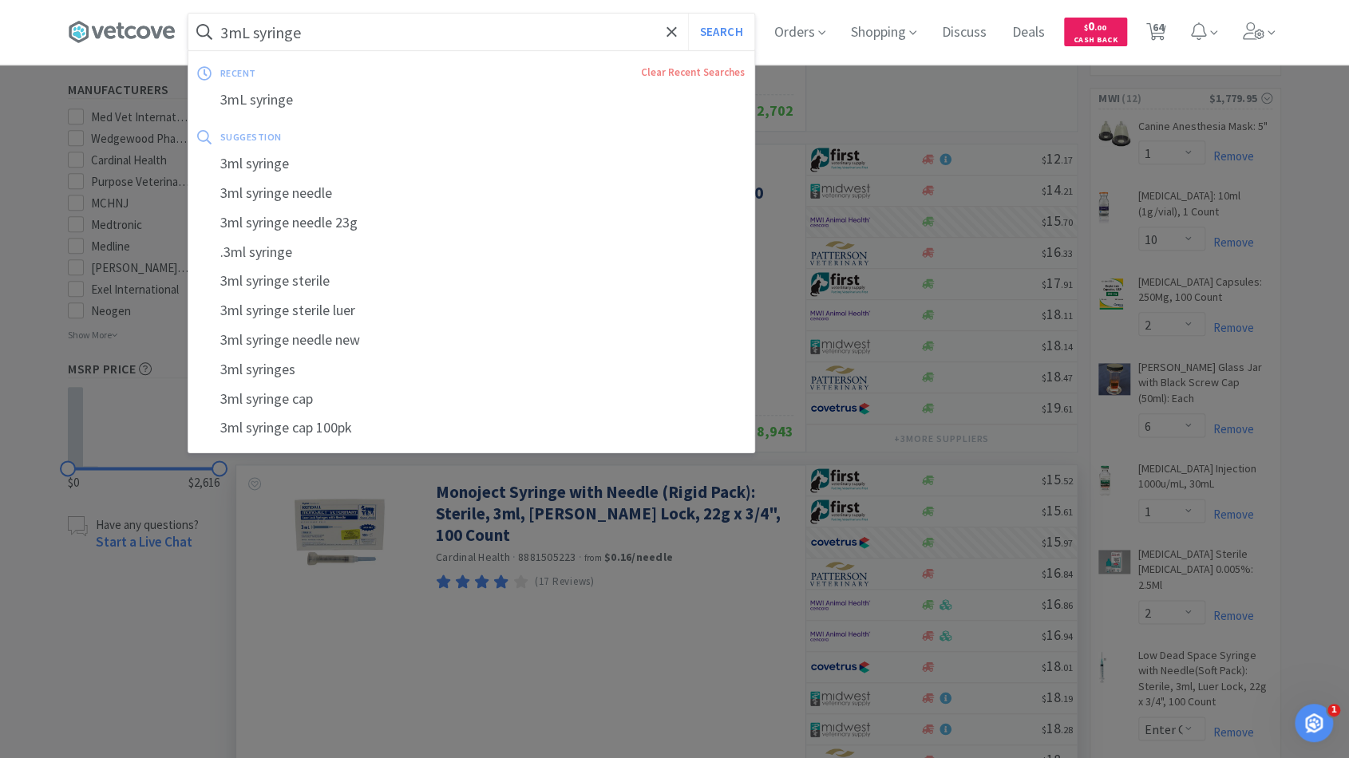
click at [355, 29] on input "3mL syringe" at bounding box center [471, 32] width 566 height 37
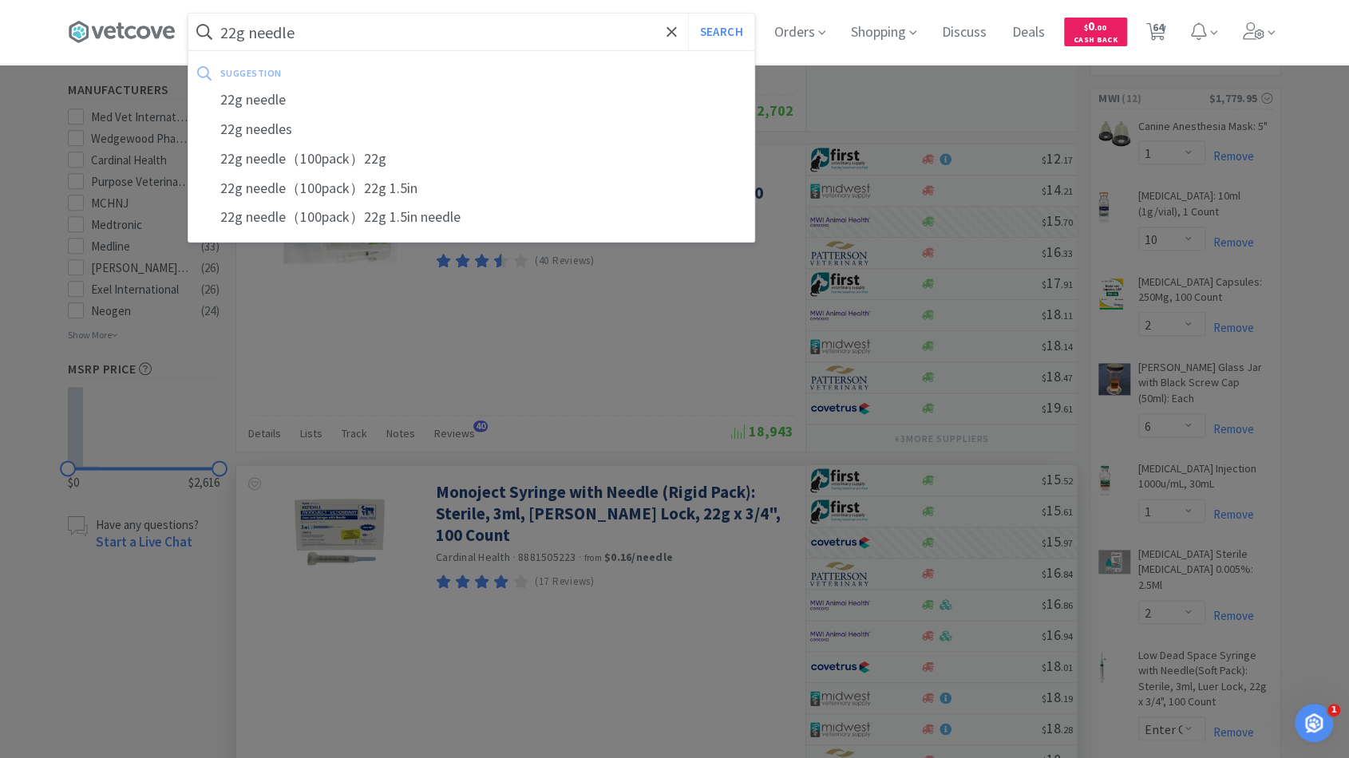
click at [688, 14] on button "Search" at bounding box center [721, 32] width 66 height 37
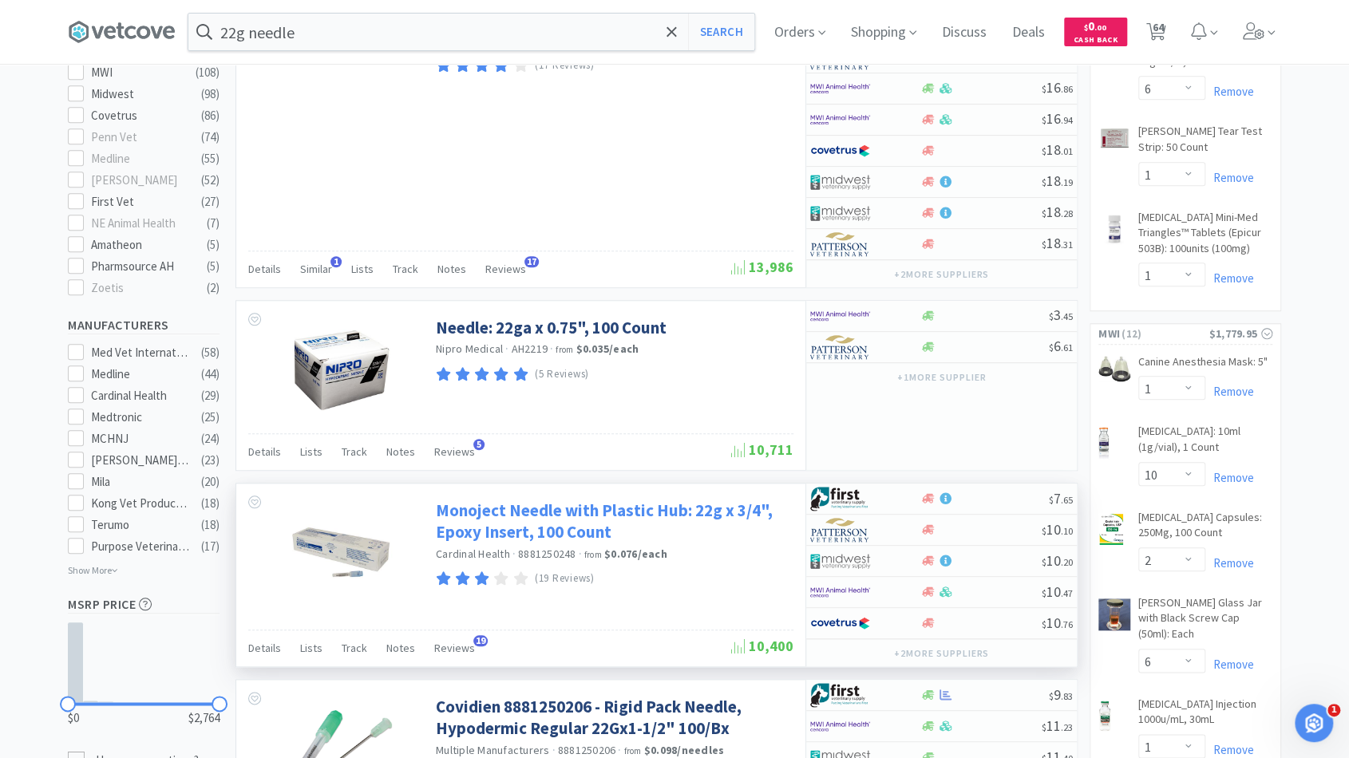
scroll to position [686, 0]
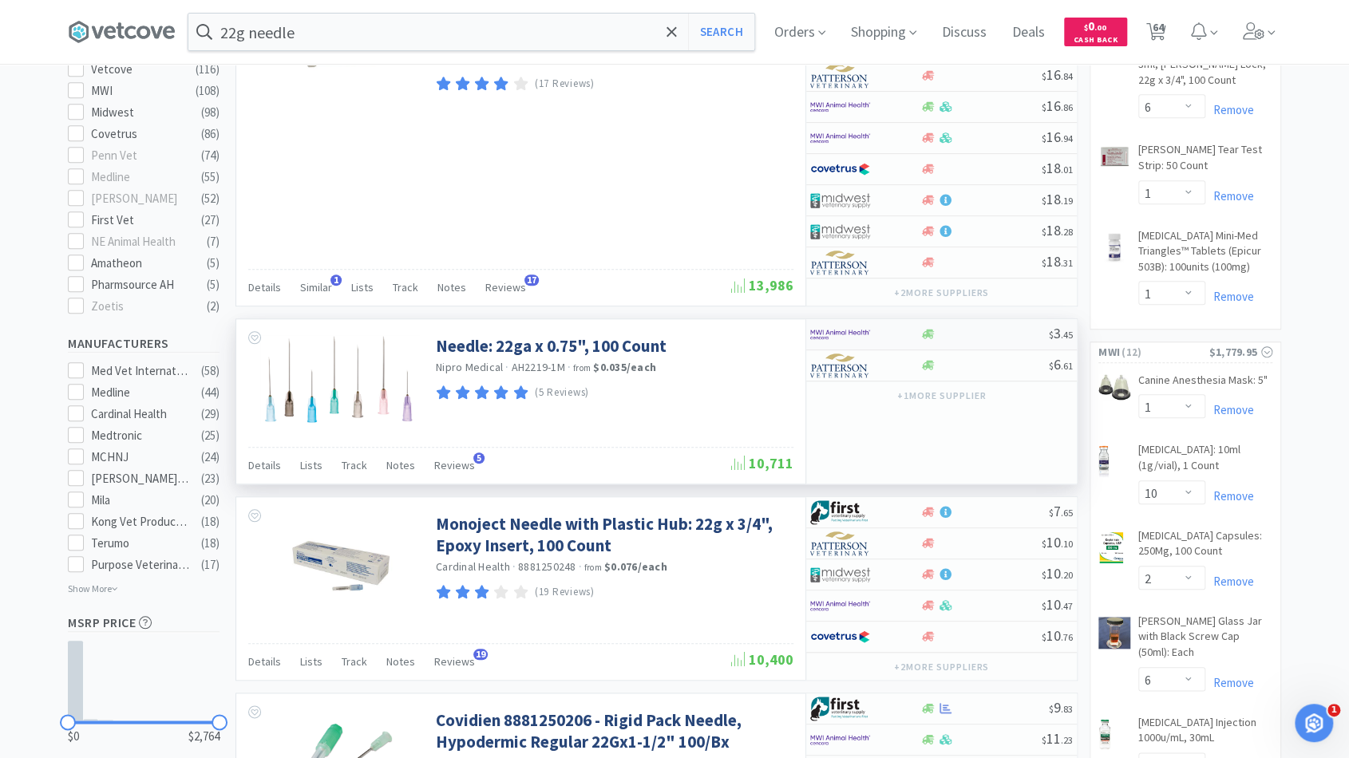
click at [995, 332] on div at bounding box center [984, 334] width 129 height 12
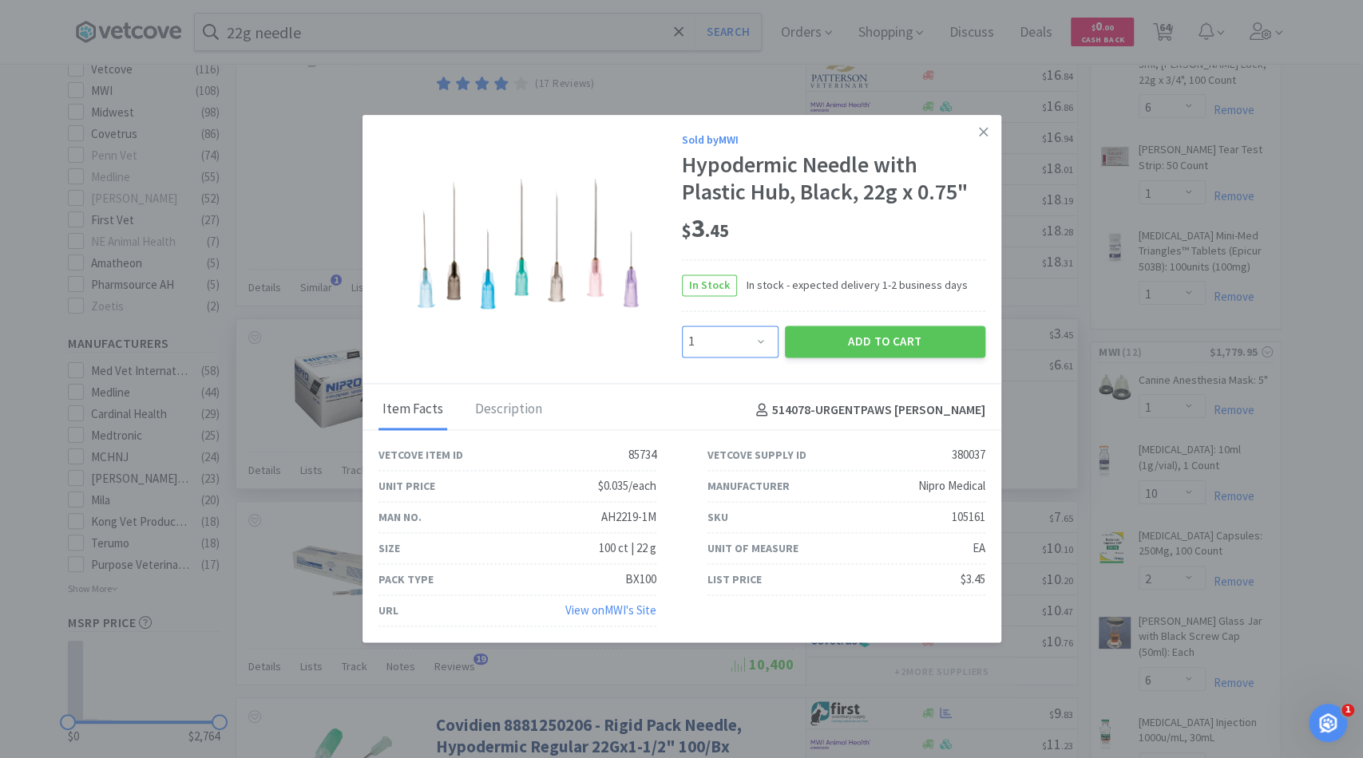
click at [761, 340] on select "Enter Quantity 1 2 3 4 5 6 7 8 9 10 11 12 13 14 15 16 17 18 19 20 Enter Quantity" at bounding box center [730, 342] width 97 height 32
click at [645, 353] on div "Sold by MWI Hypodermic Needle with Plastic Hub, Black, 22g x 0.75" $ 3 . 45 In …" at bounding box center [681, 249] width 639 height 269
click at [987, 133] on icon at bounding box center [983, 132] width 9 height 14
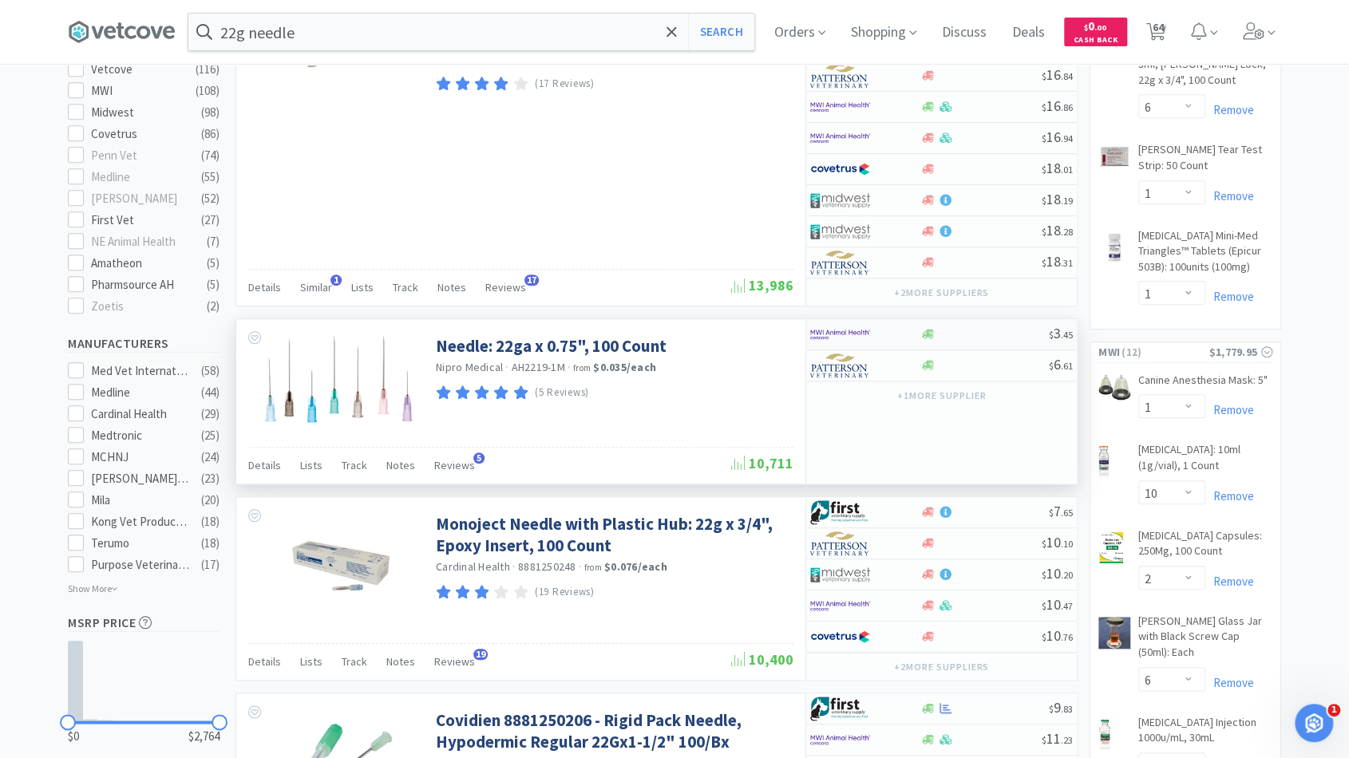
click at [960, 332] on div at bounding box center [984, 334] width 129 height 12
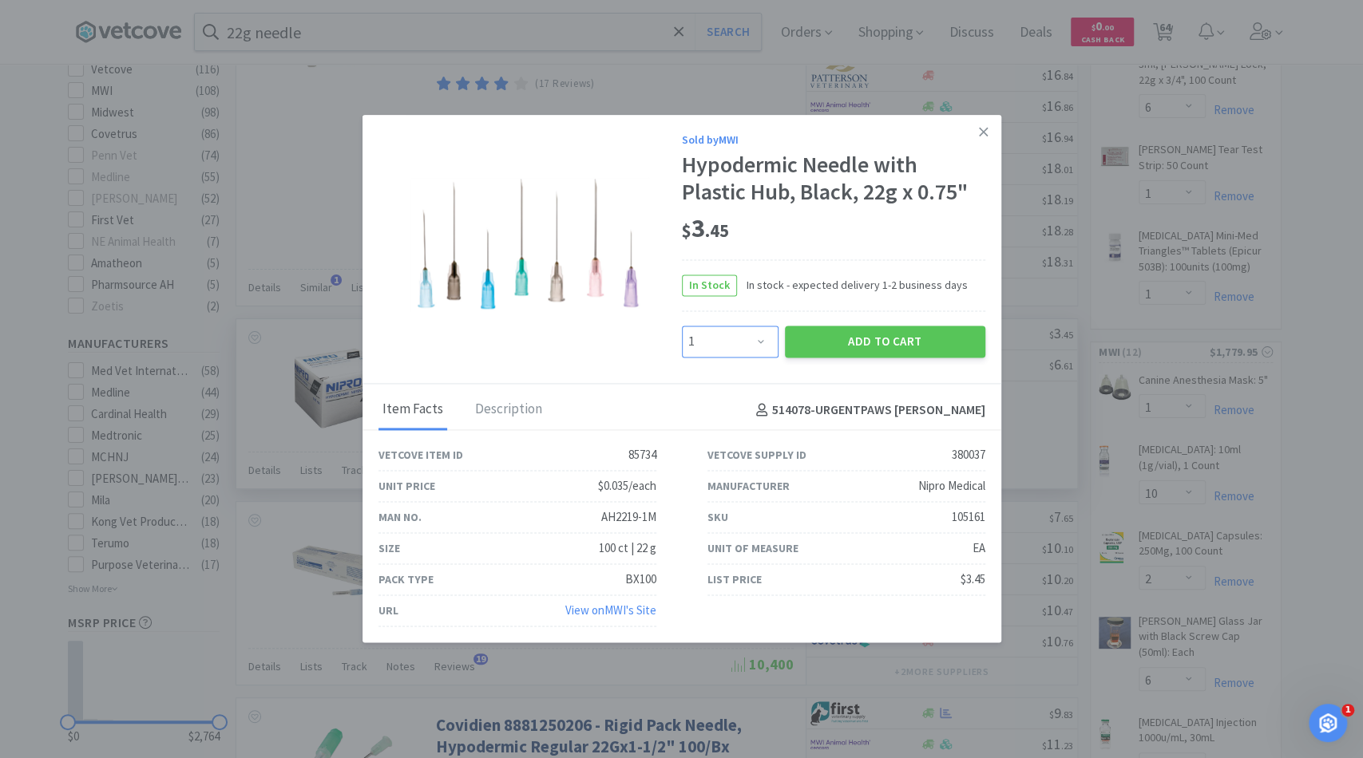
click at [734, 330] on select "Enter Quantity 1 2 3 4 5 6 7 8 9 10 11 12 13 14 15 16 17 18 19 20 Enter Quantity" at bounding box center [730, 342] width 97 height 32
click at [682, 326] on select "Enter Quantity 1 2 3 4 5 6 7 8 9 10 11 12 13 14 15 16 17 18 19 20 Enter Quantity" at bounding box center [730, 342] width 97 height 32
click at [816, 342] on button "Add to Cart" at bounding box center [885, 342] width 200 height 32
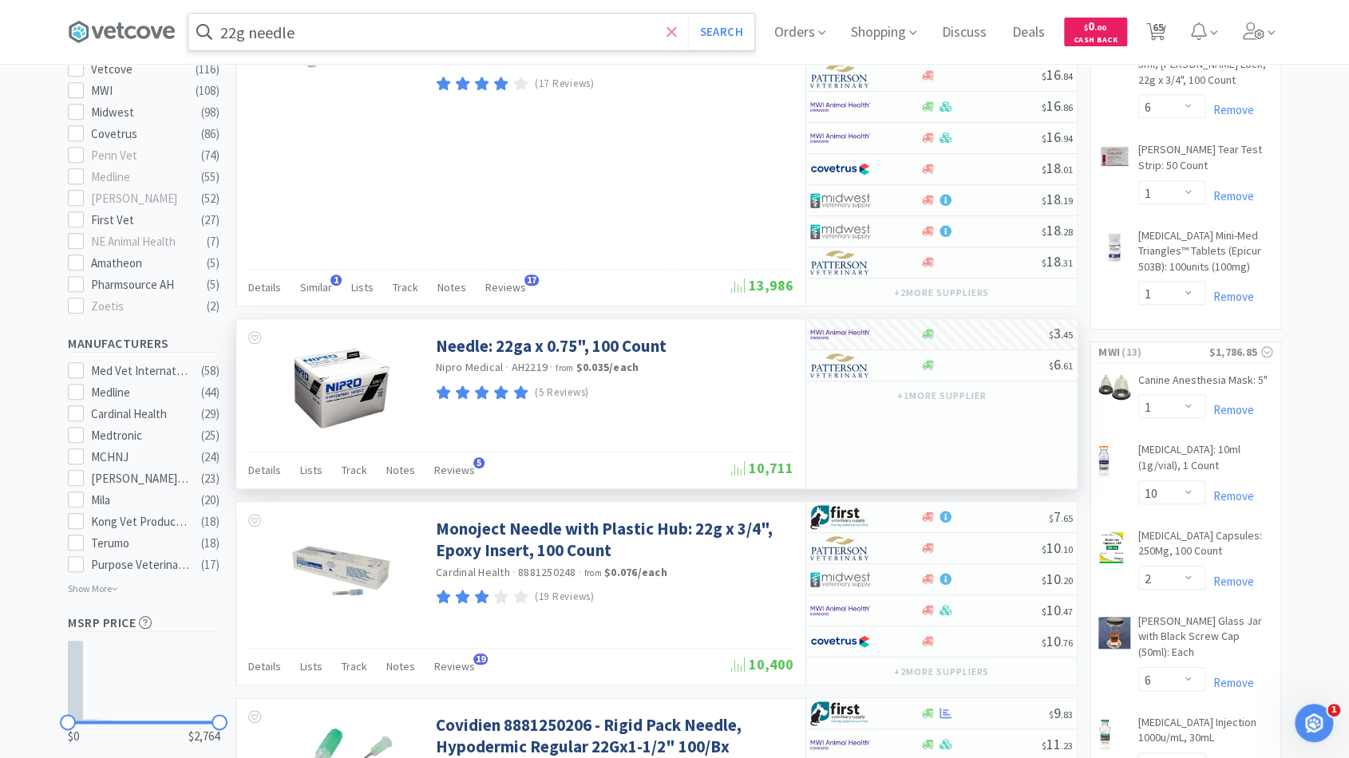
click at [677, 33] on icon at bounding box center [672, 32] width 10 height 16
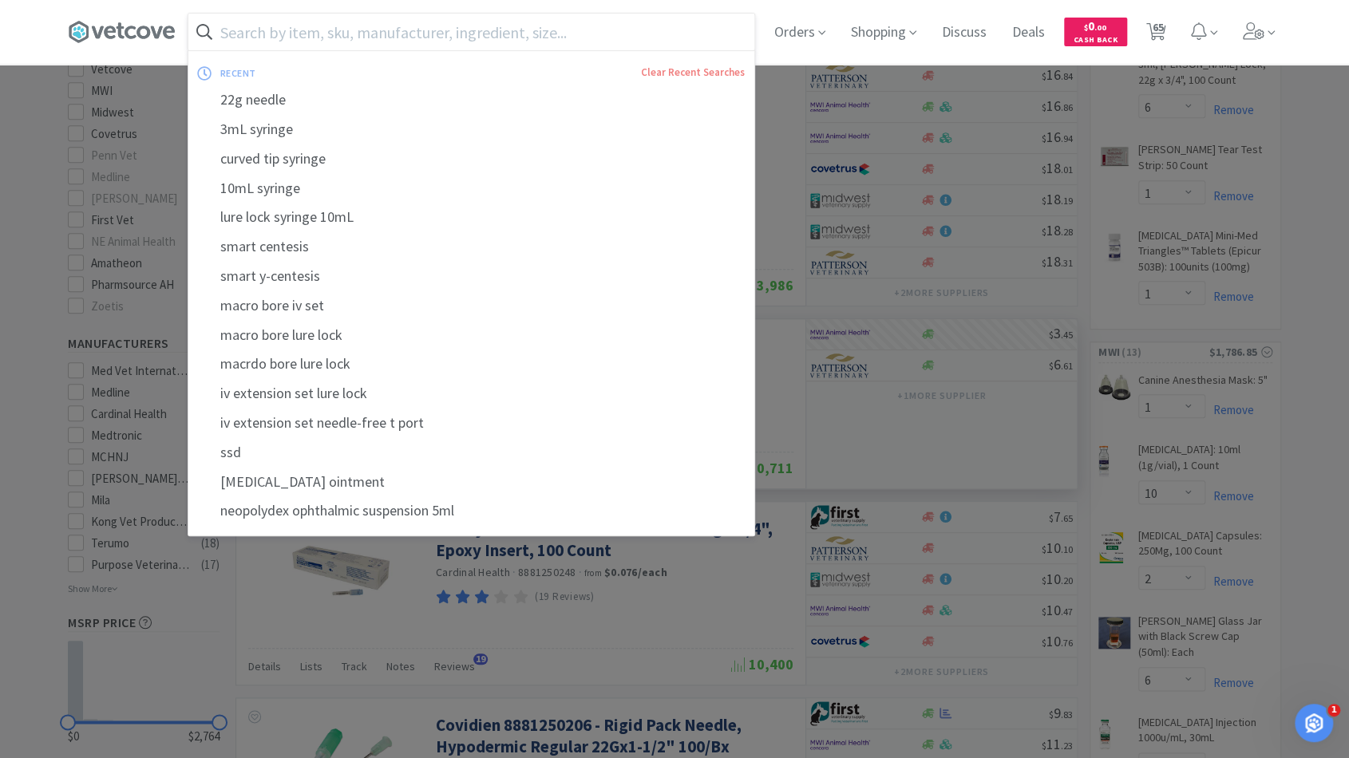
click at [638, 38] on input "text" at bounding box center [471, 32] width 566 height 37
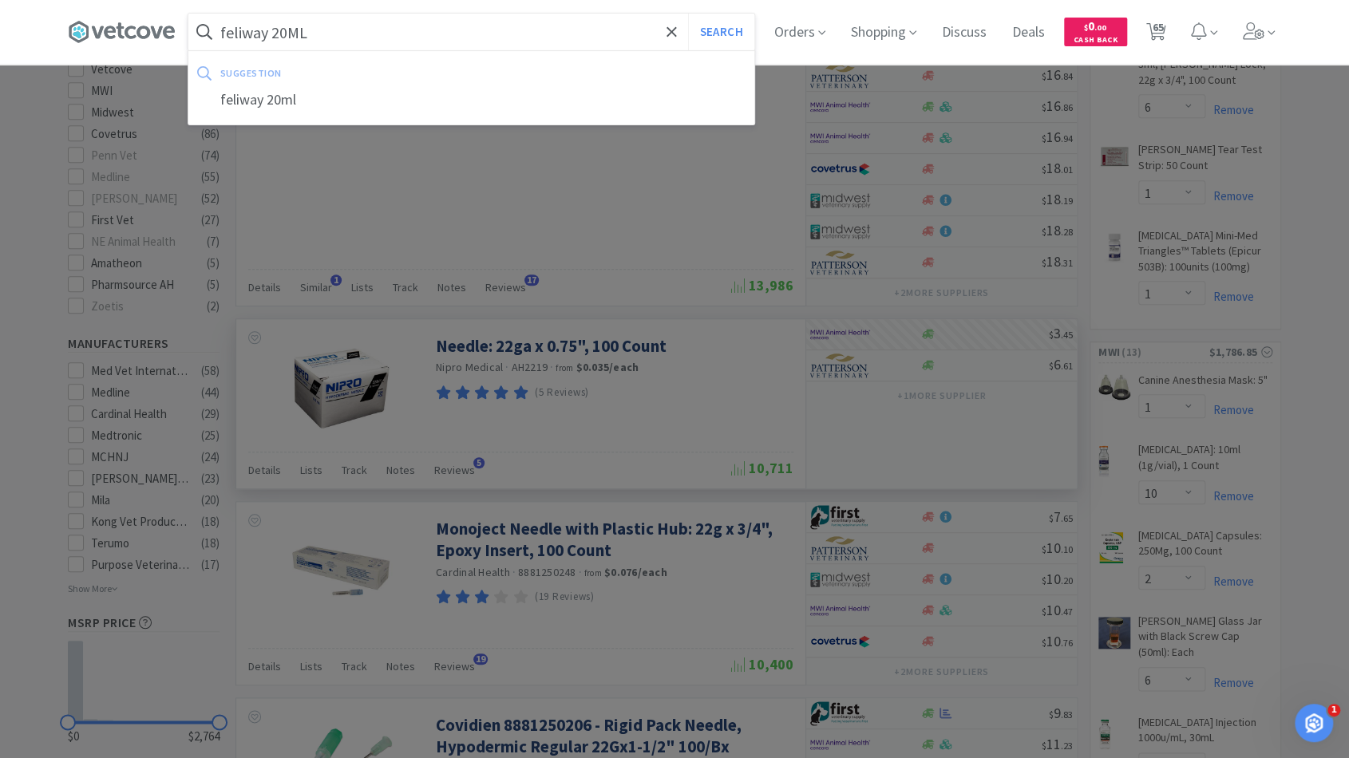
click at [688, 14] on button "Search" at bounding box center [721, 32] width 66 height 37
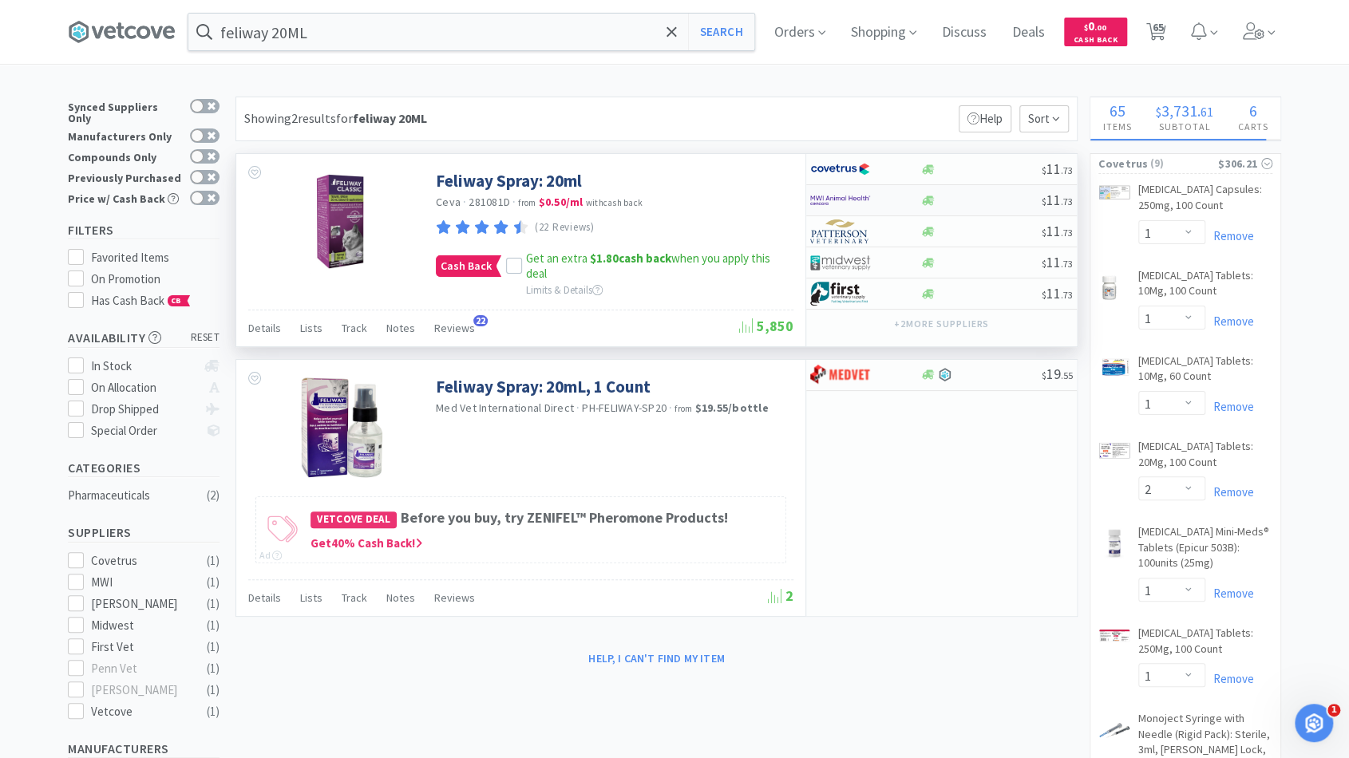
click at [982, 204] on div at bounding box center [981, 201] width 122 height 12
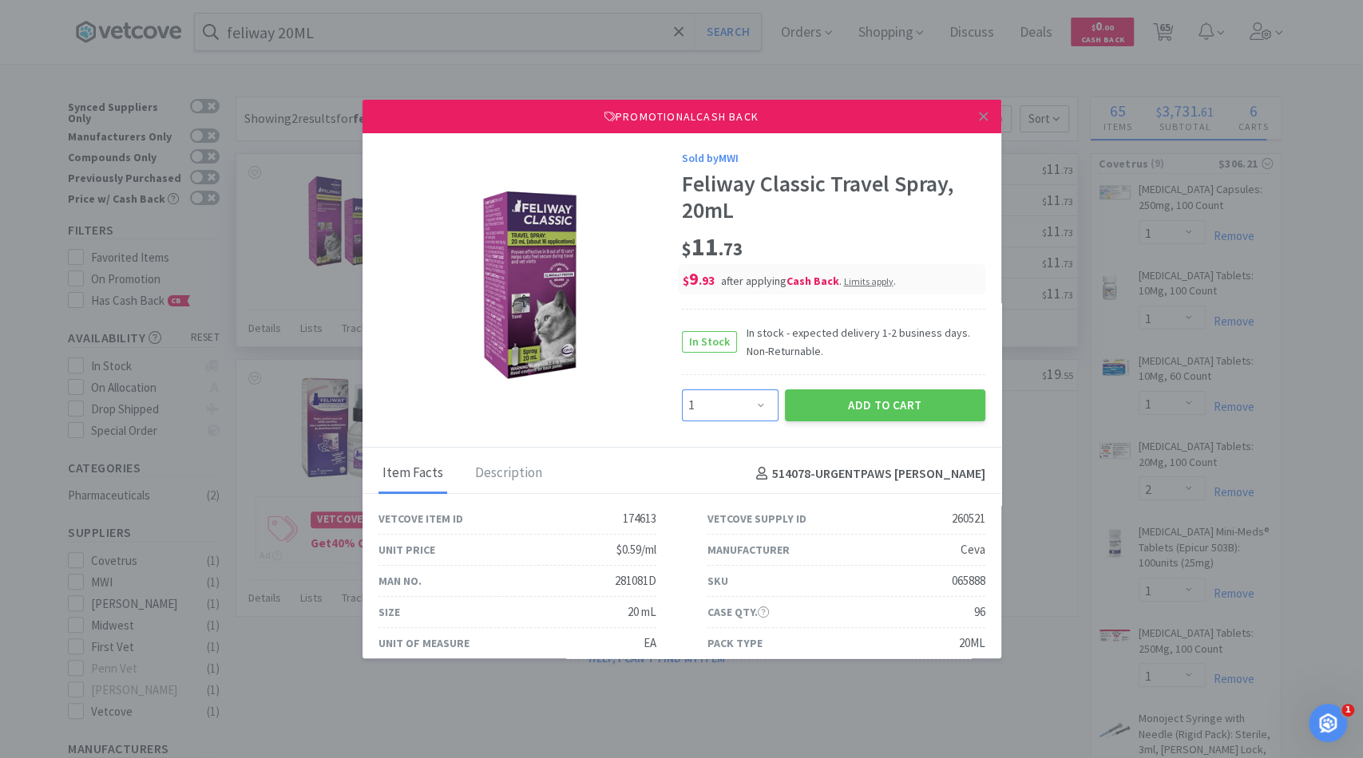
click at [753, 405] on select "Enter Quantity 1 2 3 4 5 6 7 8 9 10 11 12 13 14 15 16 17 18 19 20 Enter Quantity" at bounding box center [730, 406] width 97 height 32
click at [682, 390] on select "Enter Quantity 1 2 3 4 5 6 7 8 9 10 11 12 13 14 15 16 17 18 19 20 Enter Quantity" at bounding box center [730, 406] width 97 height 32
click at [809, 401] on button "Add to Cart" at bounding box center [885, 406] width 200 height 32
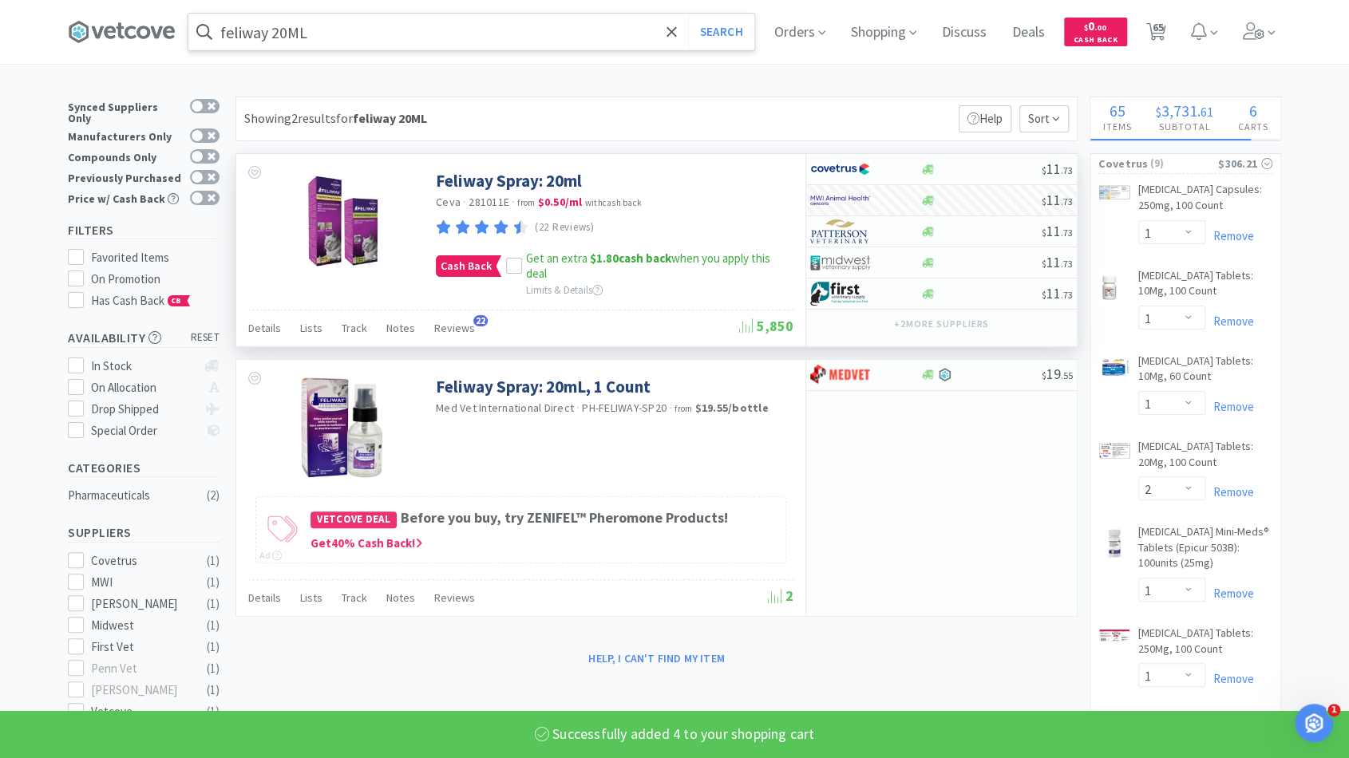
click at [335, 46] on input "feliway 20ML" at bounding box center [471, 32] width 566 height 37
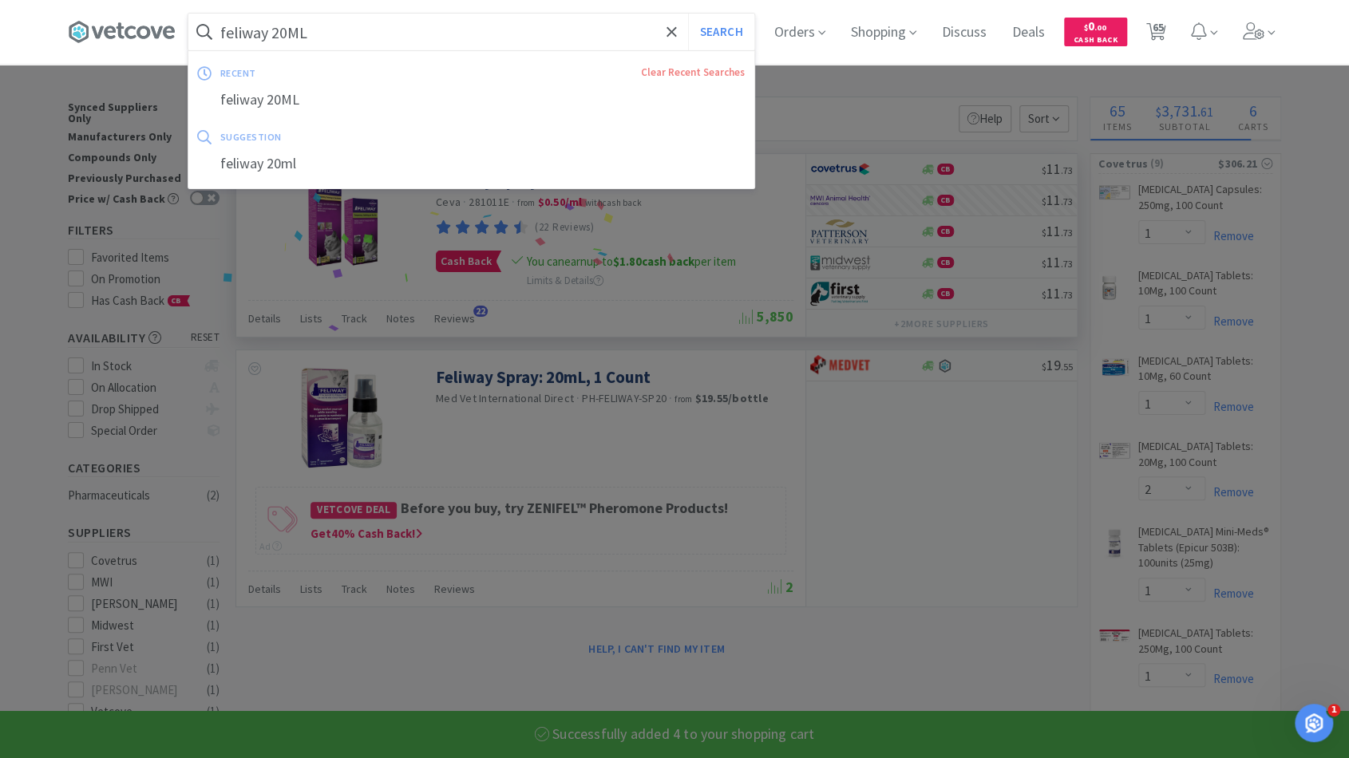
click at [335, 46] on input "feliway 20ML" at bounding box center [471, 32] width 566 height 37
drag, startPoint x: 281, startPoint y: 31, endPoint x: 317, endPoint y: 34, distance: 36.1
click at [317, 34] on input "feliway 20ML" at bounding box center [471, 32] width 566 height 37
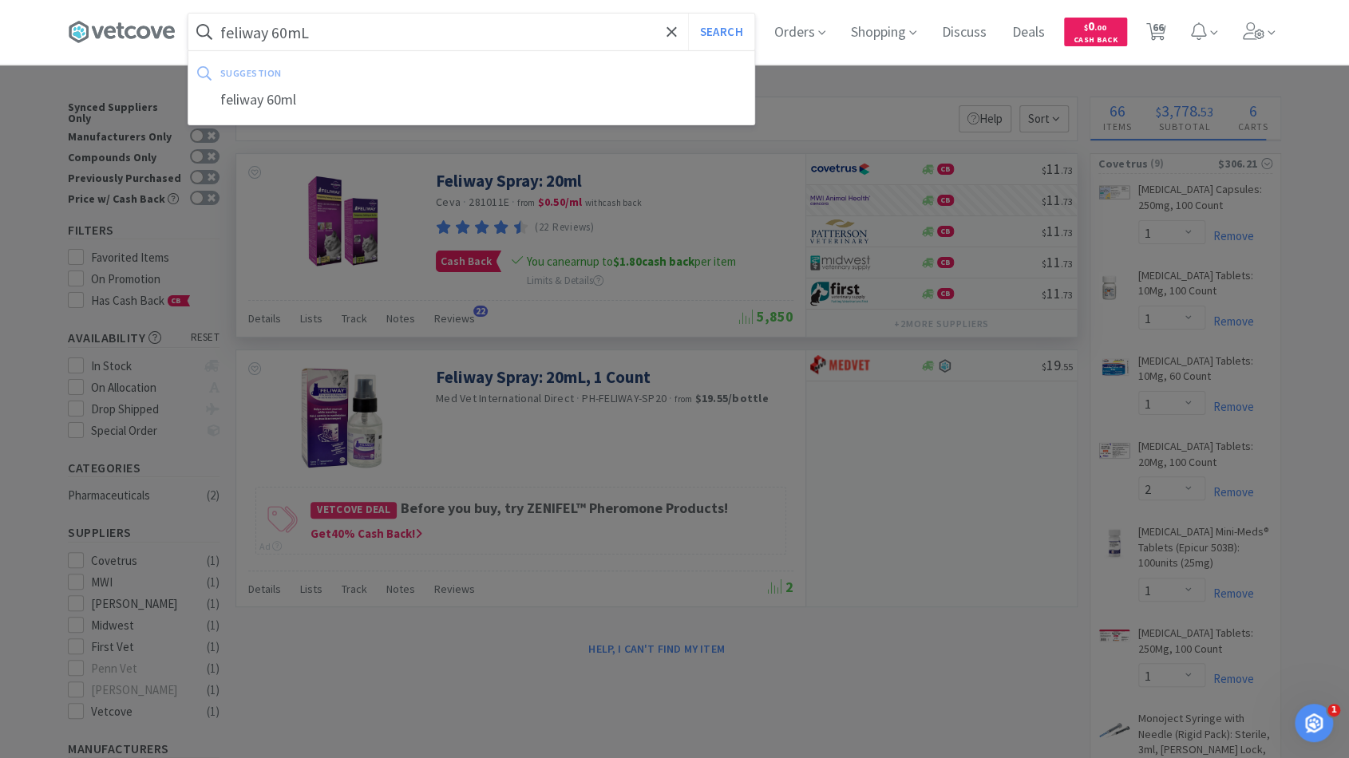
click at [688, 14] on button "Search" at bounding box center [721, 32] width 66 height 37
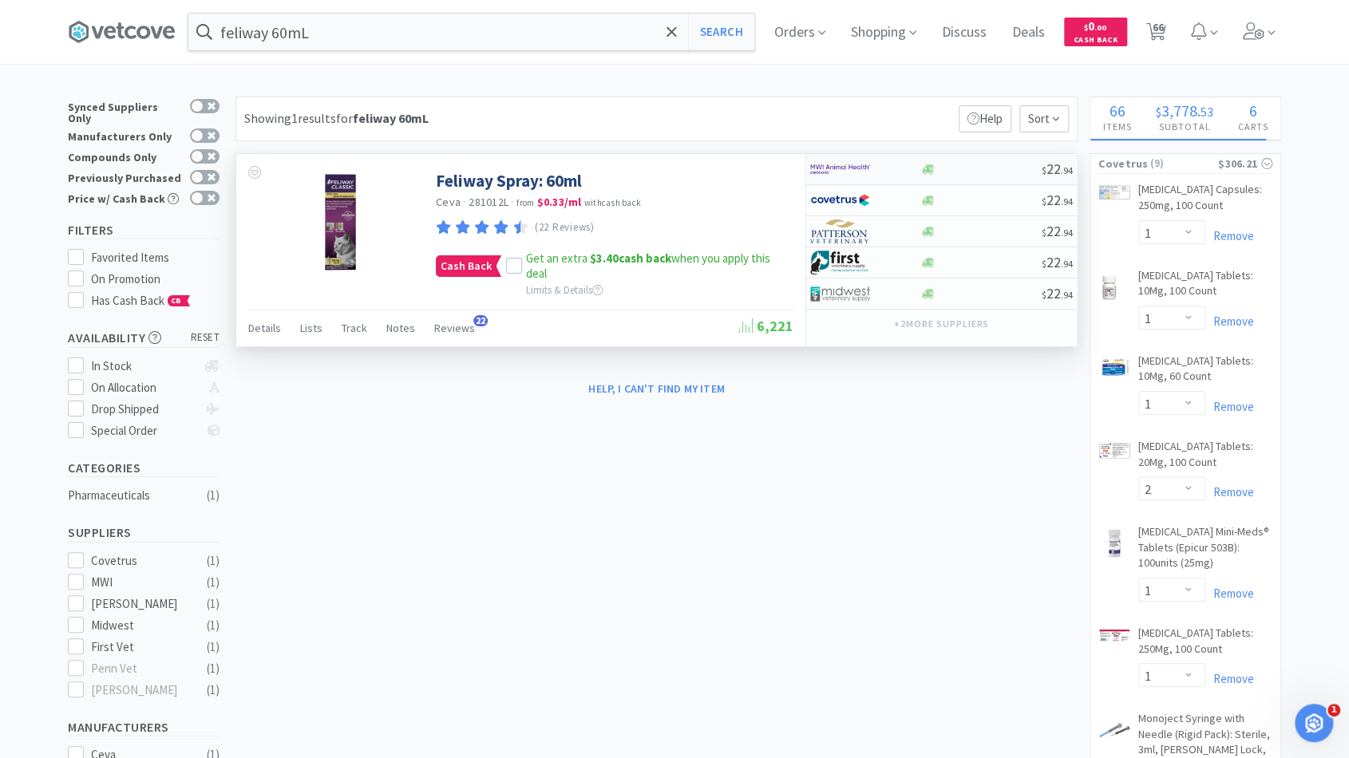
click at [970, 180] on div "$ 22 . 94" at bounding box center [941, 169] width 271 height 31
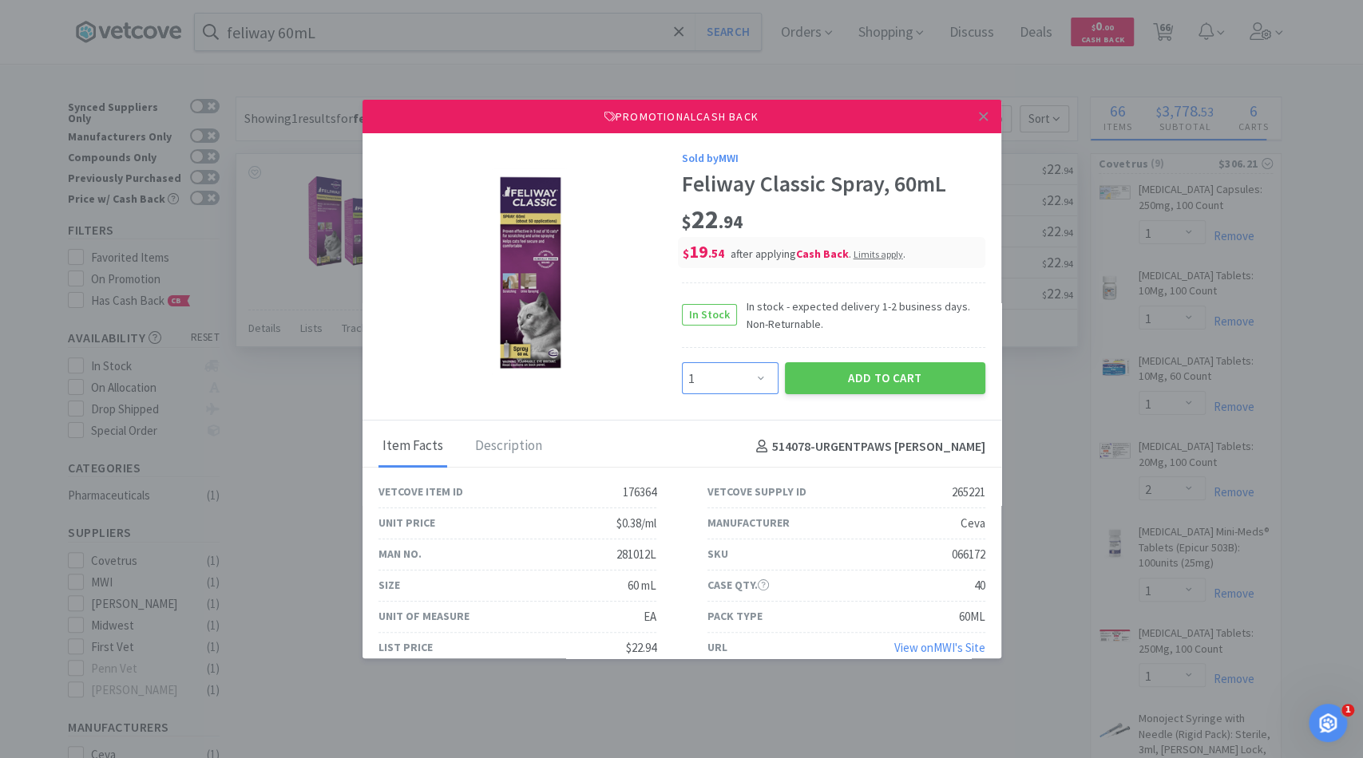
click at [752, 370] on select "Enter Quantity 1 2 3 4 5 6 7 8 9 10 11 12 13 14 15 16 17 18 19 20 Enter Quantity" at bounding box center [730, 378] width 97 height 32
click at [682, 362] on select "Enter Quantity 1 2 3 4 5 6 7 8 9 10 11 12 13 14 15 16 17 18 19 20 Enter Quantity" at bounding box center [730, 378] width 97 height 32
click at [813, 372] on button "Add to Cart" at bounding box center [885, 378] width 200 height 32
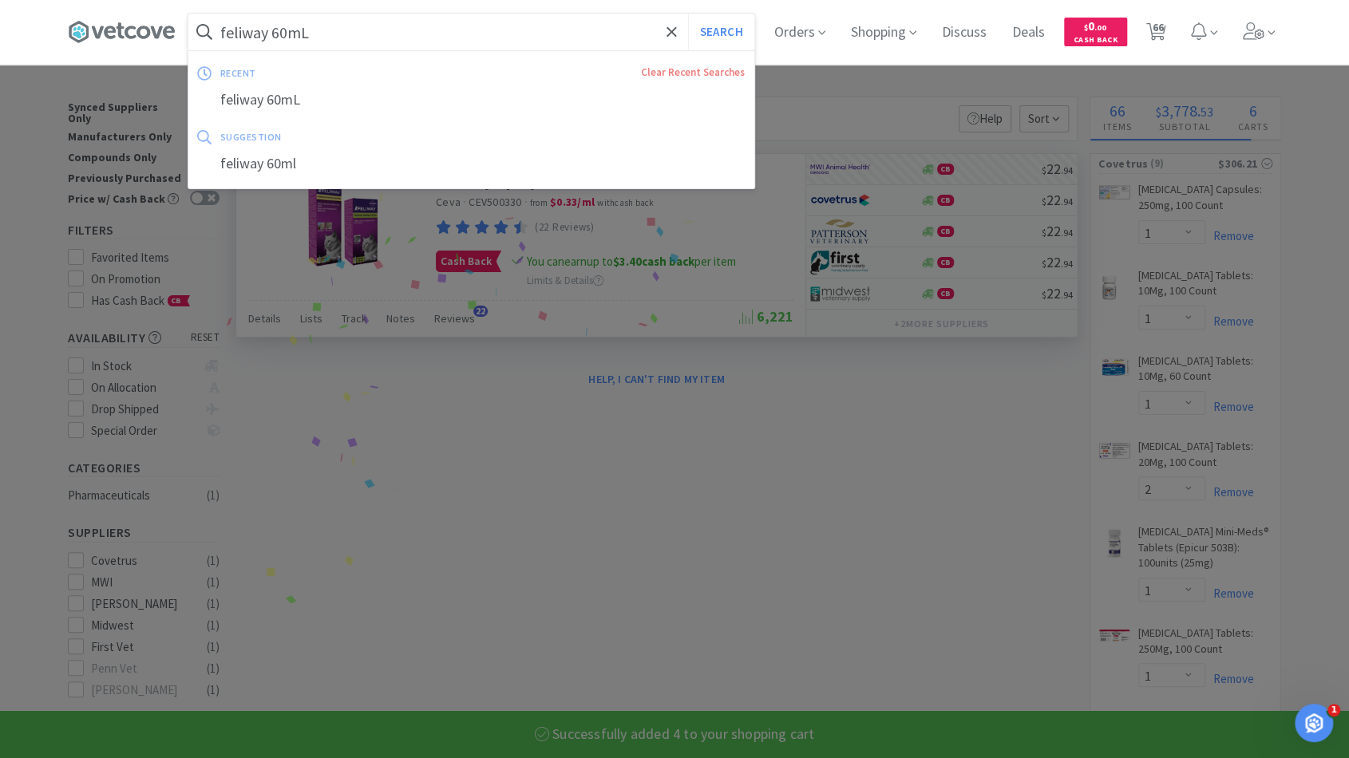
click at [402, 36] on input "feliway 60mL" at bounding box center [471, 32] width 566 height 37
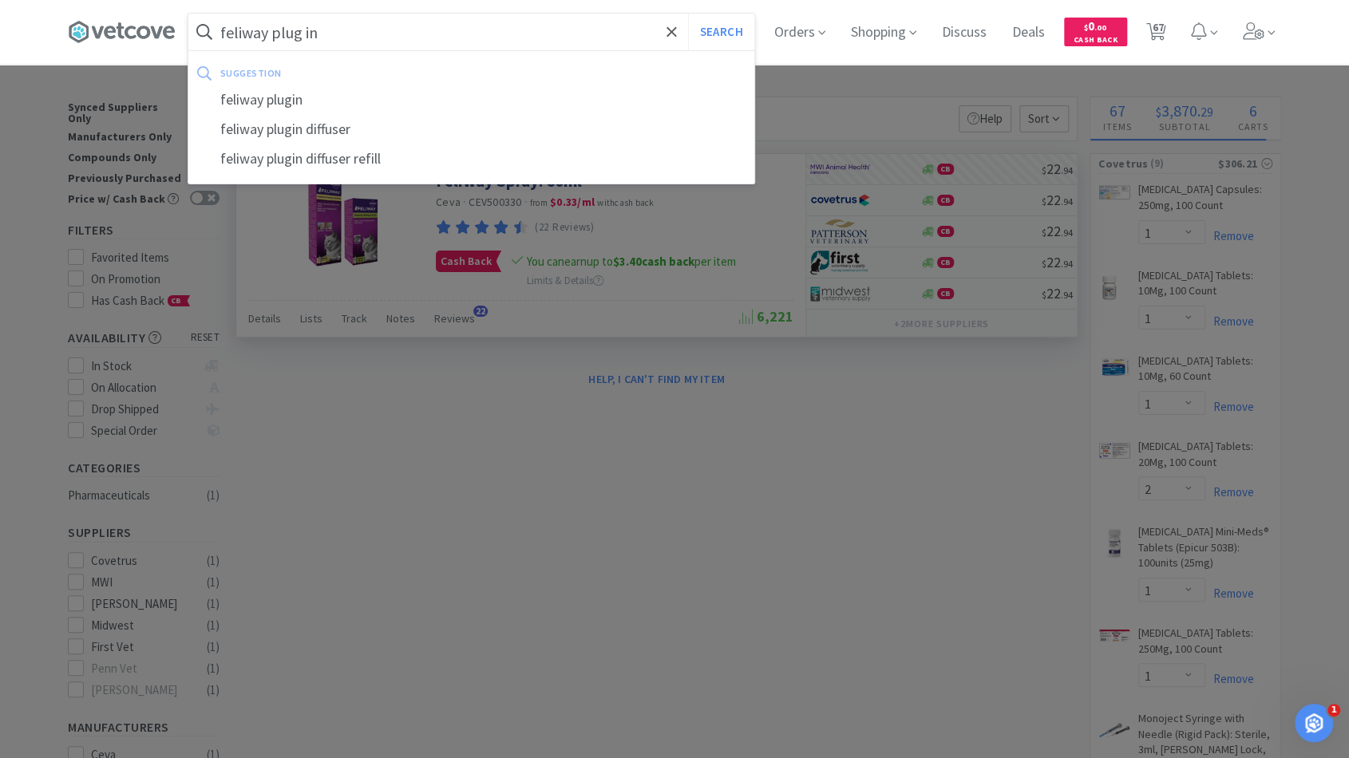
click at [688, 14] on button "Search" at bounding box center [721, 32] width 66 height 37
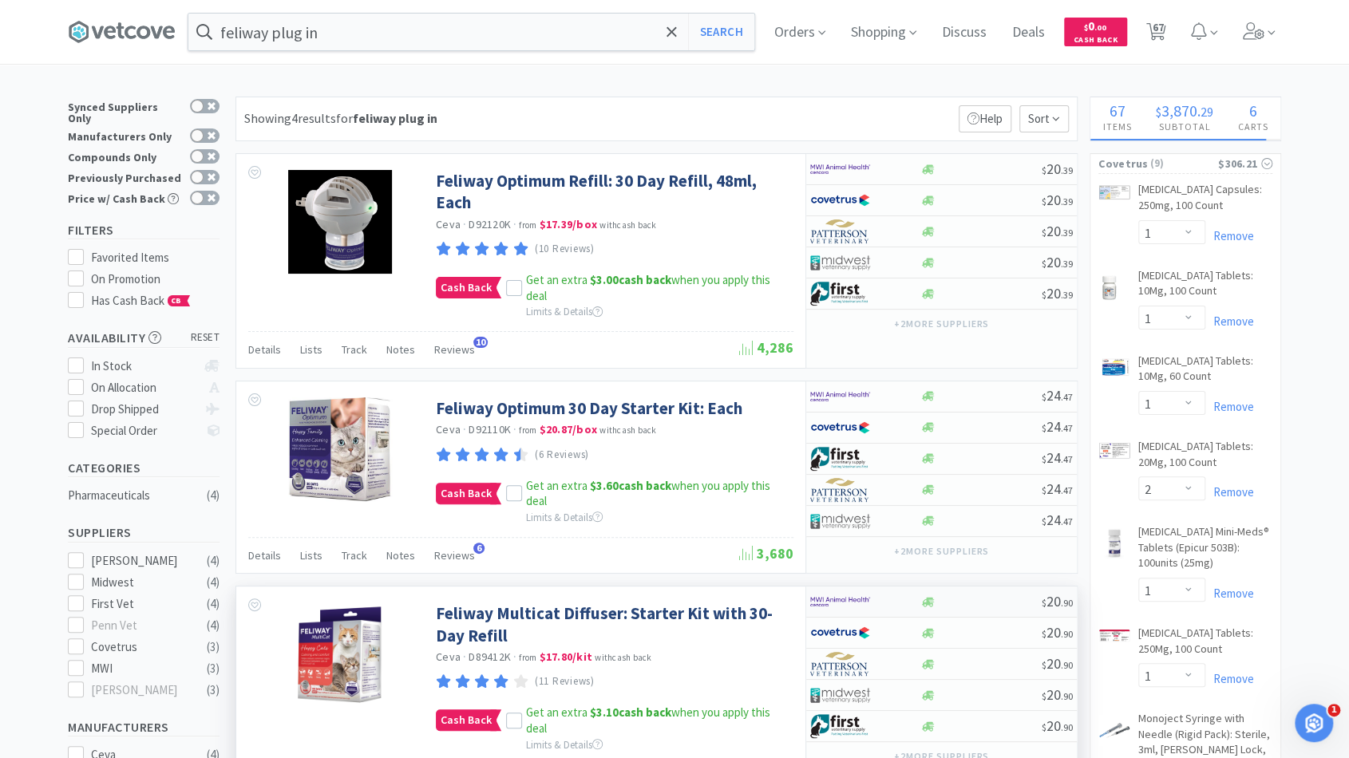
click at [983, 596] on div at bounding box center [981, 602] width 122 height 12
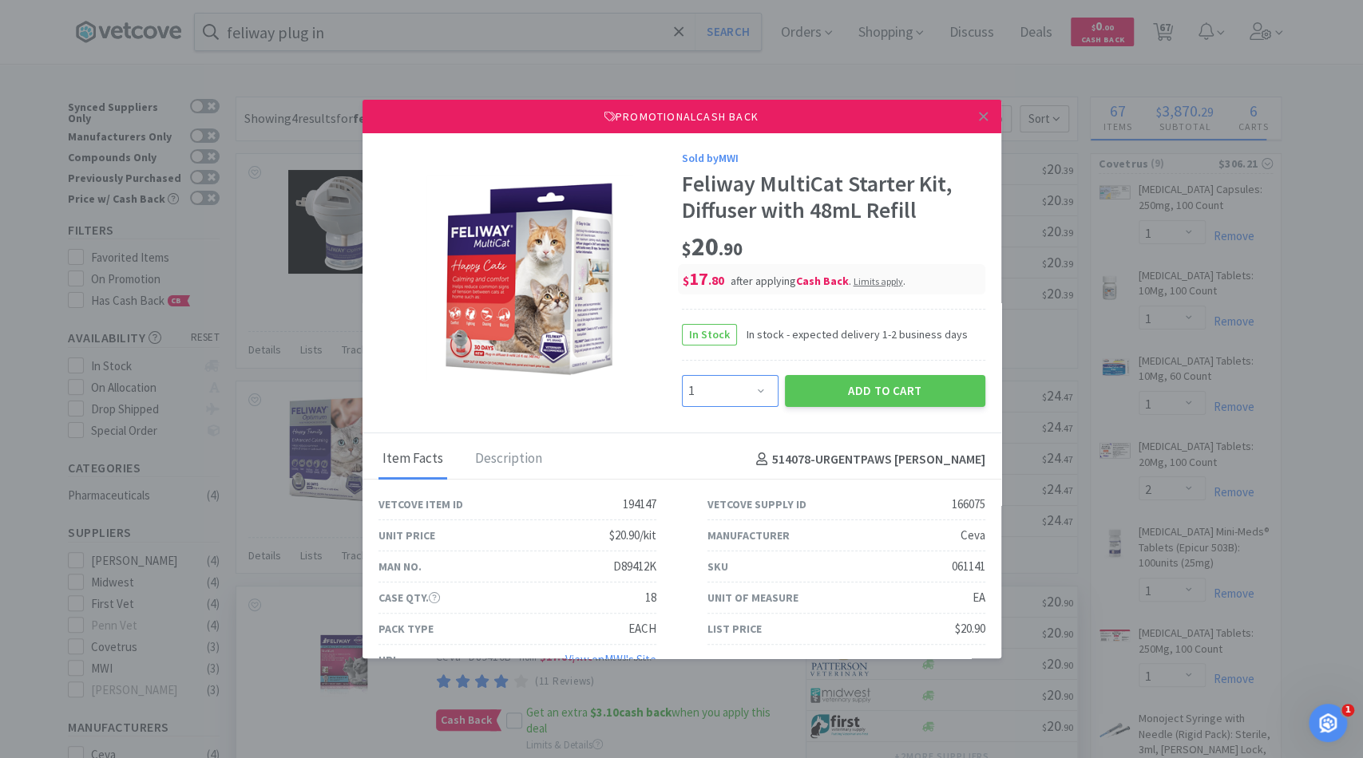
click at [757, 383] on select "Enter Quantity 1 2 3 4 5 6 7 8 9 10 11 12 13 14 15 16 17 18 19 20 Enter Quantity" at bounding box center [730, 391] width 97 height 32
click at [828, 399] on button "Add to Cart" at bounding box center [885, 391] width 200 height 32
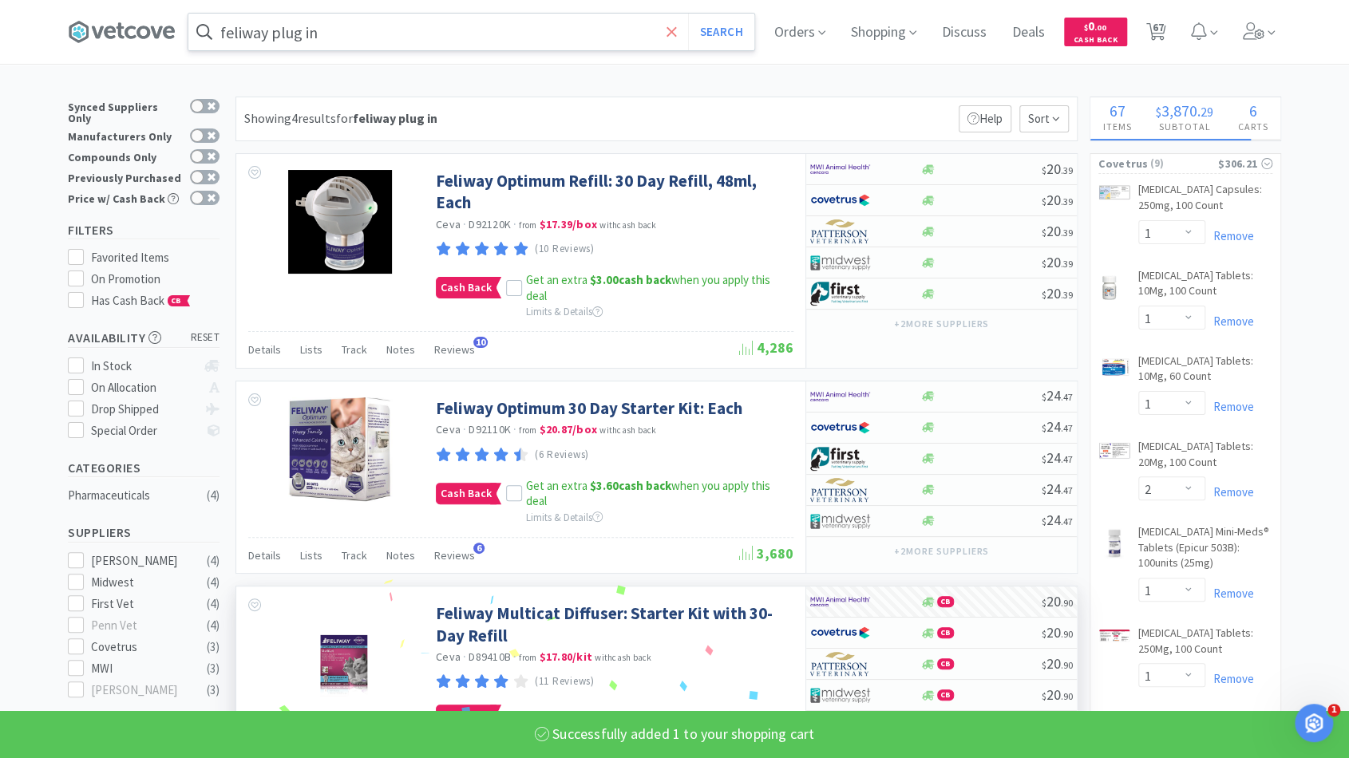
click at [676, 30] on icon at bounding box center [672, 31] width 10 height 10
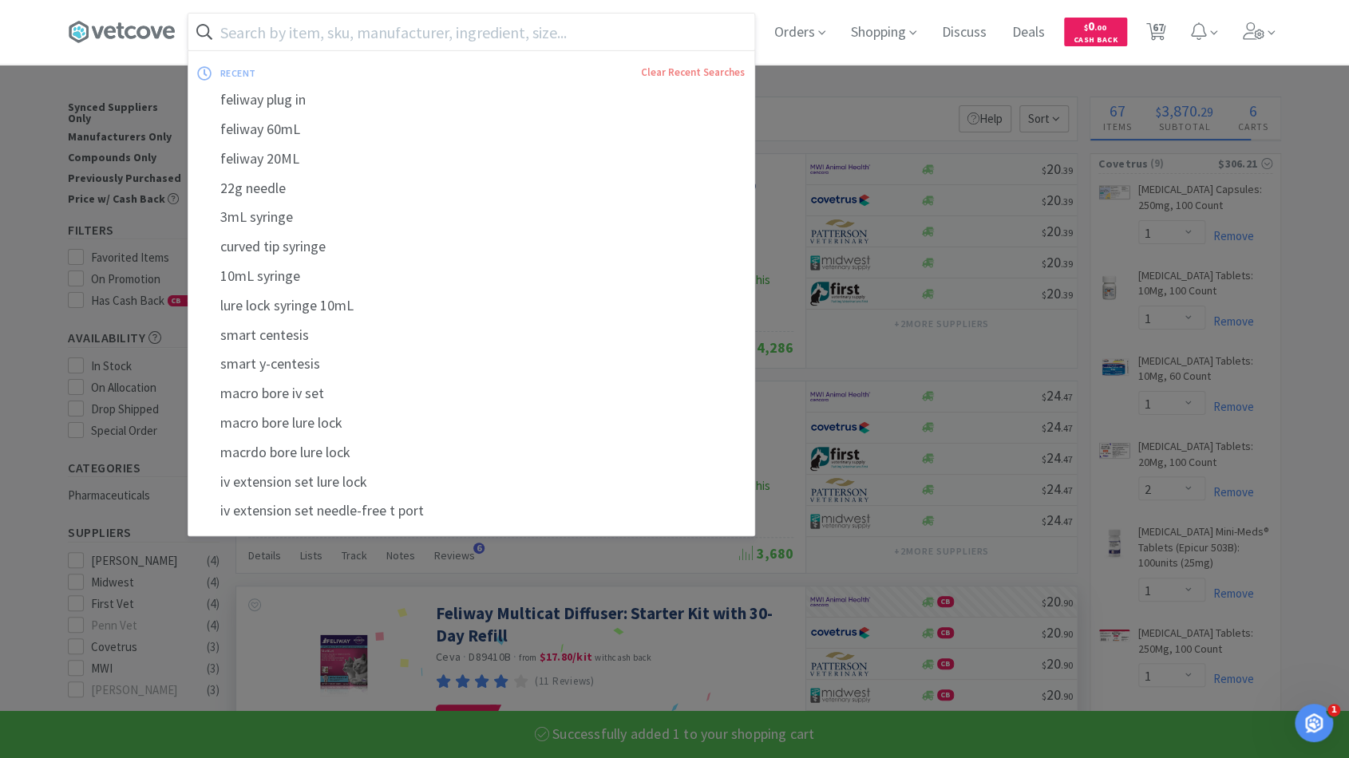
click at [634, 26] on input "text" at bounding box center [471, 32] width 566 height 37
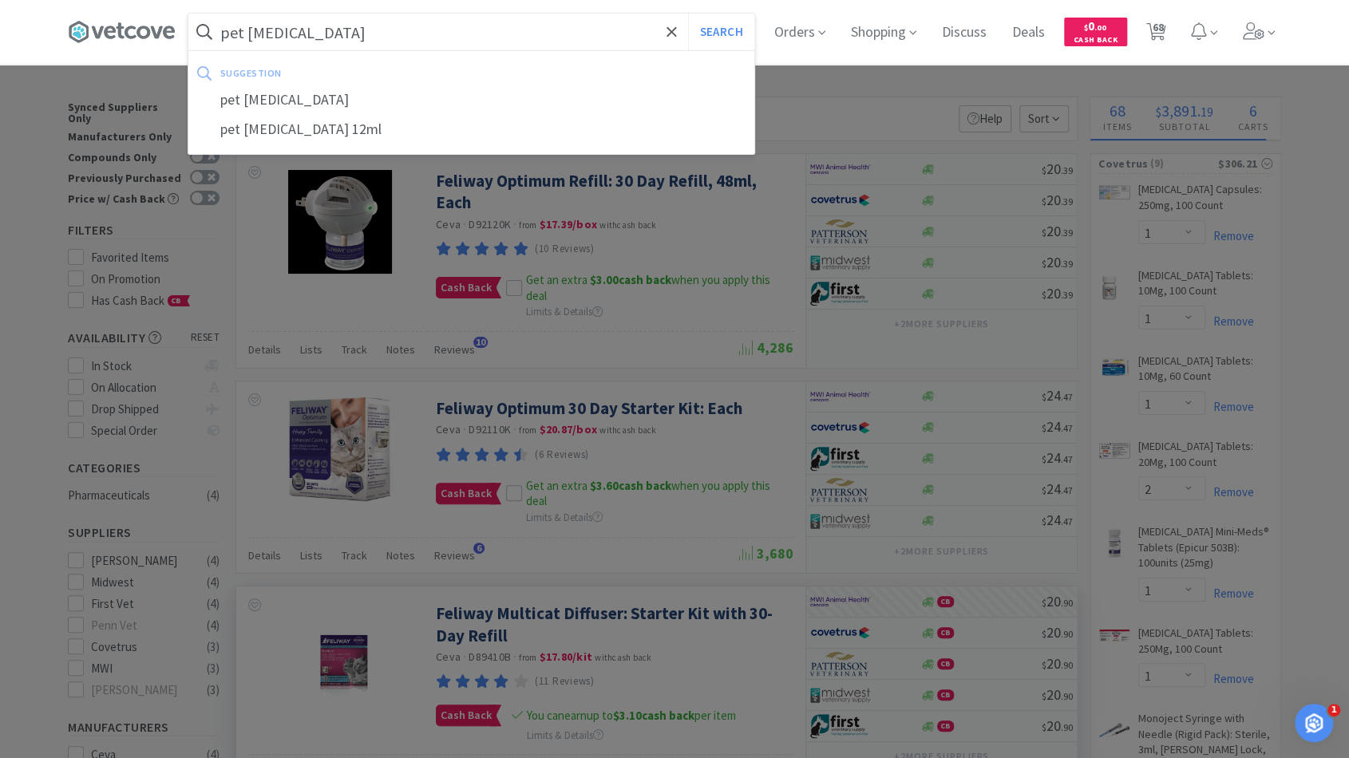
click at [688, 14] on button "Search" at bounding box center [721, 32] width 66 height 37
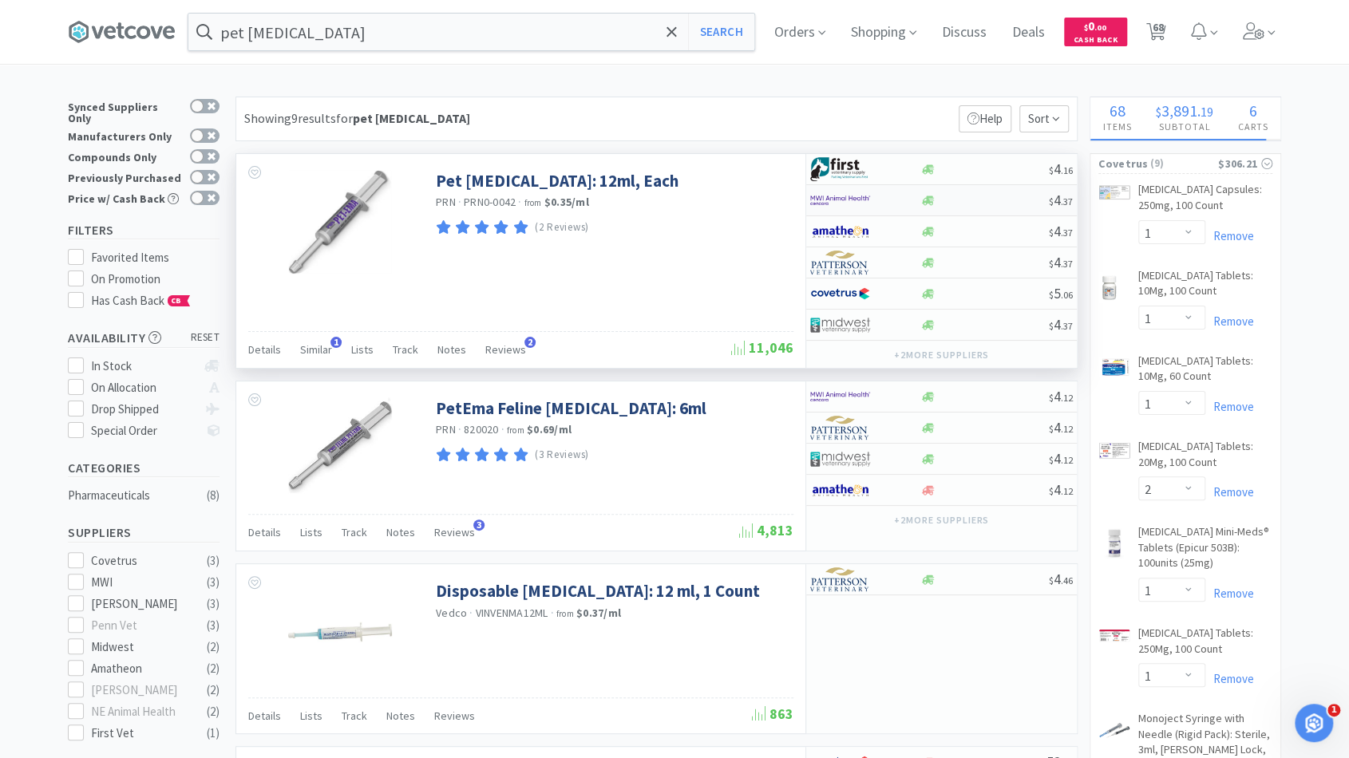
click at [1003, 195] on div at bounding box center [984, 201] width 129 height 12
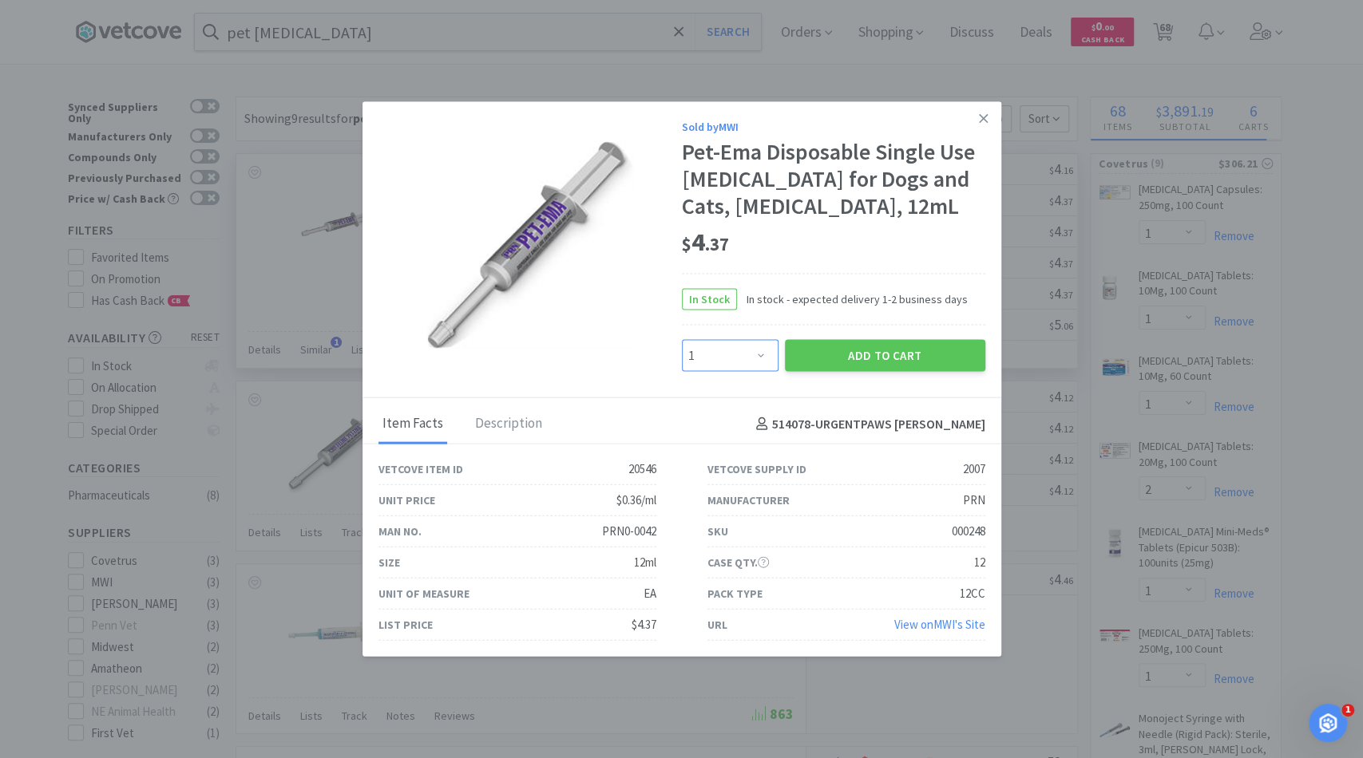
click at [750, 371] on select "Enter Quantity 1 2 3 4 5 6 7 8 9 10 11 12 13 14 15 16 17 18 19 20 Enter Quantity" at bounding box center [730, 355] width 97 height 32
click at [682, 363] on select "Enter Quantity 1 2 3 4 5 6 7 8 9 10 11 12 13 14 15 16 17 18 19 20 Enter Quantity" at bounding box center [730, 355] width 97 height 32
click at [746, 371] on select "Enter Quantity 1 2 3 4 5 6 7 8 9 10 11 12 13 14 15 16 17 18 19 20 Enter Quantity" at bounding box center [730, 355] width 97 height 32
click at [682, 363] on select "Enter Quantity 1 2 3 4 5 6 7 8 9 10 11 12 13 14 15 16 17 18 19 20 Enter Quantity" at bounding box center [730, 355] width 97 height 32
click at [837, 371] on button "Add to Cart" at bounding box center [885, 355] width 200 height 32
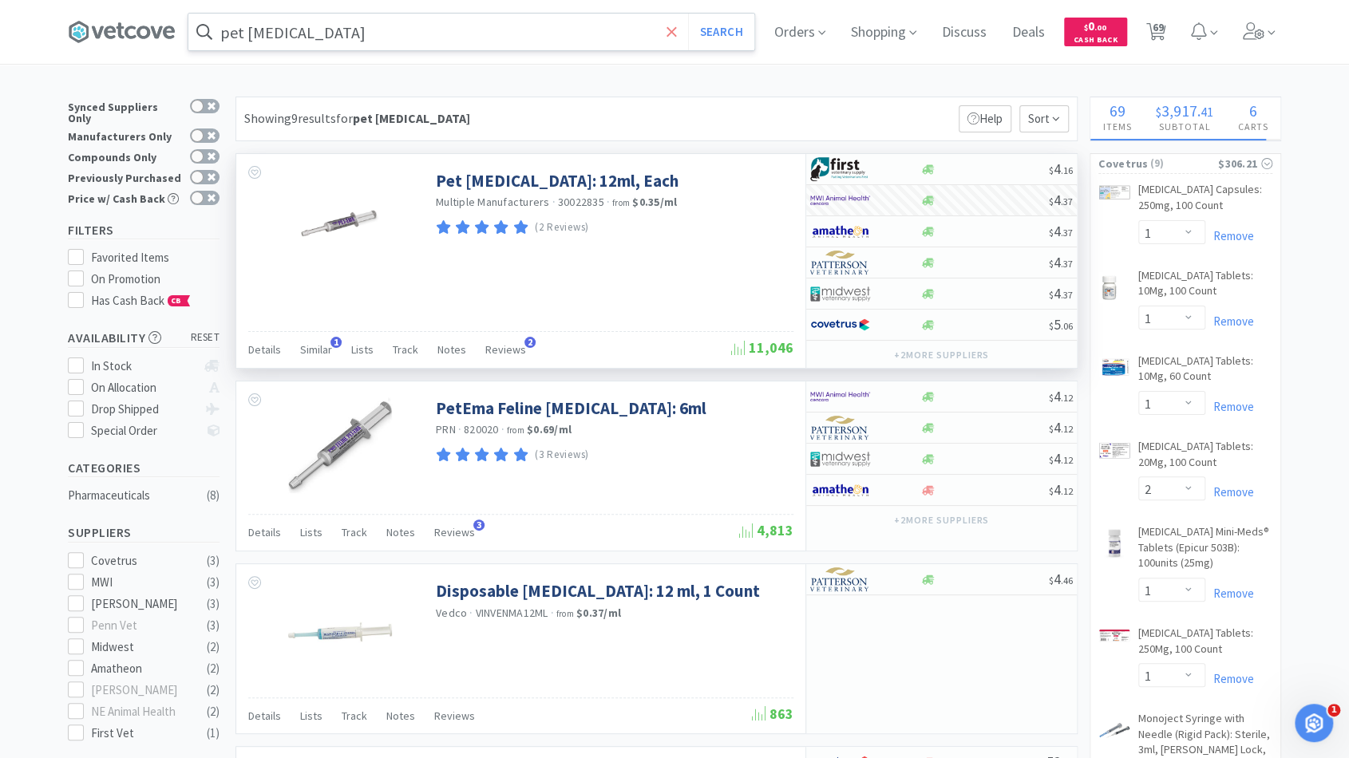
click at [681, 22] on span at bounding box center [672, 32] width 18 height 34
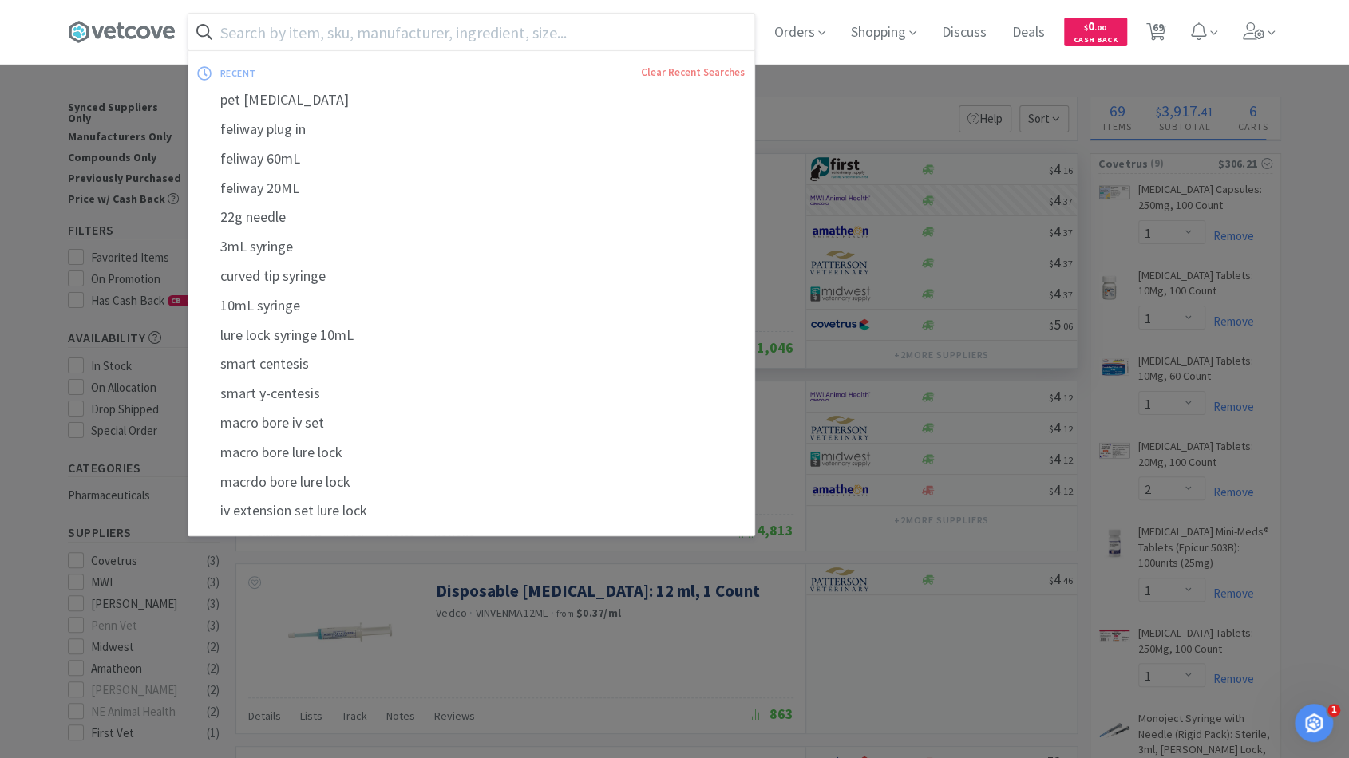
click at [620, 26] on input "text" at bounding box center [471, 32] width 566 height 37
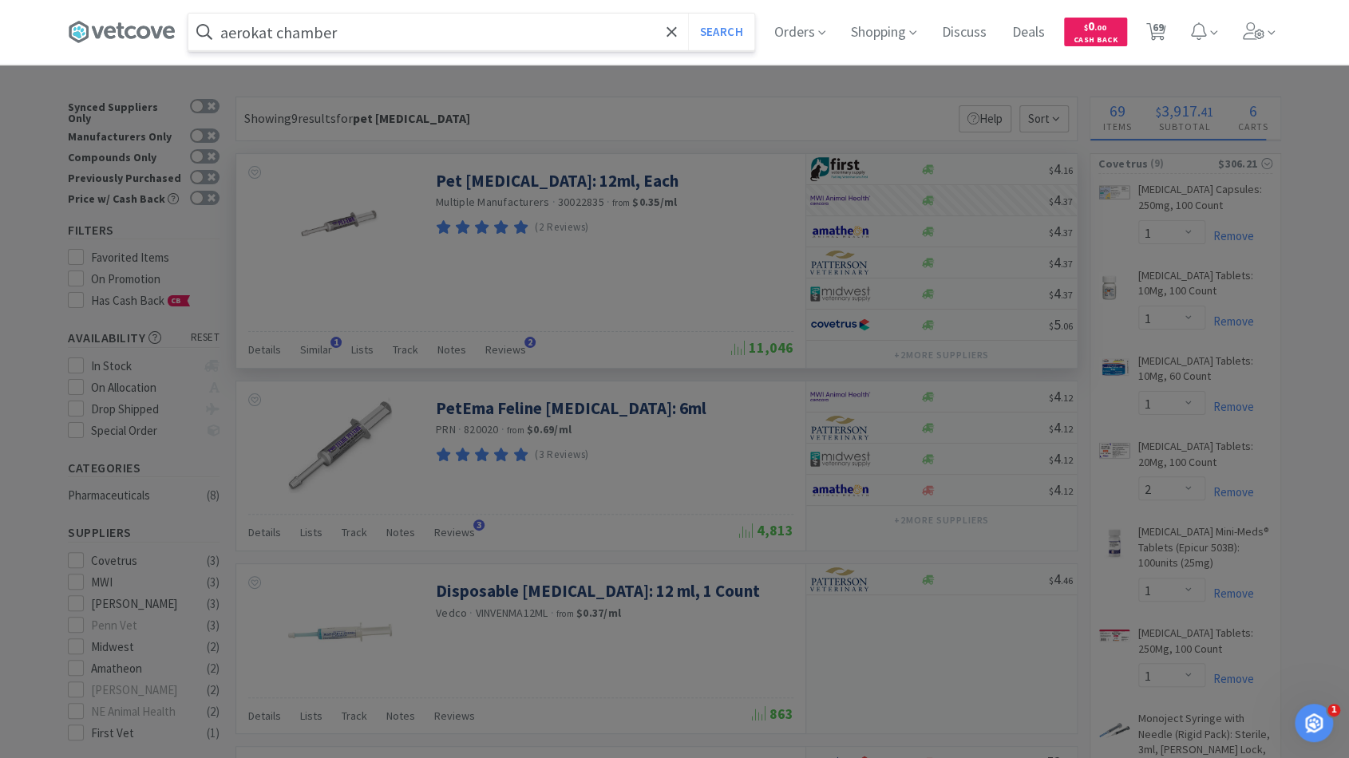
click at [688, 14] on button "Search" at bounding box center [721, 32] width 66 height 37
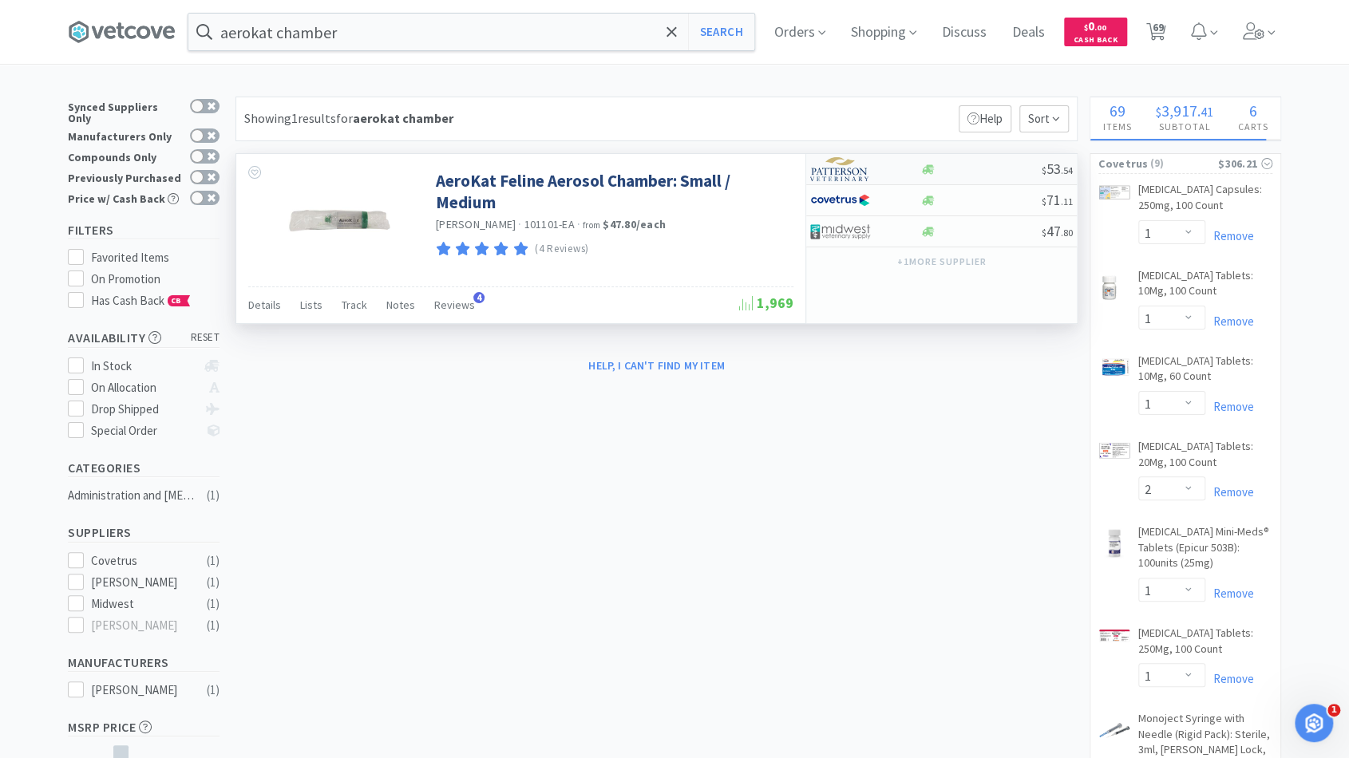
click at [967, 168] on div at bounding box center [981, 170] width 122 height 12
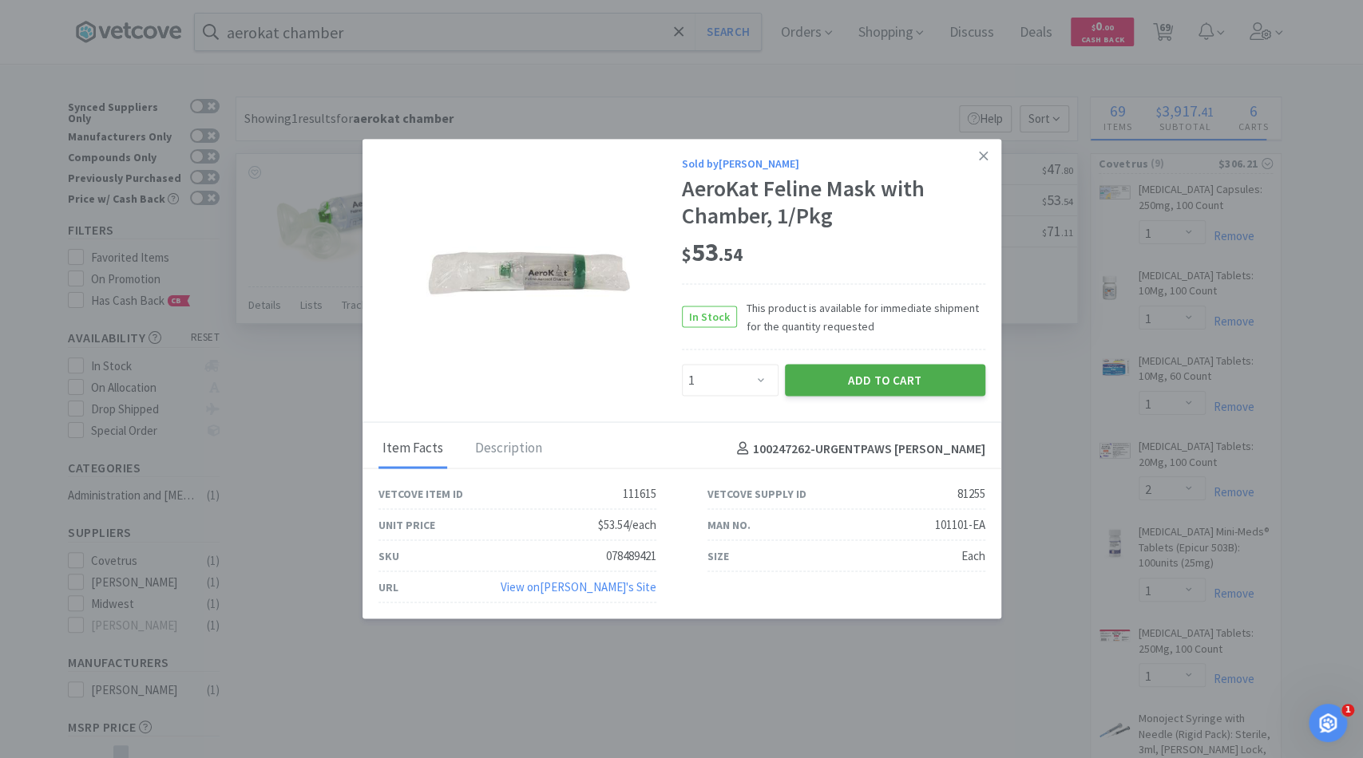
click at [834, 383] on button "Add to Cart" at bounding box center [885, 380] width 200 height 32
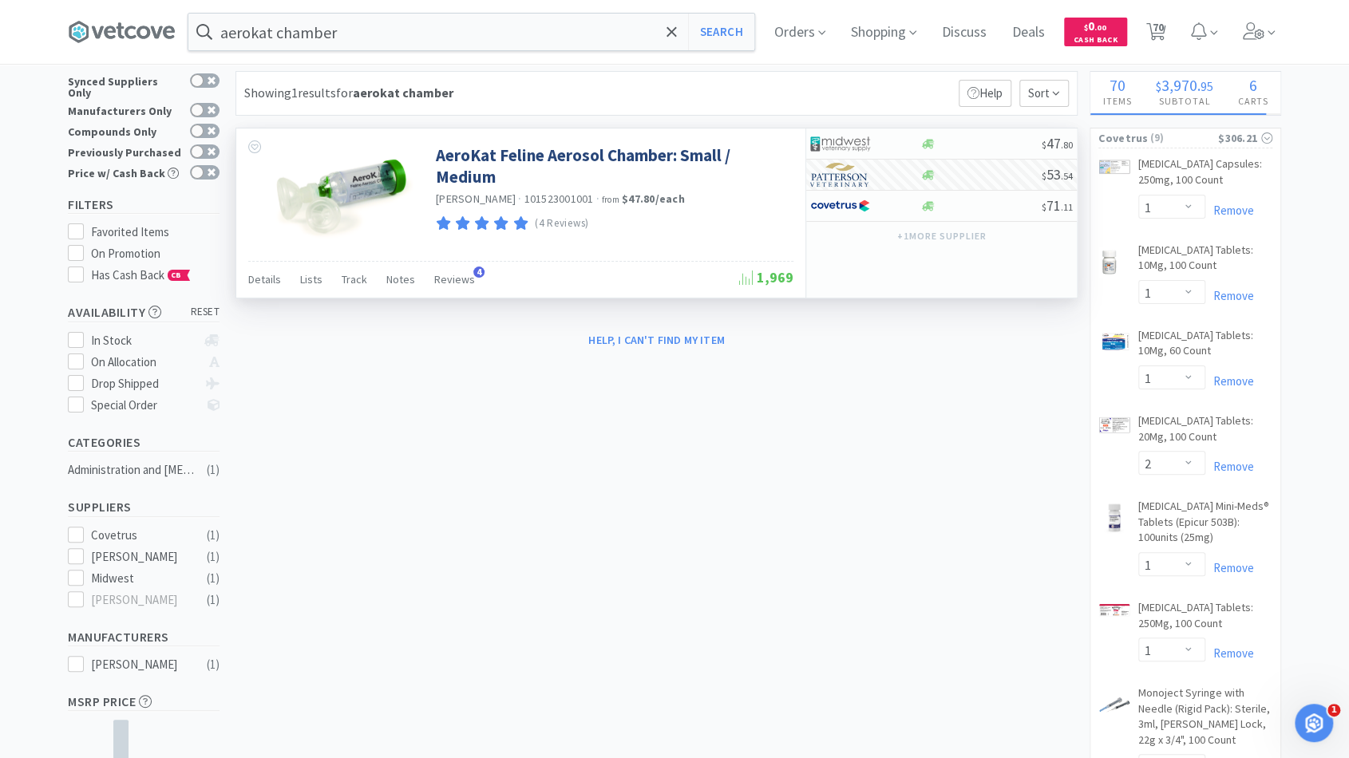
scroll to position [59, 0]
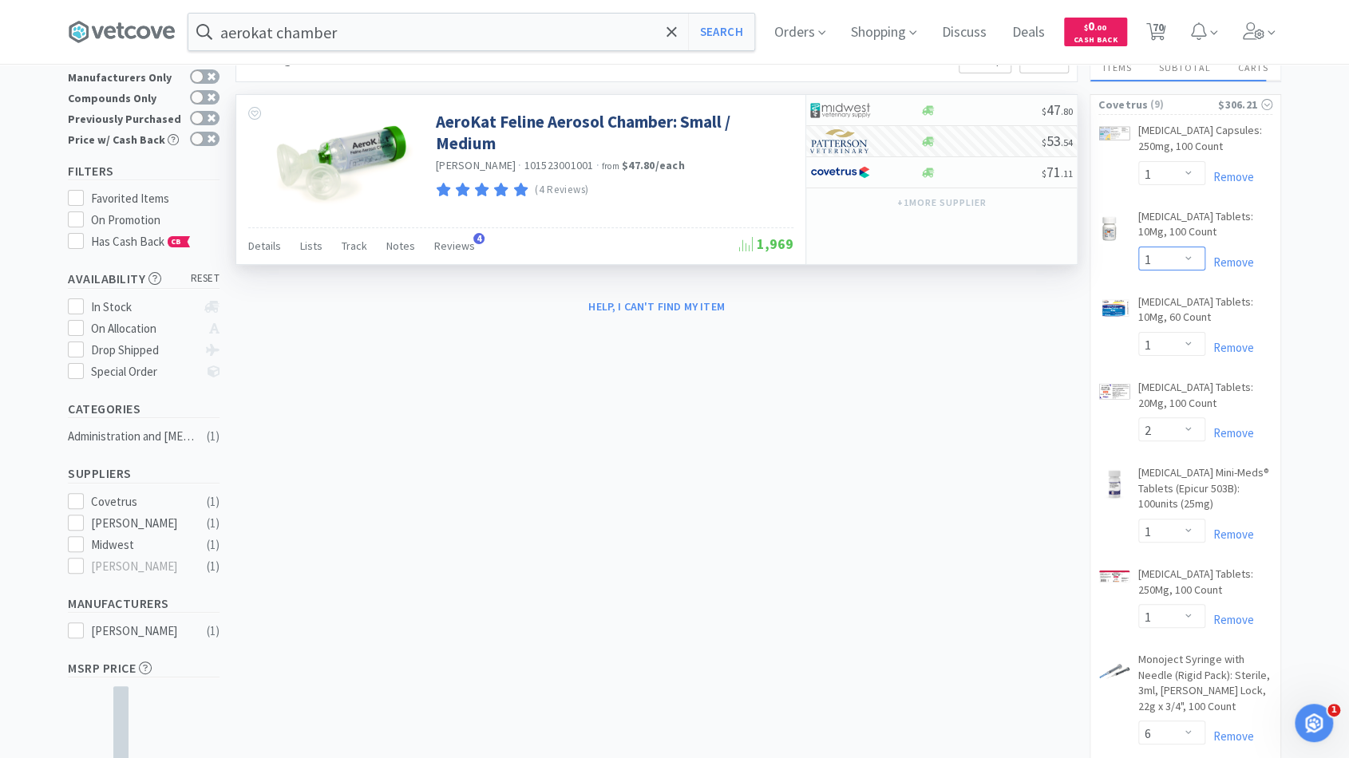
click at [1185, 255] on select "Enter Quantity 1 2 3 4 5 6 7 8 9 10 11 12 13 14 15 16 17 18 19 20 Enter Quantity" at bounding box center [1171, 259] width 67 height 24
click at [1187, 345] on select "Enter Quantity 1 2 3 4 5 6 7 8 9 10 11 12 13 14 15 16 17 18 19 20 Enter Quantity" at bounding box center [1171, 344] width 67 height 24
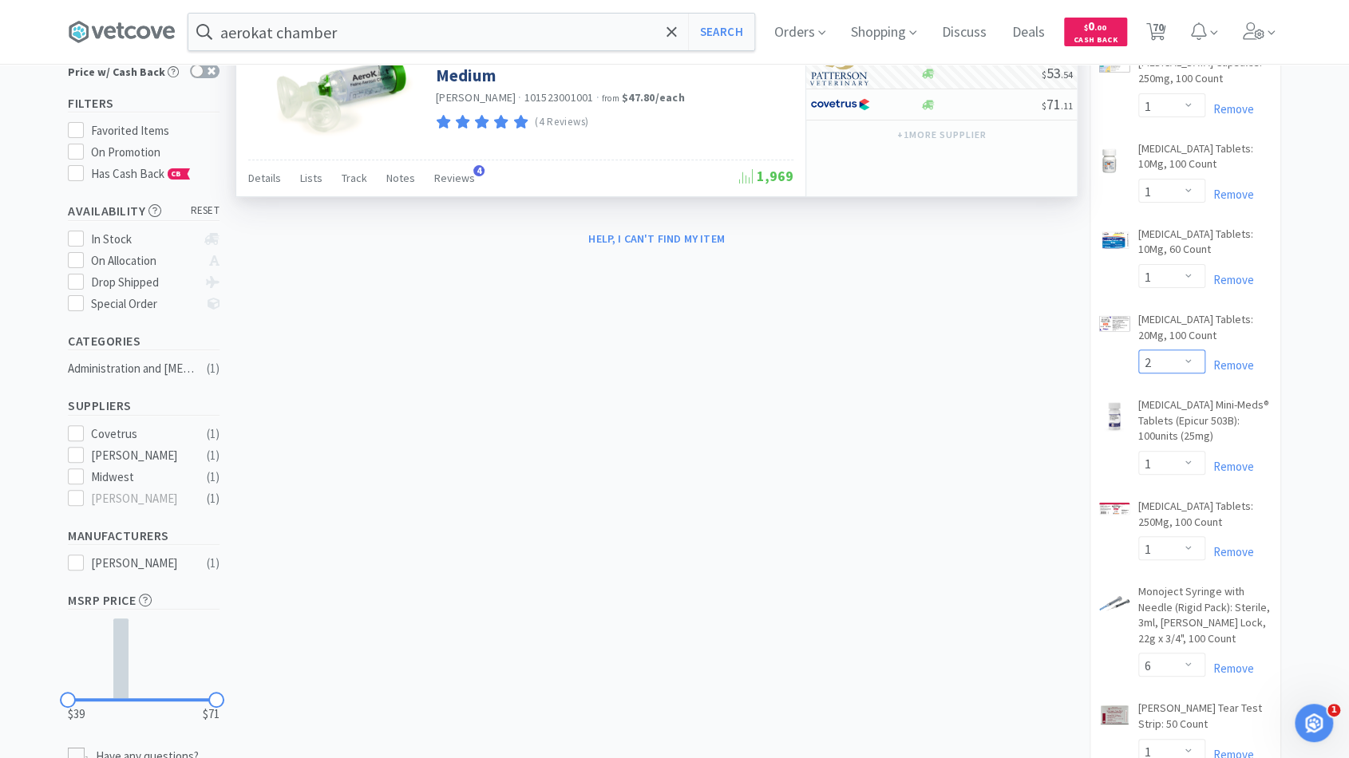
click at [1169, 366] on select "Enter Quantity 1 2 3 4 5 6 7 8 9 10 11 12 13 14 15 16 17 18 19 20 Enter Quantity" at bounding box center [1171, 362] width 67 height 24
click at [1138, 350] on select "Enter Quantity 1 2 3 4 5 6 7 8 9 10 11 12 13 14 15 16 17 18 19 20 Enter Quantity" at bounding box center [1171, 362] width 67 height 24
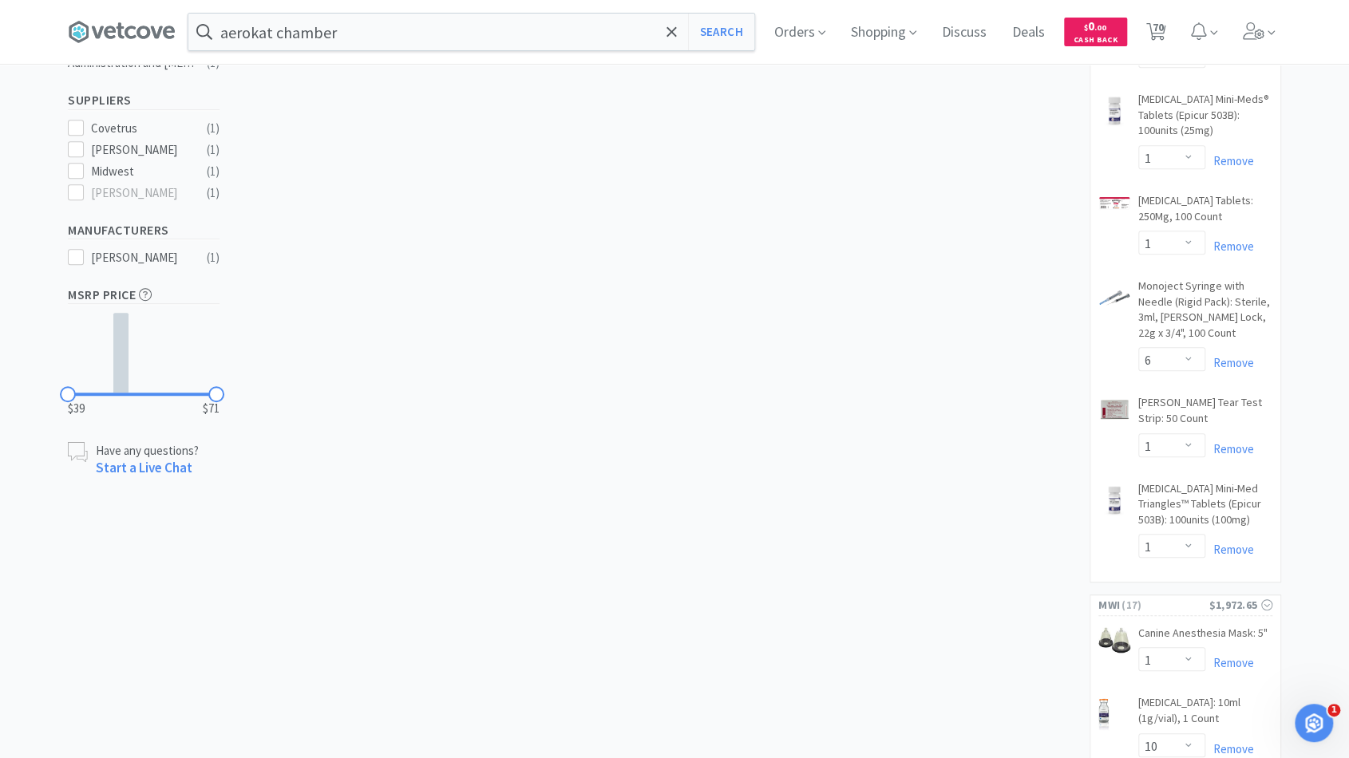
scroll to position [499, 0]
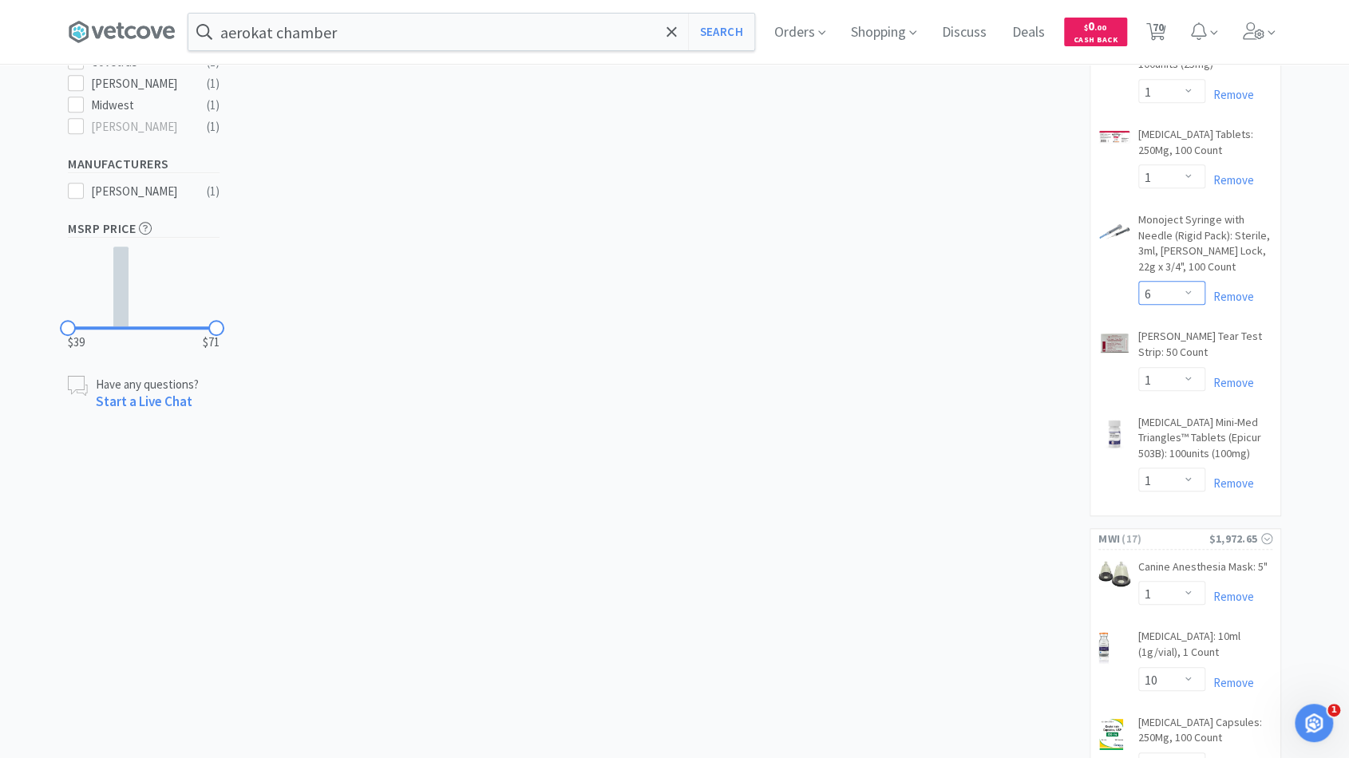
click at [1174, 291] on select "Enter Quantity 1 2 3 4 5 6 7 8 9 10 11 12 13 14 15 16 17 18 19 20 Enter Quantity" at bounding box center [1171, 293] width 67 height 24
click at [1138, 281] on select "Enter Quantity 1 2 3 4 5 6 7 8 9 10 11 12 13 14 15 16 17 18 19 20 Enter Quantity" at bounding box center [1171, 293] width 67 height 24
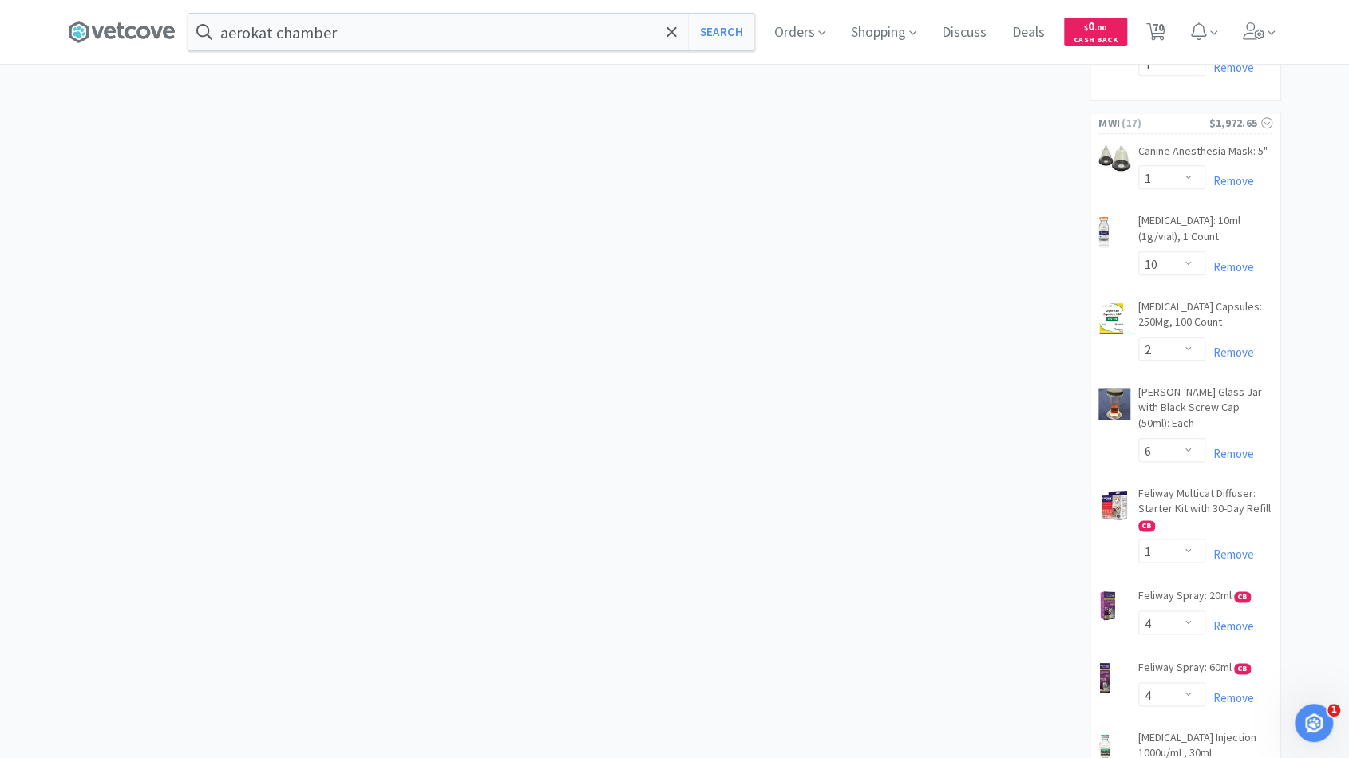
scroll to position [1005, 0]
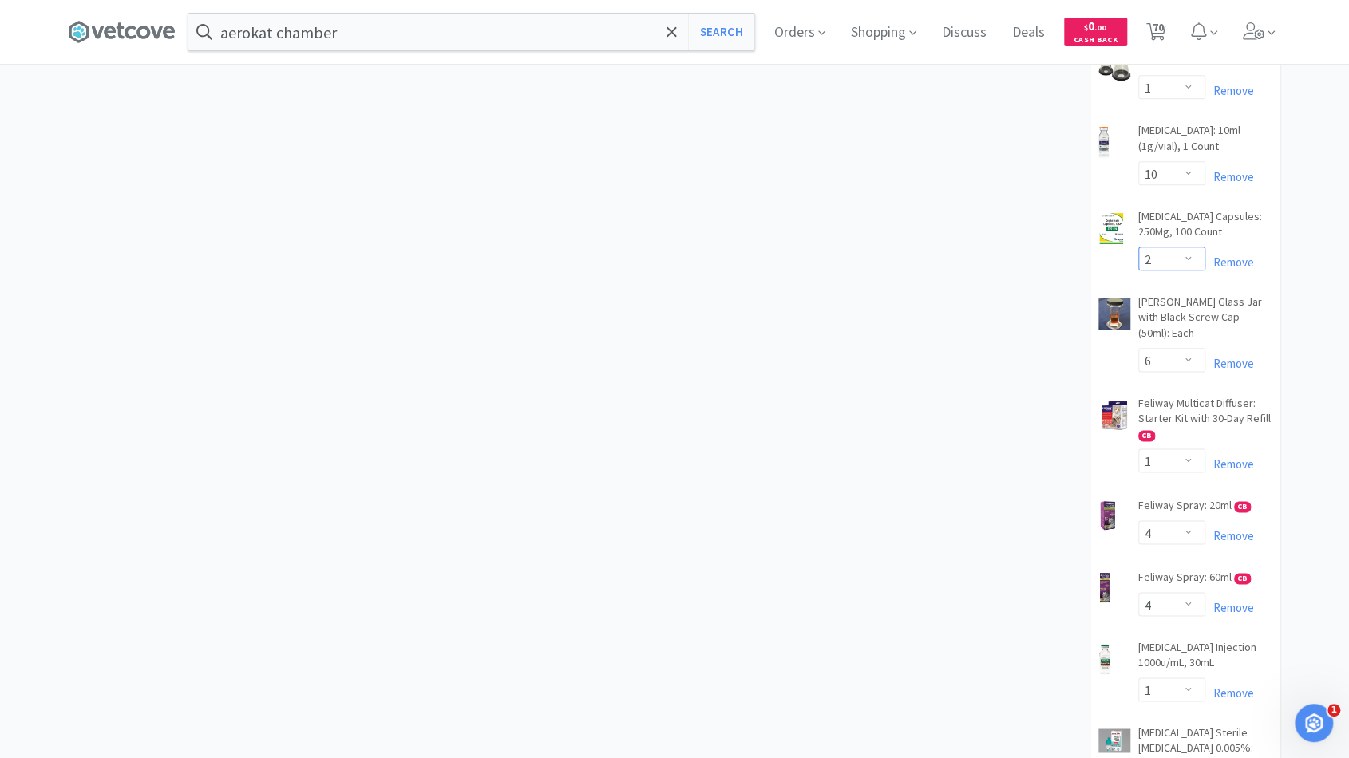
click at [1178, 262] on select "Enter Quantity 1 2 3 4 5 6 7 8 9 10 11 12 13 14 15 16 17 18 19 20 Enter Quantity" at bounding box center [1171, 259] width 67 height 24
click at [1138, 247] on select "Enter Quantity 1 2 3 4 5 6 7 8 9 10 11 12 13 14 15 16 17 18 19 20 Enter Quantity" at bounding box center [1171, 259] width 67 height 24
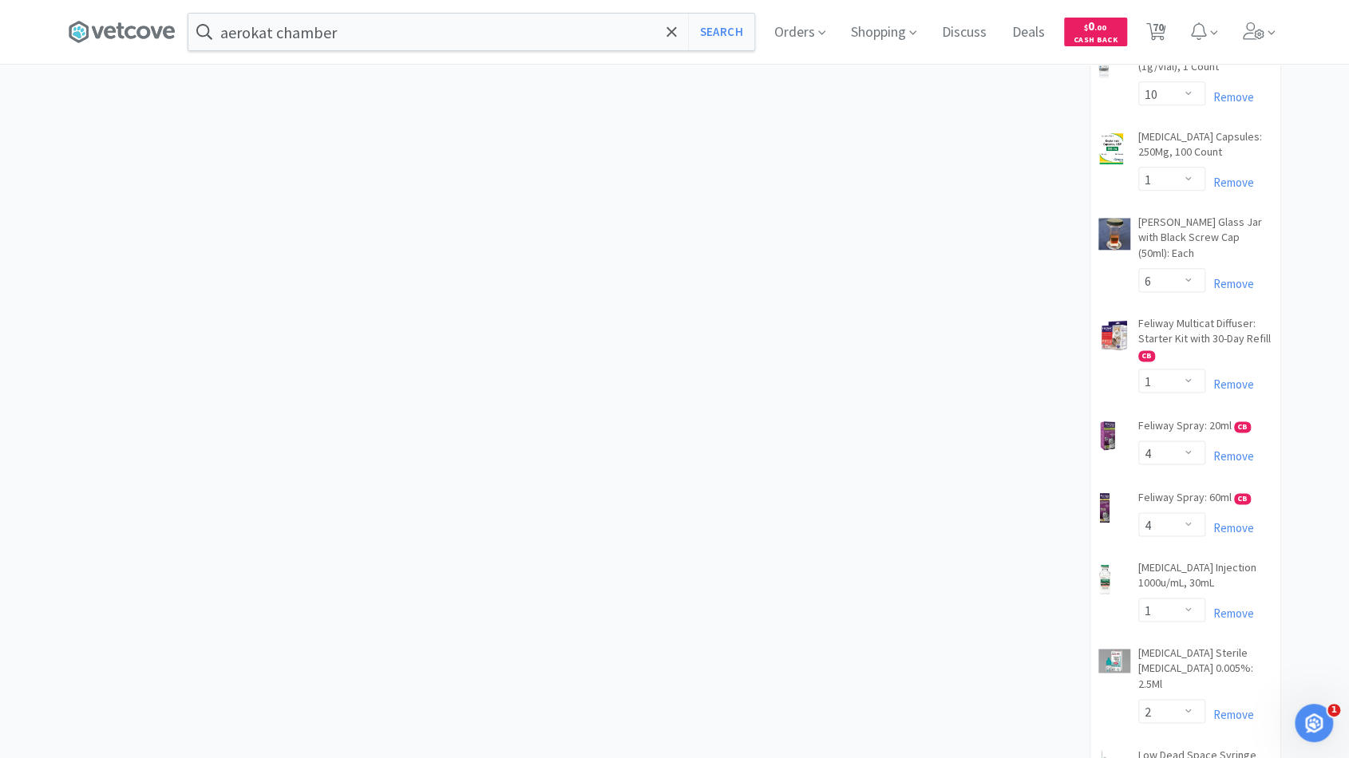
scroll to position [1225, 0]
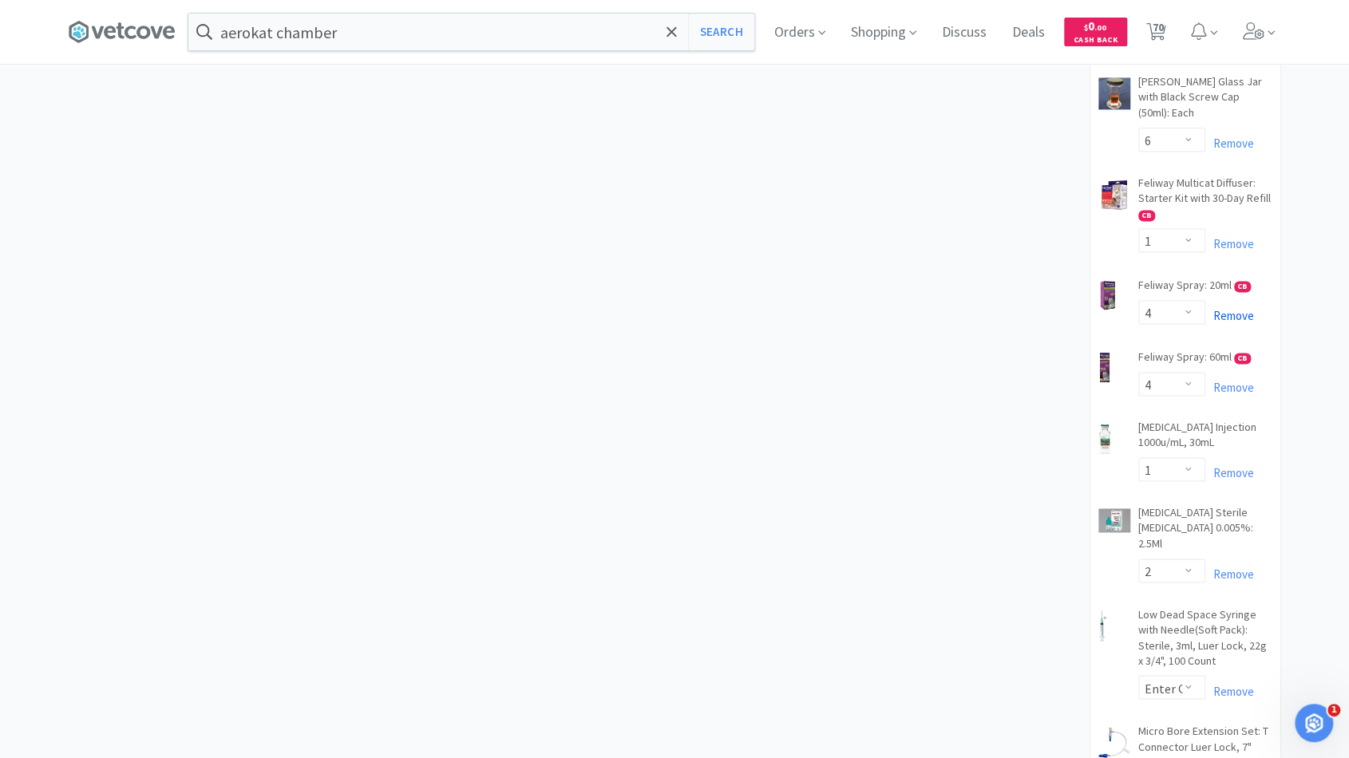
click at [1239, 308] on link "Remove" at bounding box center [1229, 315] width 49 height 15
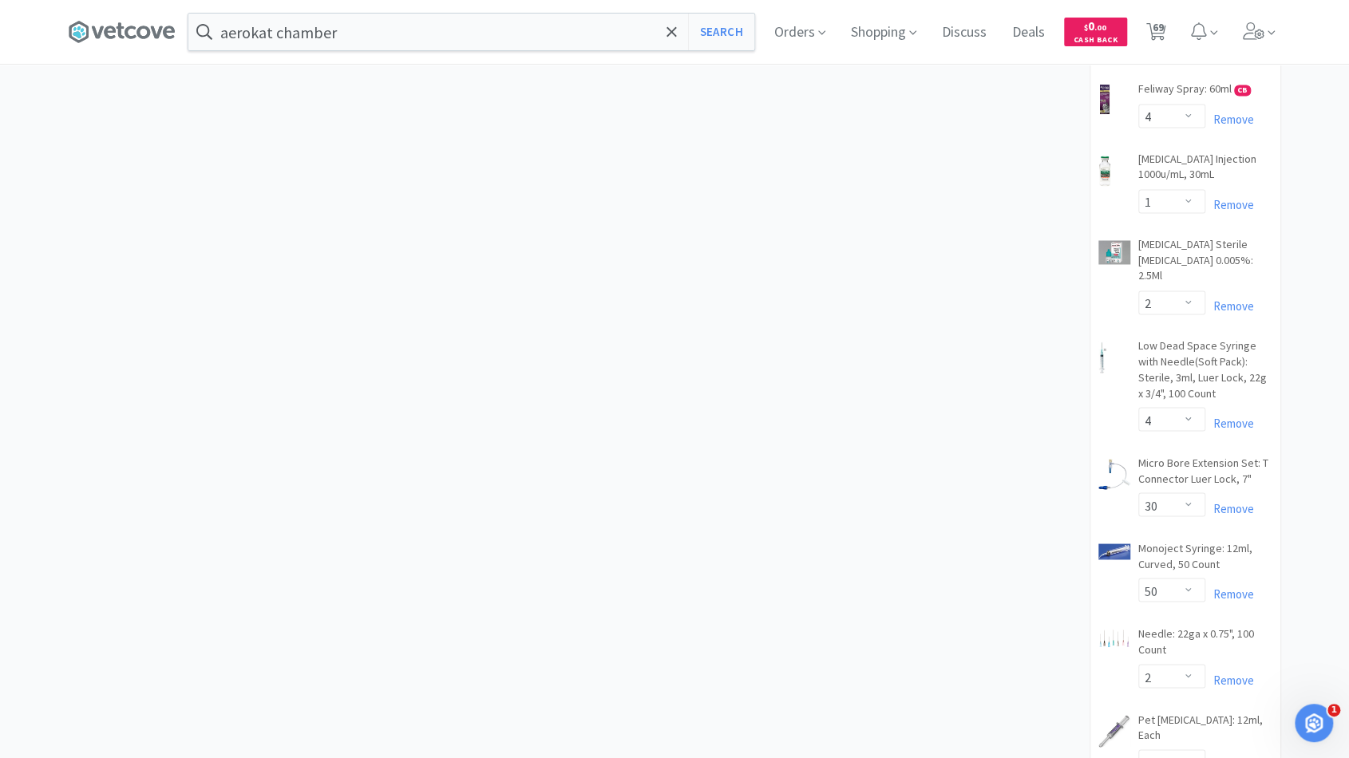
scroll to position [1568, 0]
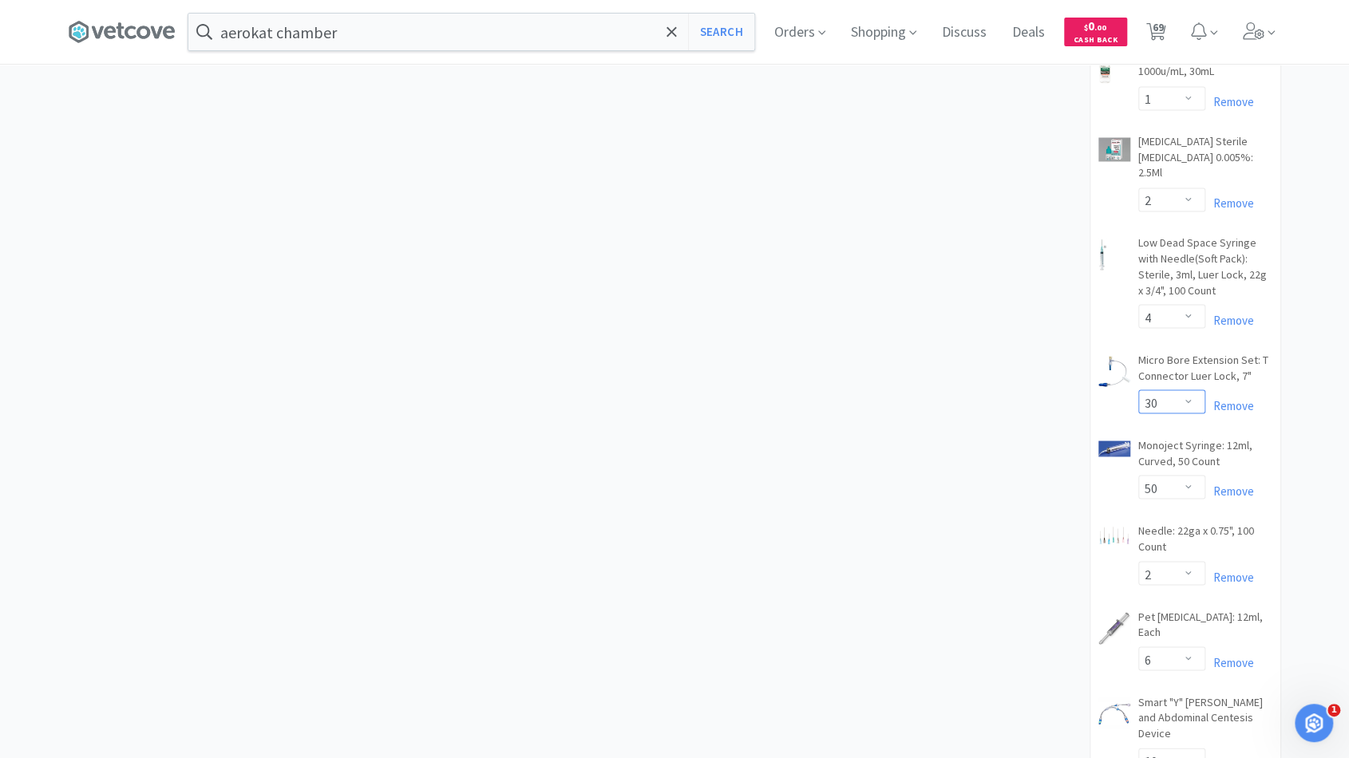
click at [1188, 390] on select "Enter Quantity 1 2 3 4 5 6 7 8 9 10 11 12 13 14 15 16 17 18 19 20 30 Enter Quan…" at bounding box center [1171, 402] width 67 height 24
click at [1138, 390] on select "Enter Quantity 1 2 3 4 5 6 7 8 9 10 11 12 13 14 15 16 17 18 19 20 30 Enter Quan…" at bounding box center [1171, 402] width 67 height 24
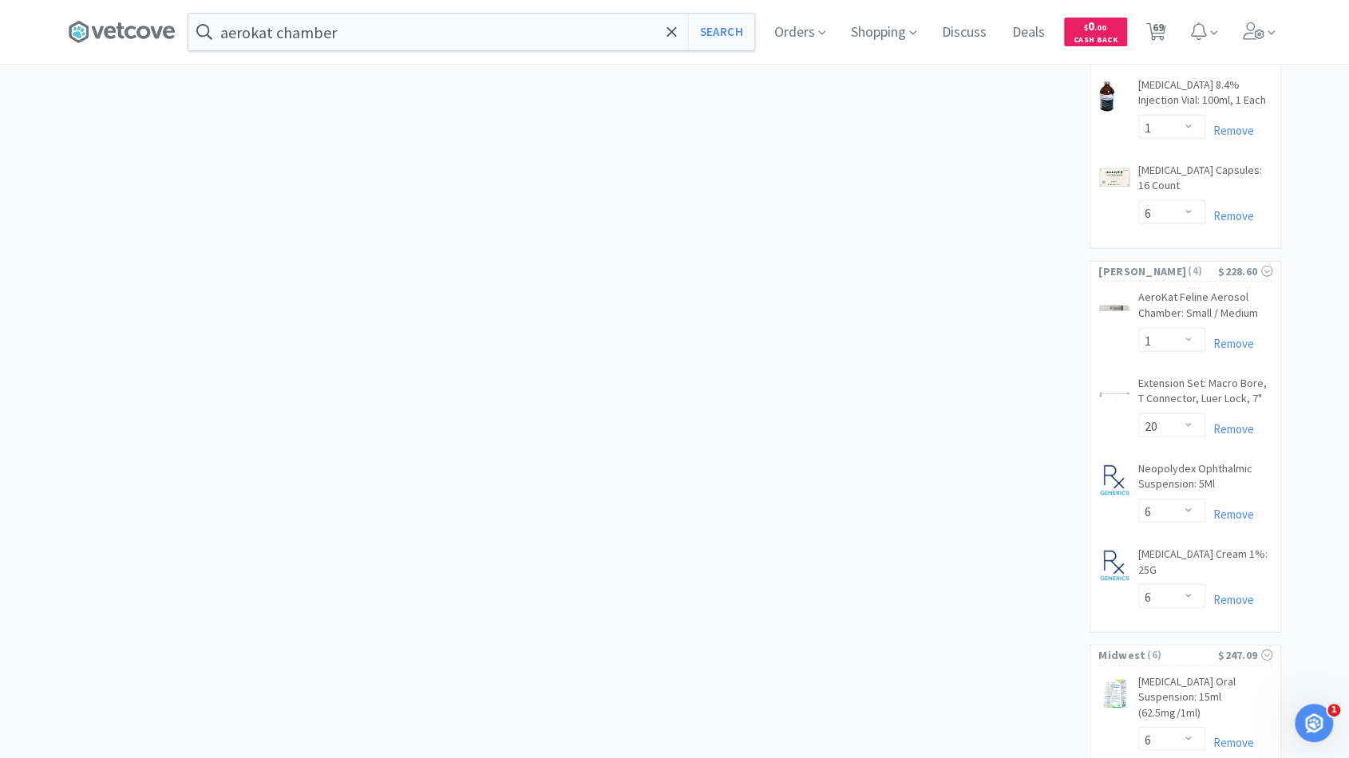
scroll to position [2285, 0]
click at [1179, 415] on select "Enter Quantity 1 2 3 4 5 6 7 8 9 10 11 12 13 14 15 16 17 18 19 20 Enter Quantity" at bounding box center [1171, 427] width 67 height 24
click at [1229, 415] on button "Update" at bounding box center [1230, 427] width 53 height 24
click at [1177, 501] on select "Enter Quantity 1 2 3 4 5 6 7 8 9 10 11 12 13 14 15 16 17 18 19 20 Enter Quantity" at bounding box center [1171, 513] width 67 height 24
click at [1138, 501] on select "Enter Quantity 1 2 3 4 5 6 7 8 9 10 11 12 13 14 15 16 17 18 19 20 Enter Quantity" at bounding box center [1171, 513] width 67 height 24
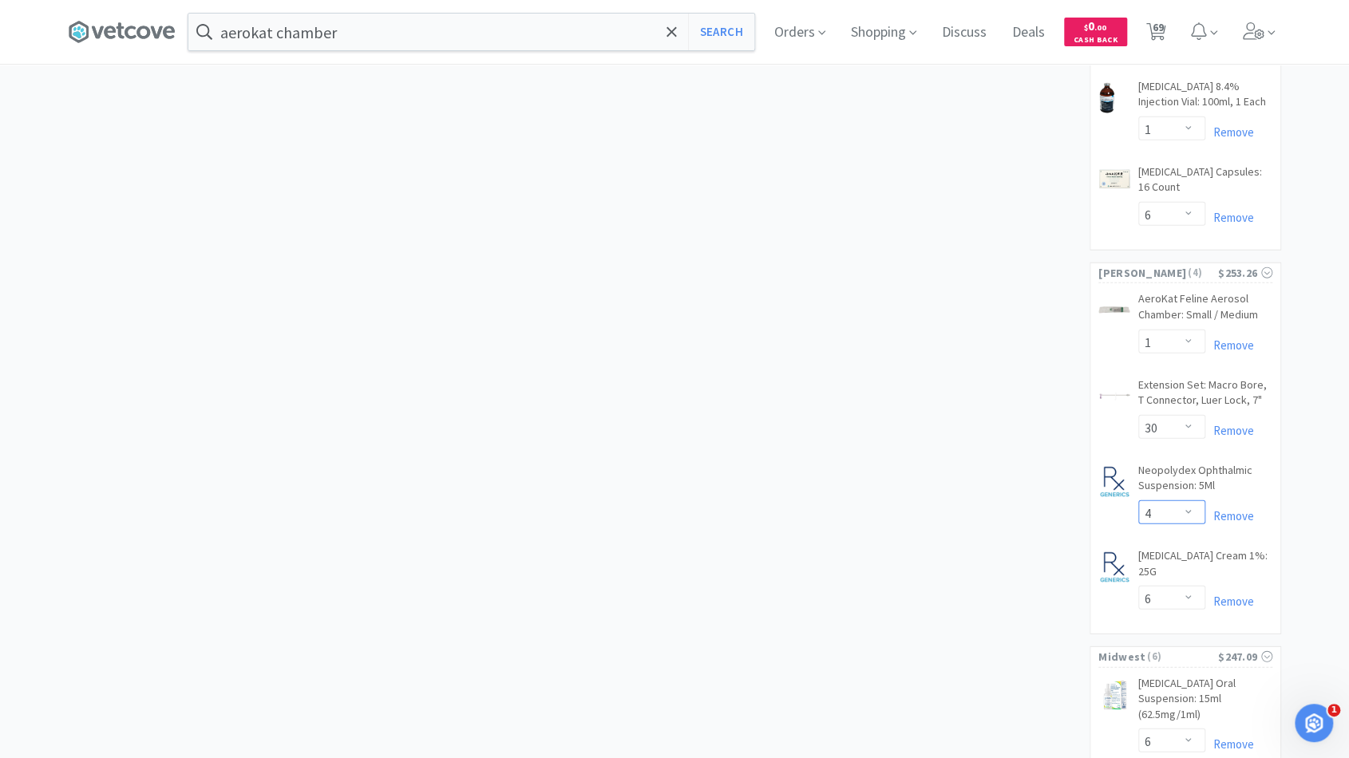
click at [1174, 501] on select "Enter Quantity 1 2 3 4 5 6 7 8 9 10 11 12 13 14 15 16 17 18 19 20 Enter Quantity" at bounding box center [1171, 513] width 67 height 24
click at [1138, 501] on select "Enter Quantity 1 2 3 4 5 6 7 8 9 10 11 12 13 14 15 16 17 18 19 20 Enter Quantity" at bounding box center [1171, 513] width 67 height 24
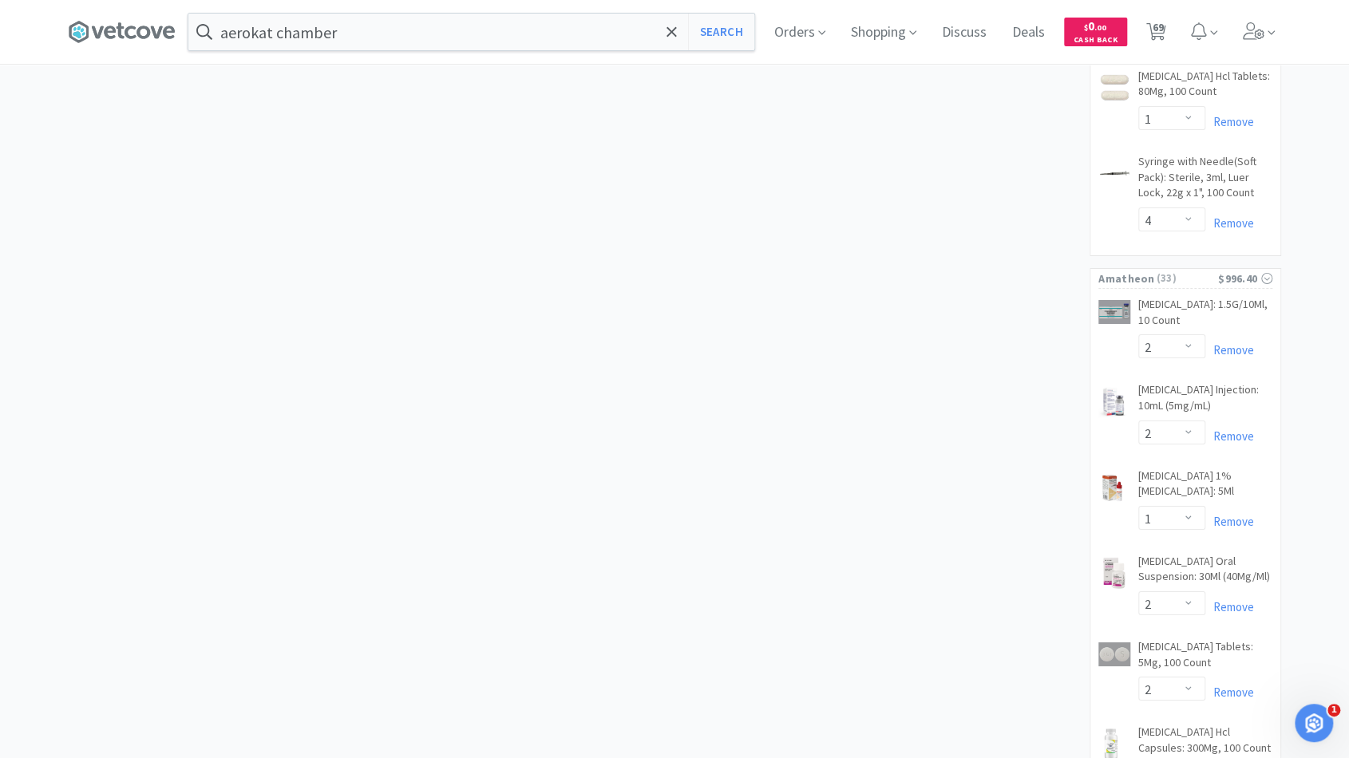
scroll to position [3249, 0]
click at [1188, 335] on select "Enter Quantity 1 2 3 4 5 6 7 8 9 10 11 12 13 14 15 16 17 18 19 20 Enter Quantity" at bounding box center [1171, 347] width 67 height 24
click at [1138, 335] on select "Enter Quantity 1 2 3 4 5 6 7 8 9 10 11 12 13 14 15 16 17 18 19 20 Enter Quantity" at bounding box center [1171, 347] width 67 height 24
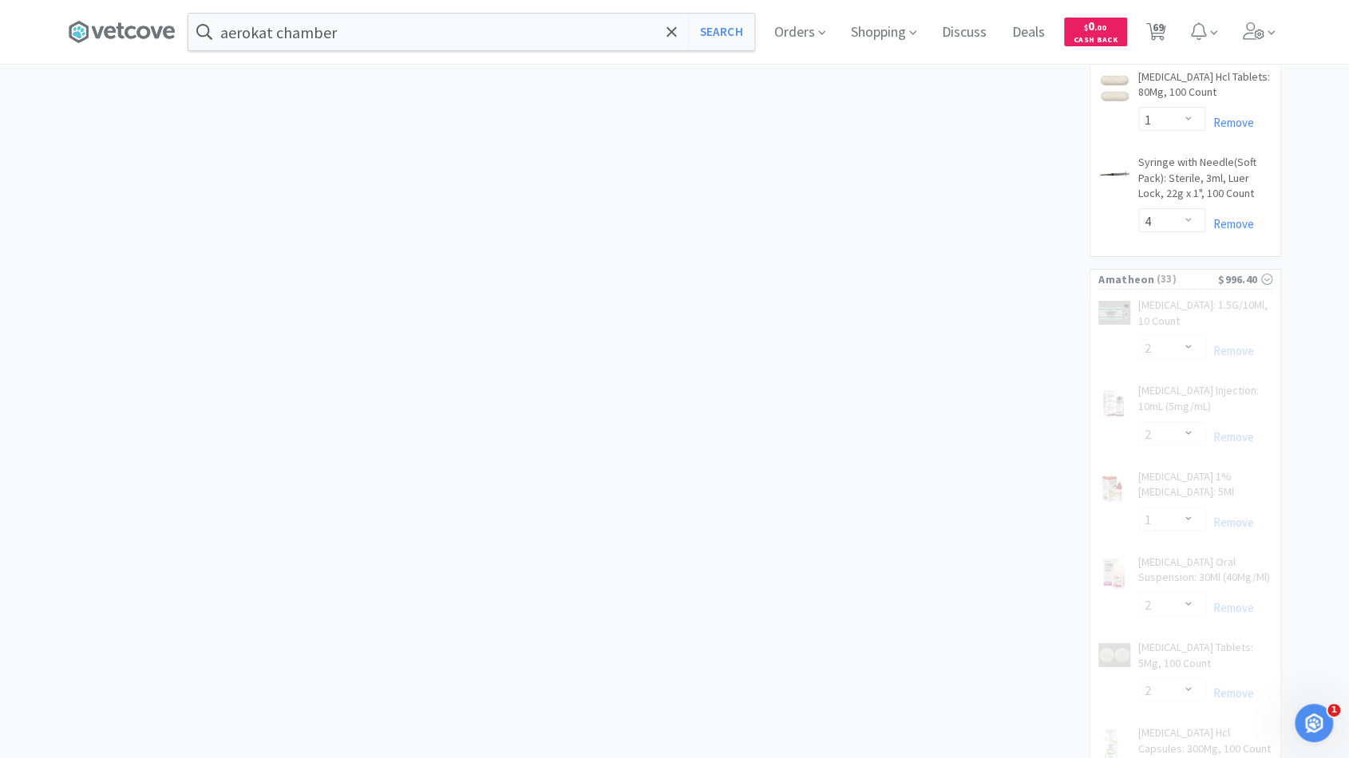
click at [1018, 433] on div "× Filter Results Synced Suppliers Only Manufacturers Only Compounds Only Previo…" at bounding box center [674, 109] width 1213 height 6523
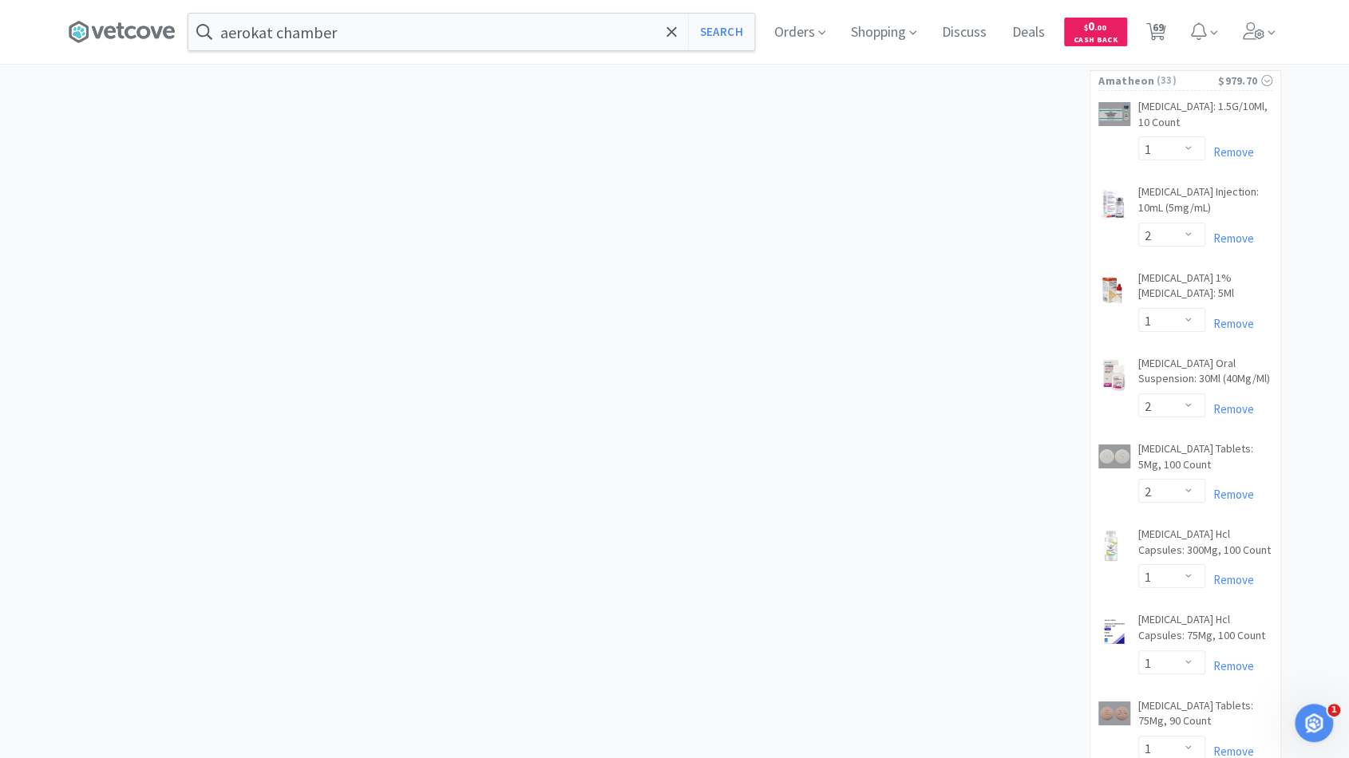
scroll to position [3487, 0]
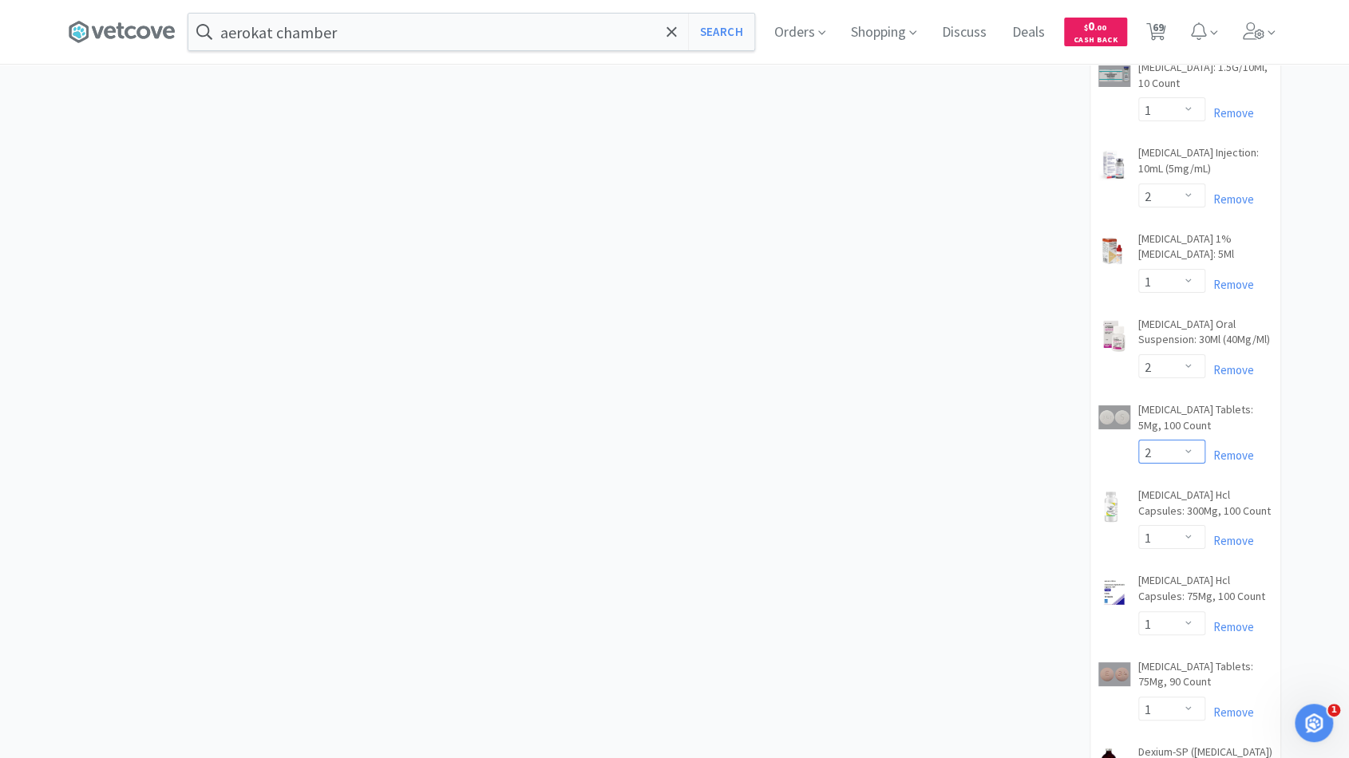
click at [1187, 440] on select "Enter Quantity 1 2 3 4 5 6 7 8 9 10 11 12 13 14 15 16 17 18 19 20 Enter Quantity" at bounding box center [1171, 452] width 67 height 24
click at [1138, 440] on select "Enter Quantity 1 2 3 4 5 6 7 8 9 10 11 12 13 14 15 16 17 18 19 20 Enter Quantity" at bounding box center [1171, 452] width 67 height 24
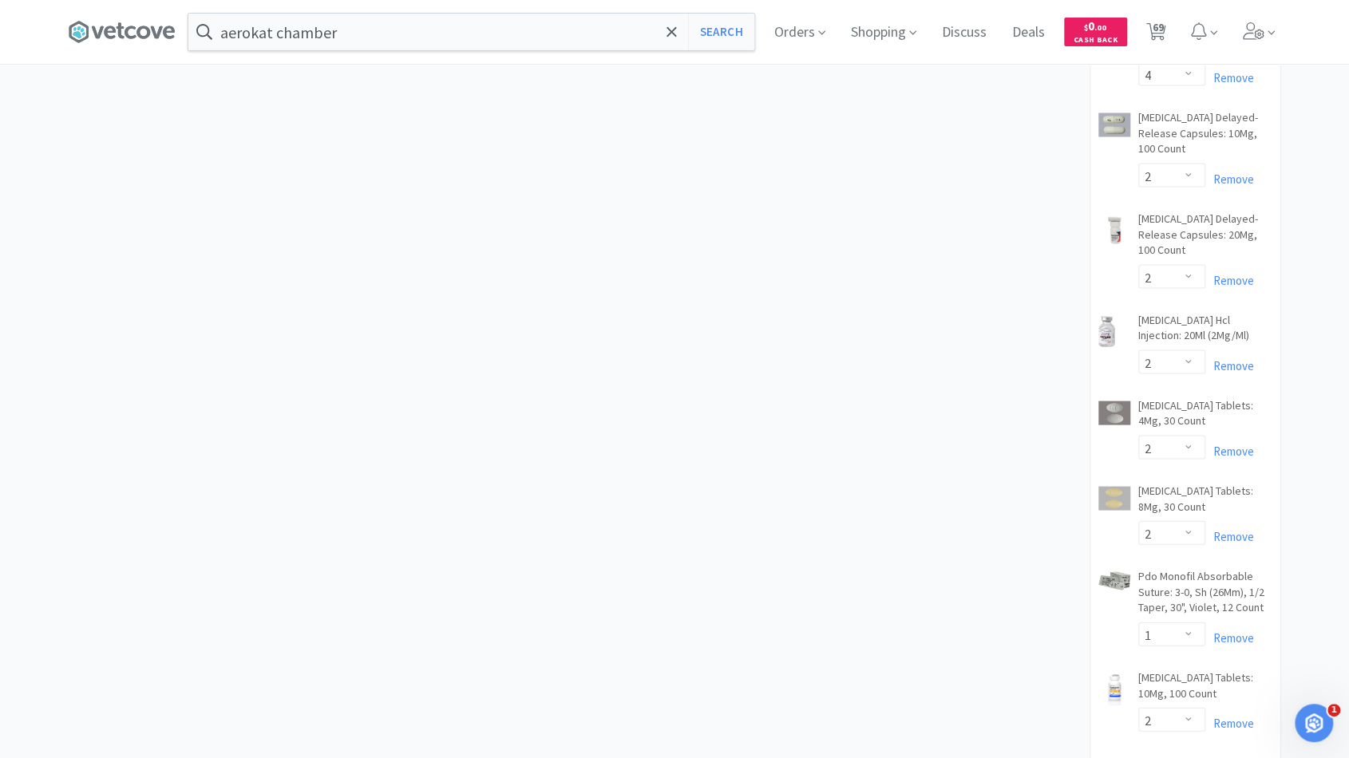
scroll to position [5474, 0]
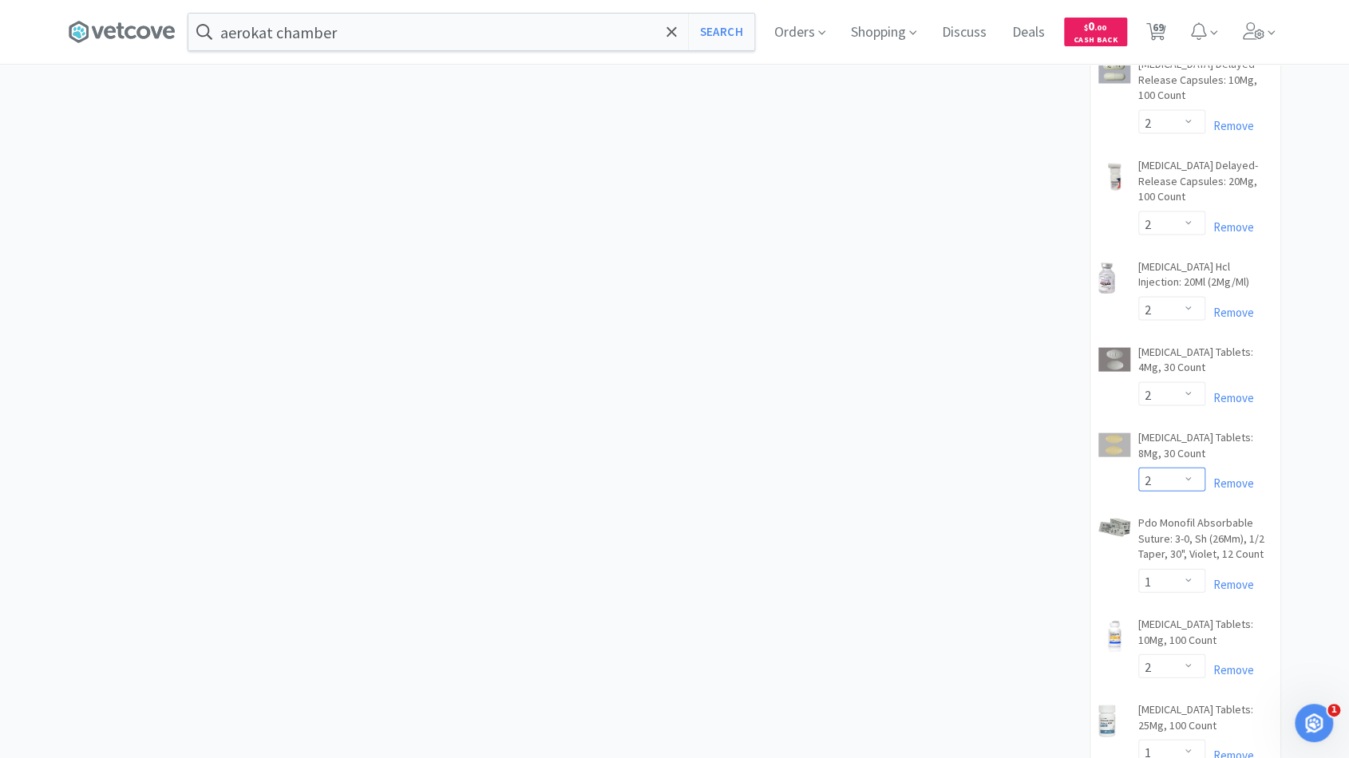
click at [1193, 468] on select "Enter Quantity 1 2 3 4 5 6 7 8 9 10 11 12 13 14 15 16 17 18 19 20 Enter Quantity" at bounding box center [1171, 480] width 67 height 24
click at [1138, 468] on select "Enter Quantity 1 2 3 4 5 6 7 8 9 10 11 12 13 14 15 16 17 18 19 20 Enter Quantity" at bounding box center [1171, 480] width 67 height 24
click at [1172, 382] on select "Enter Quantity 1 2 3 4 5 6 7 8 9 10 11 12 13 14 15 16 17 18 19 20 Enter Quantity" at bounding box center [1171, 394] width 67 height 24
click at [1138, 382] on select "Enter Quantity 1 2 3 4 5 6 7 8 9 10 11 12 13 14 15 16 17 18 19 20 Enter Quantity" at bounding box center [1171, 394] width 67 height 24
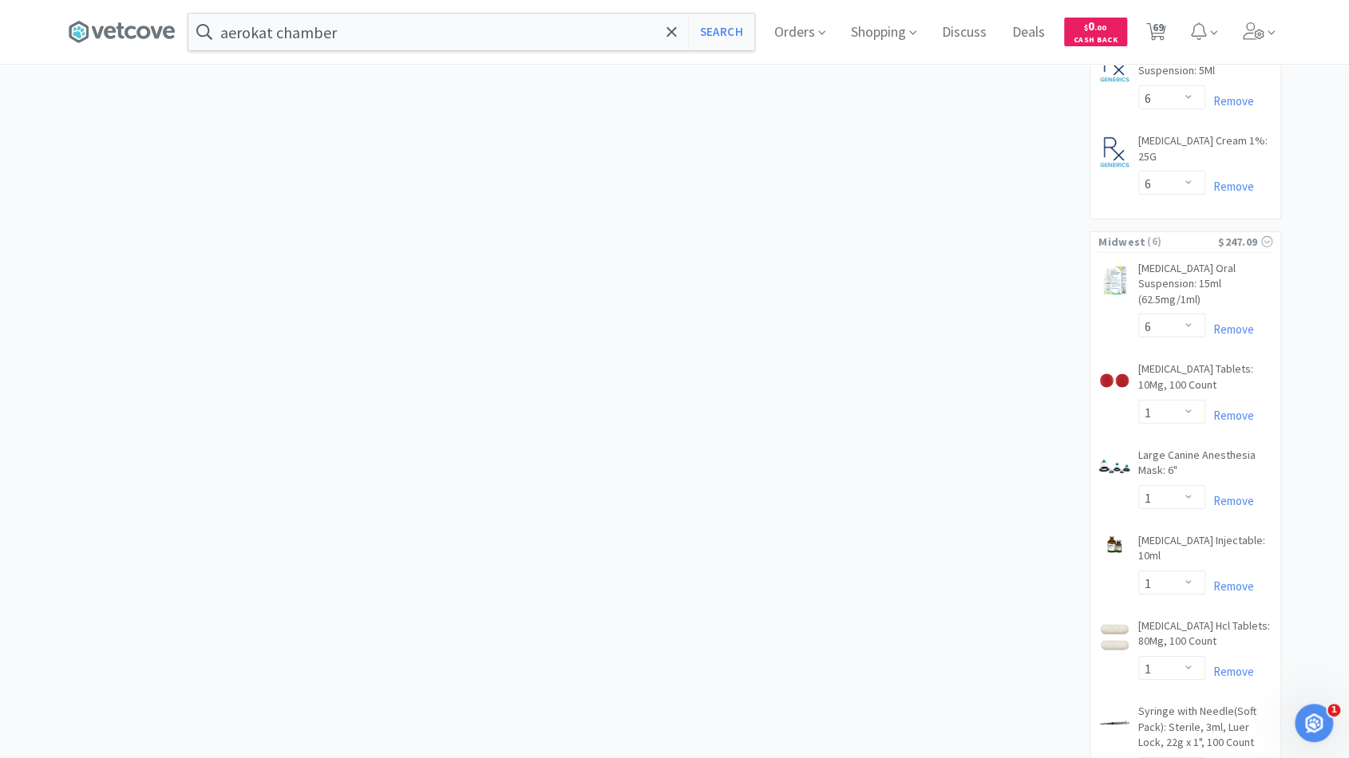
scroll to position [2372, 0]
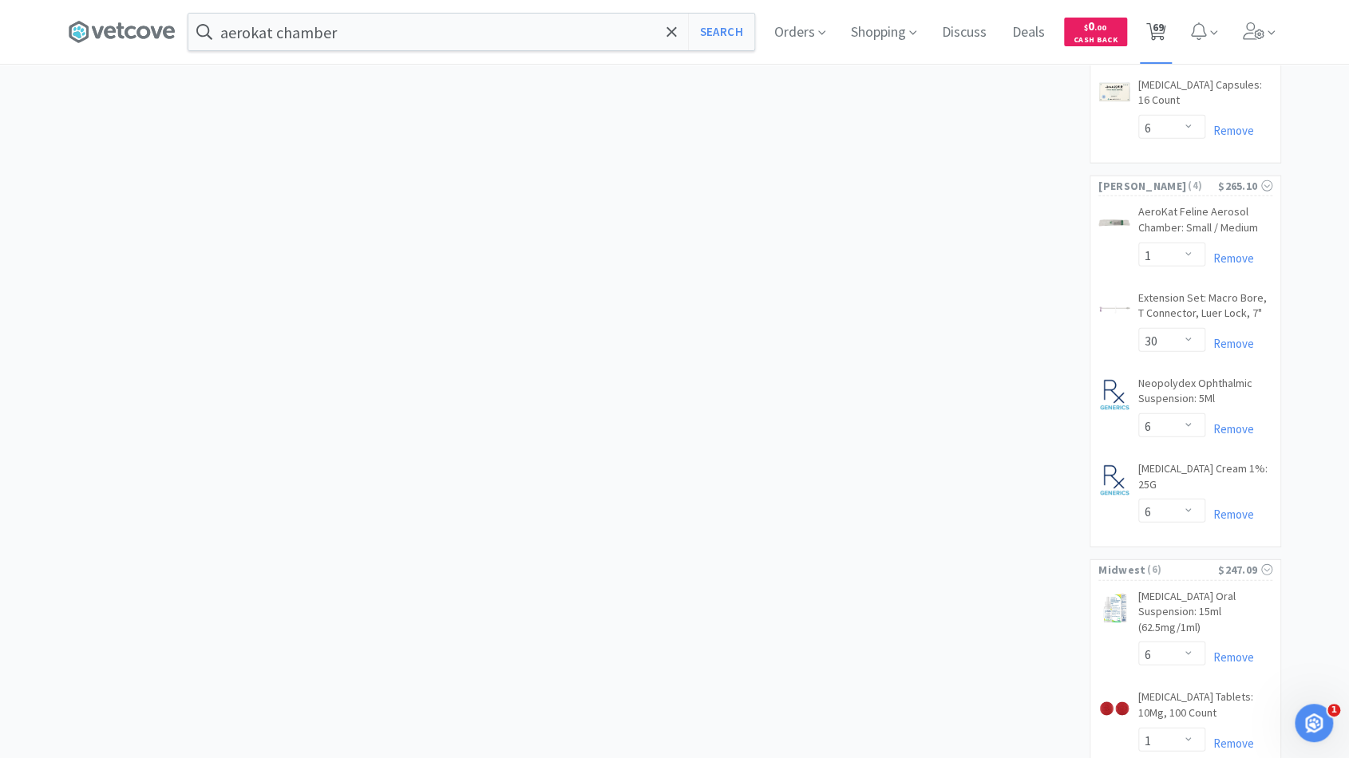
click at [1162, 33] on span "69" at bounding box center [1157, 27] width 11 height 64
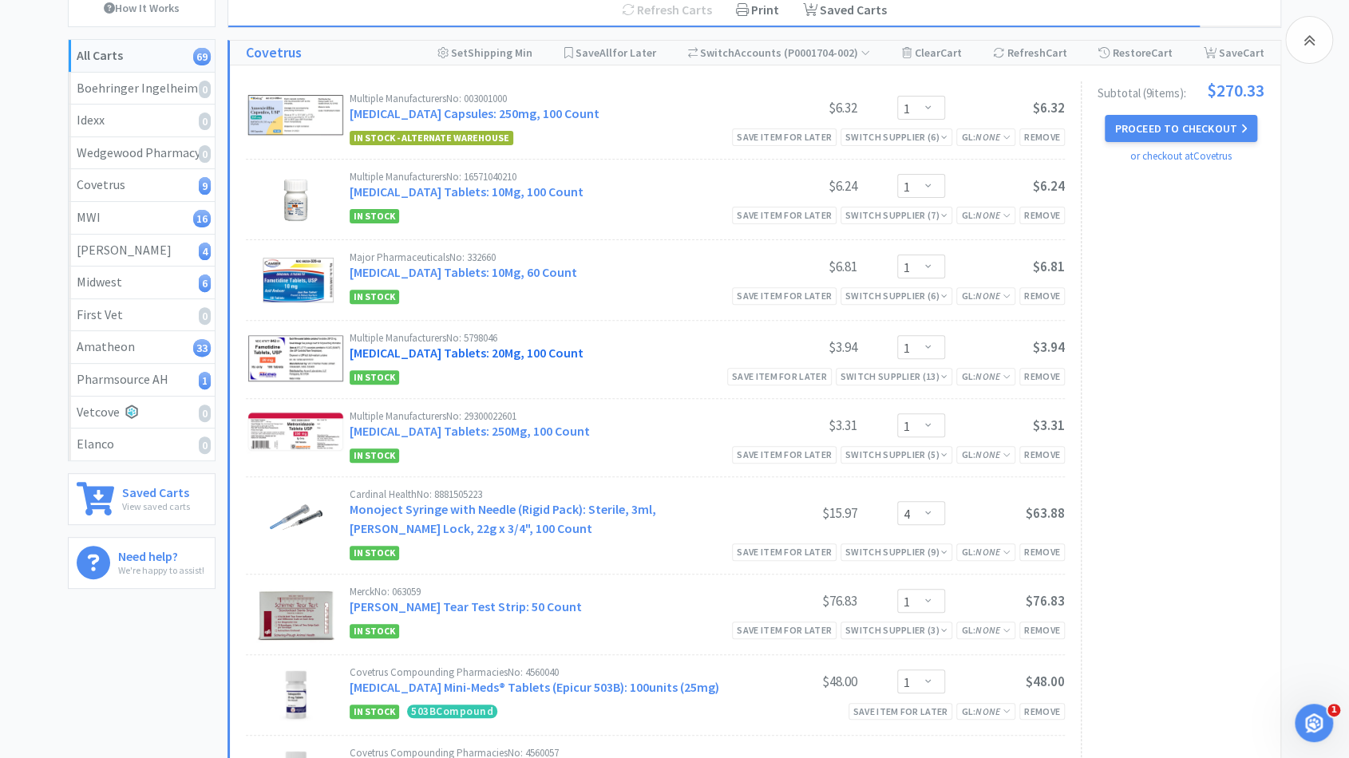
scroll to position [169, 0]
click at [161, 375] on div "Pharmsource AH 1" at bounding box center [142, 380] width 130 height 21
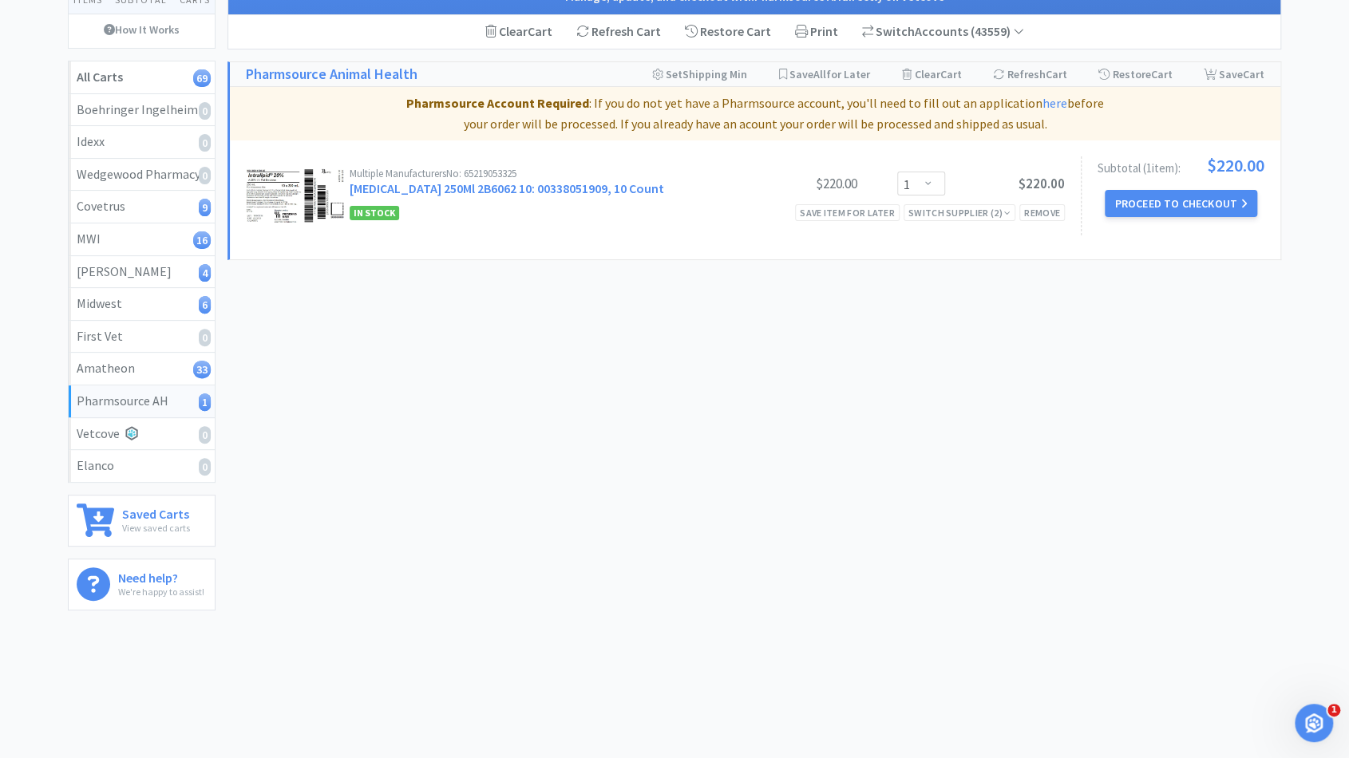
scroll to position [144, 0]
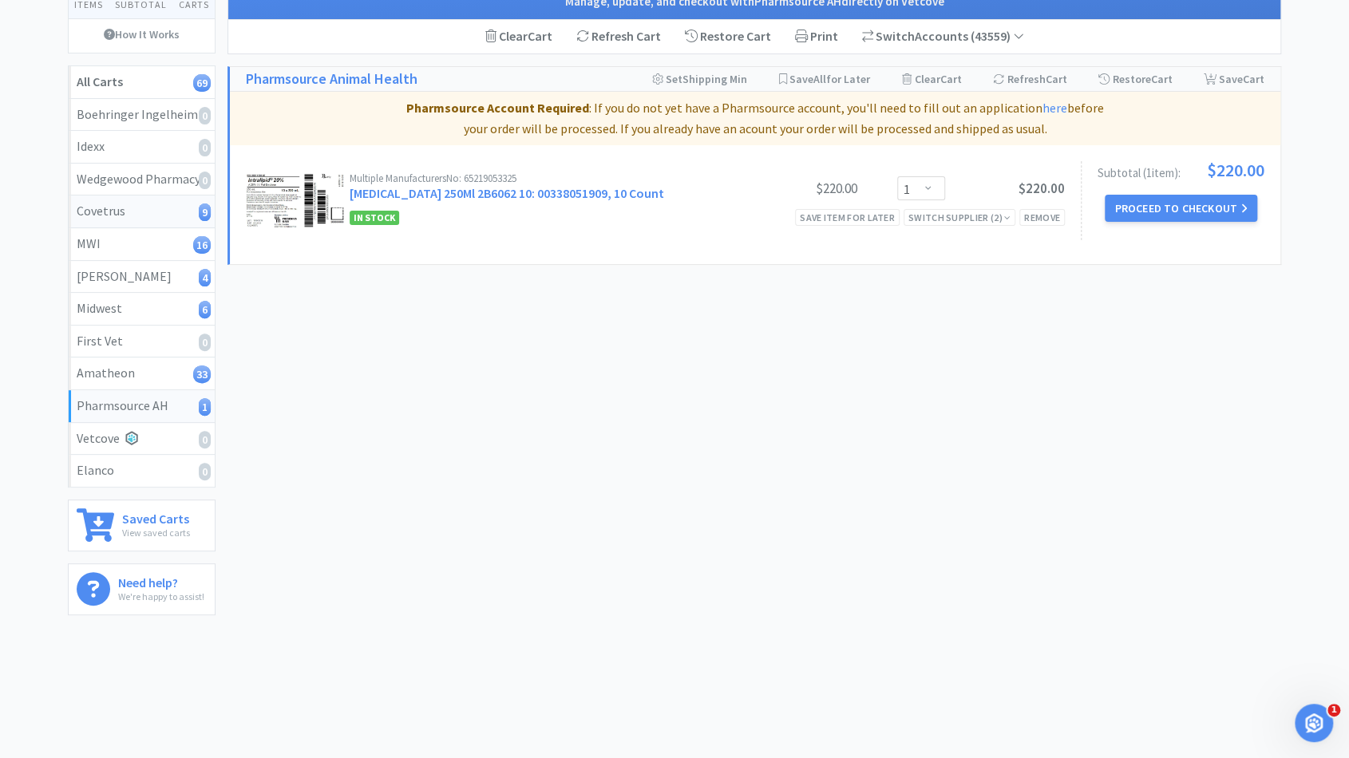
click at [144, 209] on div "Covetrus 9" at bounding box center [142, 211] width 130 height 21
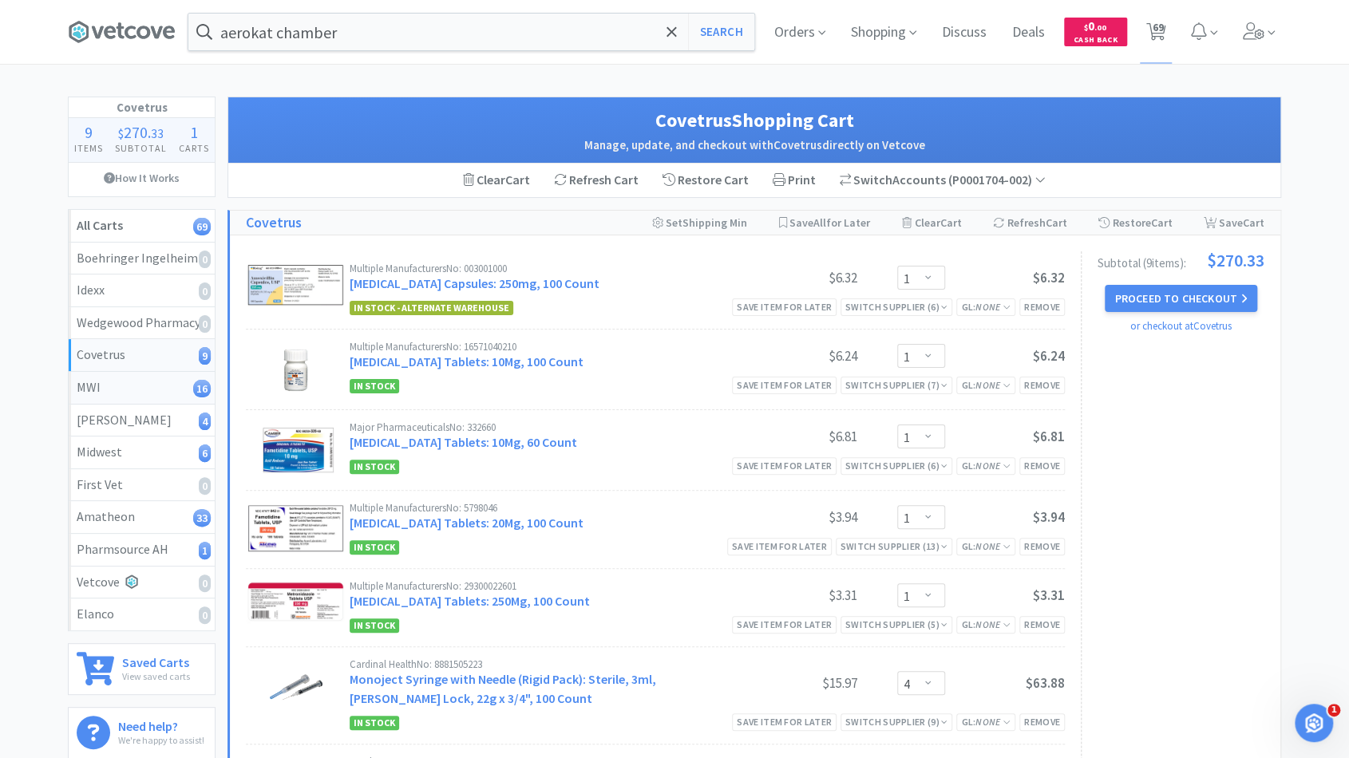
click at [152, 384] on div "MWI 16" at bounding box center [142, 388] width 130 height 21
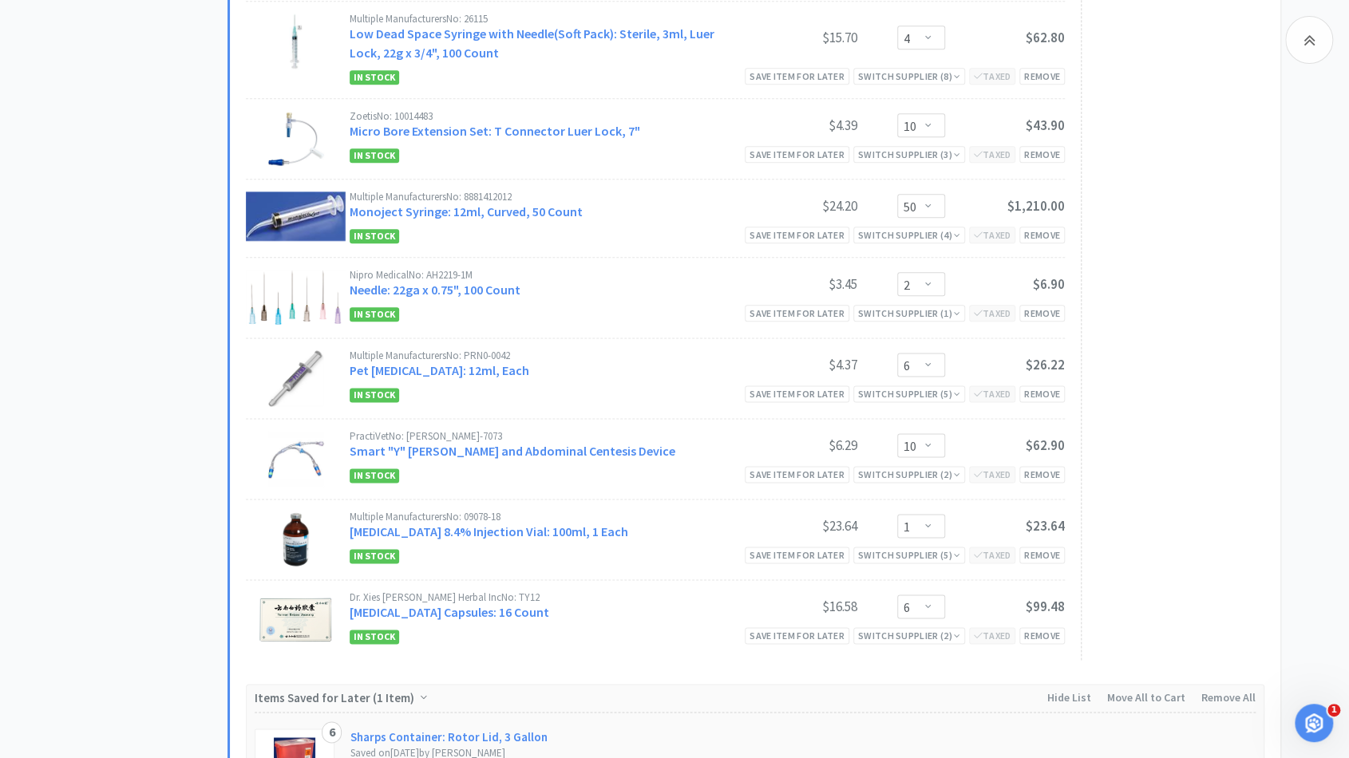
scroll to position [1031, 0]
drag, startPoint x: 810, startPoint y: 73, endPoint x: 804, endPoint y: 68, distance: 8.5
click at [804, 68] on div "Save item for later" at bounding box center [797, 75] width 105 height 17
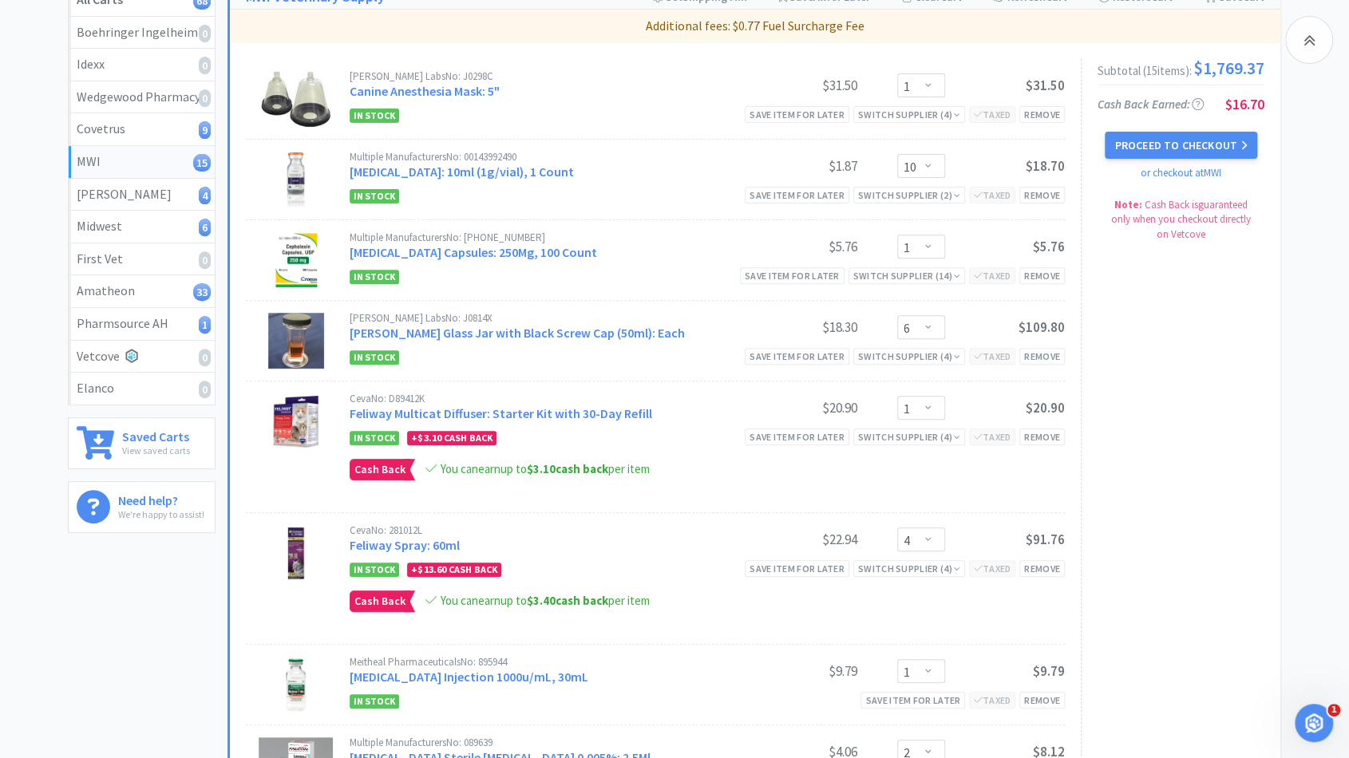
scroll to position [0, 0]
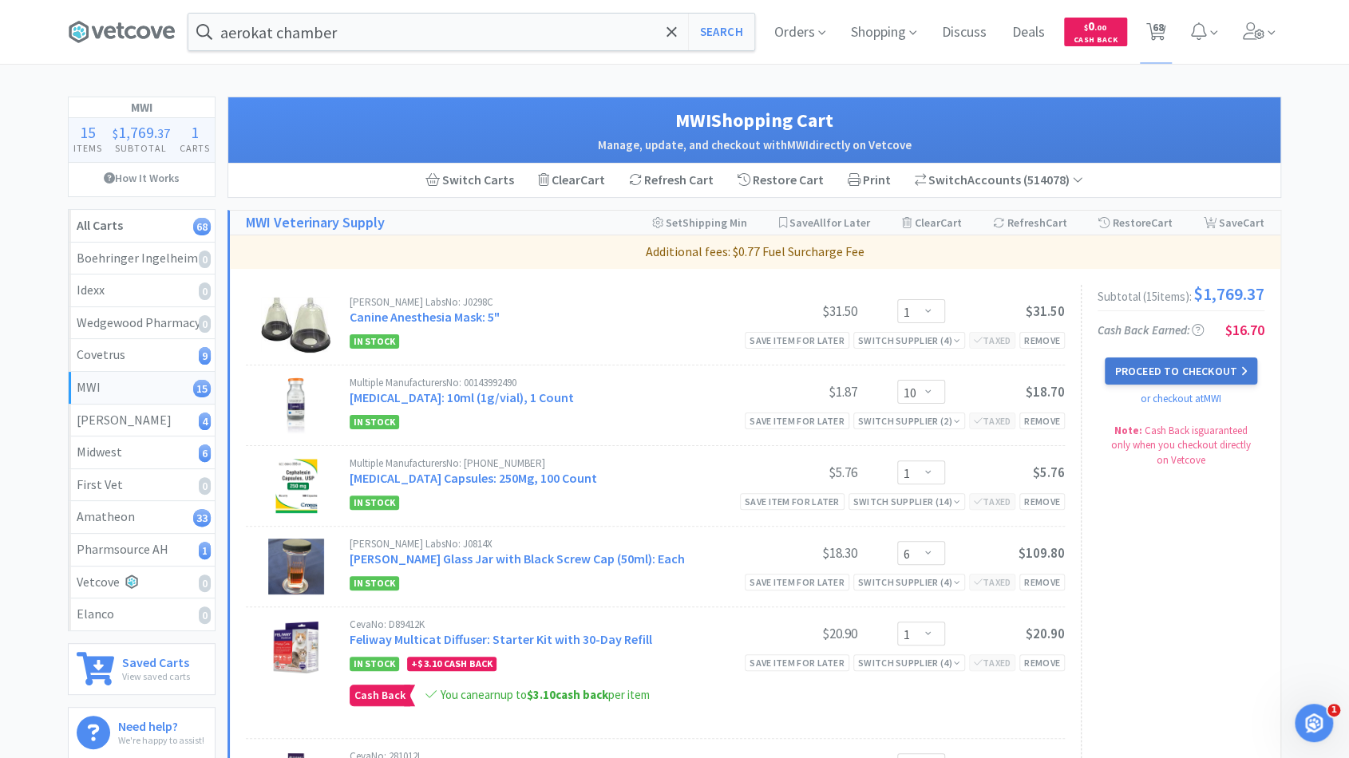
click at [1181, 373] on button "Proceed to Checkout" at bounding box center [1181, 371] width 152 height 27
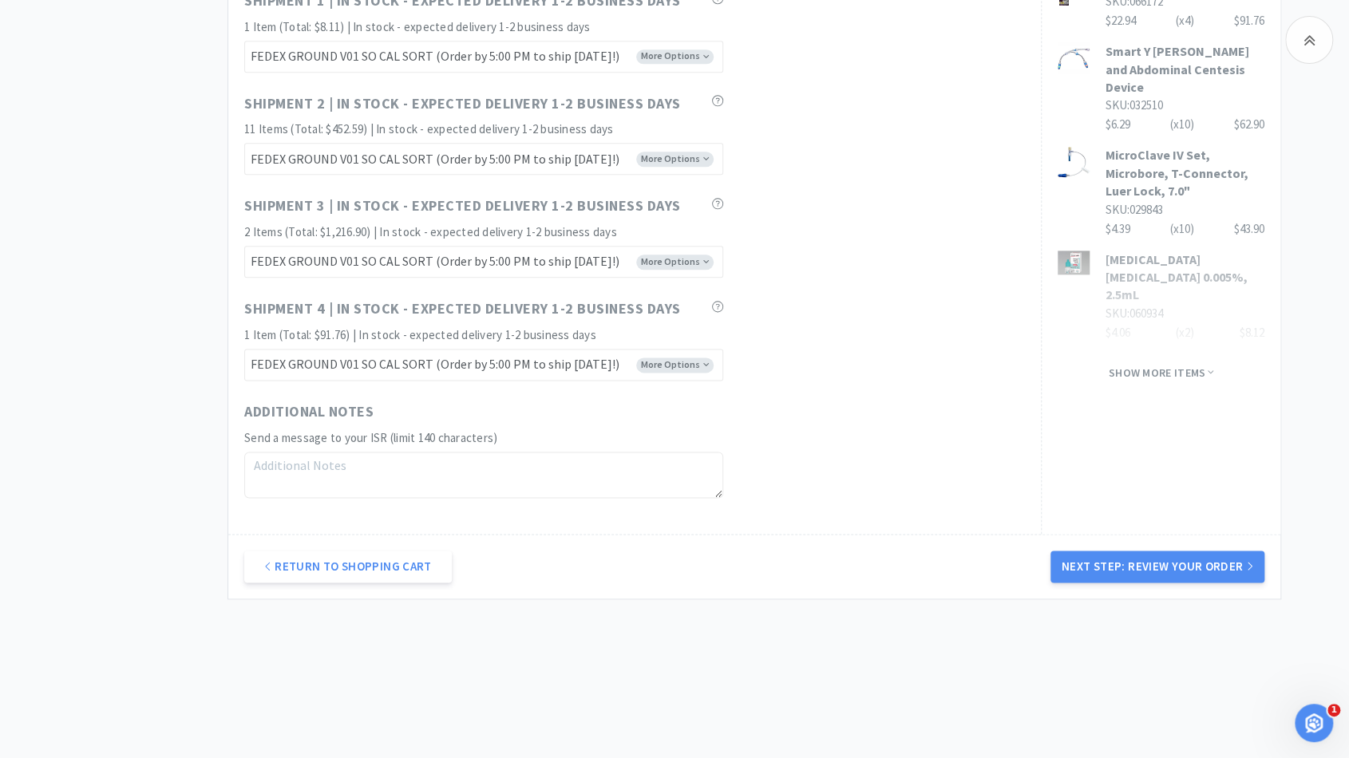
scroll to position [1062, 0]
click at [1079, 552] on button "Next Step: Review Your Order" at bounding box center [1158, 568] width 214 height 32
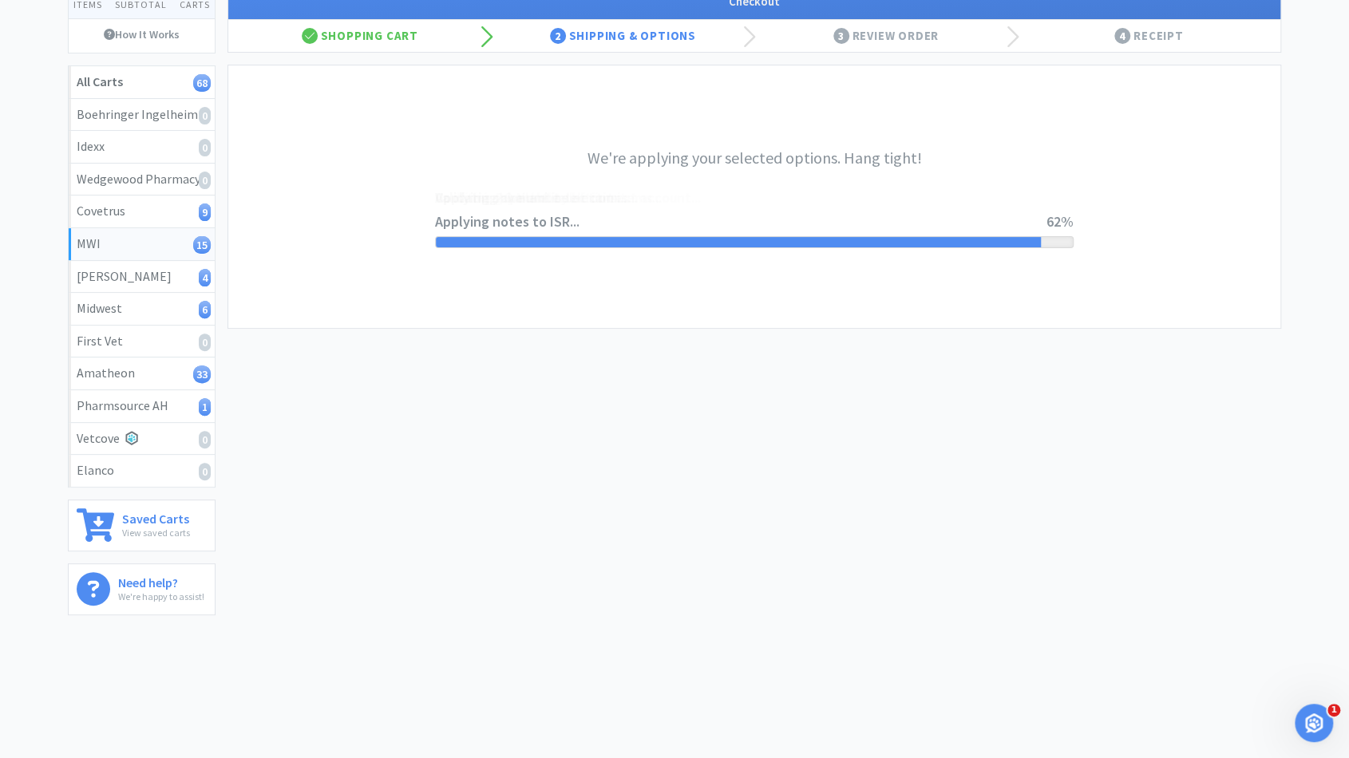
scroll to position [0, 0]
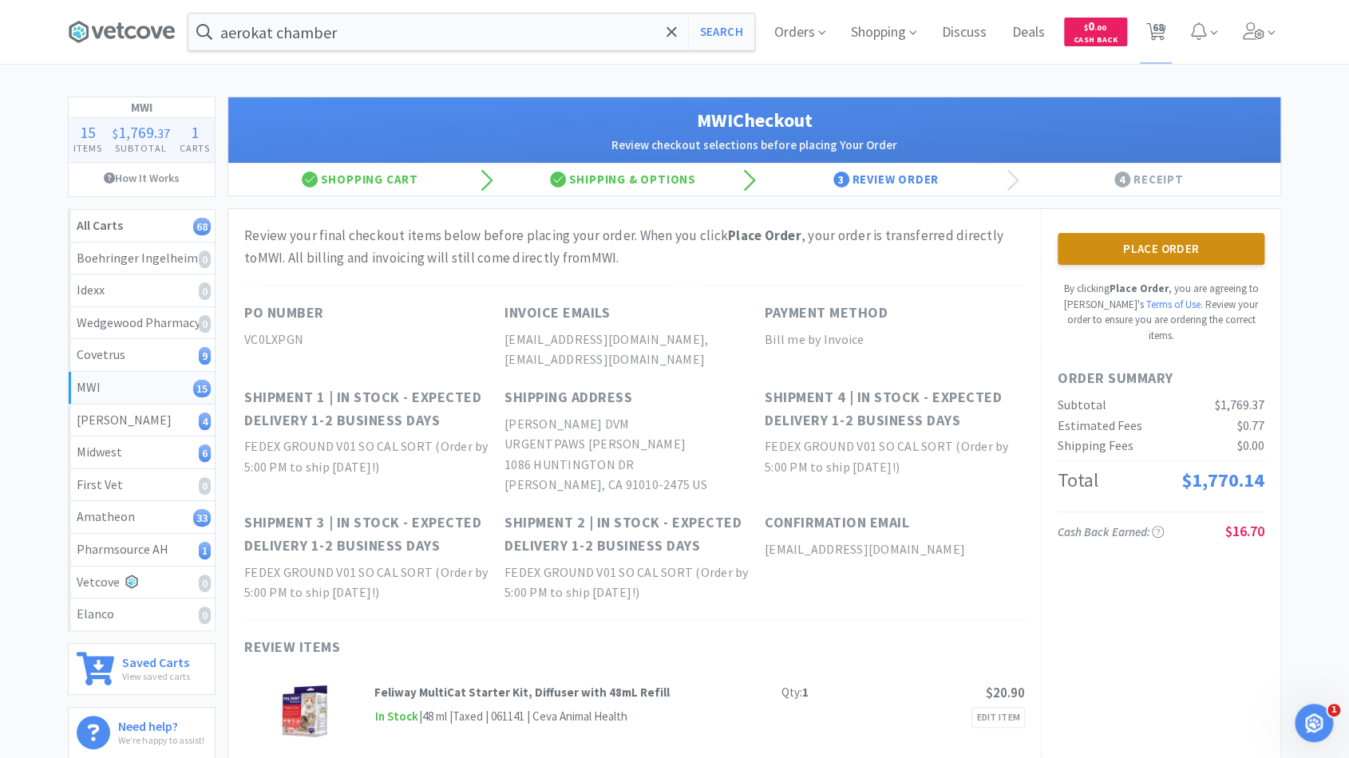
click at [1107, 239] on button "Place Order" at bounding box center [1161, 249] width 207 height 32
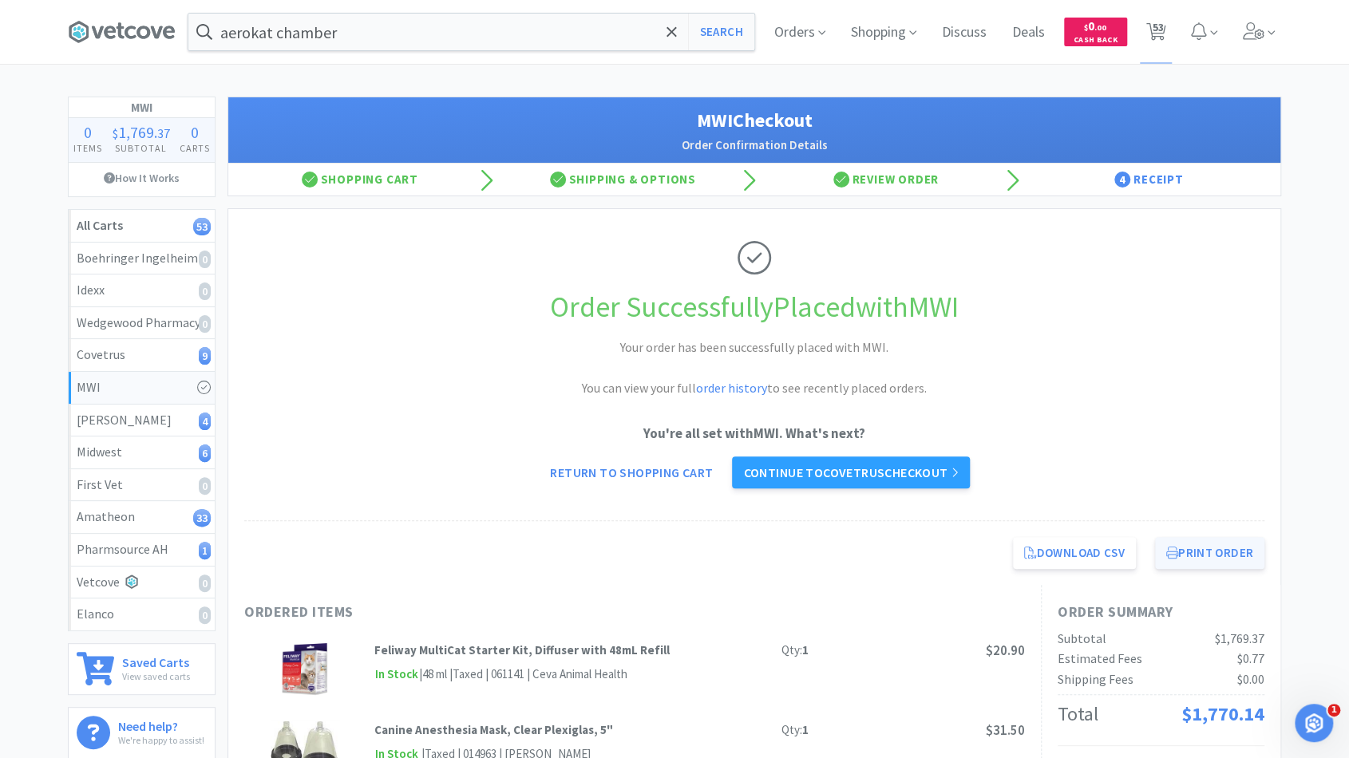
click at [1166, 555] on icon at bounding box center [1172, 553] width 12 height 12
click at [164, 354] on div "Covetrus 9" at bounding box center [142, 355] width 130 height 21
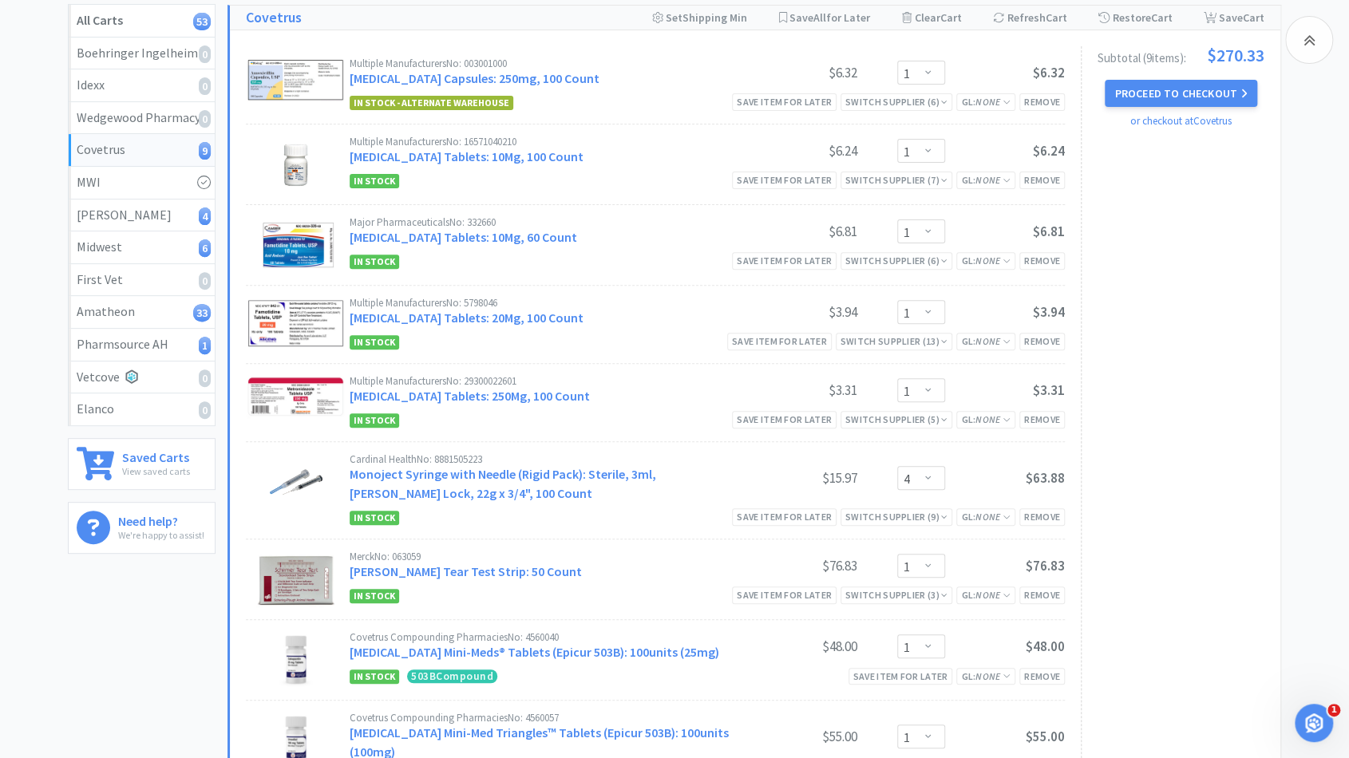
scroll to position [208, 0]
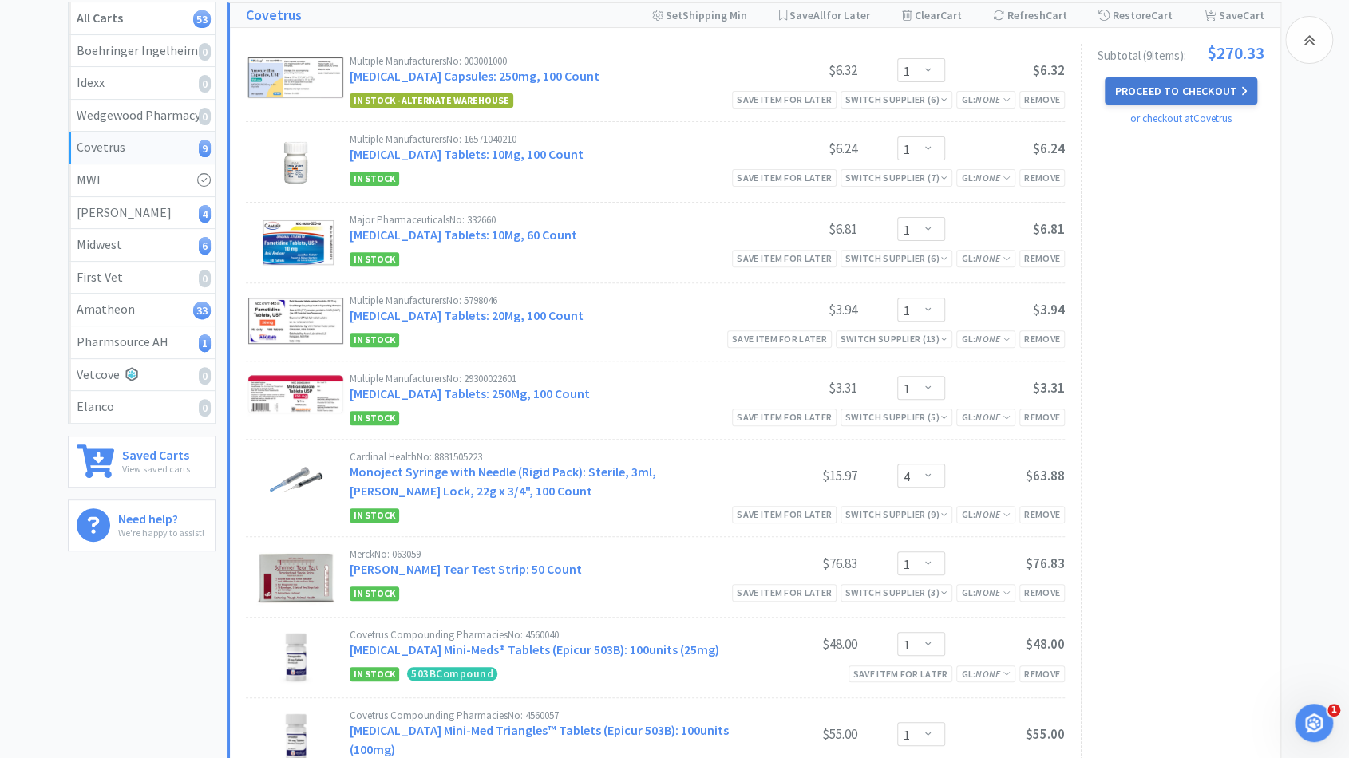
click at [1161, 85] on button "Proceed to Checkout" at bounding box center [1181, 90] width 152 height 27
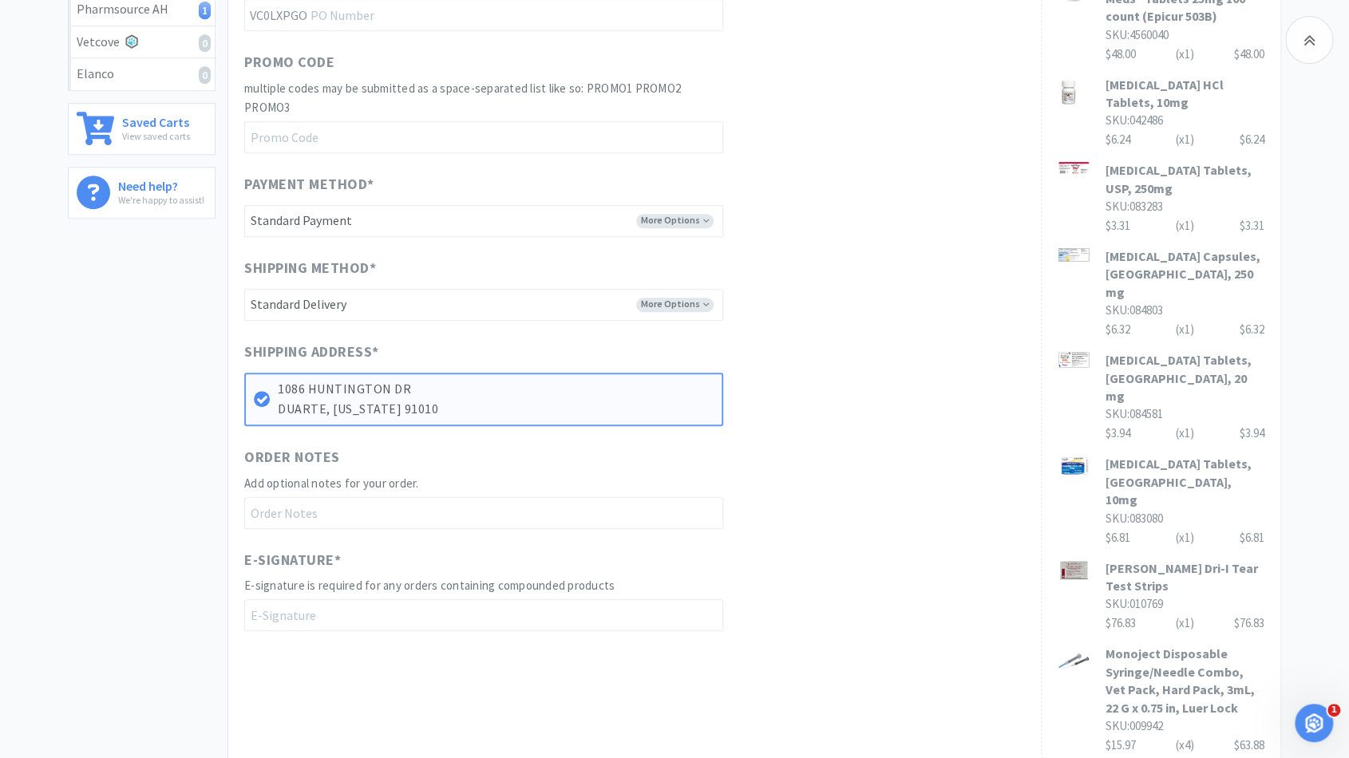
scroll to position [342, 0]
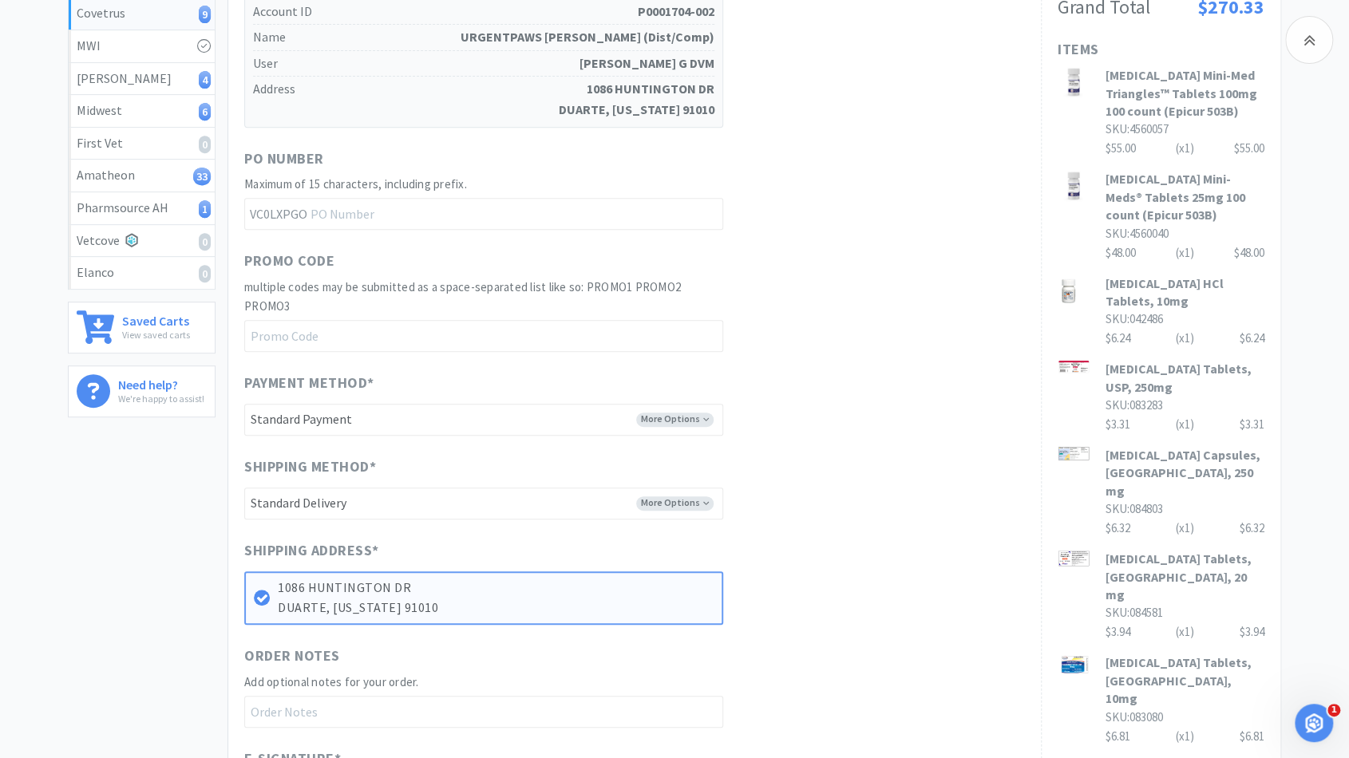
click at [689, 484] on div "Shipping Method * More Options -------- Standard Delivery" at bounding box center [634, 488] width 781 height 64
click at [682, 509] on select "-------- Standard Delivery" at bounding box center [483, 504] width 479 height 32
click at [782, 448] on div "When you place an order on Vetcove, your order is transferred directly to Covet…" at bounding box center [634, 356] width 781 height 947
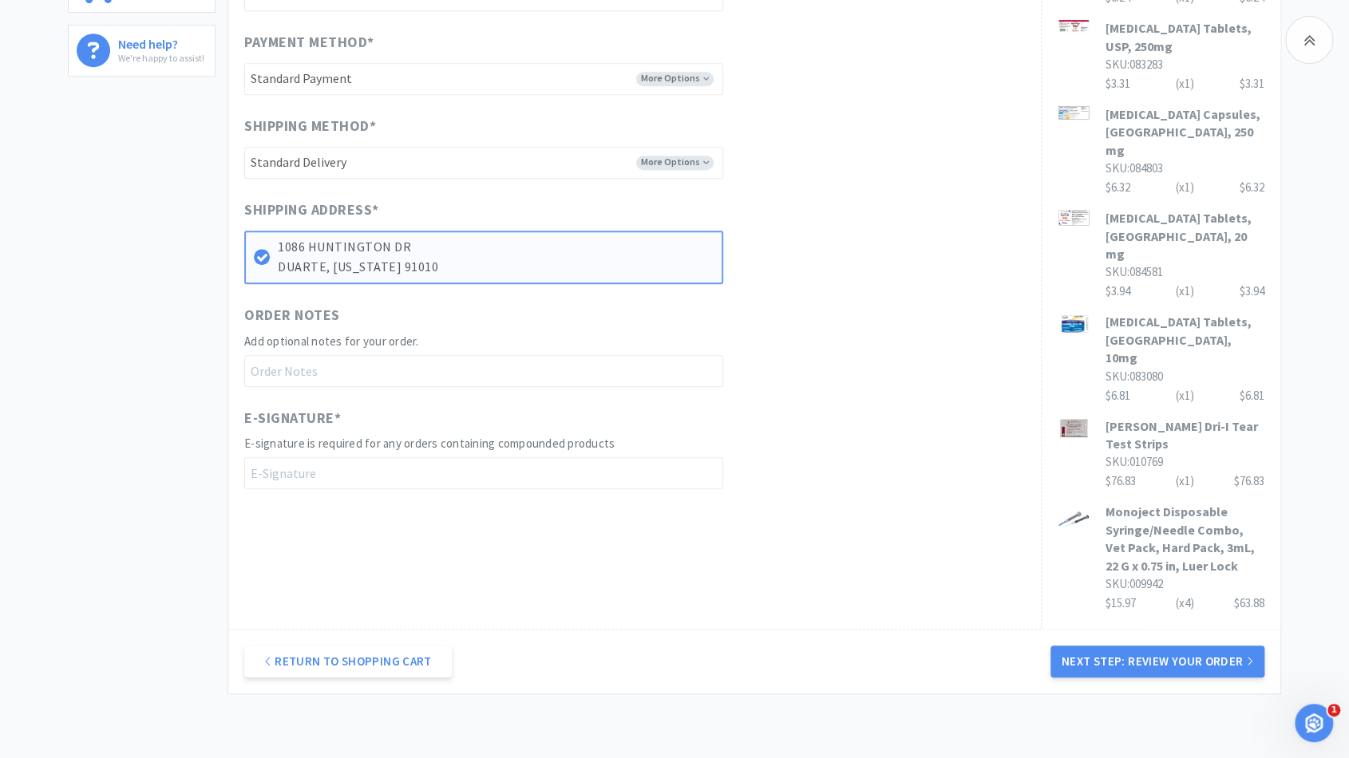
scroll to position [702, 0]
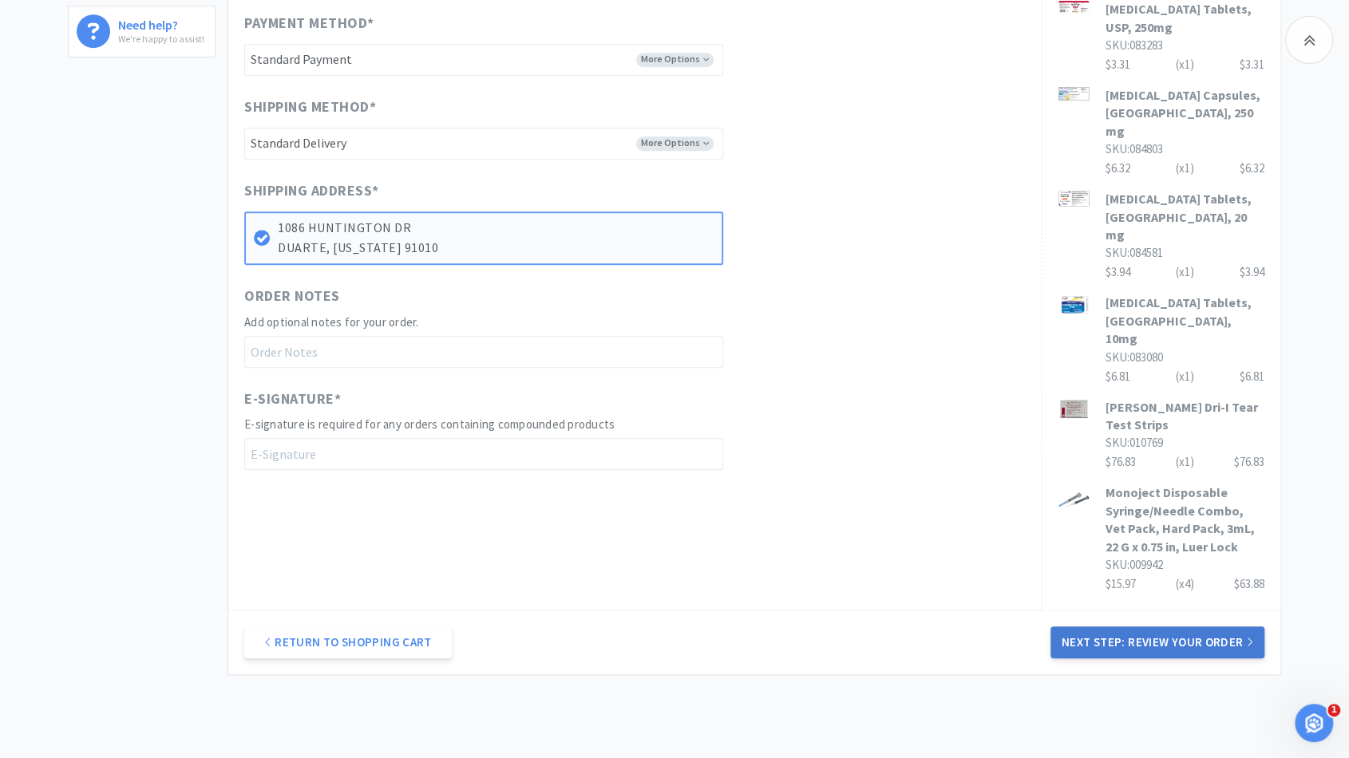
click at [1058, 627] on button "Next Step: Review Your Order" at bounding box center [1158, 643] width 214 height 32
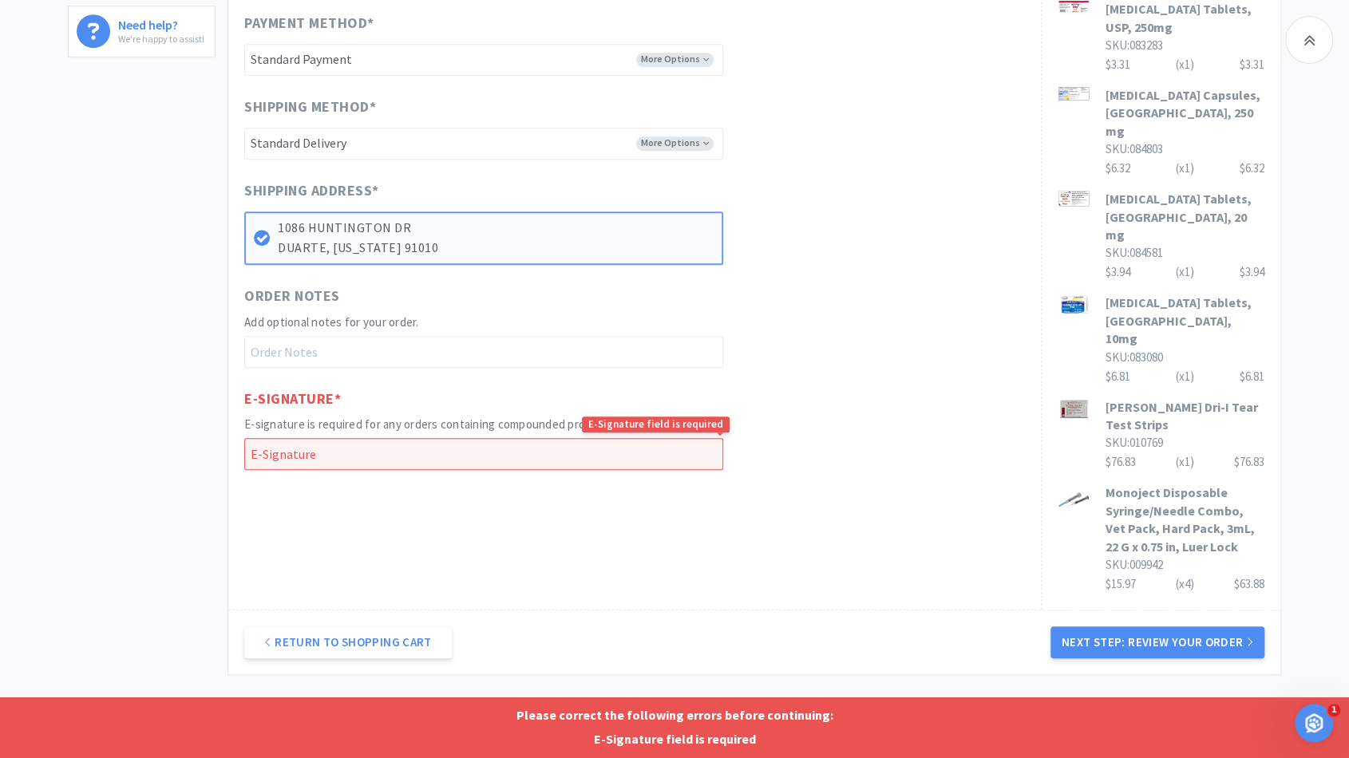
click at [581, 448] on input "text" at bounding box center [483, 454] width 479 height 32
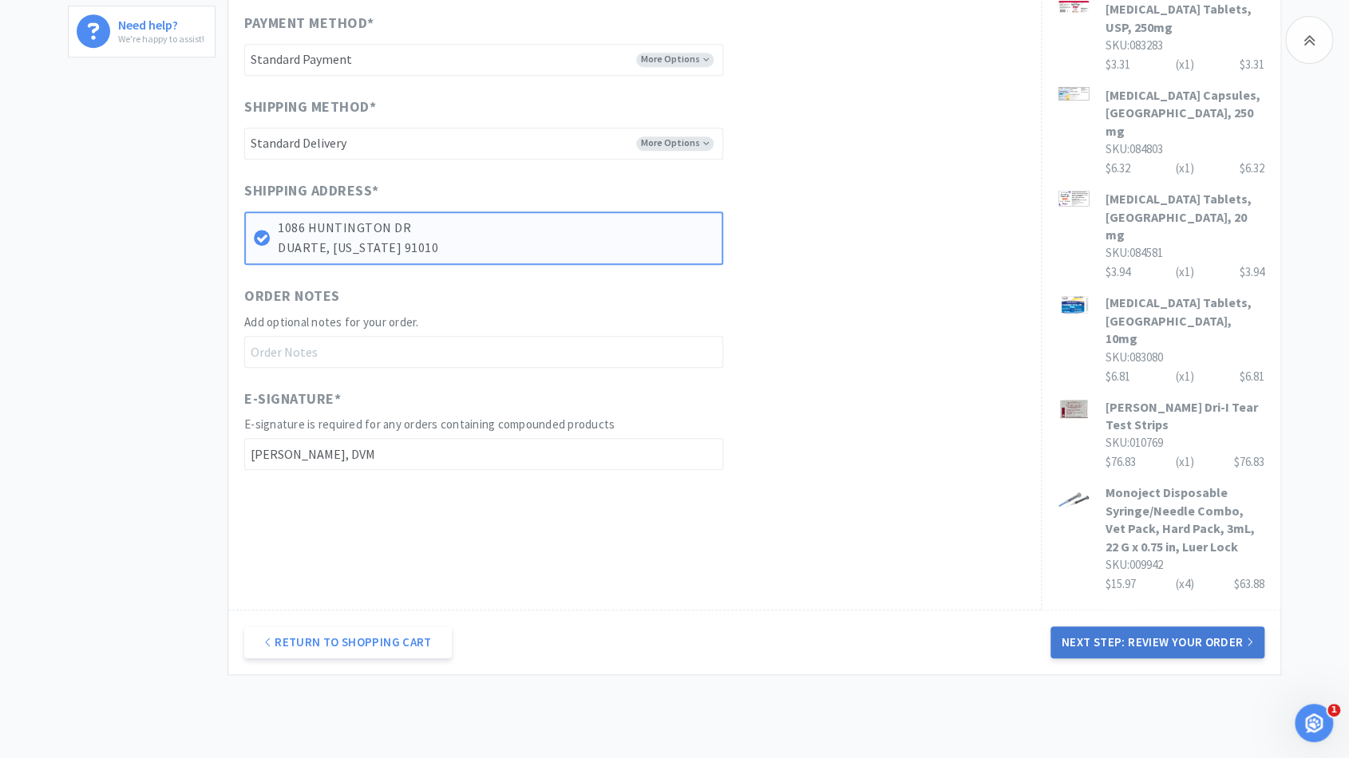
click at [1076, 627] on button "Next Step: Review Your Order" at bounding box center [1158, 643] width 214 height 32
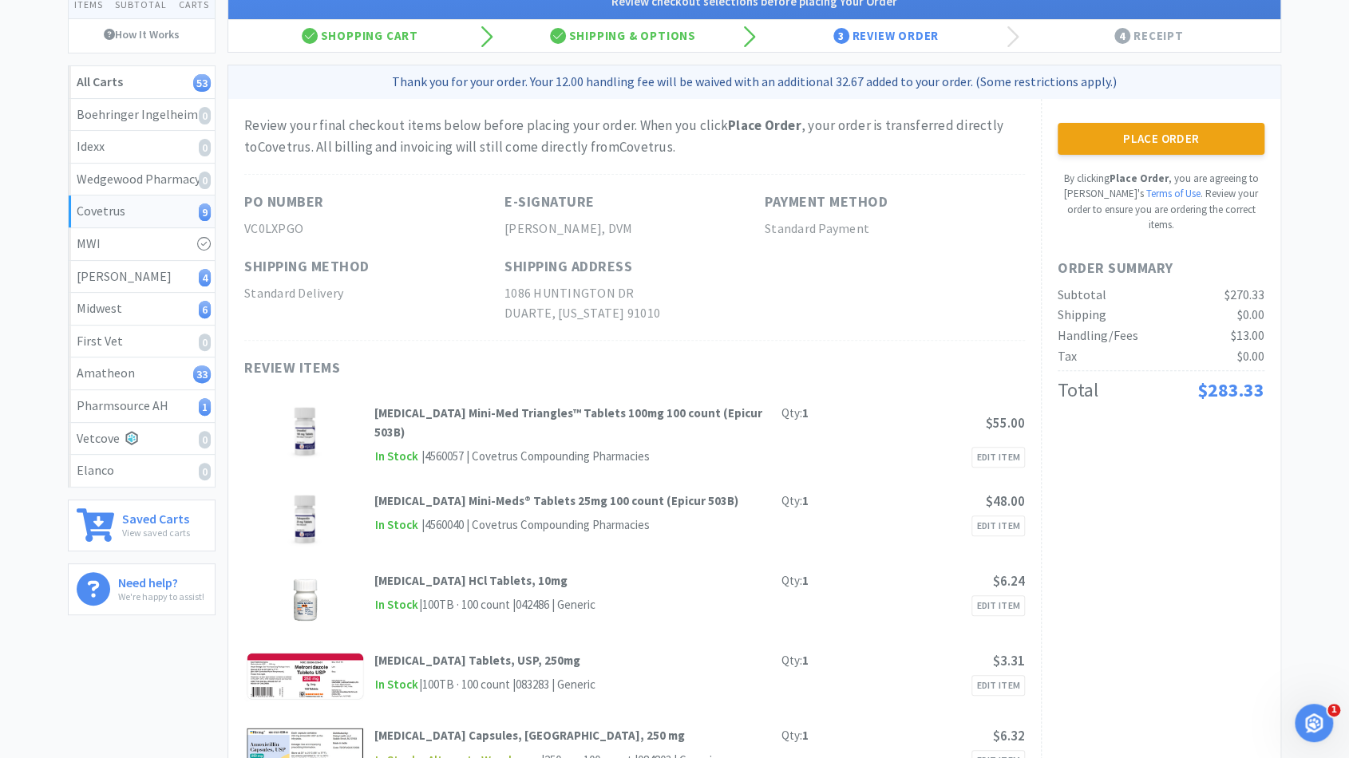
scroll to position [0, 0]
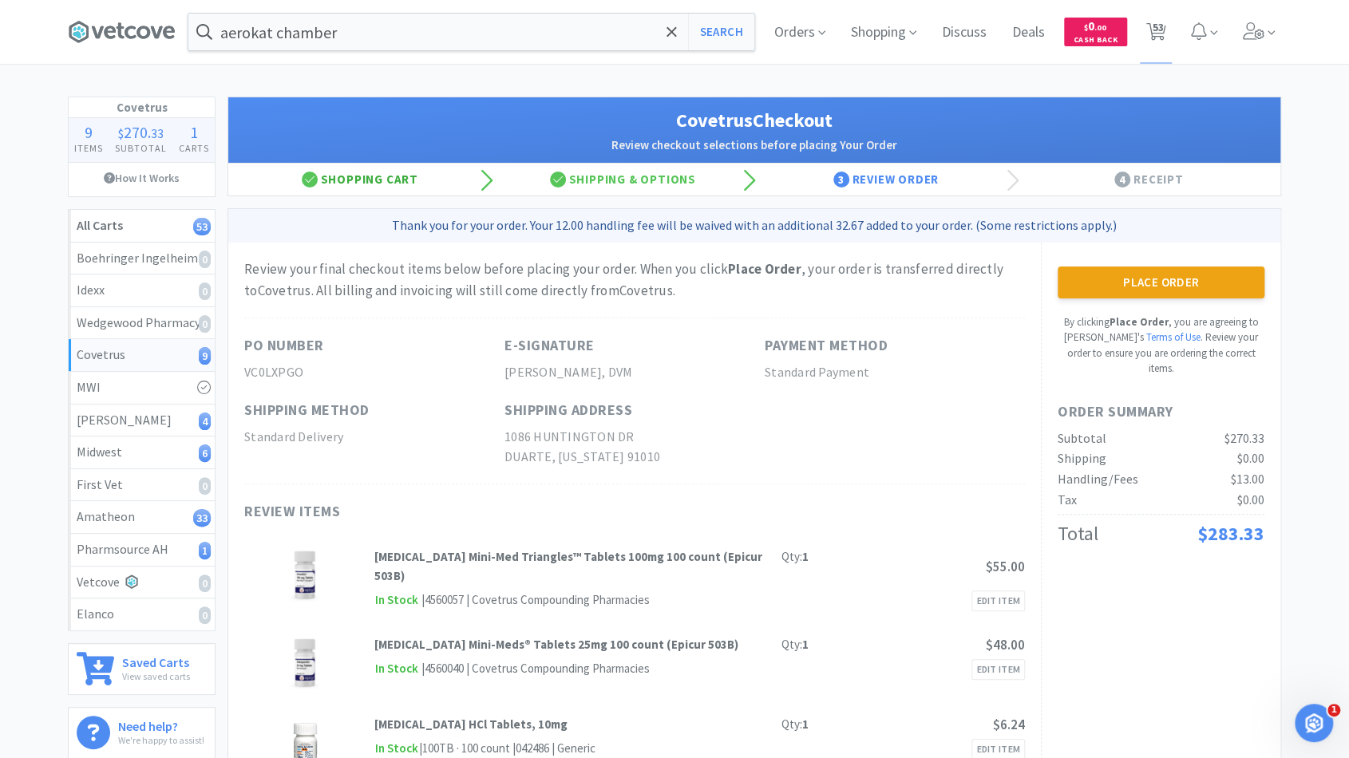
click at [401, 176] on div "Shopping Cart" at bounding box center [359, 180] width 263 height 32
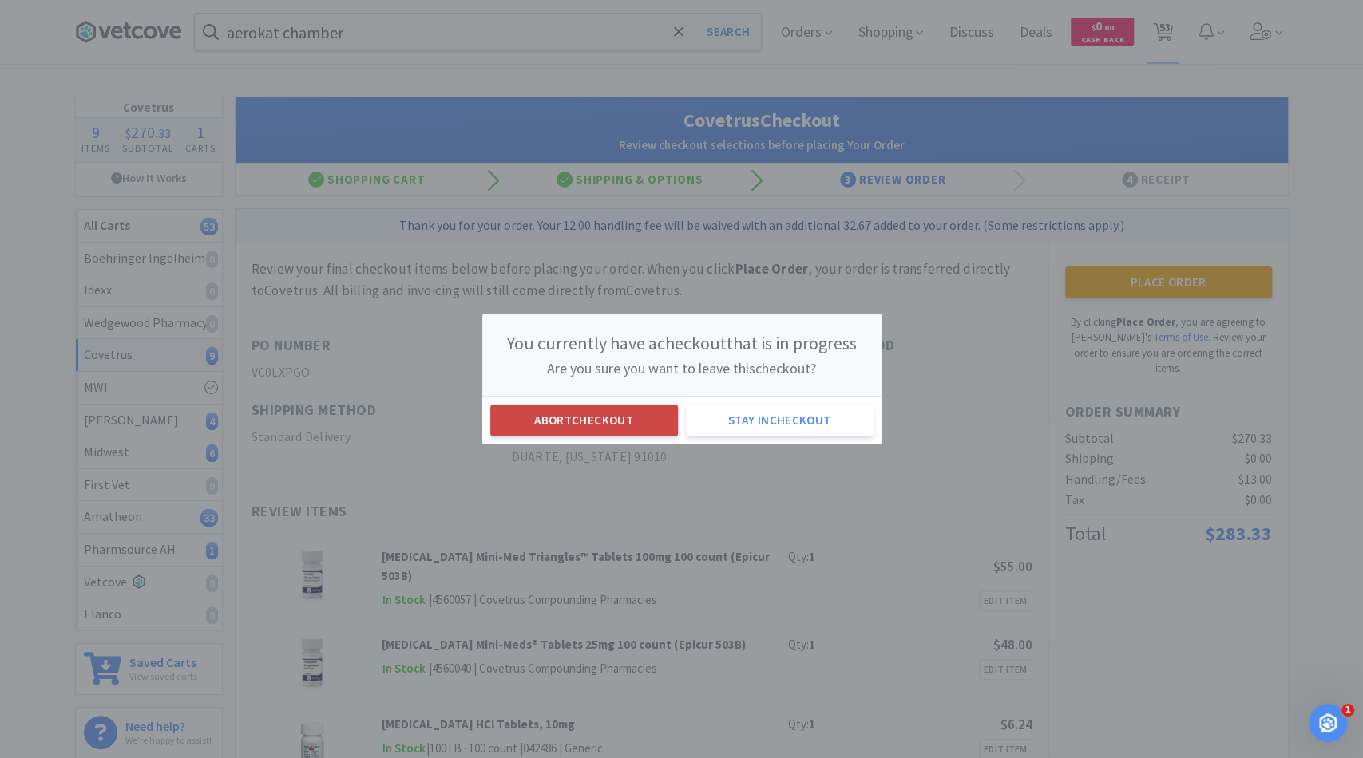
click at [586, 418] on button "Abort checkout" at bounding box center [584, 421] width 188 height 32
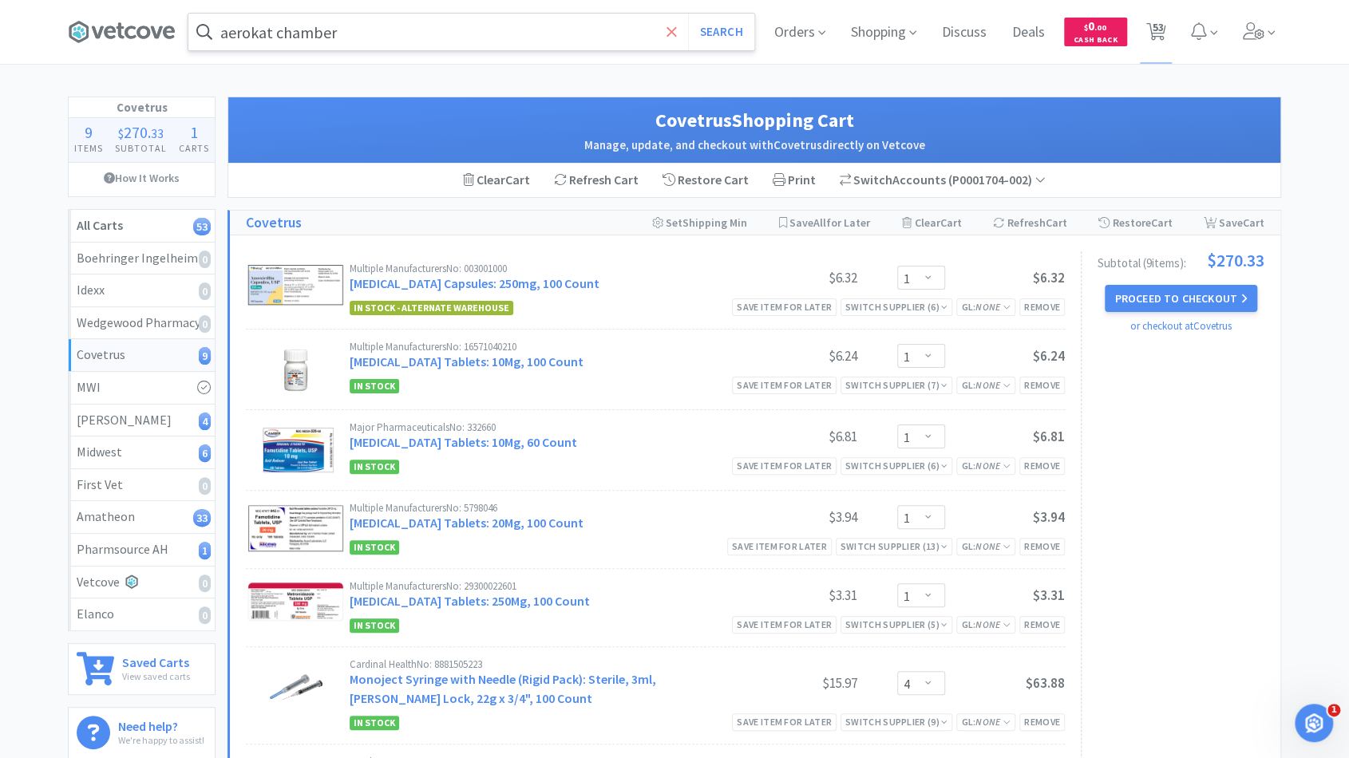
click at [664, 36] on span at bounding box center [672, 32] width 18 height 34
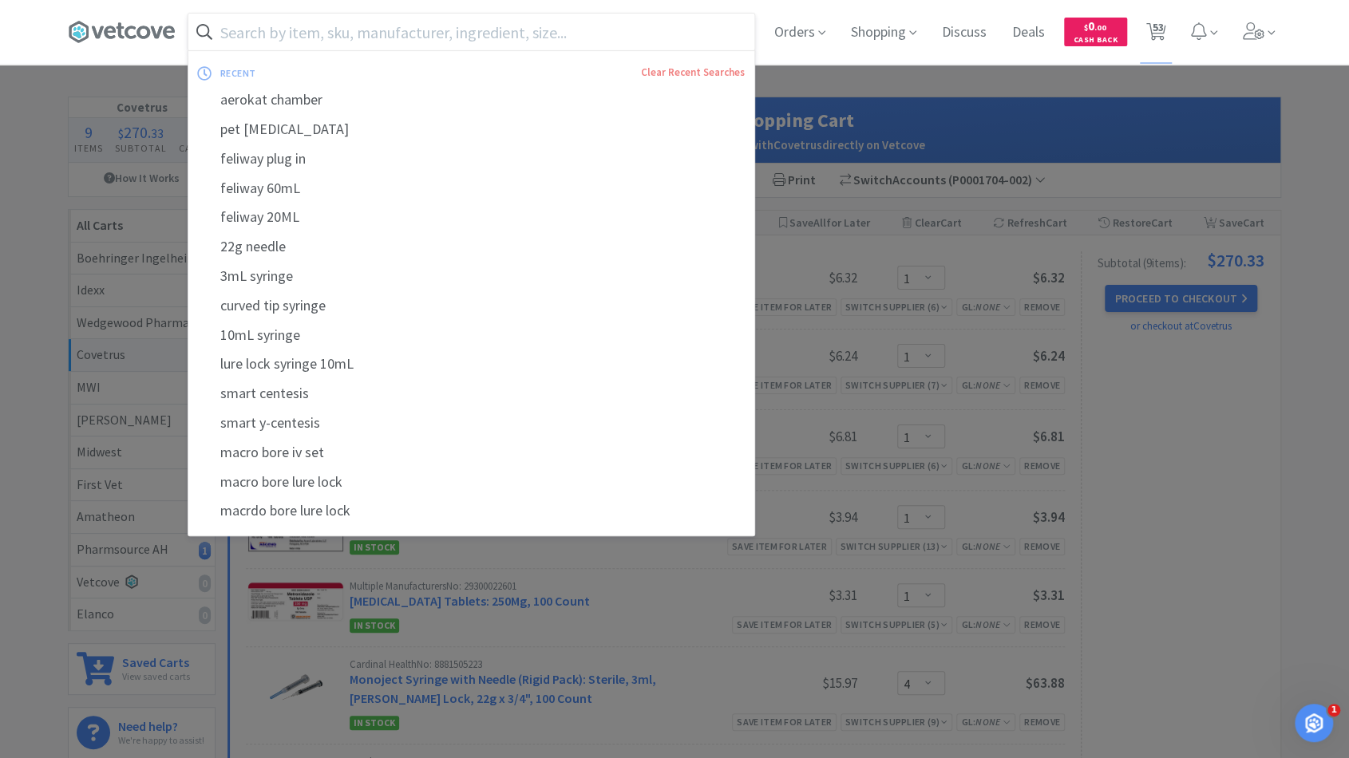
click at [639, 38] on input "text" at bounding box center [471, 32] width 566 height 37
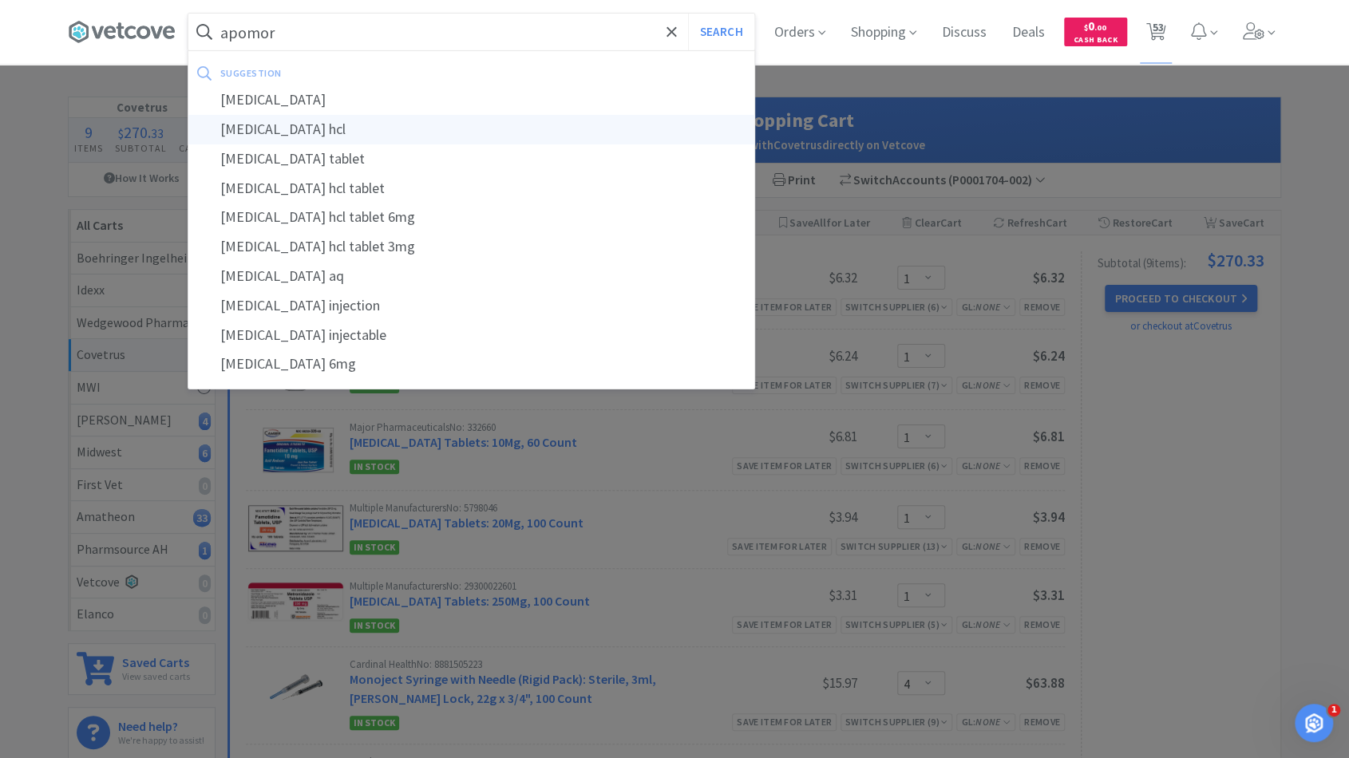
click at [651, 129] on div "apomorphine hcl" at bounding box center [471, 130] width 566 height 30
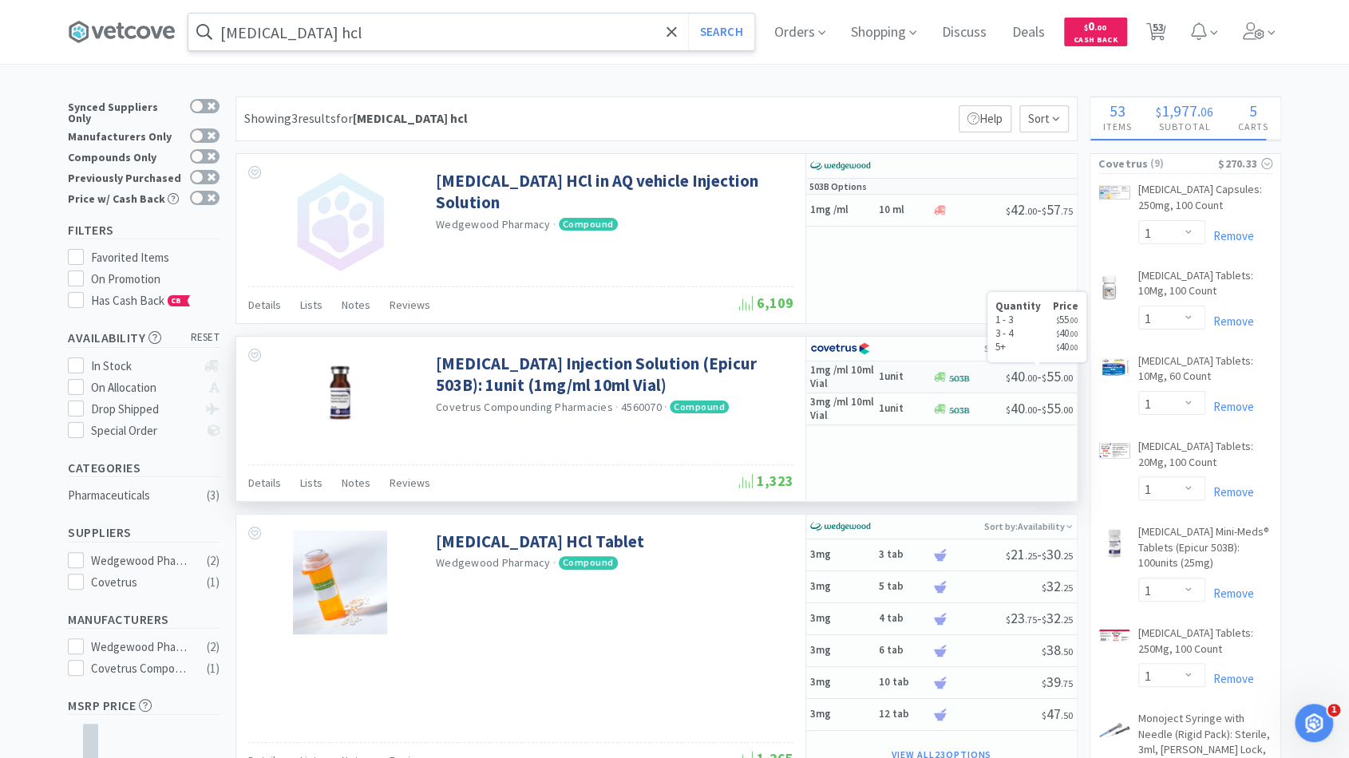
click at [1006, 371] on span "$ 40 . 00" at bounding box center [1021, 376] width 31 height 18
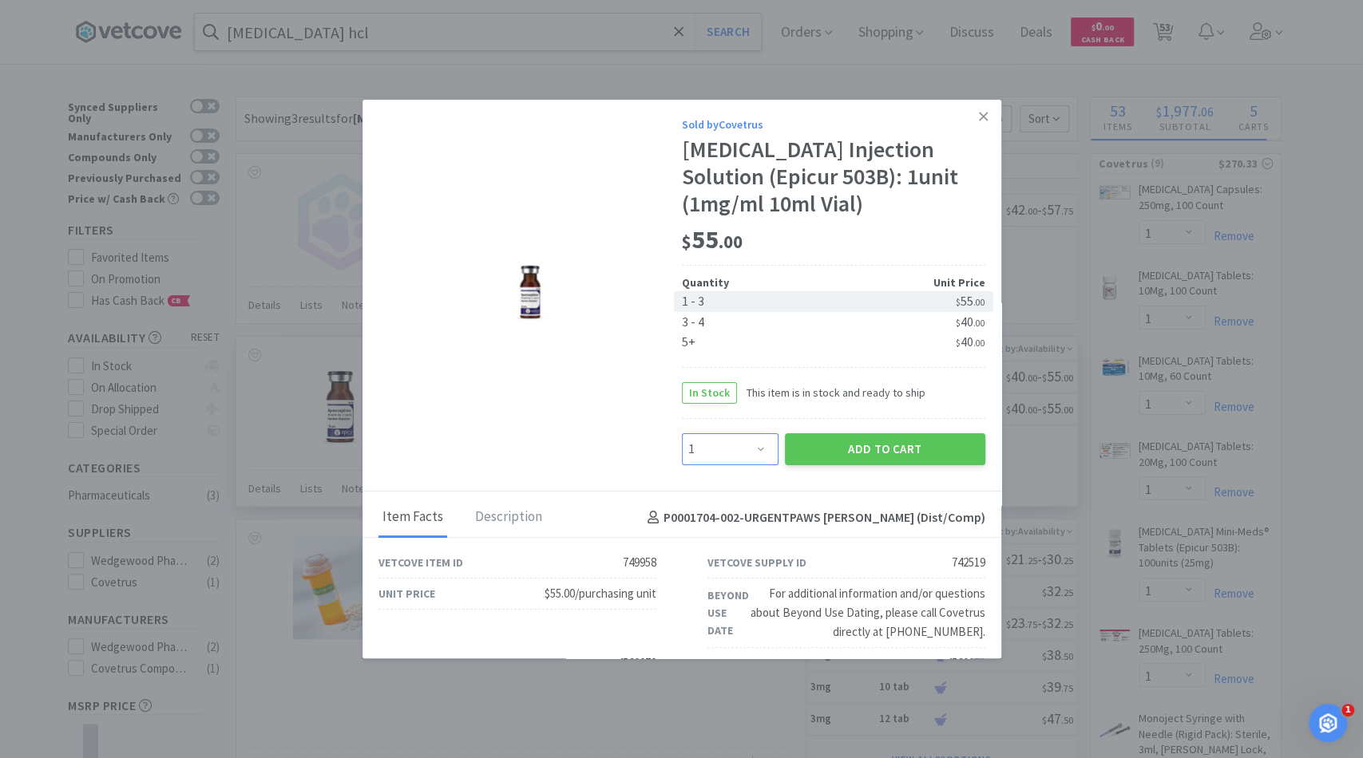
click at [752, 448] on select "Enter Quantity 1 2 3 4 5 6 7 8 9 10 11 12 13 14 15 16 17 18 19 20 Enter Quantity" at bounding box center [730, 449] width 97 height 32
click at [682, 433] on select "Enter Quantity 1 2 3 4 5 6 7 8 9 10 11 12 13 14 15 16 17 18 19 20 Enter Quantity" at bounding box center [730, 449] width 97 height 32
click at [834, 444] on button "Add to Cart" at bounding box center [885, 449] width 200 height 32
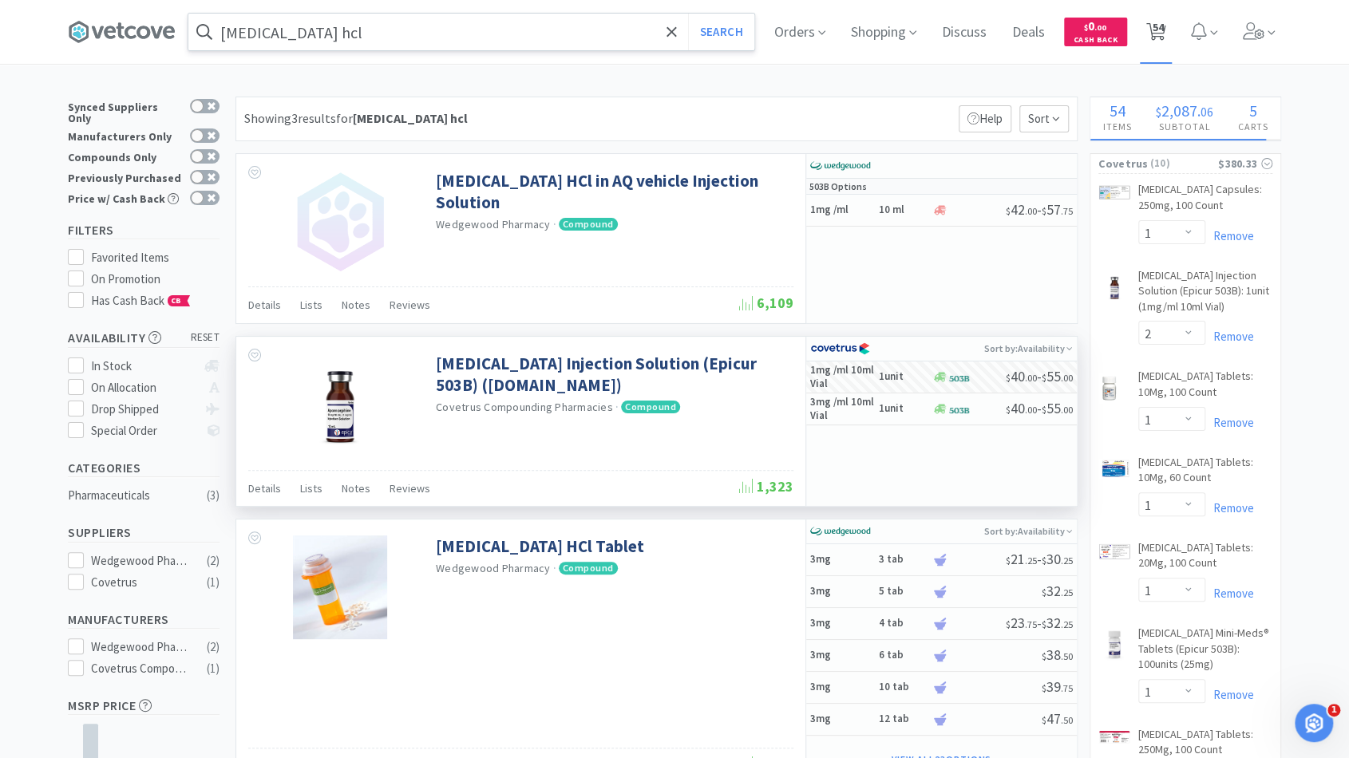
click at [1163, 38] on span "54" at bounding box center [1157, 27] width 11 height 64
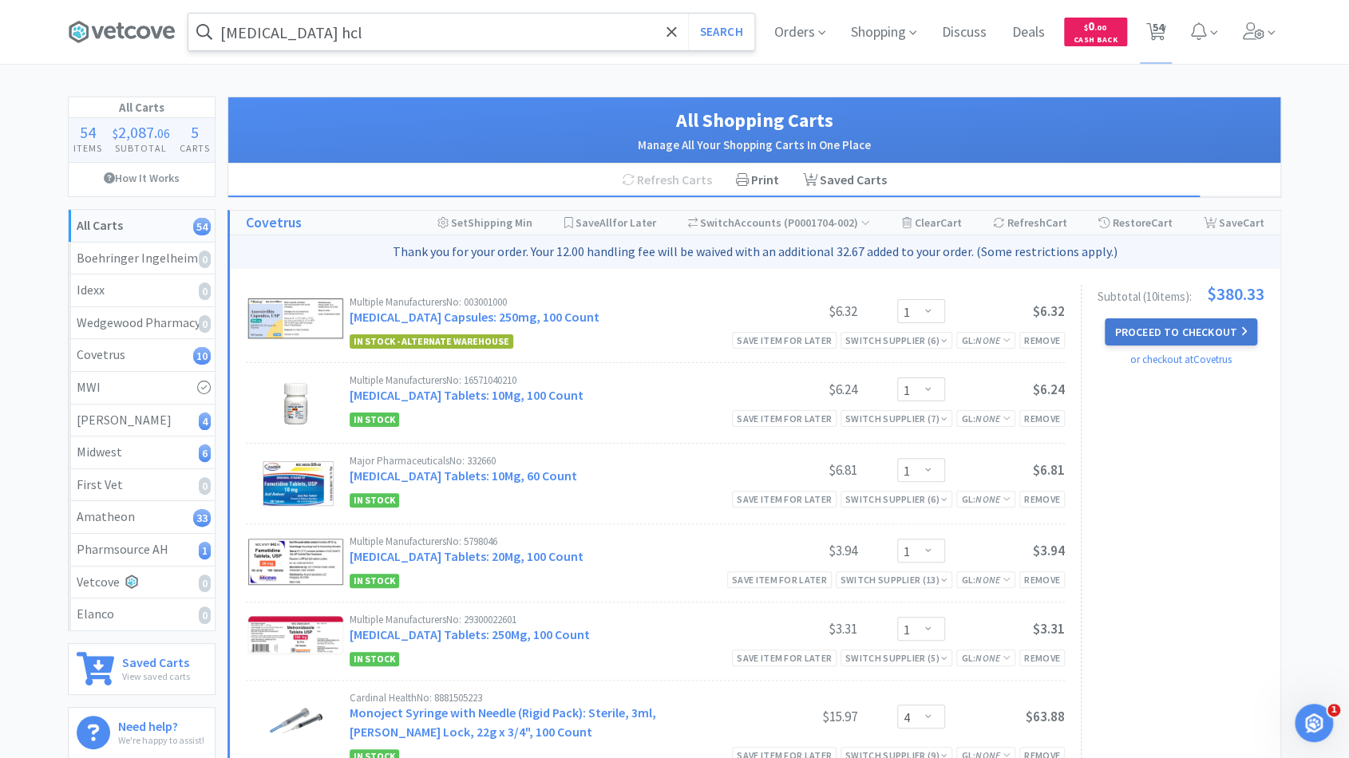
click at [1225, 331] on button "Proceed to Checkout" at bounding box center [1181, 332] width 152 height 27
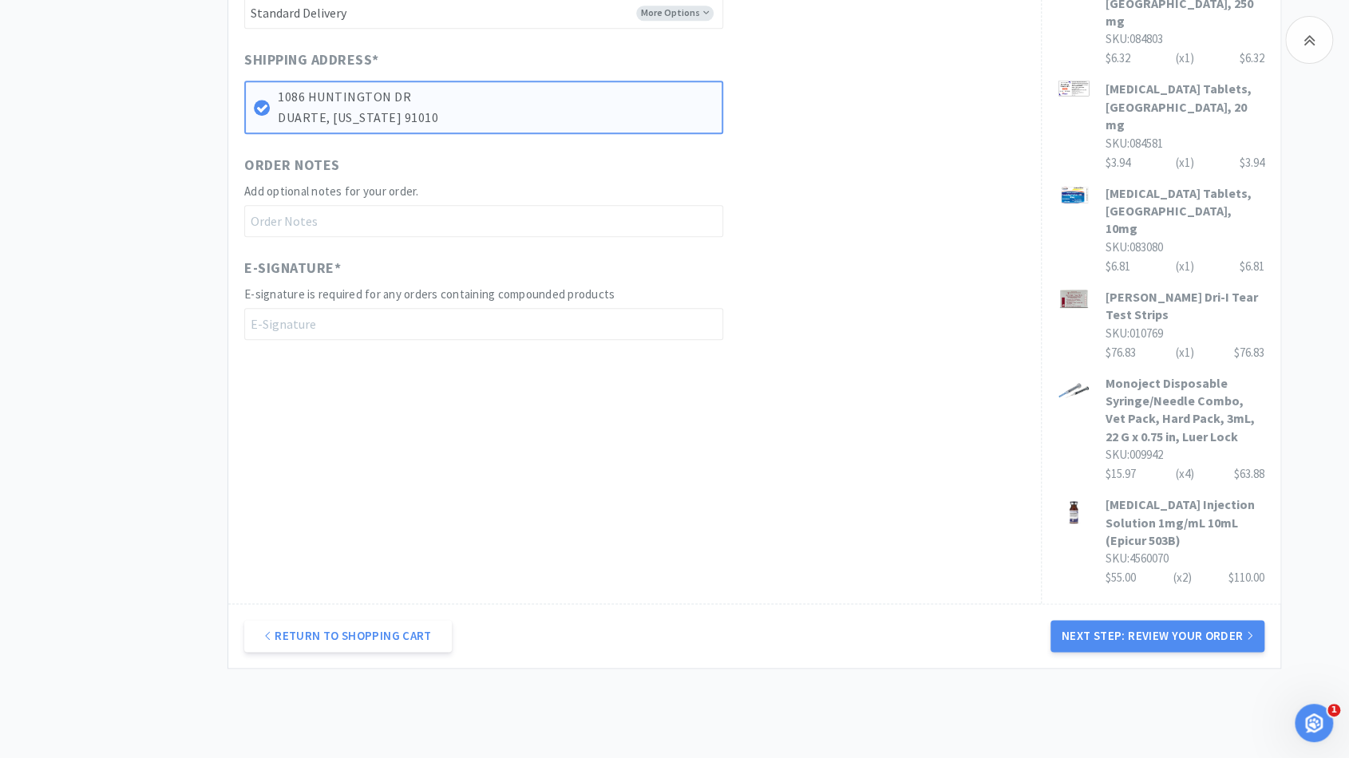
scroll to position [830, 0]
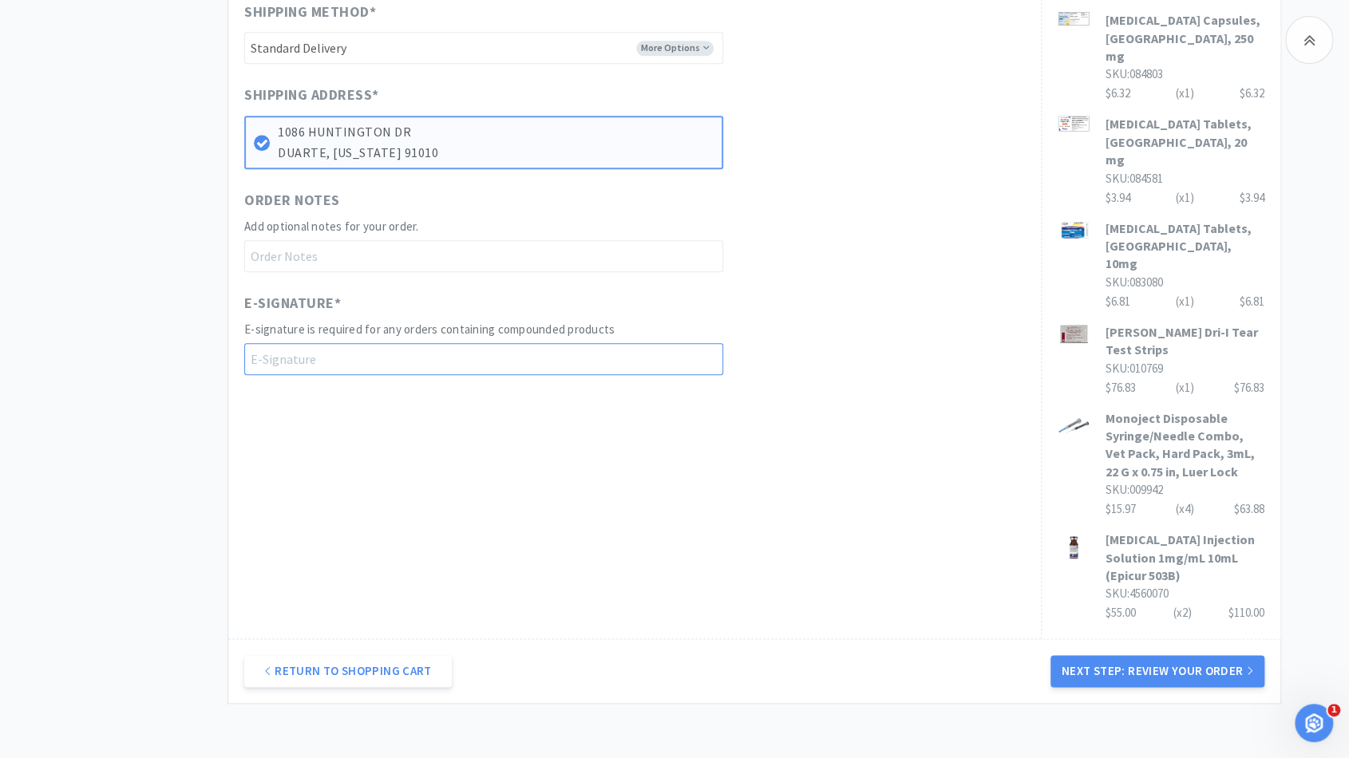
click at [333, 367] on input "text" at bounding box center [483, 359] width 479 height 32
click at [350, 477] on div "When you place an order on Vetcove, your order is transferred directly to Covet…" at bounding box center [634, 25] width 813 height 1226
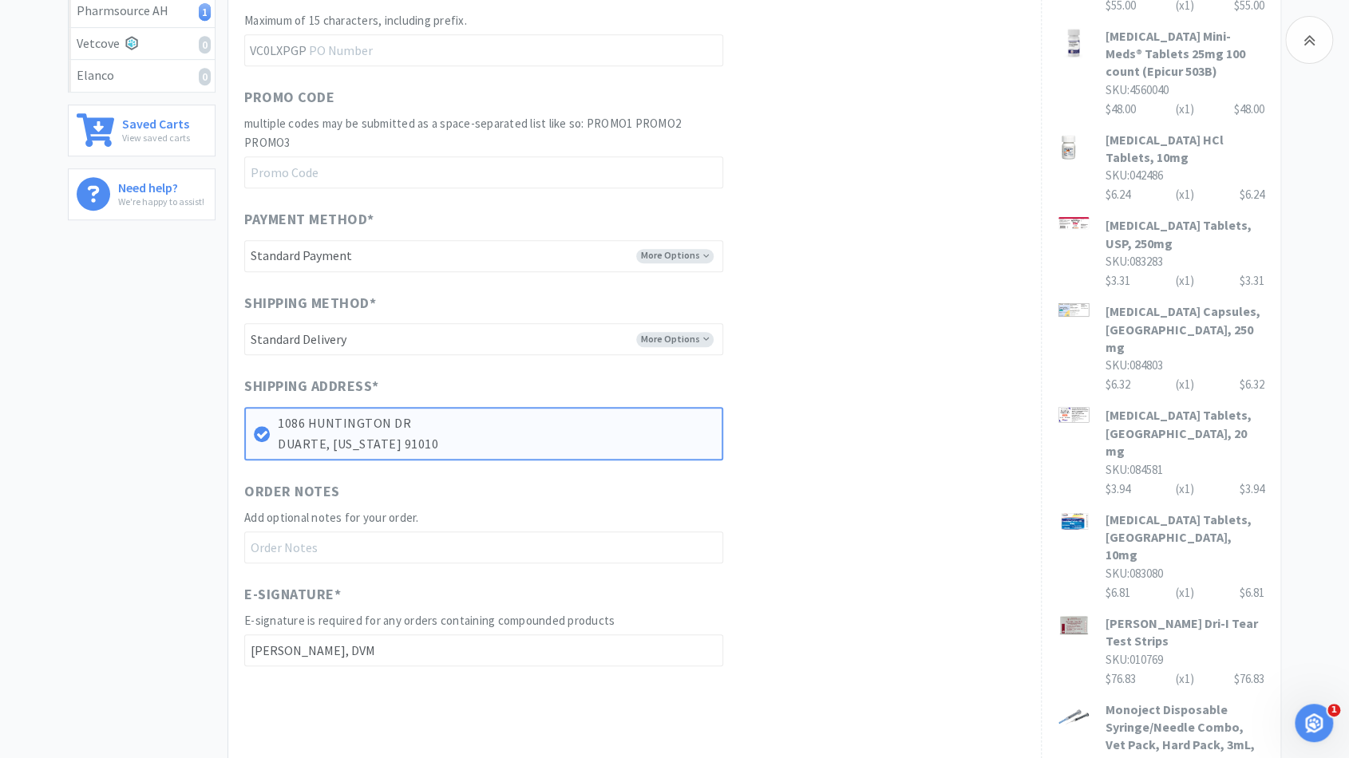
scroll to position [865, 0]
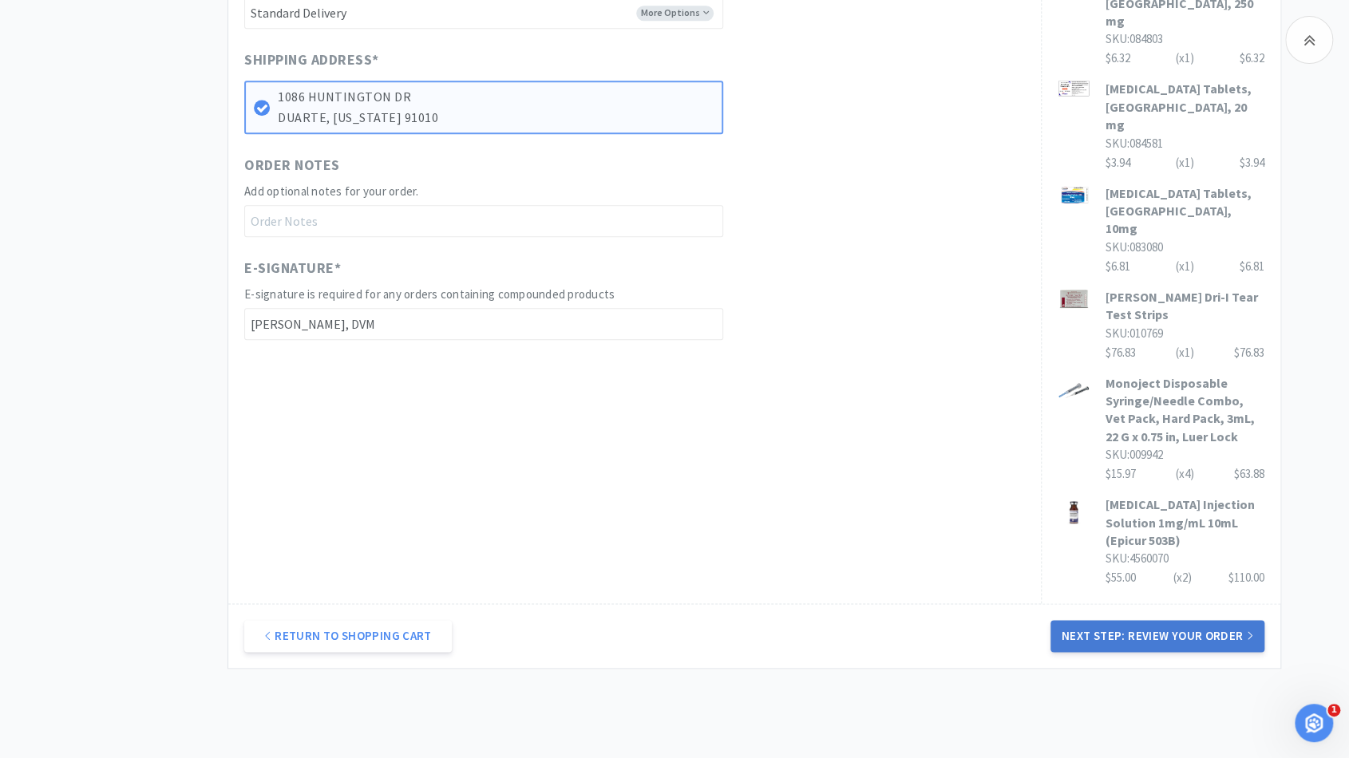
click at [1167, 620] on button "Next Step: Review Your Order" at bounding box center [1158, 636] width 214 height 32
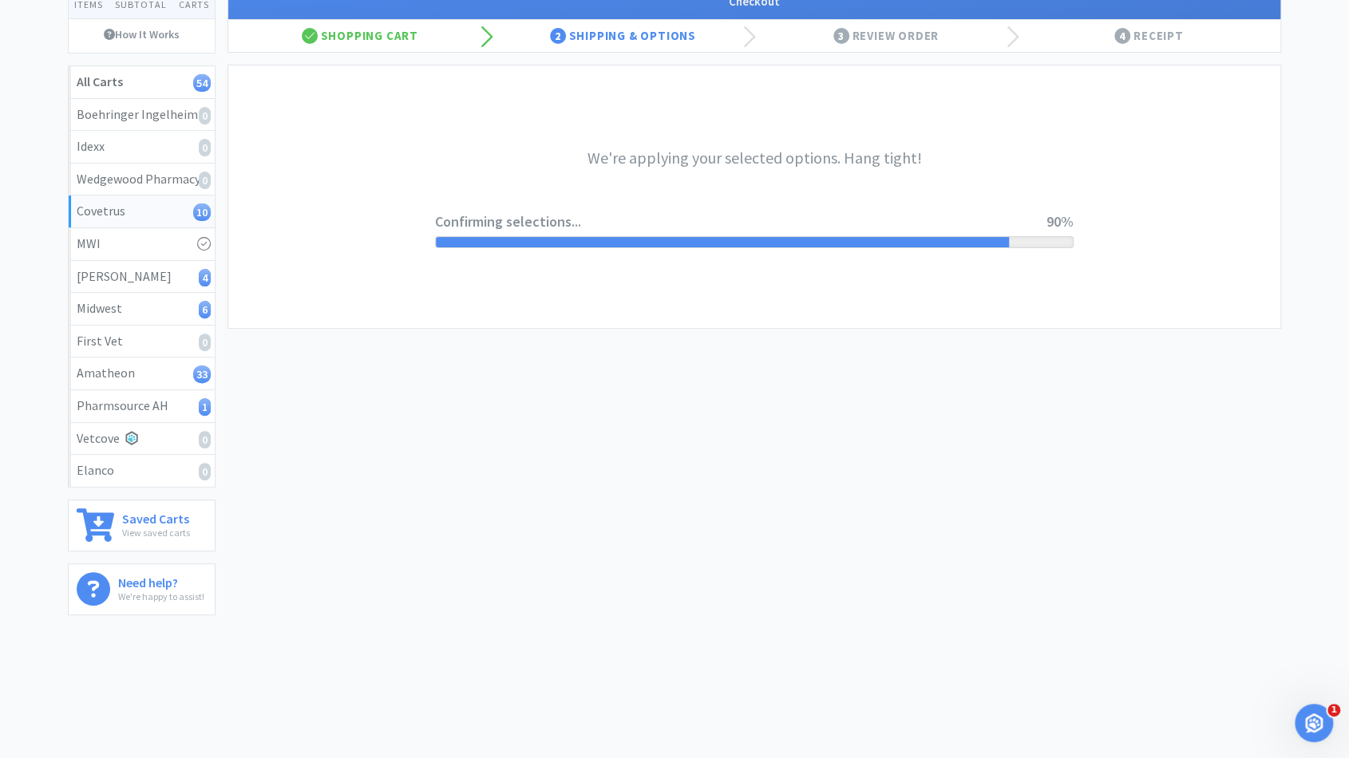
scroll to position [0, 0]
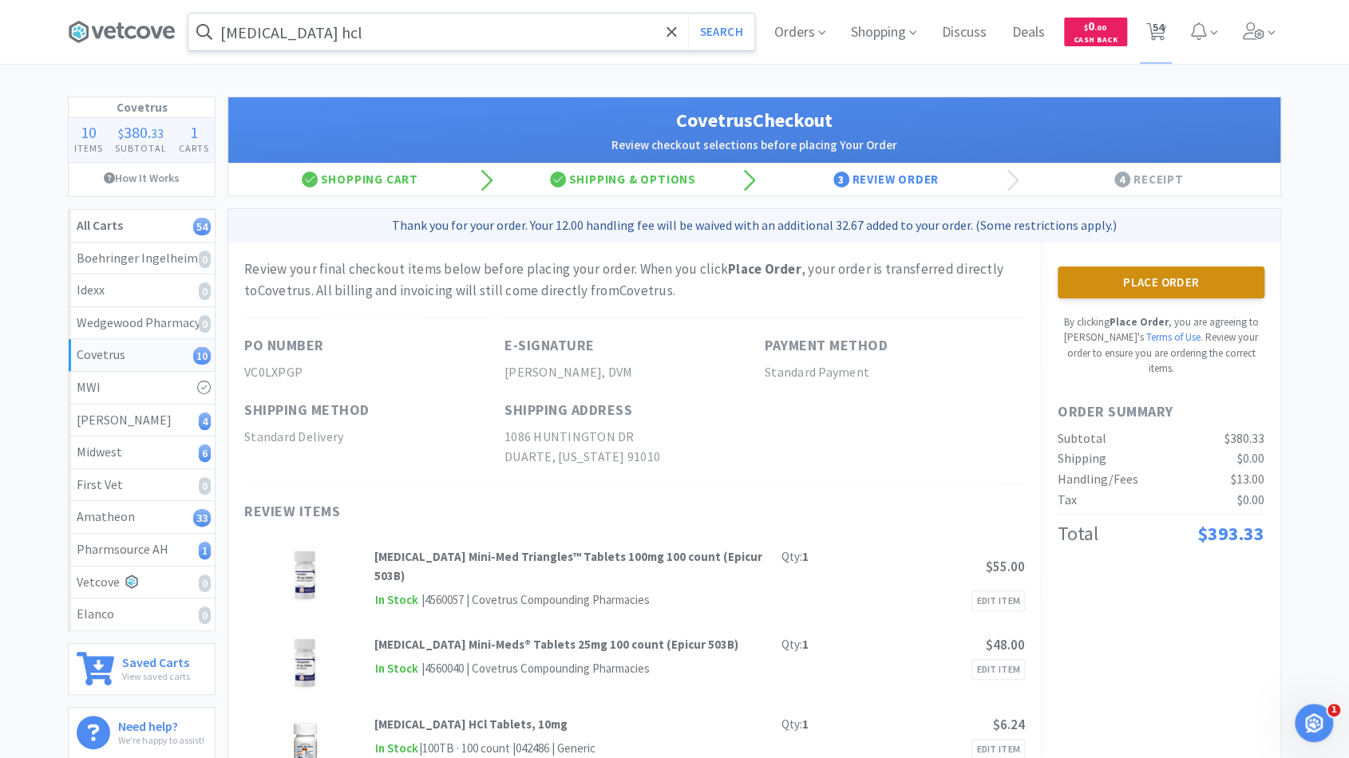
click at [1105, 291] on button "Place Order" at bounding box center [1161, 283] width 207 height 32
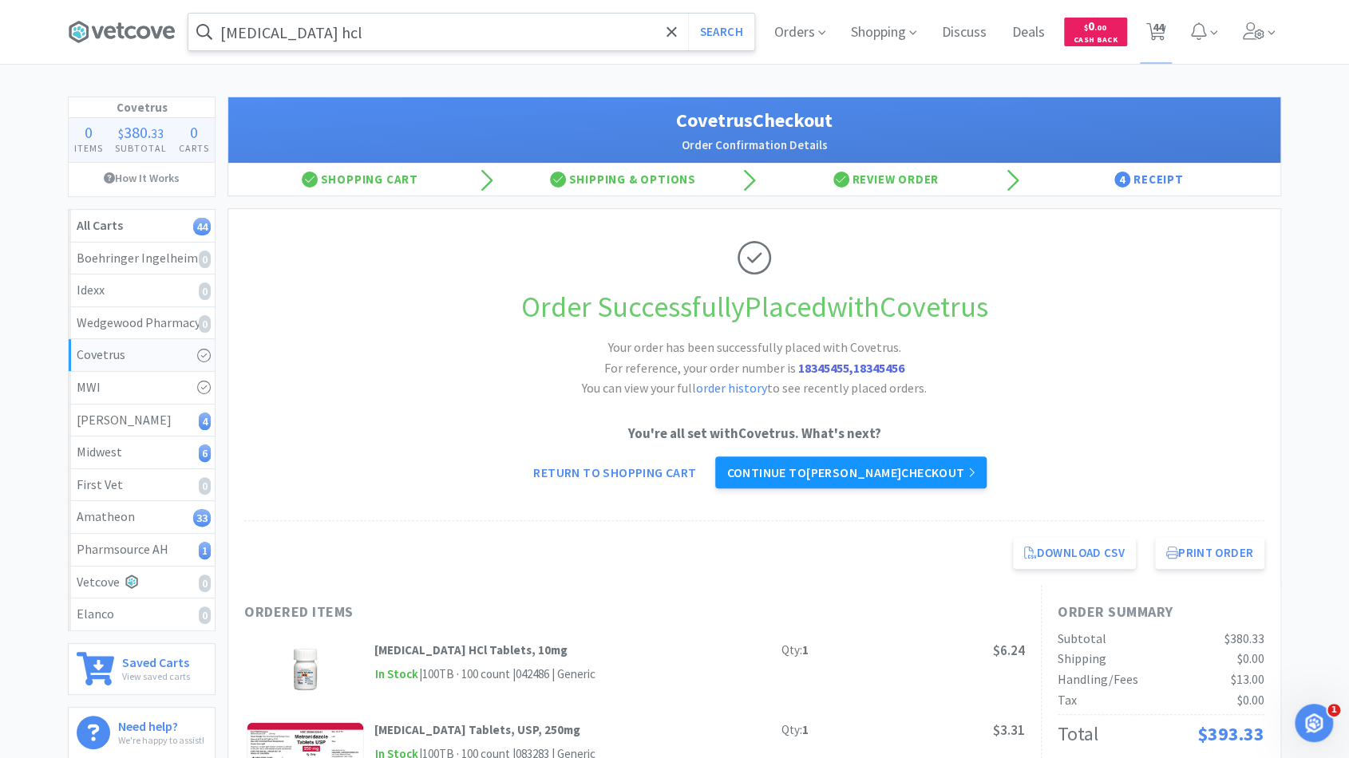
click at [783, 478] on link "Continue to Patterson checkout" at bounding box center [850, 473] width 271 height 32
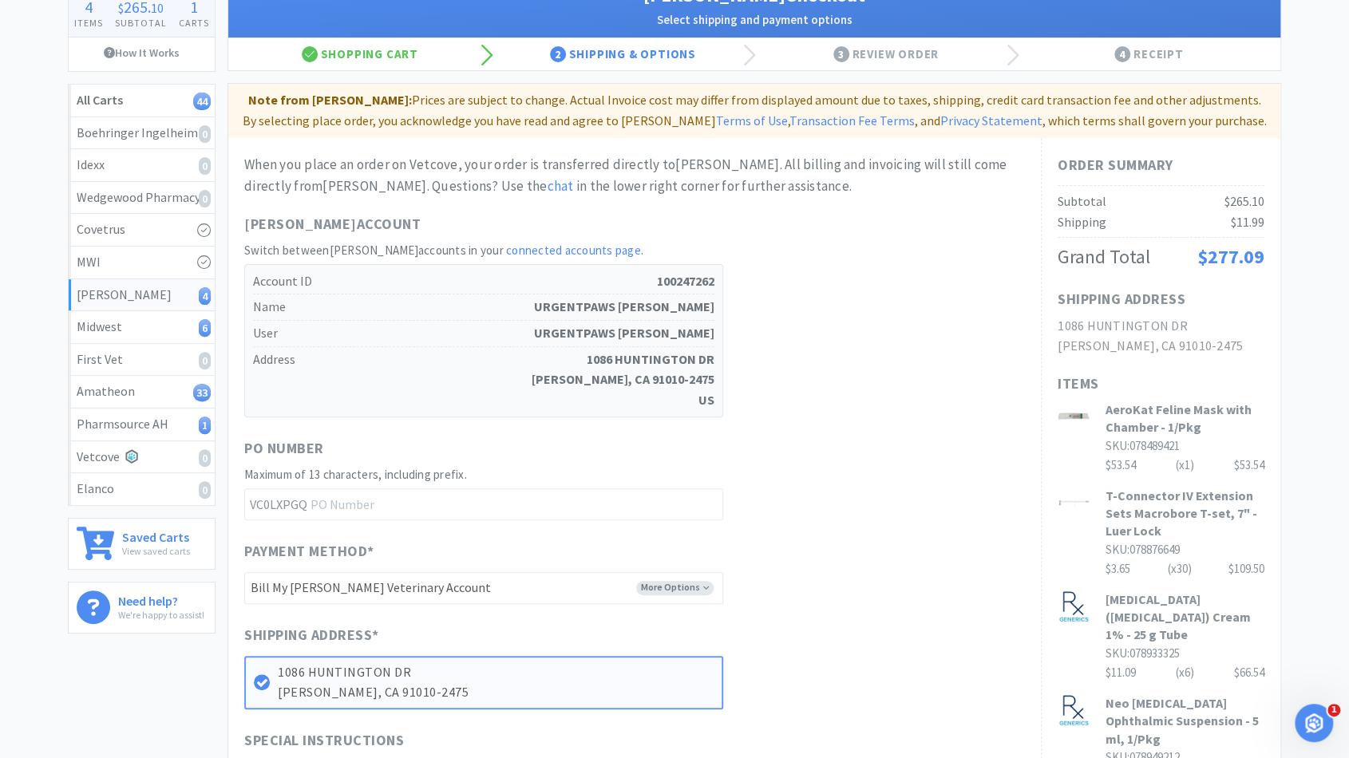
scroll to position [89, 0]
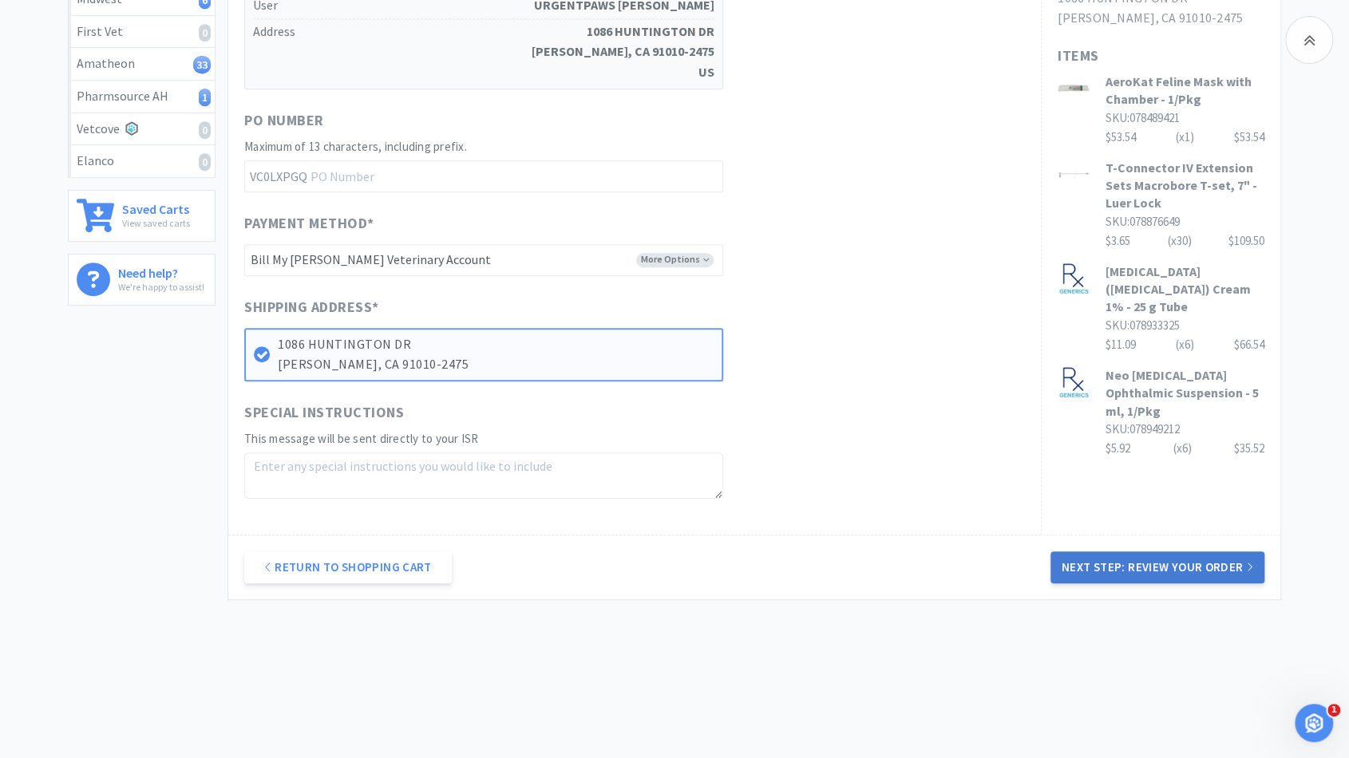
click at [1086, 567] on button "Next Step: Review Your Order" at bounding box center [1158, 568] width 214 height 32
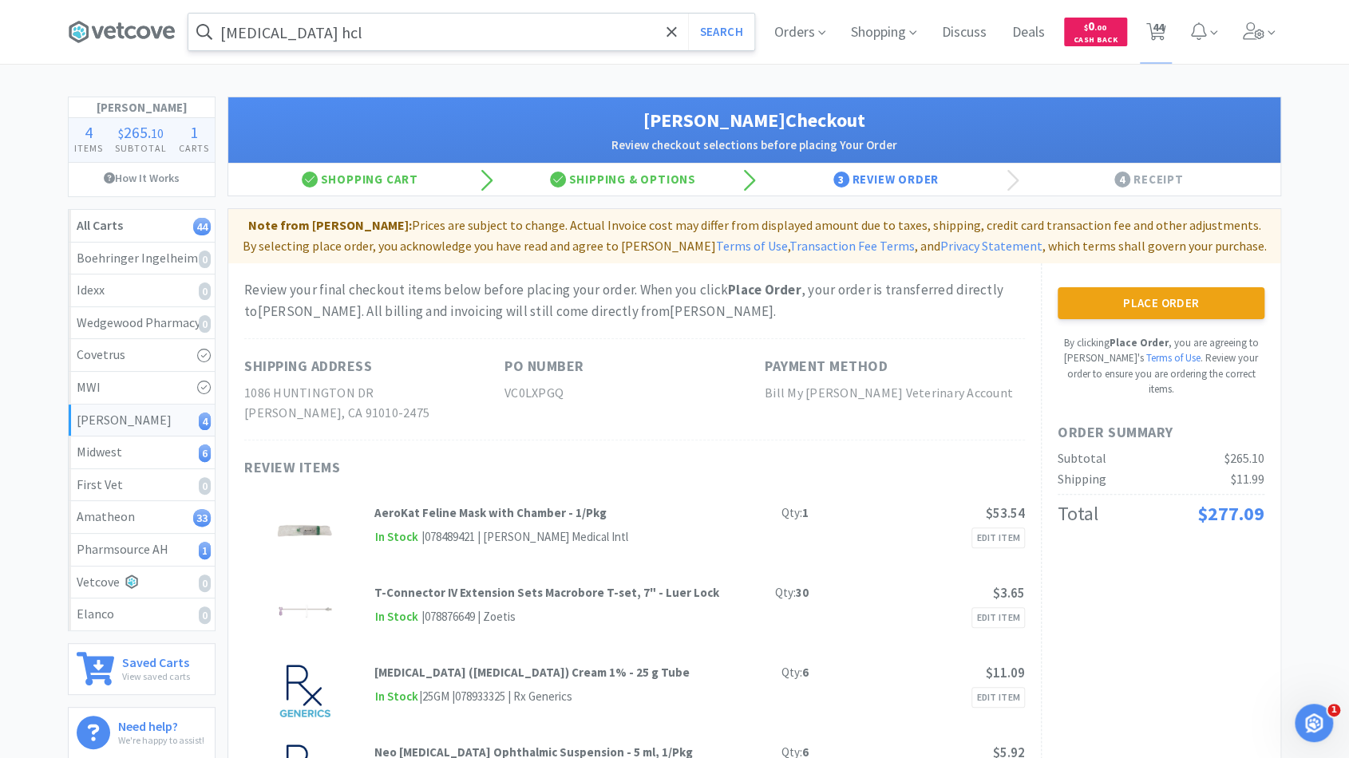
scroll to position [1, 0]
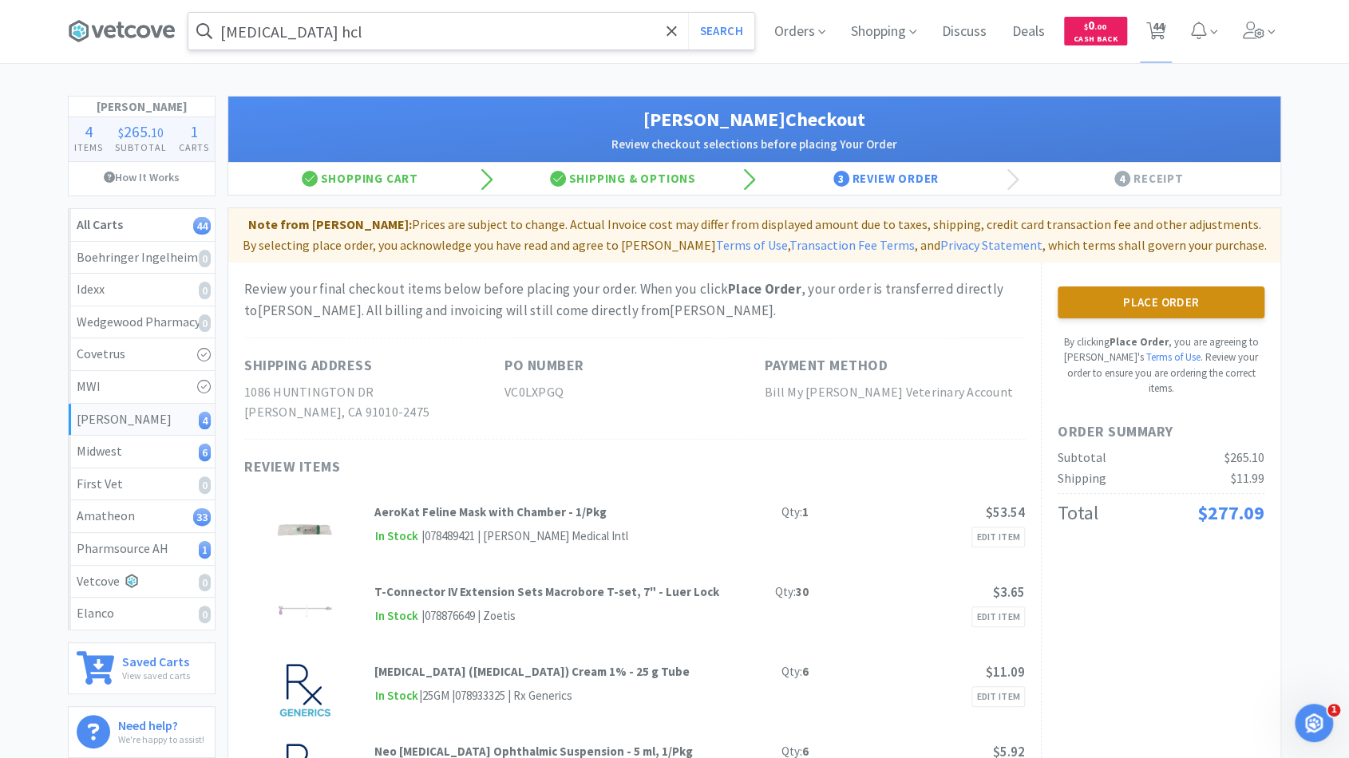
click at [1080, 295] on button "Place Order" at bounding box center [1161, 303] width 207 height 32
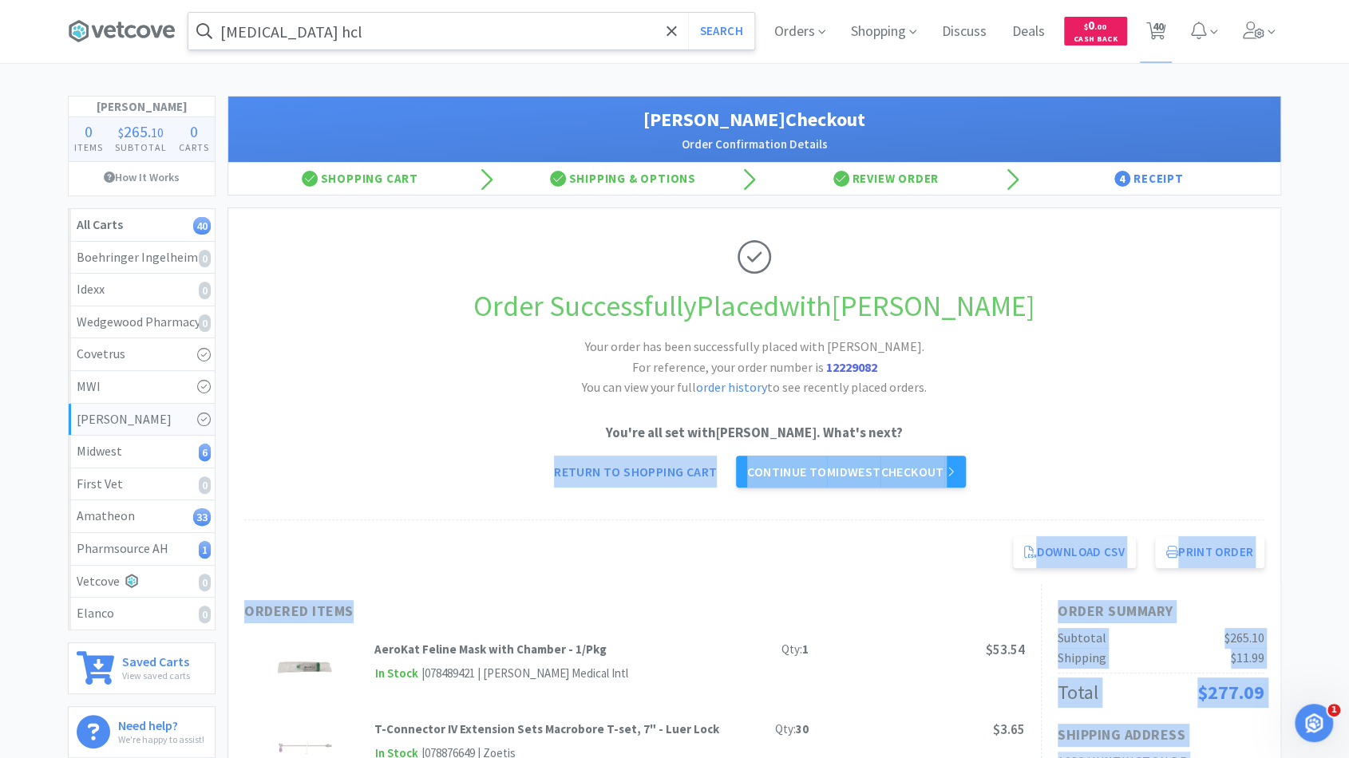
drag, startPoint x: 899, startPoint y: 608, endPoint x: 1110, endPoint y: 406, distance: 292.5
click at [1110, 406] on div "Order Successfully Placed with Patterson Your order has been successfully place…" at bounding box center [754, 590] width 1052 height 765
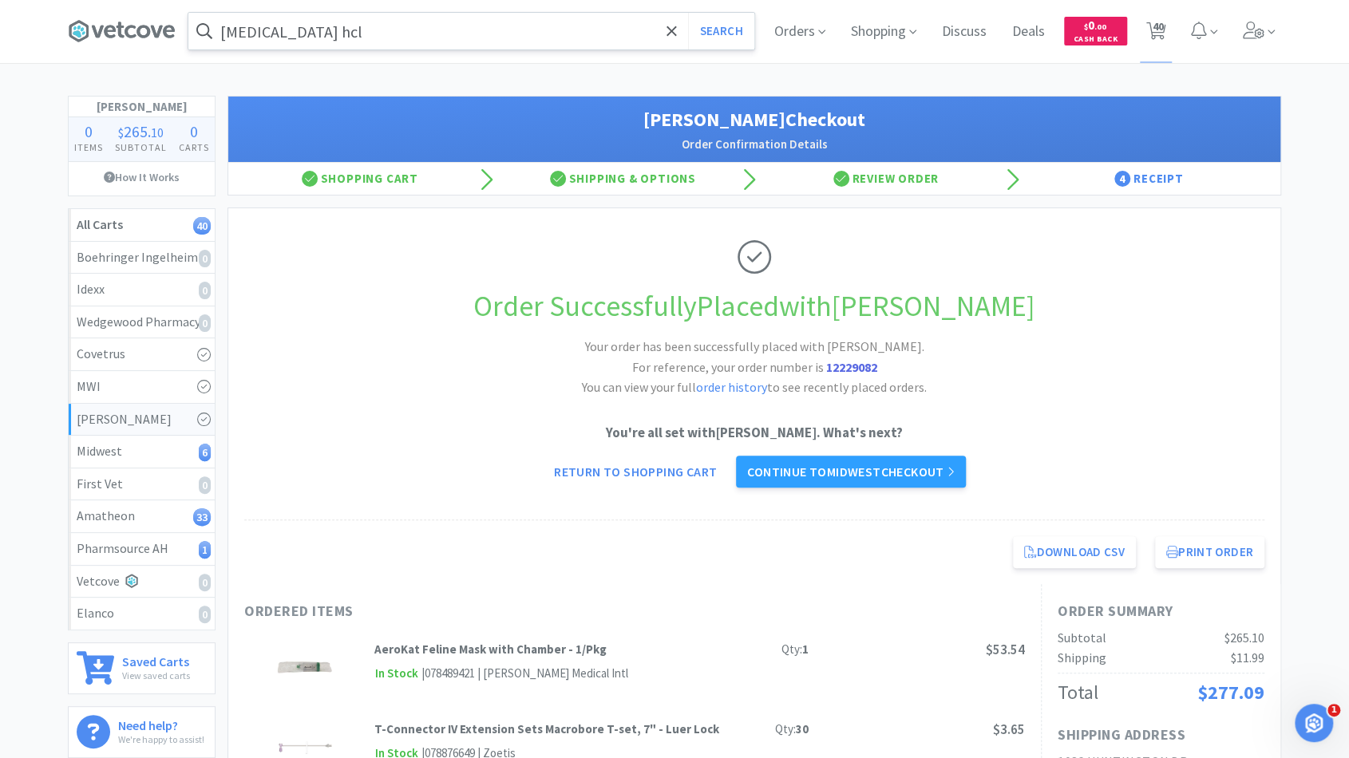
click at [1092, 390] on div "Order Successfully Placed with Patterson Your order has been successfully place…" at bounding box center [754, 364] width 1020 height 312
click at [1206, 546] on button "Print Order" at bounding box center [1209, 552] width 109 height 32
click at [148, 451] on div "Midwest 6" at bounding box center [142, 451] width 130 height 21
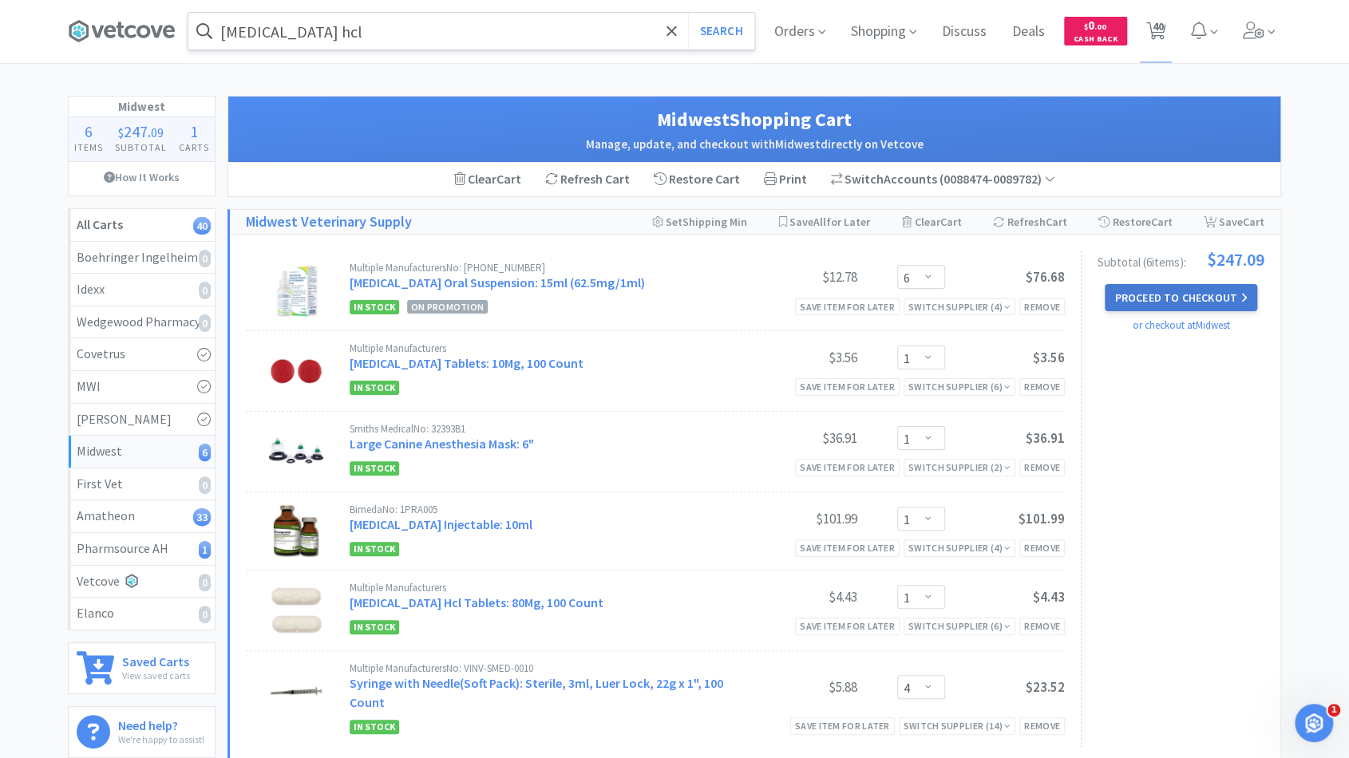
click at [1165, 291] on button "Proceed to Checkout" at bounding box center [1181, 297] width 152 height 27
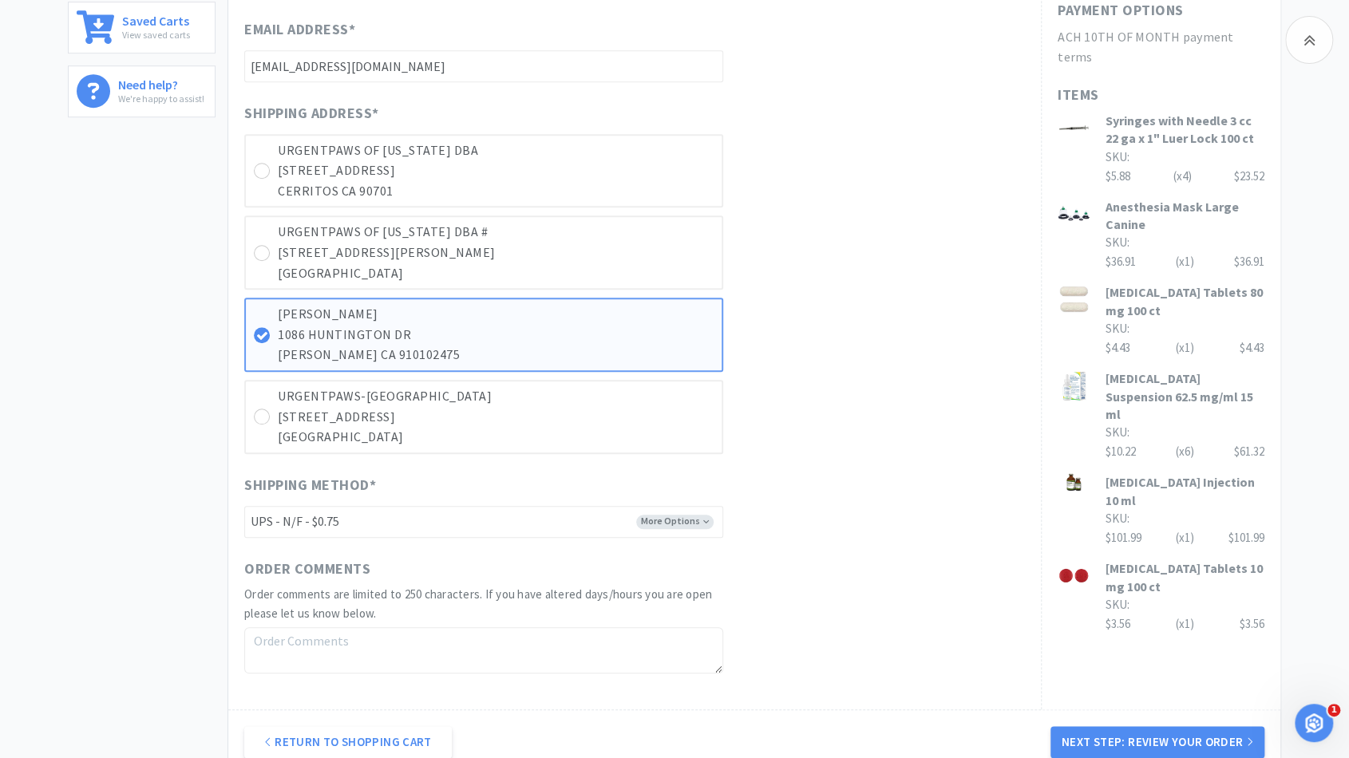
scroll to position [698, 0]
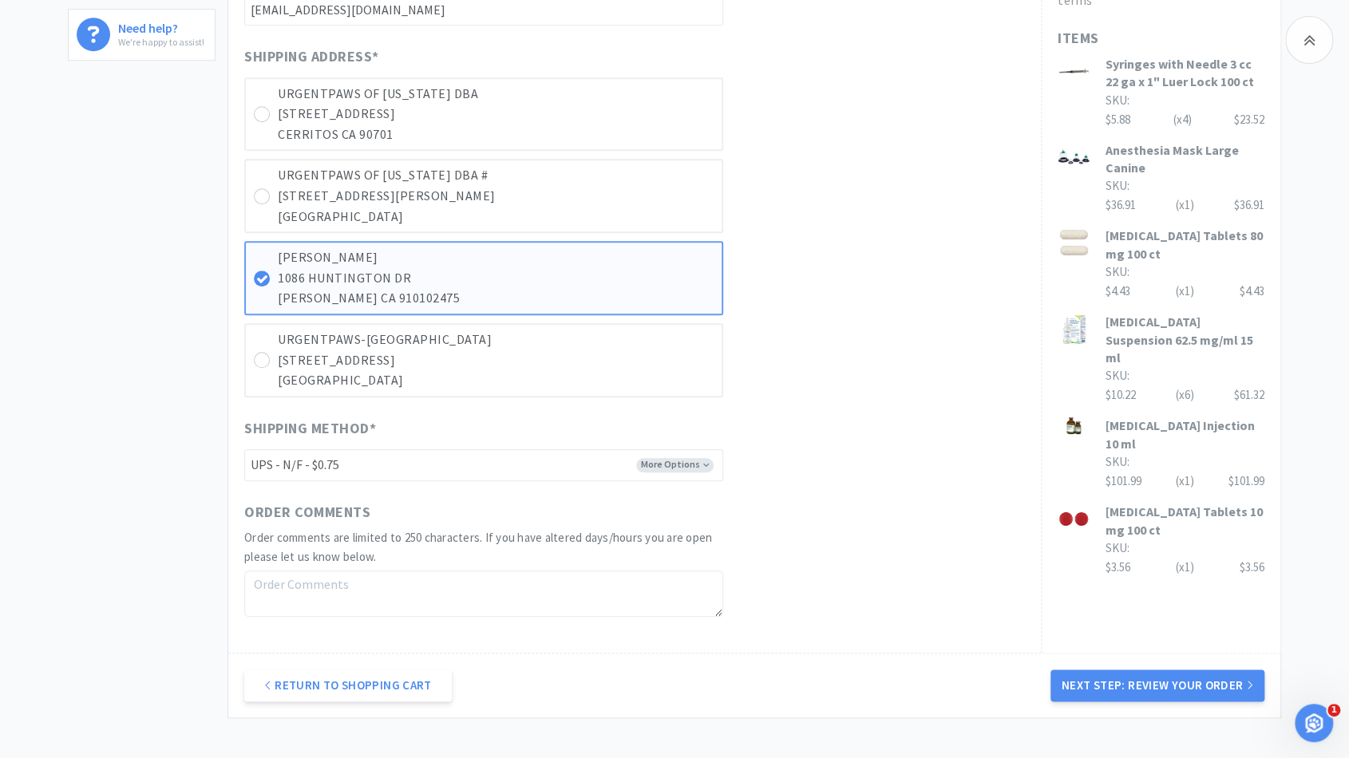
drag, startPoint x: 1074, startPoint y: 676, endPoint x: 806, endPoint y: 515, distance: 313.0
click at [806, 515] on div "Orders under $150 will be subject to a $10 Shipping Fee. All orders will be sub…" at bounding box center [754, 114] width 1052 height 1207
click at [705, 454] on select "-------- UPS - N/F - $0.75 FEDEX GROUND - N/F - $0.75 WILL CALL" at bounding box center [483, 465] width 479 height 32
click at [773, 448] on div "Shipping Method * More Options -------- UPS - N/F - $0.75 FEDEX GROUND - N/F - …" at bounding box center [634, 449] width 781 height 64
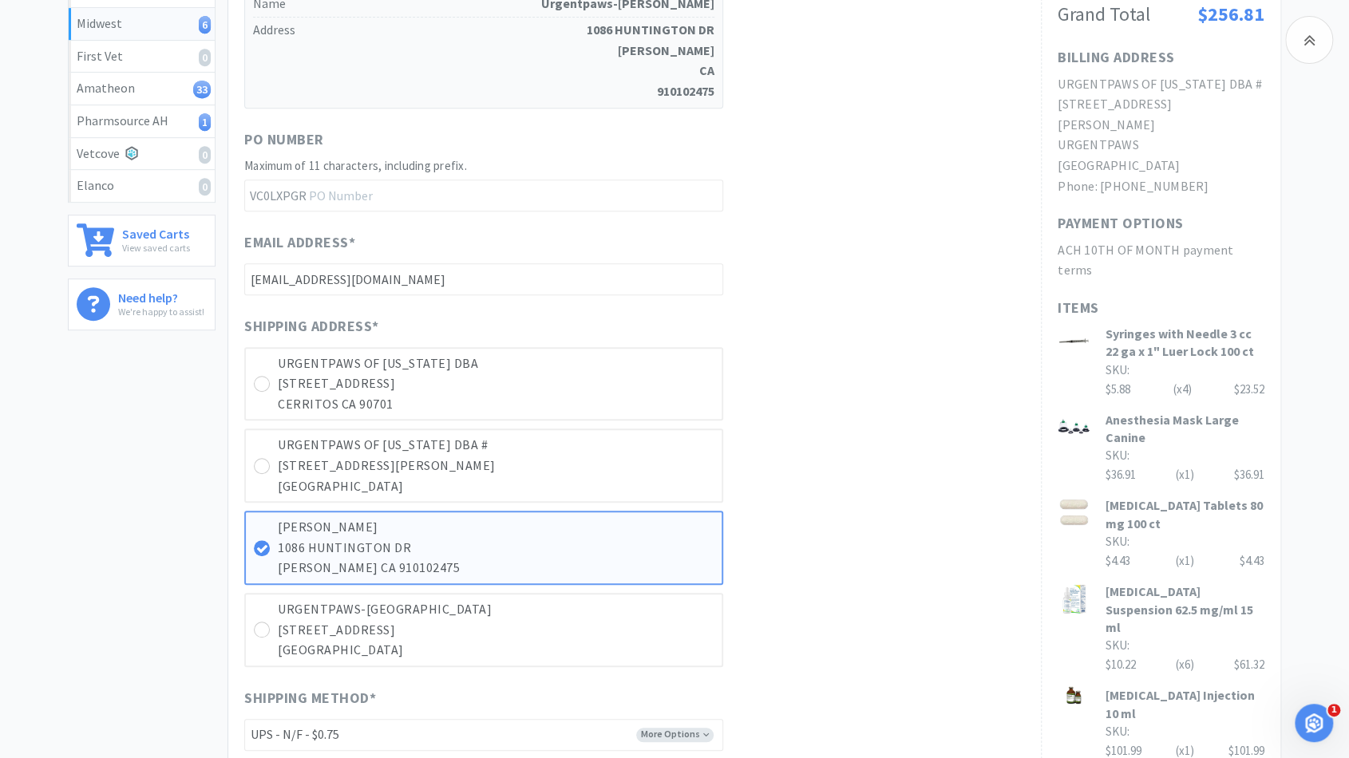
scroll to position [654, 0]
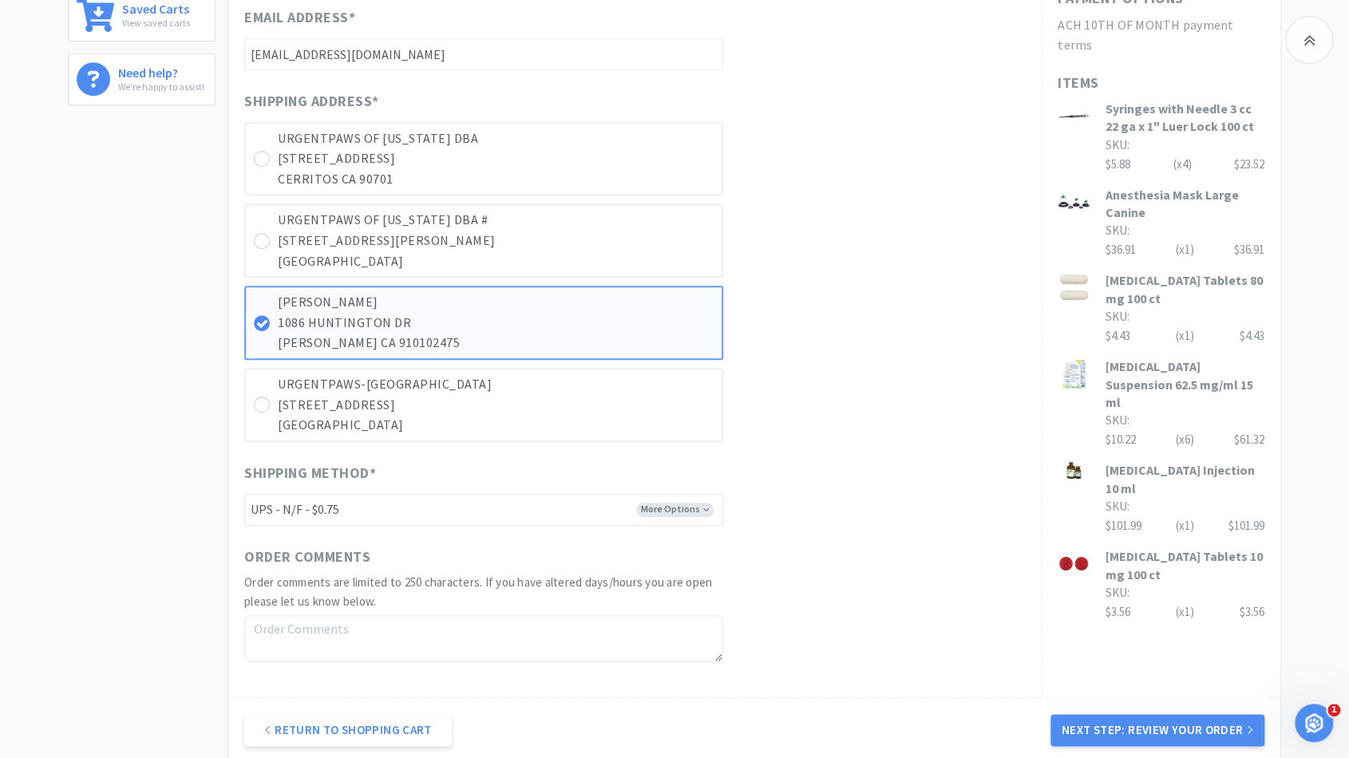
click at [1074, 706] on div "Return to Shopping Cart Next Step: Review Your Order" at bounding box center [754, 730] width 1052 height 65
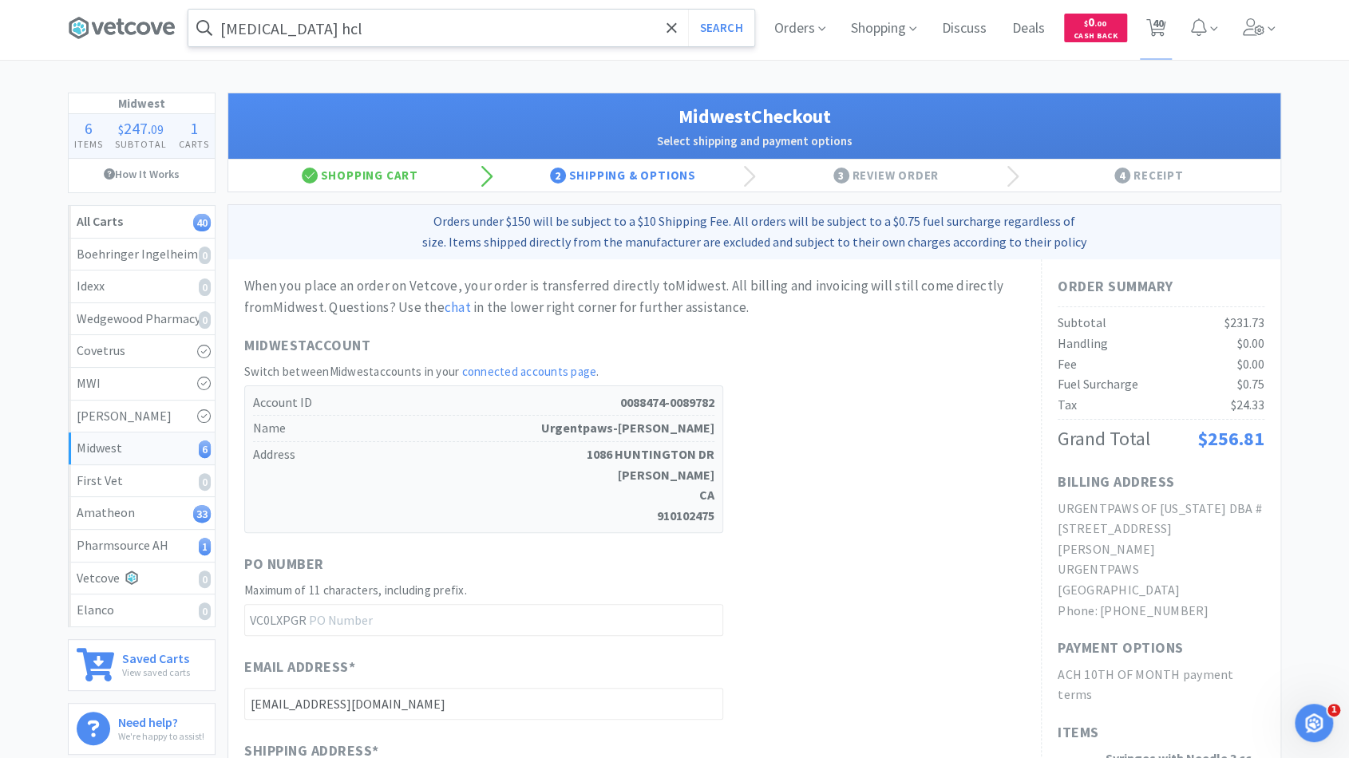
scroll to position [0, 0]
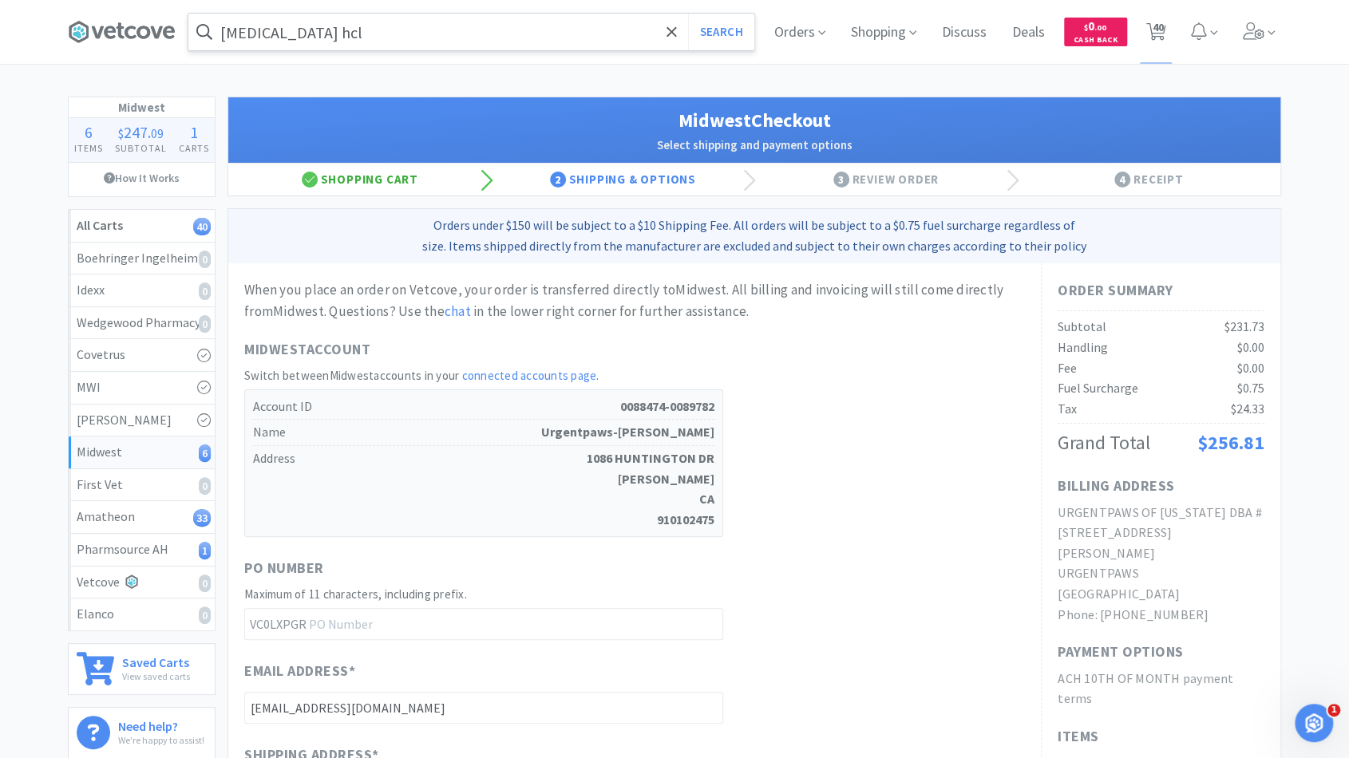
click at [370, 173] on div "Shopping Cart" at bounding box center [359, 180] width 263 height 32
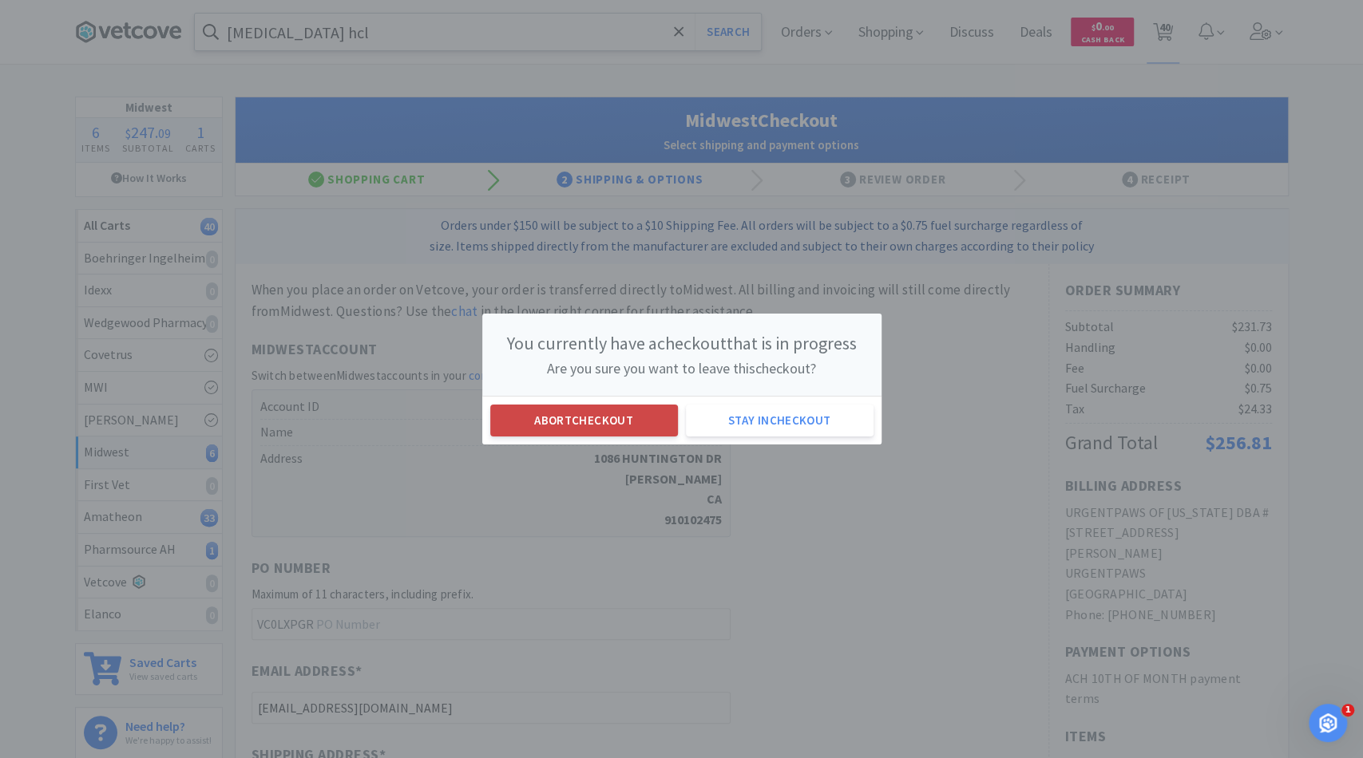
click at [588, 422] on button "Abort checkout" at bounding box center [584, 421] width 188 height 32
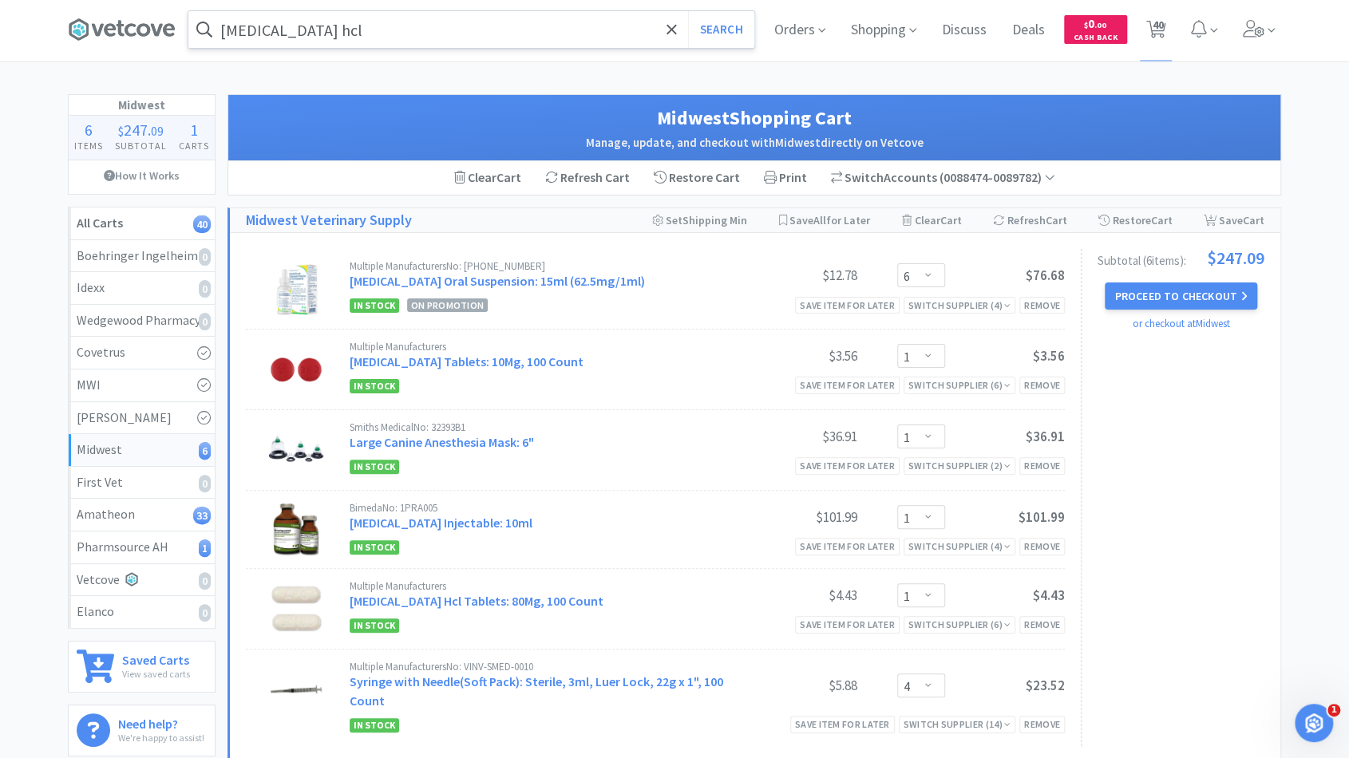
scroll to position [3, 0]
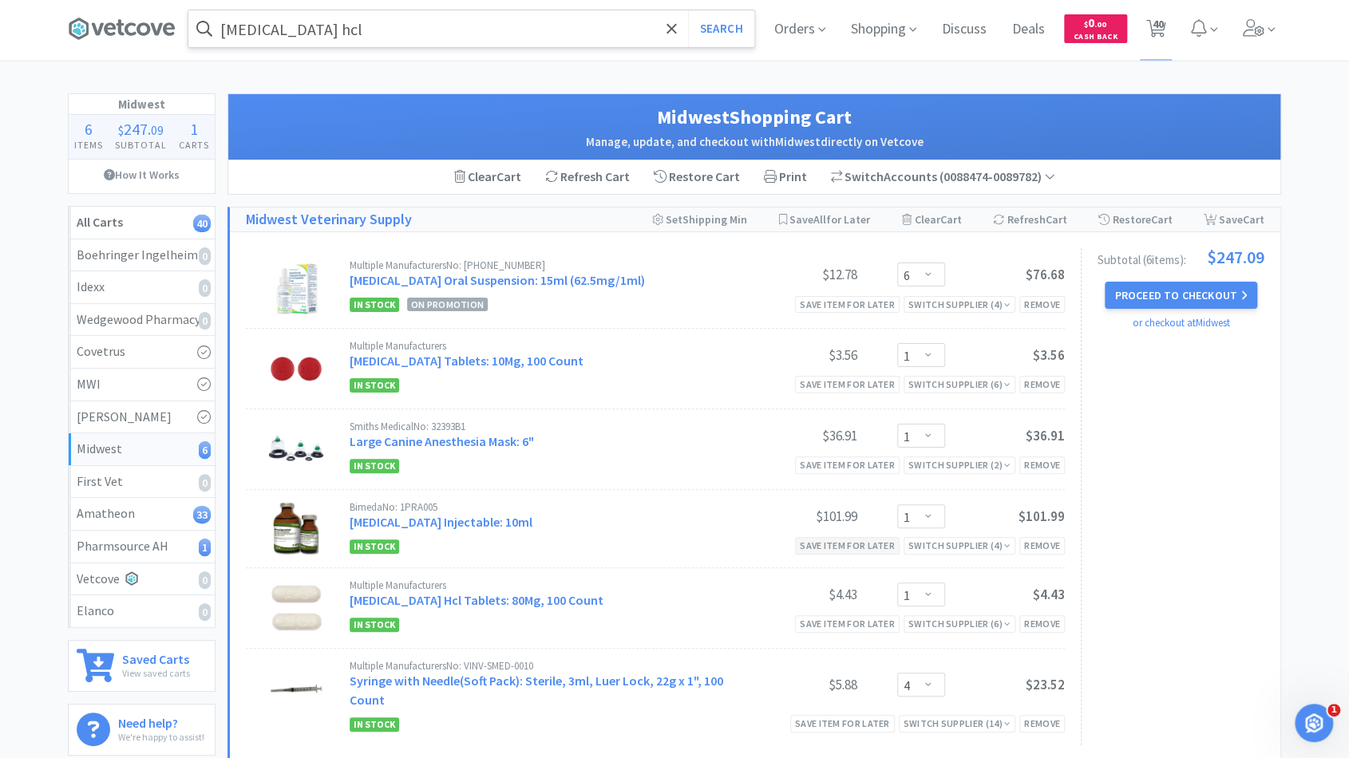
click at [888, 554] on div "Save item for later" at bounding box center [847, 545] width 105 height 17
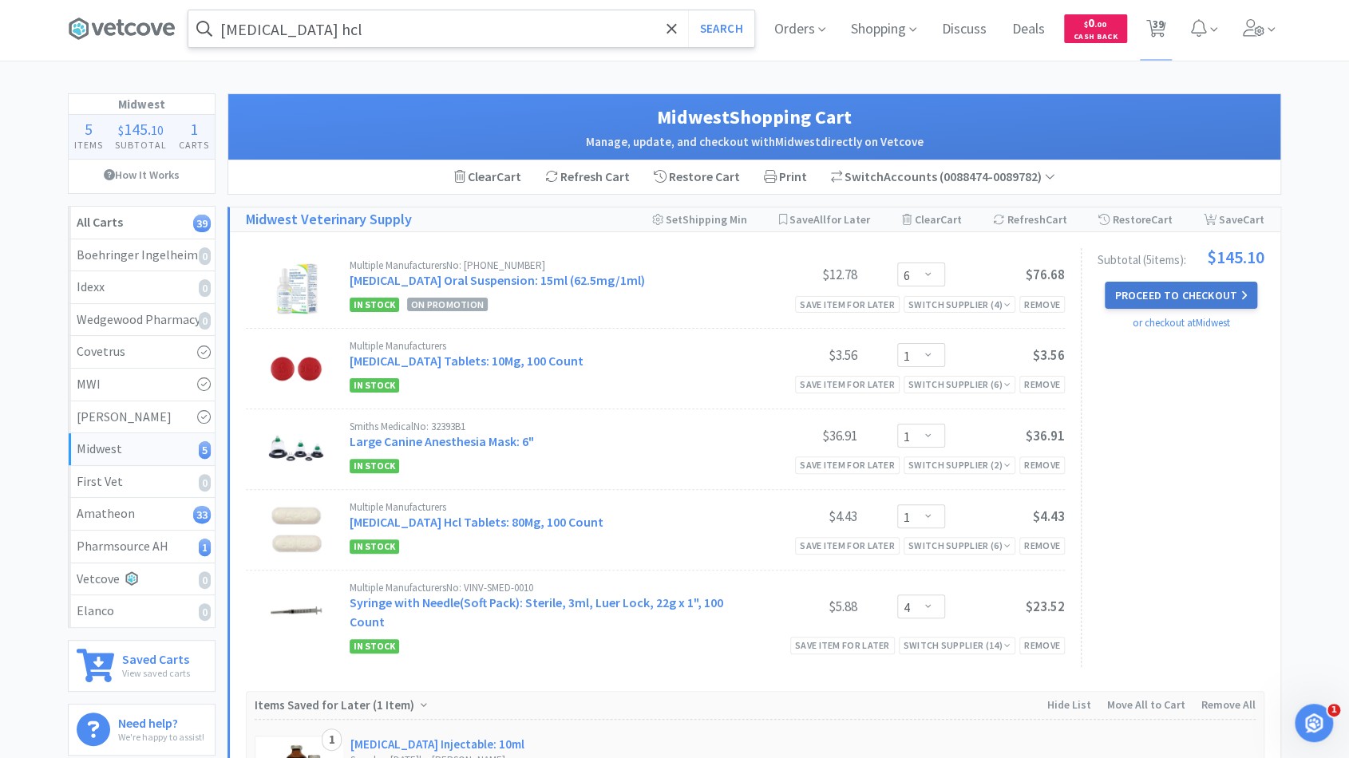
click at [1165, 295] on button "Proceed to Checkout" at bounding box center [1181, 295] width 152 height 27
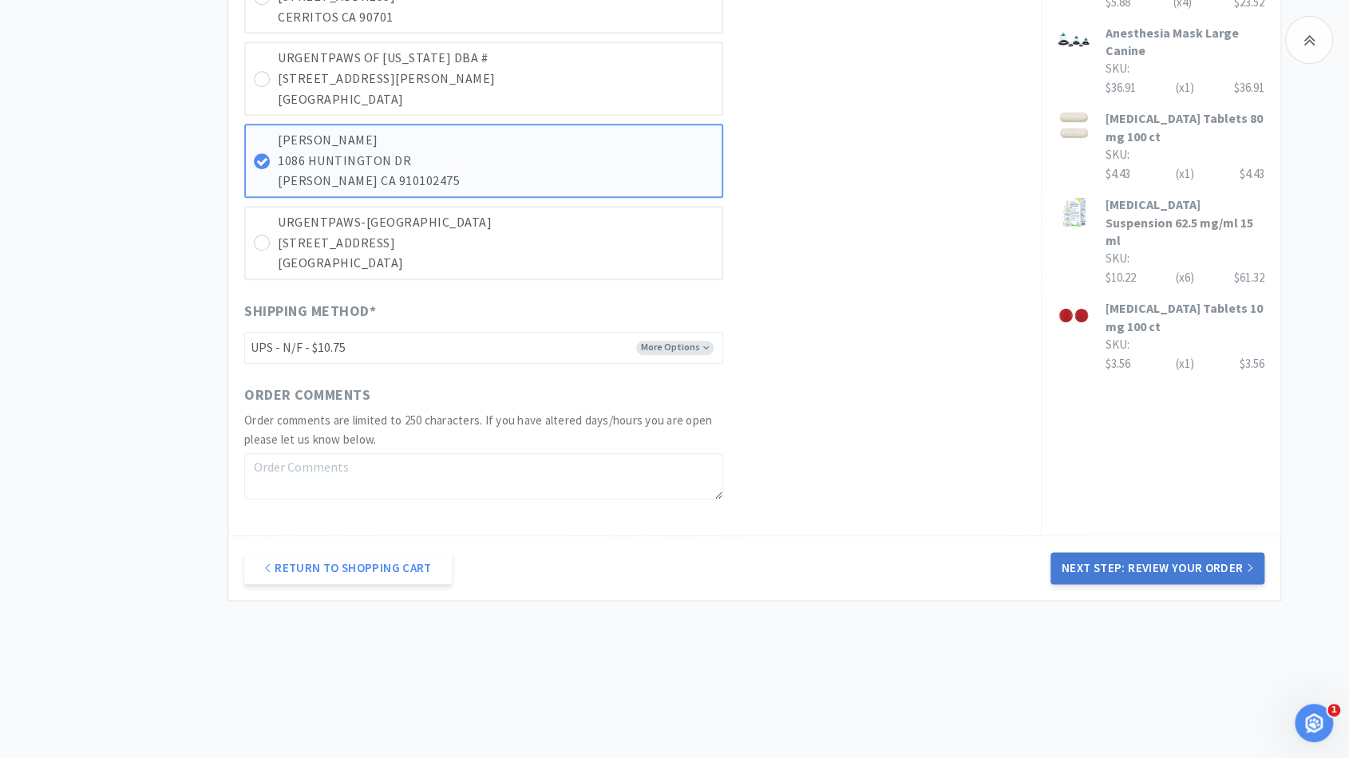
click at [1111, 566] on button "Next Step: Review Your Order" at bounding box center [1158, 568] width 214 height 32
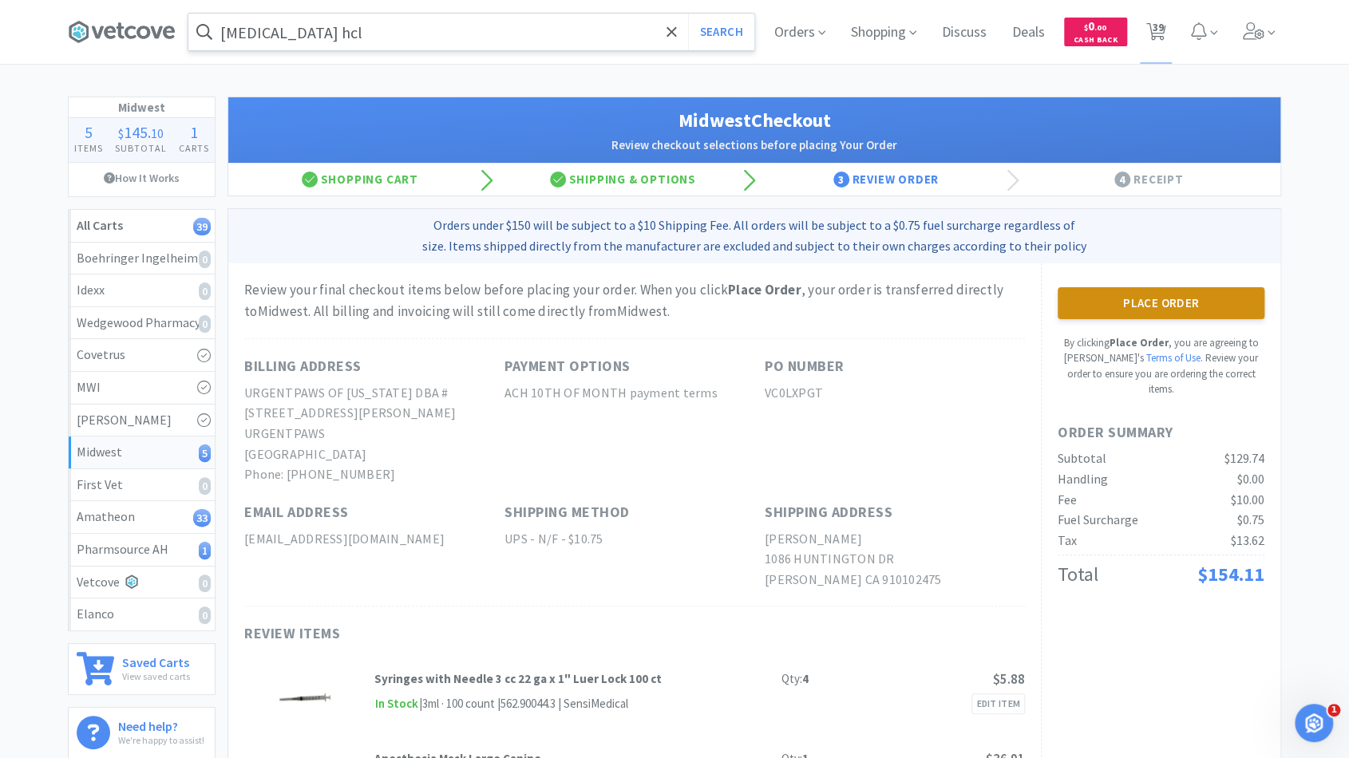
click at [1146, 303] on button "Place Order" at bounding box center [1161, 303] width 207 height 32
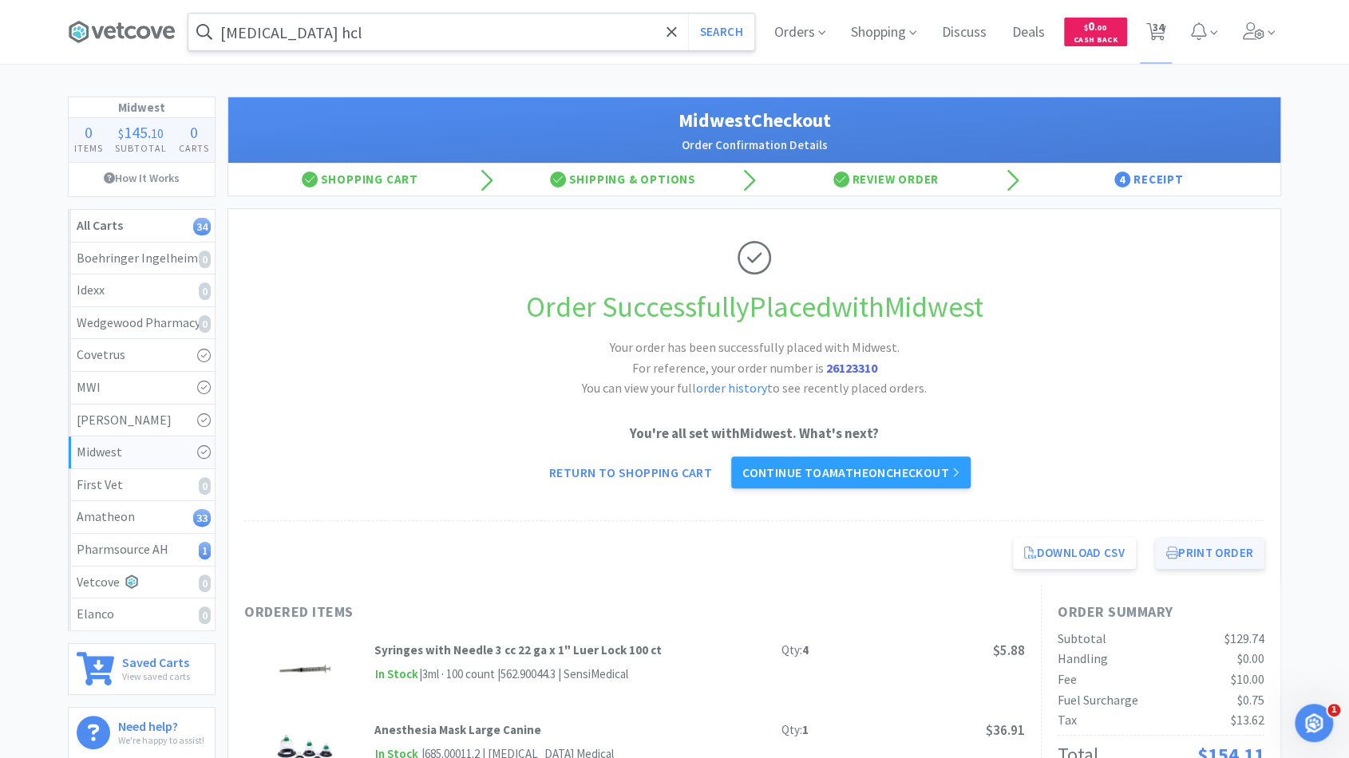
click at [1213, 551] on button "Print Order" at bounding box center [1209, 553] width 109 height 32
click at [864, 482] on link "Continue to Amatheon checkout" at bounding box center [850, 473] width 239 height 32
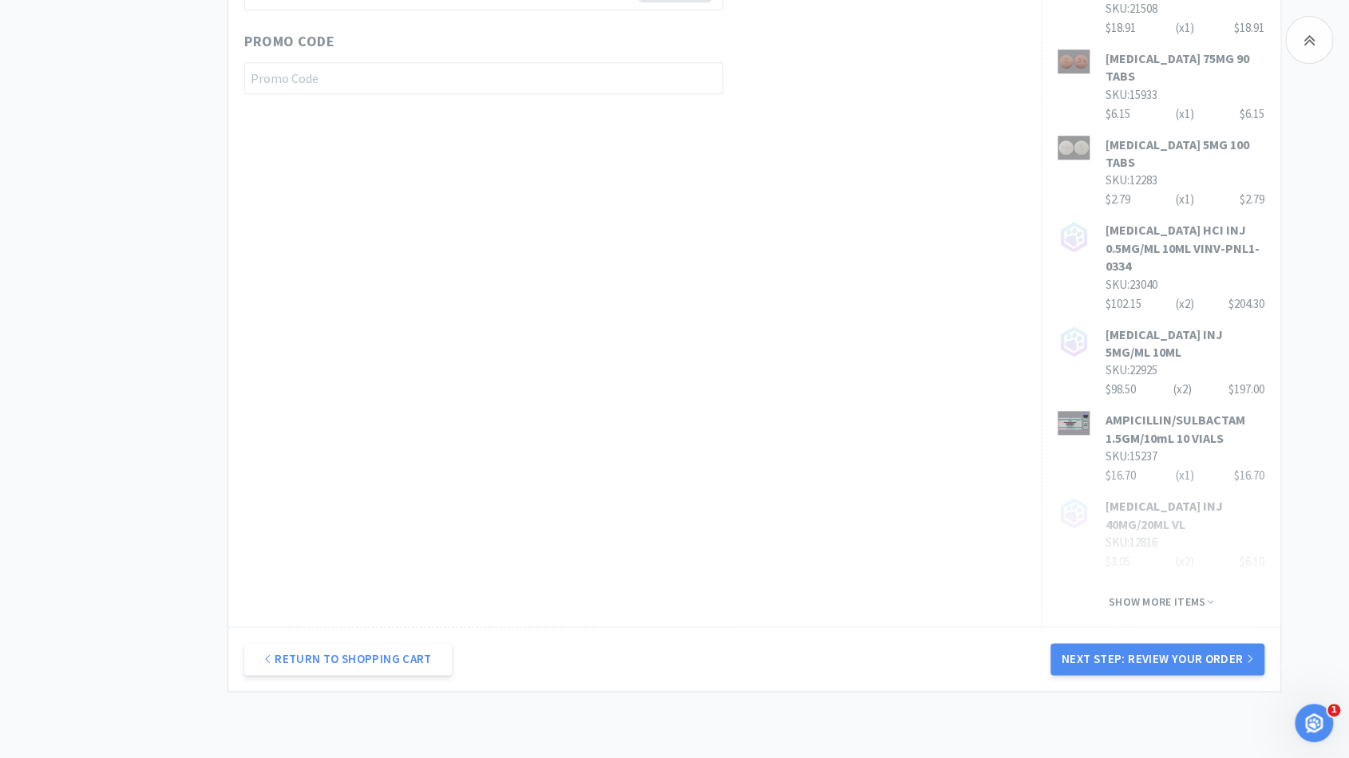
scroll to position [846, 0]
click at [1134, 643] on button "Next Step: Review Your Order" at bounding box center [1158, 659] width 214 height 32
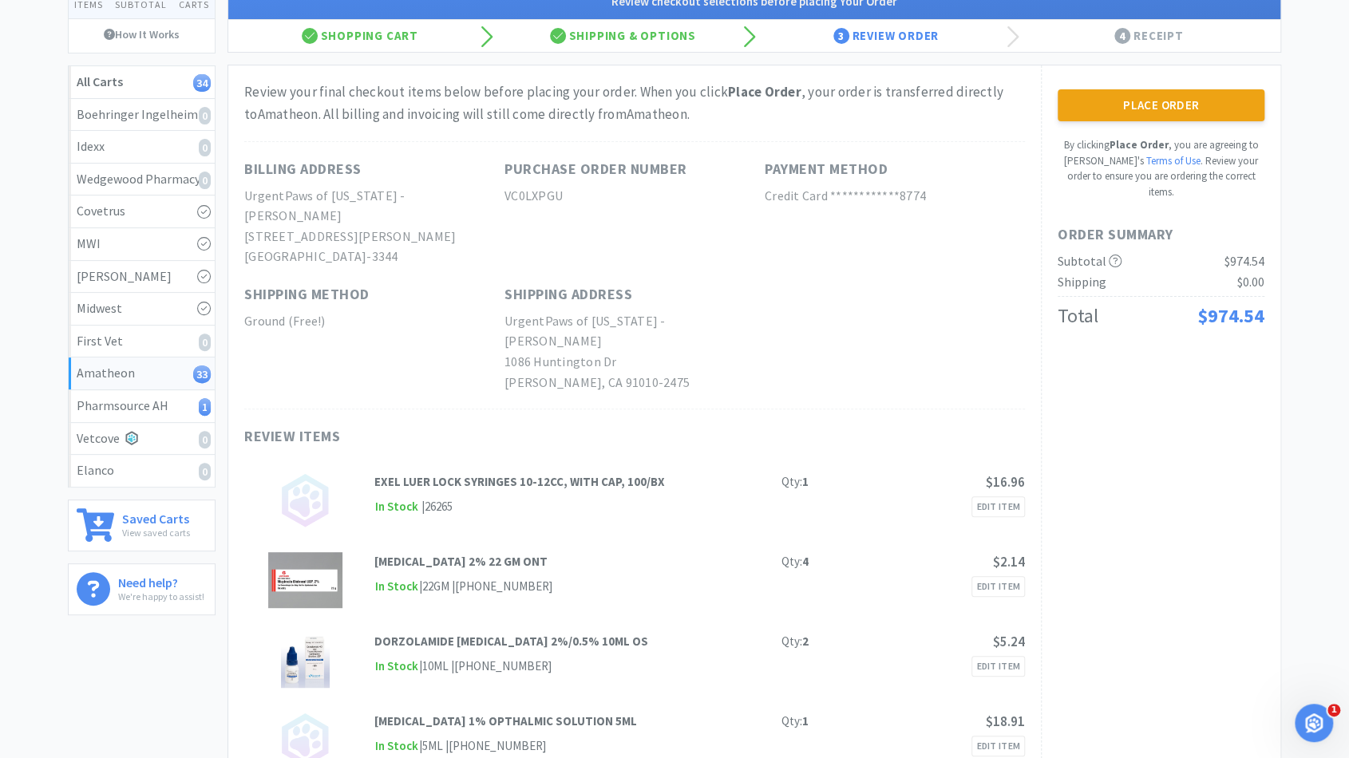
scroll to position [0, 0]
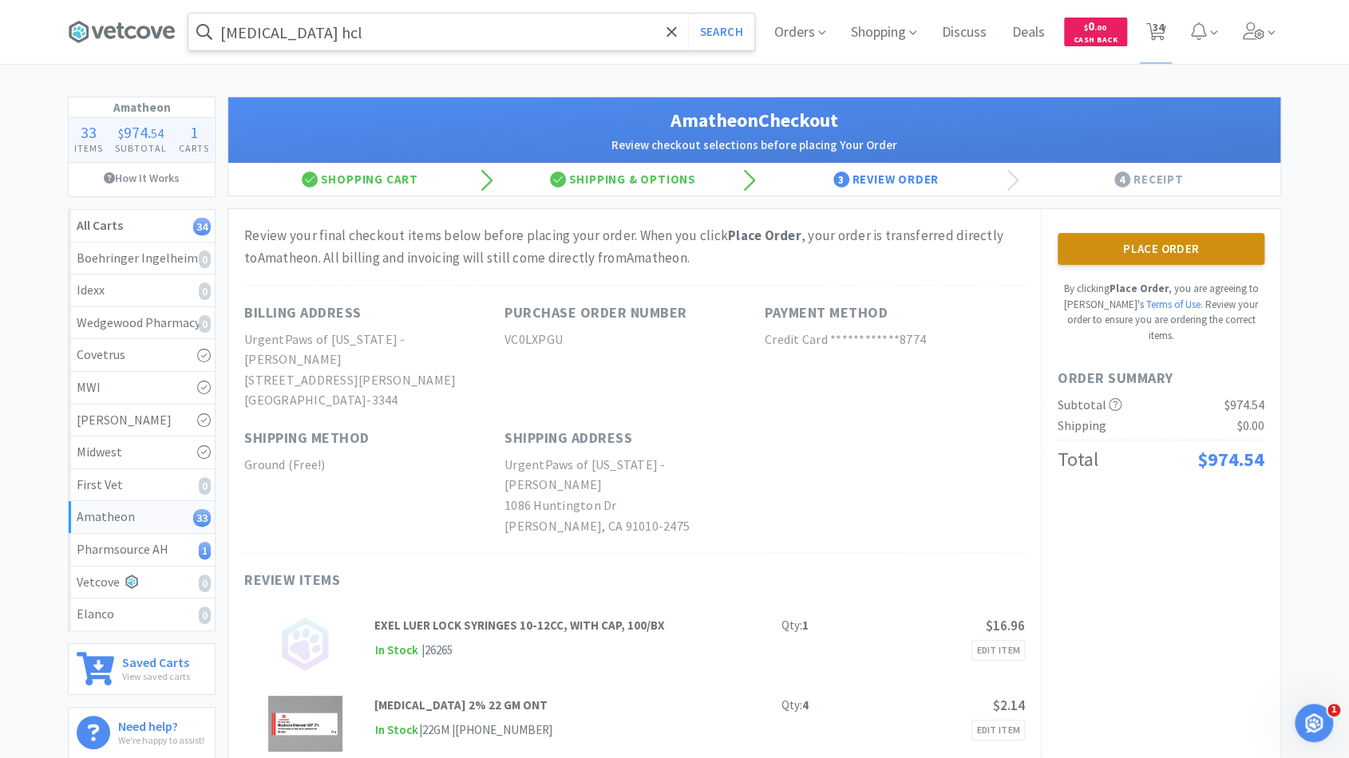
click at [1093, 248] on button "Place Order" at bounding box center [1161, 249] width 207 height 32
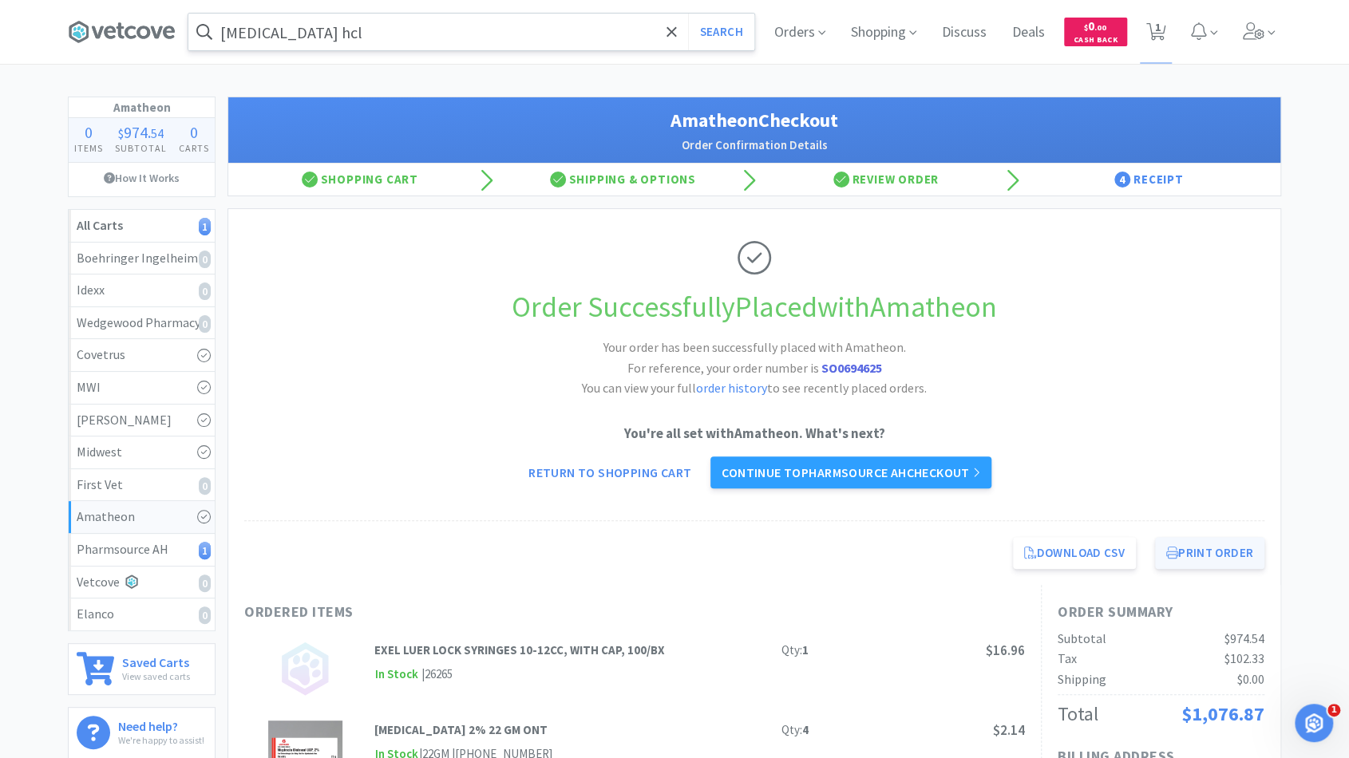
click at [1195, 560] on button "Print Order" at bounding box center [1209, 553] width 109 height 32
click at [147, 556] on div "Pharmsource AH 1" at bounding box center [142, 550] width 130 height 21
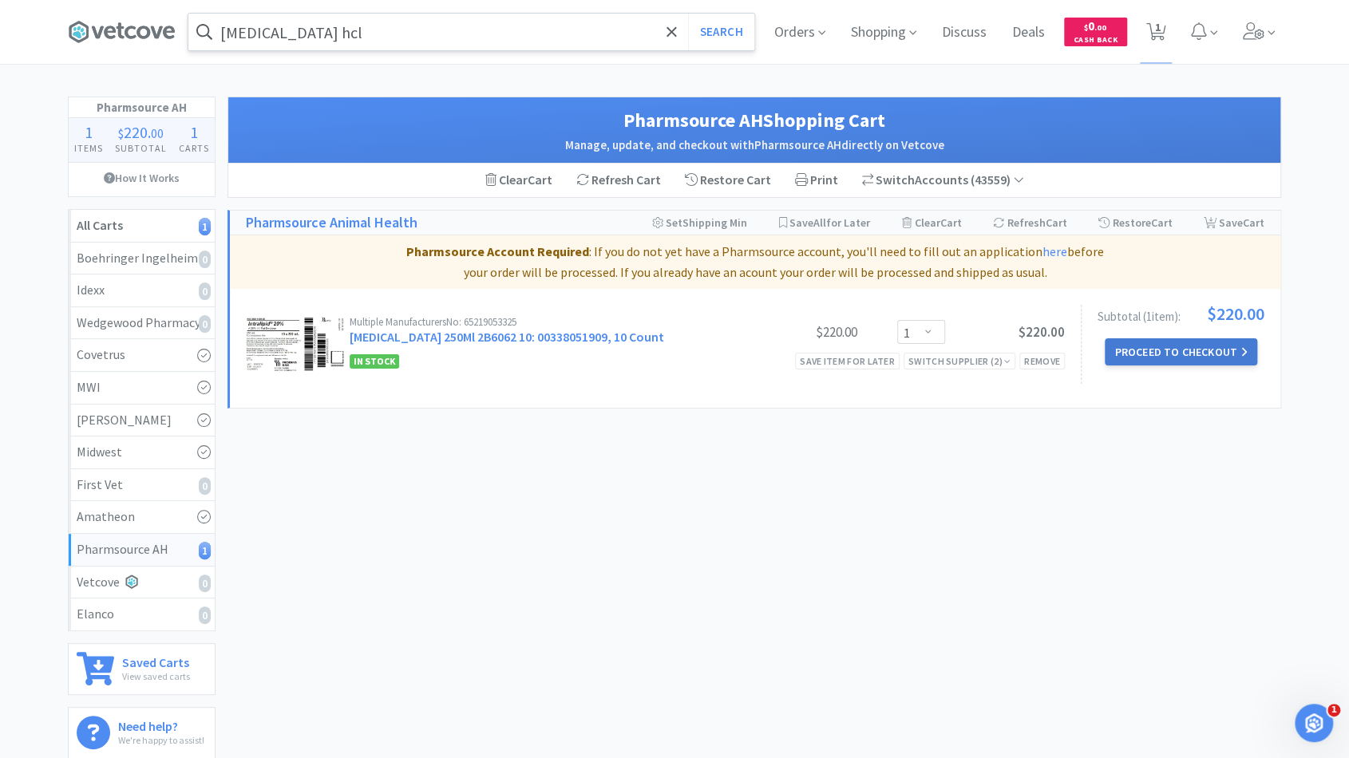
click at [1142, 352] on button "Proceed to Checkout" at bounding box center [1181, 351] width 152 height 27
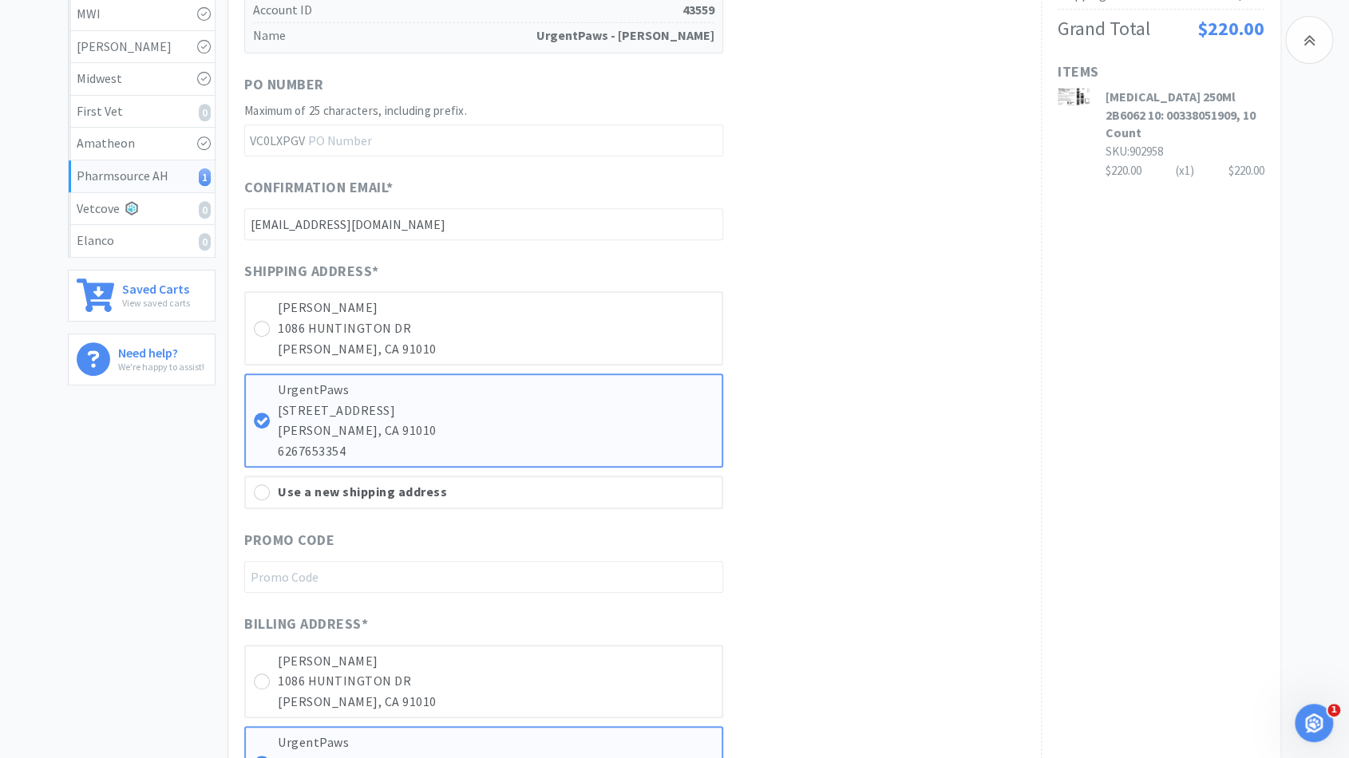
scroll to position [400, 0]
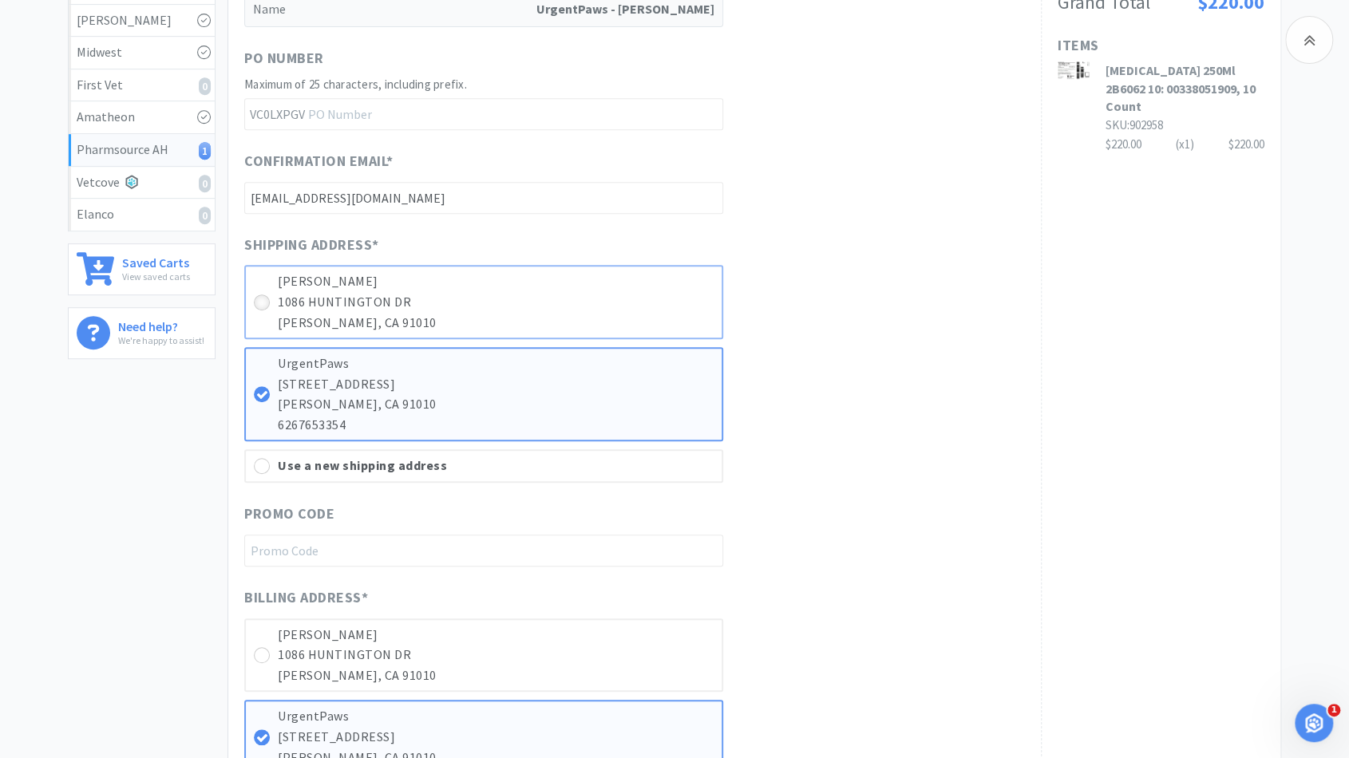
click at [260, 298] on icon at bounding box center [262, 303] width 12 height 12
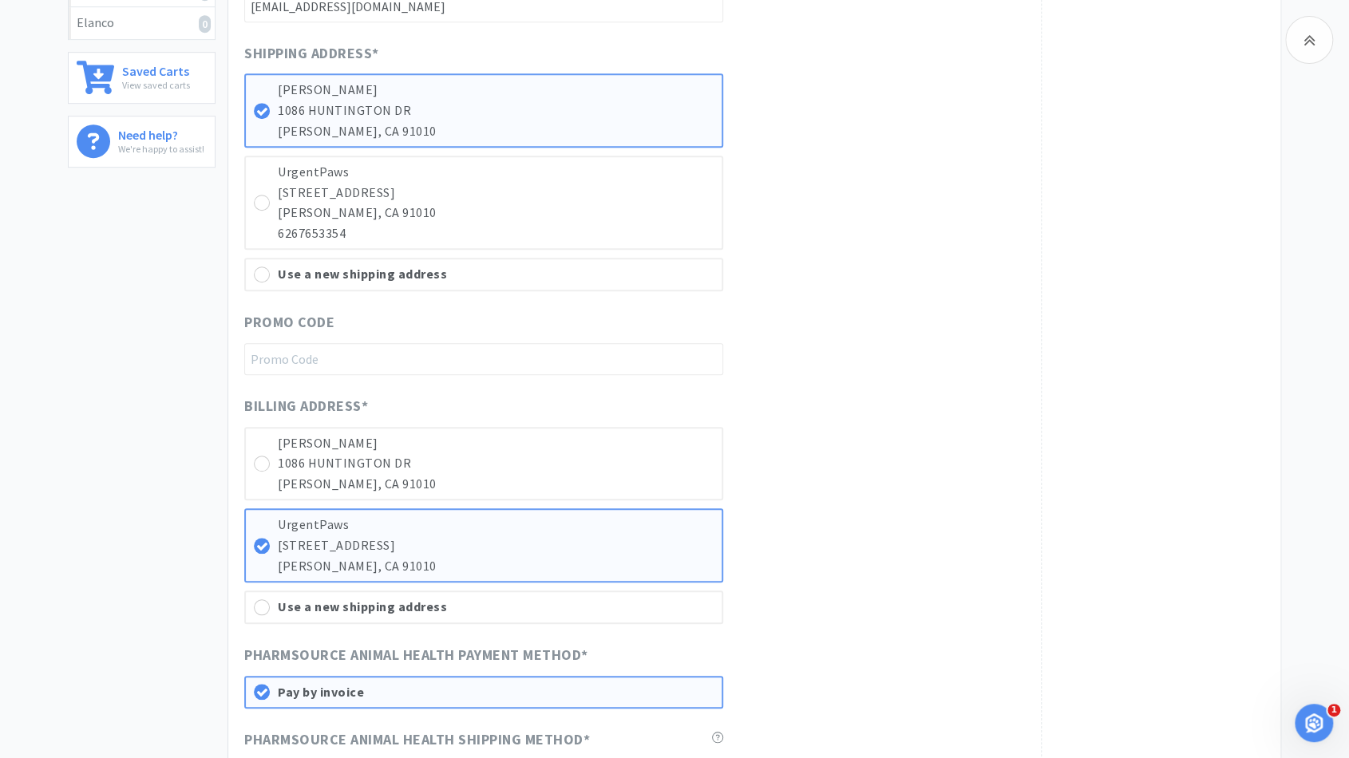
scroll to position [588, 0]
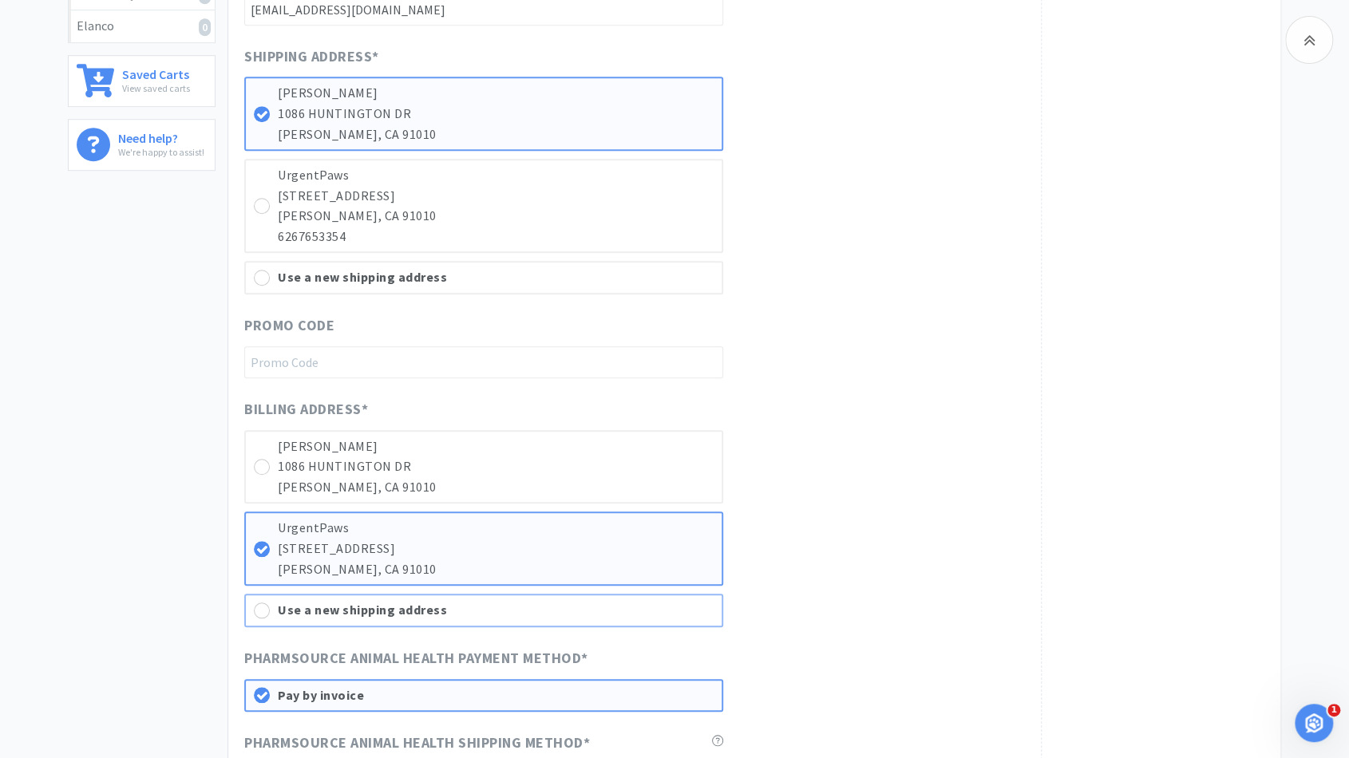
click at [255, 610] on div "Use a new shipping address" at bounding box center [483, 611] width 479 height 34
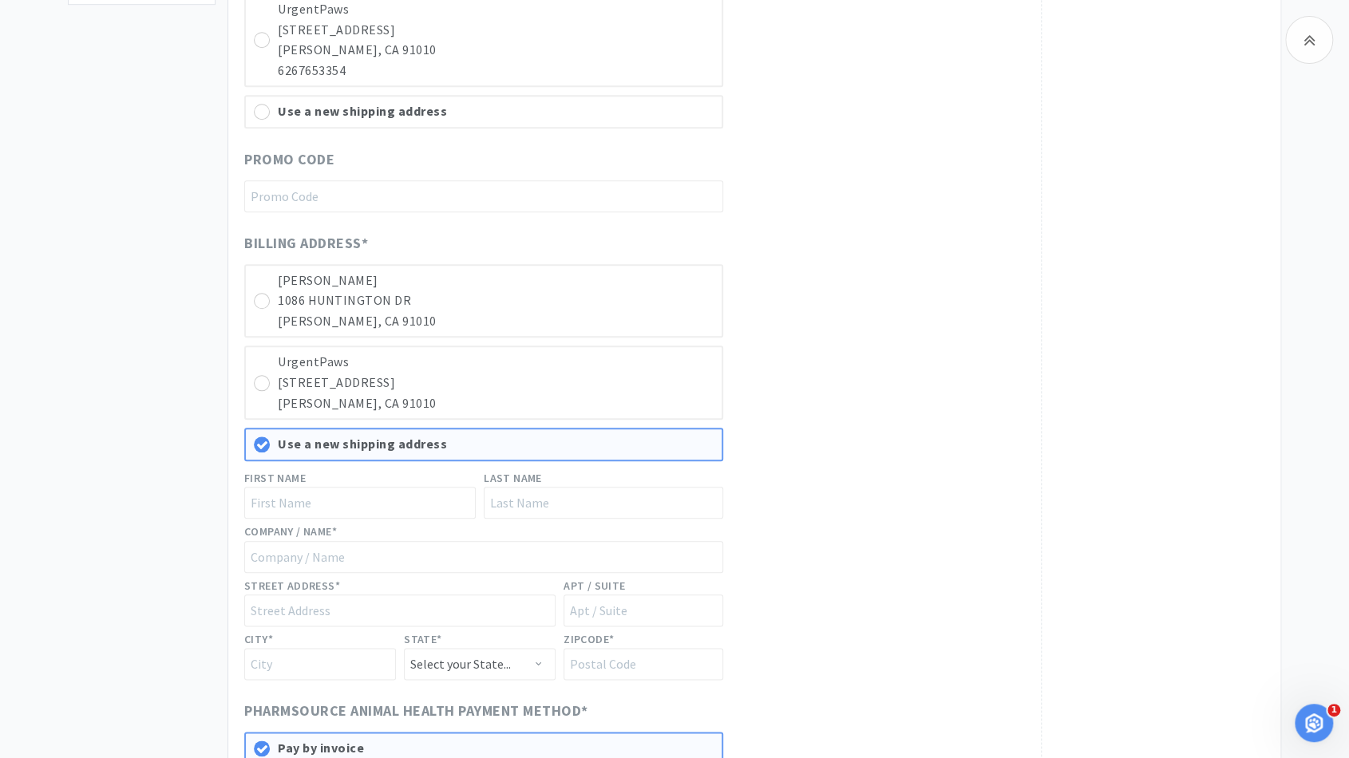
scroll to position [755, 0]
click at [261, 298] on icon at bounding box center [262, 301] width 12 height 12
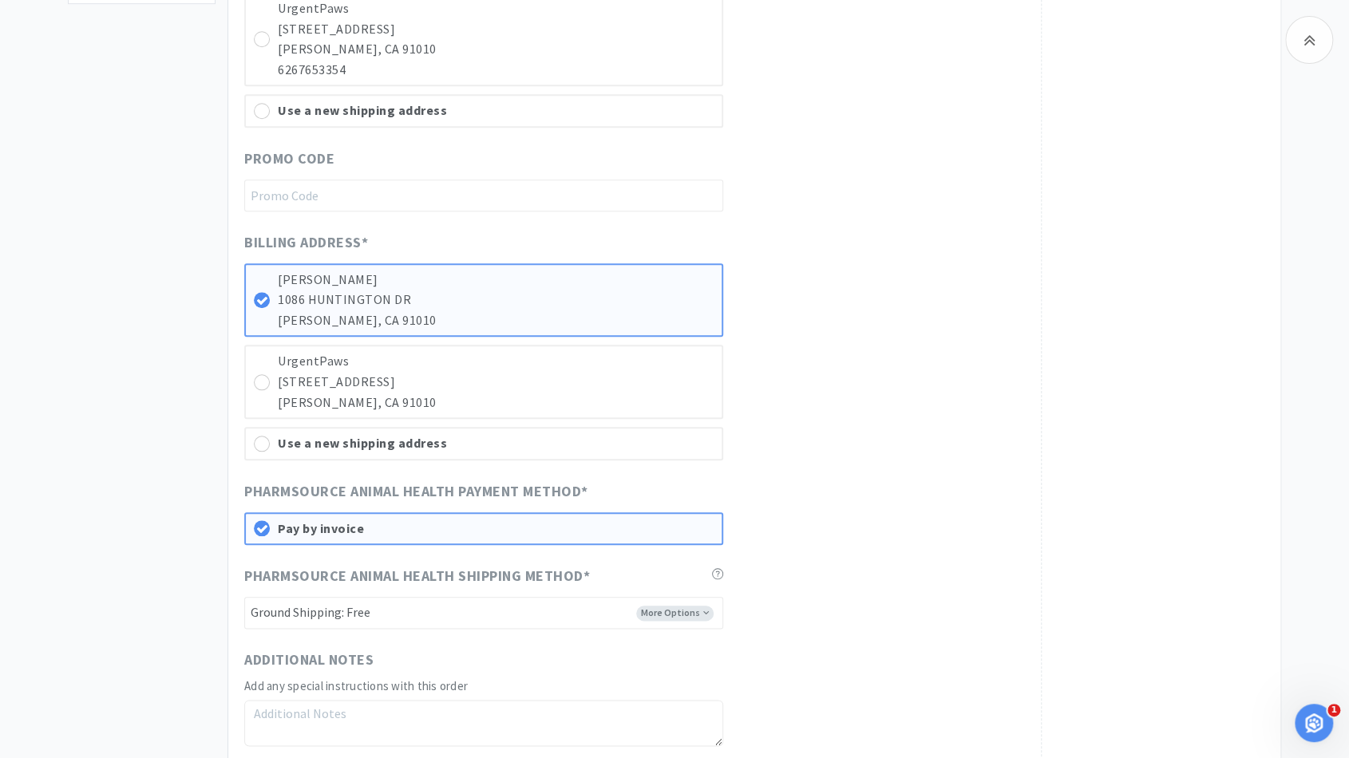
click at [853, 413] on div "Billing Address * URGENTPAWS - DUARTE 1086 HUNTINGTON DR DUARTE, CA 91010 Urgen…" at bounding box center [634, 345] width 781 height 229
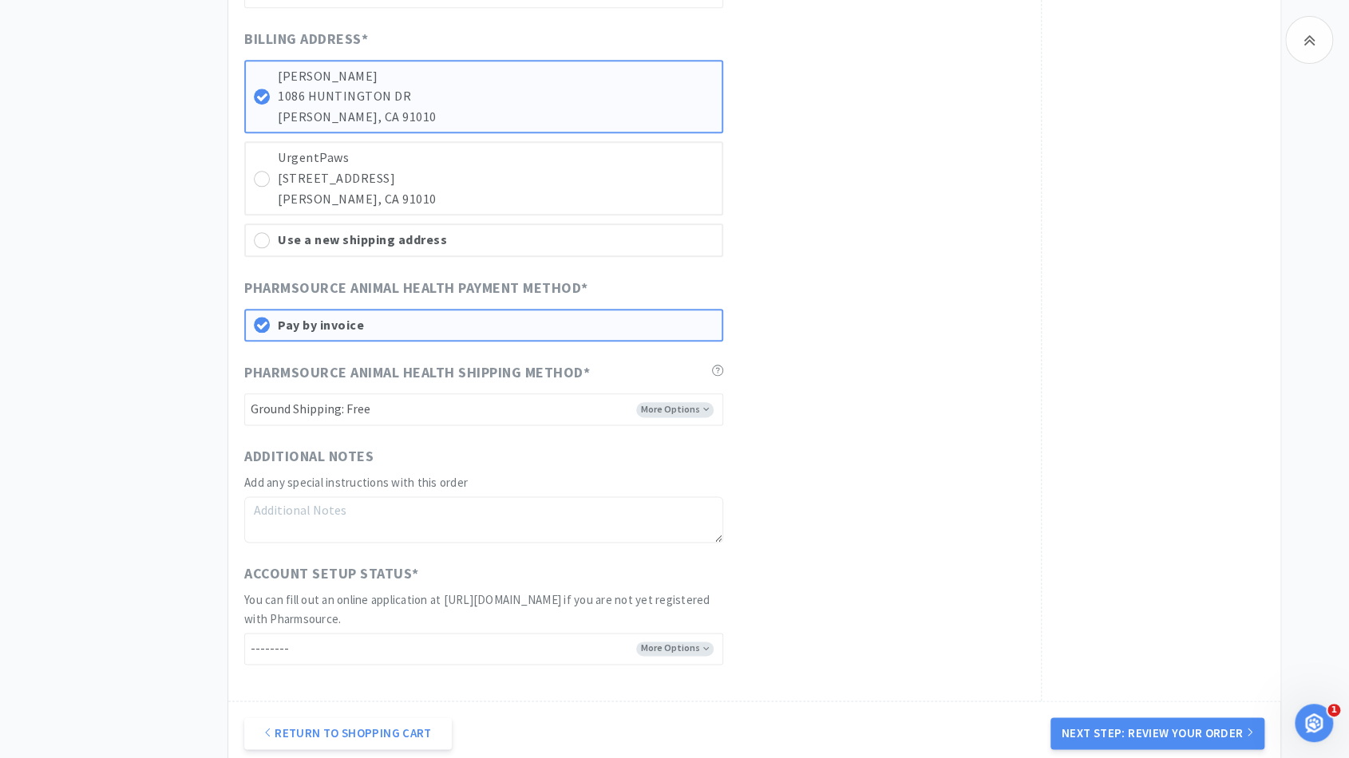
scroll to position [960, 0]
click at [684, 398] on select "-------- Ground Shipping: Free 2 Day Shipping: Free Cold Chain Overnight Shippi…" at bounding box center [483, 409] width 479 height 32
click at [244, 393] on select "-------- Ground Shipping: Free 2 Day Shipping: Free Cold Chain Overnight Shippi…" at bounding box center [483, 409] width 479 height 32
click at [878, 449] on div "Additional Notes Add any special instructions with this order" at bounding box center [634, 493] width 781 height 97
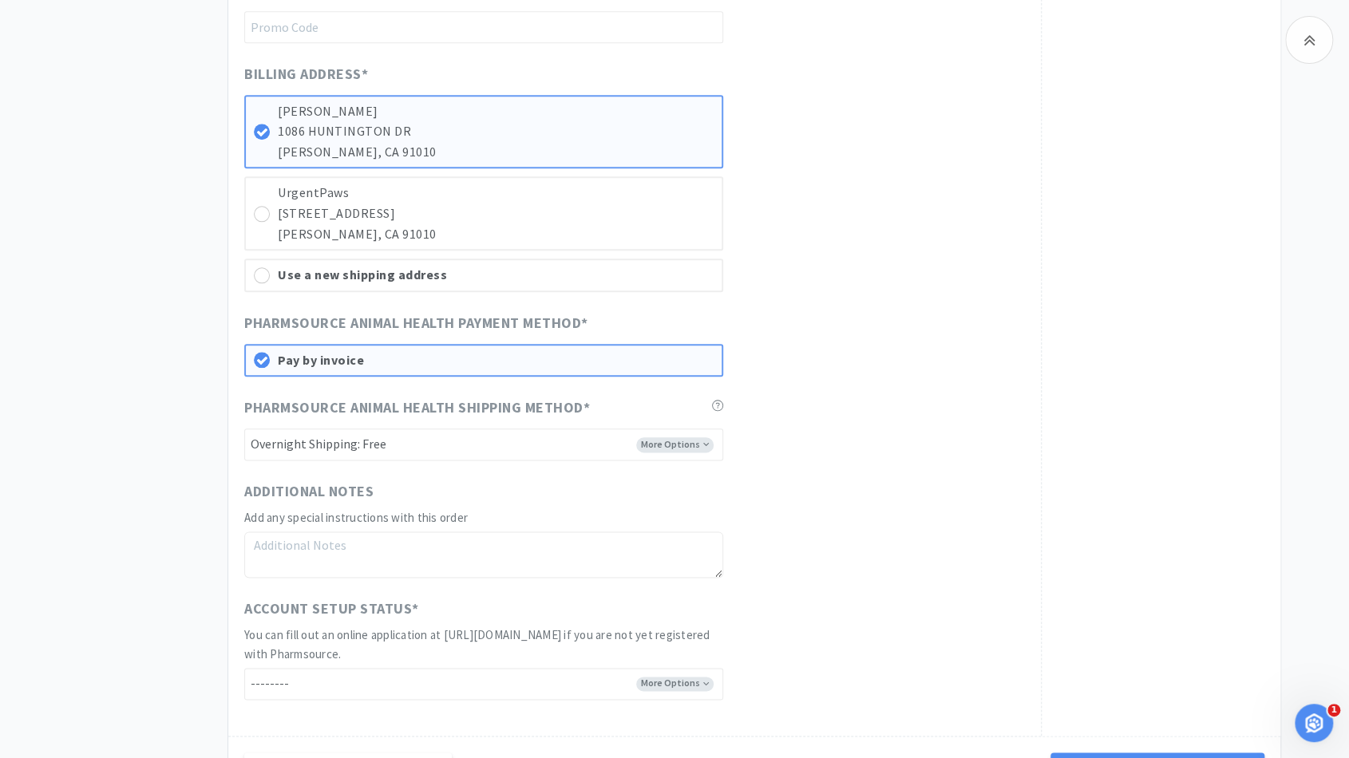
scroll to position [1121, 0]
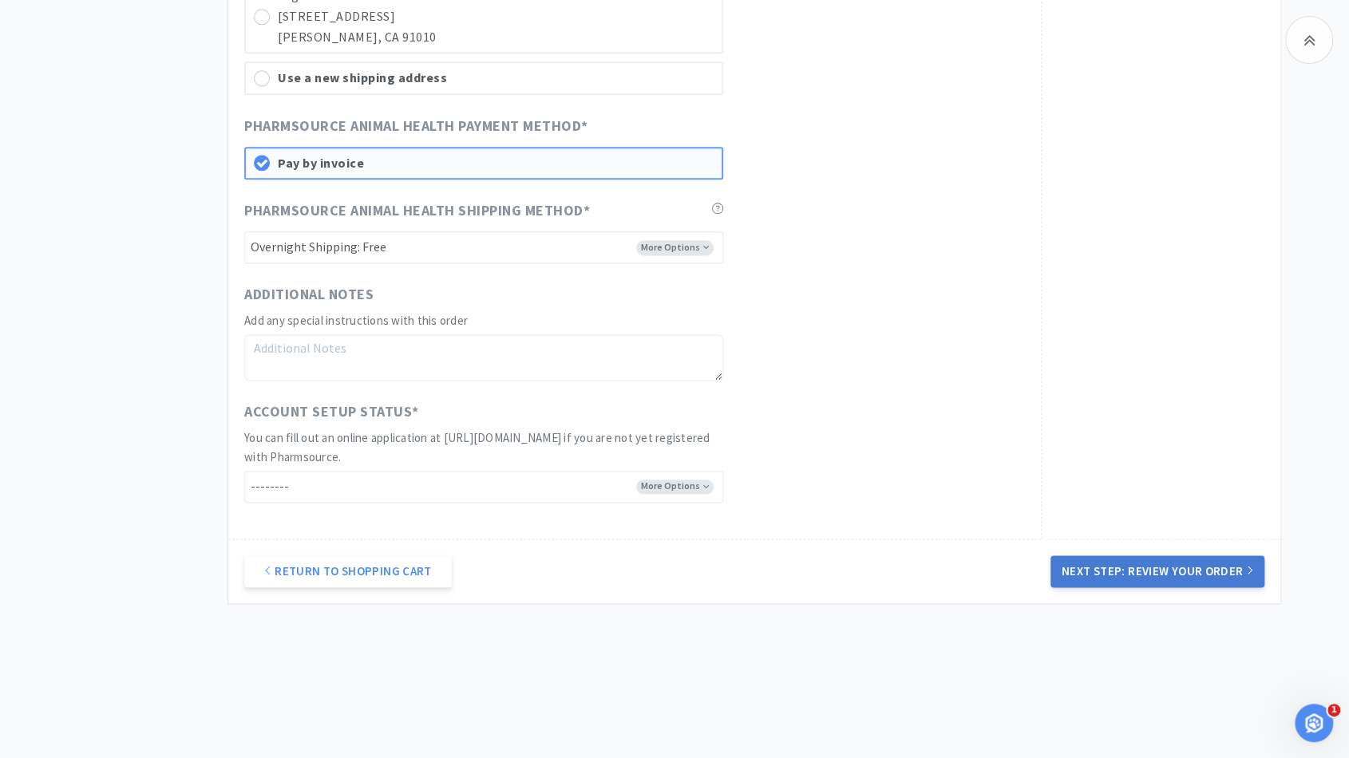
click at [1140, 572] on button "Next Step: Review Your Order" at bounding box center [1158, 572] width 214 height 32
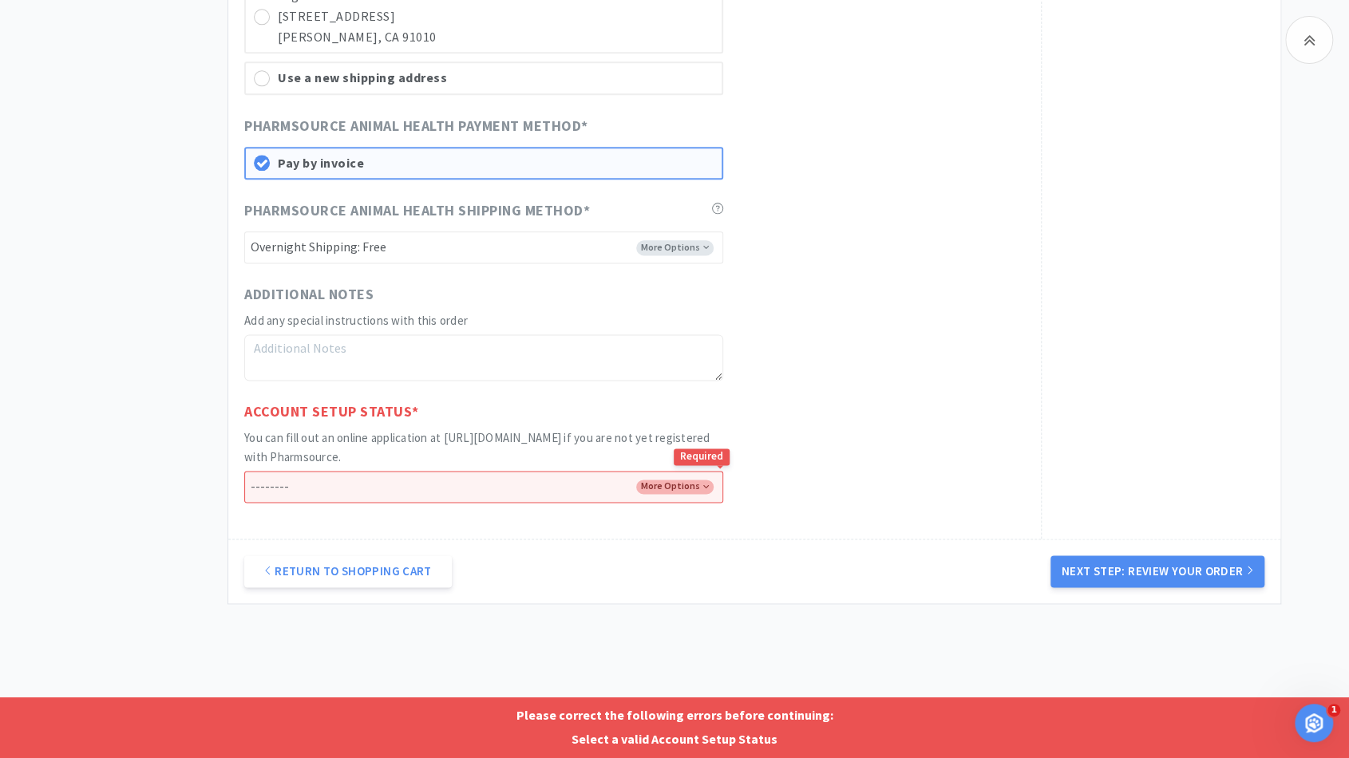
click at [560, 477] on select "-------- I already have an account with Pharmsource I've submitted an online ap…" at bounding box center [483, 487] width 479 height 32
click at [244, 471] on select "-------- I already have an account with Pharmsource I've submitted an online ap…" at bounding box center [483, 487] width 479 height 32
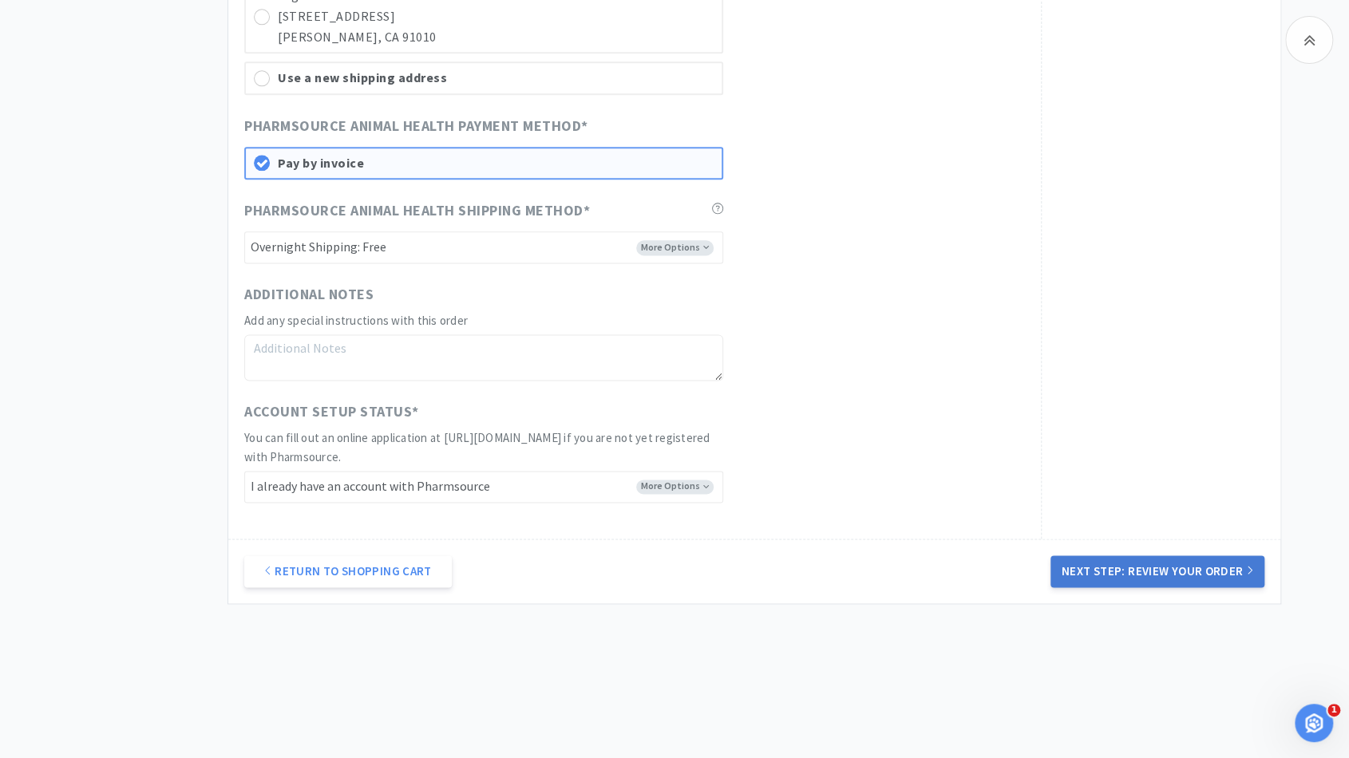
click at [1108, 559] on button "Next Step: Review Your Order" at bounding box center [1158, 572] width 214 height 32
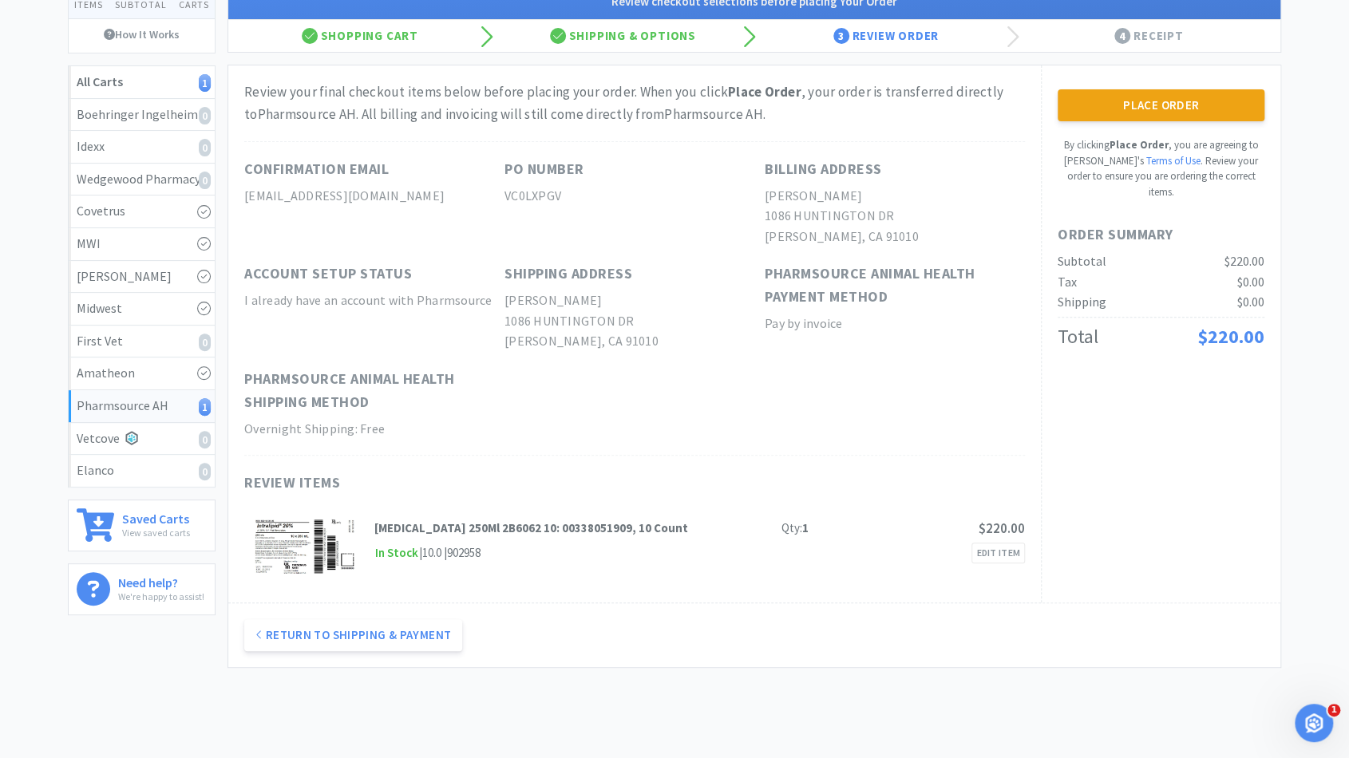
scroll to position [0, 0]
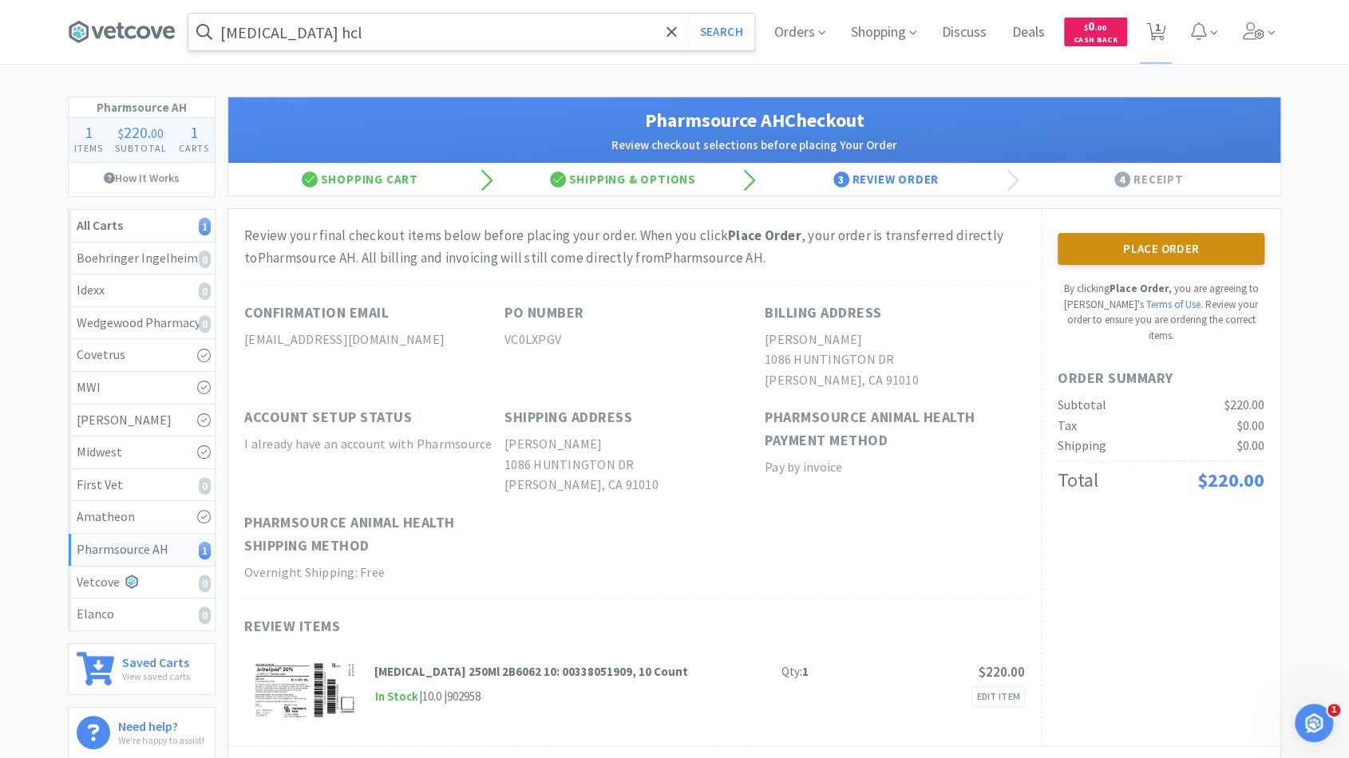
click at [1156, 256] on button "Place Order" at bounding box center [1161, 249] width 207 height 32
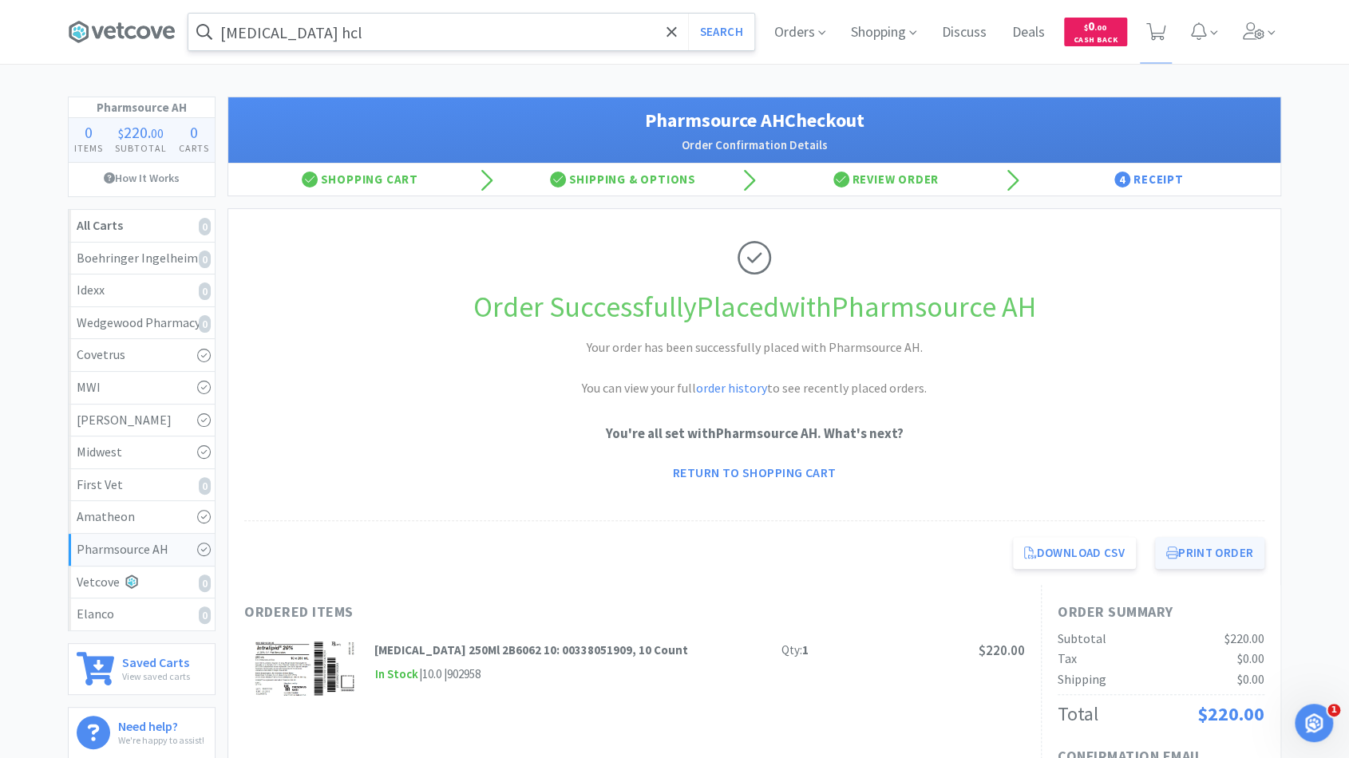
click at [1217, 547] on button "Print Order" at bounding box center [1209, 553] width 109 height 32
click at [802, 32] on span "Orders" at bounding box center [800, 32] width 64 height 64
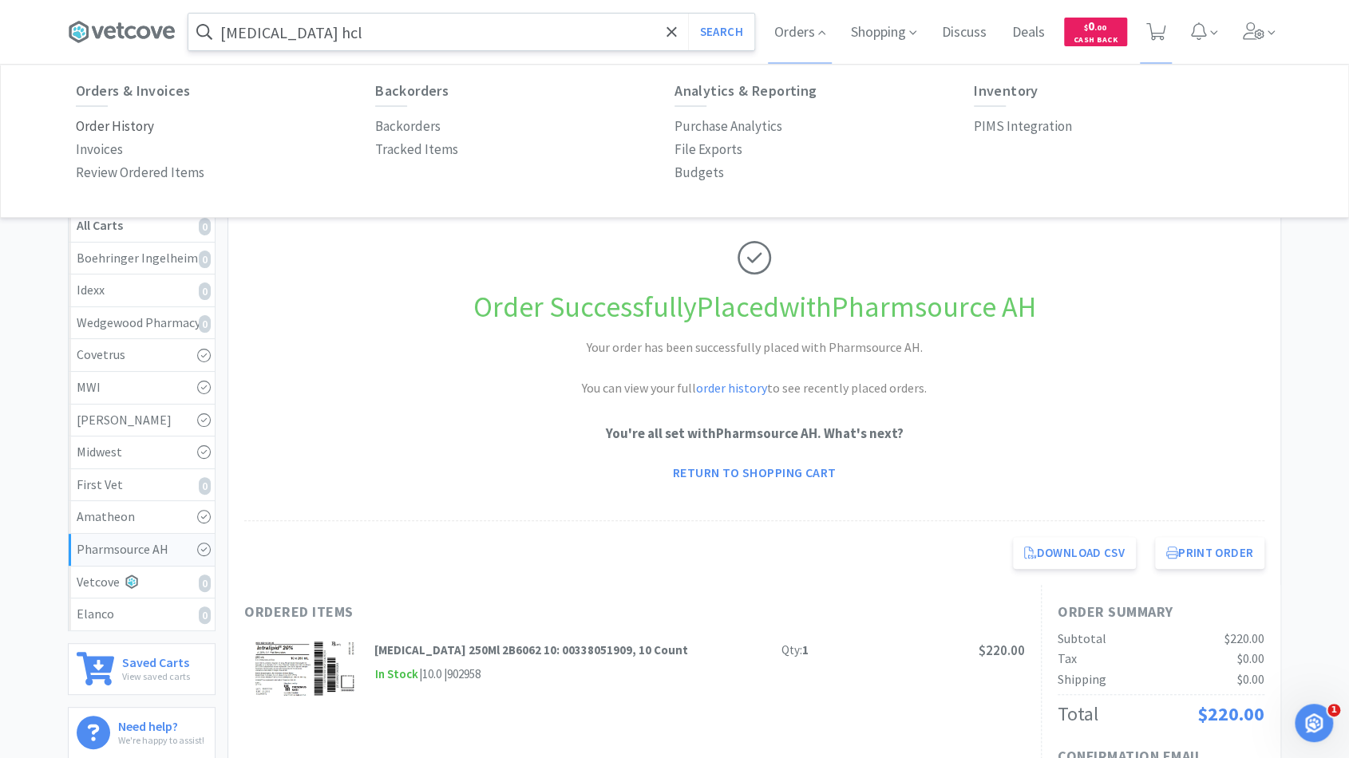
click at [135, 124] on p "Order History" at bounding box center [115, 127] width 78 height 22
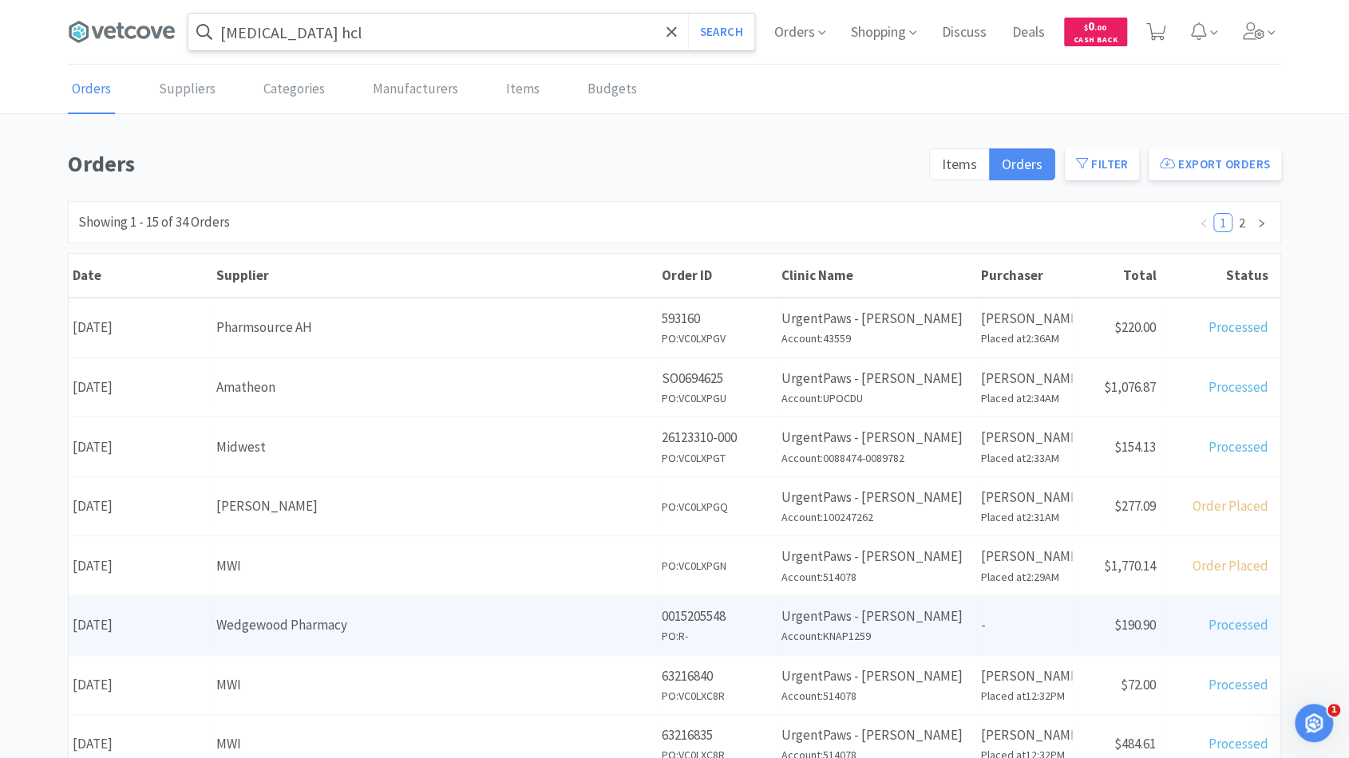
click at [184, 625] on div "Date August 18th, 2025" at bounding box center [141, 625] width 144 height 41
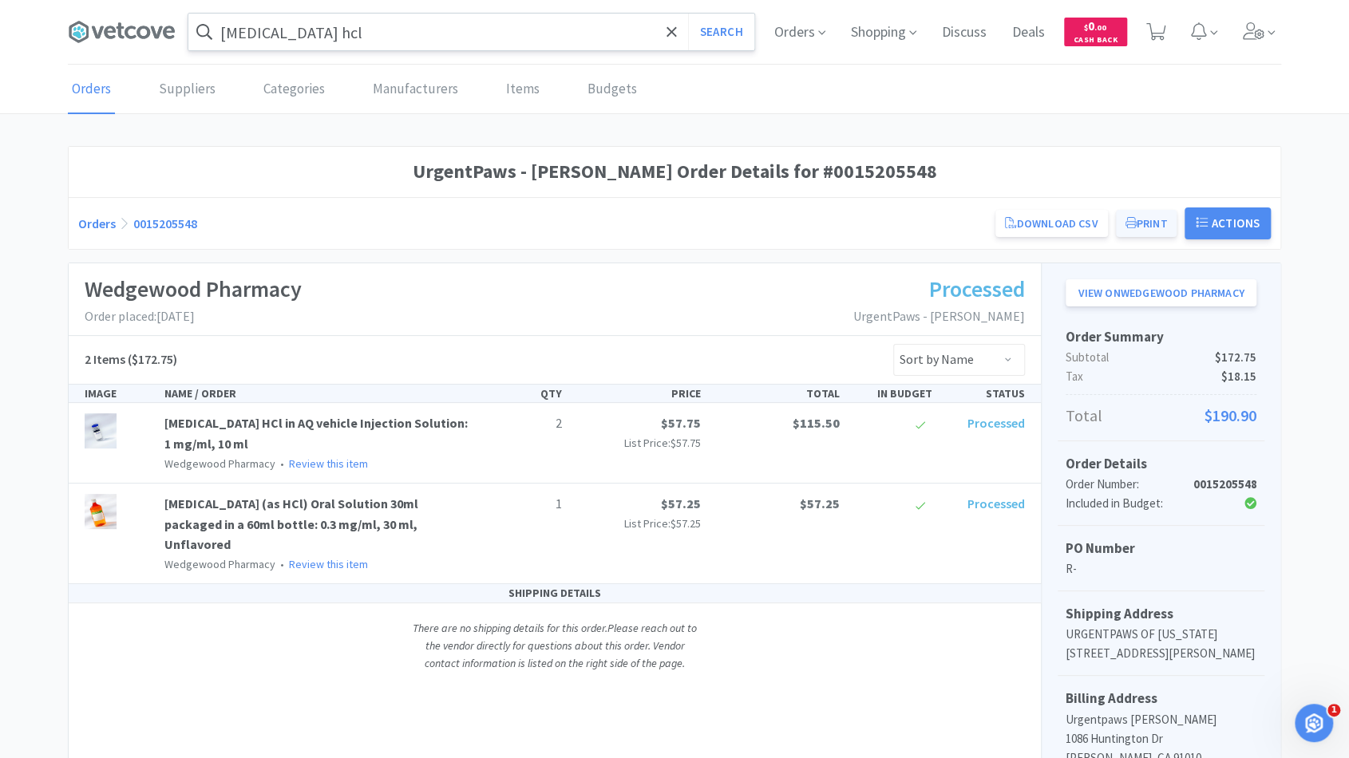
click at [1133, 226] on icon at bounding box center [1131, 222] width 11 height 11
click at [101, 93] on link "Orders" at bounding box center [91, 89] width 47 height 49
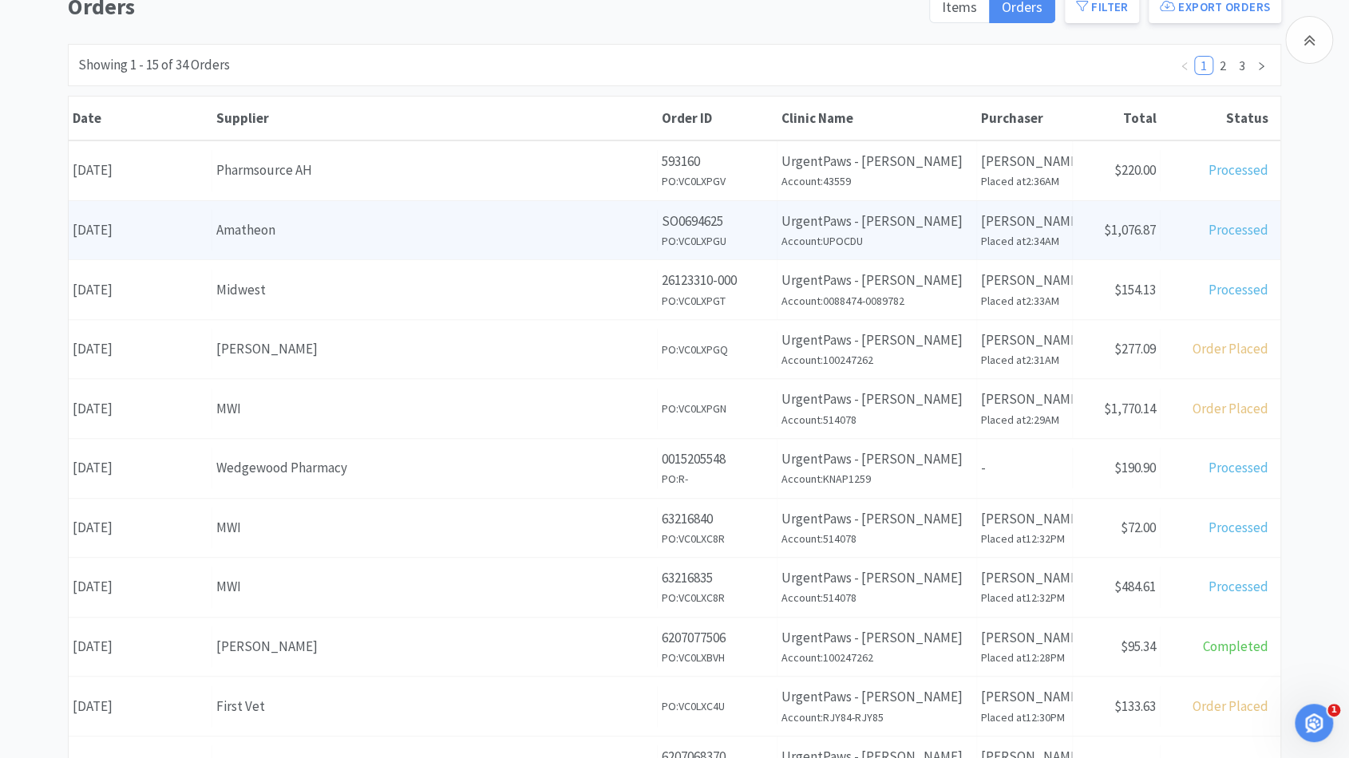
scroll to position [237, 0]
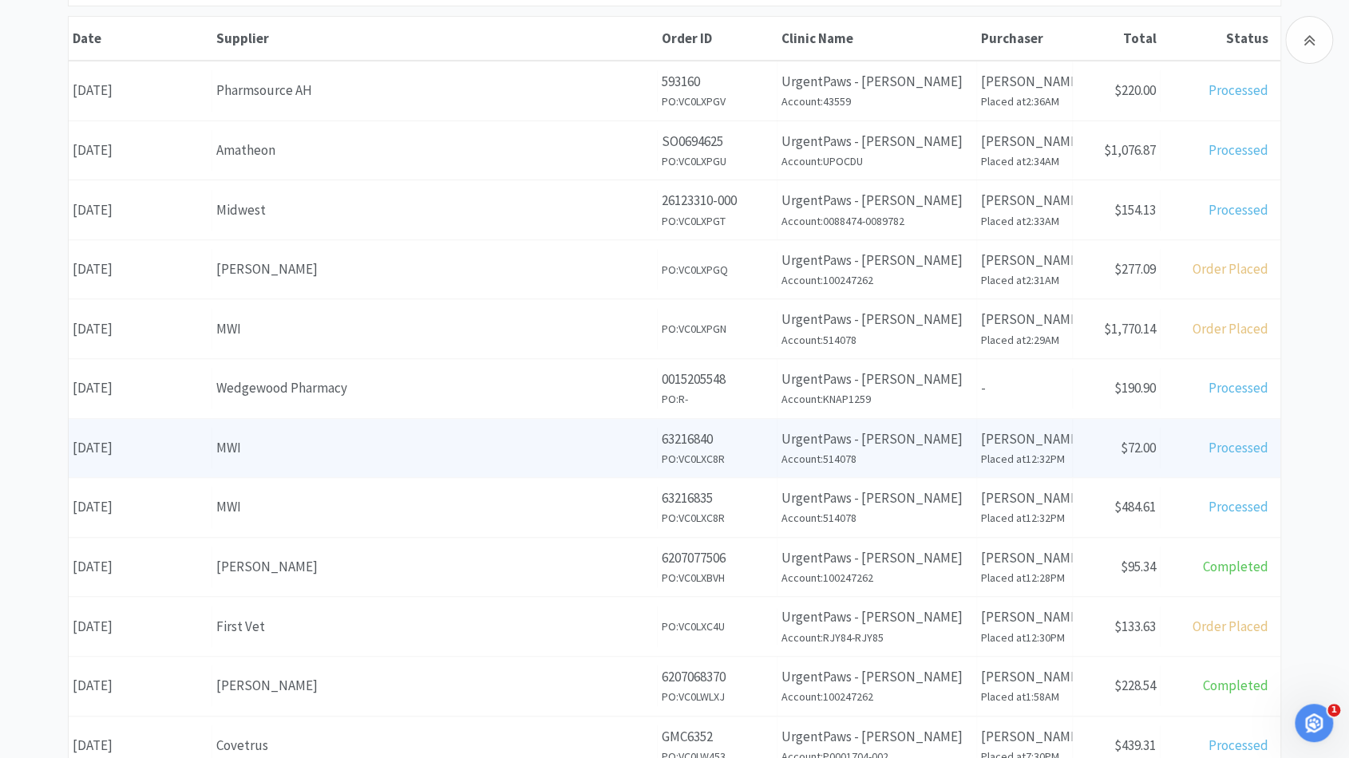
click at [216, 444] on div "MWI" at bounding box center [434, 448] width 437 height 22
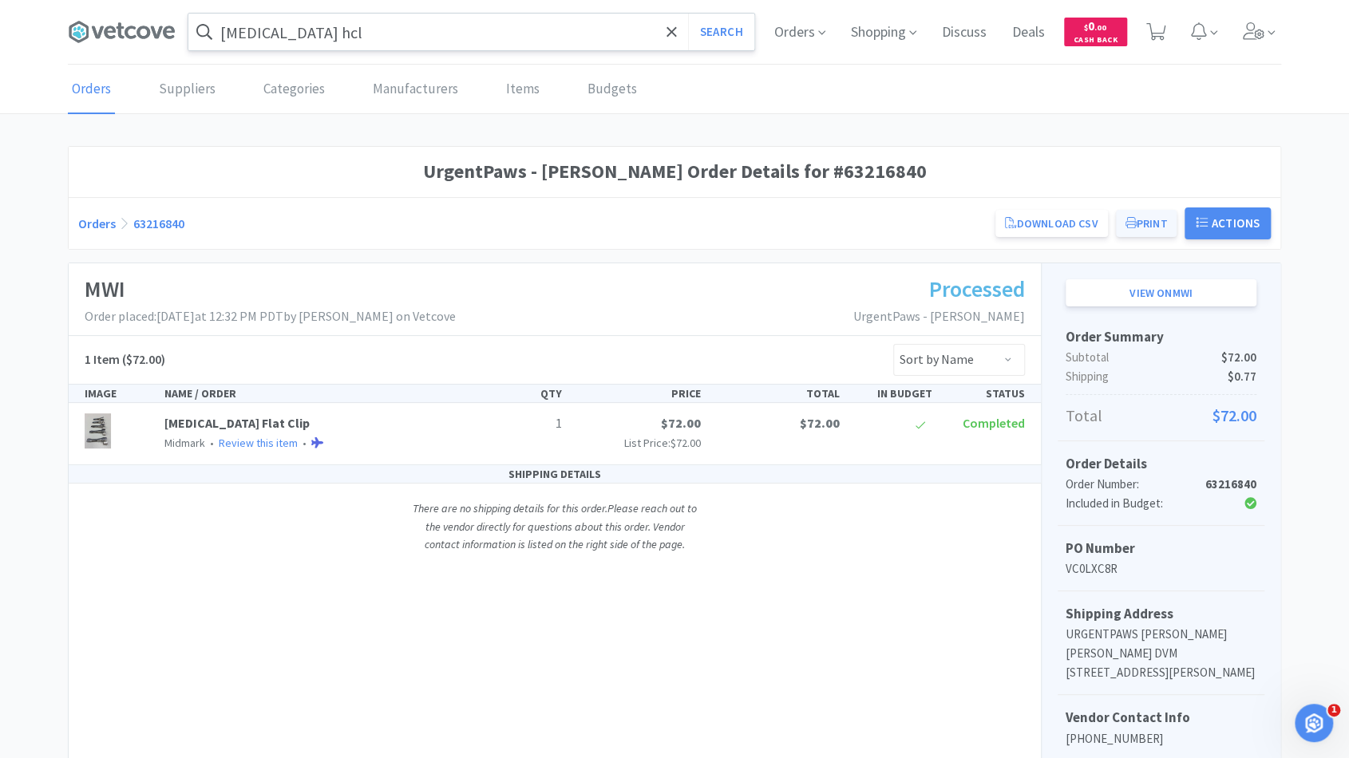
click at [1145, 210] on button "Print" at bounding box center [1146, 223] width 61 height 27
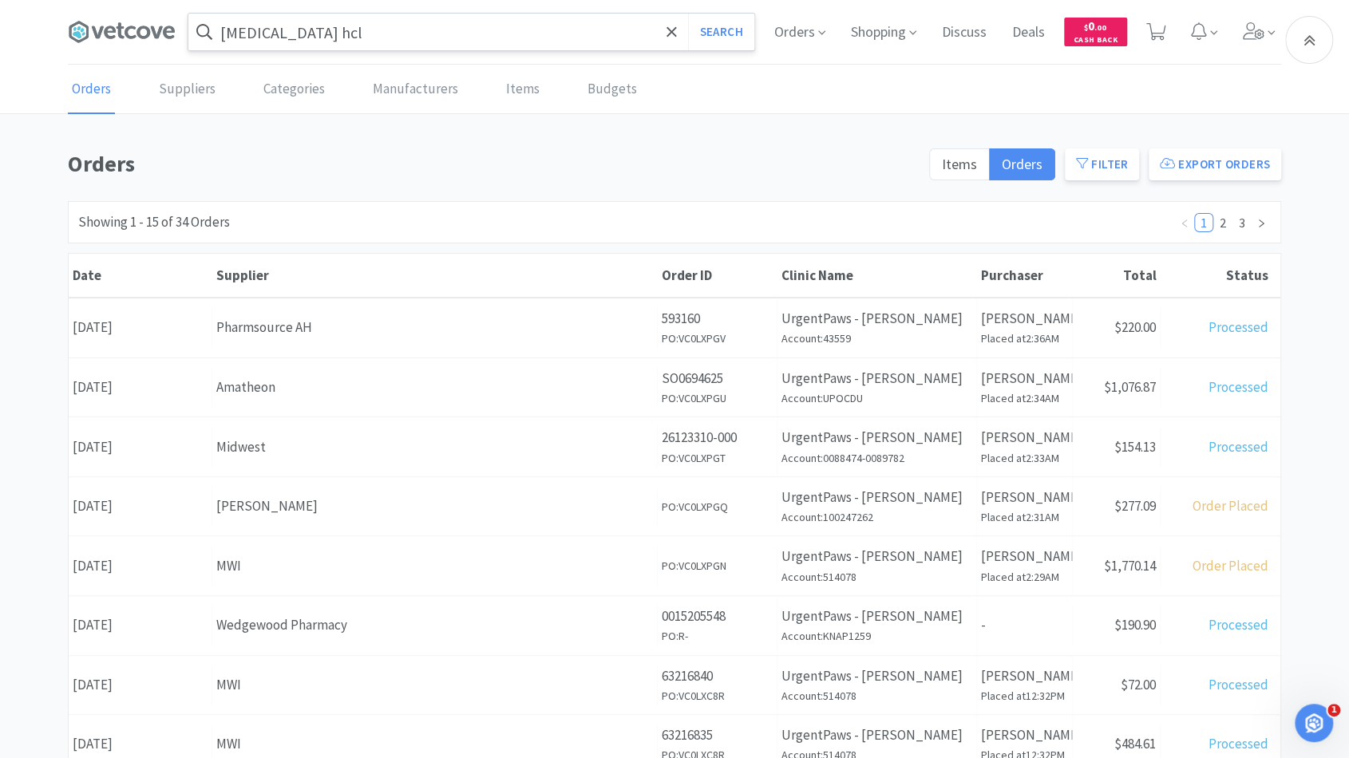
scroll to position [237, 0]
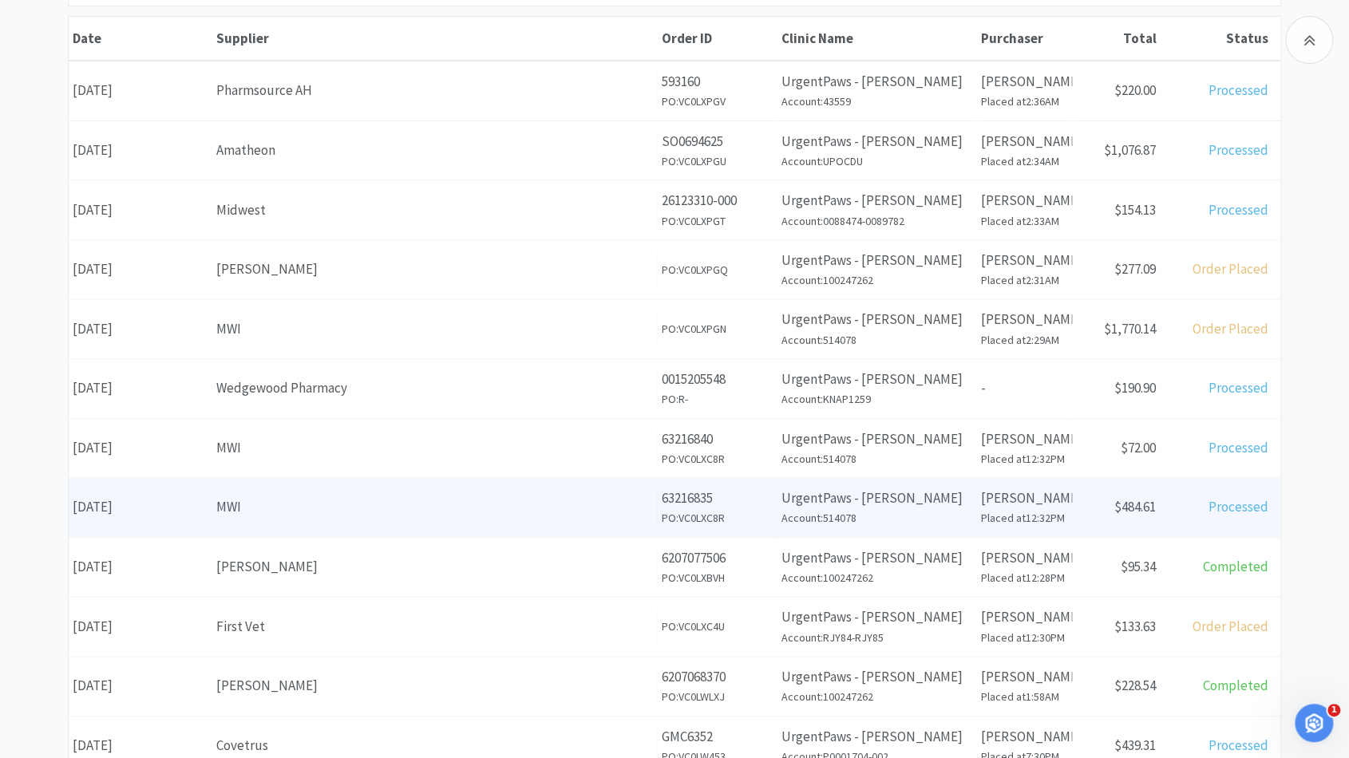
click at [311, 514] on div "Supplier MWI" at bounding box center [434, 507] width 445 height 41
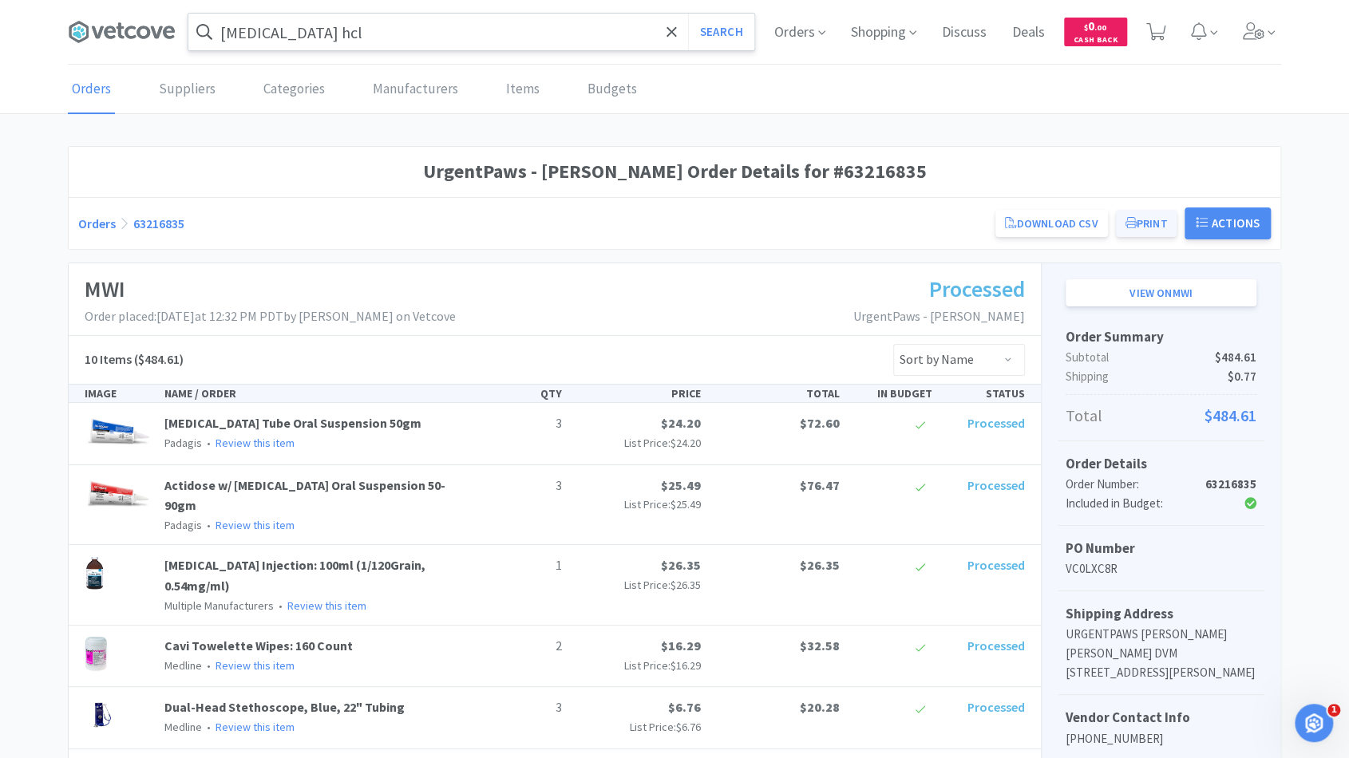
click at [1148, 227] on button "Print" at bounding box center [1146, 223] width 61 height 27
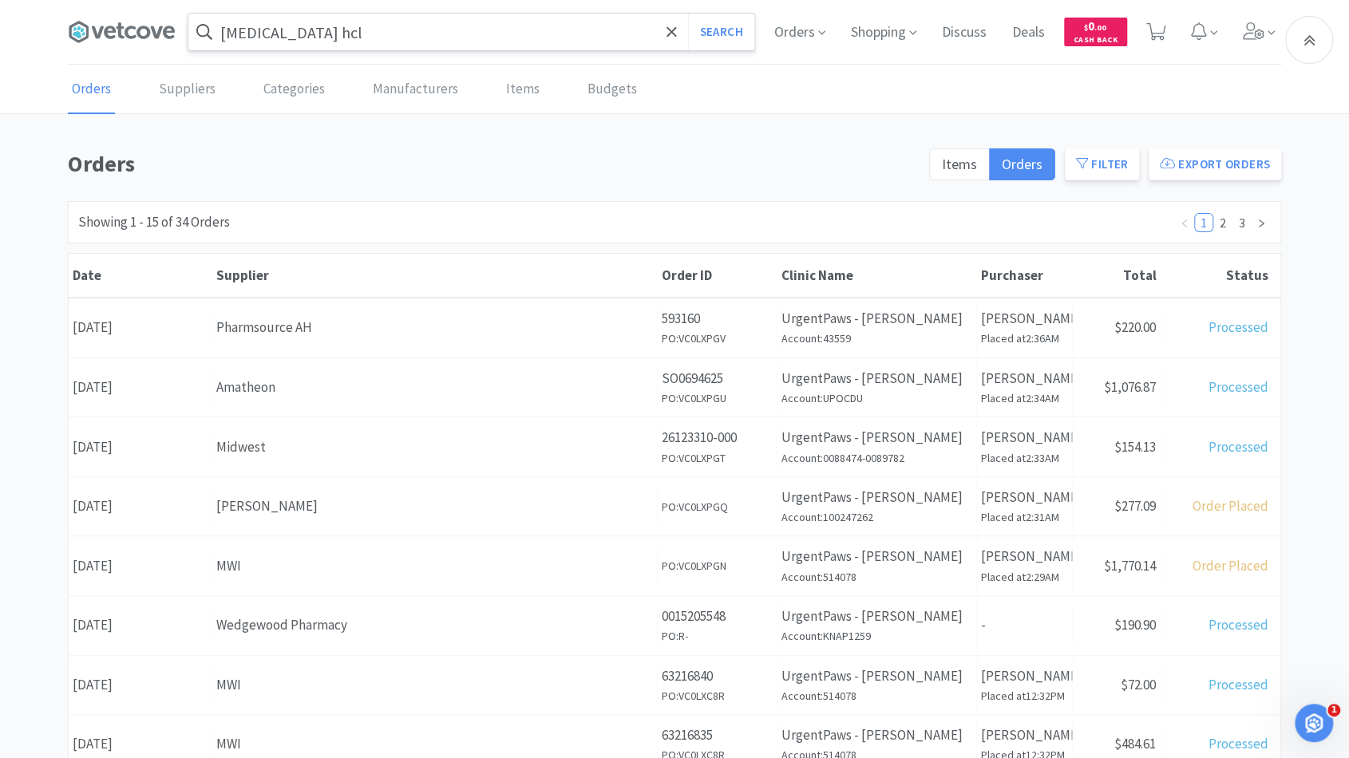
scroll to position [237, 0]
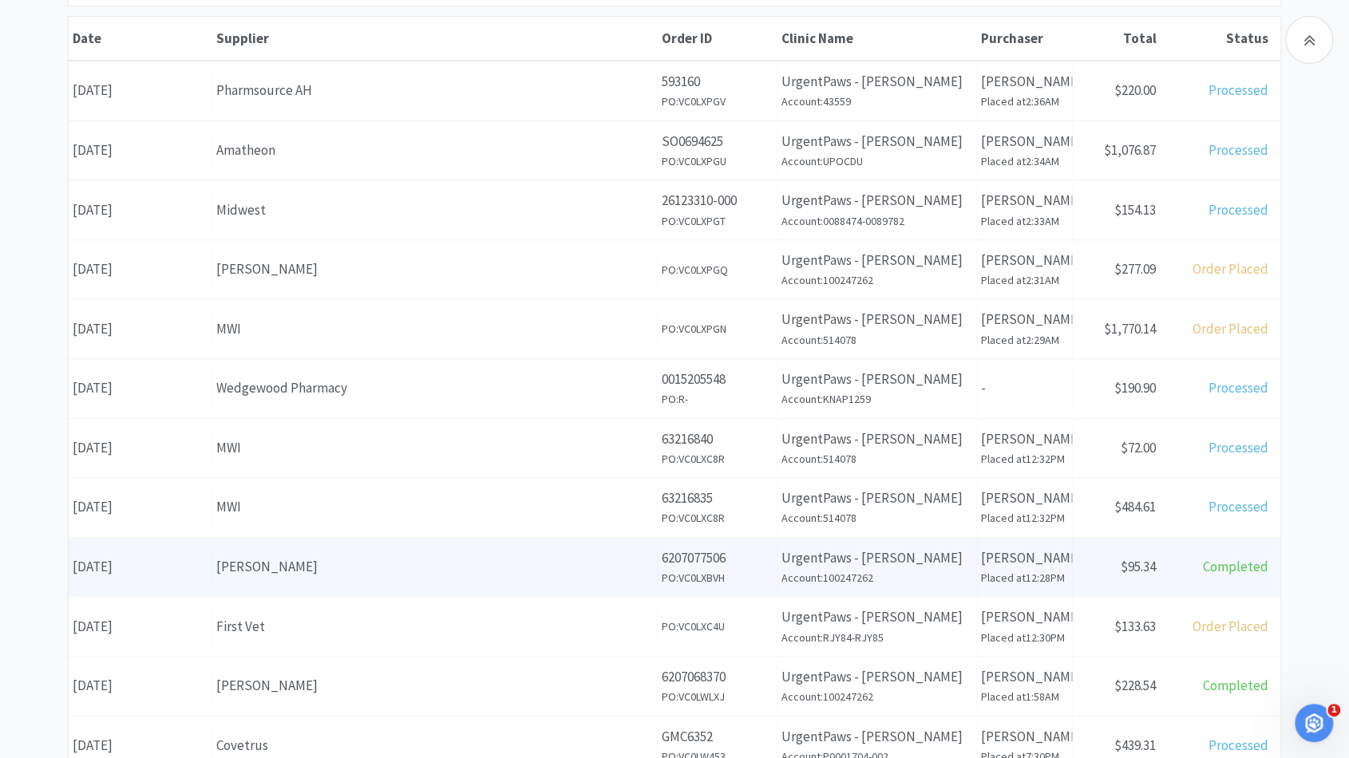
click at [1197, 563] on div "Total Completed" at bounding box center [1221, 567] width 120 height 41
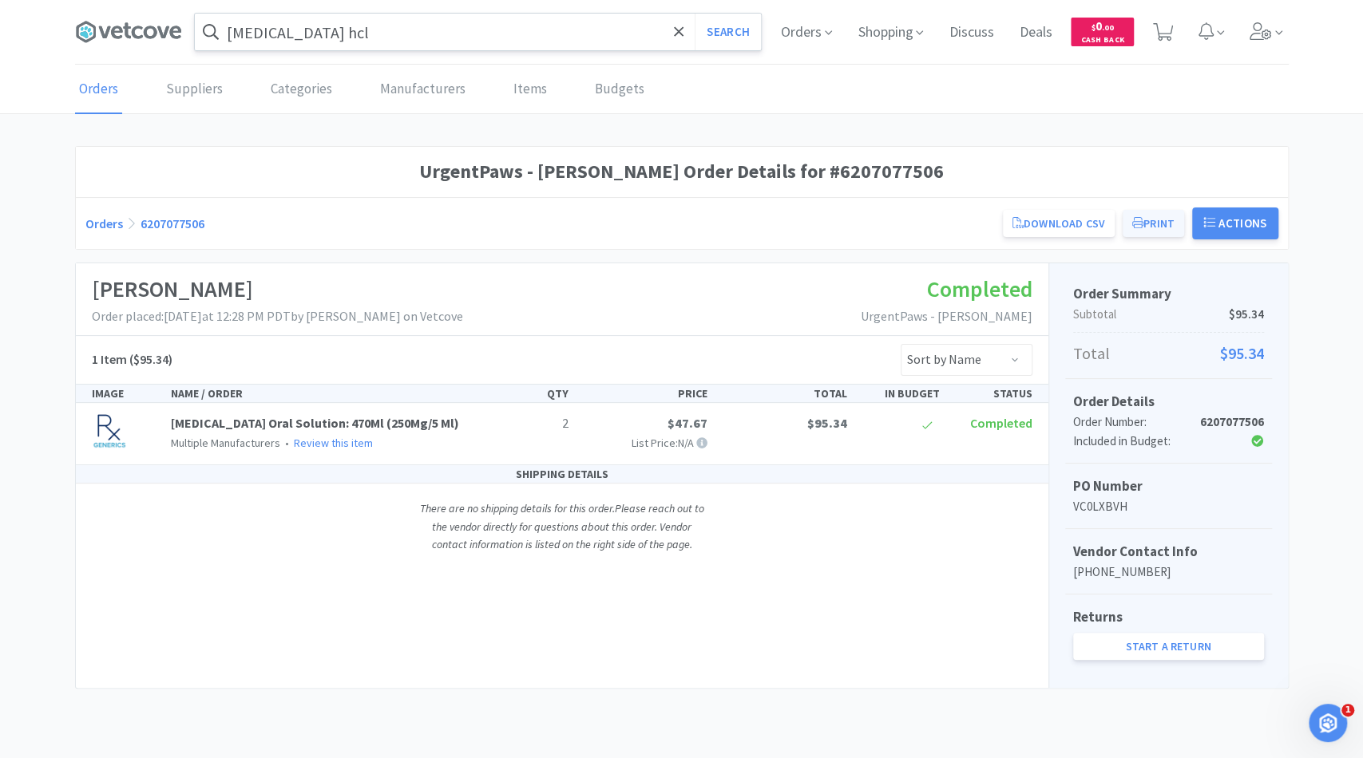
click at [1133, 228] on button "Print" at bounding box center [1152, 223] width 61 height 27
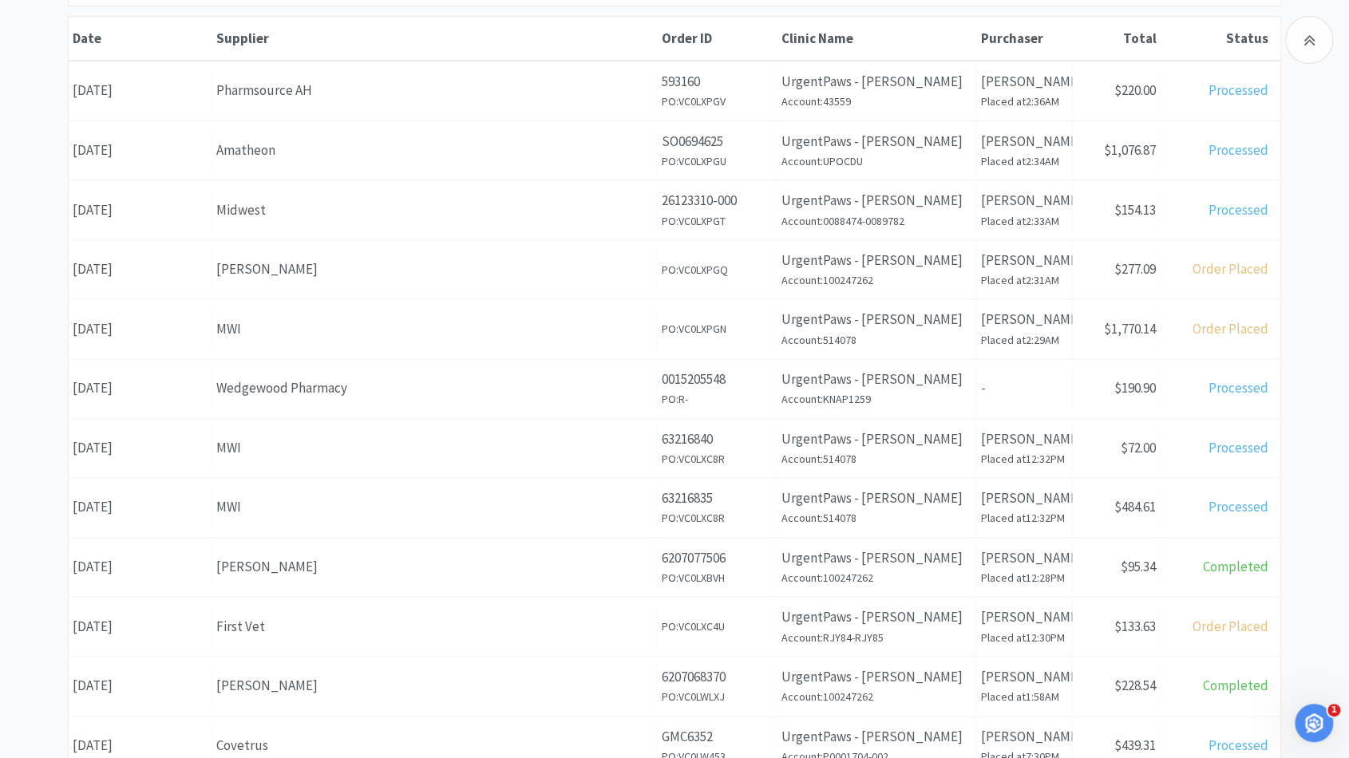
scroll to position [300, 0]
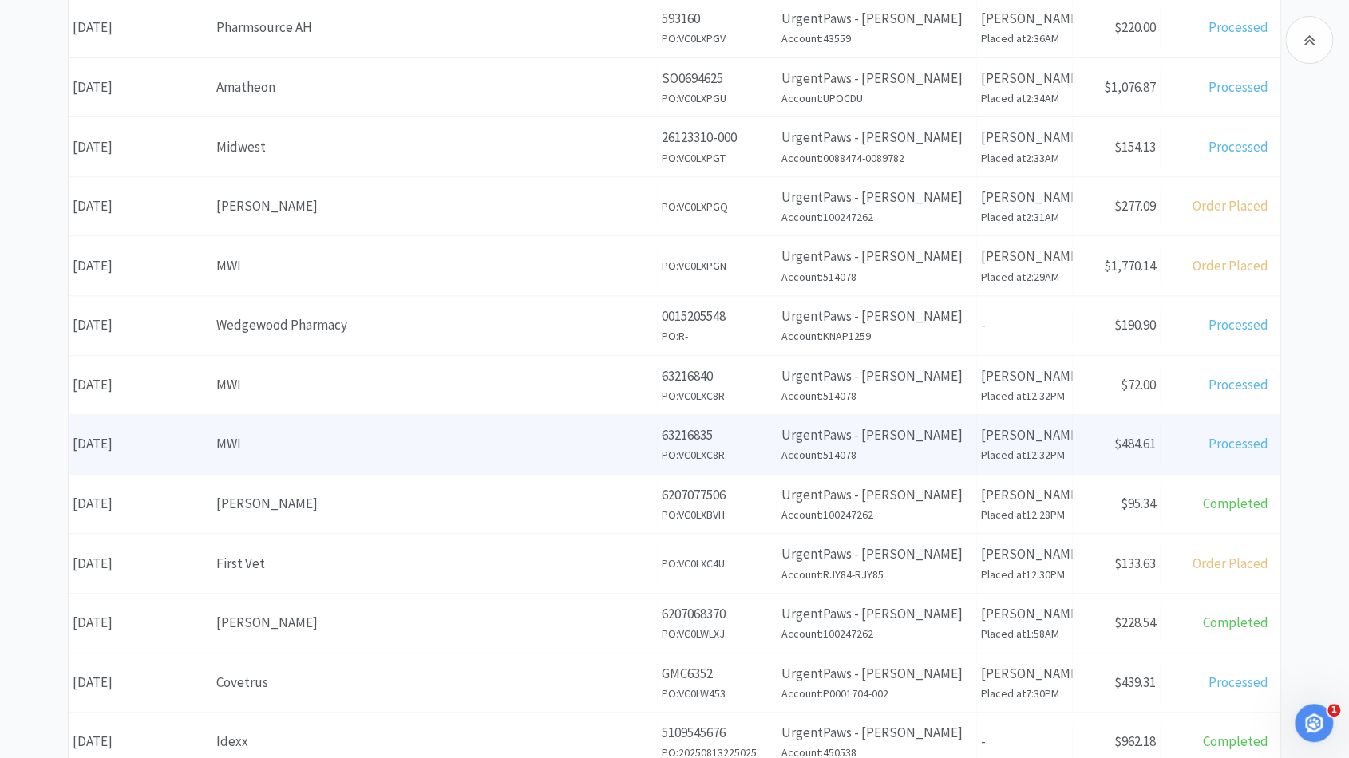
click at [392, 449] on div "MWI" at bounding box center [434, 444] width 437 height 22
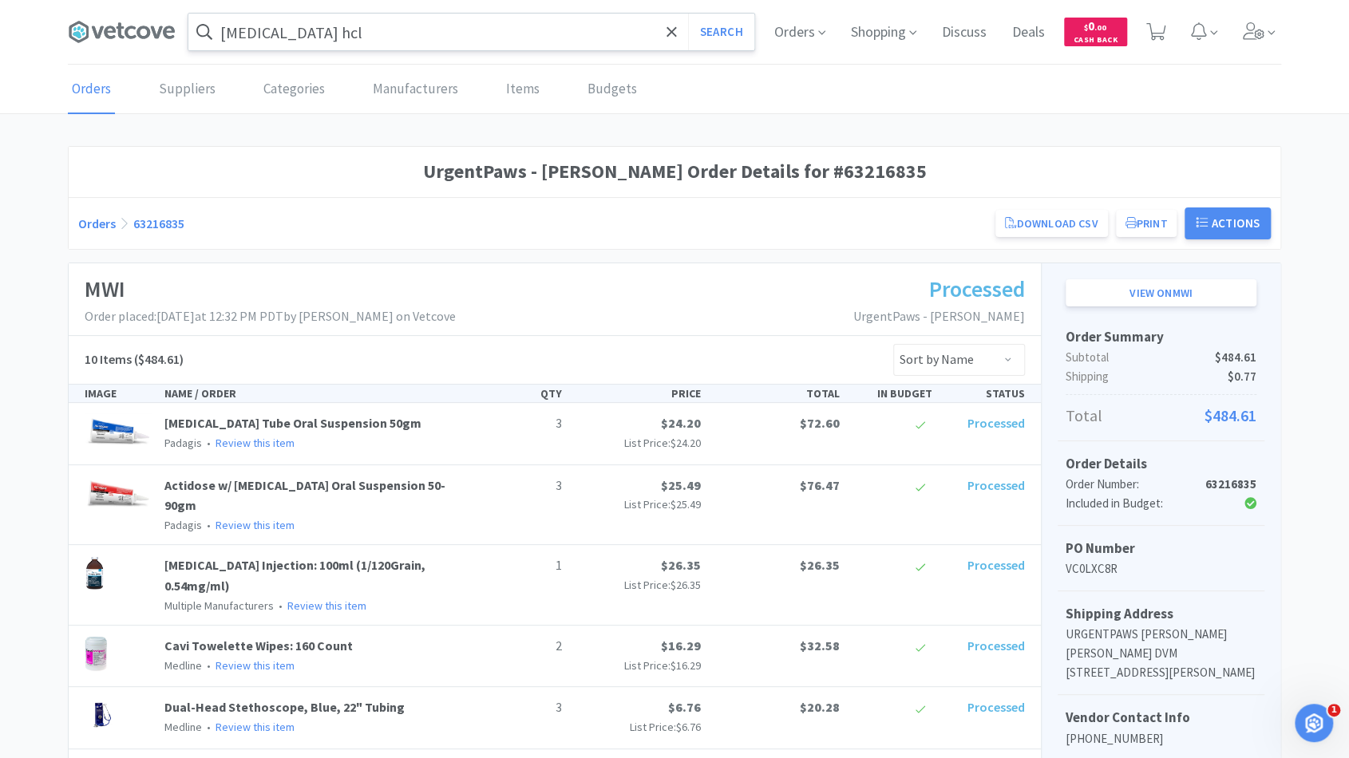
click at [100, 217] on link "Orders" at bounding box center [97, 224] width 38 height 16
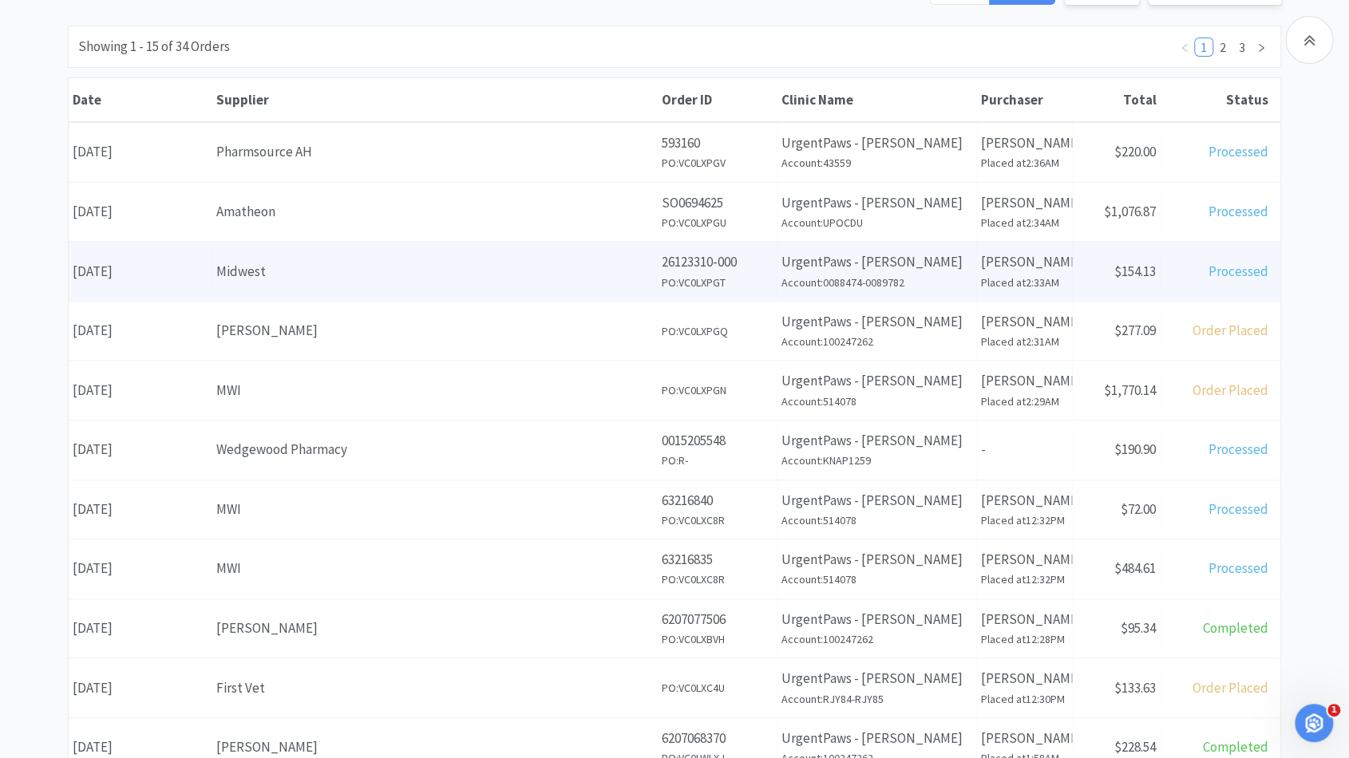
scroll to position [173, 0]
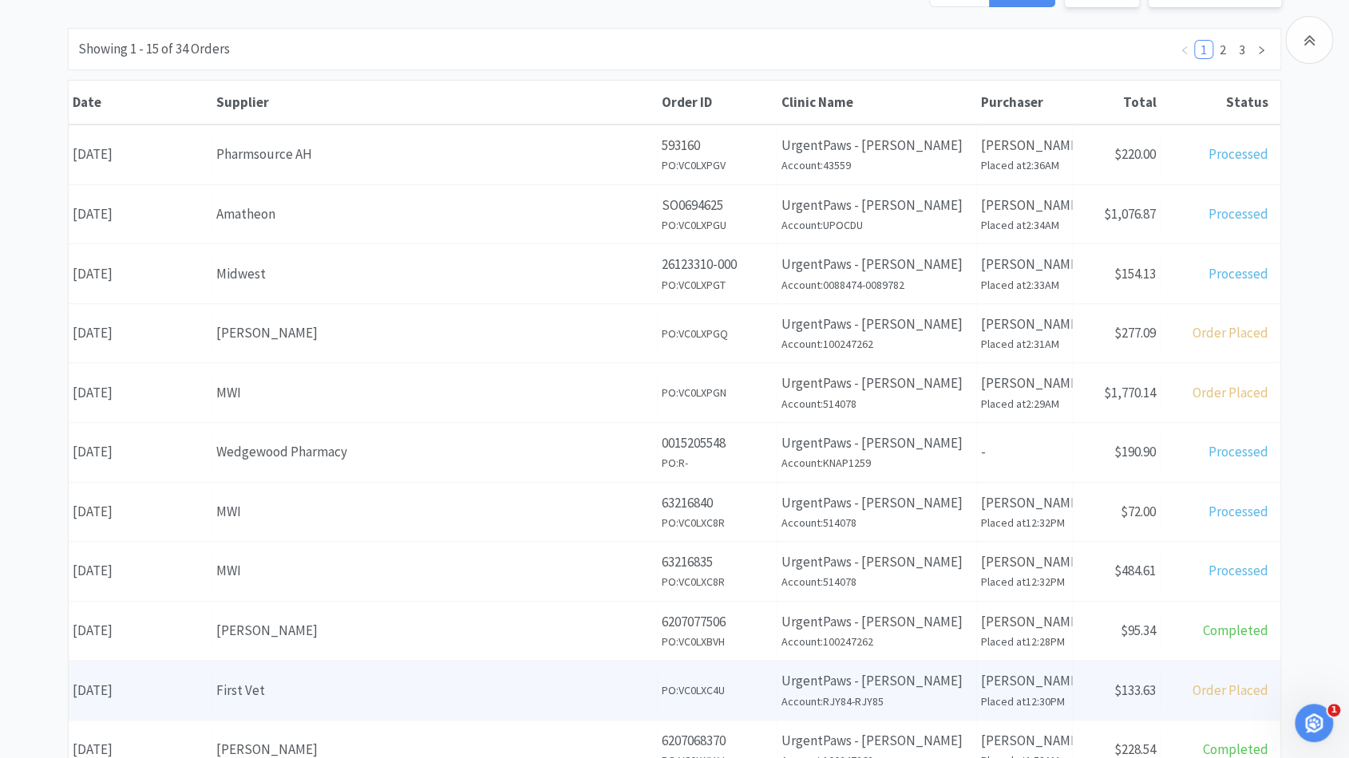
click at [251, 680] on div "First Vet" at bounding box center [434, 691] width 437 height 22
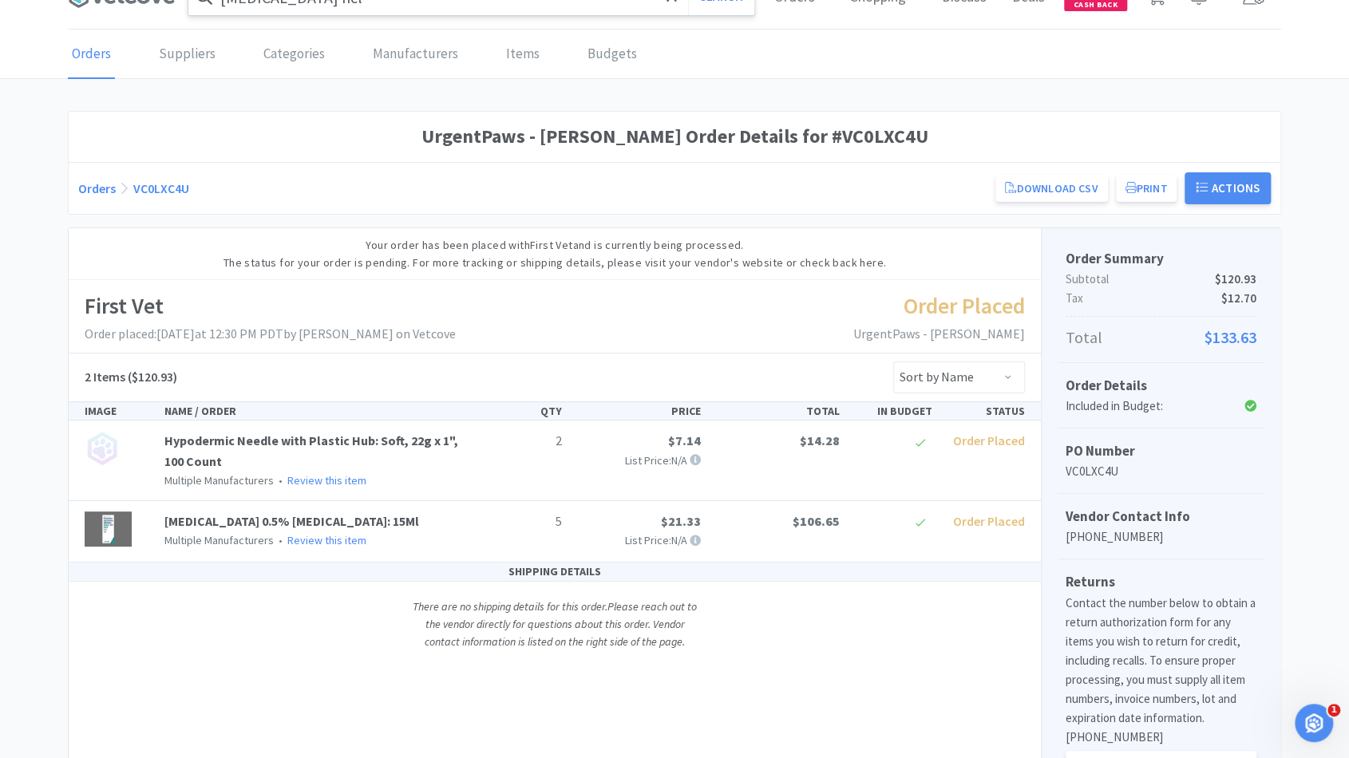
scroll to position [1, 0]
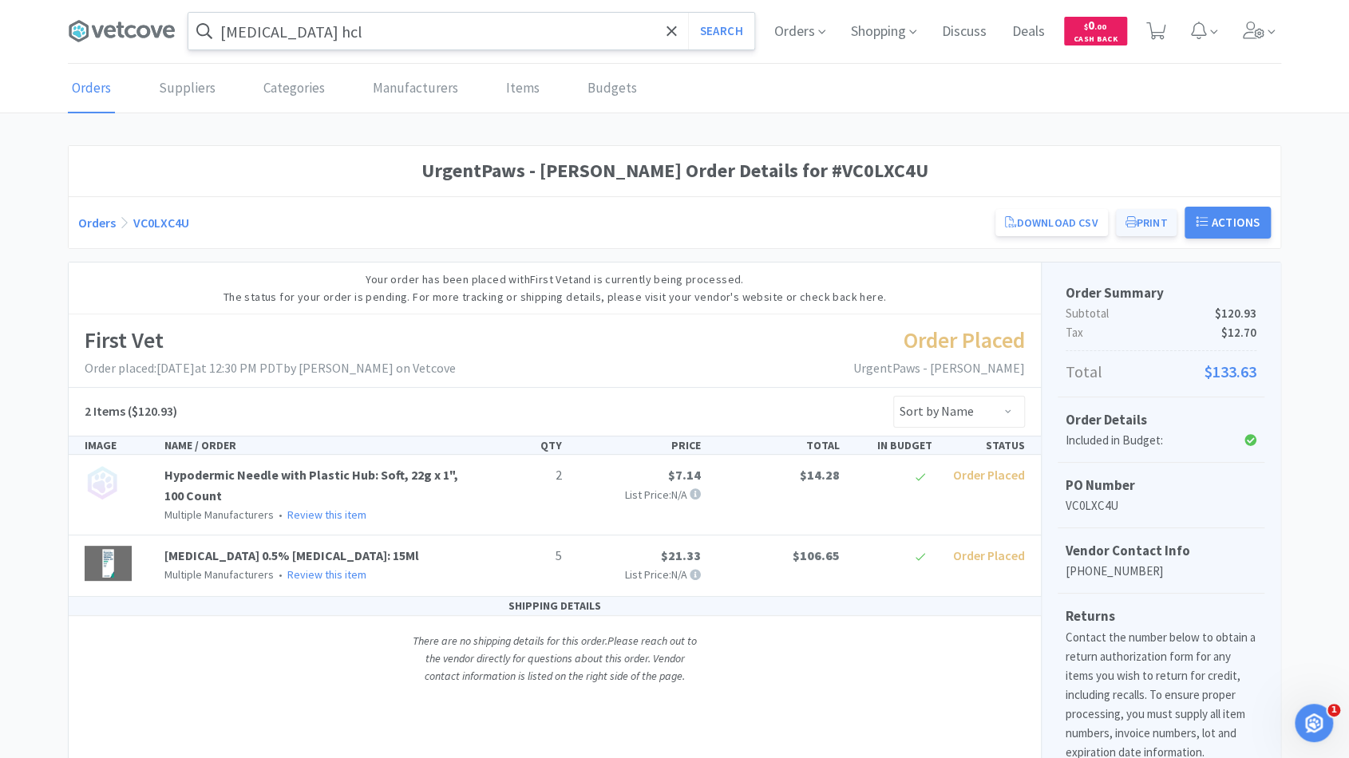
click at [1146, 223] on button "Print" at bounding box center [1146, 222] width 61 height 27
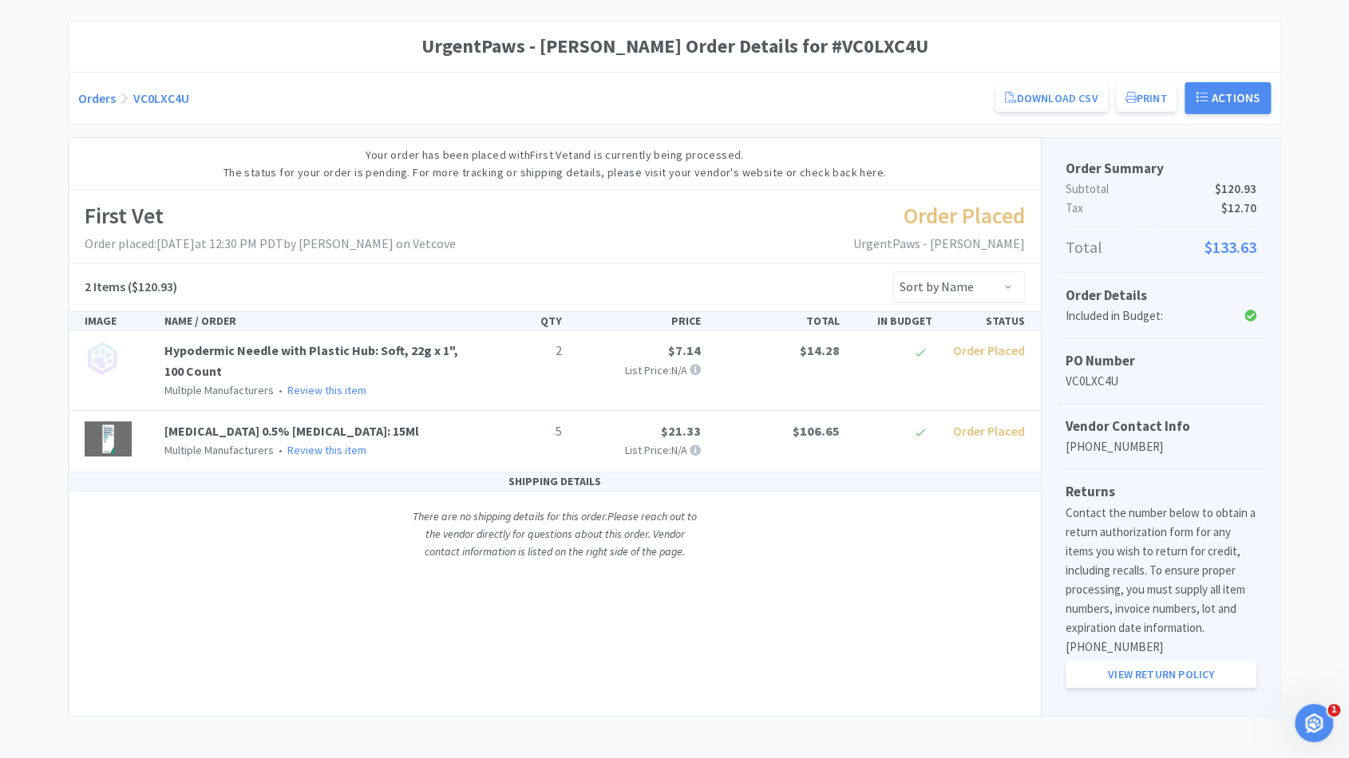
scroll to position [0, 0]
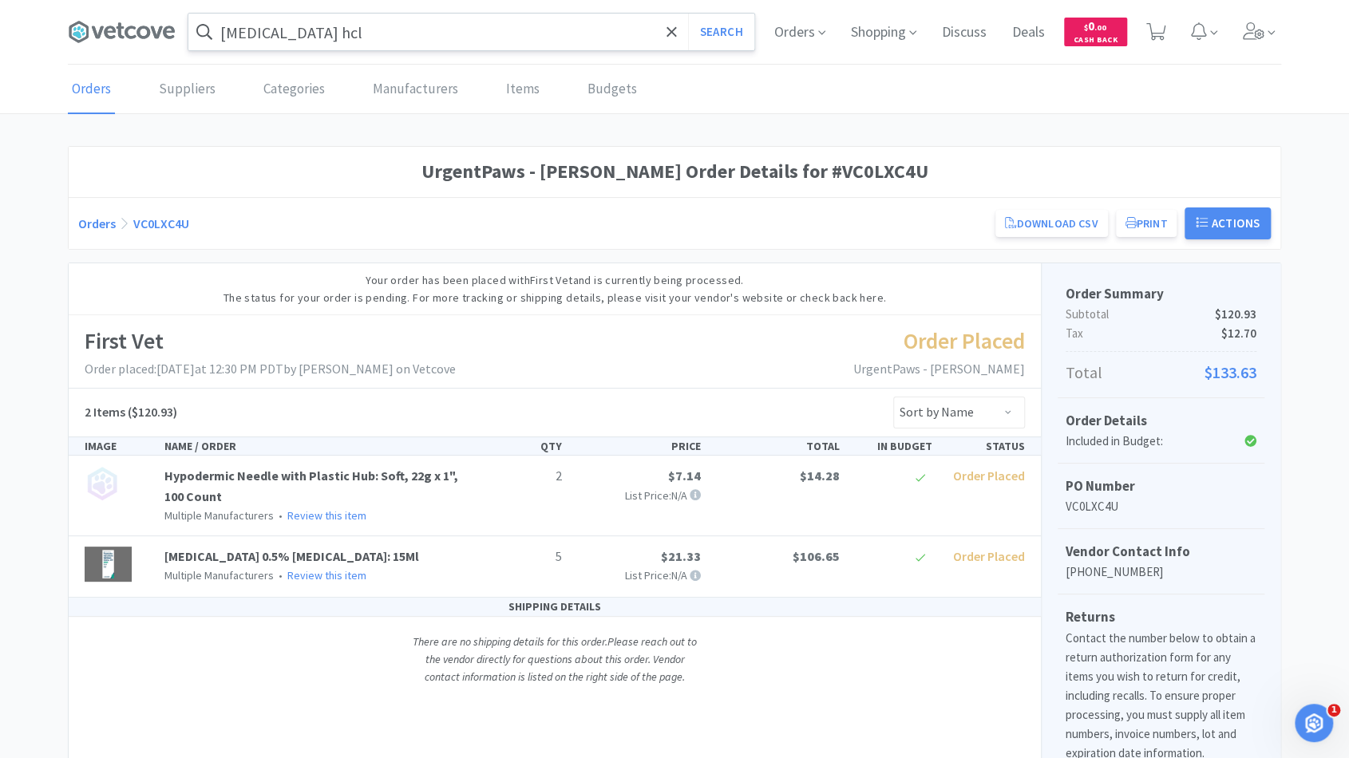
click at [93, 222] on link "Orders" at bounding box center [97, 224] width 38 height 16
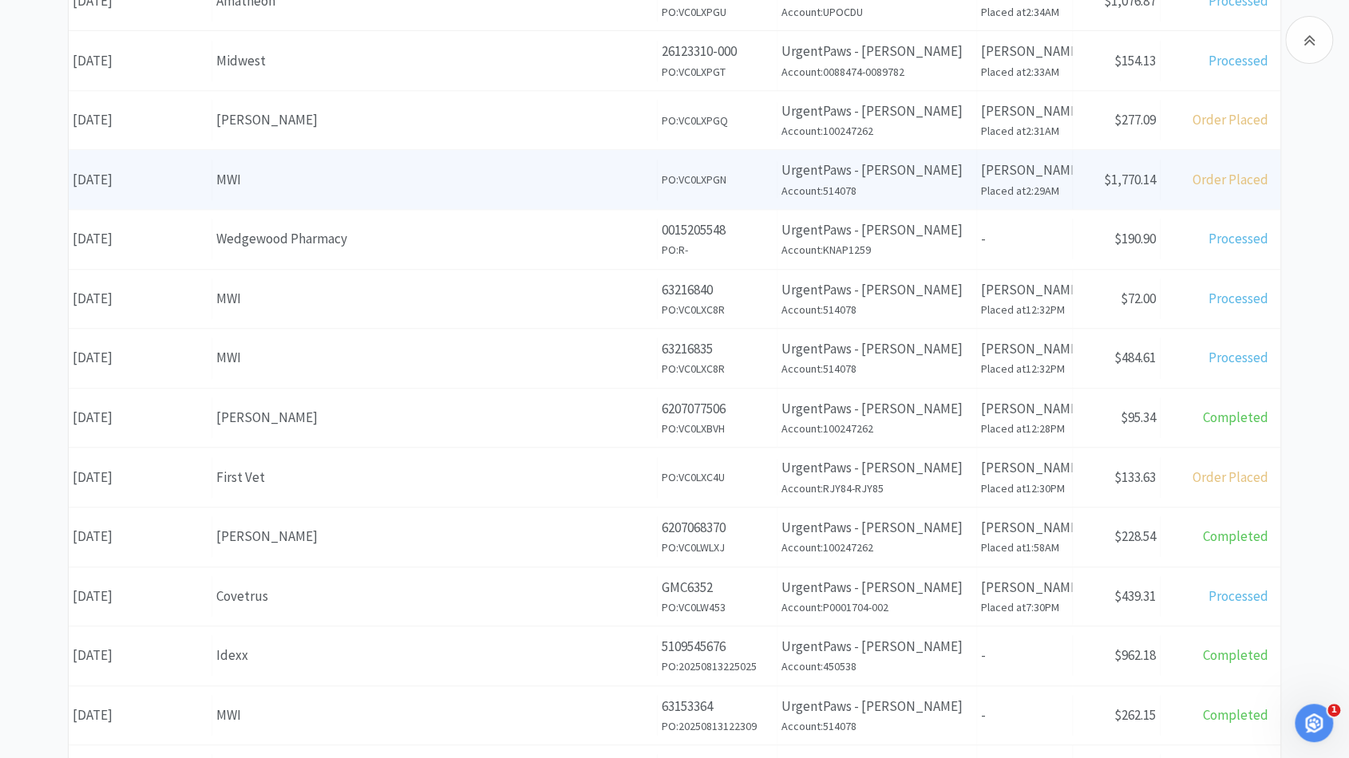
scroll to position [385, 0]
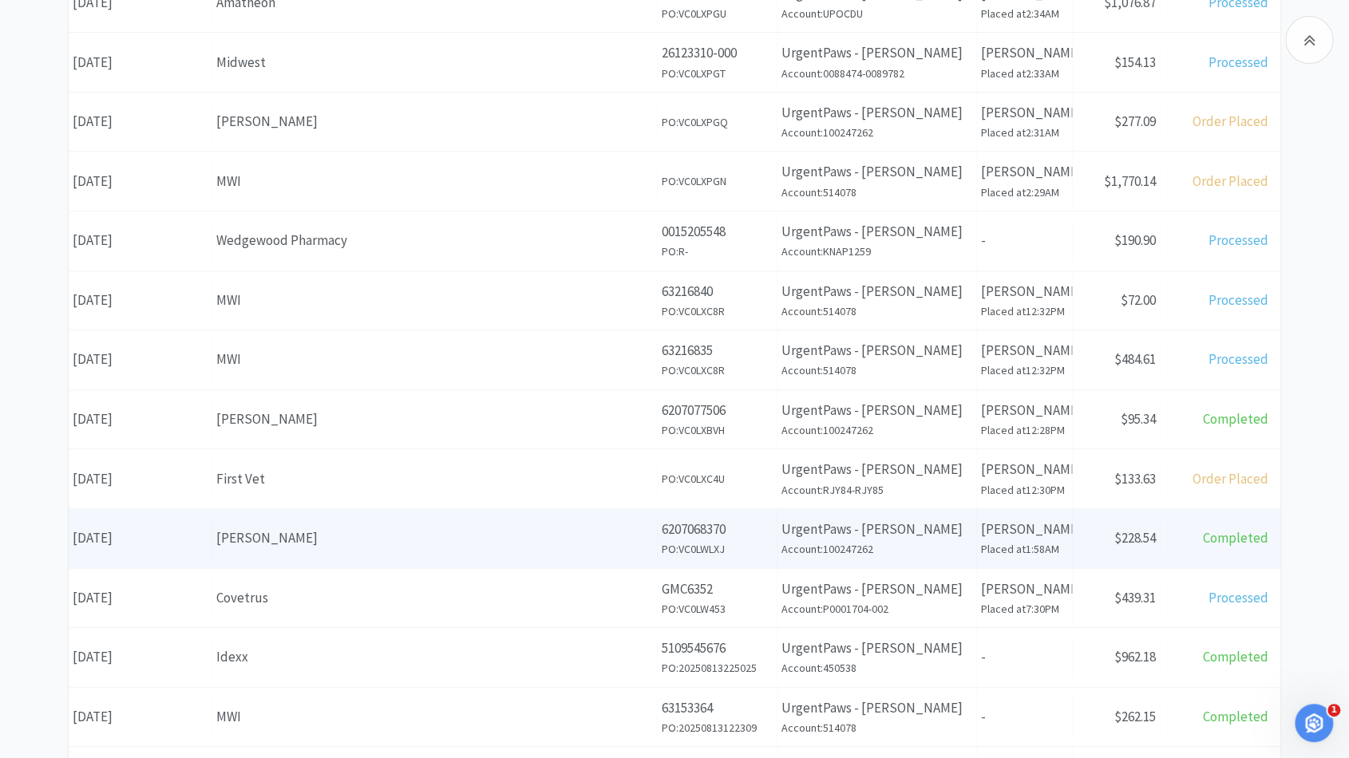
click at [801, 550] on h6 "Account: 100247262" at bounding box center [876, 549] width 191 height 18
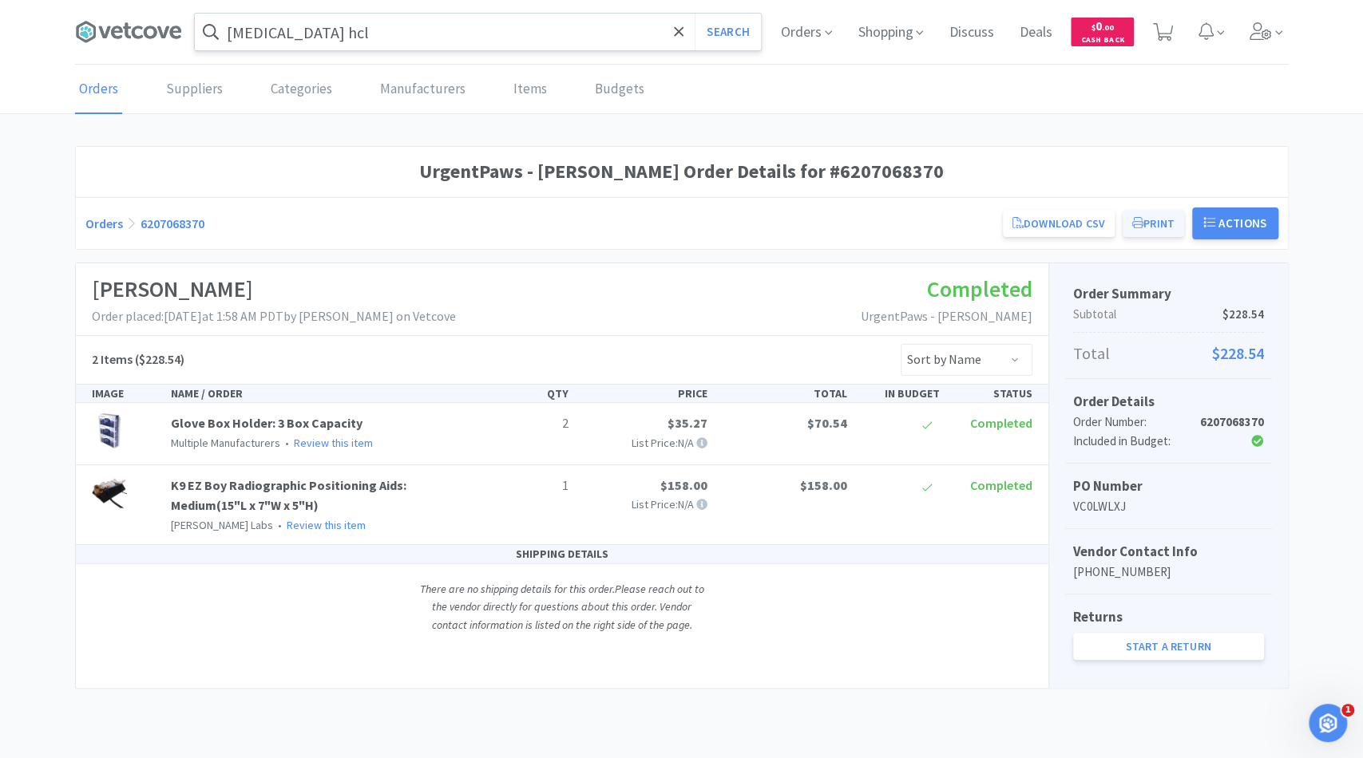
click at [1172, 217] on button "Print" at bounding box center [1152, 223] width 61 height 27
click at [105, 216] on link "Orders" at bounding box center [104, 224] width 38 height 16
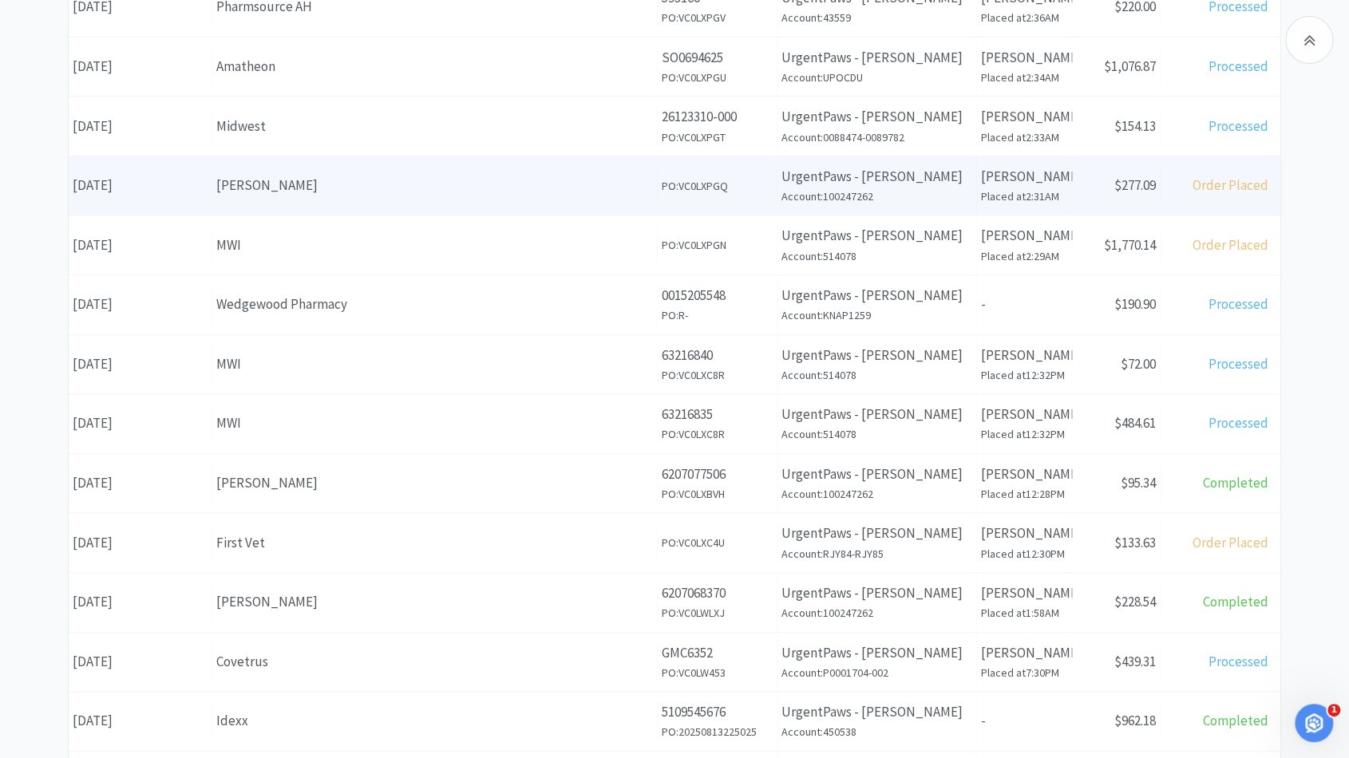
scroll to position [490, 0]
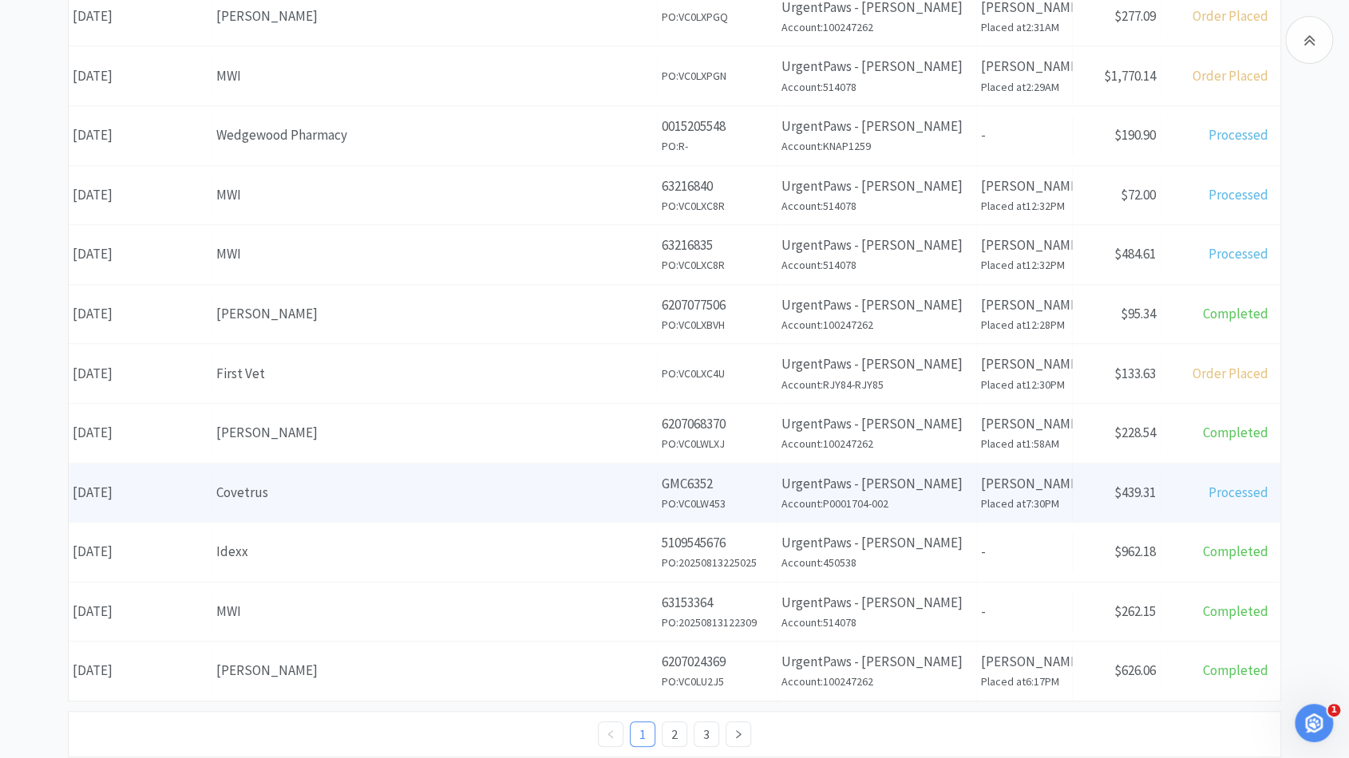
click at [519, 493] on div "Covetrus" at bounding box center [434, 493] width 437 height 22
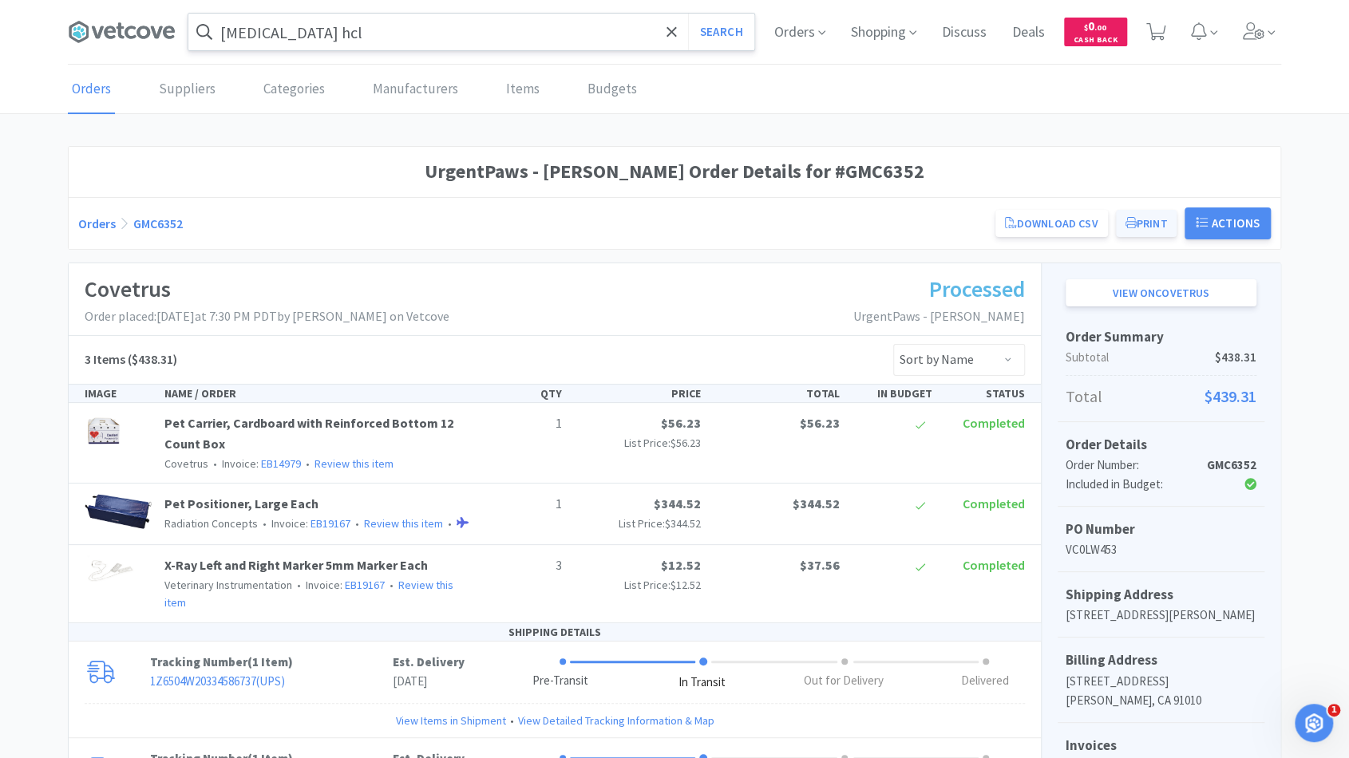
click at [1142, 228] on button "Print" at bounding box center [1146, 223] width 61 height 27
click at [105, 218] on link "Orders" at bounding box center [97, 224] width 38 height 16
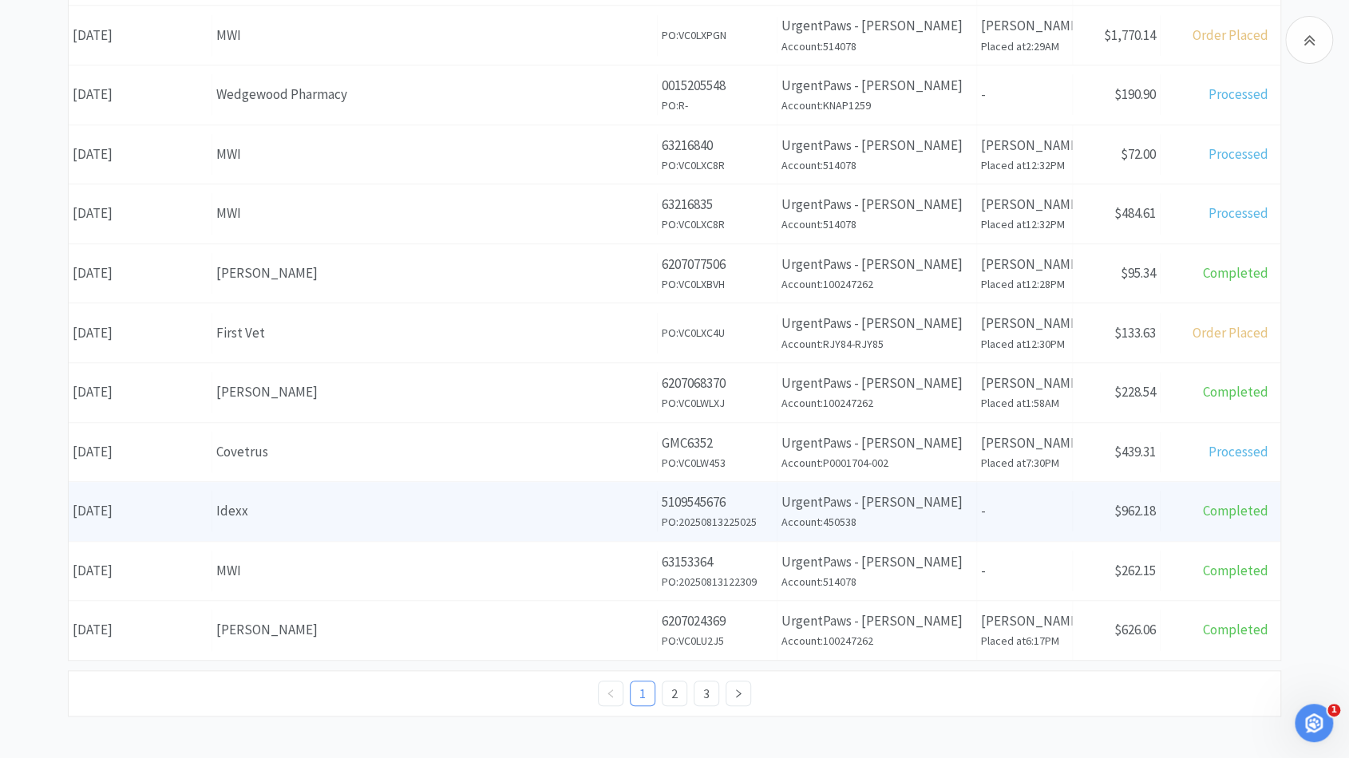
scroll to position [528, 0]
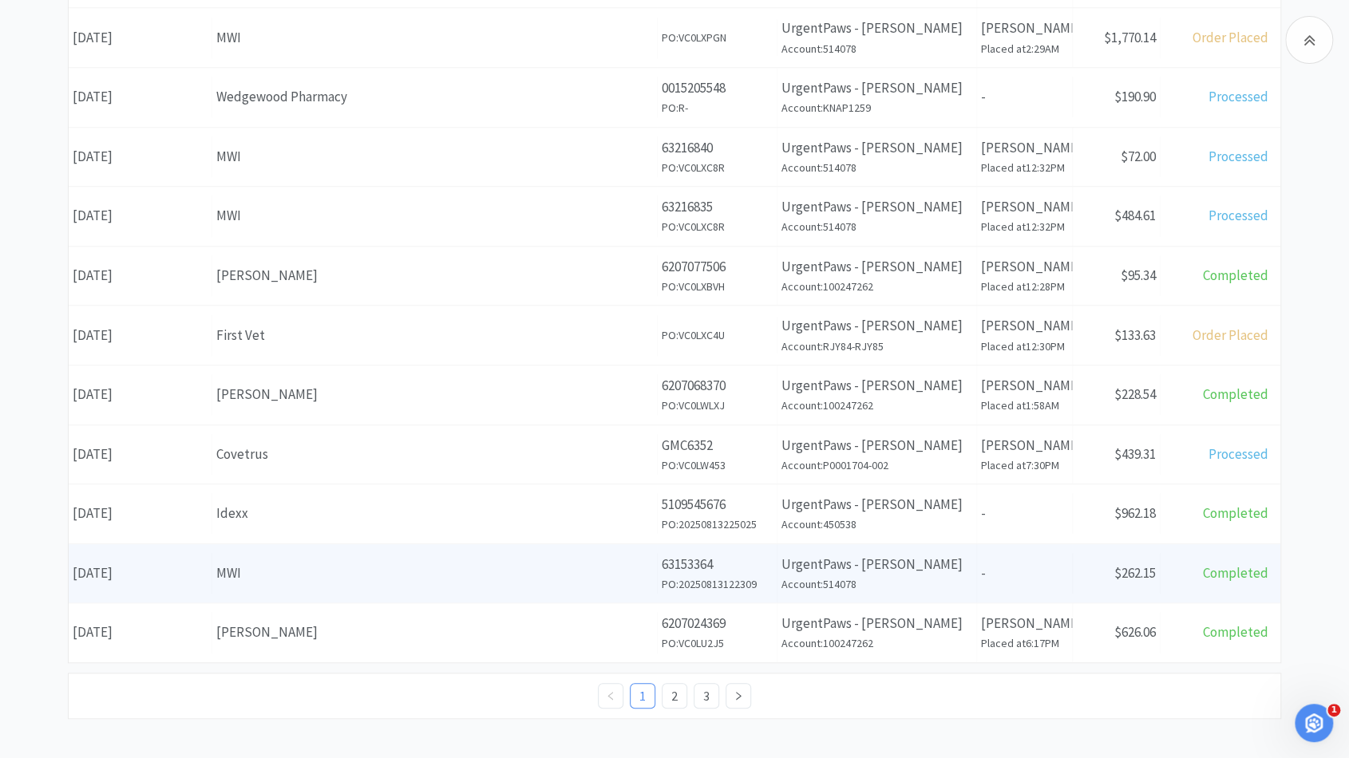
click at [410, 571] on div "MWI" at bounding box center [434, 574] width 437 height 22
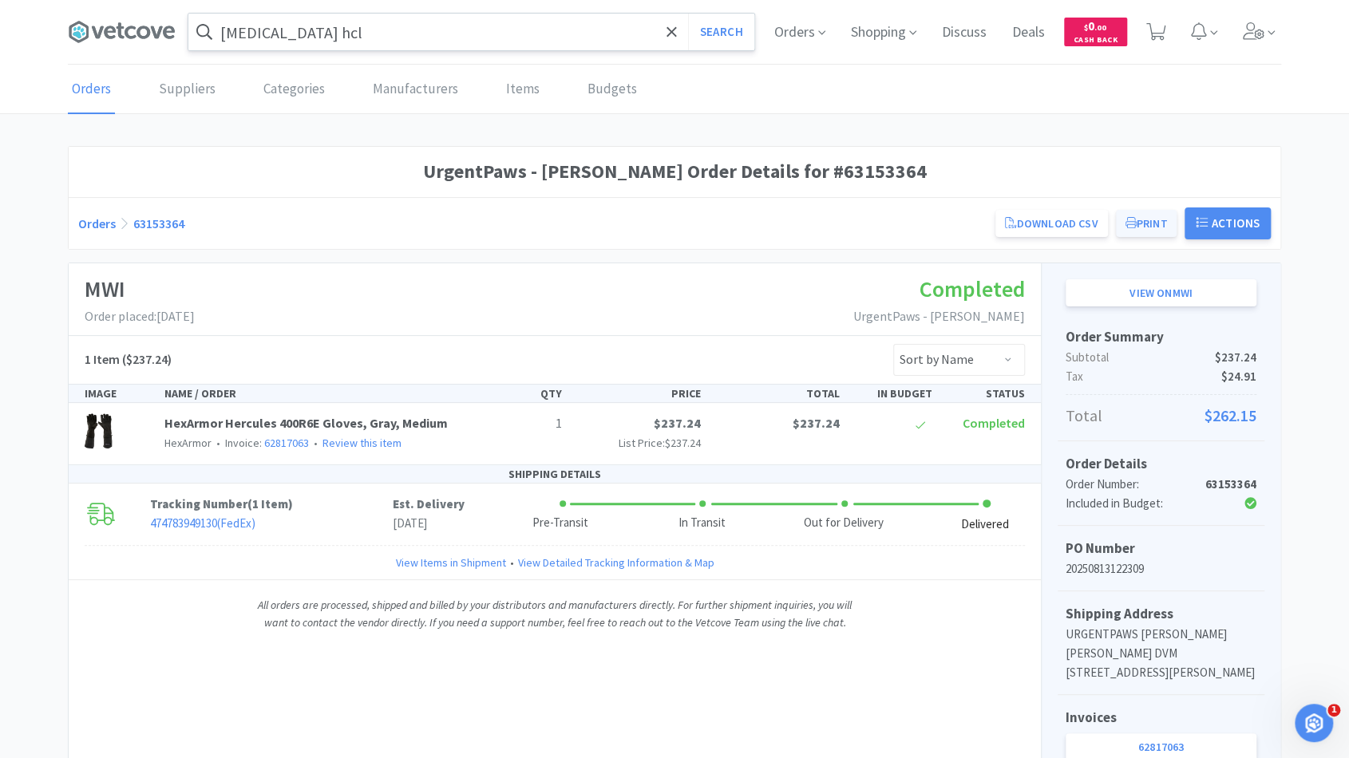
click at [1135, 224] on button "Print" at bounding box center [1146, 223] width 61 height 27
click at [107, 220] on link "Orders" at bounding box center [97, 224] width 38 height 16
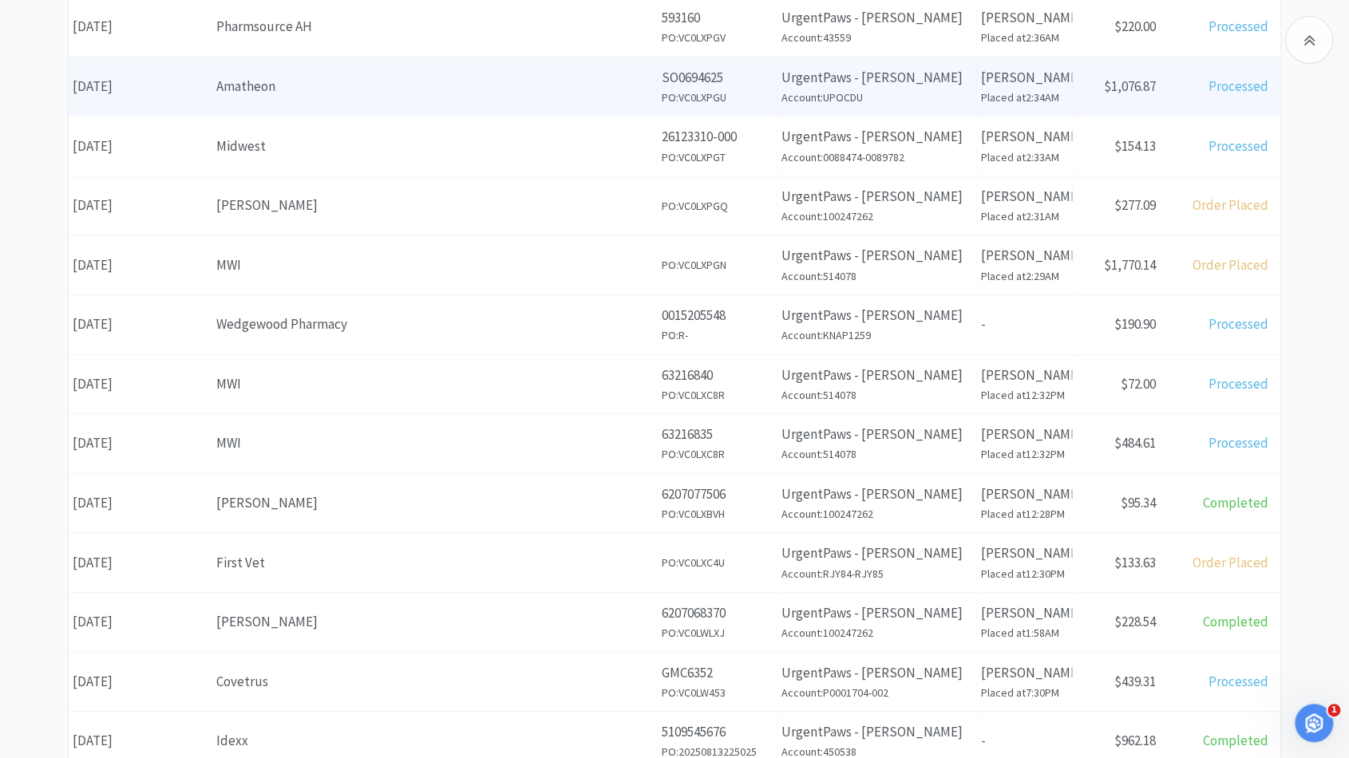
scroll to position [520, 0]
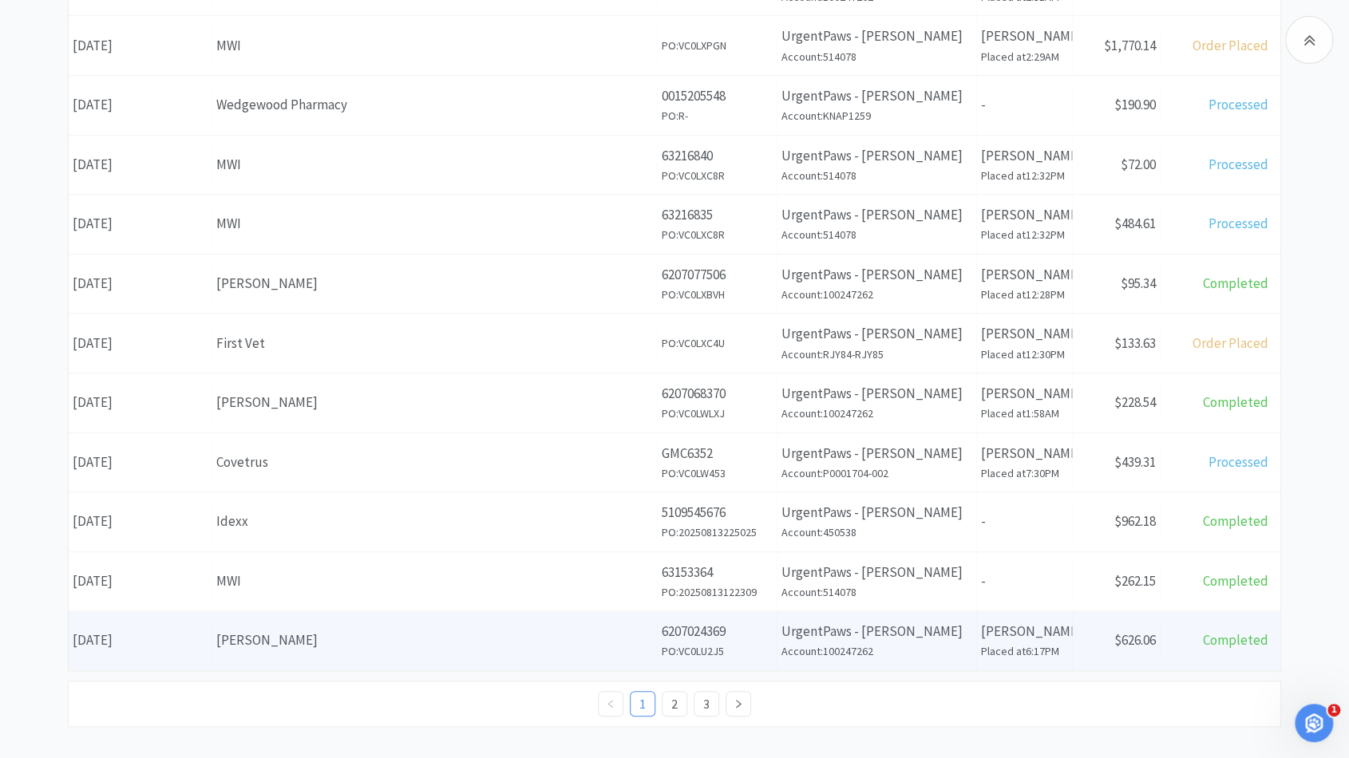
click at [253, 639] on div "[PERSON_NAME]" at bounding box center [434, 641] width 437 height 22
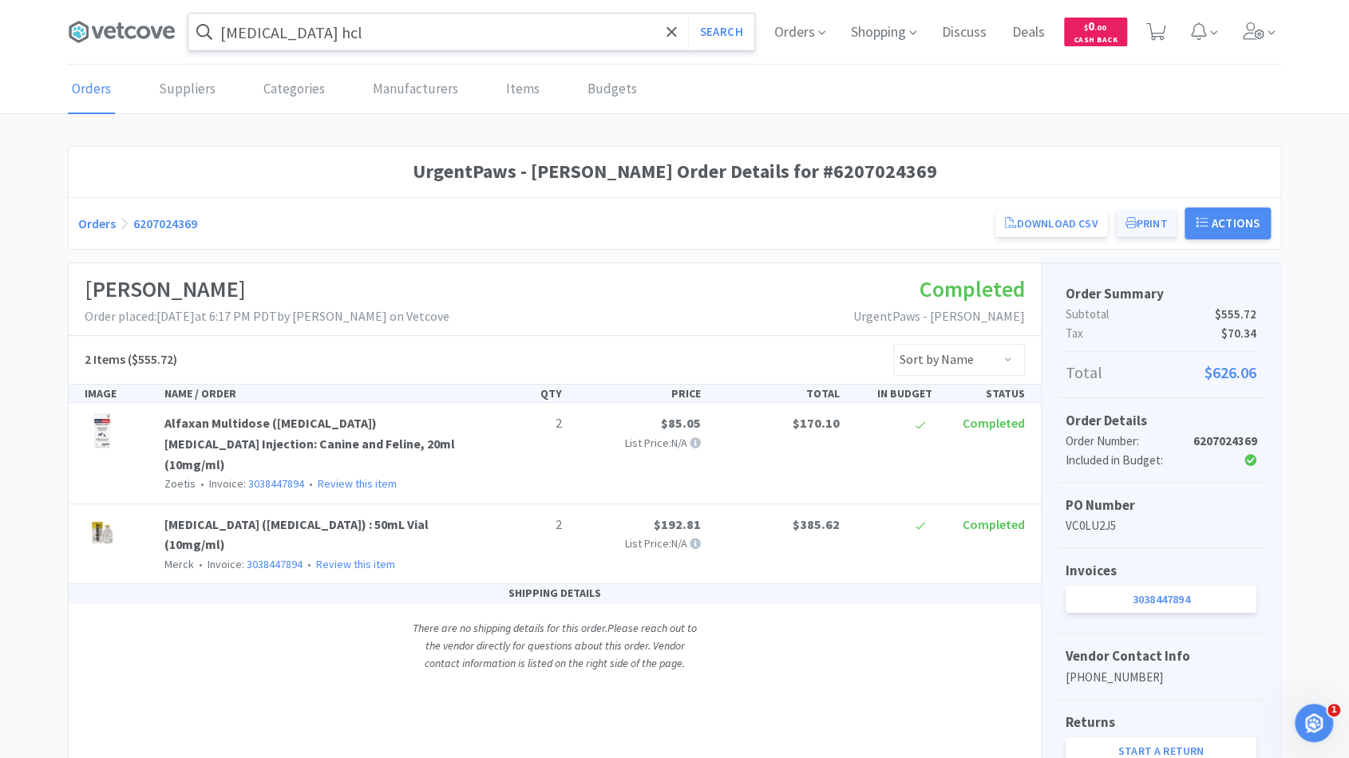
click at [1145, 225] on button "Print" at bounding box center [1146, 223] width 61 height 27
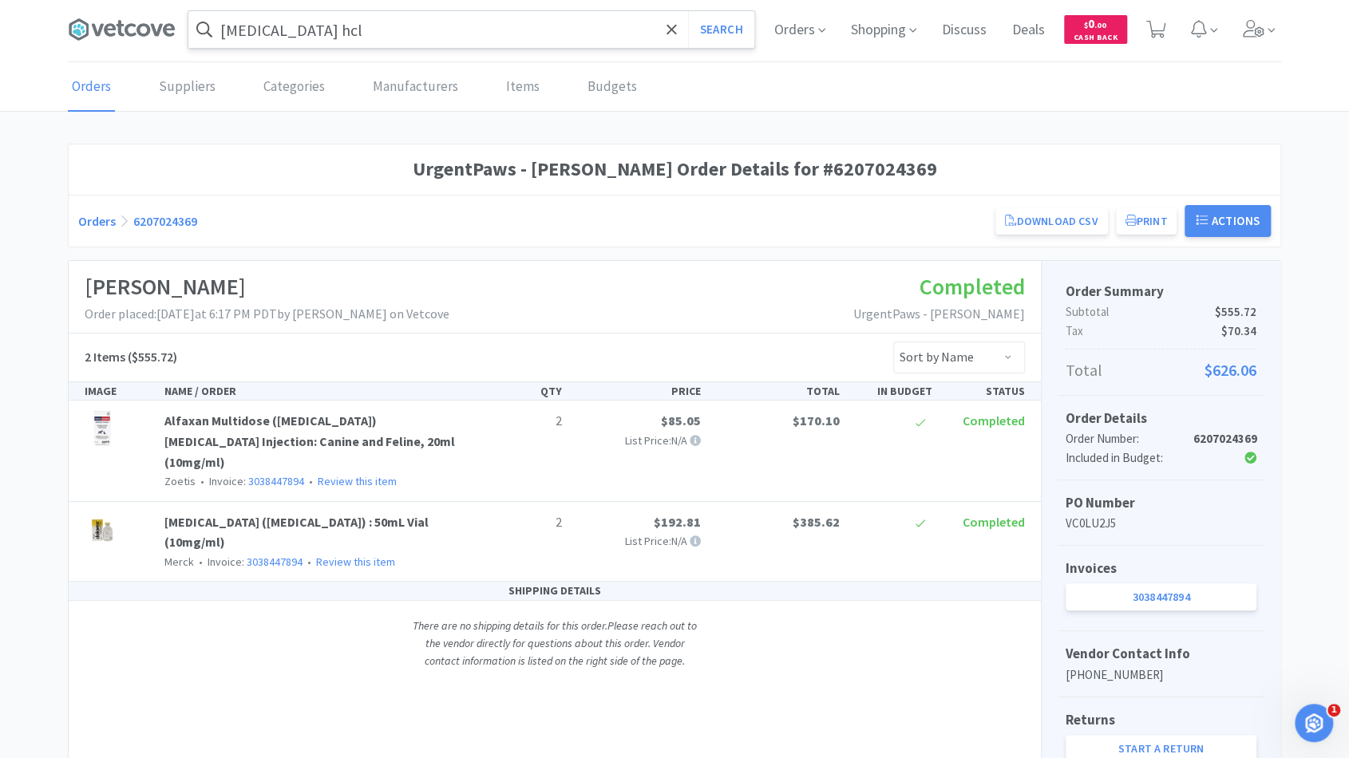
click at [105, 218] on link "Orders" at bounding box center [97, 221] width 38 height 16
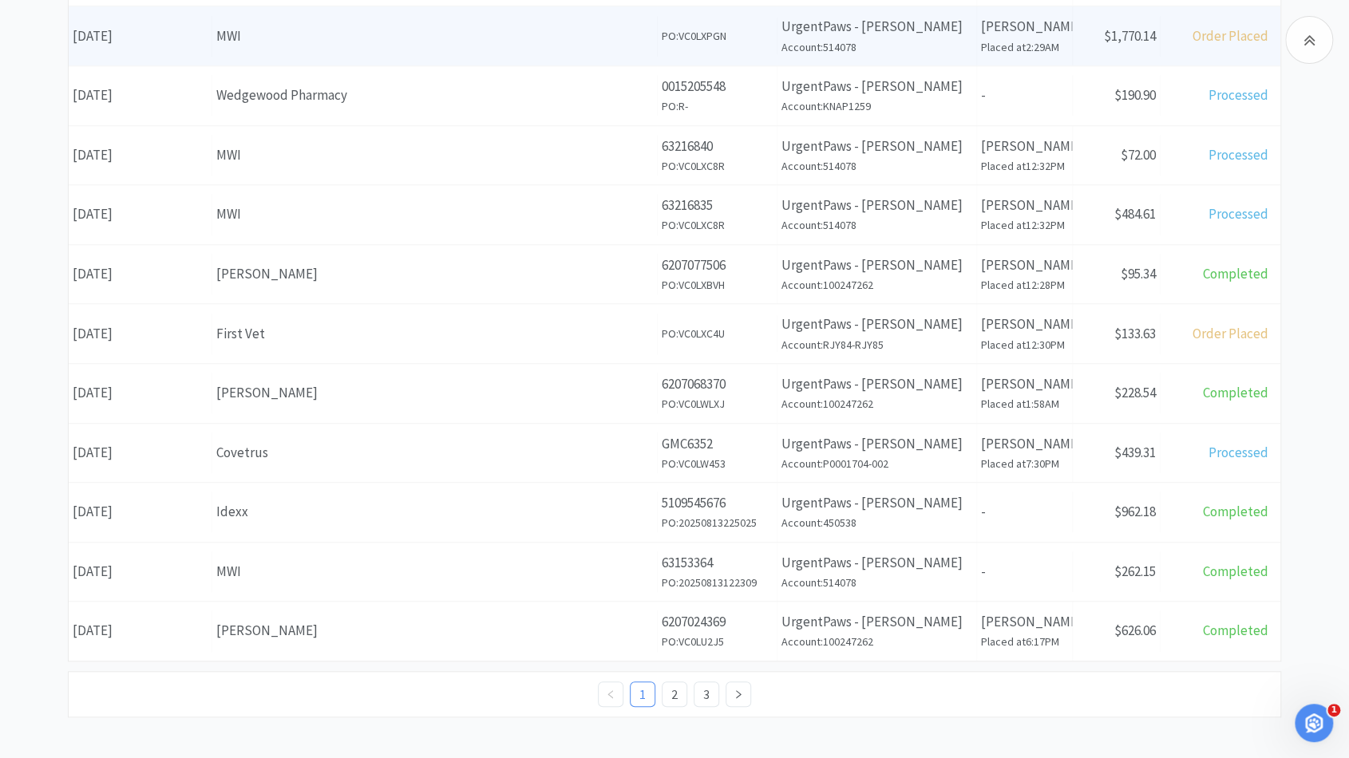
scroll to position [528, 0]
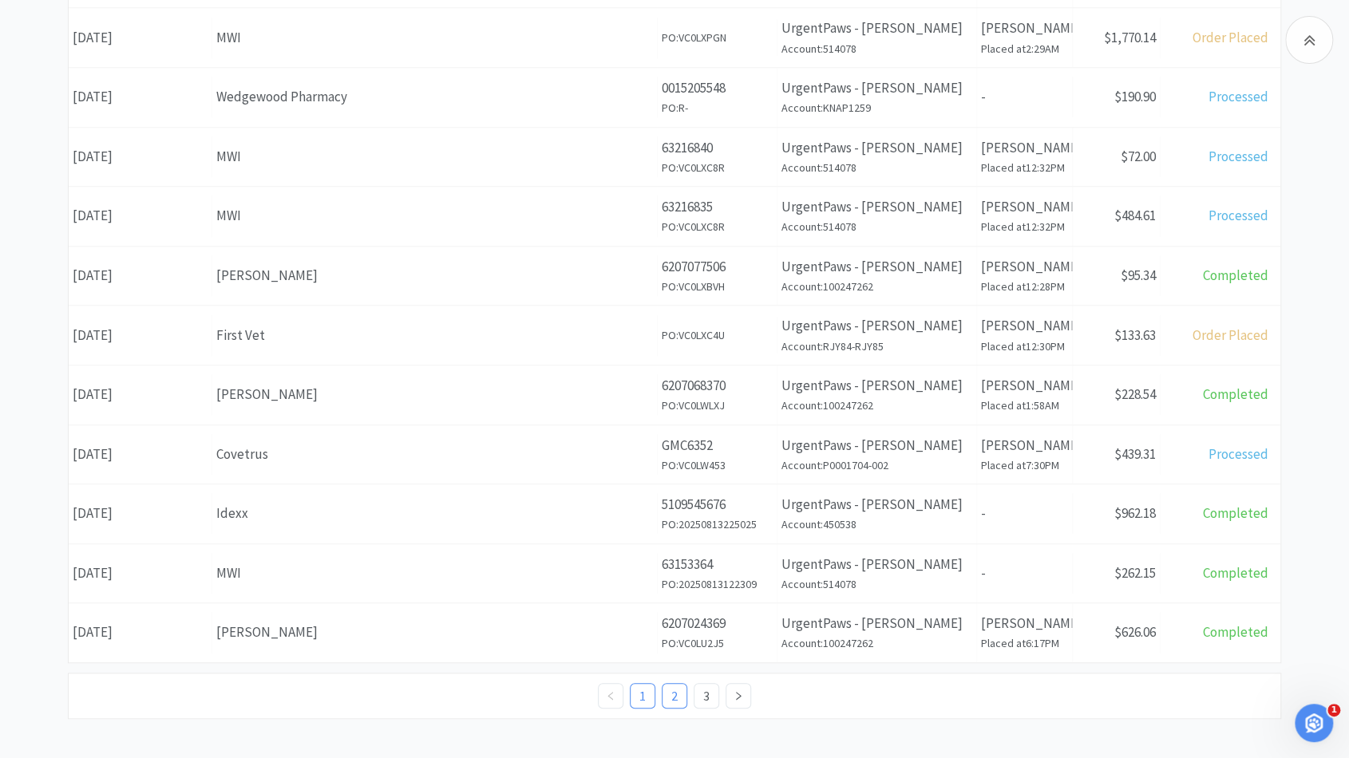
click at [678, 696] on link "2" at bounding box center [675, 696] width 24 height 24
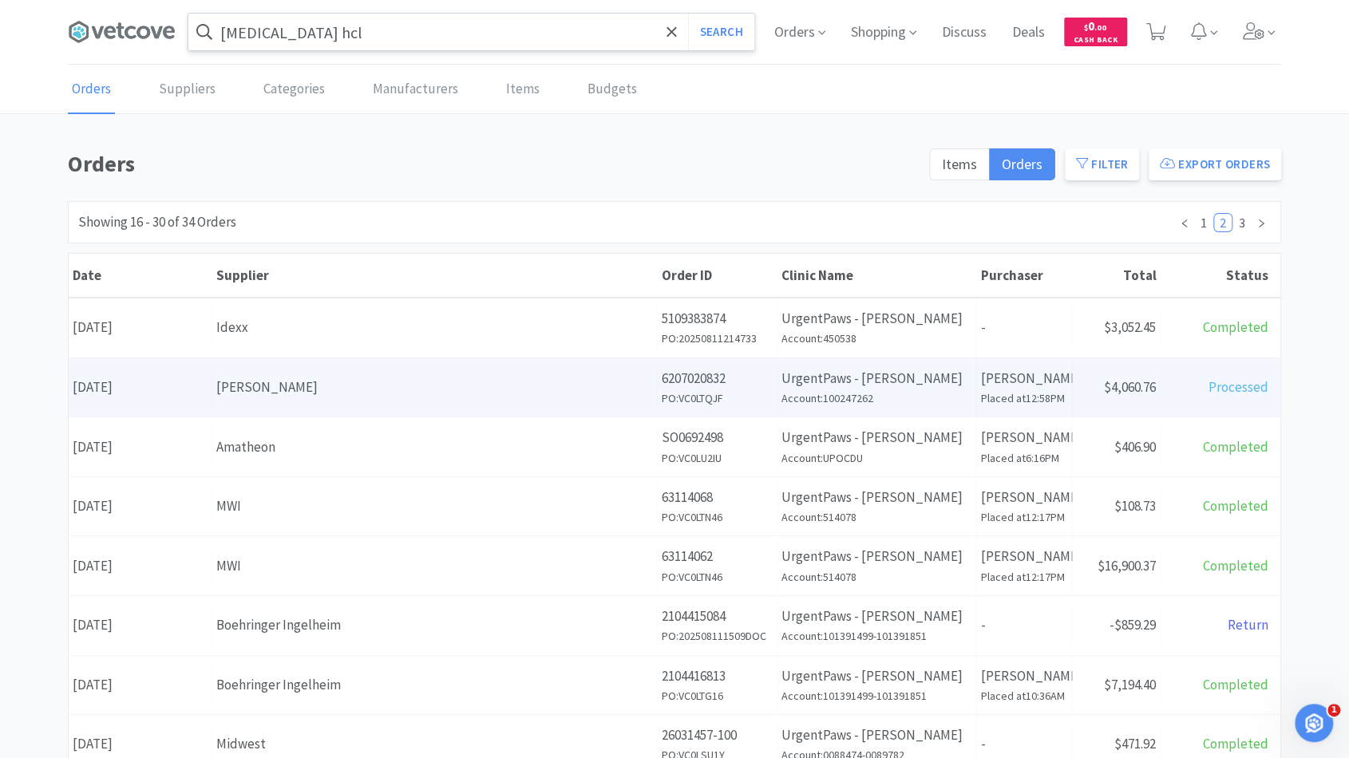
click at [264, 395] on div "[PERSON_NAME]" at bounding box center [434, 388] width 437 height 22
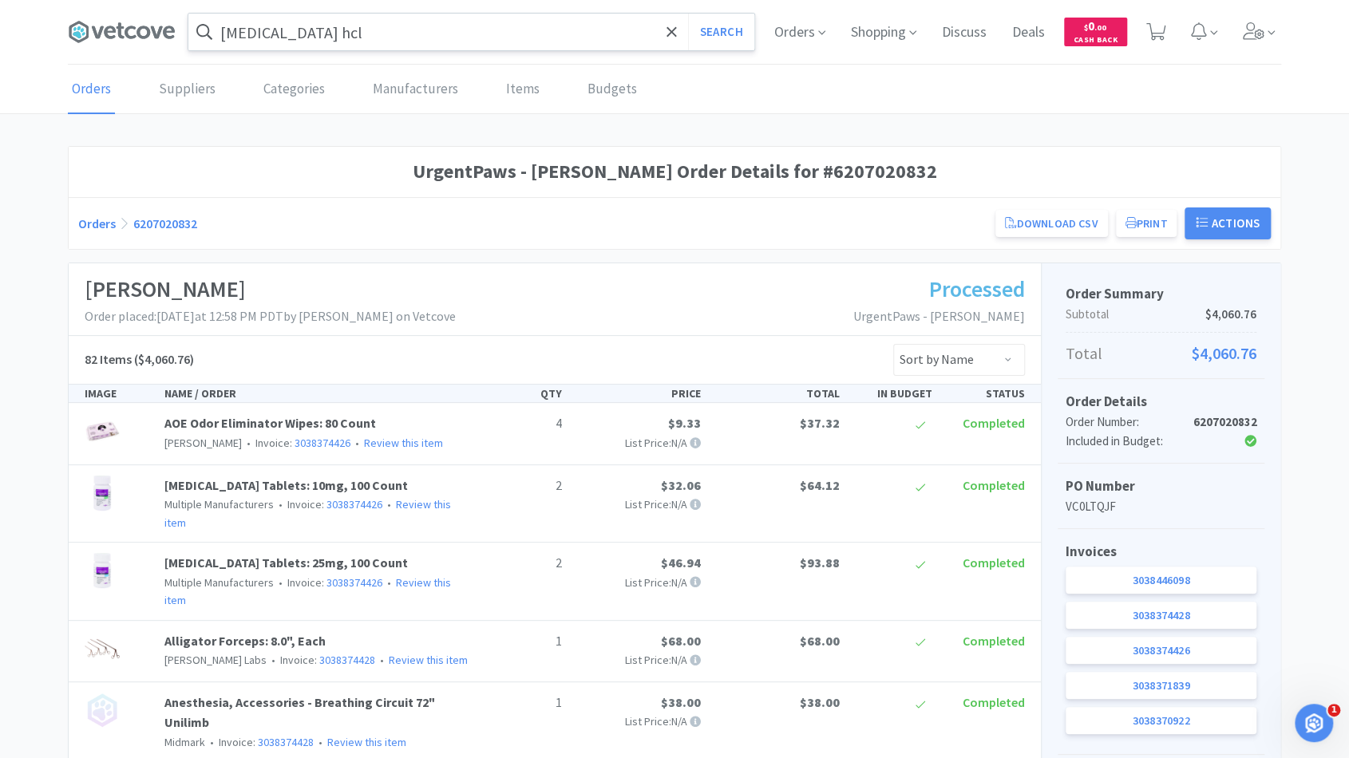
click at [101, 220] on link "Orders" at bounding box center [97, 224] width 38 height 16
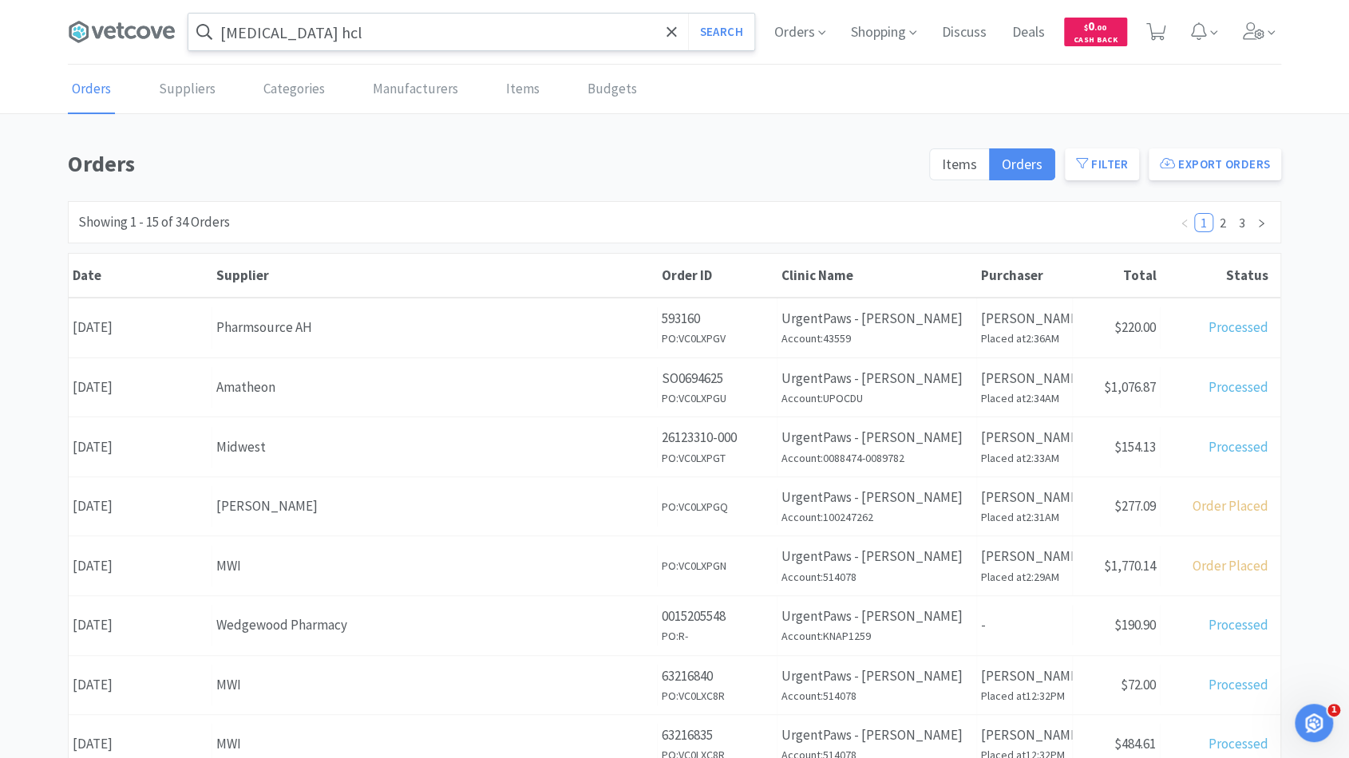
scroll to position [531, 0]
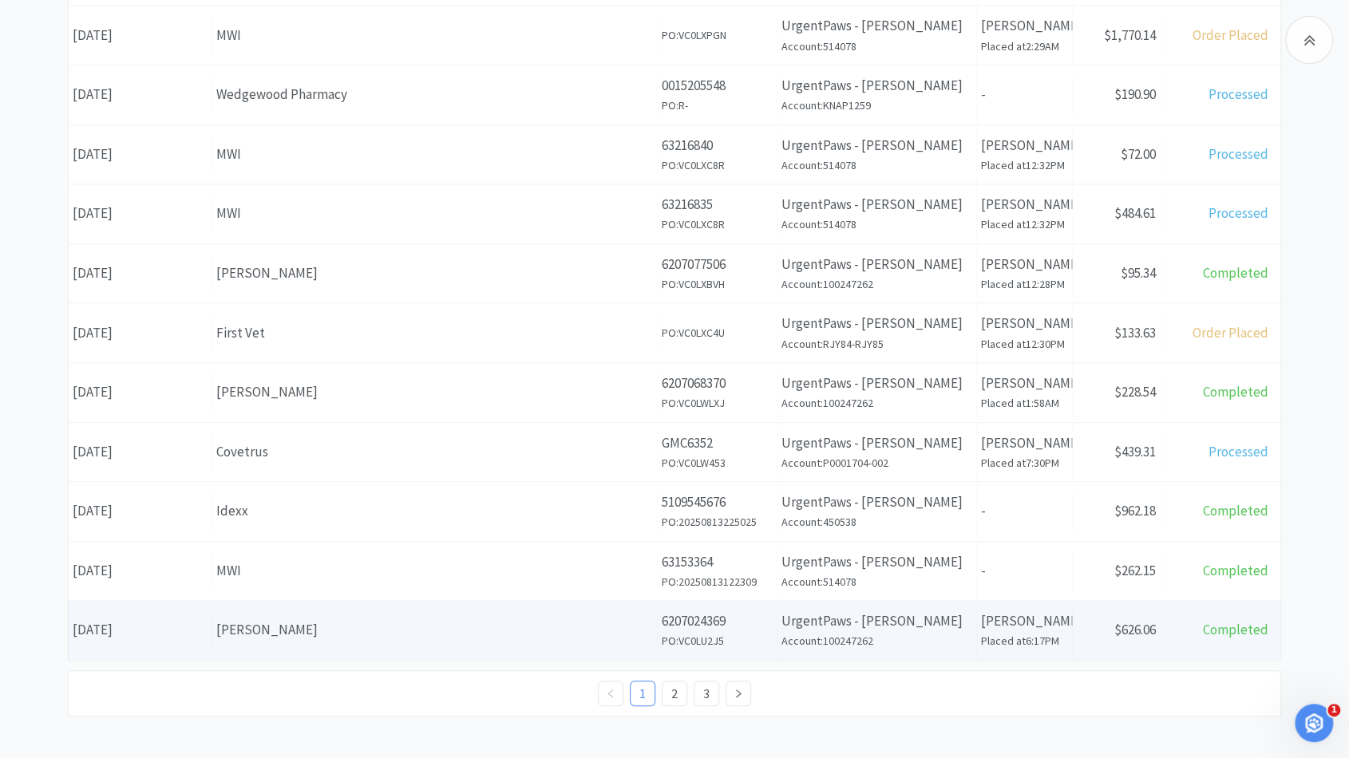
click at [675, 632] on h6 "PO: VC0LU2J5" at bounding box center [717, 641] width 111 height 18
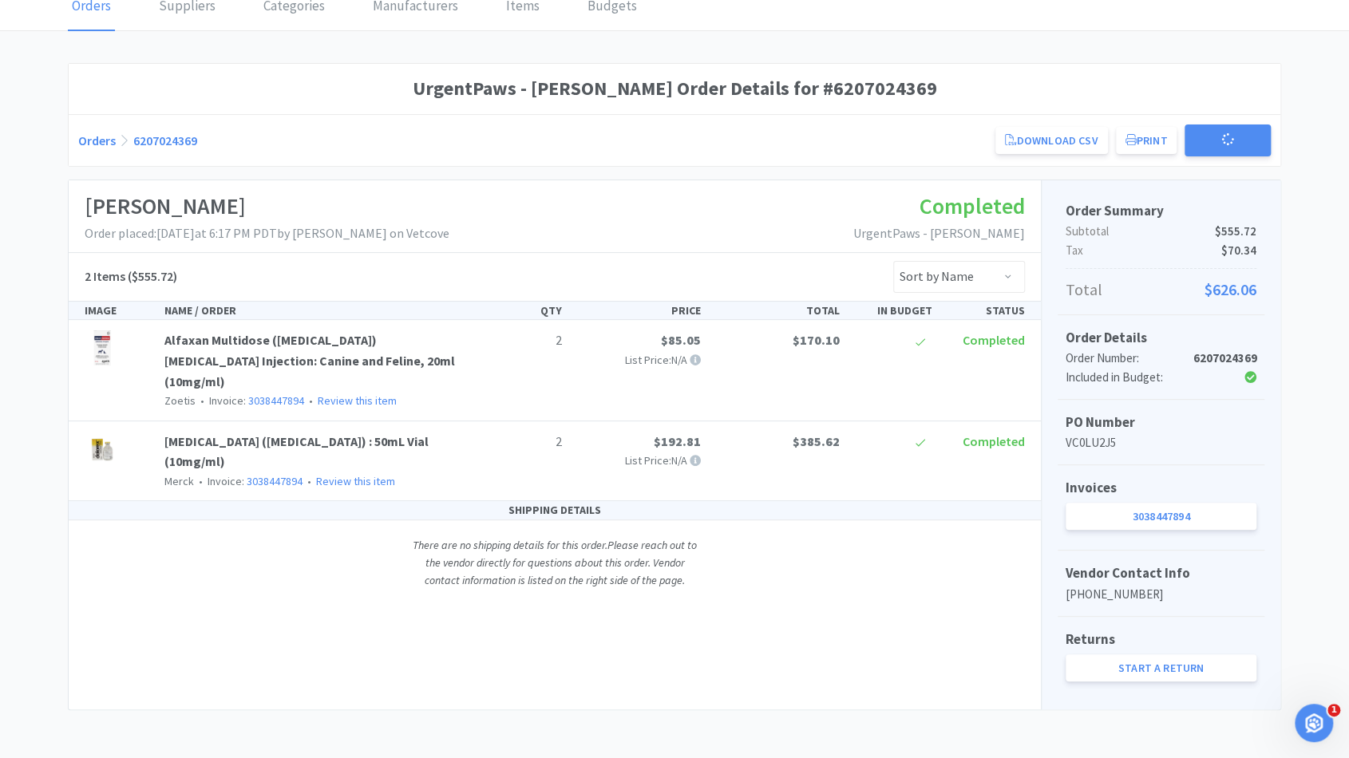
scroll to position [78, 0]
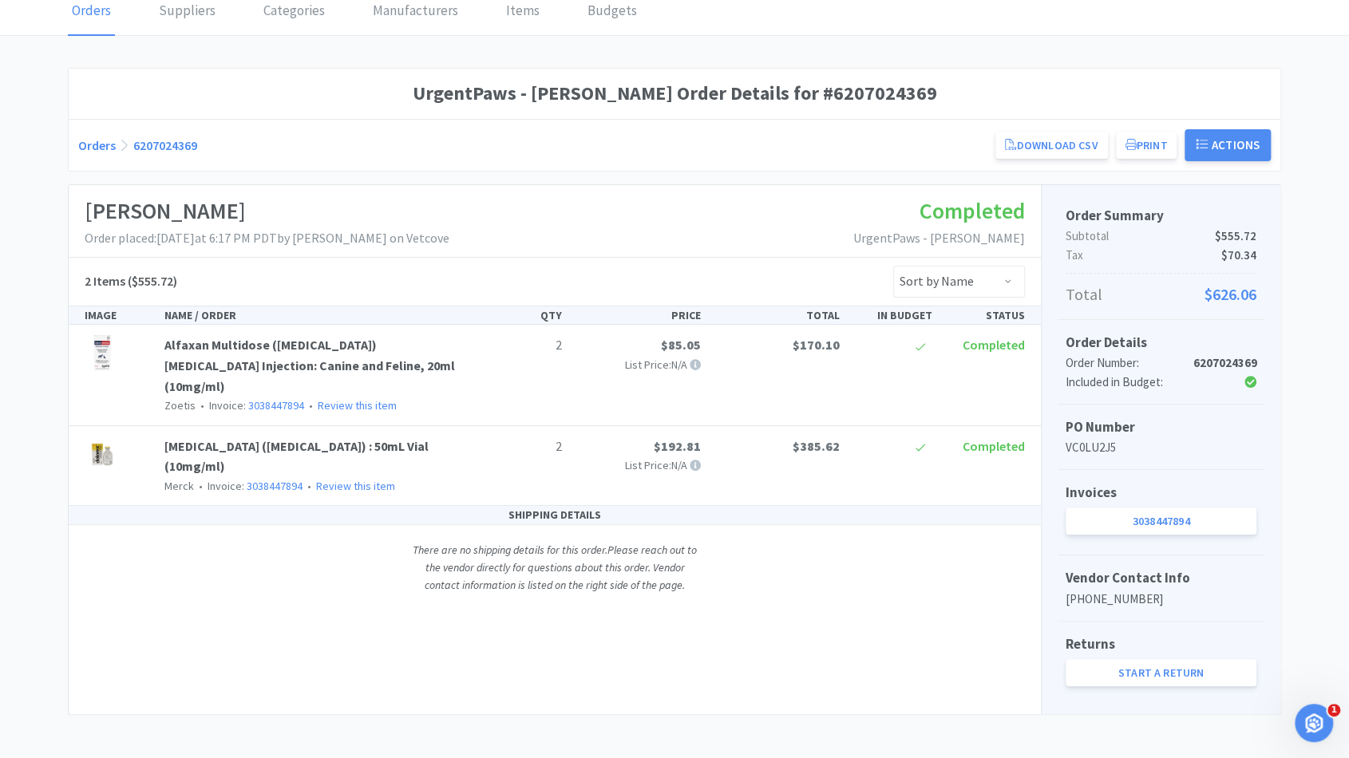
click at [105, 140] on link "Orders" at bounding box center [97, 145] width 38 height 16
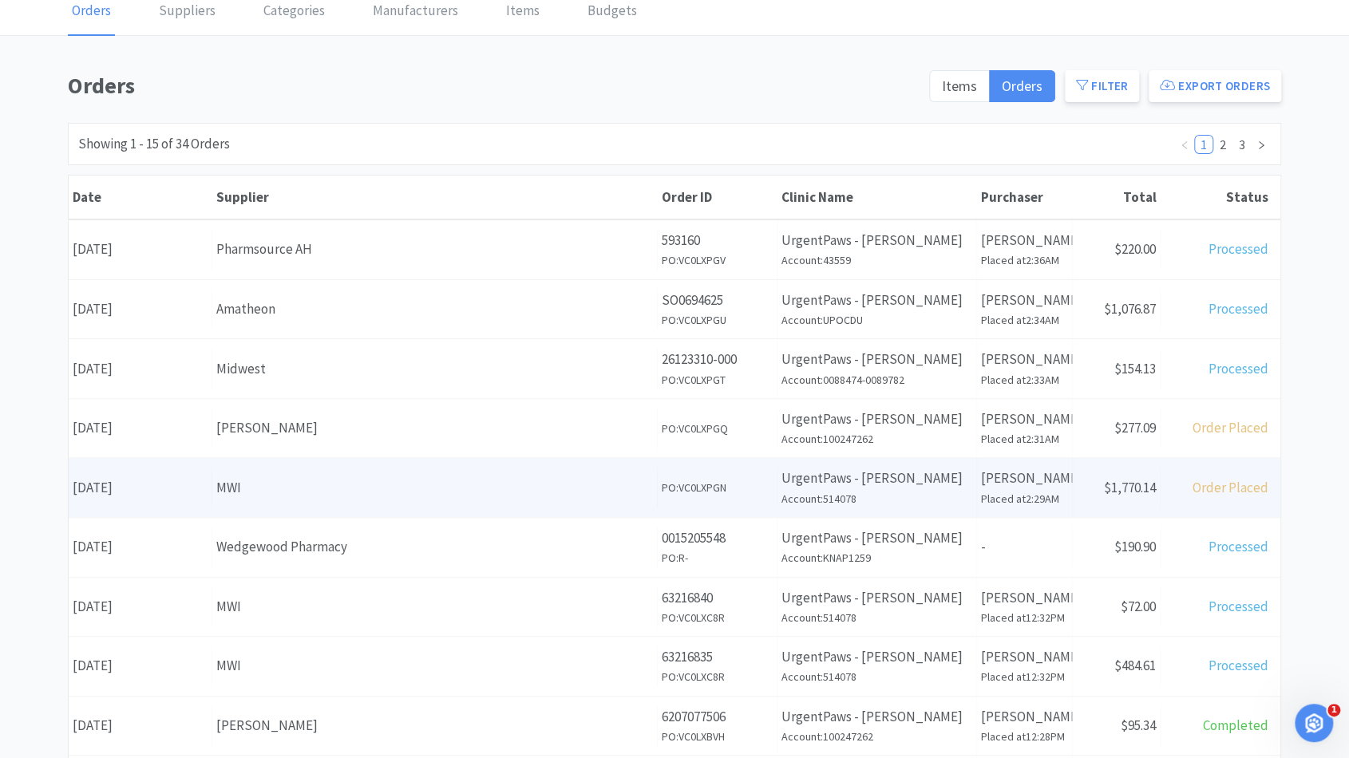
scroll to position [531, 0]
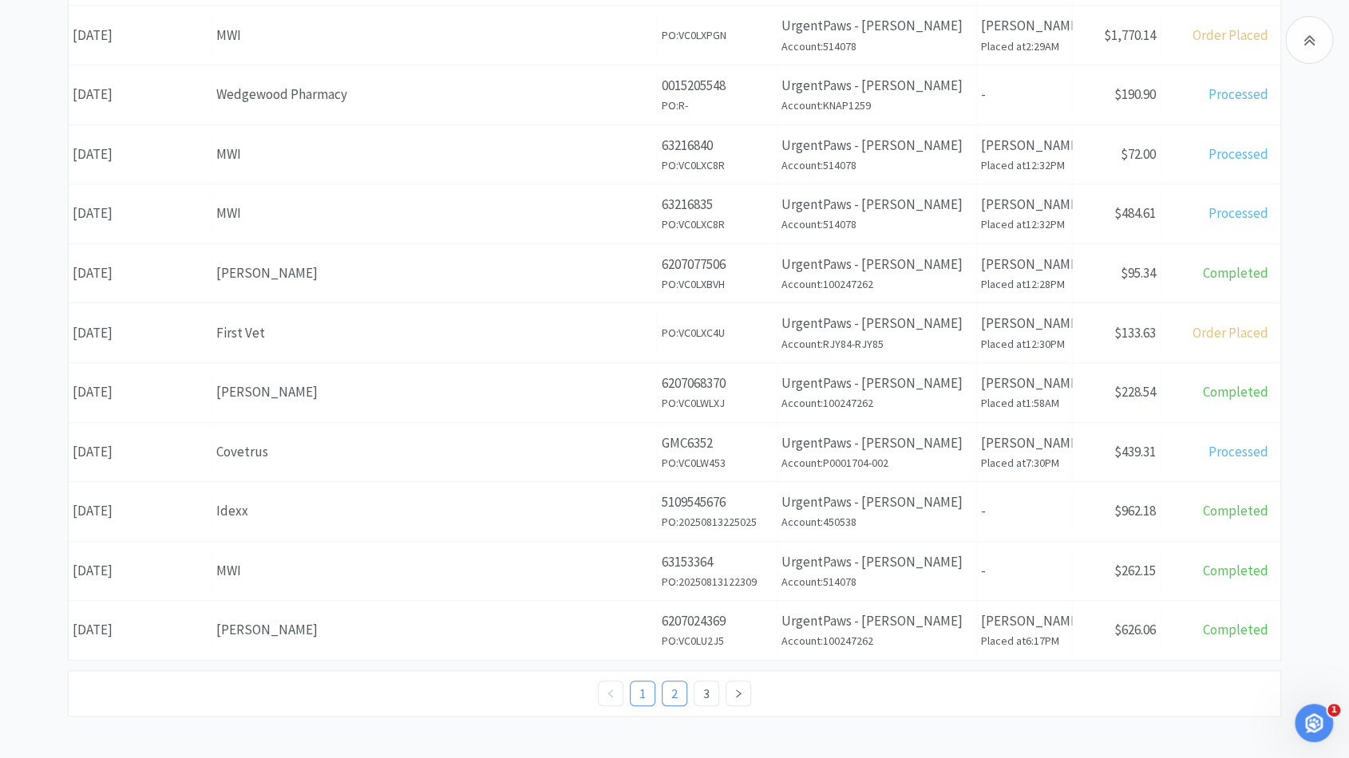
click at [682, 682] on link "2" at bounding box center [675, 694] width 24 height 24
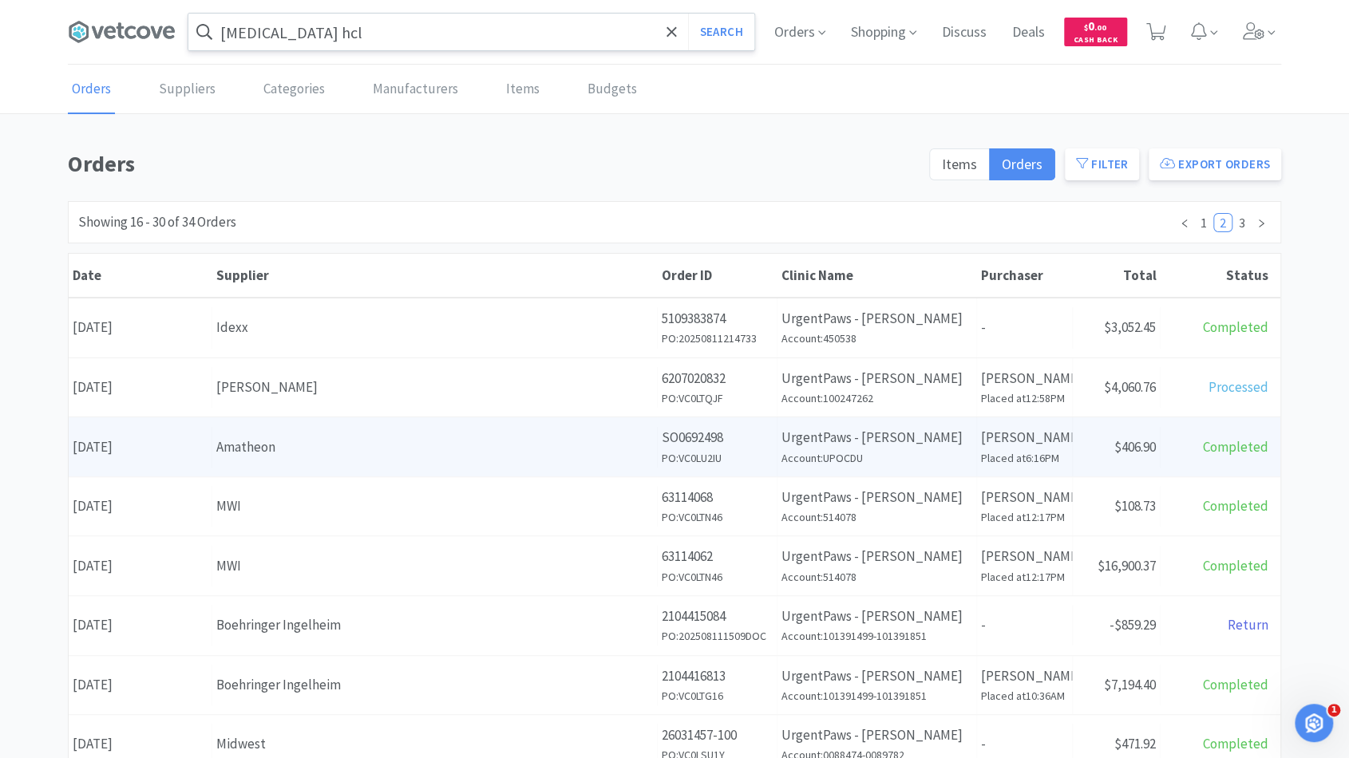
click at [508, 457] on div "Supplier Amatheon" at bounding box center [434, 447] width 445 height 41
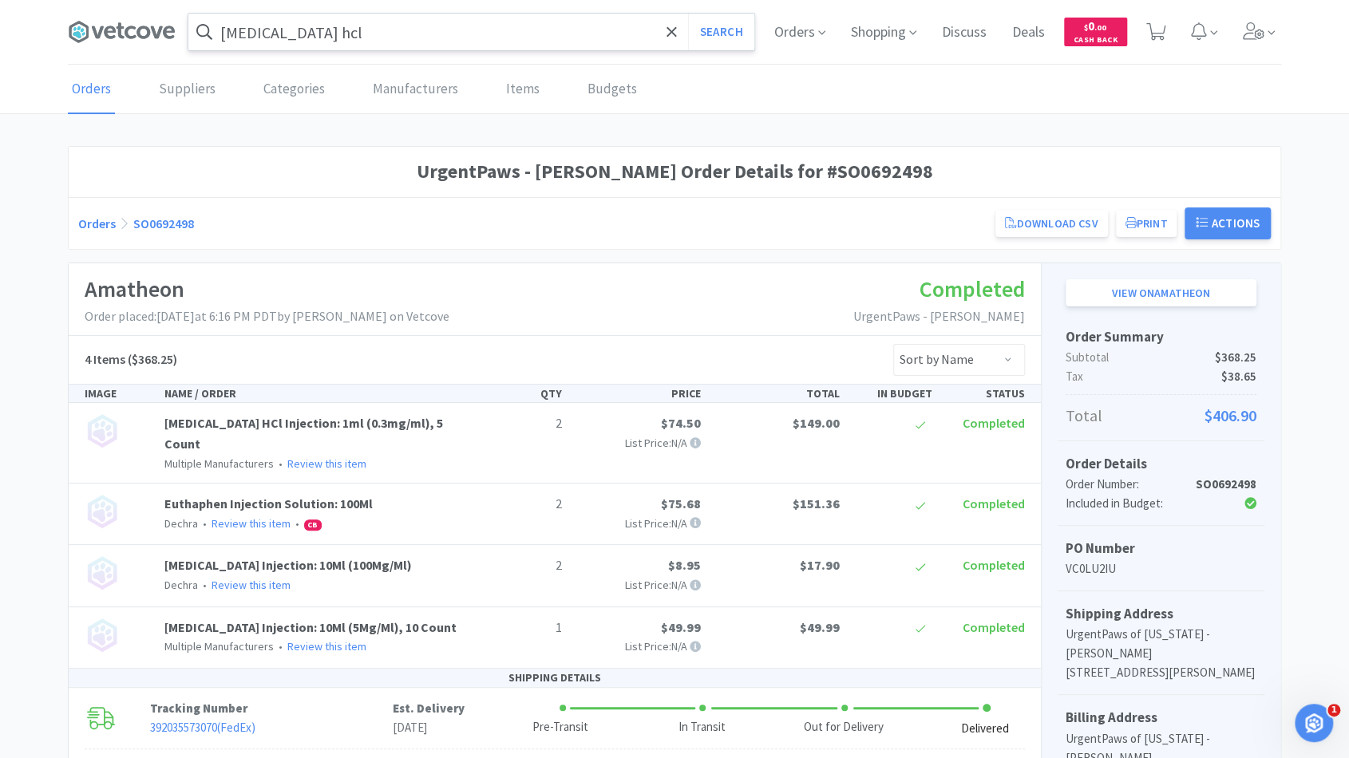
click at [107, 222] on link "Orders" at bounding box center [97, 224] width 38 height 16
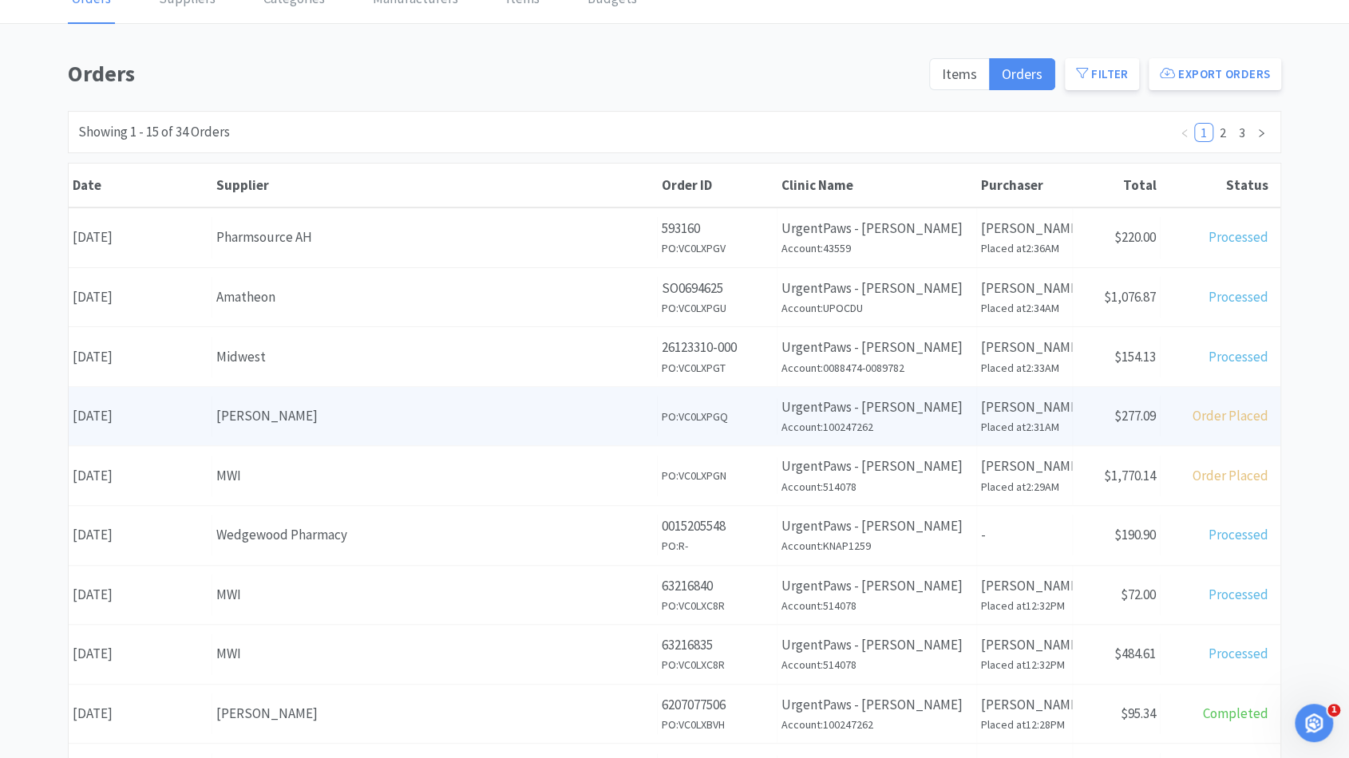
scroll to position [531, 0]
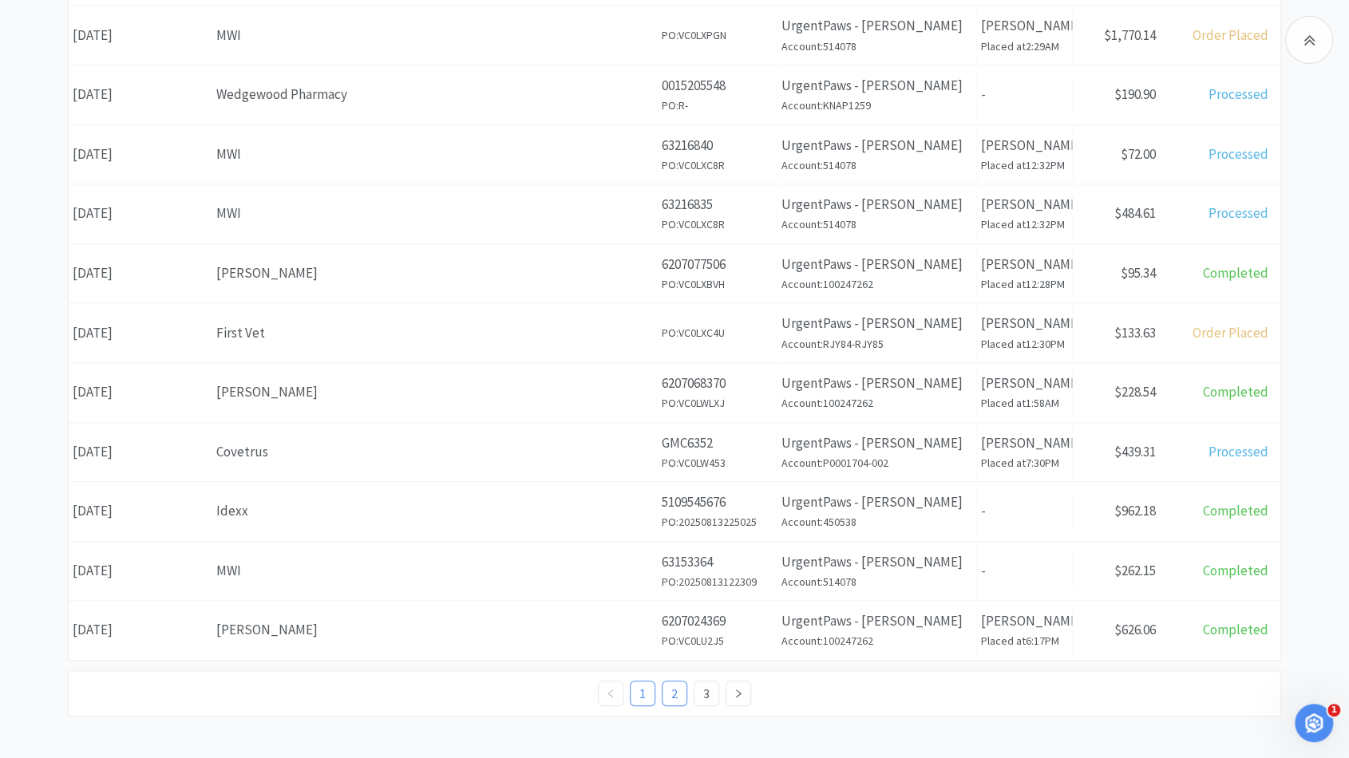
click at [667, 687] on link "2" at bounding box center [675, 694] width 24 height 24
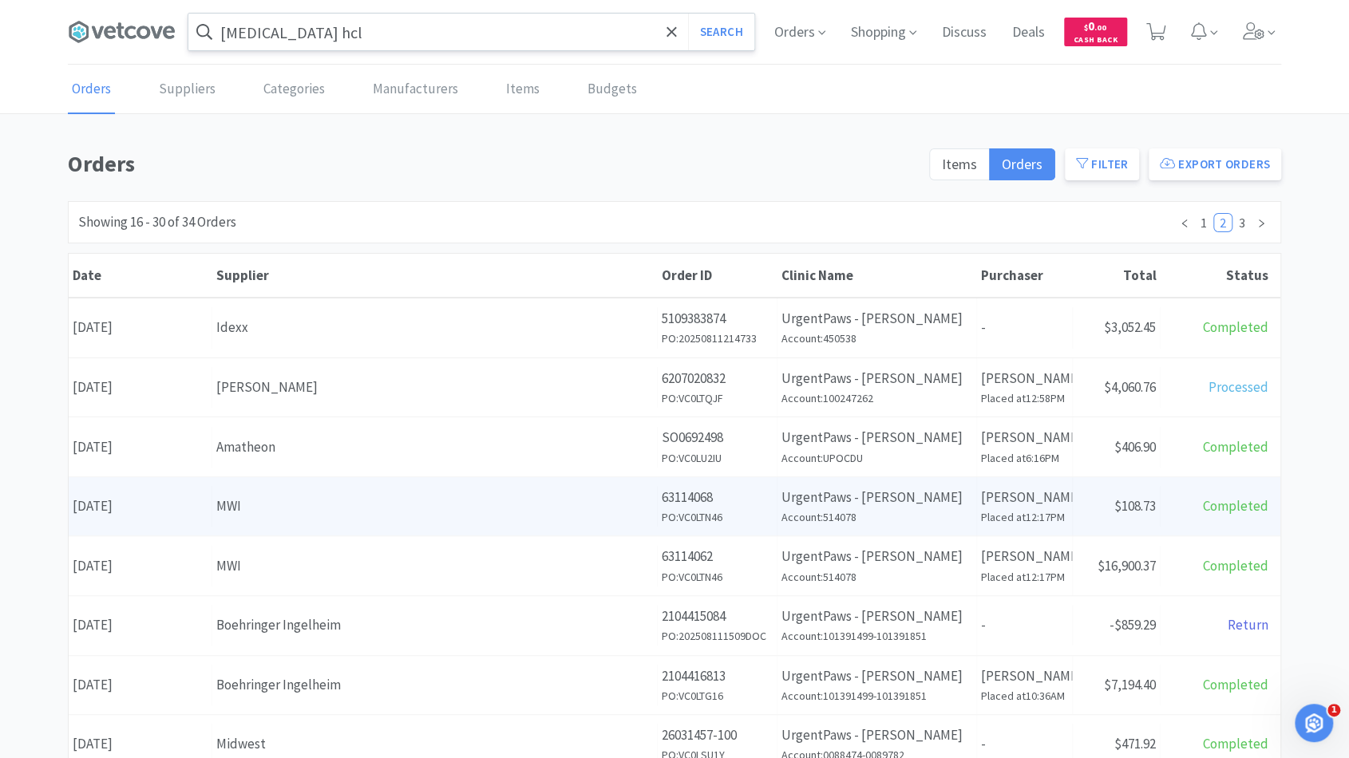
click at [435, 496] on div "MWI" at bounding box center [434, 507] width 437 height 22
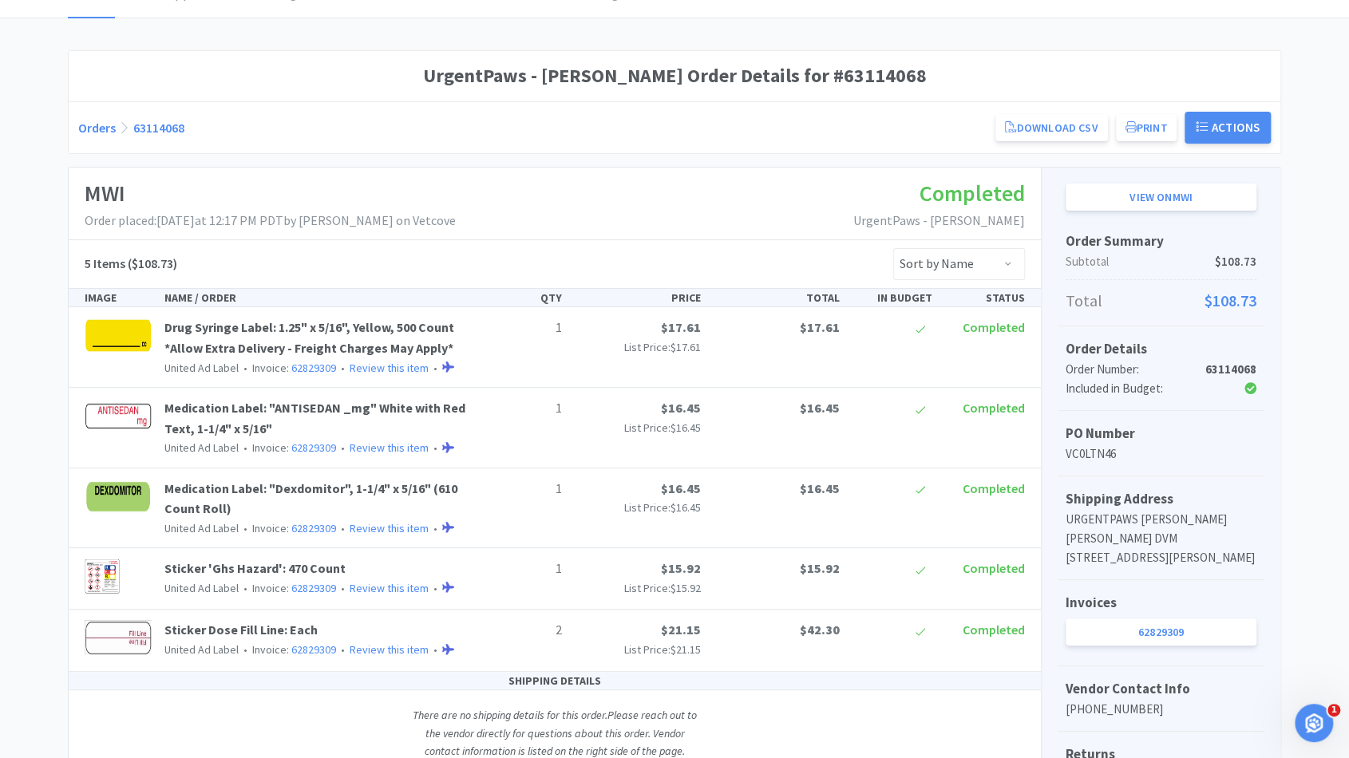
scroll to position [93, 0]
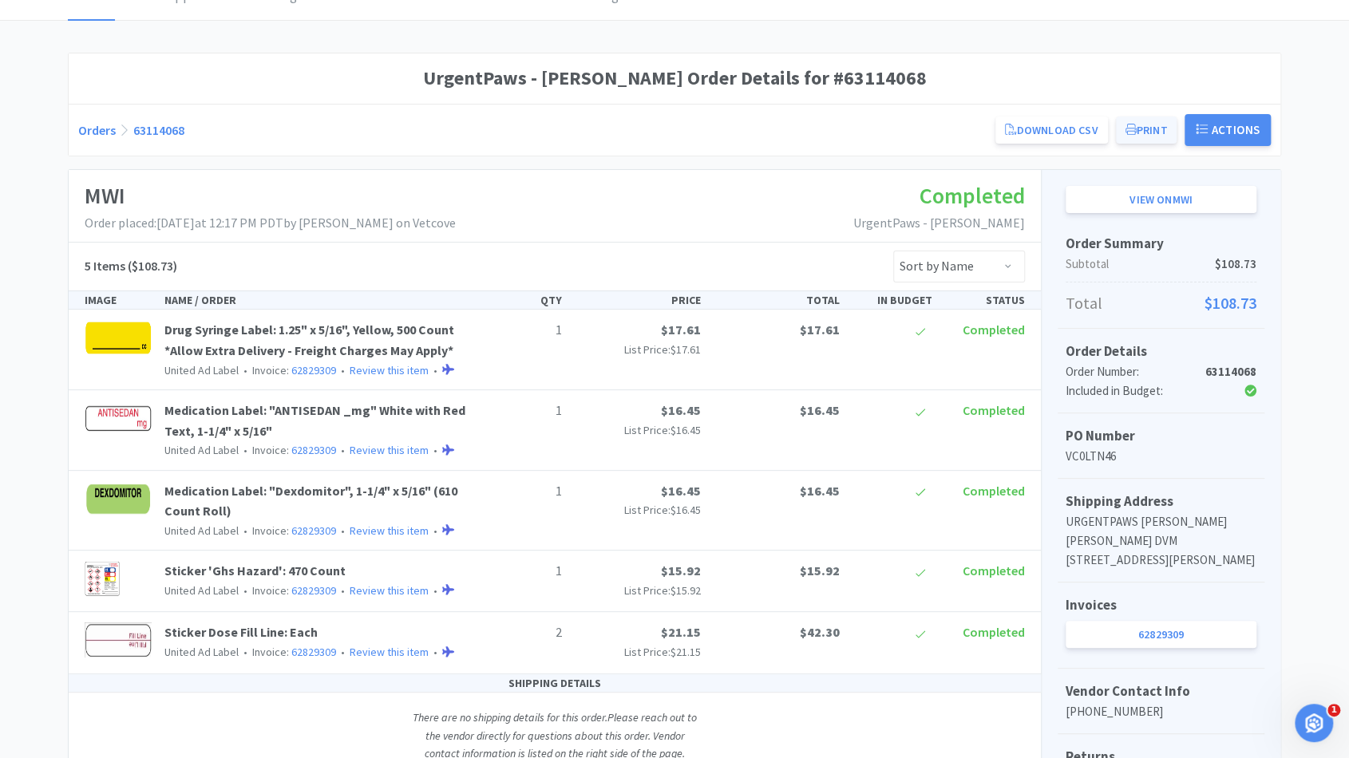
click at [1145, 129] on button "Print" at bounding box center [1146, 130] width 61 height 27
click at [102, 130] on link "Orders" at bounding box center [97, 130] width 38 height 16
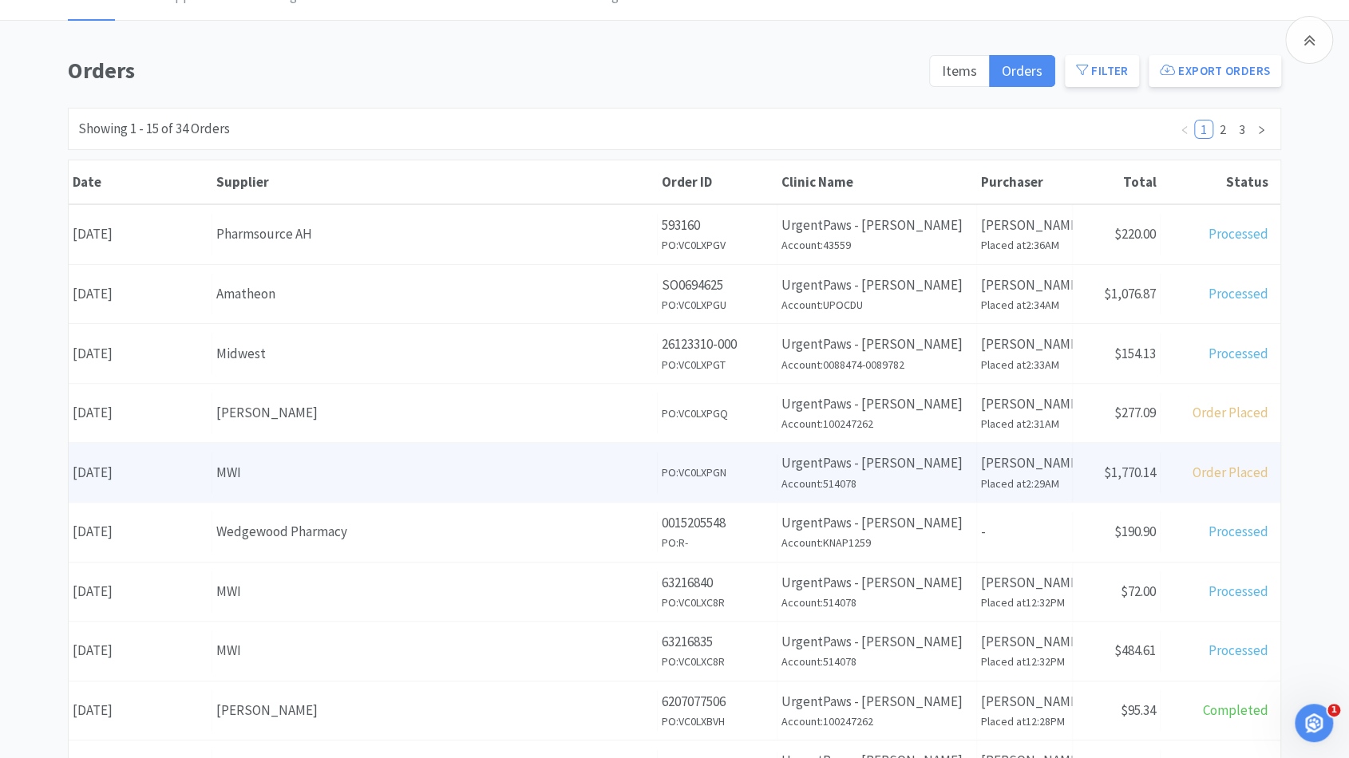
scroll to position [531, 0]
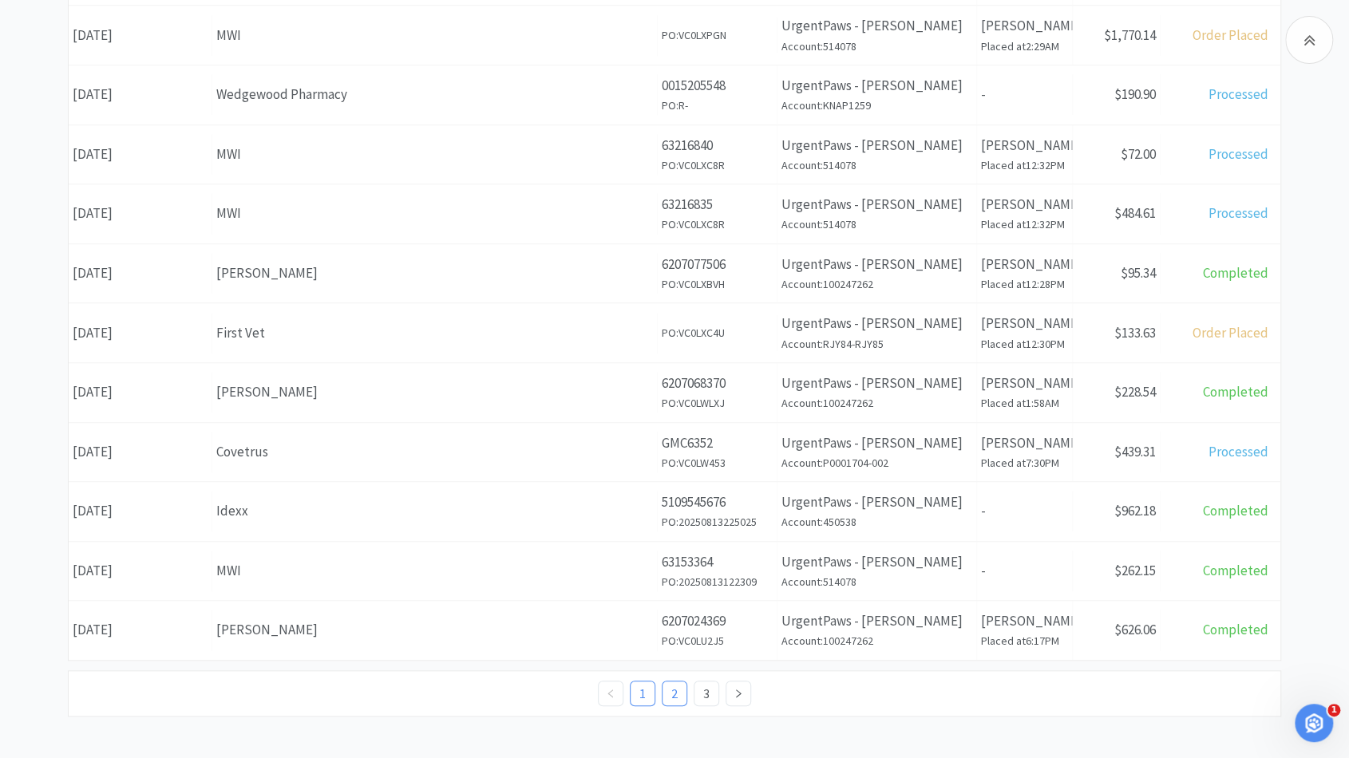
click at [673, 691] on link "2" at bounding box center [675, 694] width 24 height 24
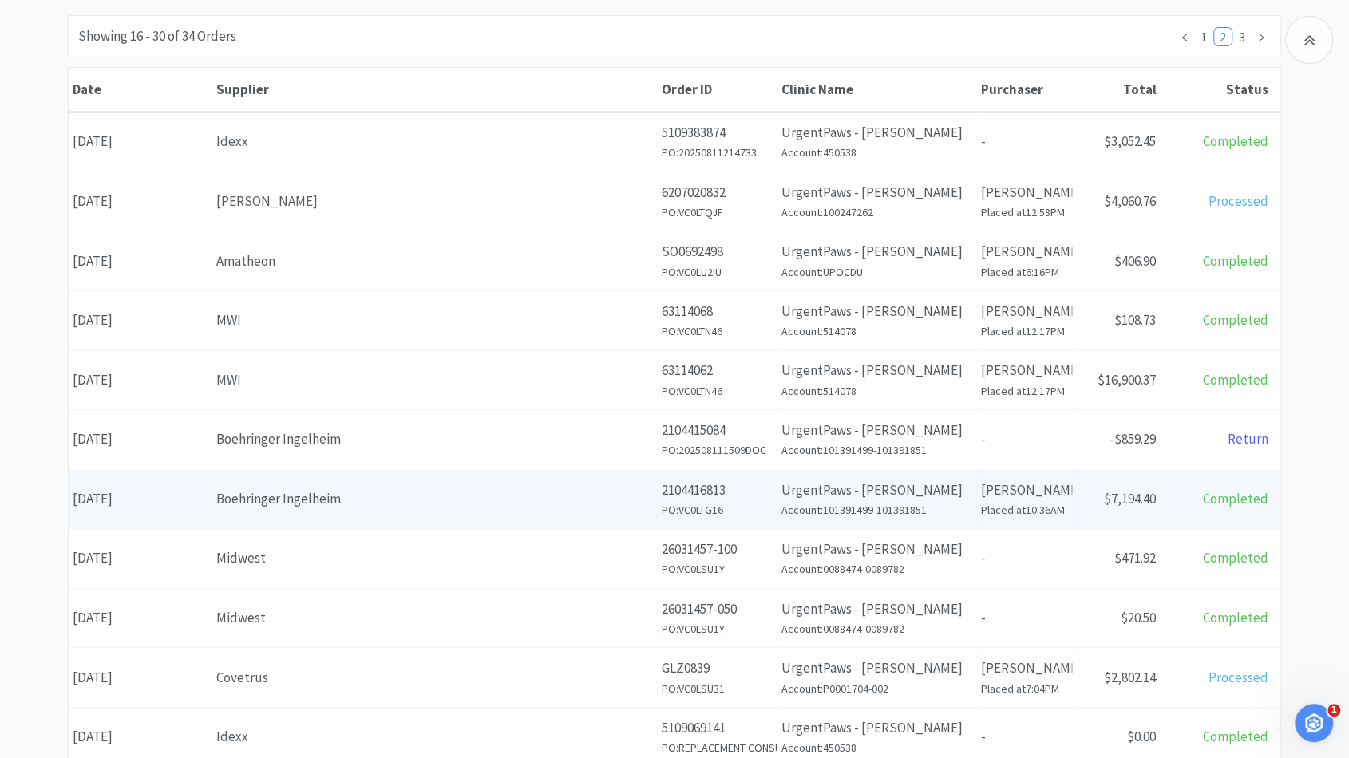
scroll to position [187, 0]
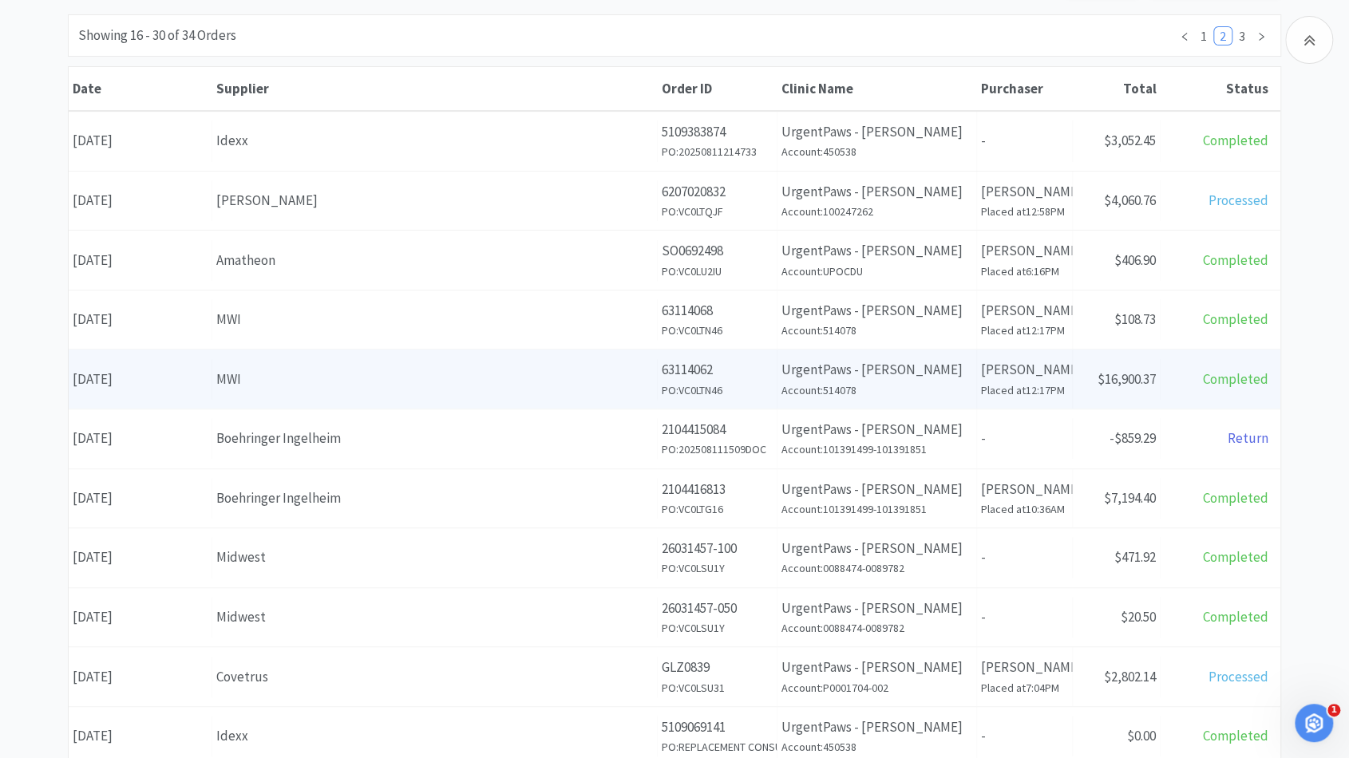
click at [632, 369] on div "MWI" at bounding box center [434, 380] width 437 height 22
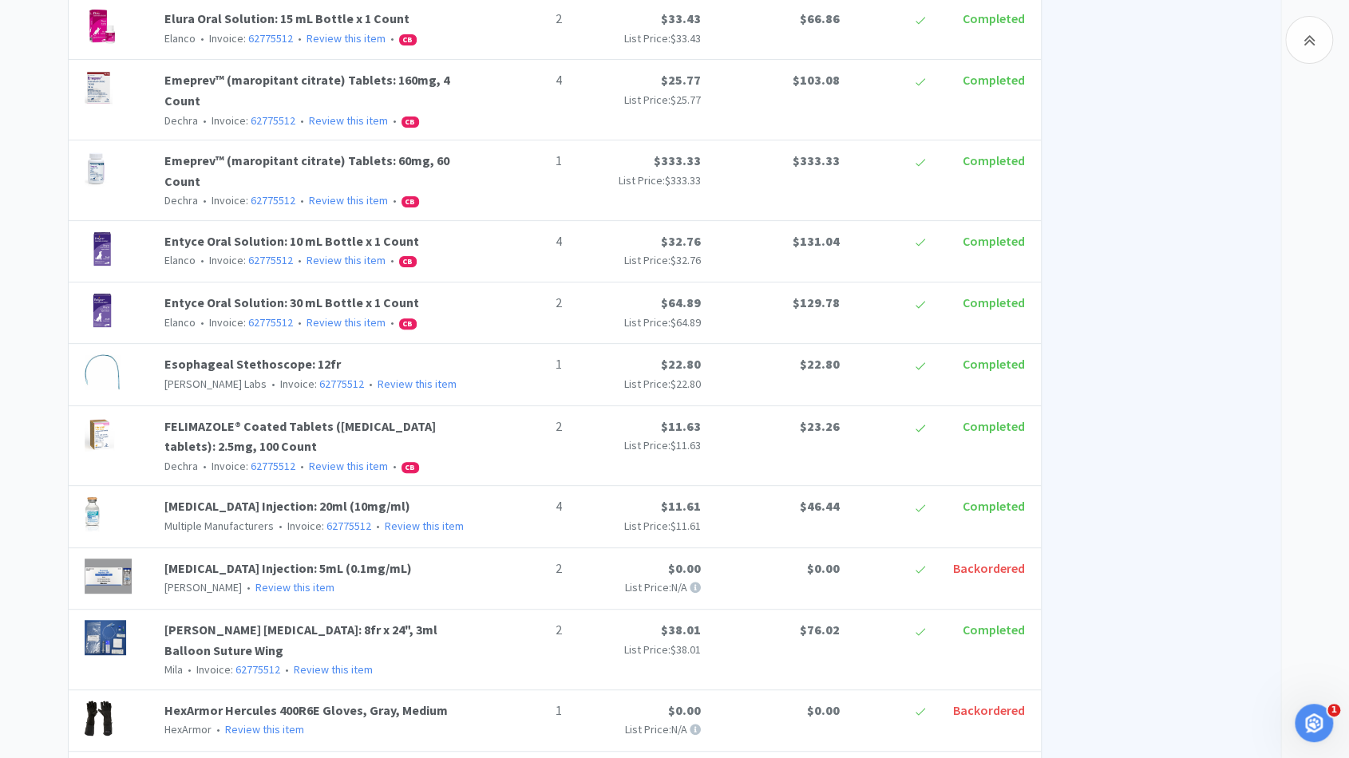
scroll to position [4150, 0]
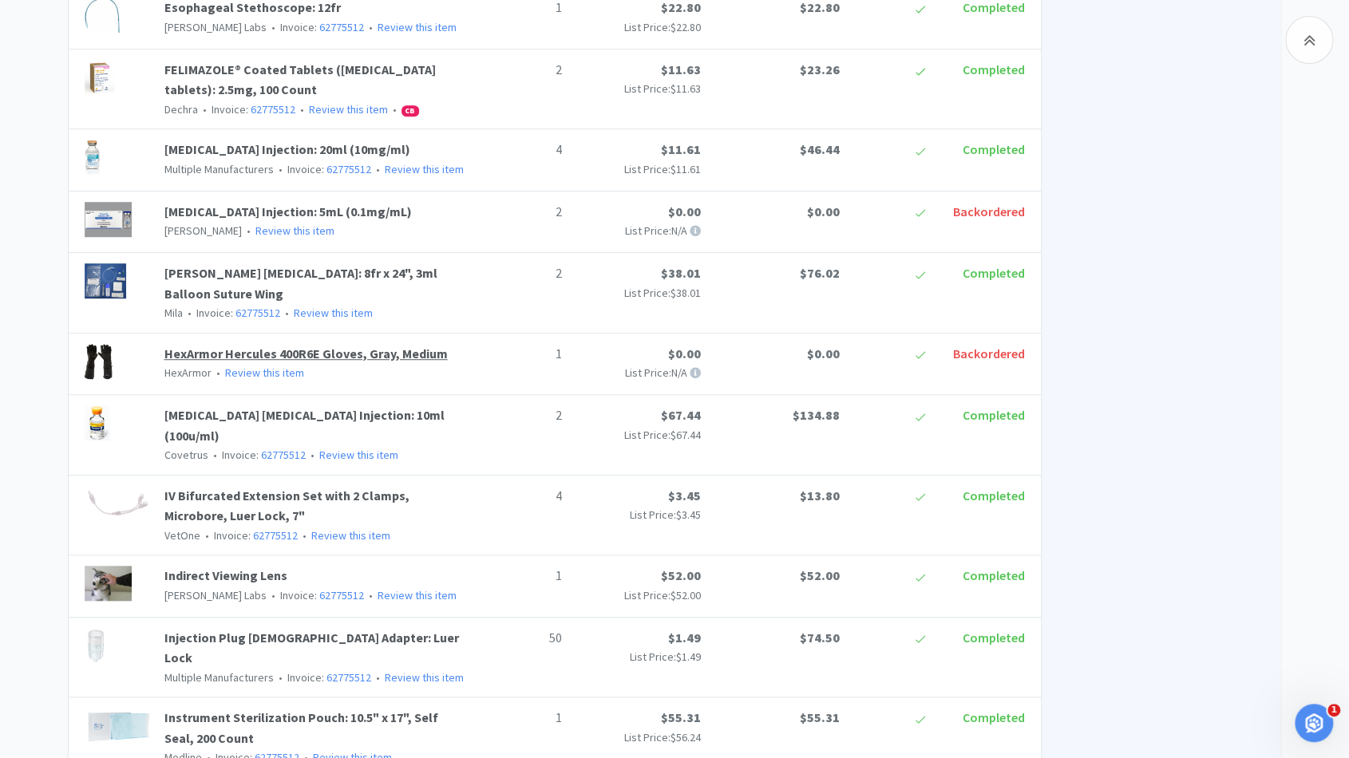
click at [337, 346] on link "HexArmor Hercules 400R6E Gloves, Gray, Medium" at bounding box center [305, 354] width 283 height 16
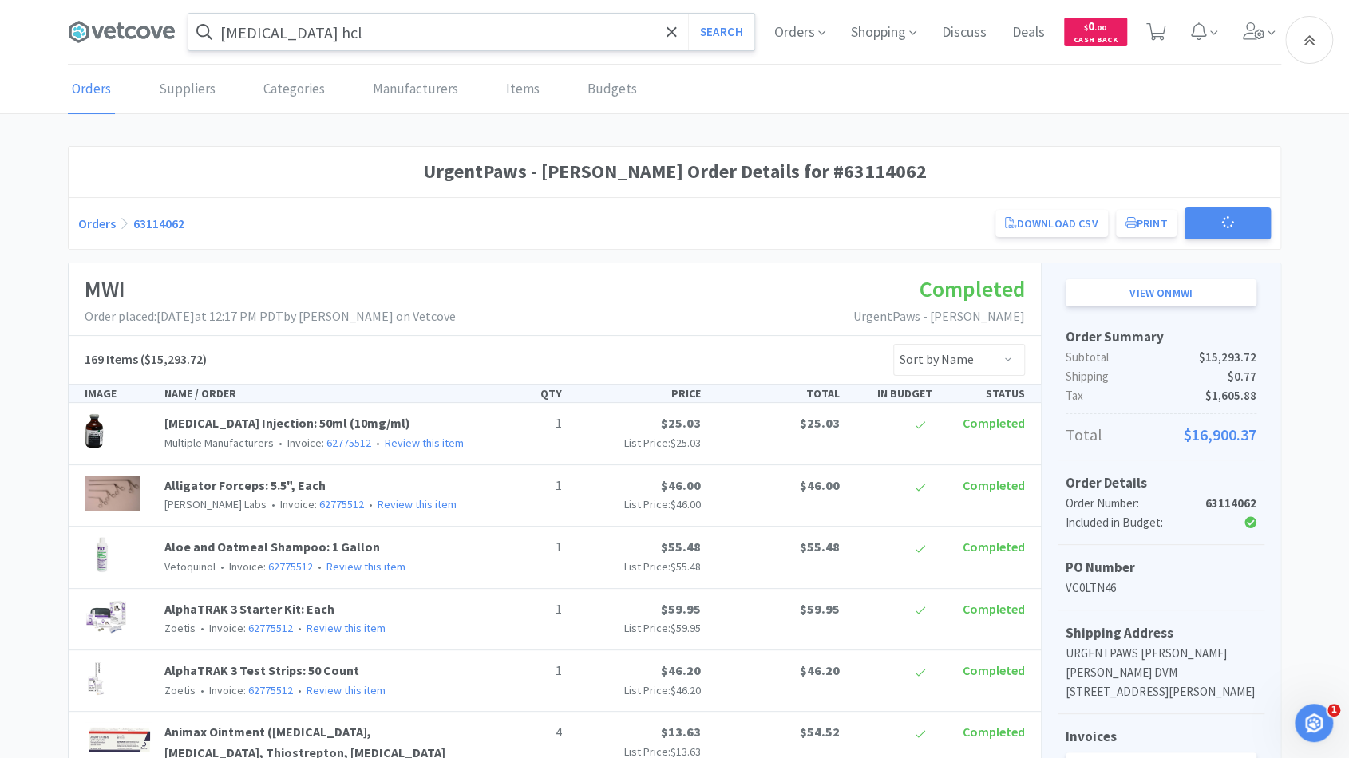
scroll to position [4150, 0]
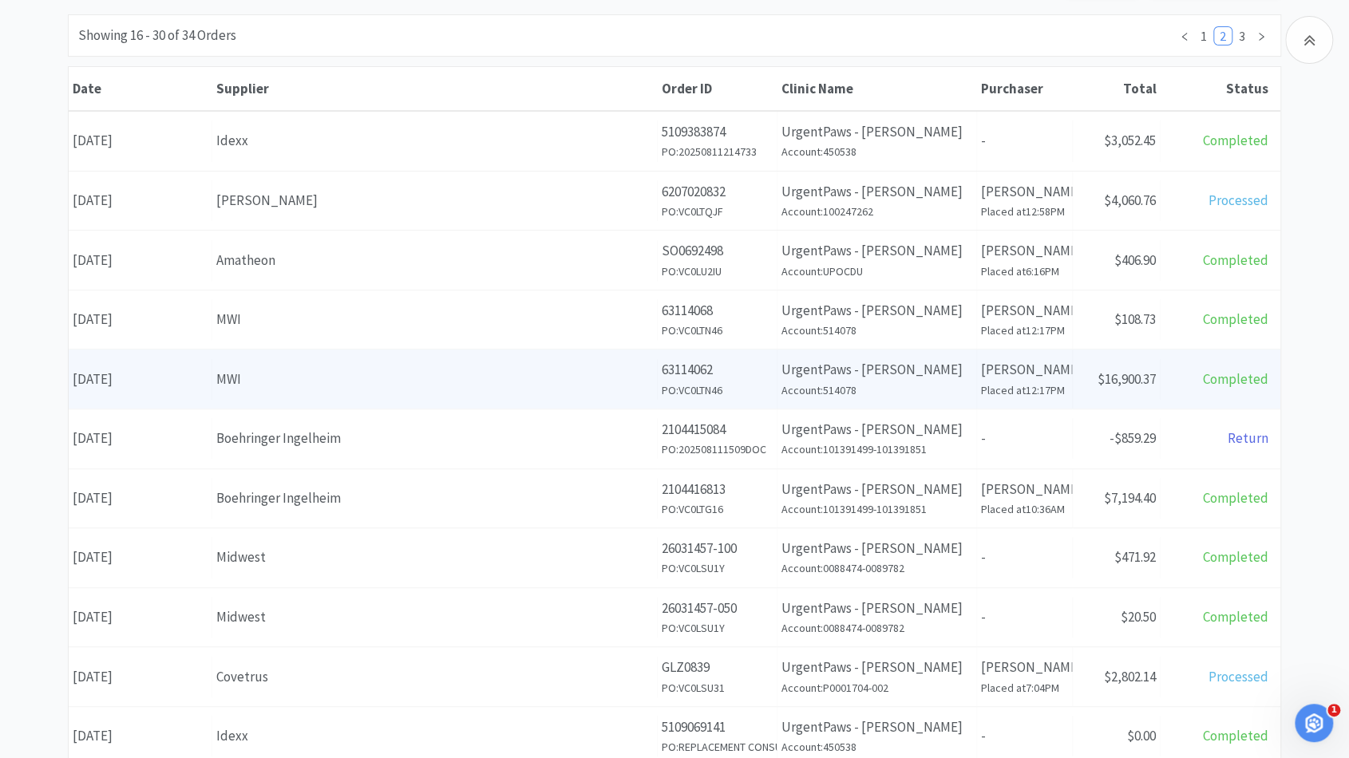
scroll to position [531, 0]
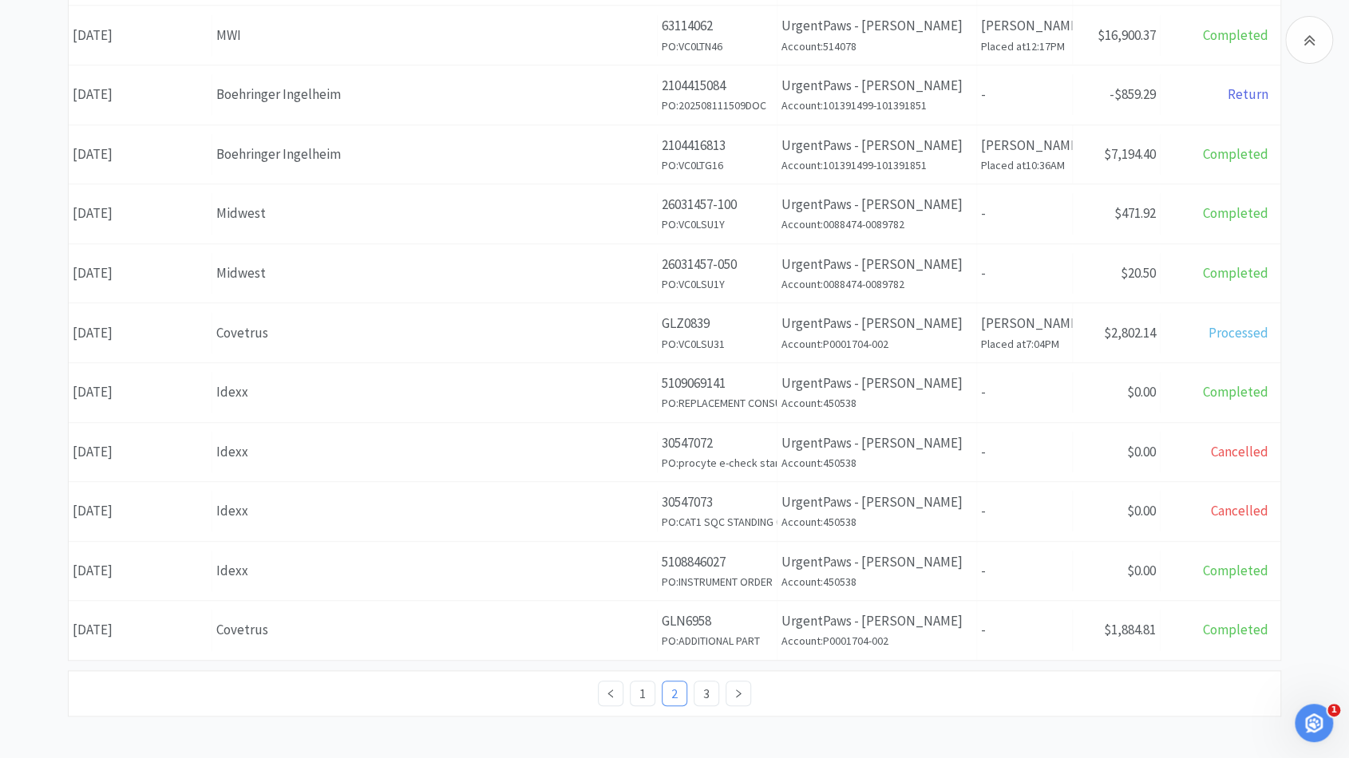
click at [706, 701] on div "1 2 3" at bounding box center [674, 694] width 1213 height 46
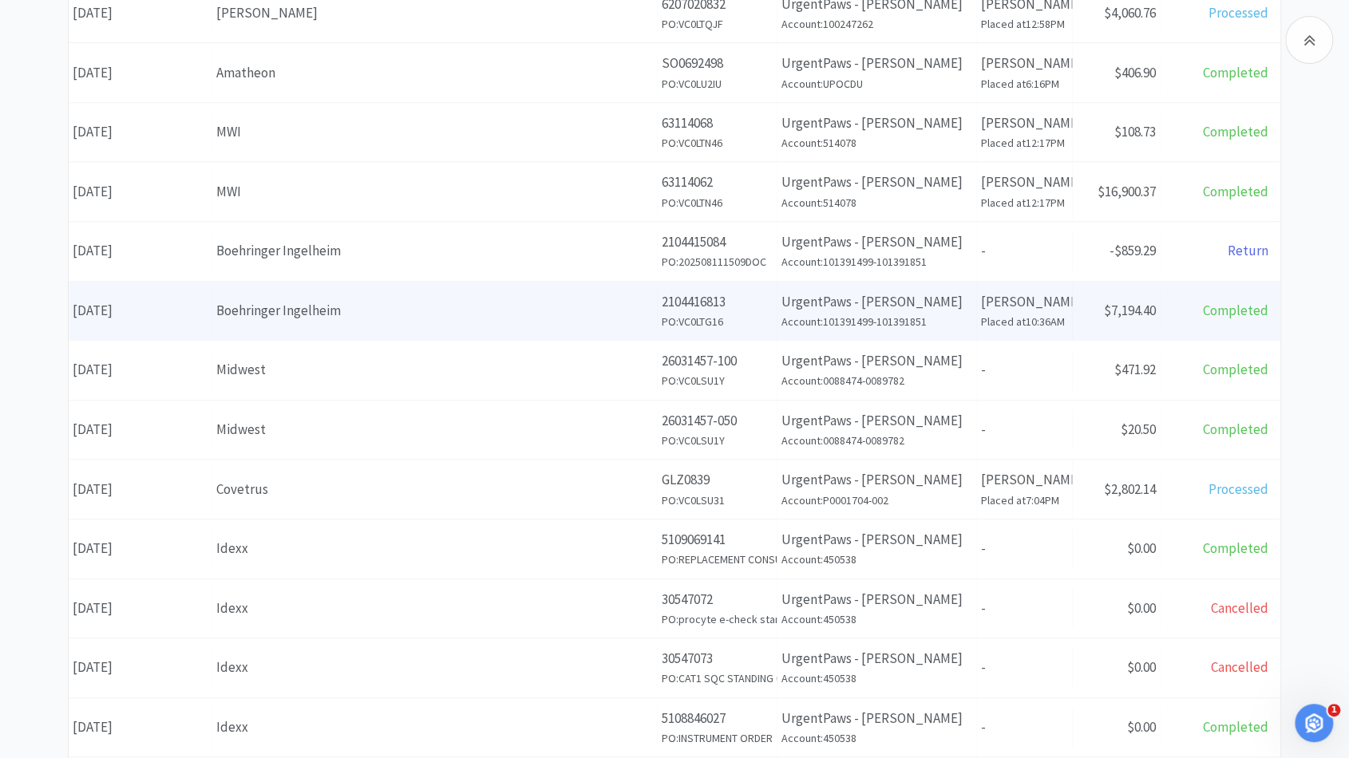
scroll to position [376, 0]
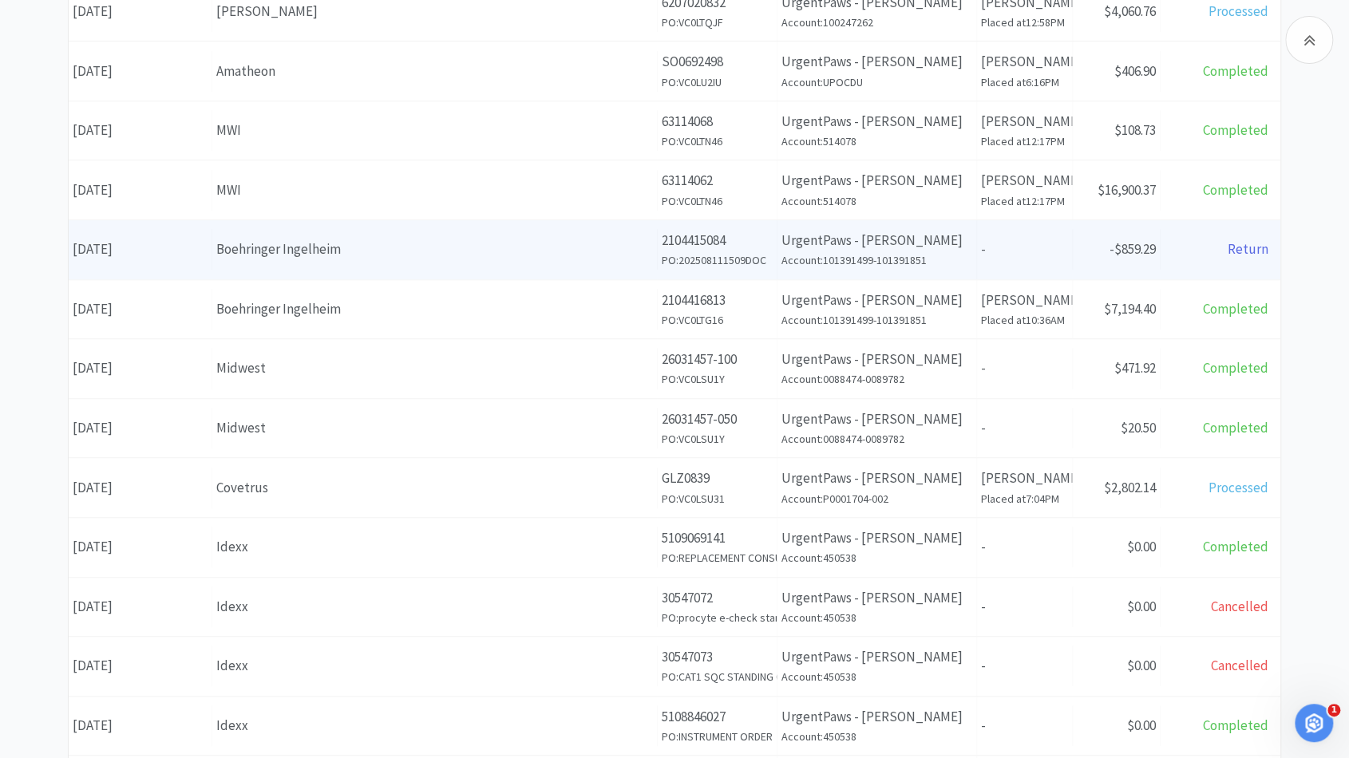
click at [449, 249] on div "Boehringer Ingelheim" at bounding box center [434, 250] width 437 height 22
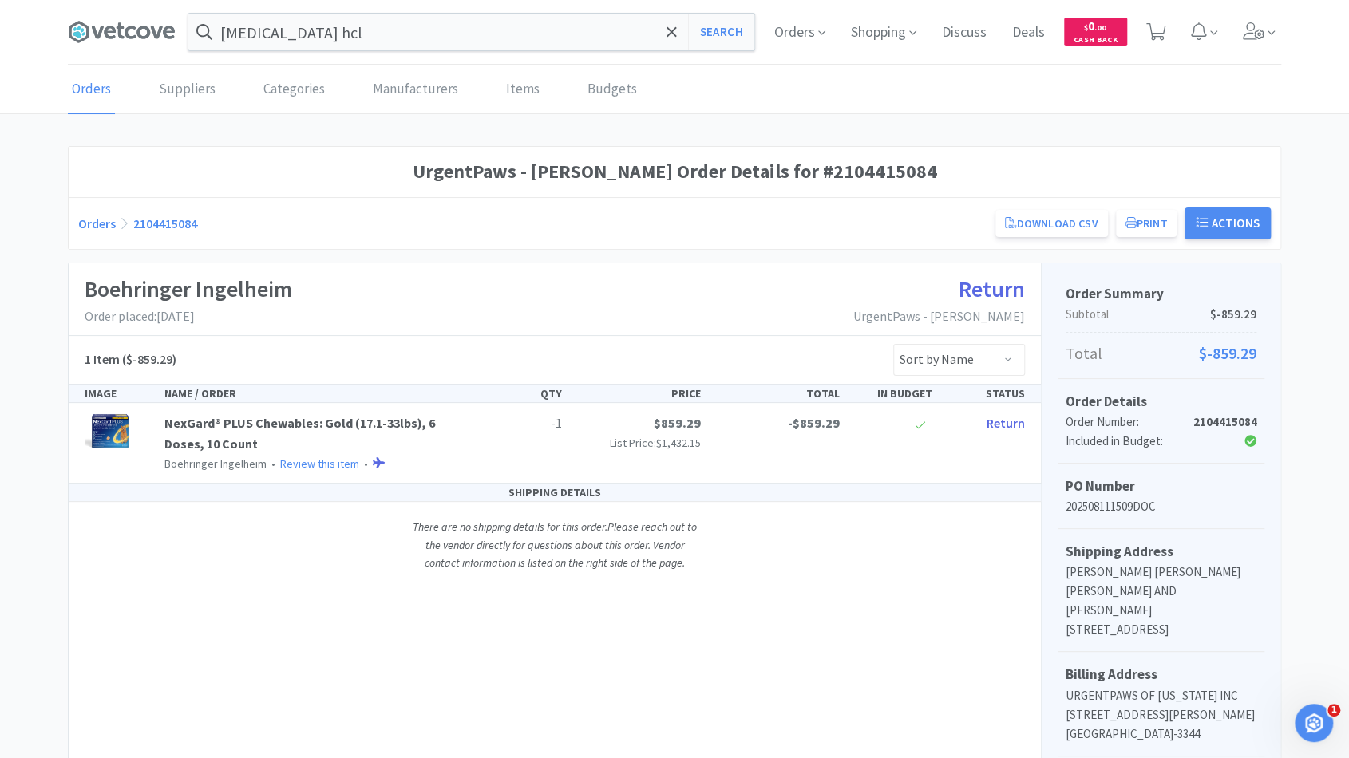
click at [97, 216] on link "Orders" at bounding box center [97, 224] width 38 height 16
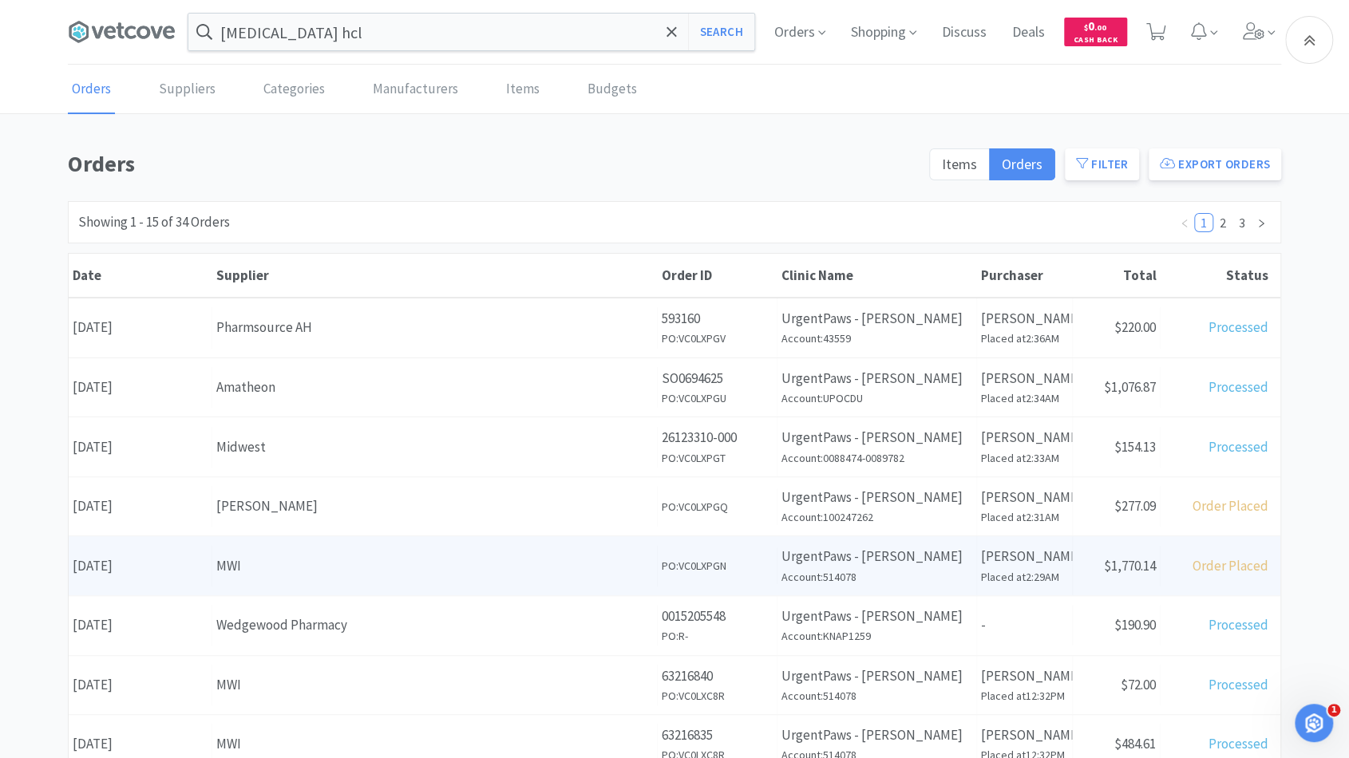
scroll to position [531, 0]
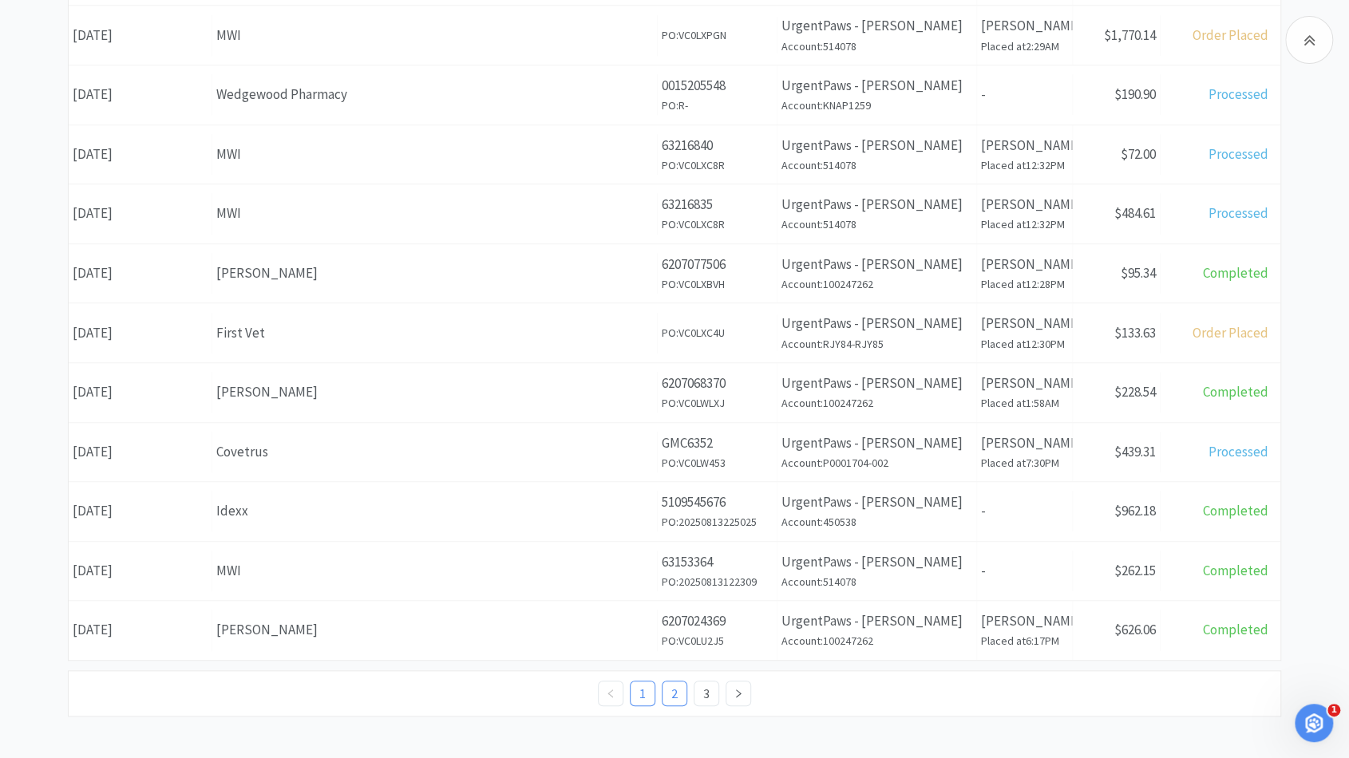
click at [677, 687] on link "2" at bounding box center [675, 694] width 24 height 24
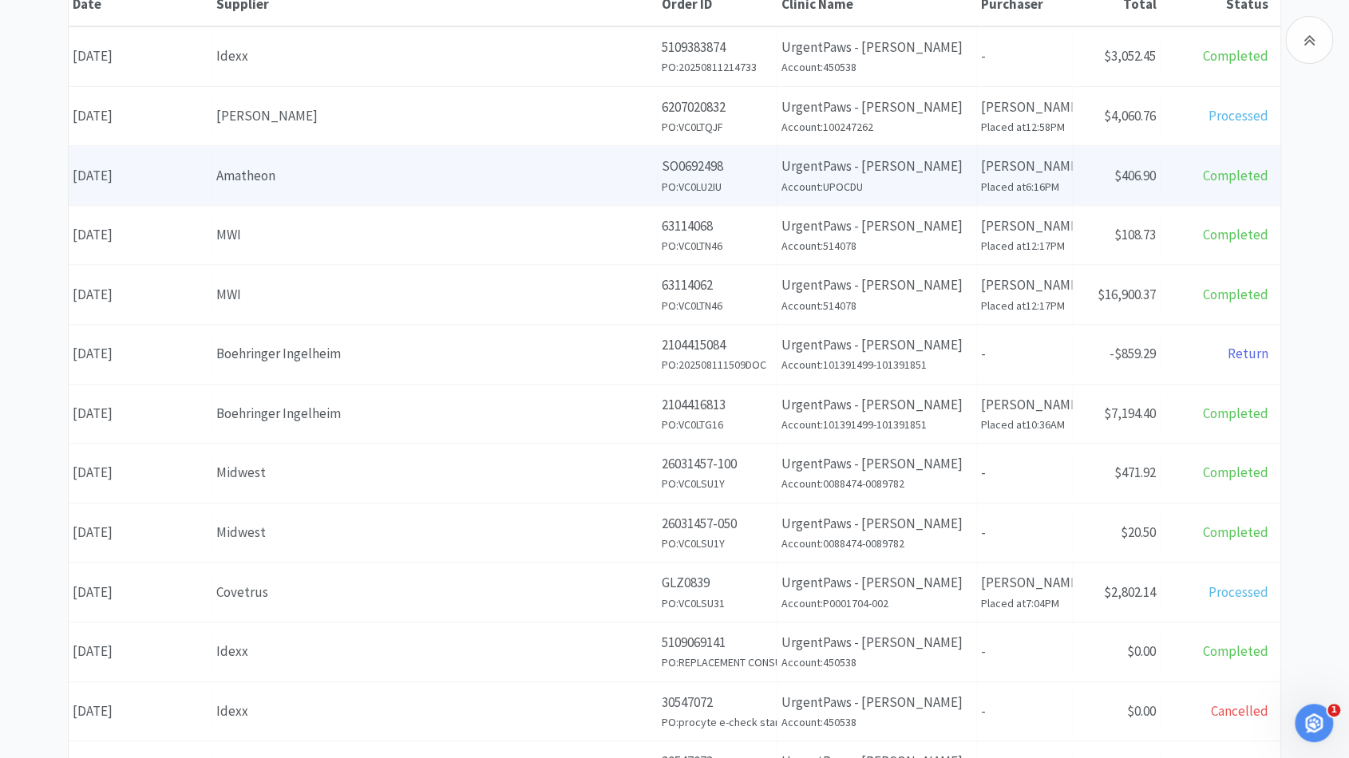
scroll to position [271, 0]
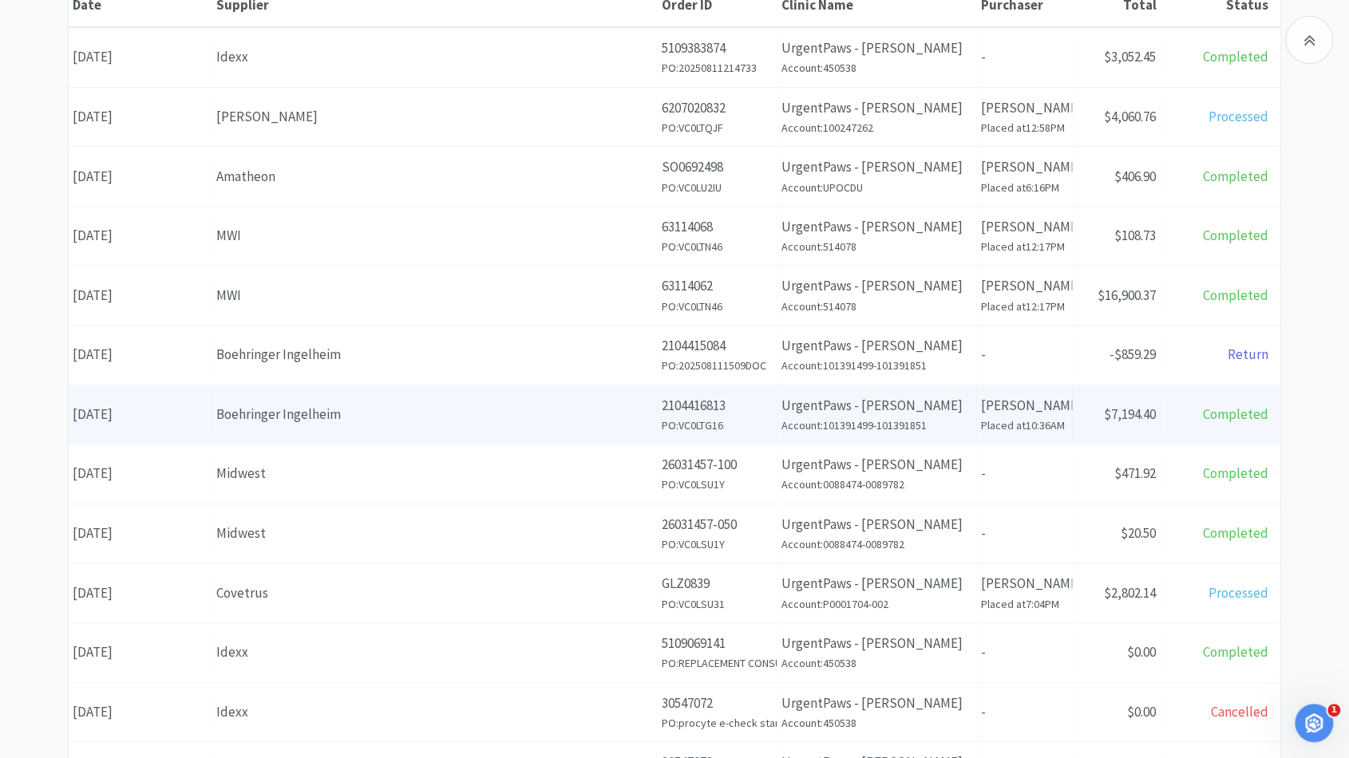
click at [255, 413] on div "Boehringer Ingelheim" at bounding box center [434, 415] width 437 height 22
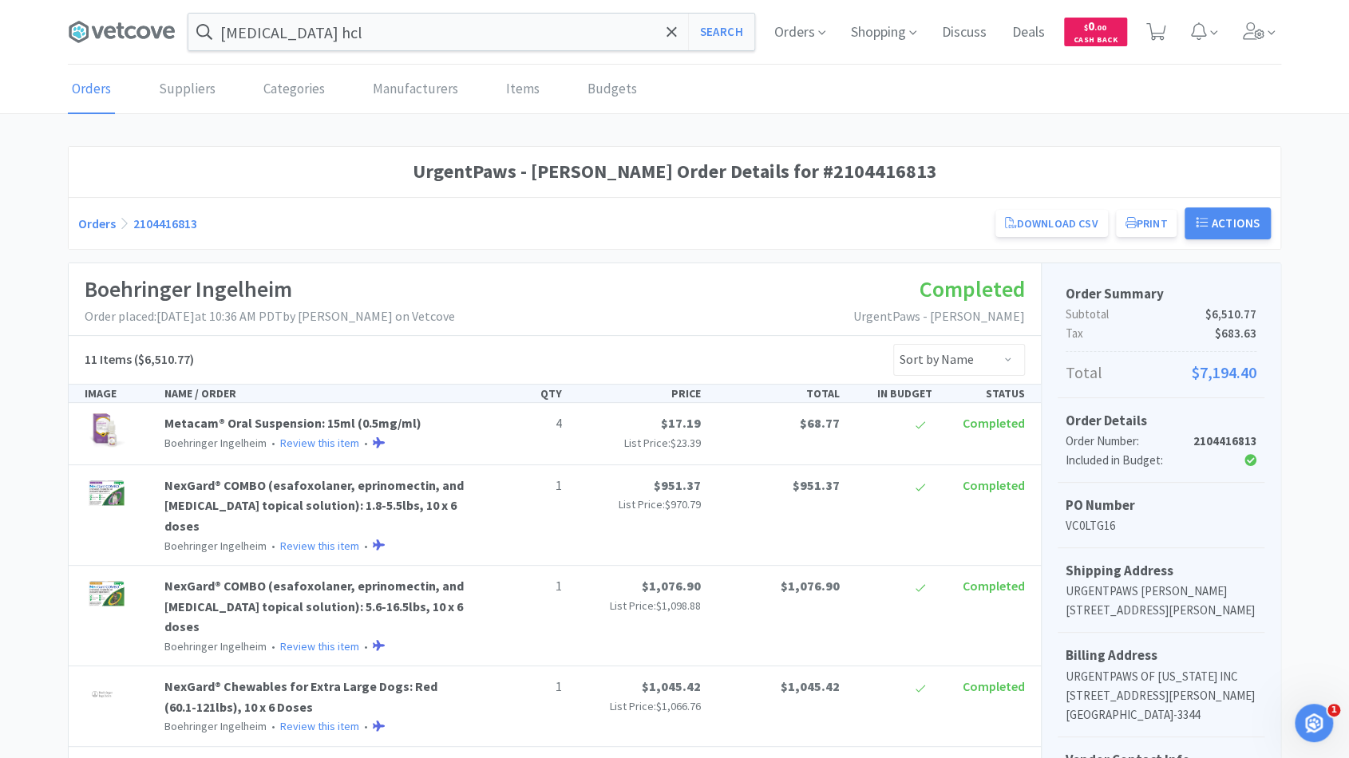
click at [100, 224] on link "Orders" at bounding box center [97, 224] width 38 height 16
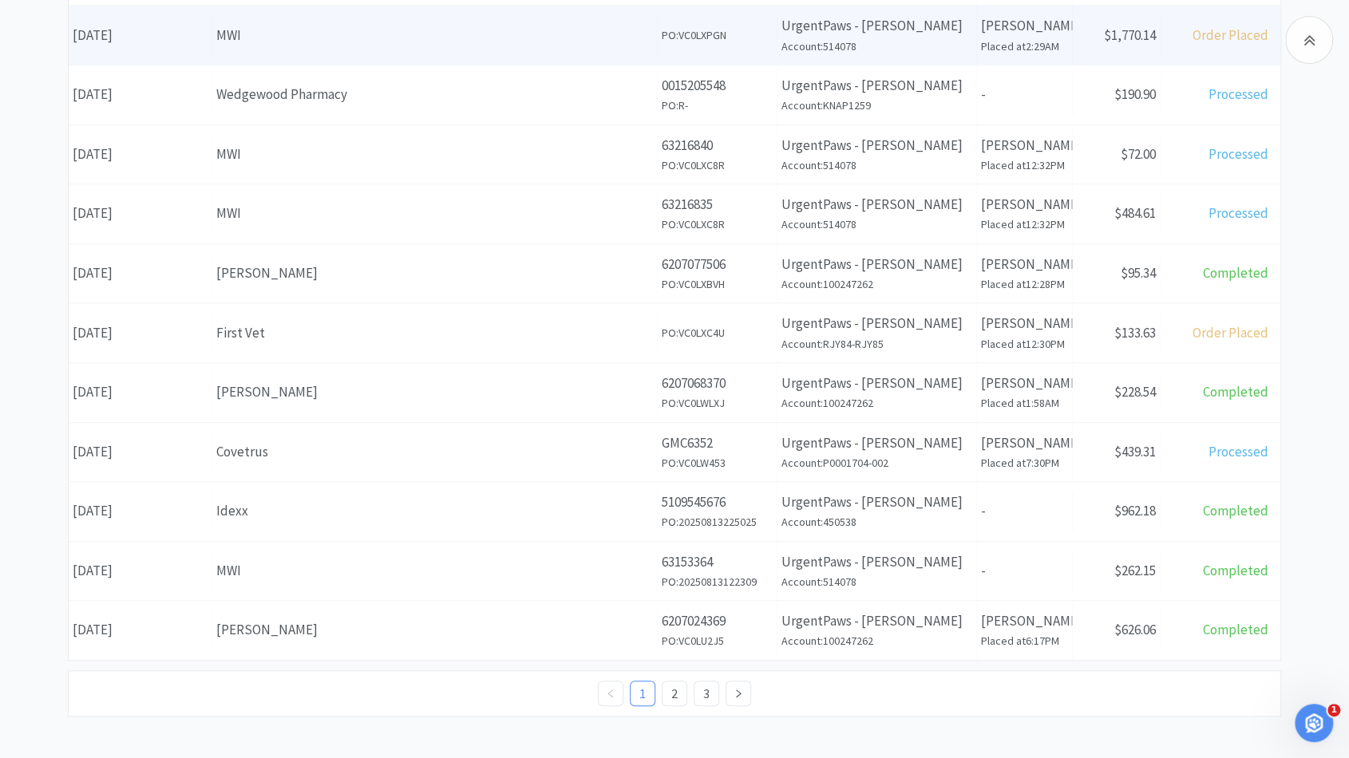
scroll to position [530, 0]
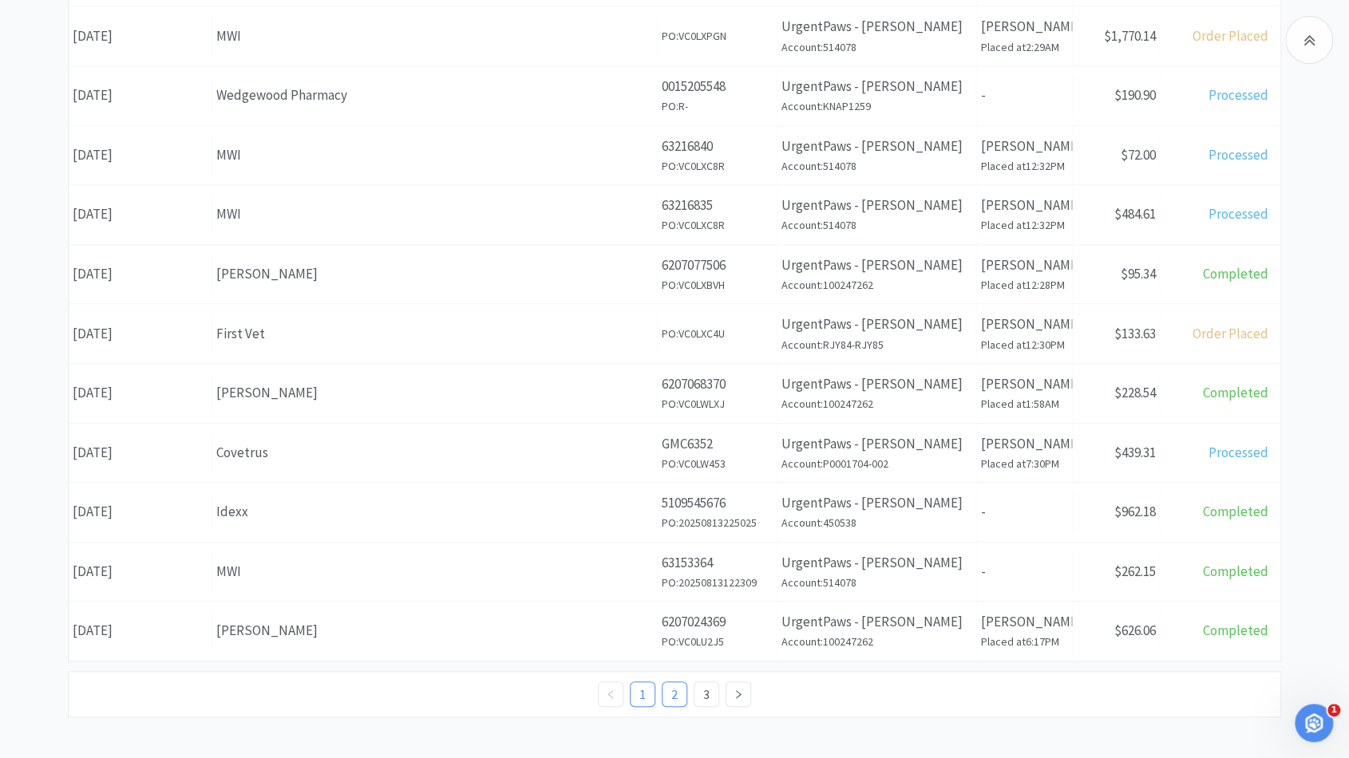
click at [671, 687] on link "2" at bounding box center [675, 695] width 24 height 24
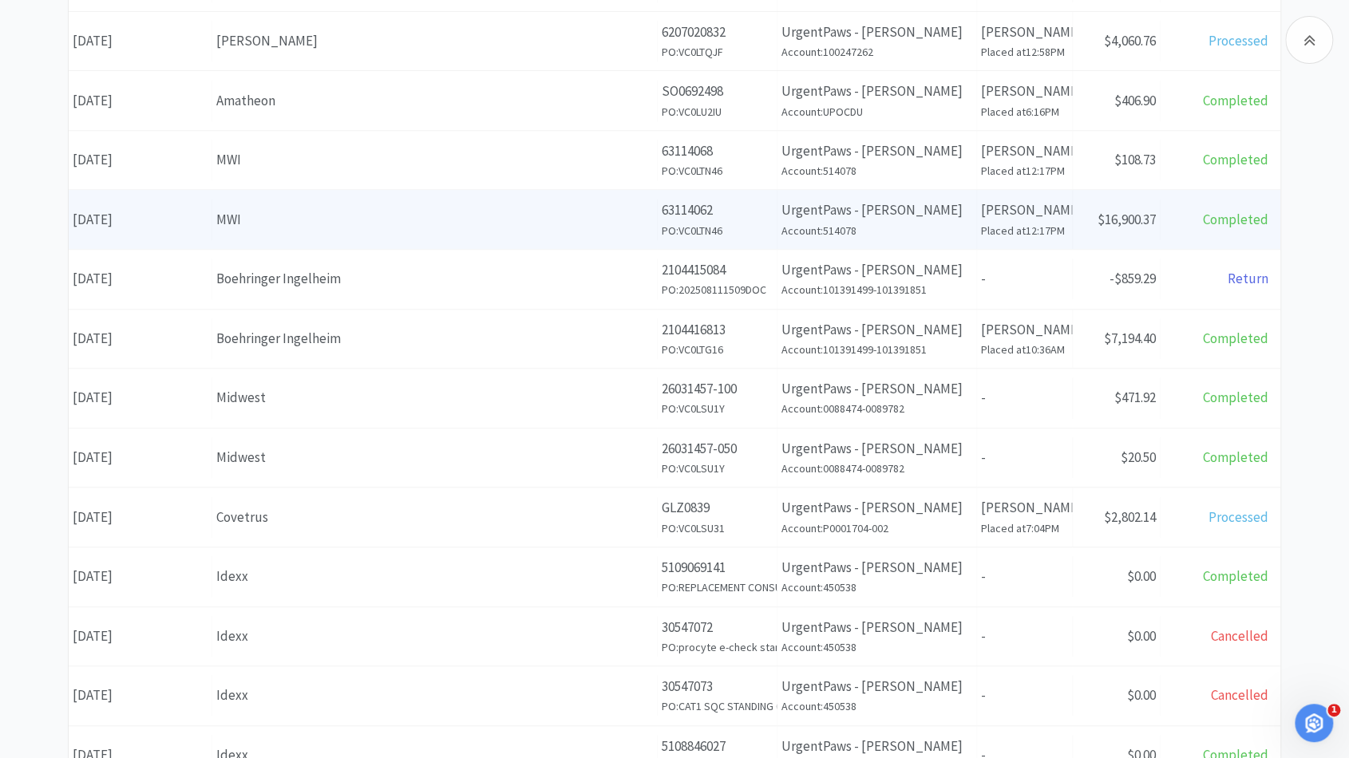
scroll to position [346, 0]
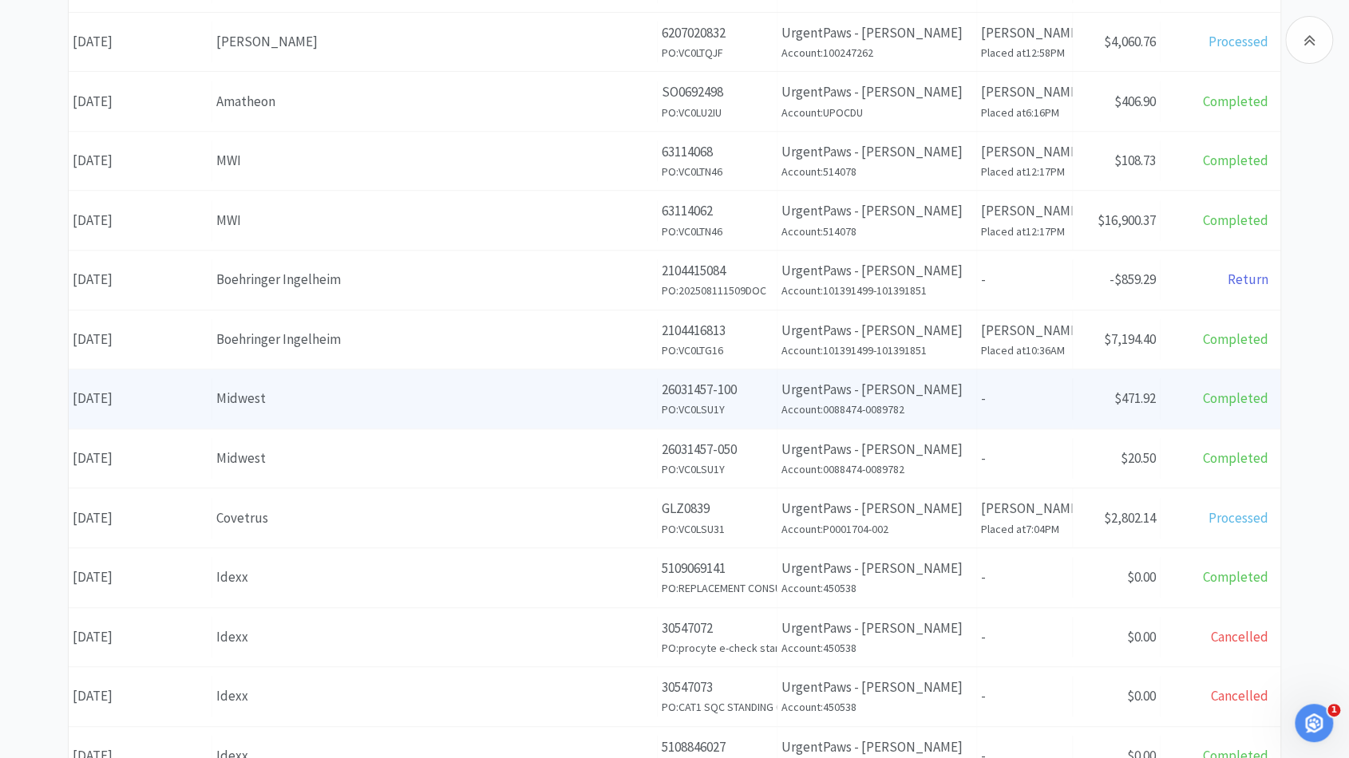
click at [360, 388] on div "Midwest" at bounding box center [434, 399] width 437 height 22
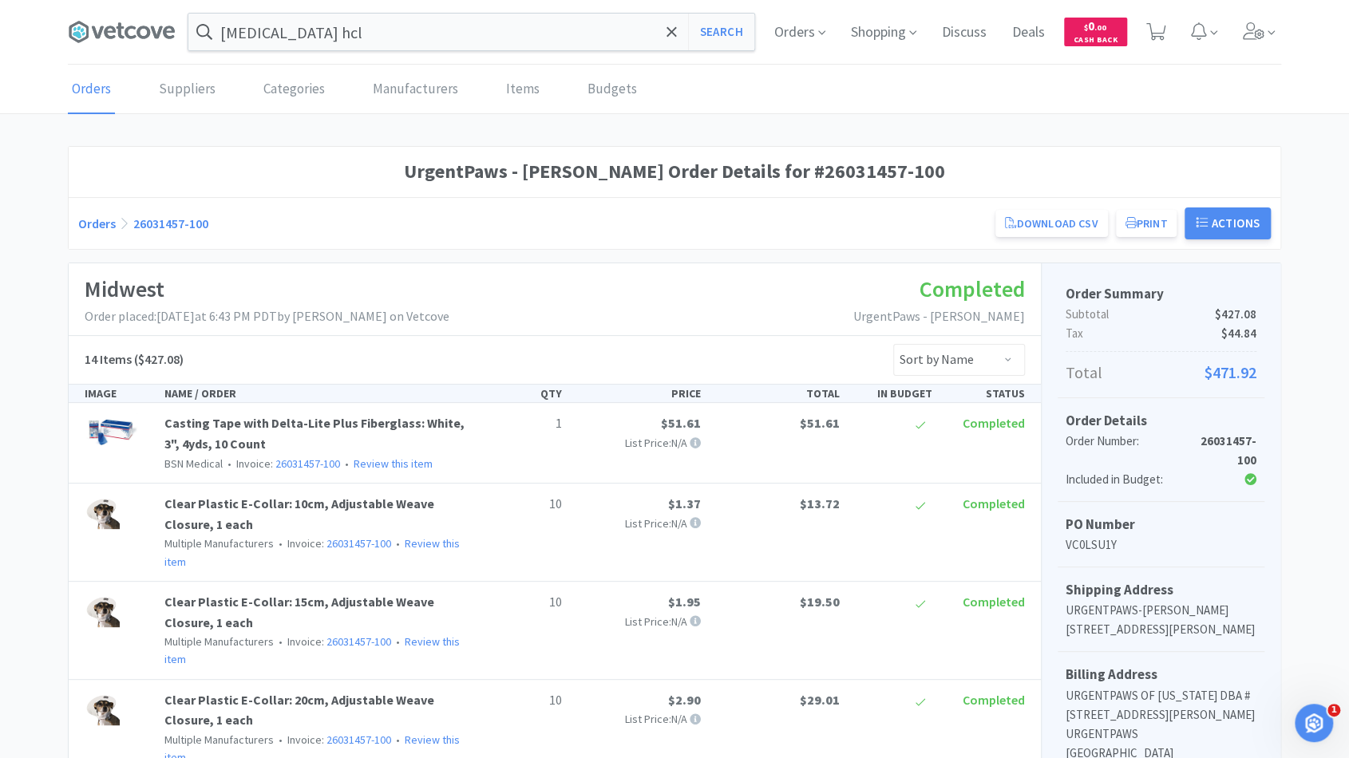
click at [92, 224] on link "Orders" at bounding box center [97, 224] width 38 height 16
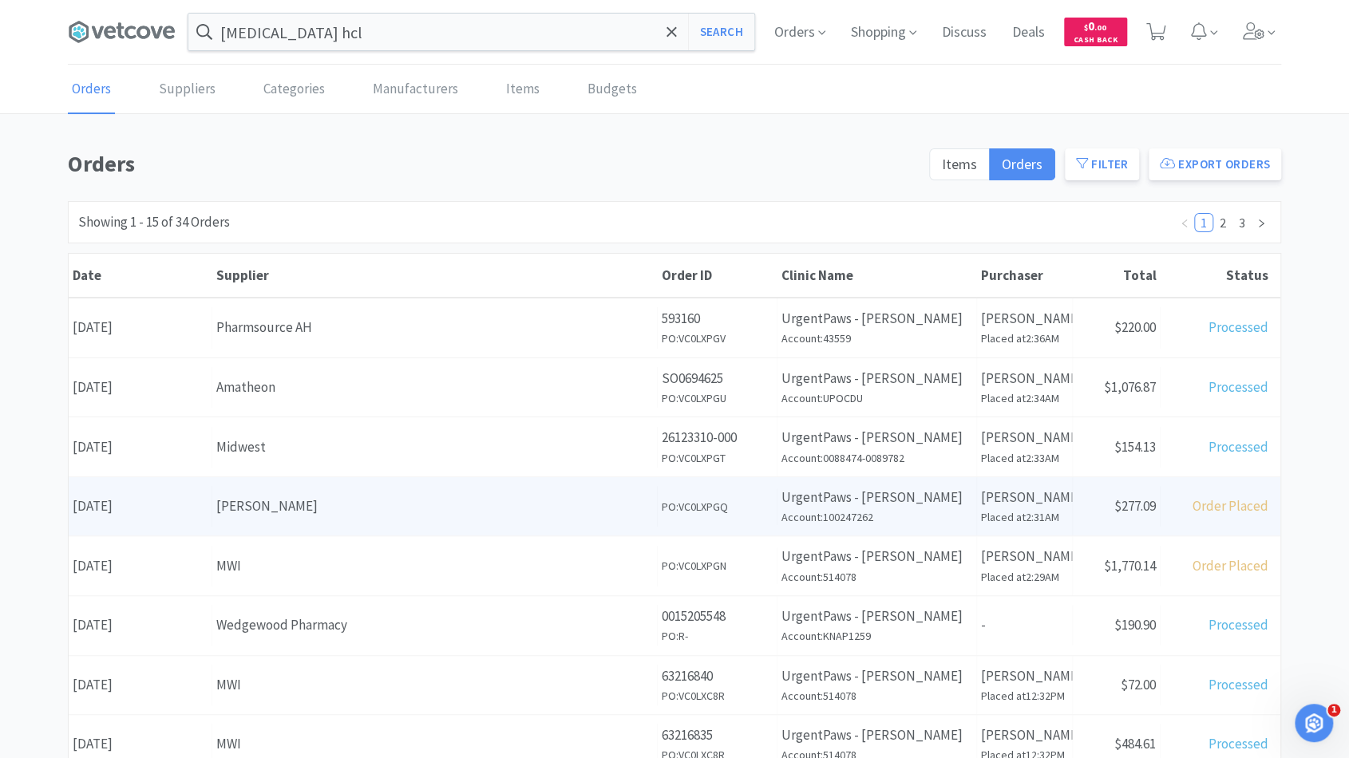
scroll to position [531, 0]
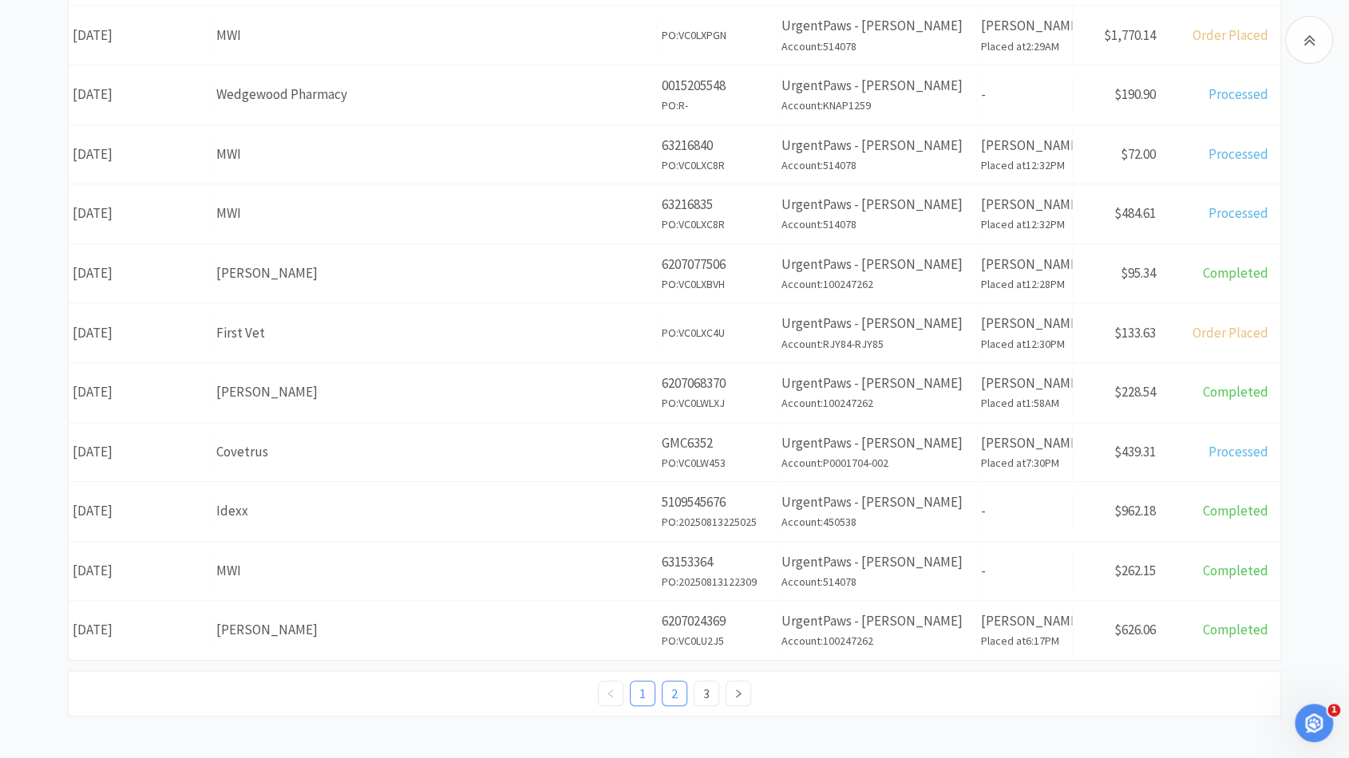
click at [680, 693] on link "2" at bounding box center [675, 694] width 24 height 24
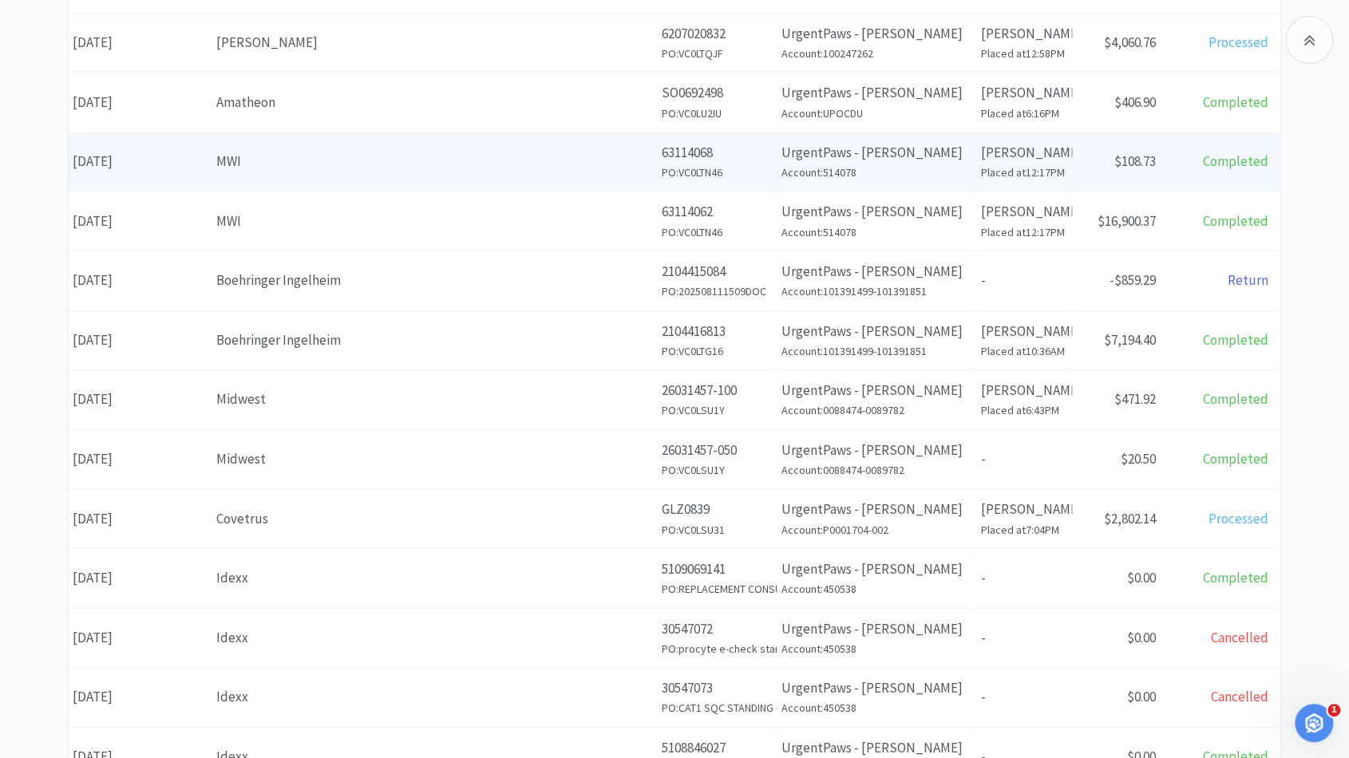
scroll to position [344, 0]
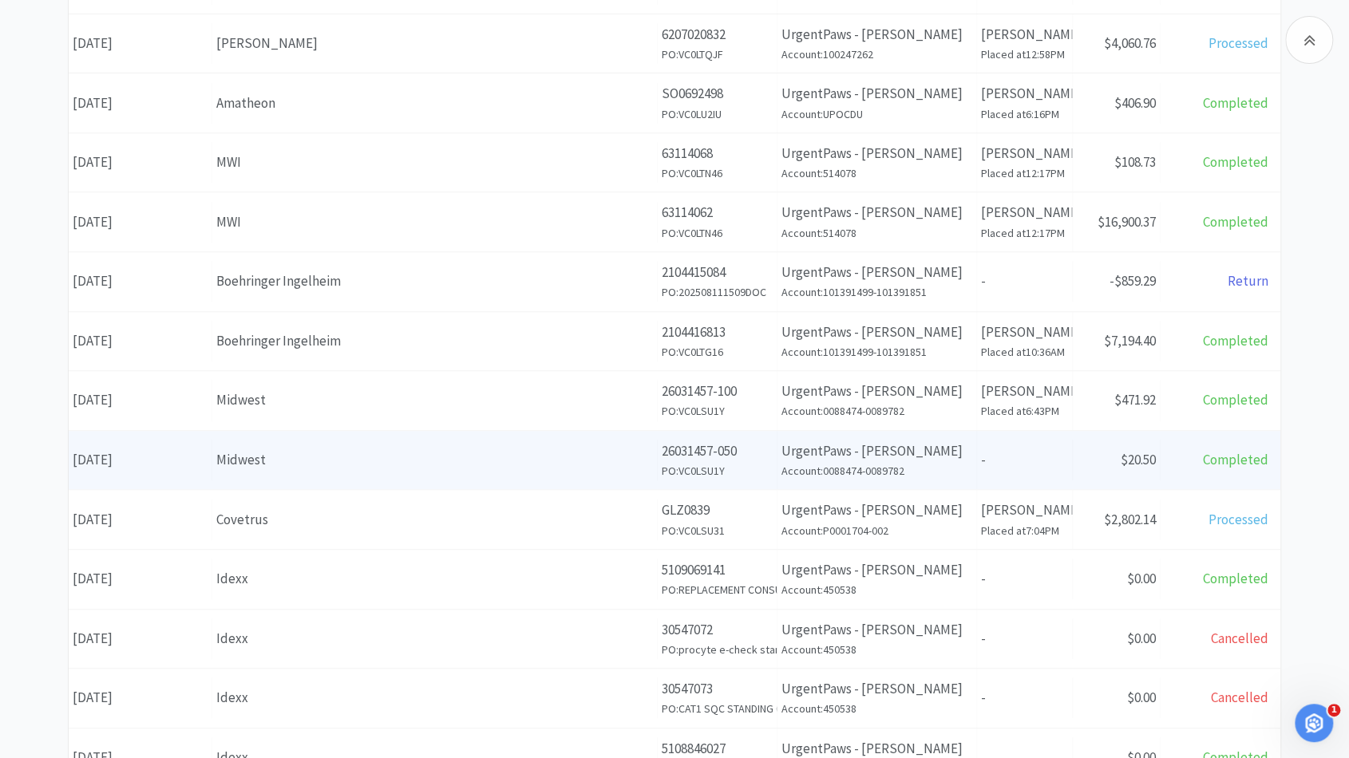
click at [427, 464] on div "Midwest" at bounding box center [434, 460] width 437 height 22
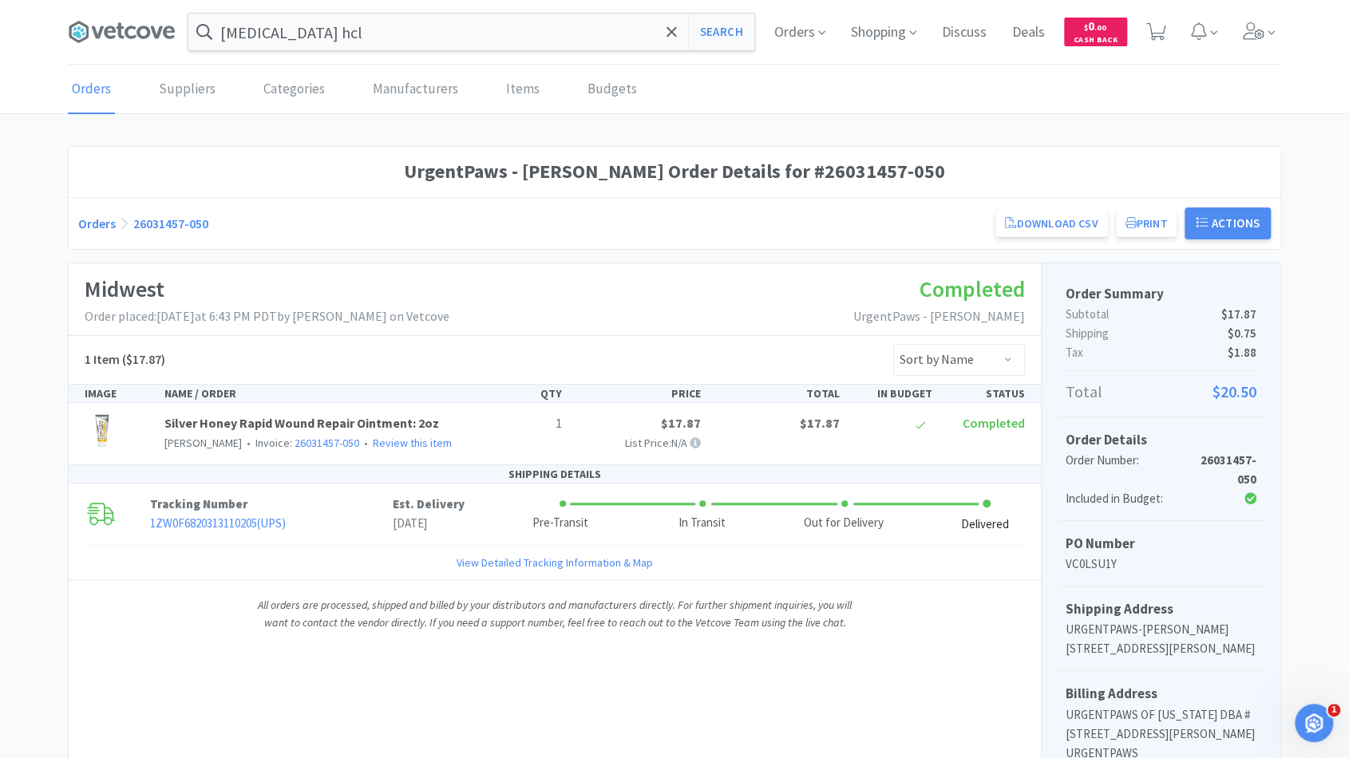
click at [106, 228] on link "Orders" at bounding box center [97, 224] width 38 height 16
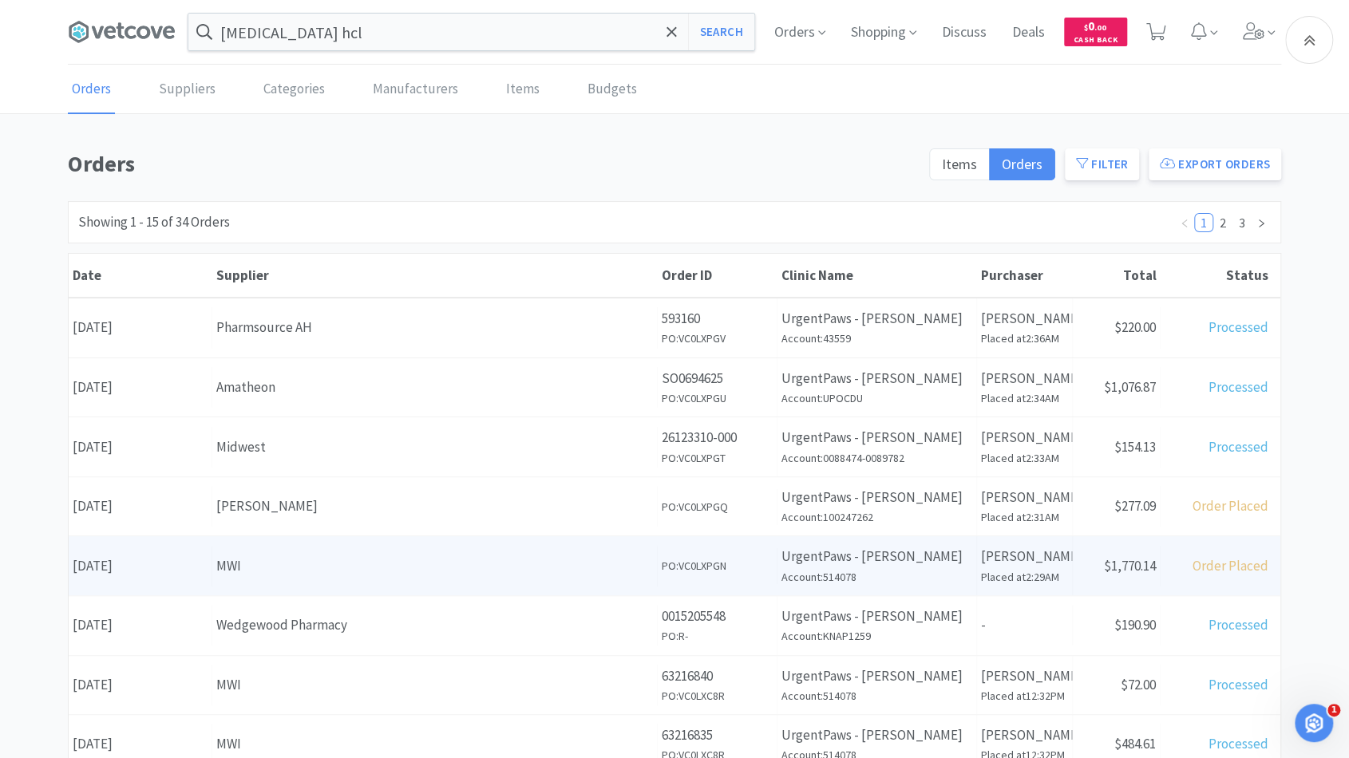
scroll to position [531, 0]
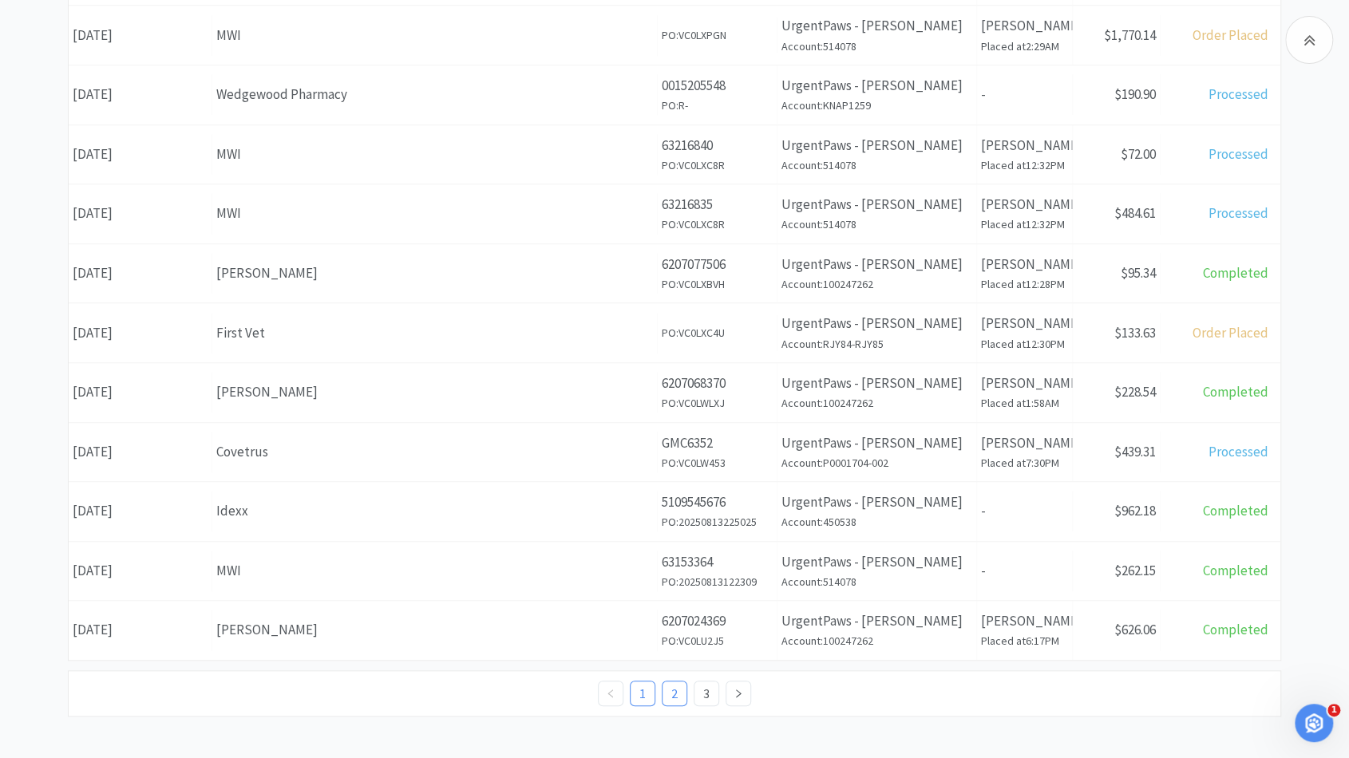
click at [683, 683] on link "2" at bounding box center [675, 694] width 24 height 24
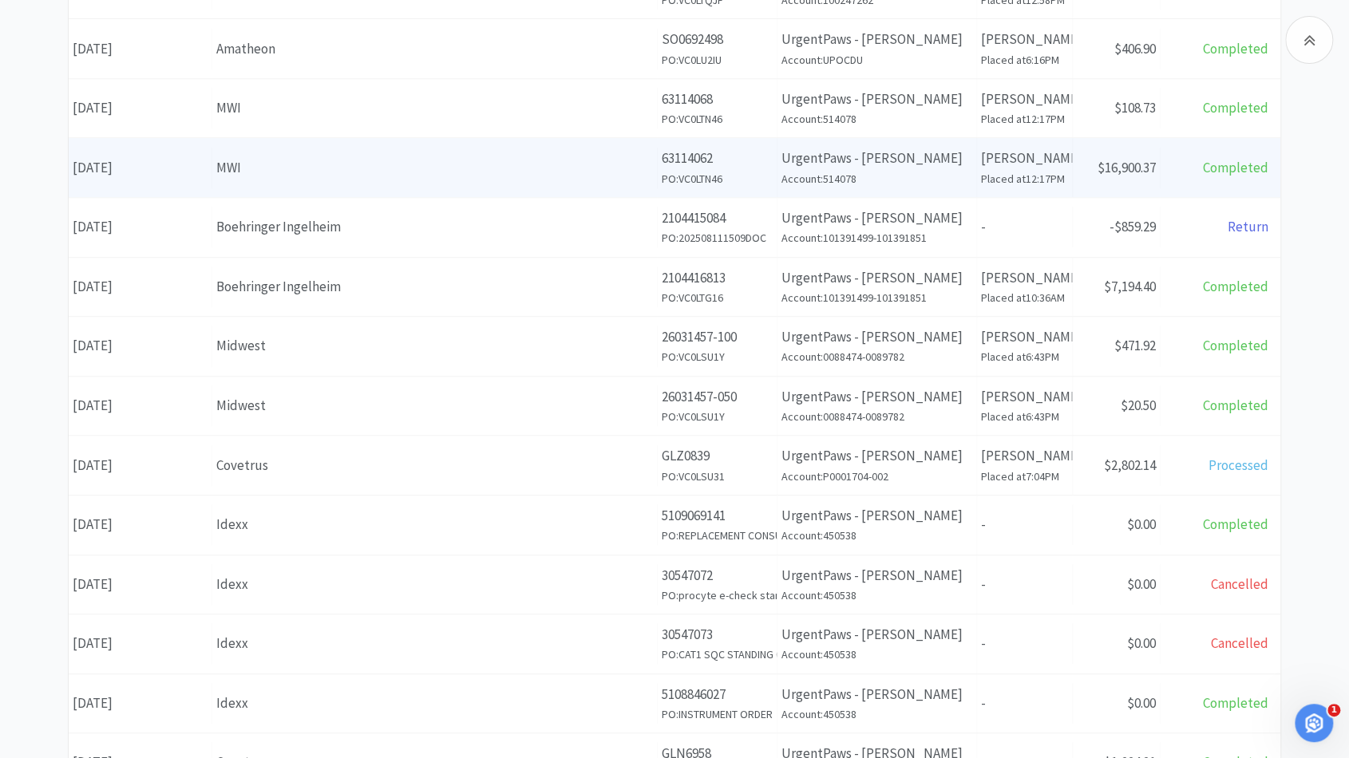
scroll to position [397, 0]
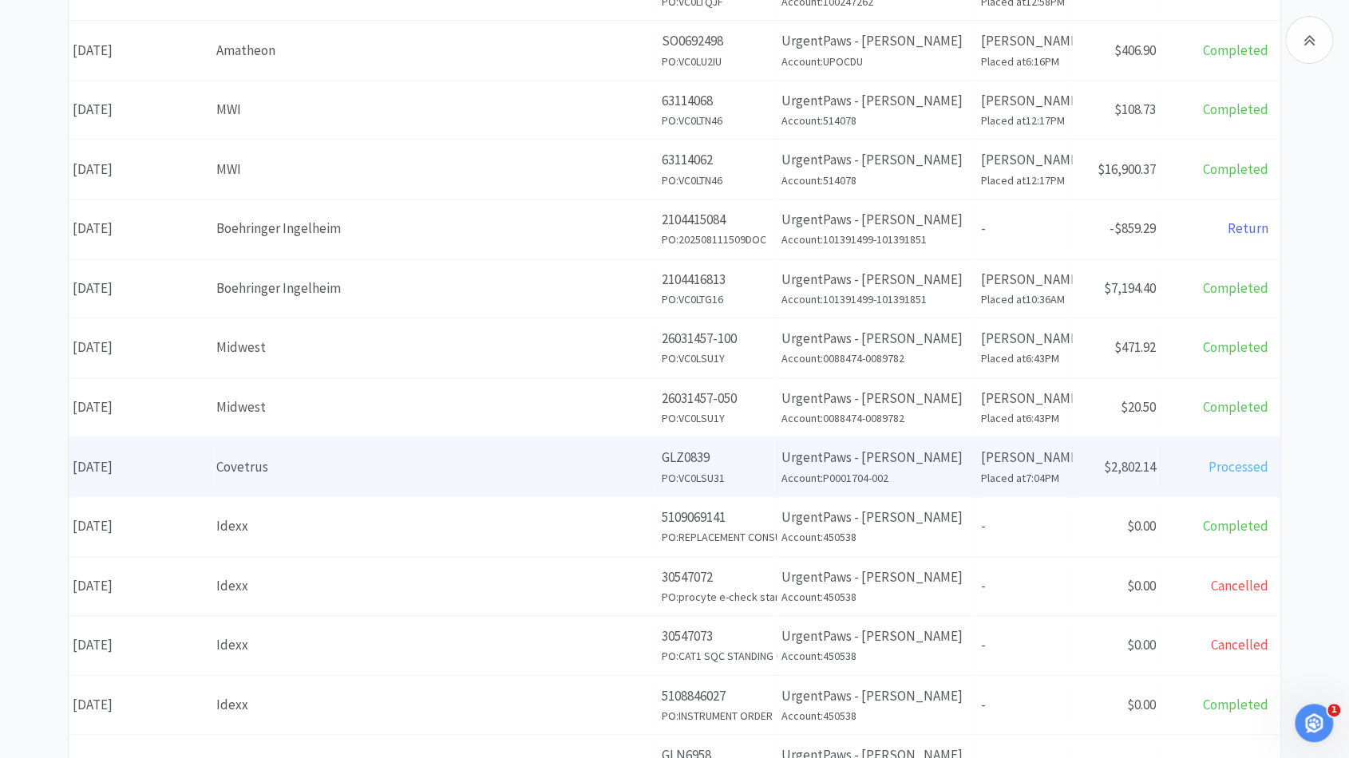
click at [371, 464] on div "Covetrus" at bounding box center [434, 468] width 437 height 22
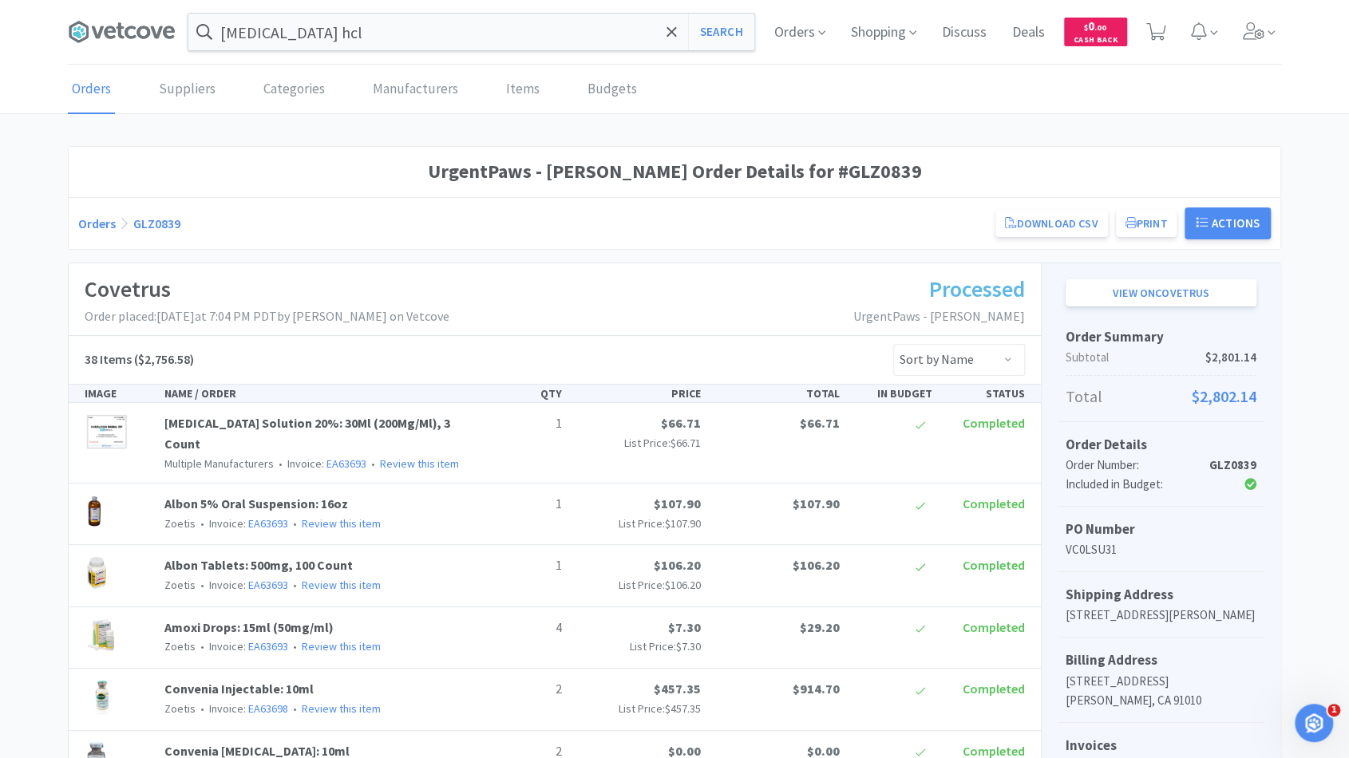
click at [103, 222] on link "Orders" at bounding box center [97, 224] width 38 height 16
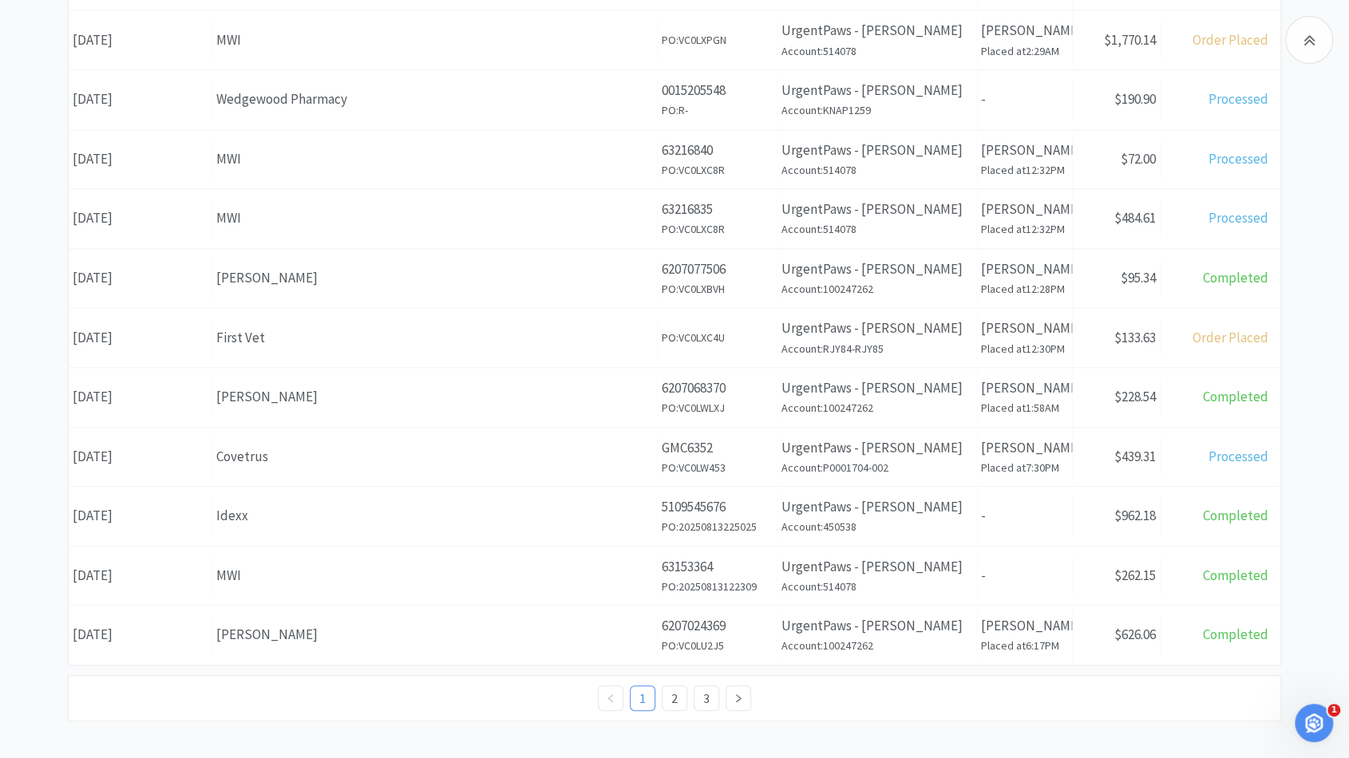
scroll to position [531, 0]
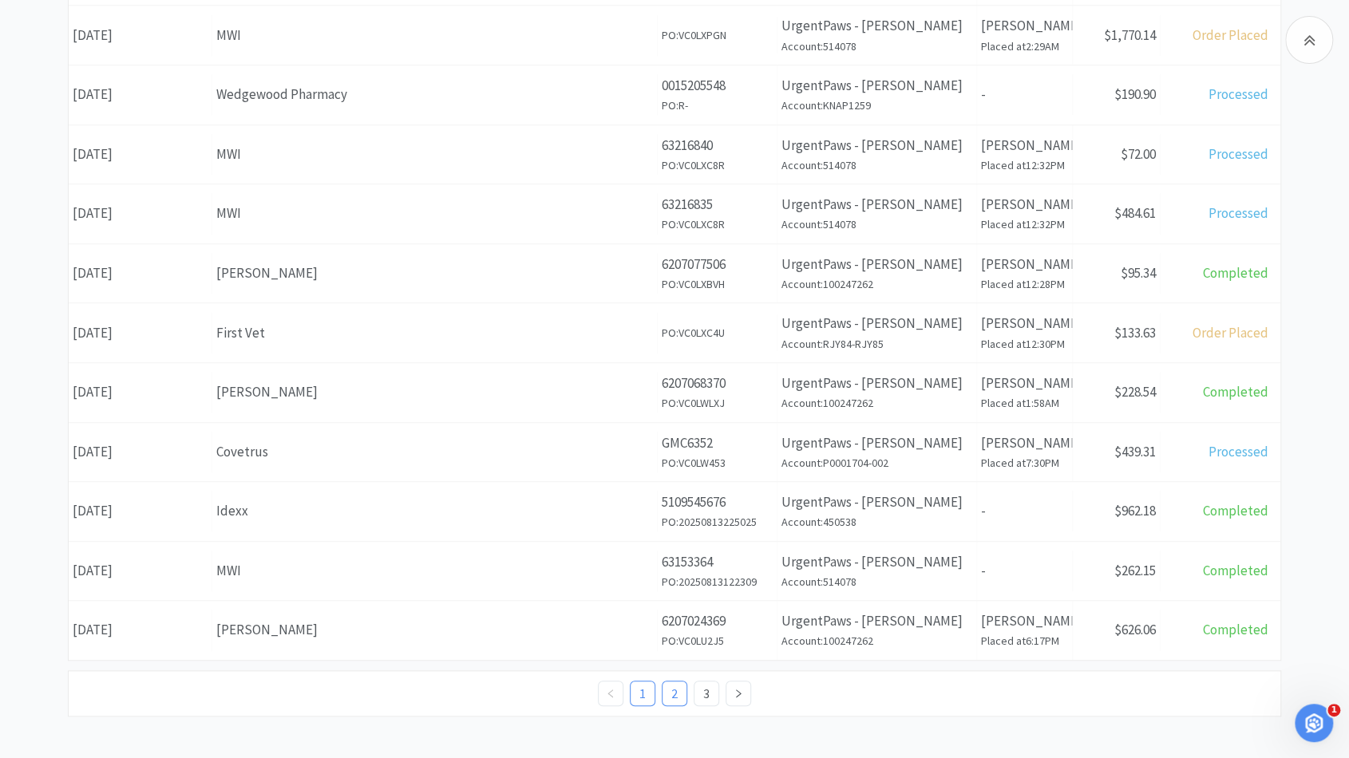
click at [679, 690] on link "2" at bounding box center [675, 694] width 24 height 24
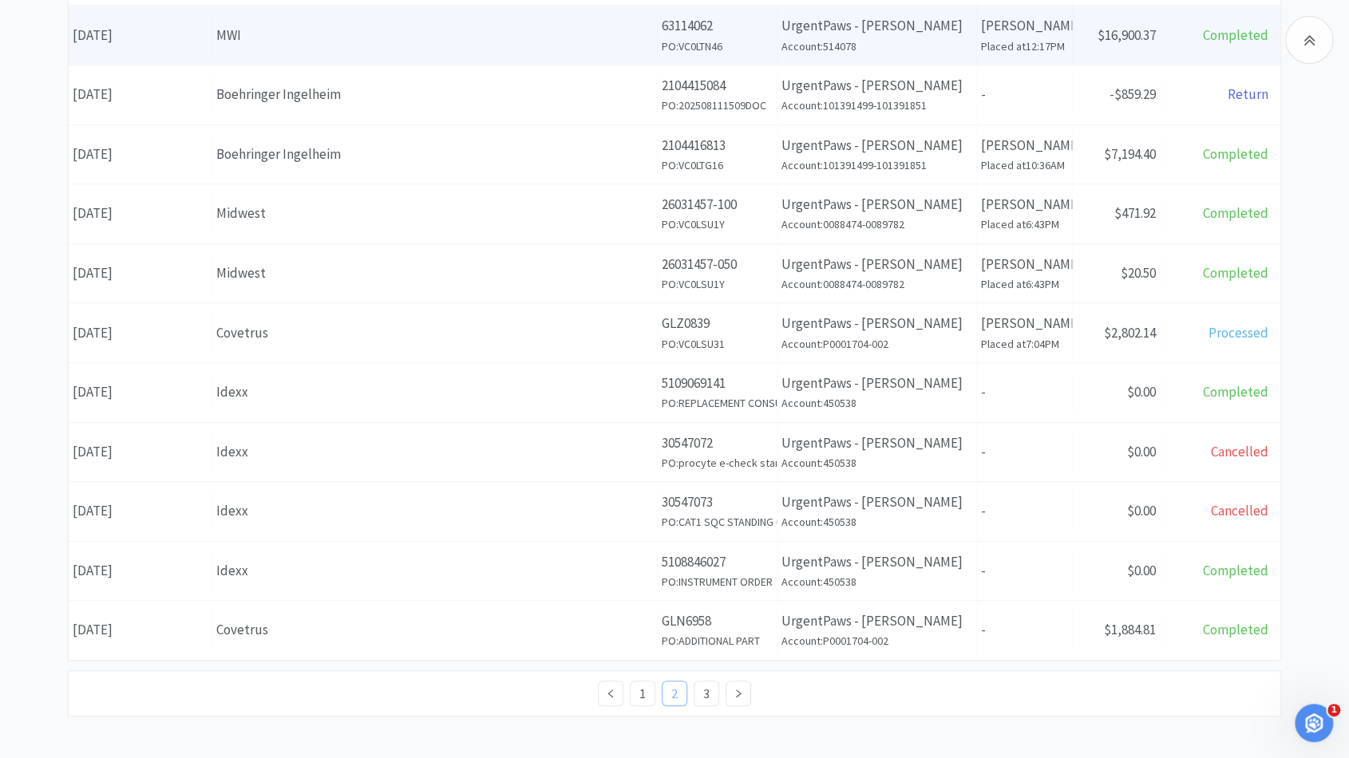
scroll to position [528, 0]
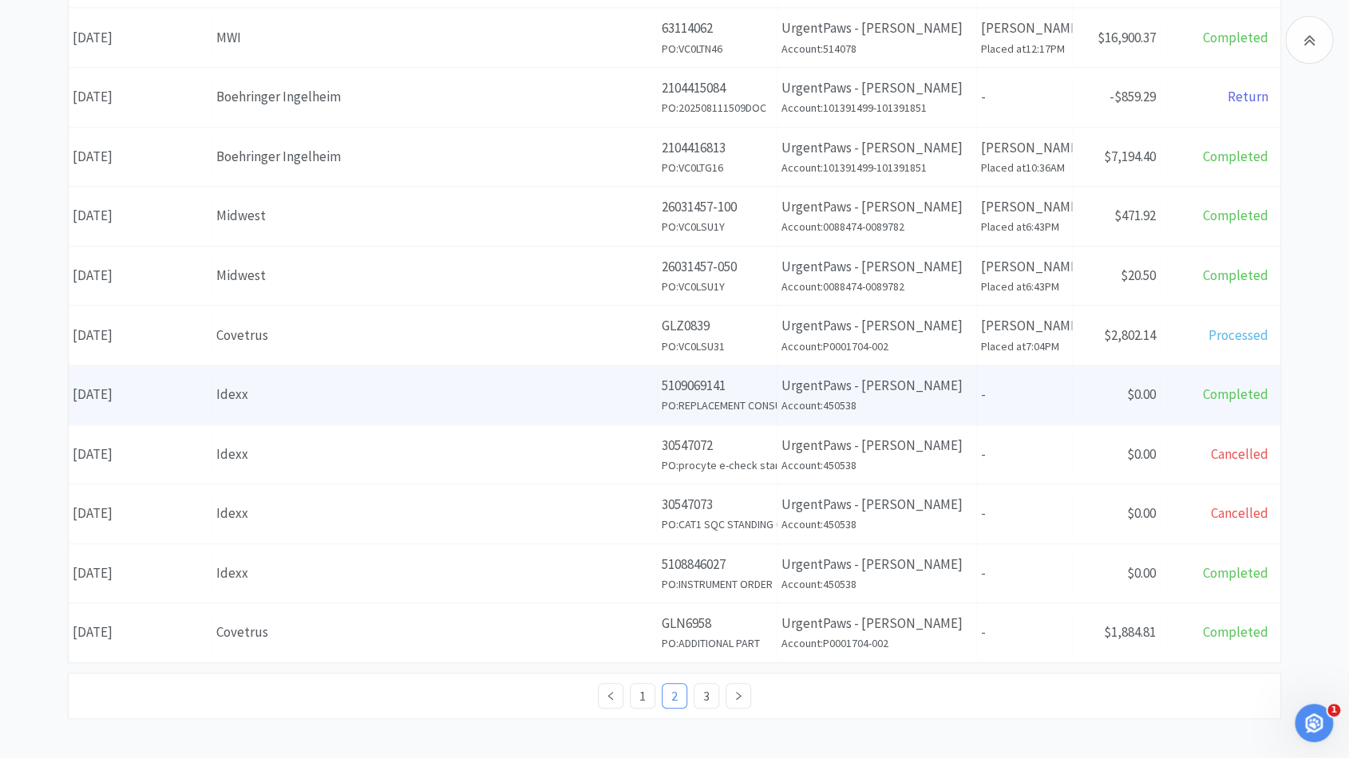
click at [458, 397] on div "Idexx" at bounding box center [434, 395] width 437 height 22
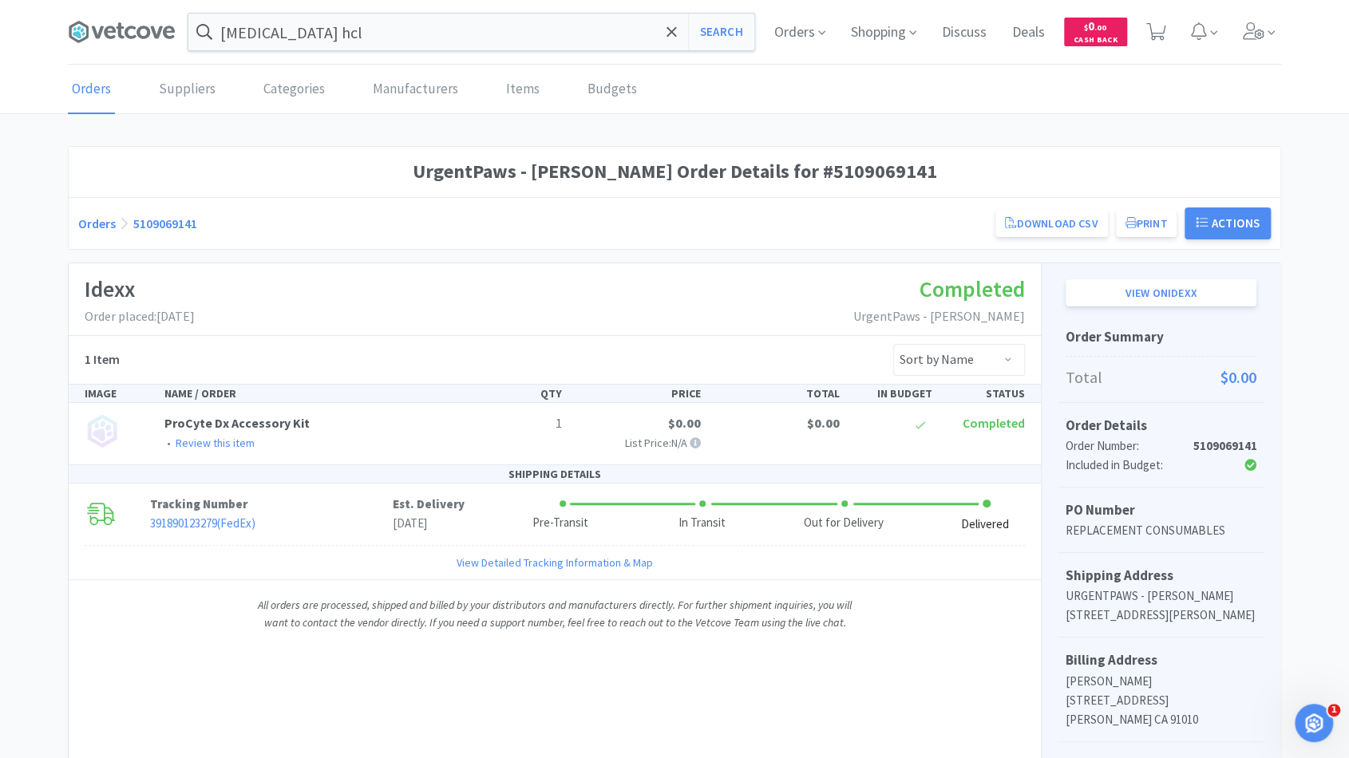
click at [93, 222] on link "Orders" at bounding box center [97, 224] width 38 height 16
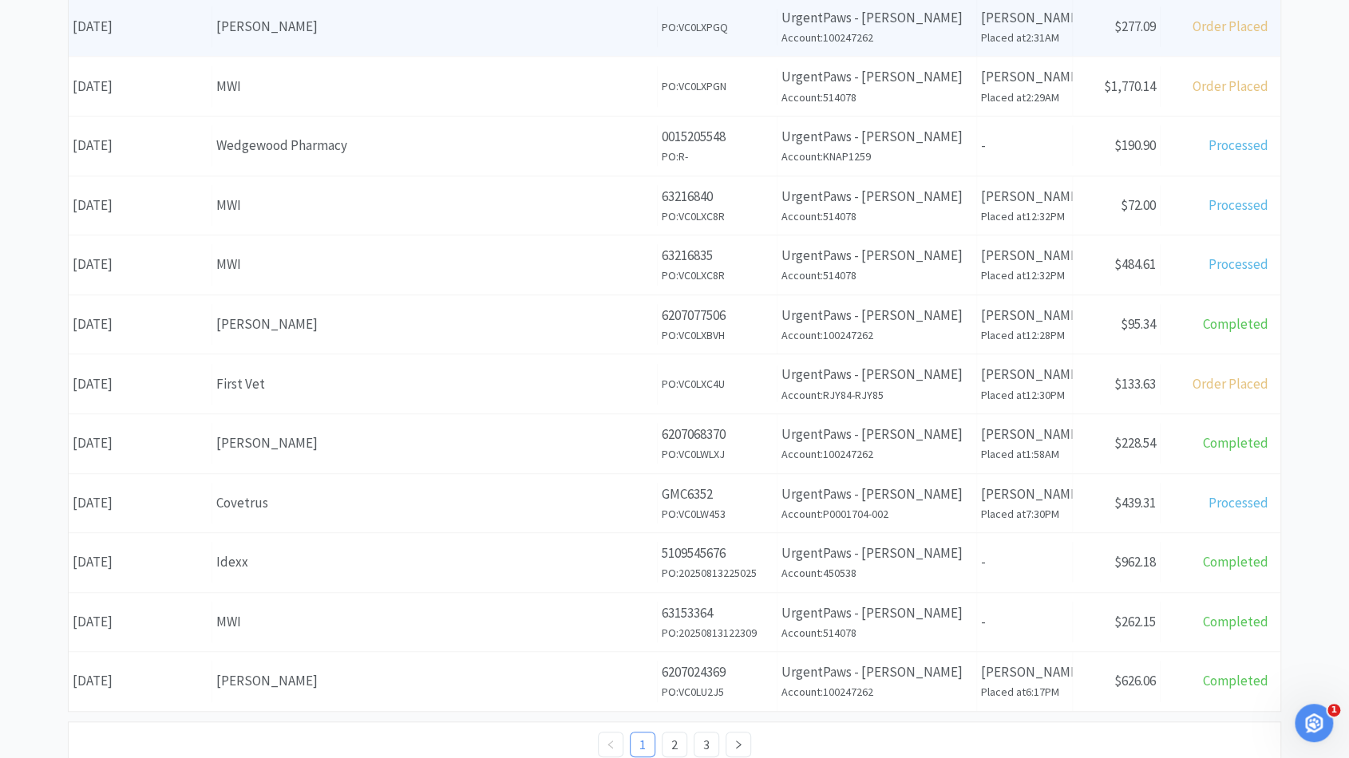
scroll to position [531, 0]
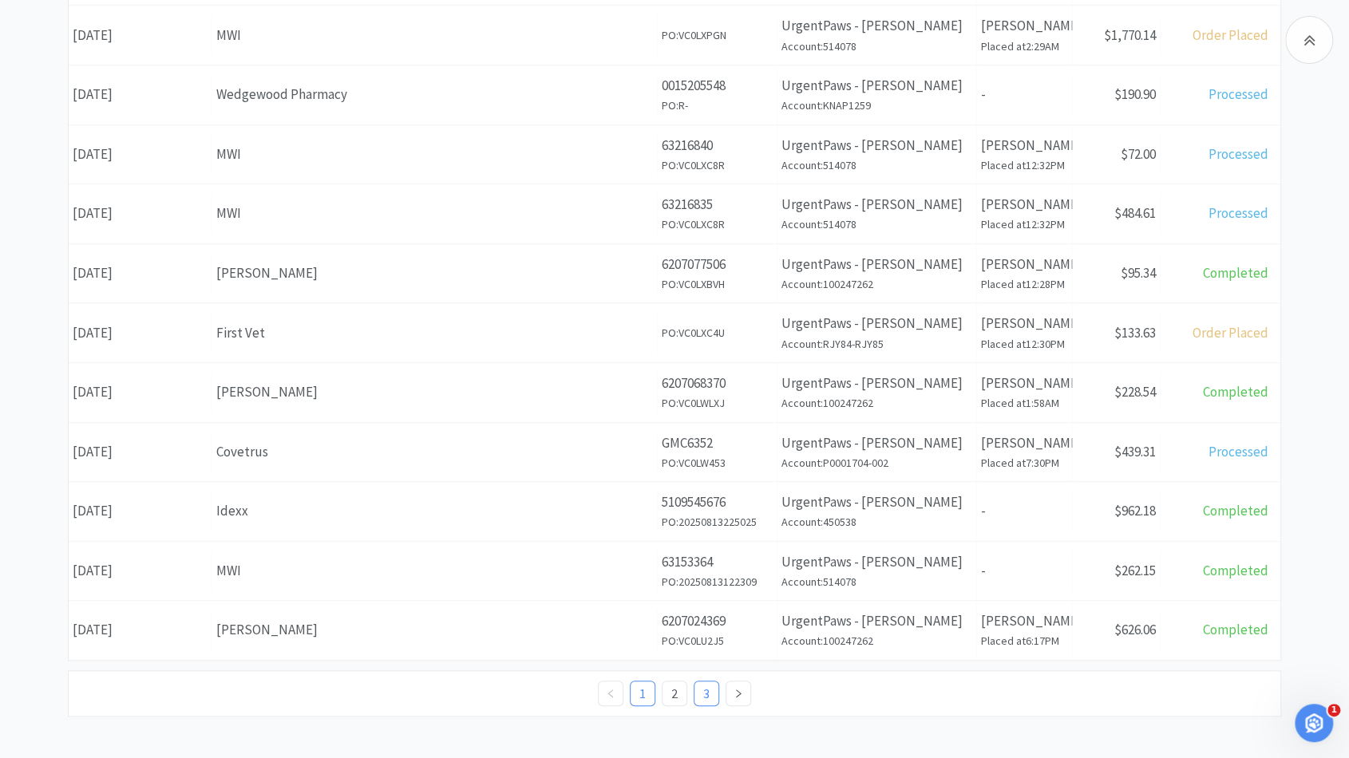
click at [695, 695] on link "3" at bounding box center [706, 694] width 24 height 24
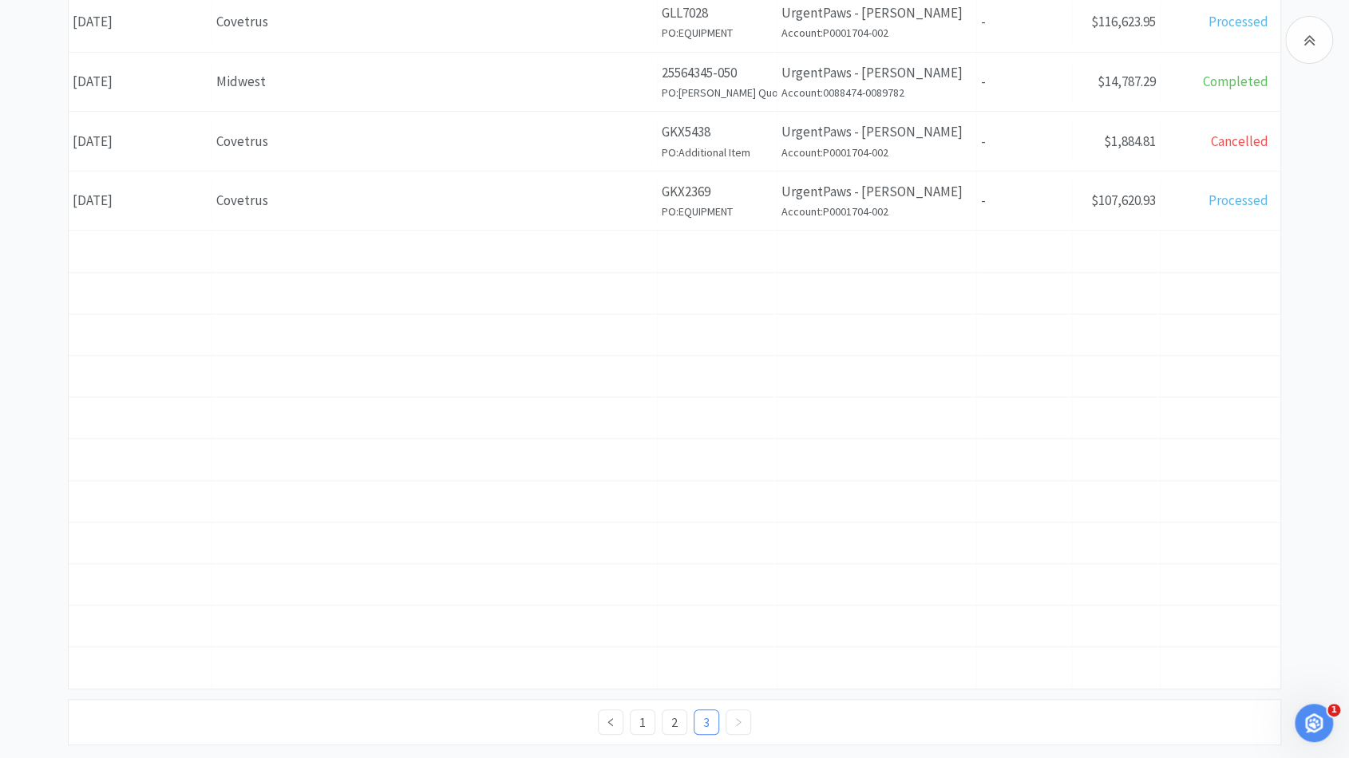
scroll to position [334, 0]
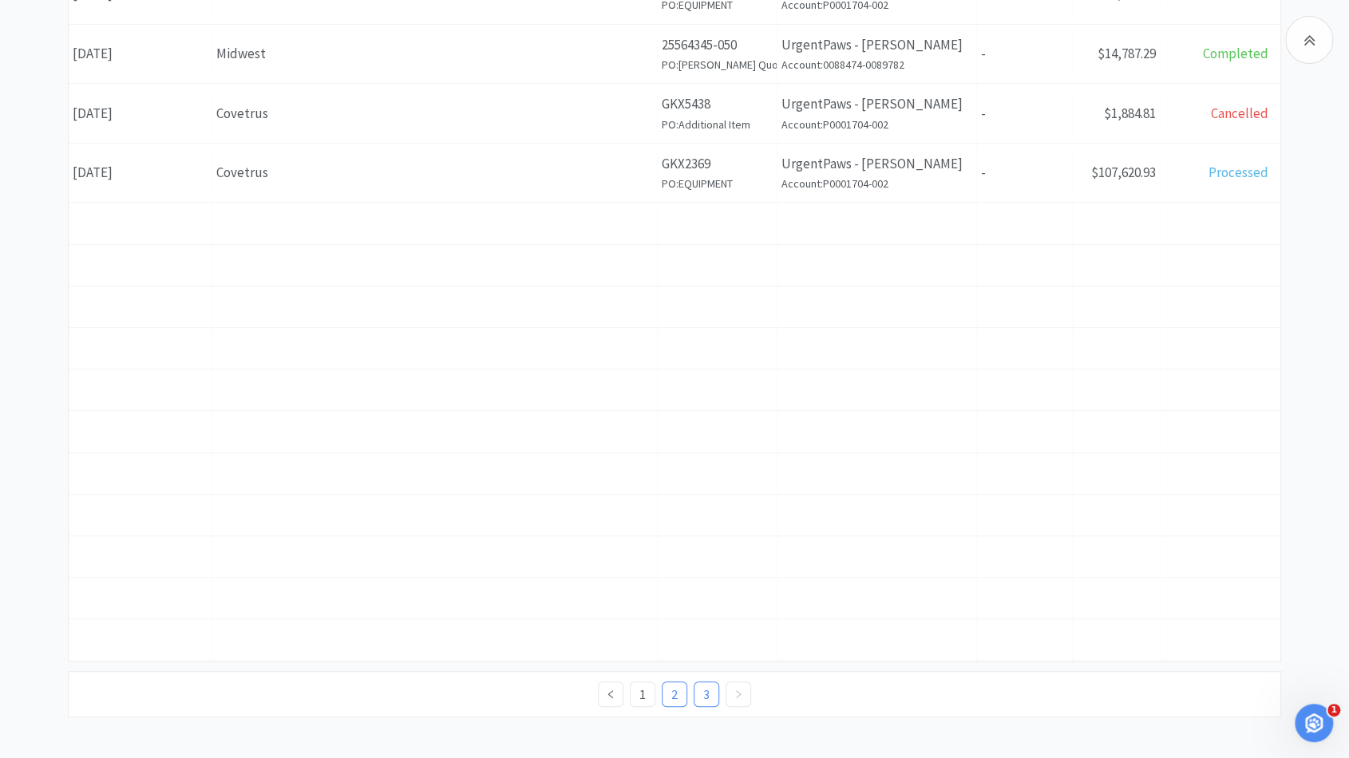
click at [677, 691] on link "2" at bounding box center [675, 695] width 24 height 24
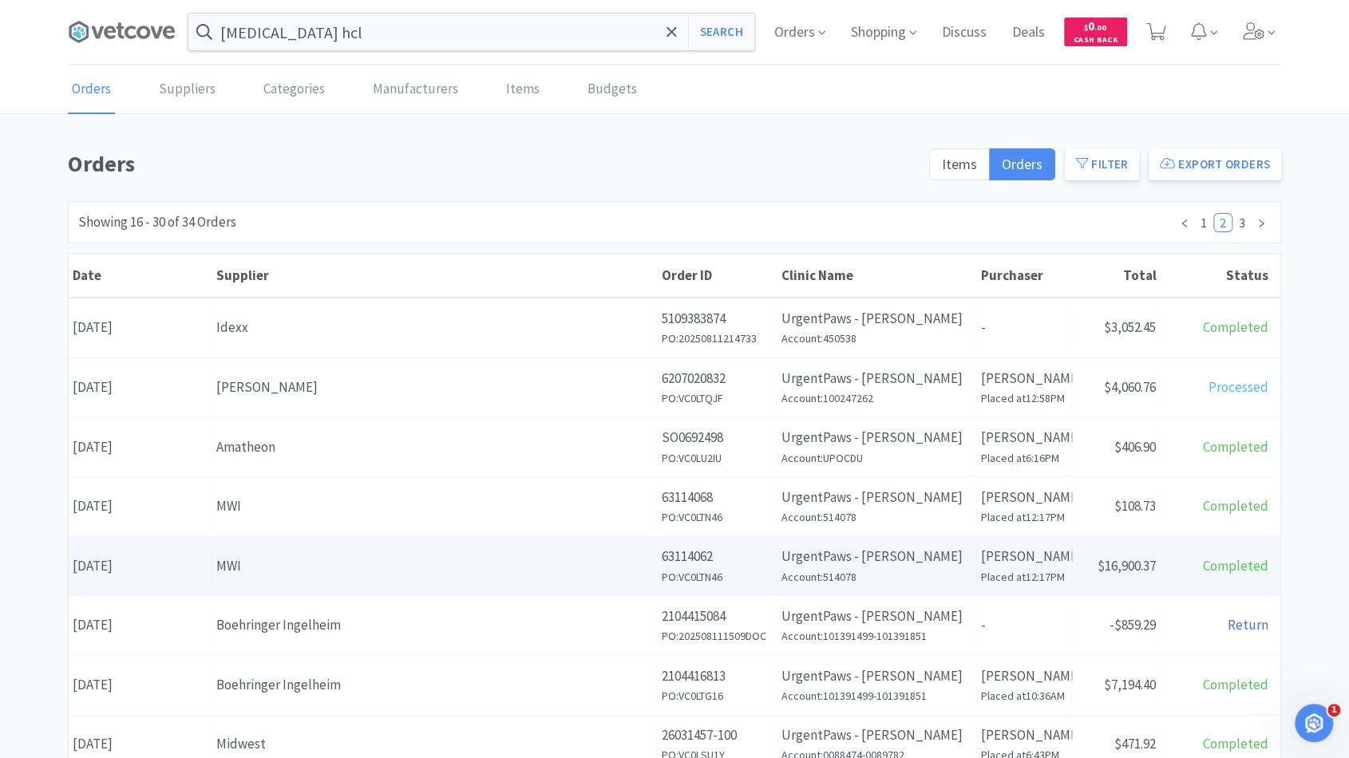
scroll to position [531, 0]
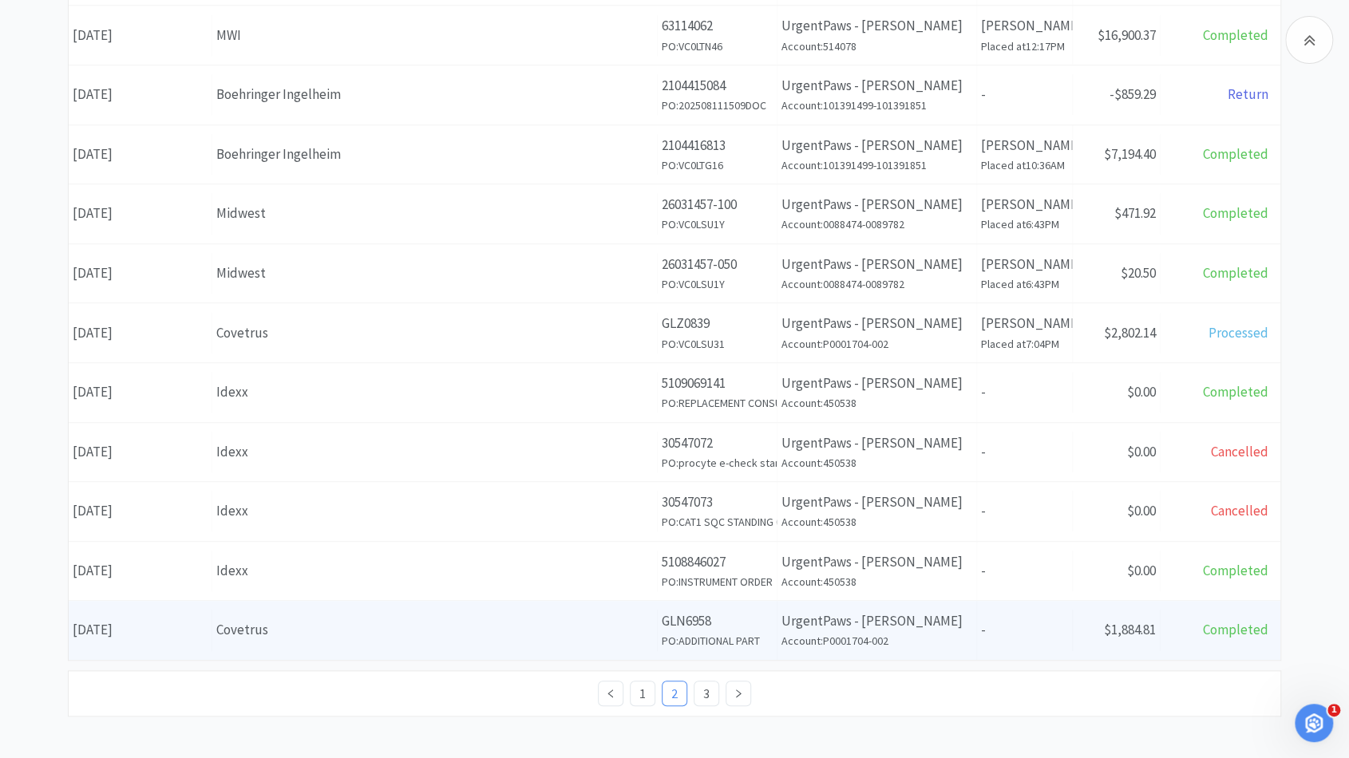
click at [382, 627] on div "Covetrus" at bounding box center [434, 630] width 437 height 22
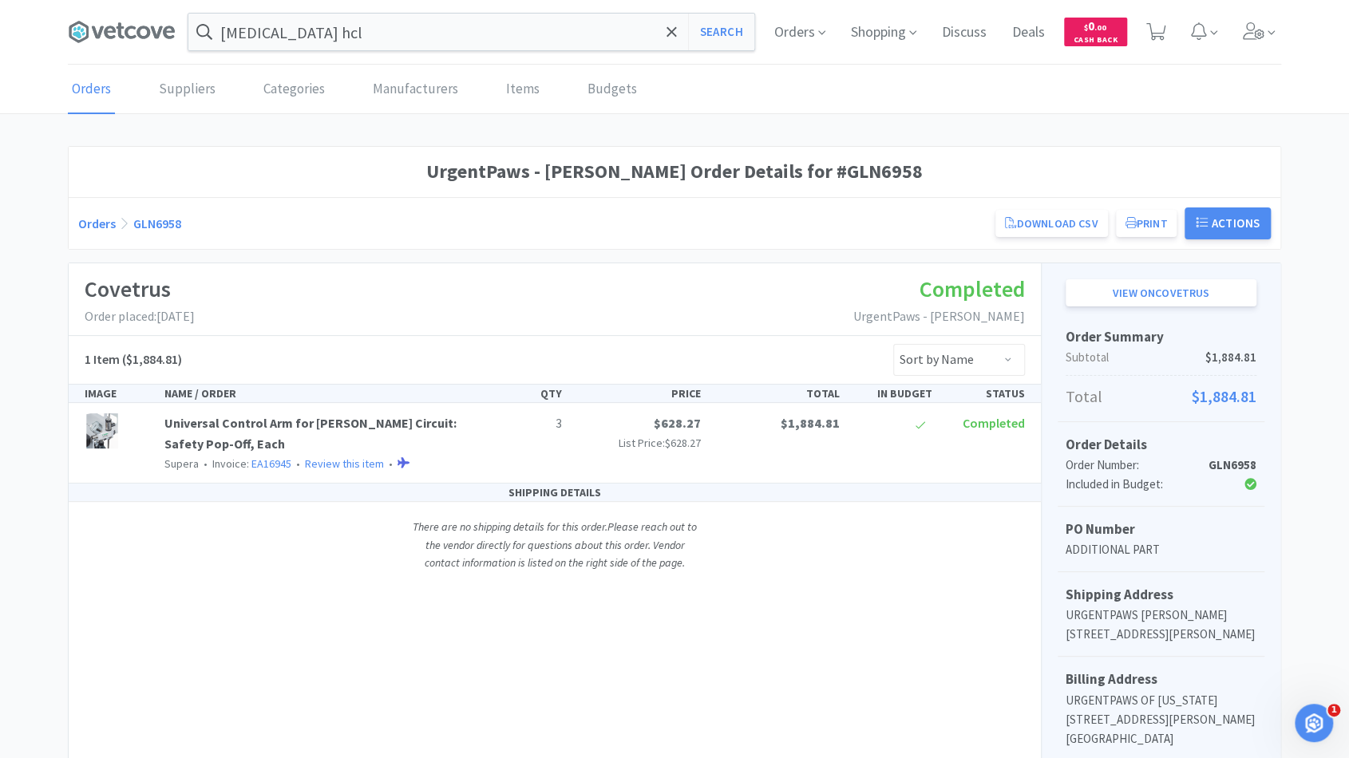
click at [87, 227] on link "Orders" at bounding box center [97, 224] width 38 height 16
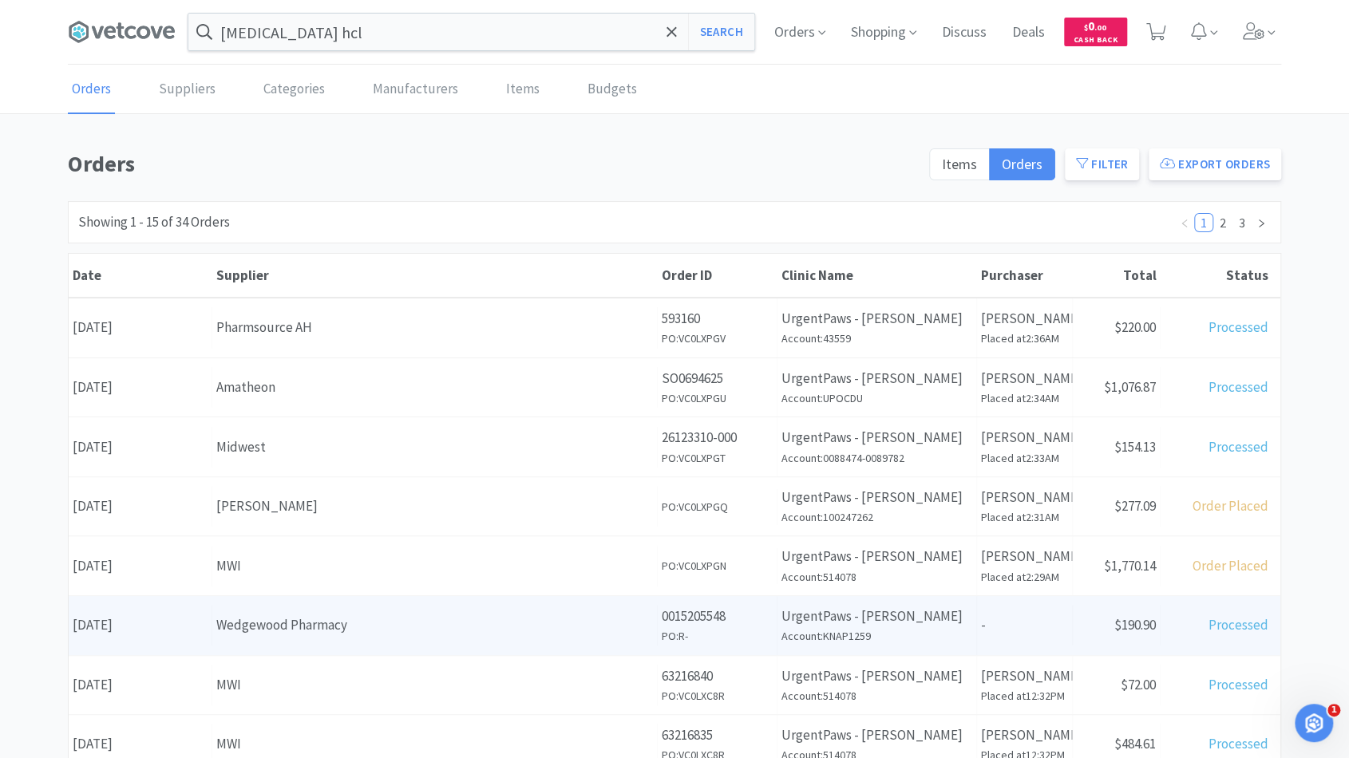
scroll to position [531, 0]
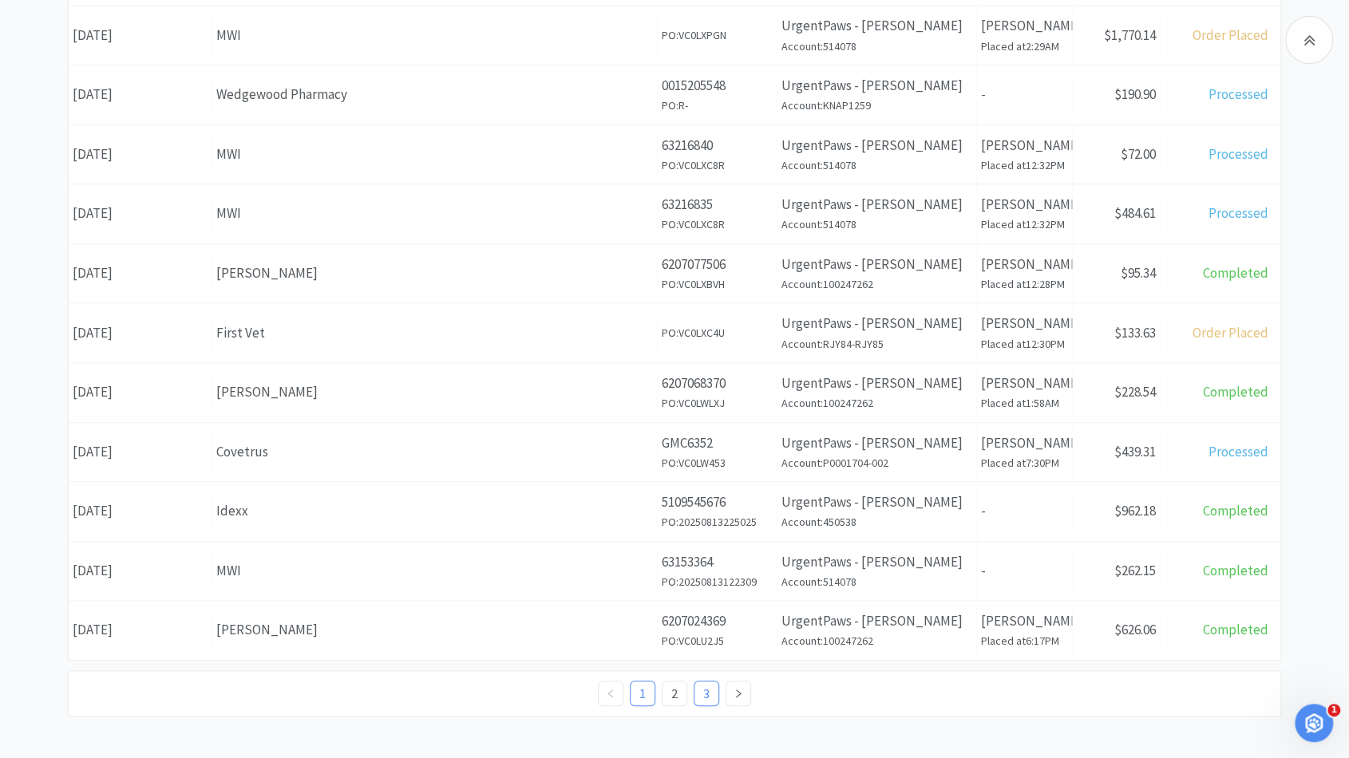
click at [709, 682] on link "3" at bounding box center [706, 694] width 24 height 24
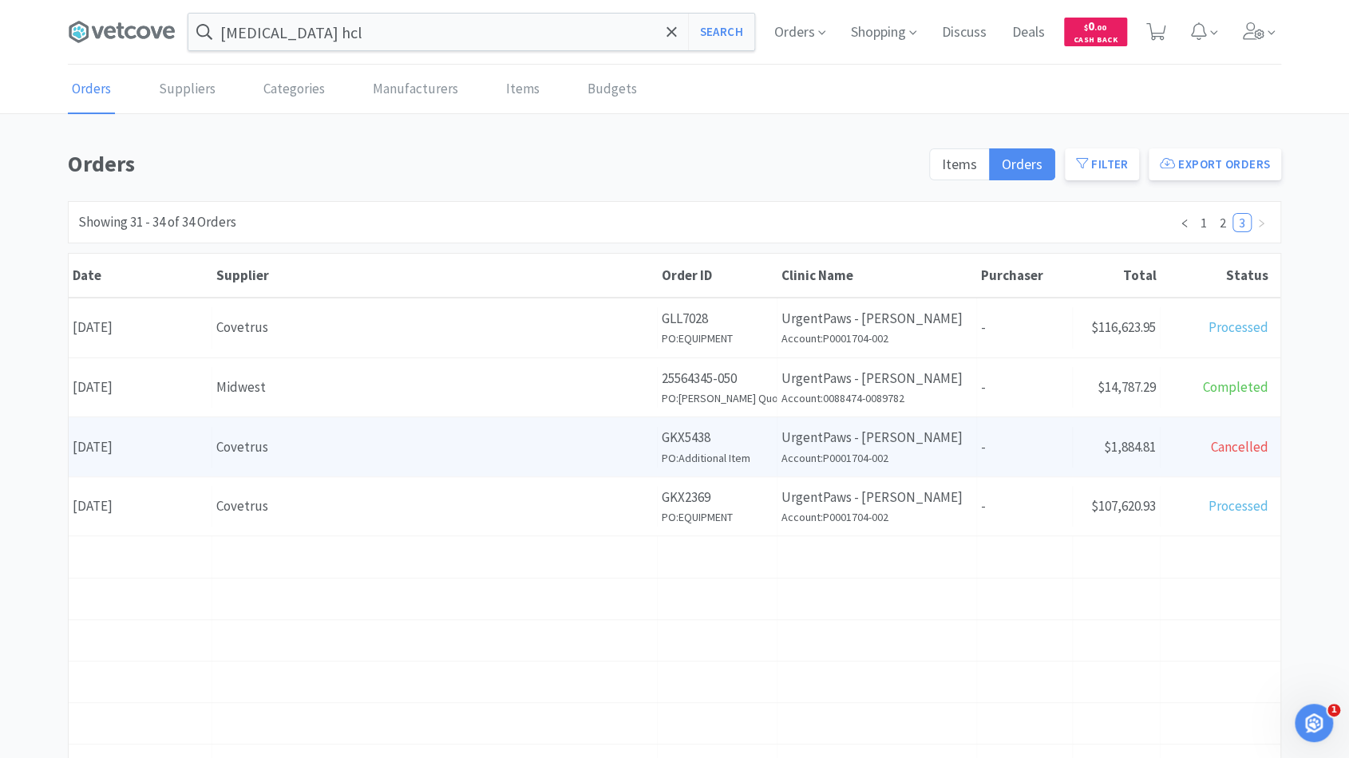
click at [501, 451] on div "Covetrus" at bounding box center [434, 448] width 437 height 22
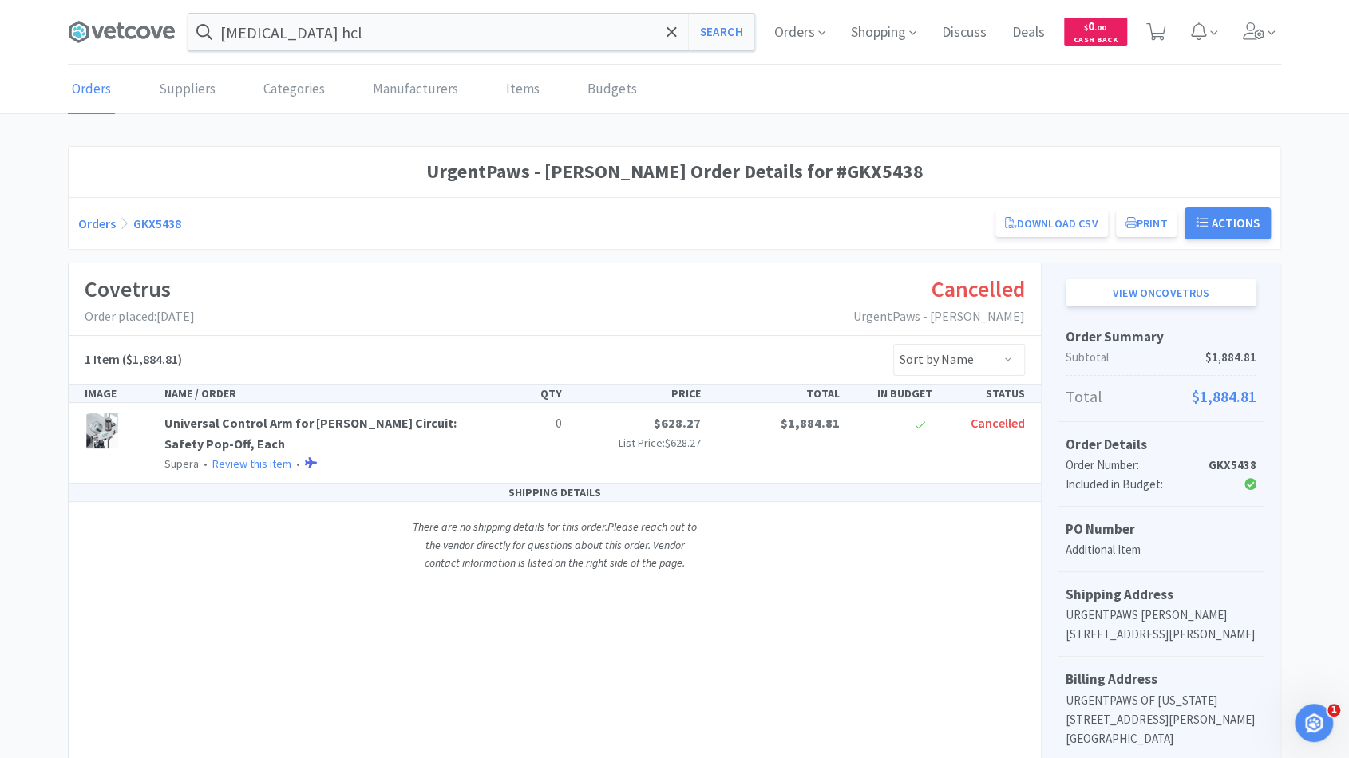
click at [109, 224] on link "Orders" at bounding box center [97, 224] width 38 height 16
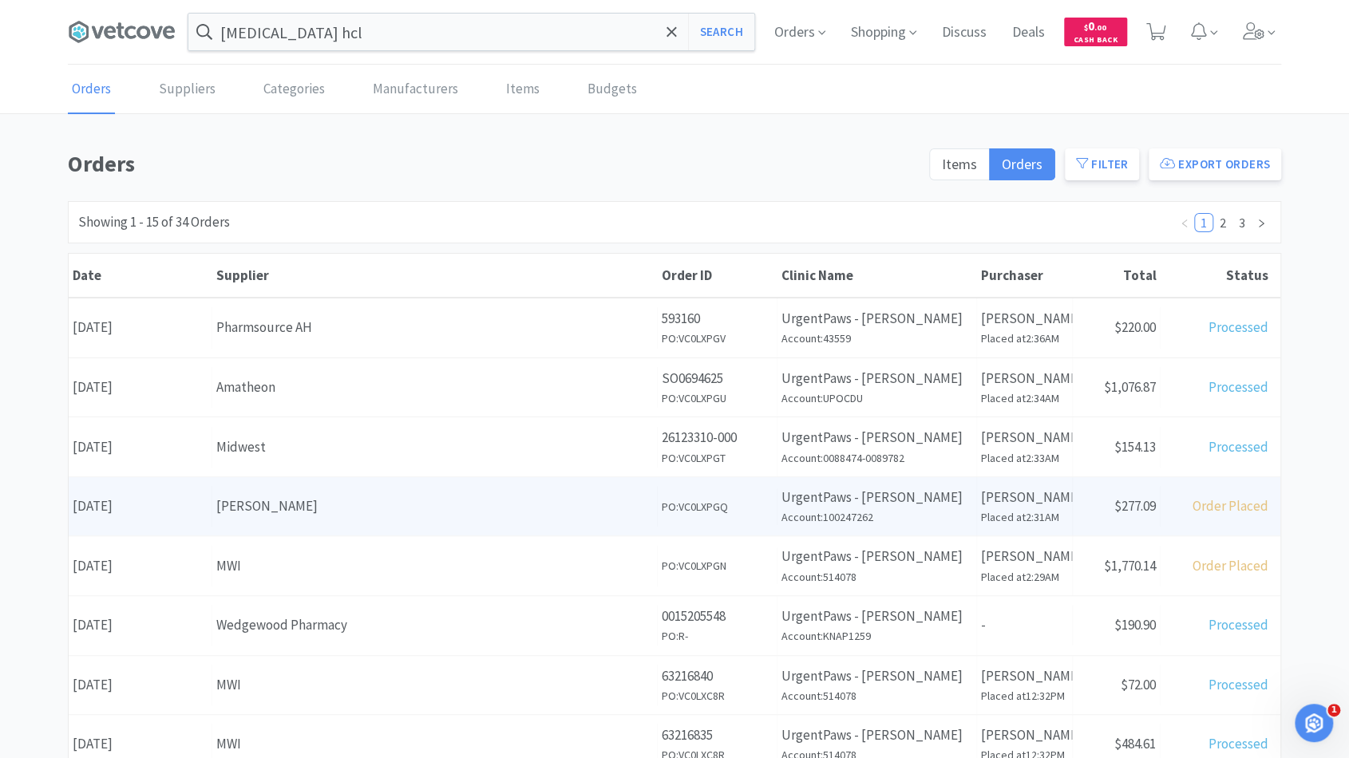
scroll to position [531, 0]
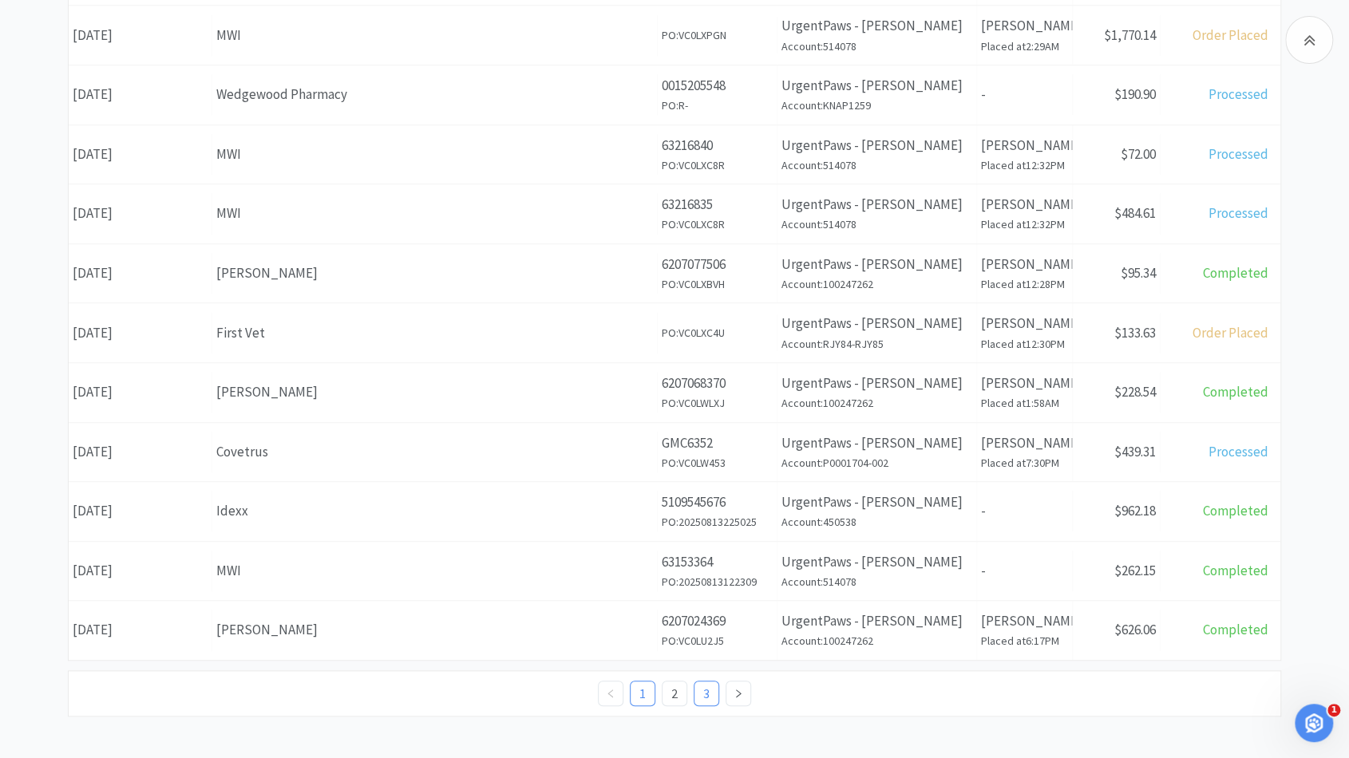
click at [706, 690] on link "3" at bounding box center [706, 694] width 24 height 24
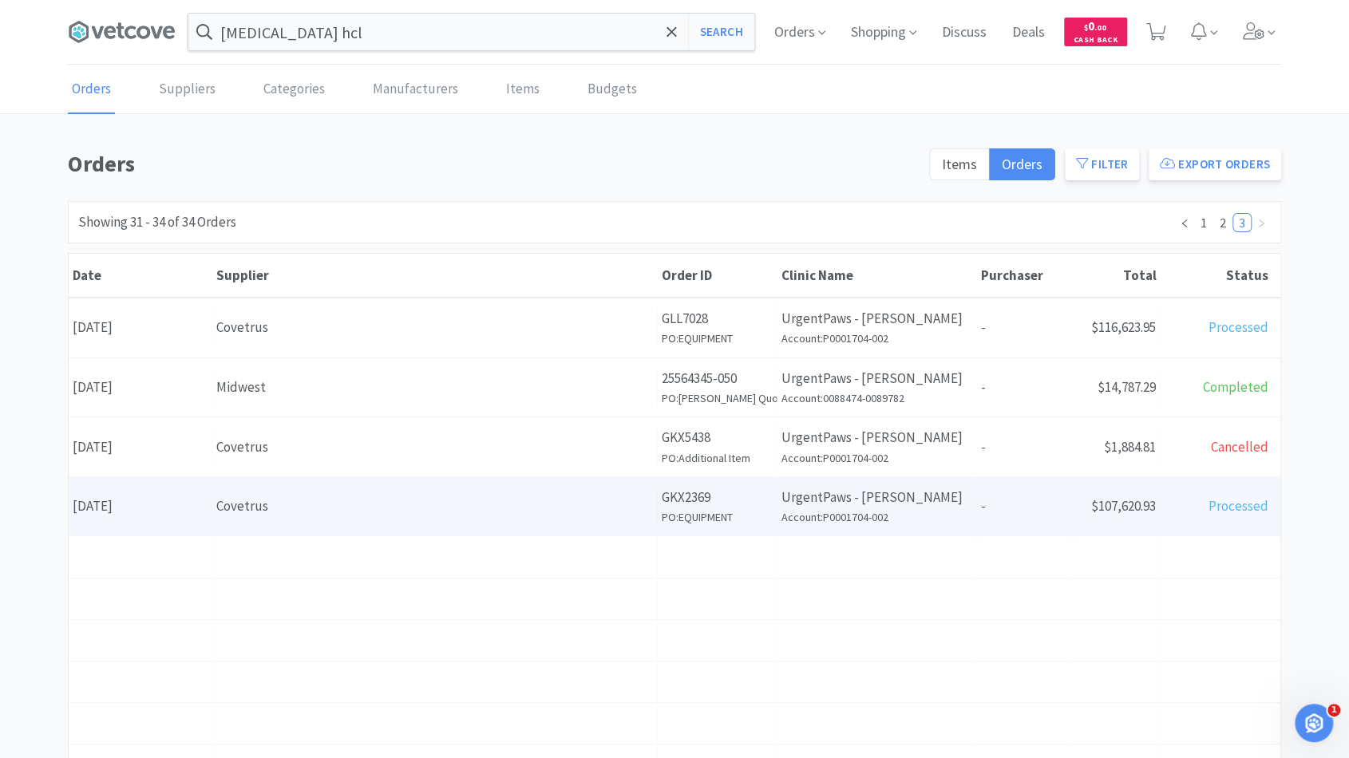
click at [698, 519] on h6 "PO: EQUIPMENT" at bounding box center [717, 517] width 111 height 18
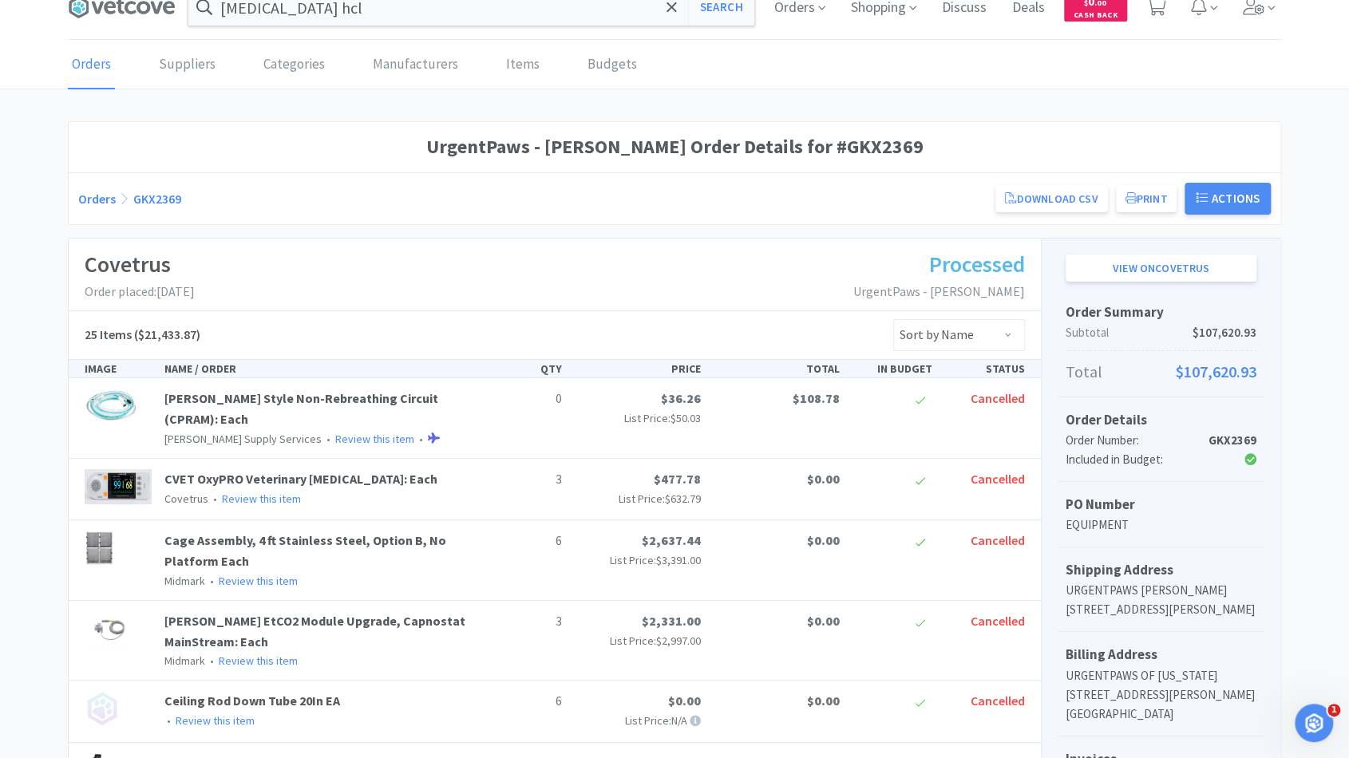
scroll to position [22, 0]
click at [100, 195] on link "Orders" at bounding box center [97, 201] width 38 height 16
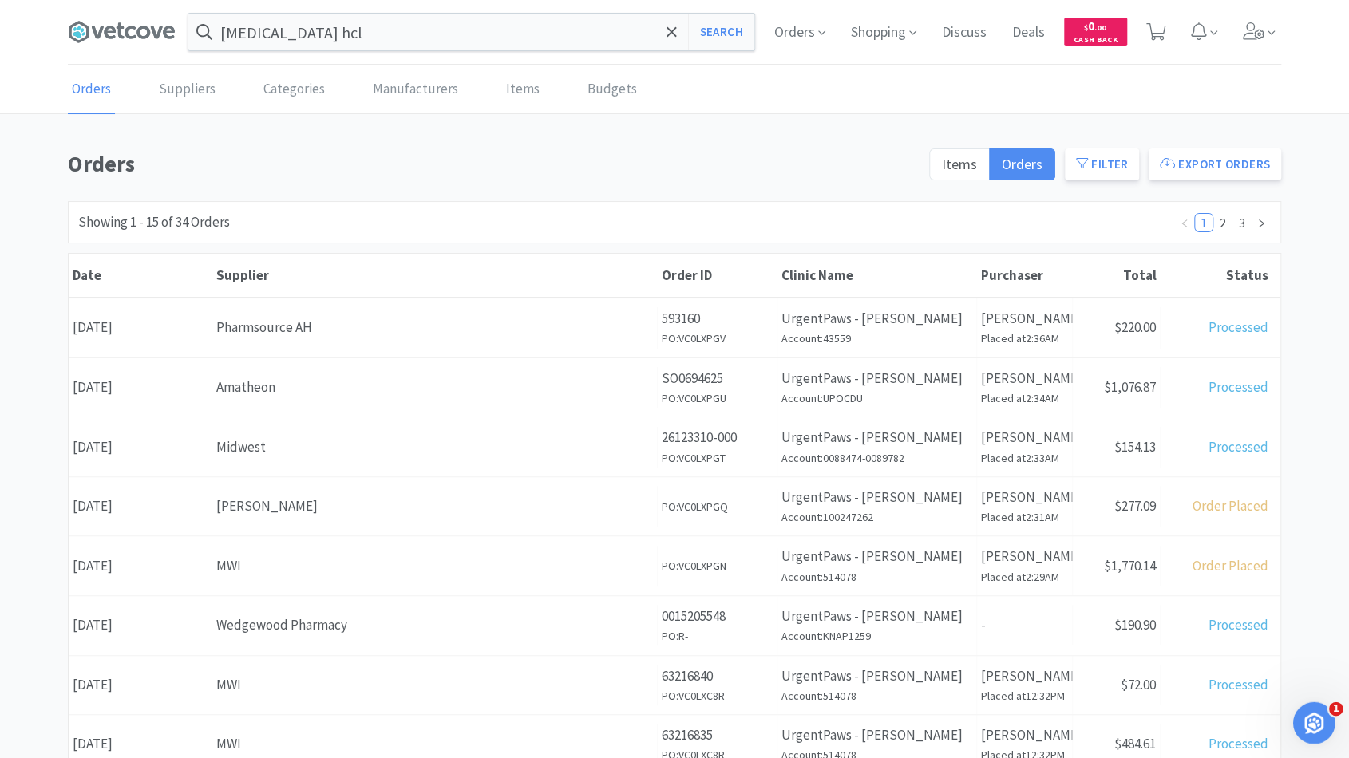
click at [1324, 706] on div "Open Intercom Messenger" at bounding box center [1311, 720] width 53 height 53
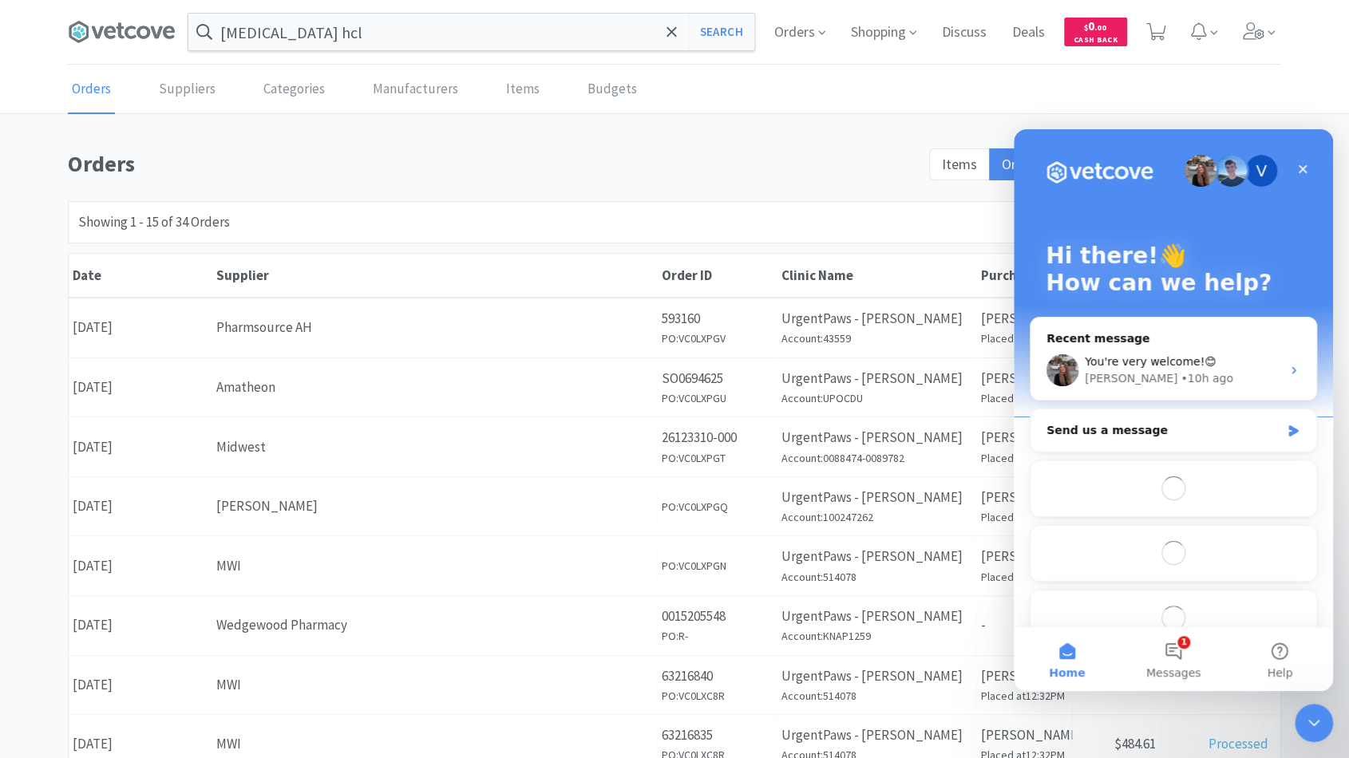
click at [7, 473] on div "Orders Items Orders Filter Export Orders Filters Filter Suppliers All Suppliers…" at bounding box center [674, 697] width 1349 height 1102
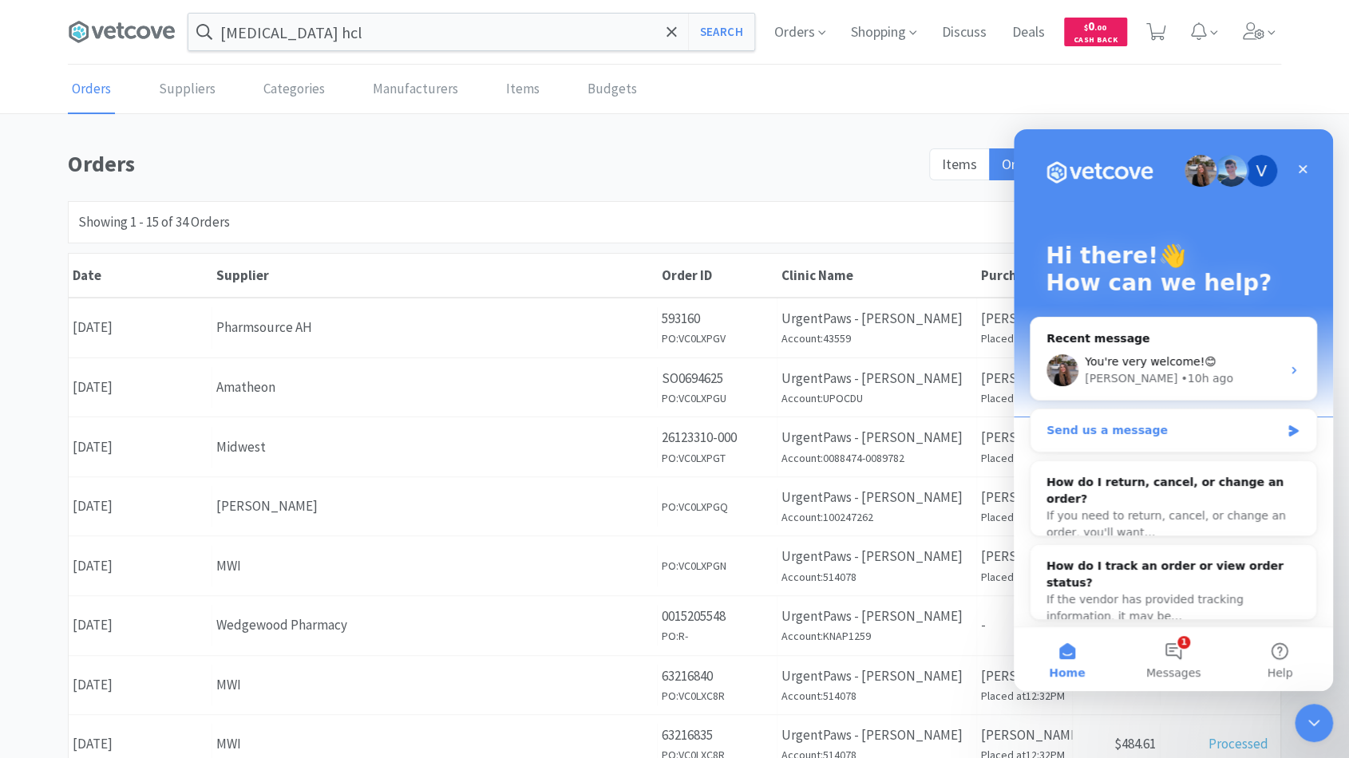
click at [1129, 434] on div "Send us a message" at bounding box center [1164, 430] width 234 height 17
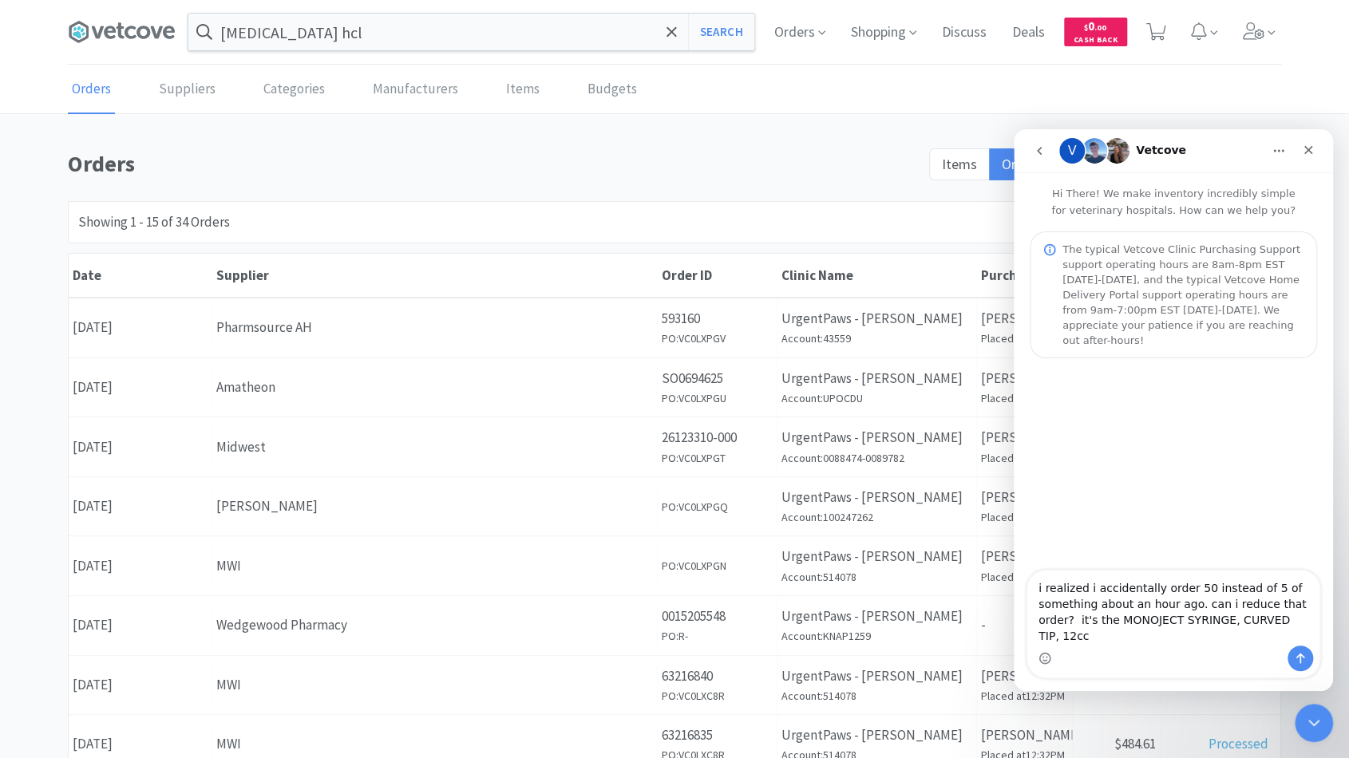
click at [1072, 641] on textarea "i realized i accidentally order 50 instead of 5 of something about an hour ago.…" at bounding box center [1173, 608] width 292 height 75
click at [1294, 635] on textarea "i realized i accidentally order 50 instead of 5 of something about an hour ago.…" at bounding box center [1173, 608] width 292 height 75
click at [1178, 590] on textarea "i realized i accidentally order 50 instead of 5 of something about an hour ago.…" at bounding box center [1173, 608] width 292 height 75
click at [1154, 588] on textarea "i realized i accidentally ordered 50 instead of 5 of something about an hour ag…" at bounding box center [1173, 608] width 292 height 75
drag, startPoint x: 1223, startPoint y: 591, endPoint x: 1328, endPoint y: 580, distance: 105.2
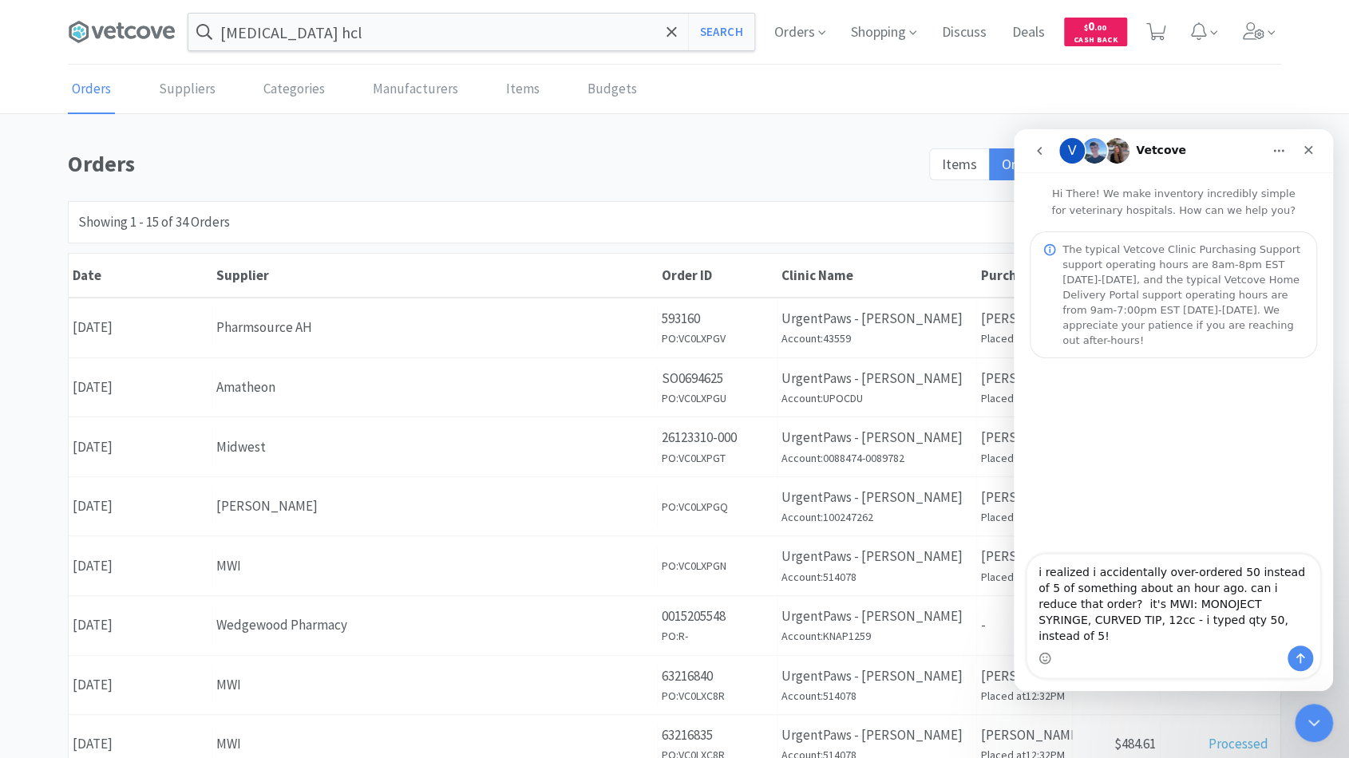
click at [1328, 580] on div "i realized i accidentally over-ordered 50 instead of 5 of something about an ho…" at bounding box center [1173, 616] width 319 height 125
click at [1290, 589] on textarea "i realized i accidentally over-ordered something about an hour ago. can i reduc…" at bounding box center [1173, 608] width 292 height 75
click at [1183, 608] on textarea "i realized i accidentally over-ordered something on MWI less than an hour ago. …" at bounding box center [1173, 608] width 292 height 75
click at [1225, 604] on textarea "i realized i accidentally over-ordered something on MWI less than an hour ago. …" at bounding box center [1173, 608] width 292 height 75
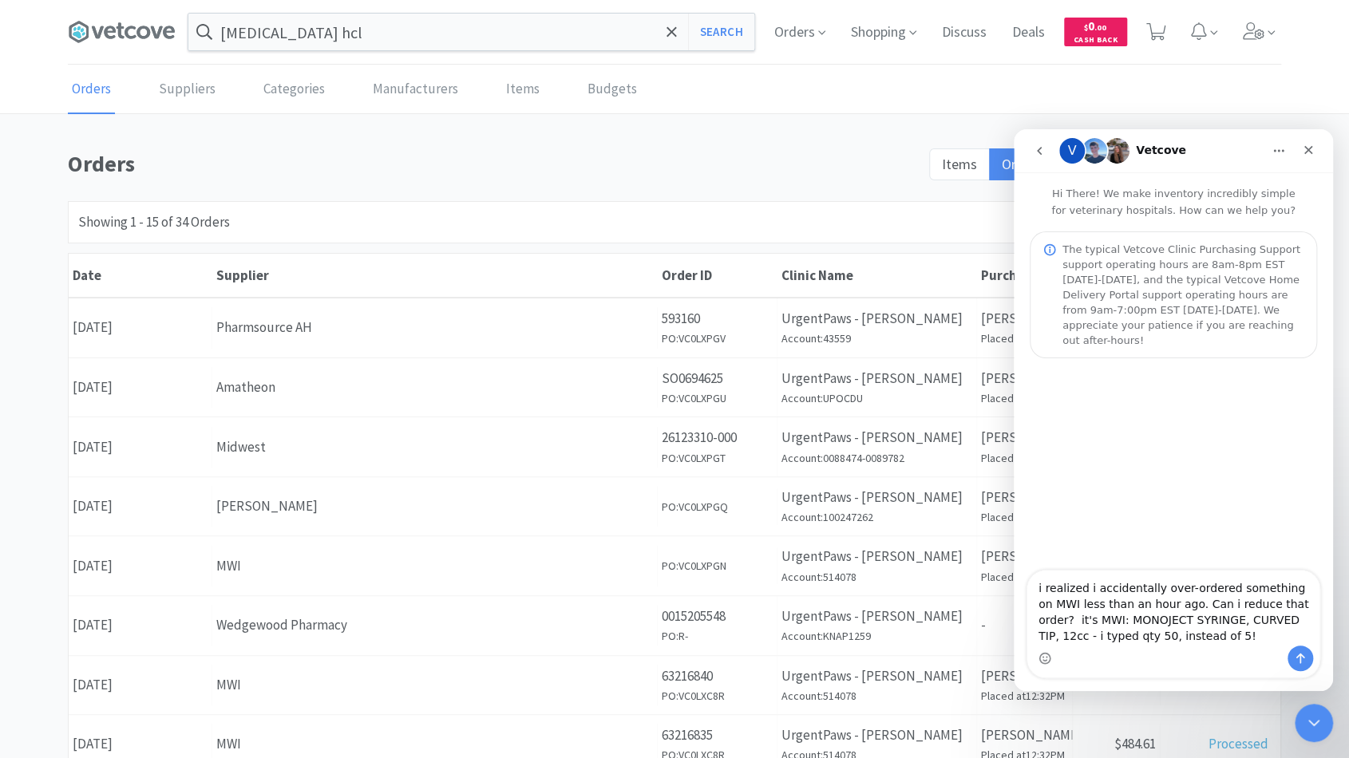
click at [1225, 604] on textarea "i realized i accidentally over-ordered something on MWI less than an hour ago. …" at bounding box center [1173, 608] width 292 height 75
click at [1225, 639] on textarea "i realized i accidentally over-ordered something on MWI less than an hour ago. …" at bounding box center [1173, 608] width 292 height 75
type textarea "i realized i accidentally over-ordered something on MWI less than an hour ago. …"
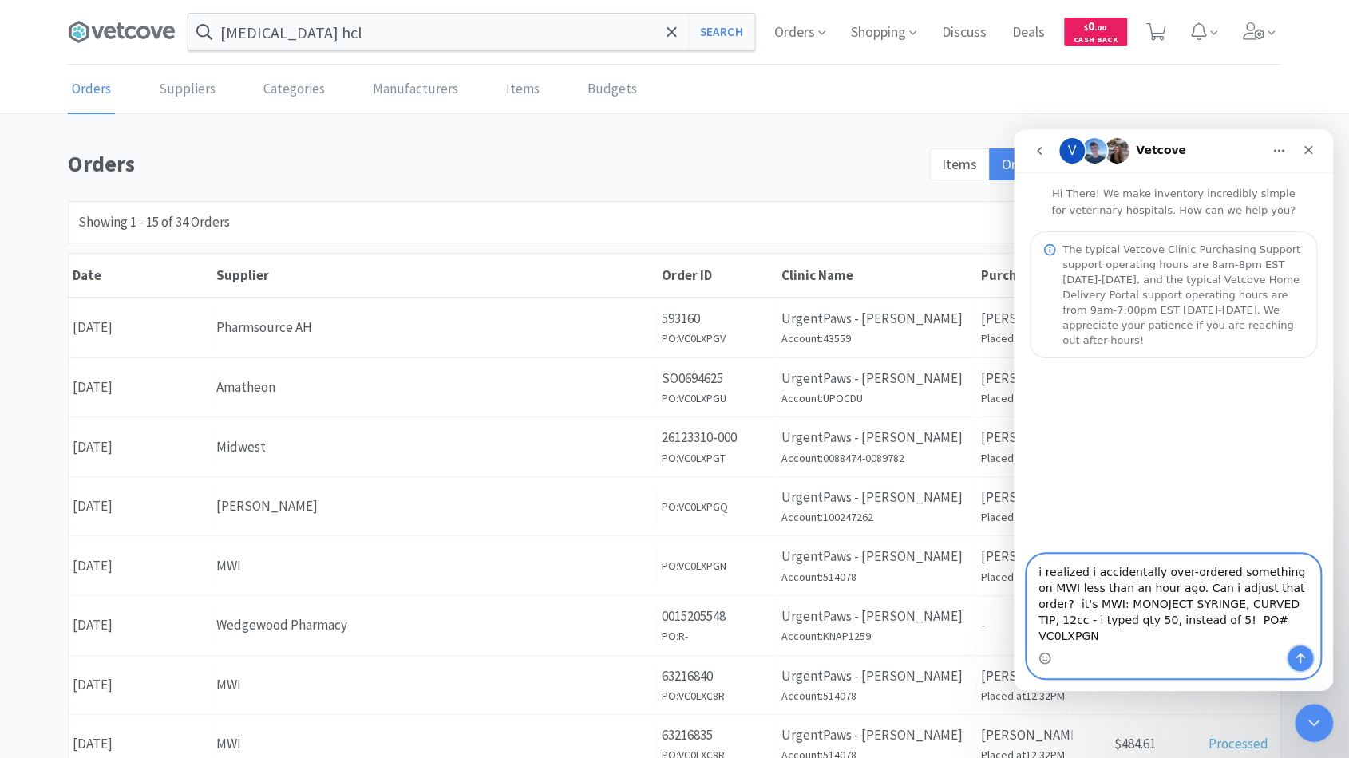
click at [1294, 659] on icon "Send a message…" at bounding box center [1300, 658] width 13 height 13
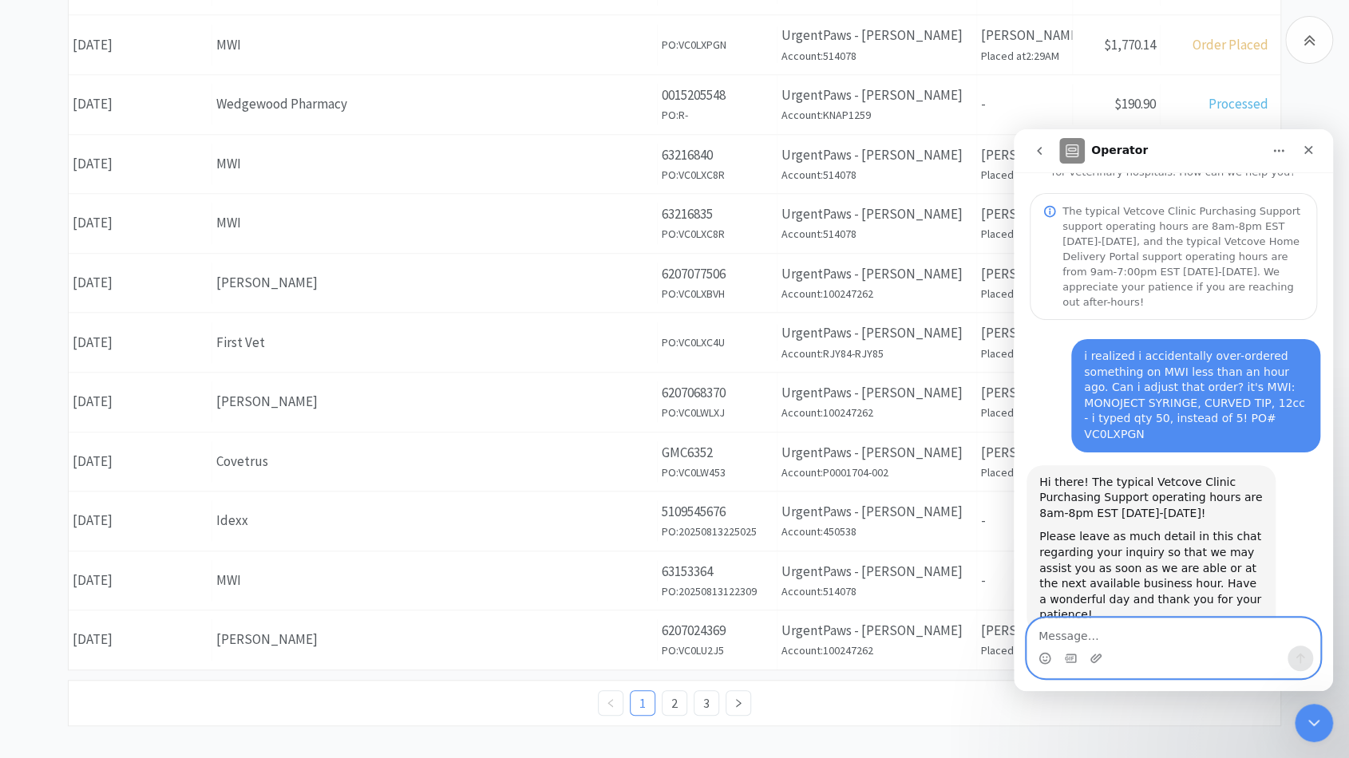
scroll to position [531, 0]
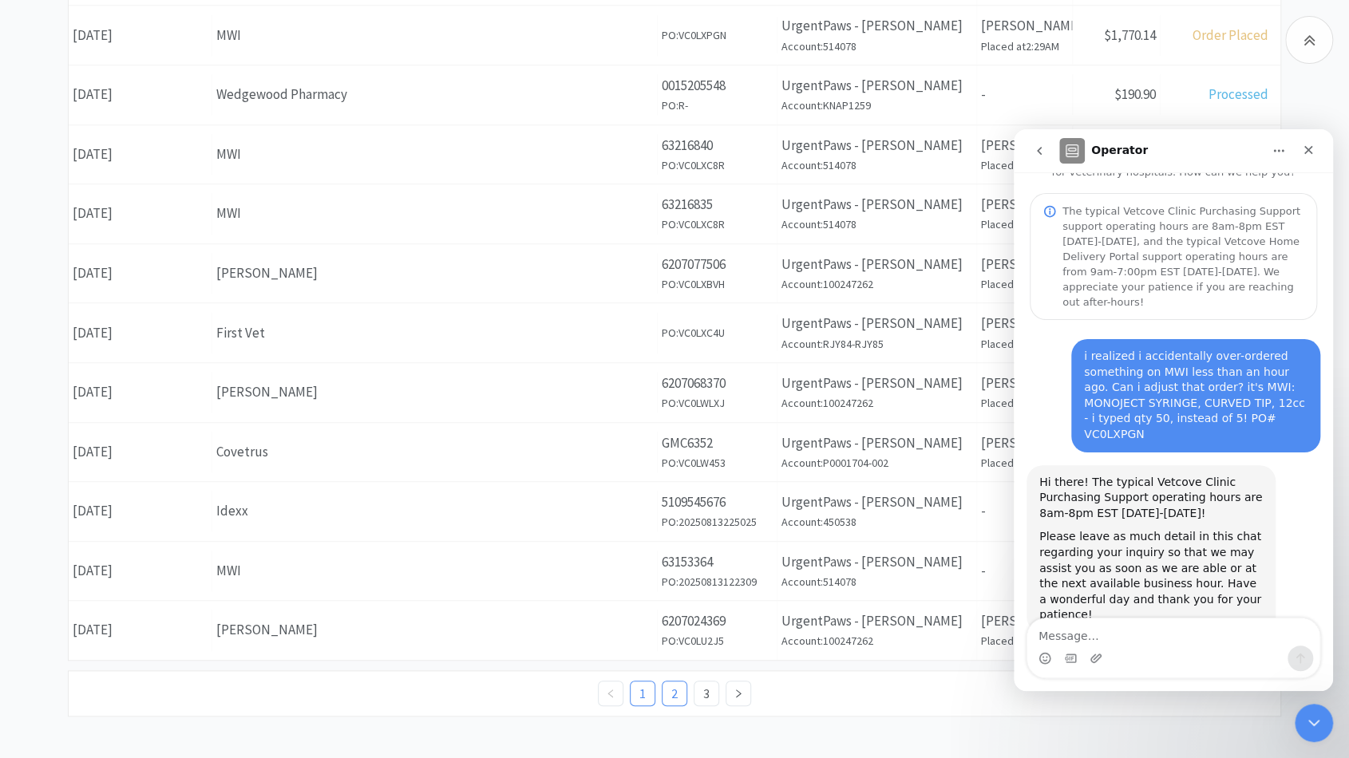
click at [683, 682] on link "2" at bounding box center [675, 694] width 24 height 24
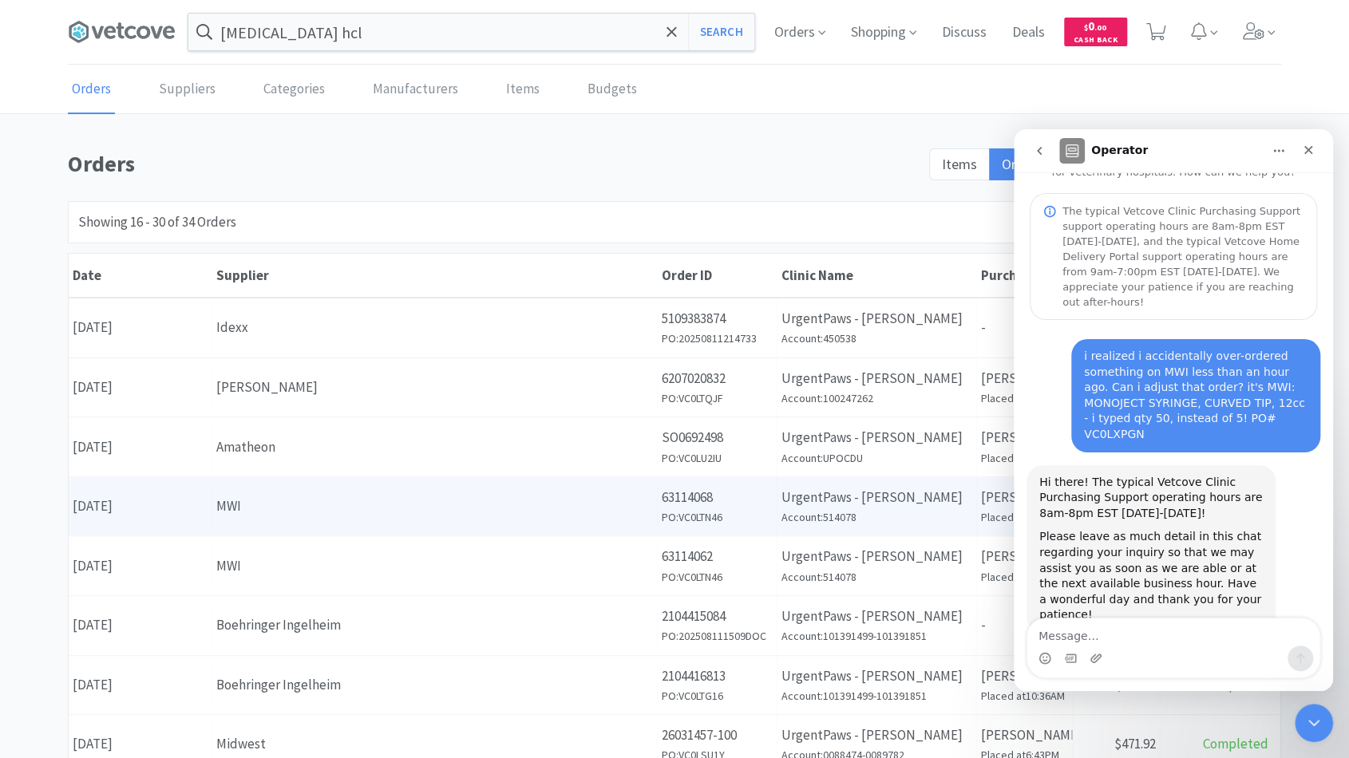
scroll to position [531, 0]
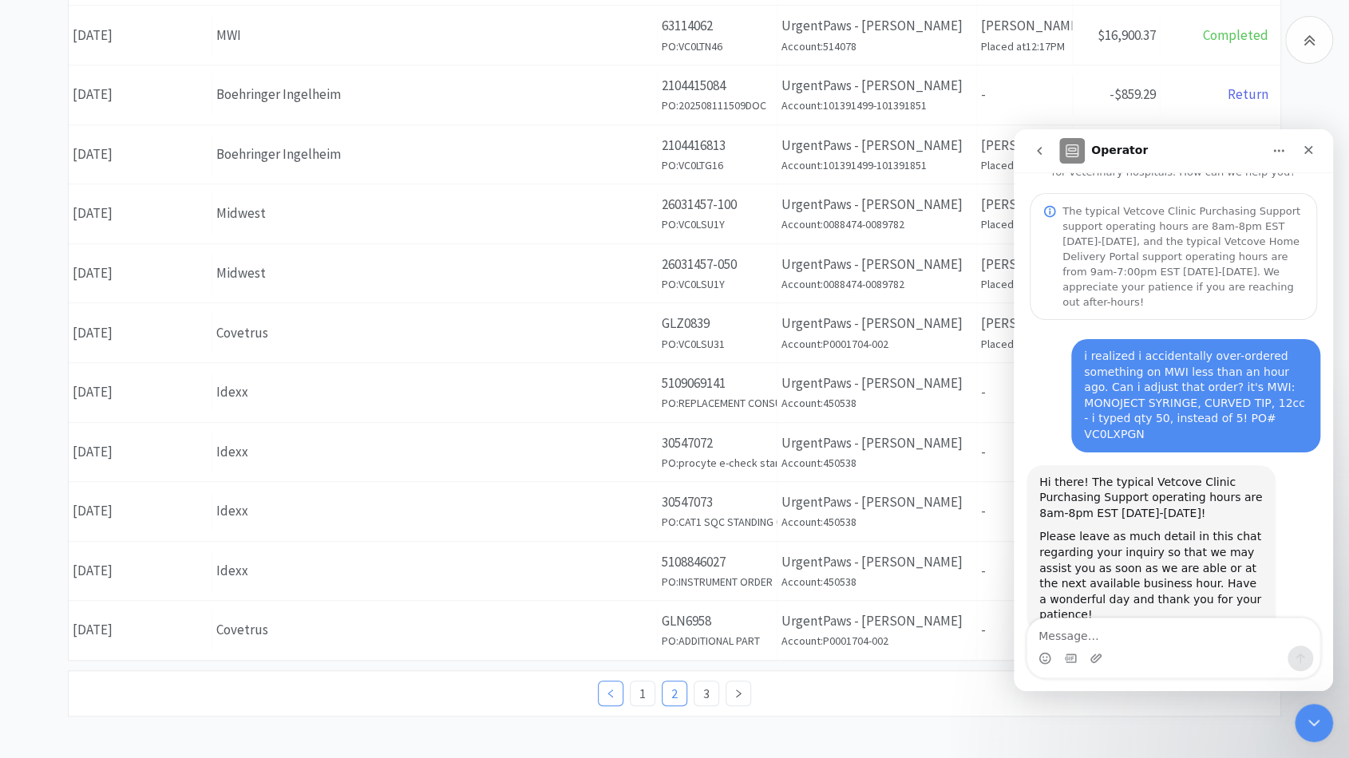
click at [617, 690] on link at bounding box center [611, 694] width 26 height 26
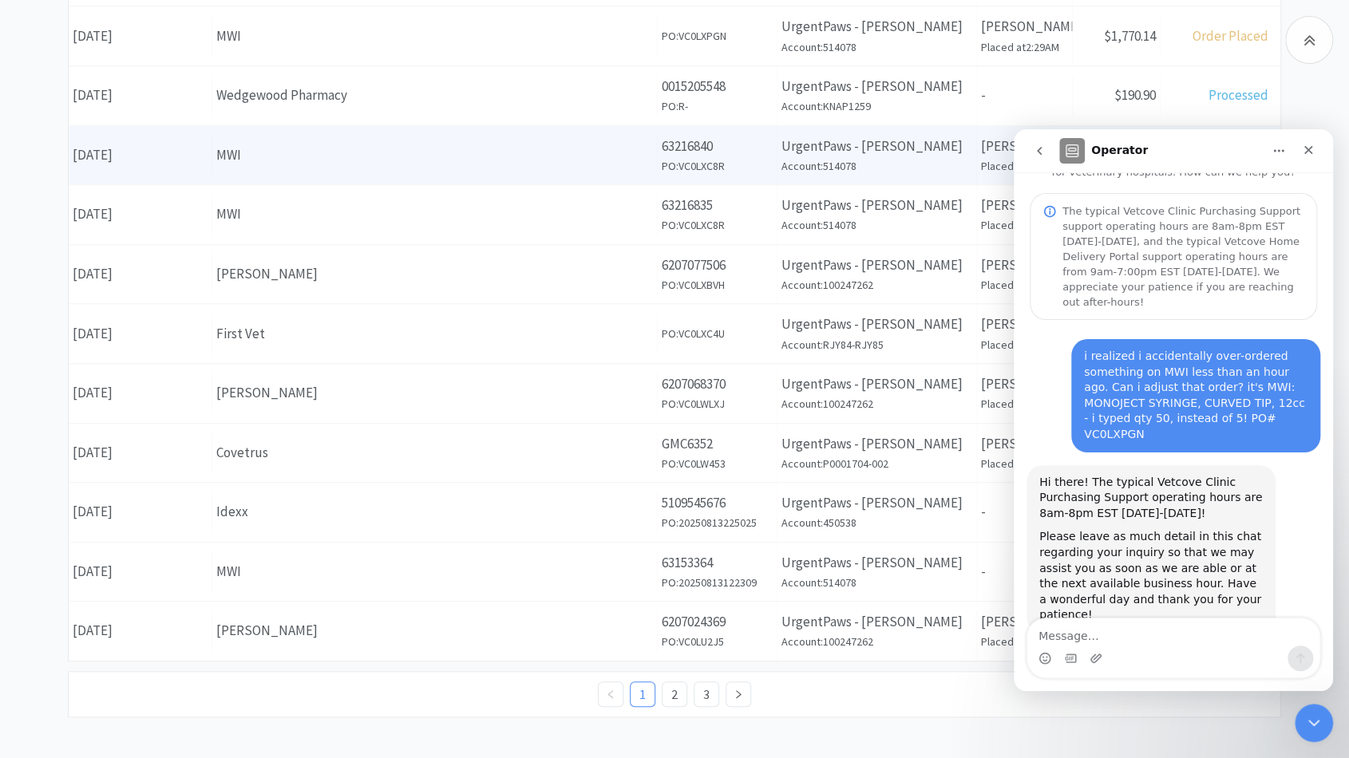
scroll to position [528, 0]
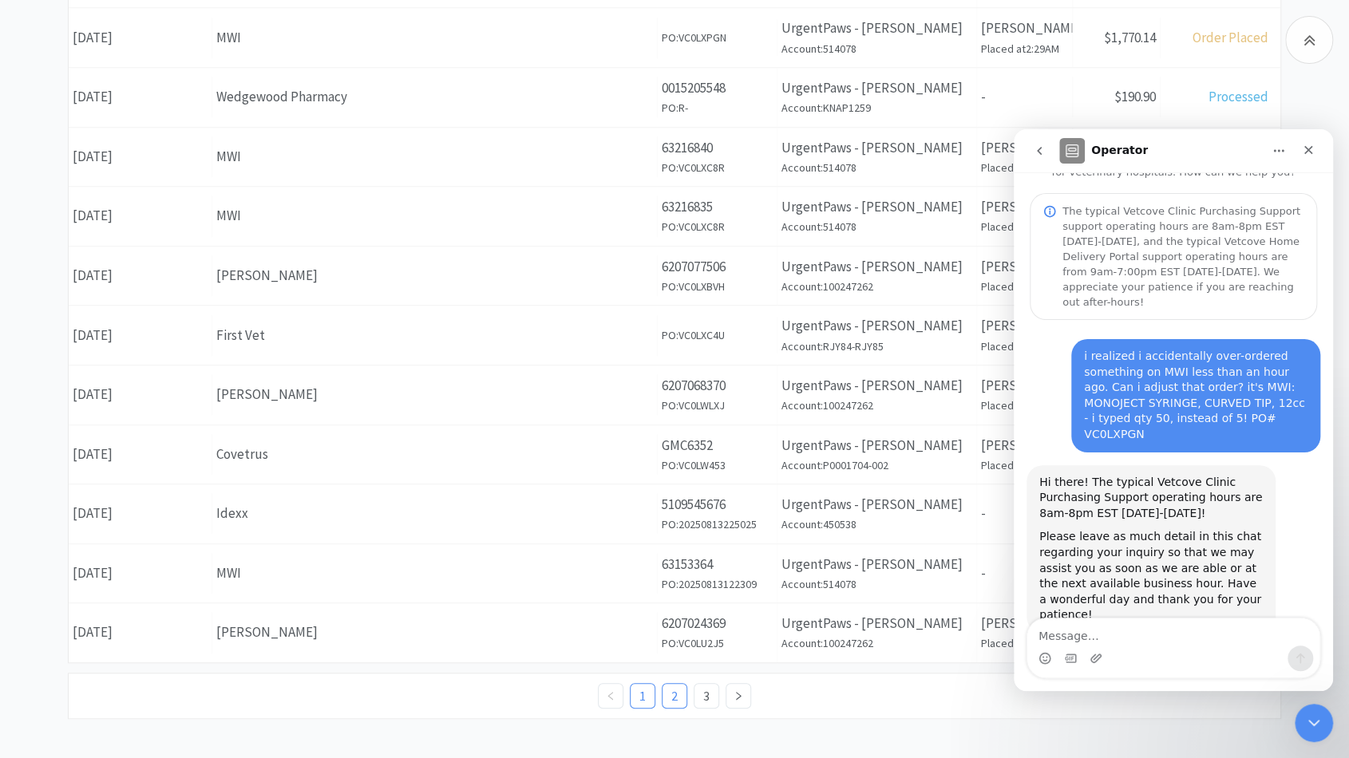
click at [671, 691] on link "2" at bounding box center [675, 696] width 24 height 24
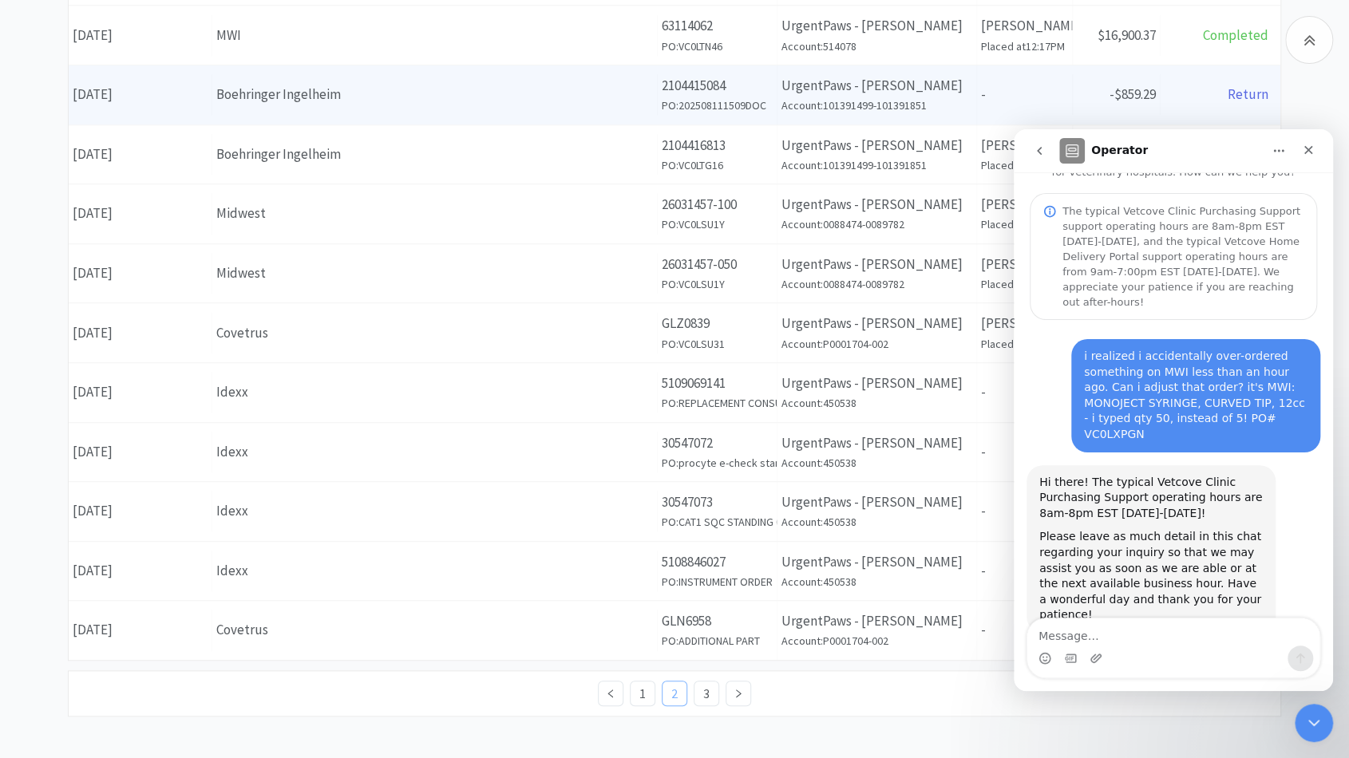
scroll to position [530, 0]
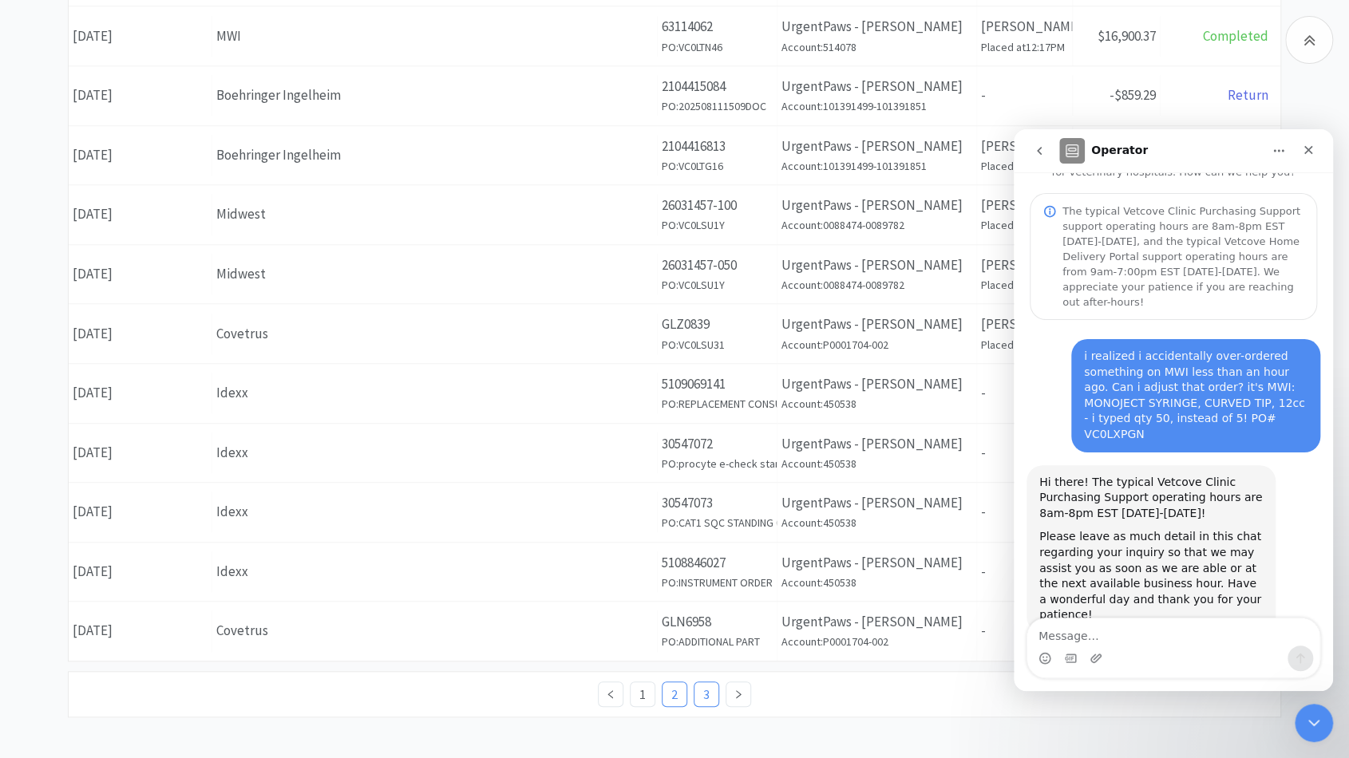
click at [711, 685] on link "3" at bounding box center [706, 695] width 24 height 24
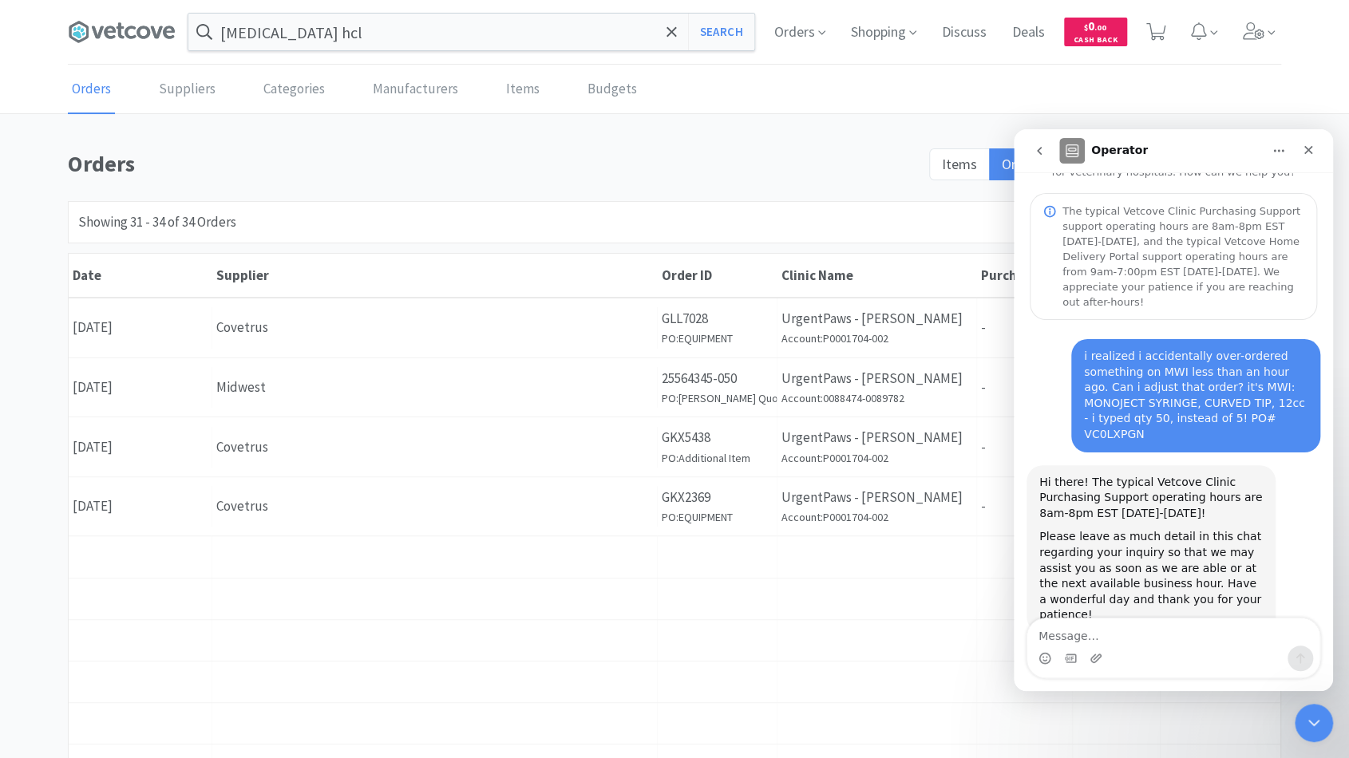
click at [489, 556] on div "Supplier" at bounding box center [434, 556] width 445 height 41
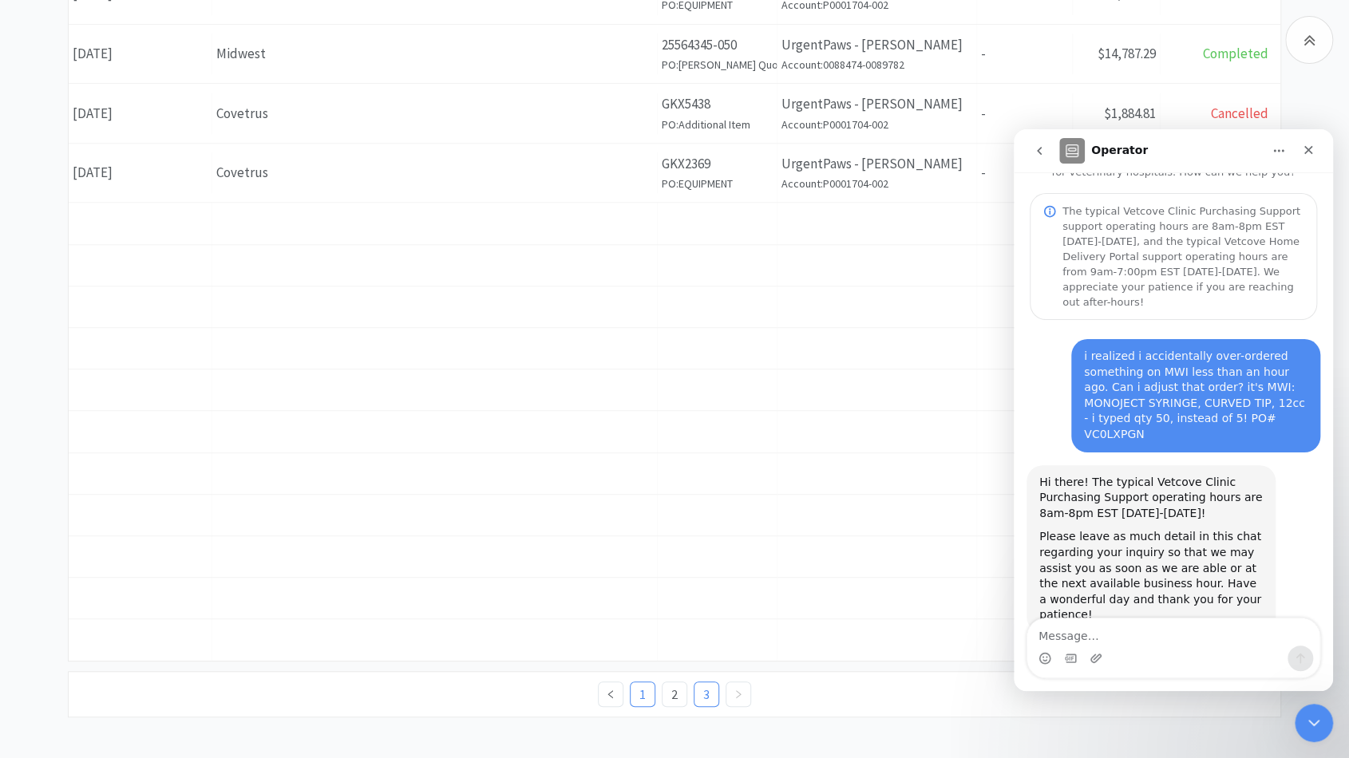
click at [635, 683] on link "1" at bounding box center [643, 695] width 24 height 24
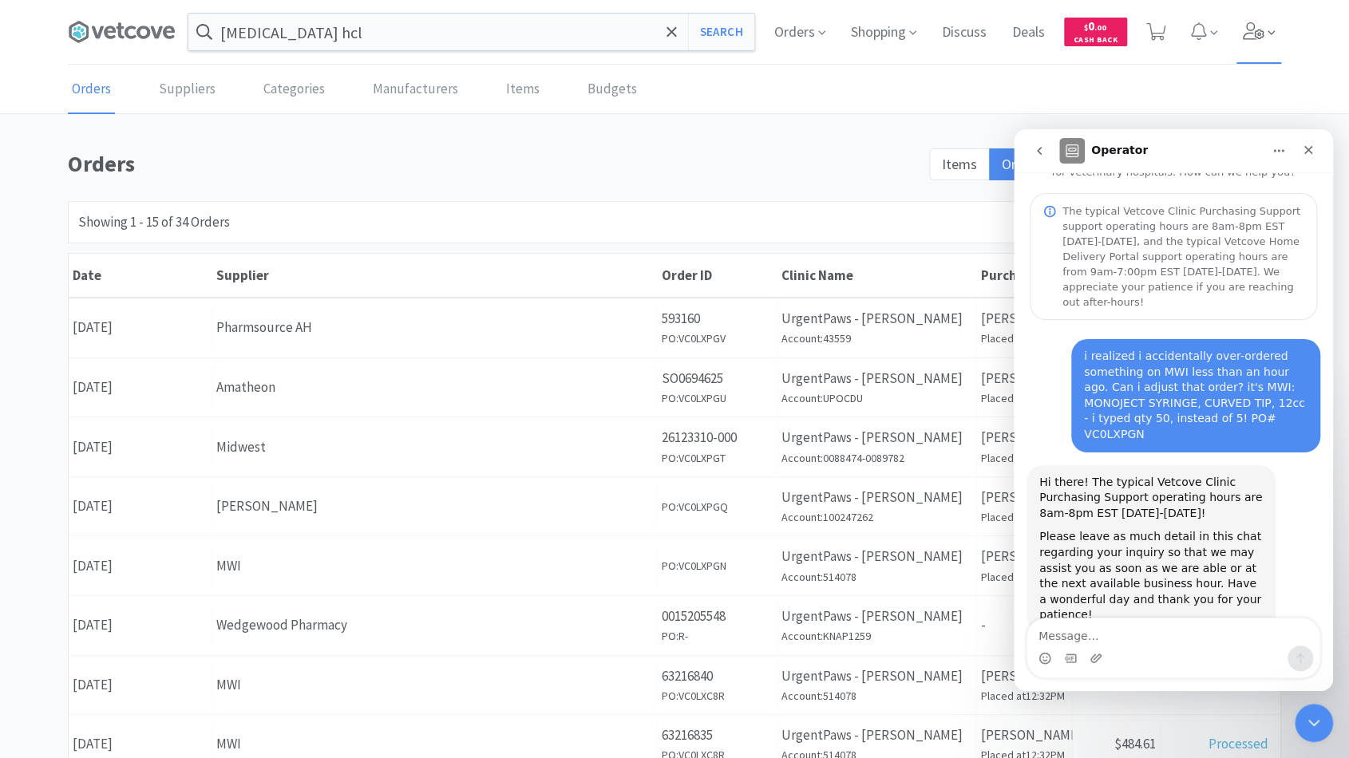
click at [1256, 29] on icon at bounding box center [1254, 31] width 22 height 18
click at [650, 184] on div "Orders Items Orders Filter Export Orders" at bounding box center [674, 169] width 1213 height 46
click at [668, 30] on icon at bounding box center [672, 31] width 10 height 10
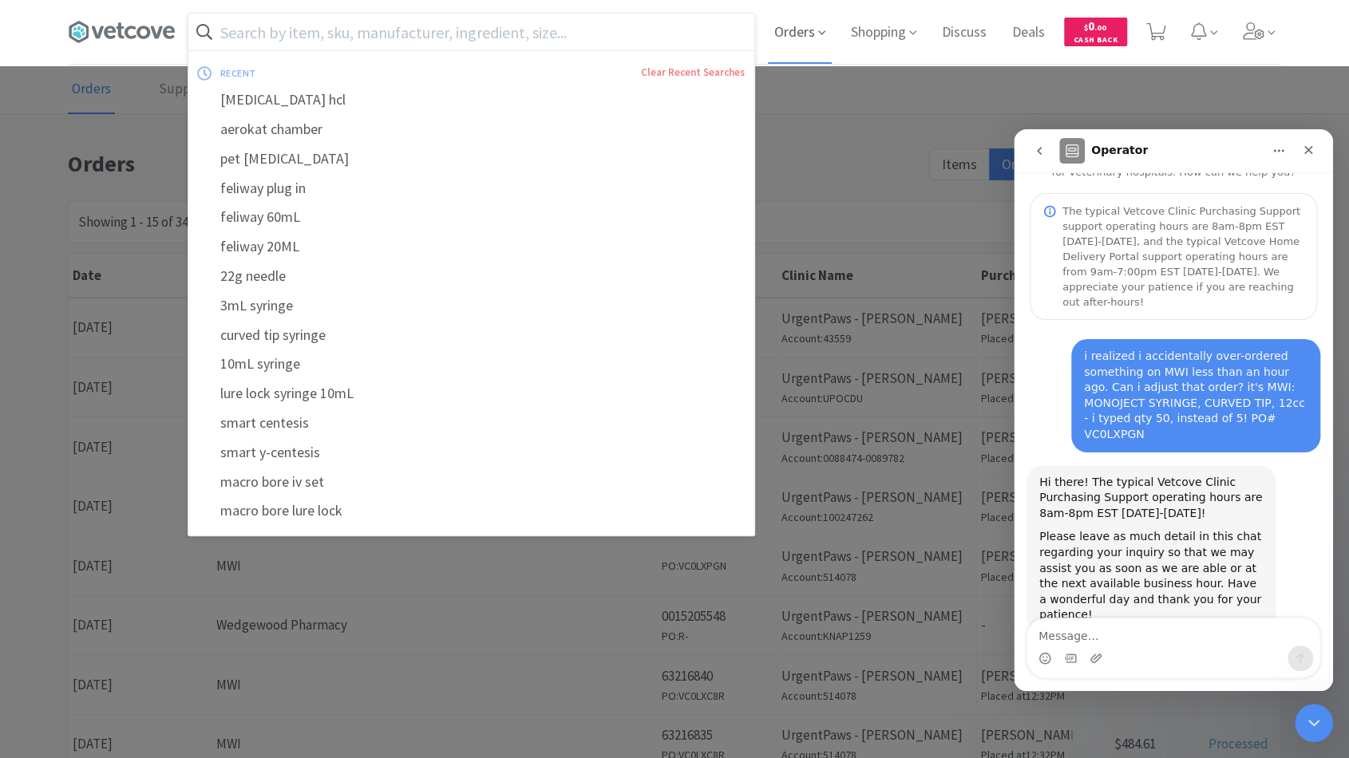
click at [804, 35] on span "Orders" at bounding box center [800, 32] width 64 height 64
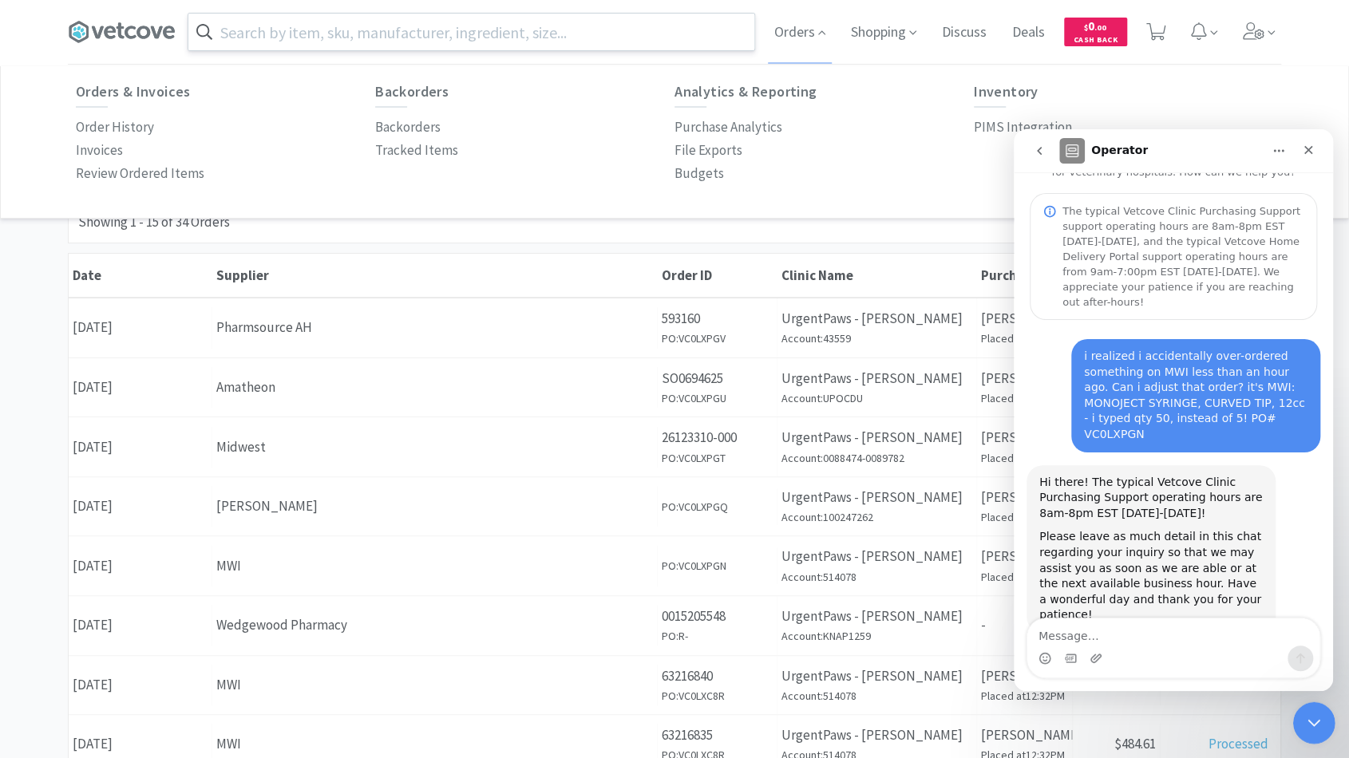
click at [1312, 710] on div "Close Intercom Messenger" at bounding box center [1311, 721] width 38 height 38
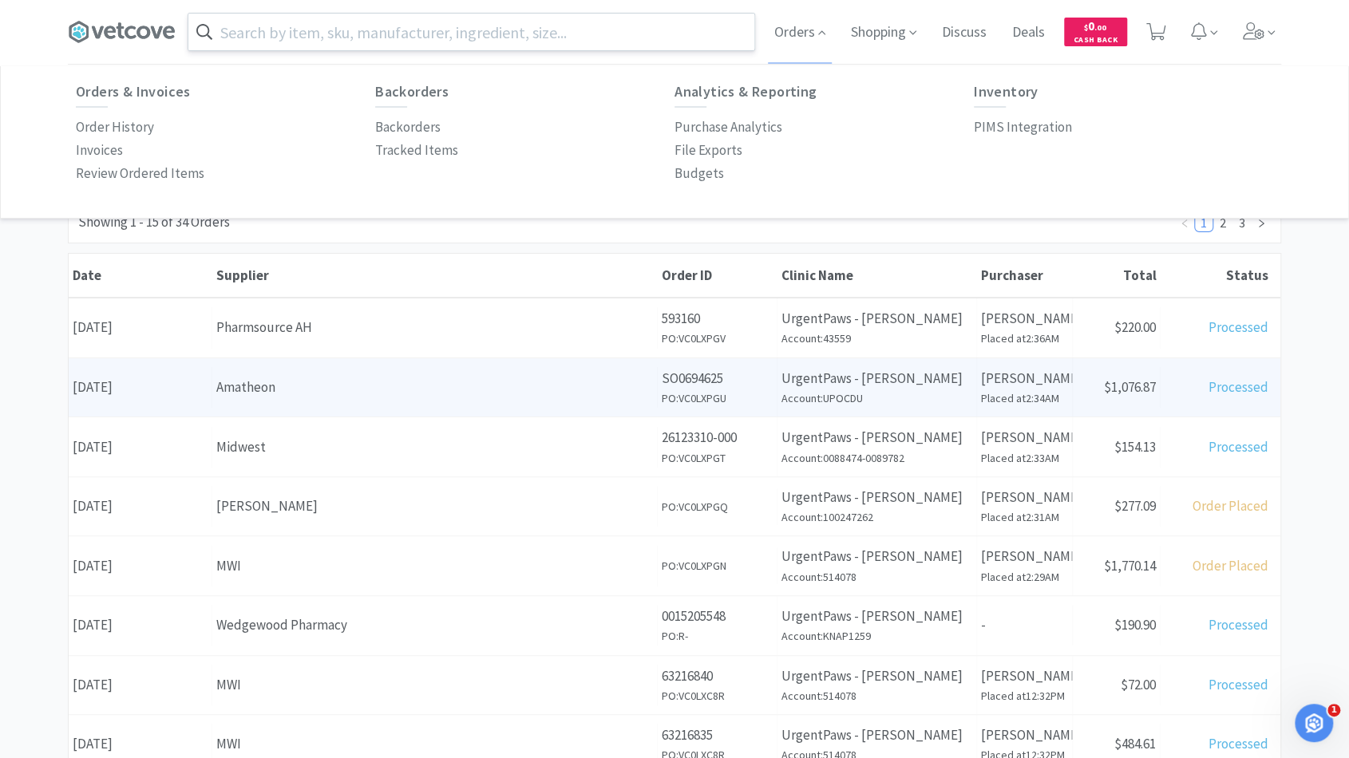
scroll to position [38, 0]
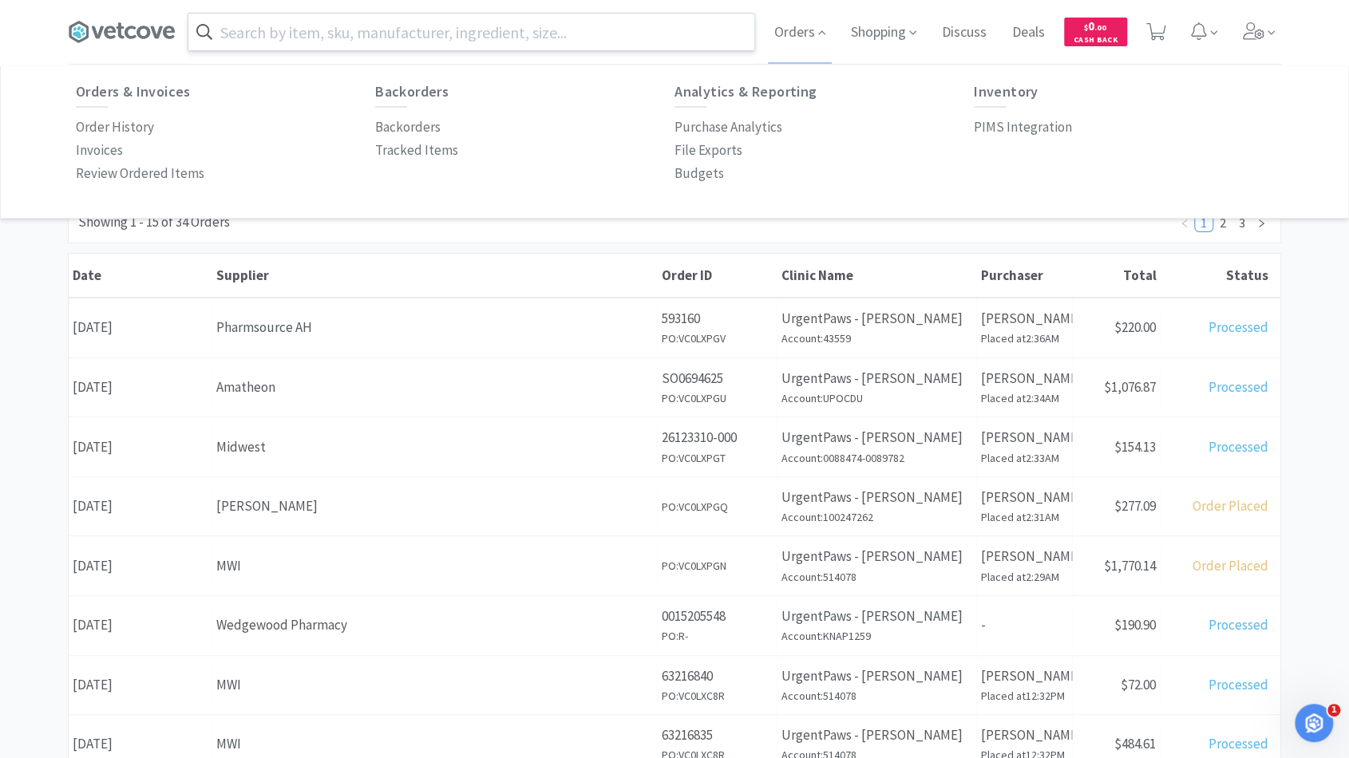
click at [1074, 229] on div "Showing 1 - 15 of 34 Orders 1 2 3" at bounding box center [674, 222] width 1213 height 42
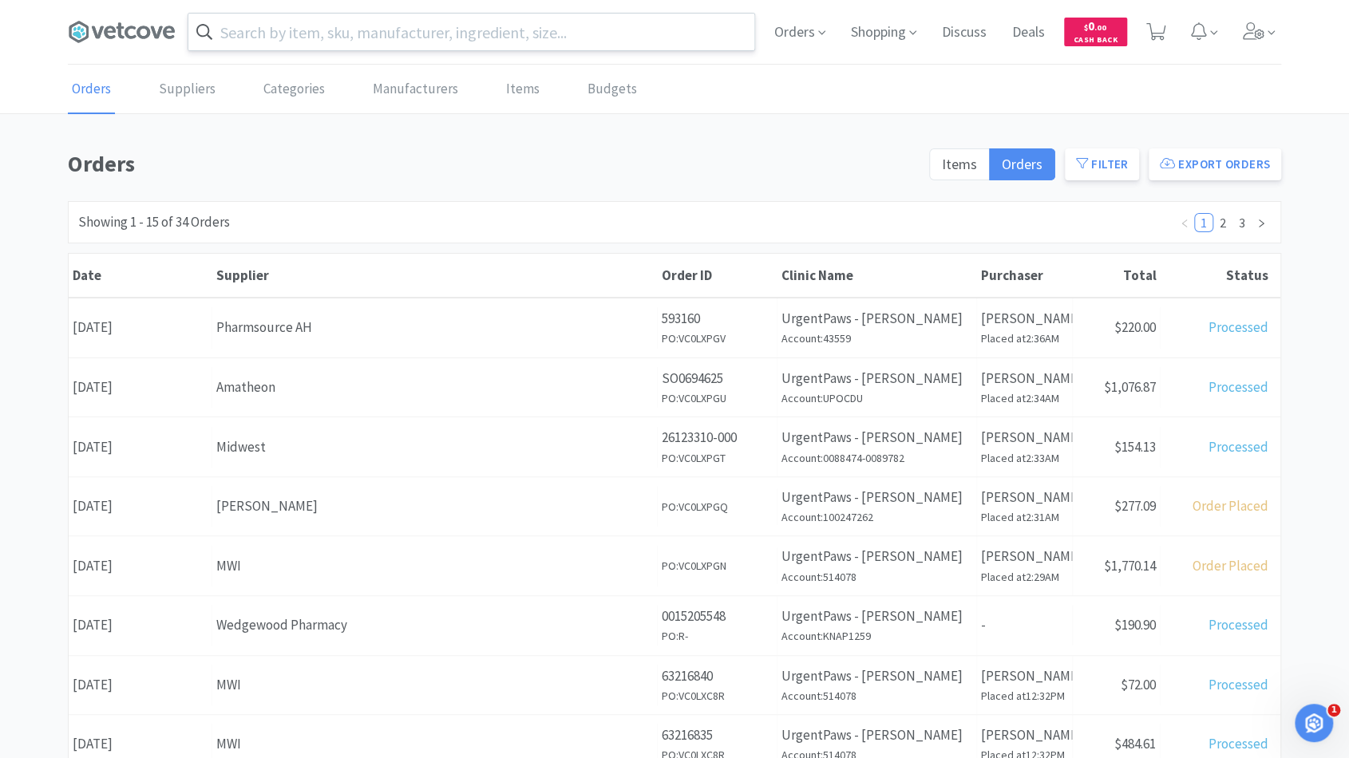
click at [88, 93] on link "Orders" at bounding box center [91, 89] width 47 height 49
click at [793, 37] on span "Orders" at bounding box center [800, 32] width 64 height 64
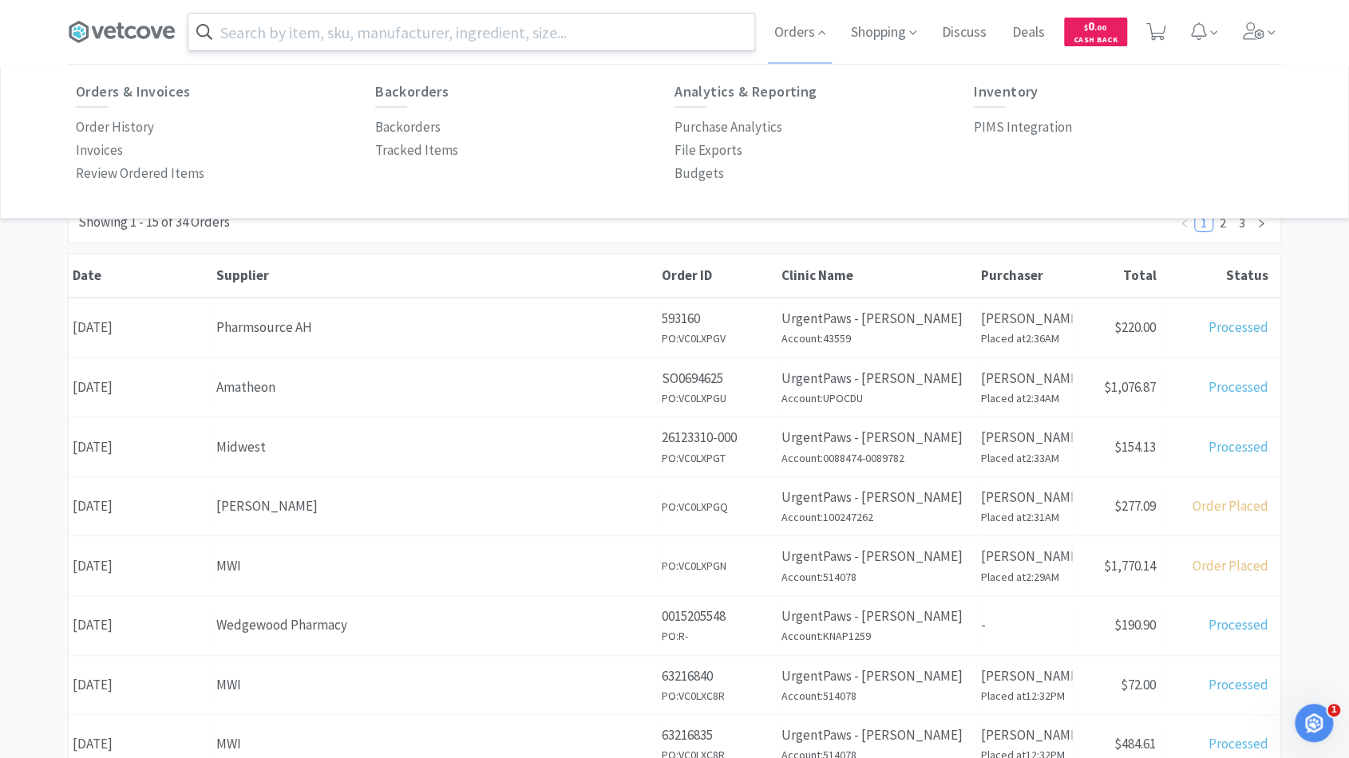
click at [2, 361] on div "Orders Items Orders Filter Export Orders Filters Filter Suppliers All Suppliers…" at bounding box center [674, 697] width 1349 height 1102
